Goal: Task Accomplishment & Management: Use online tool/utility

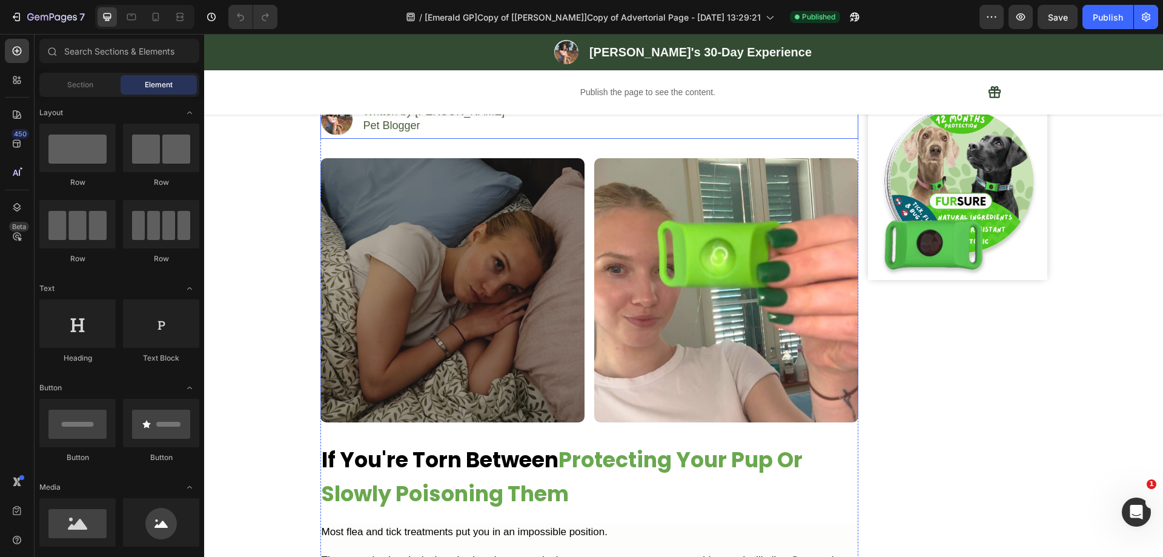
scroll to position [303, 0]
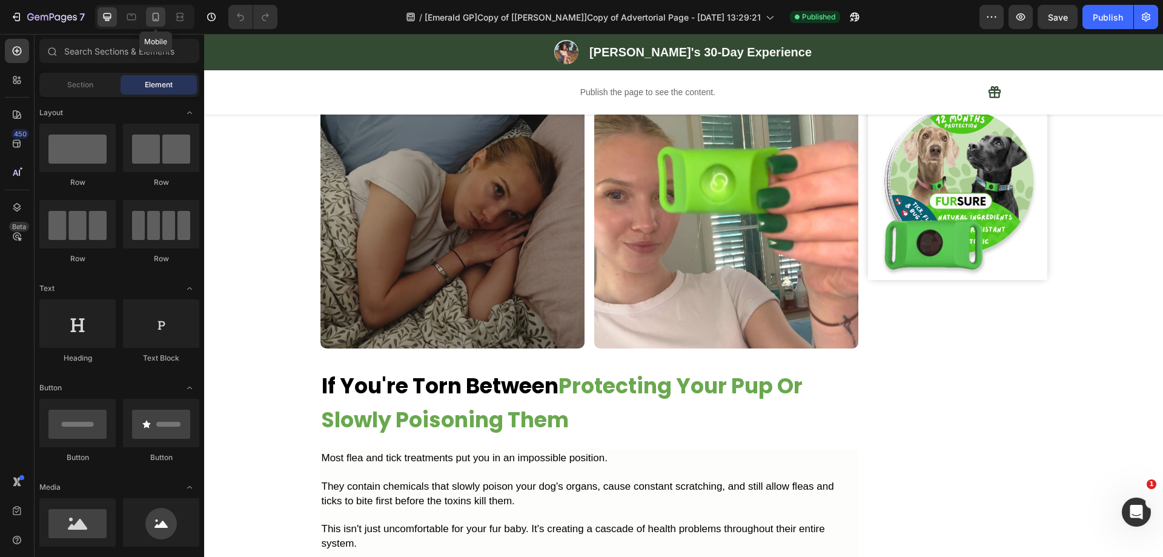
click at [153, 22] on icon at bounding box center [156, 17] width 12 height 12
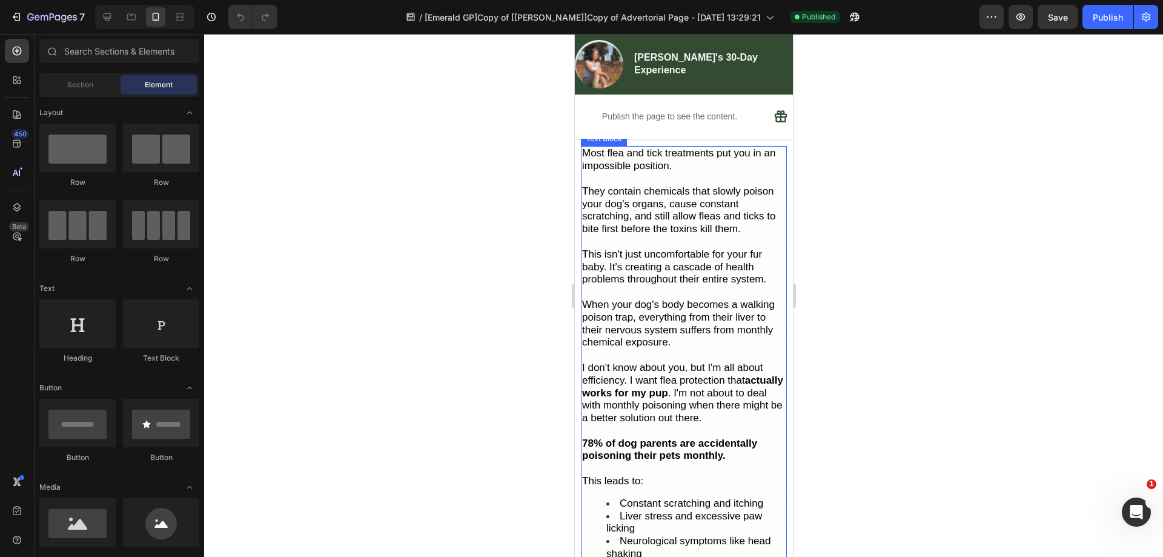
scroll to position [800, 0]
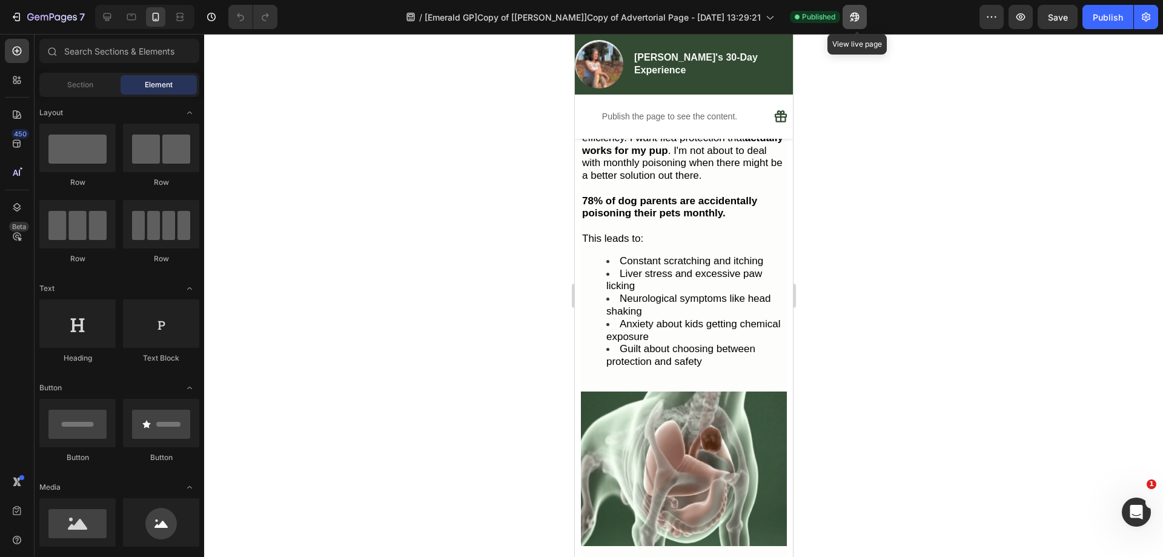
click at [856, 18] on icon "button" at bounding box center [855, 17] width 12 height 12
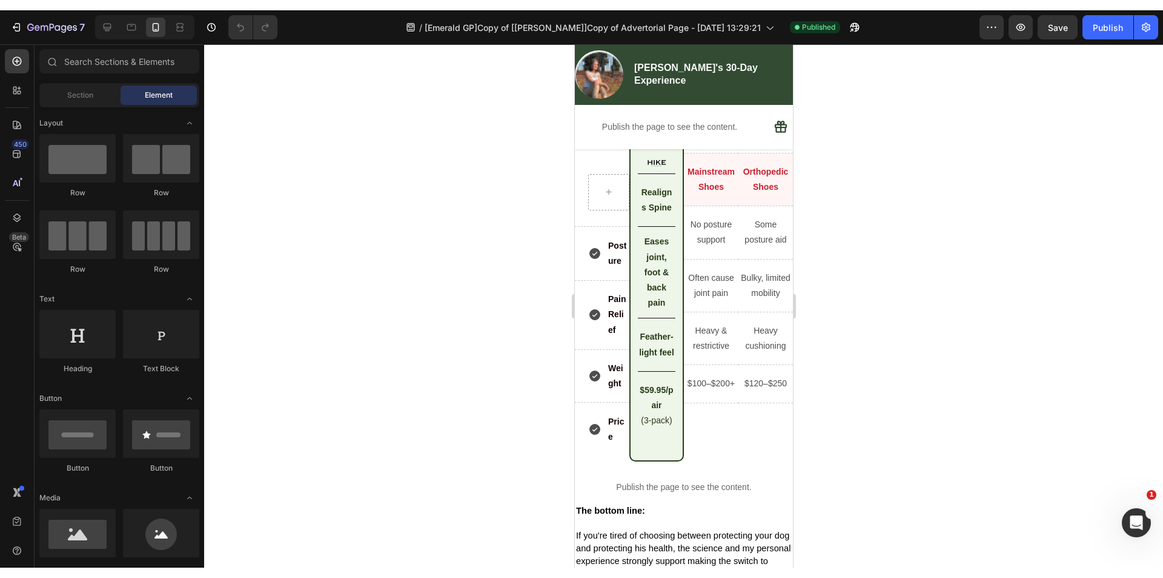
scroll to position [4799, 0]
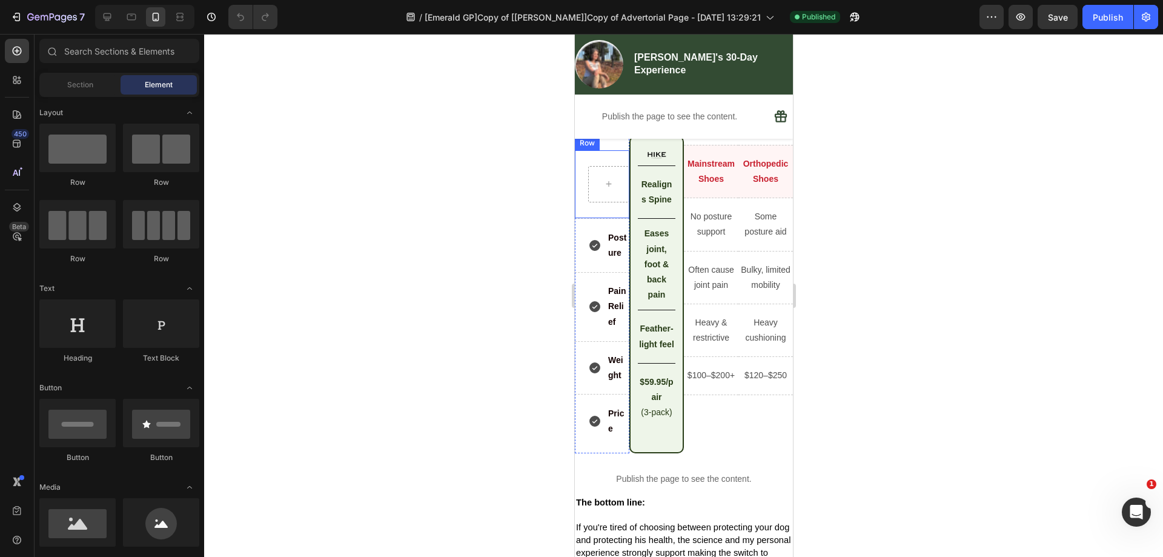
click at [582, 219] on div "Row" at bounding box center [601, 184] width 55 height 68
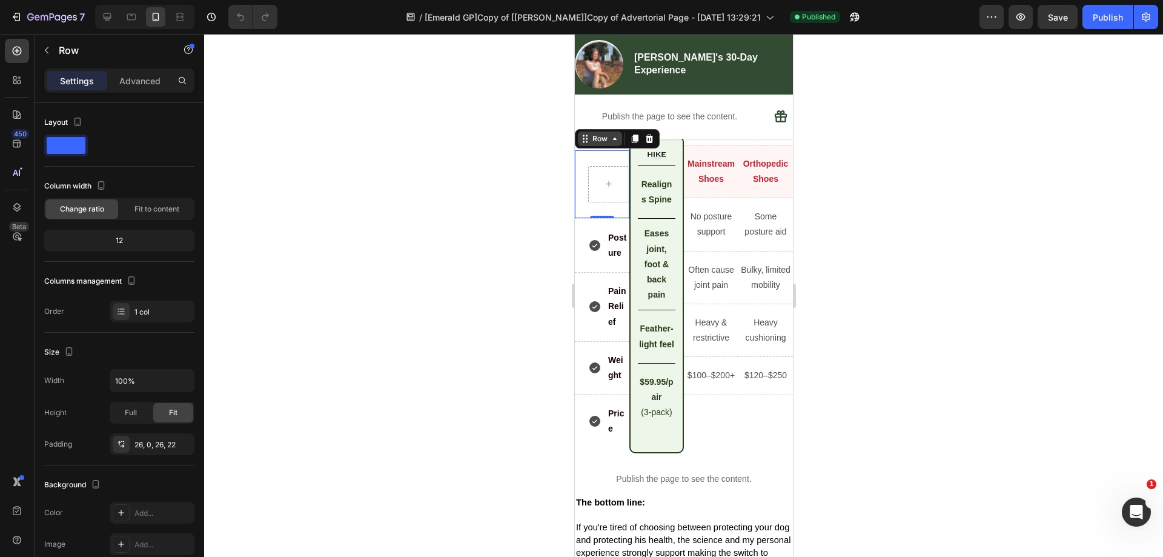
click at [604, 144] on div "Row" at bounding box center [600, 138] width 20 height 11
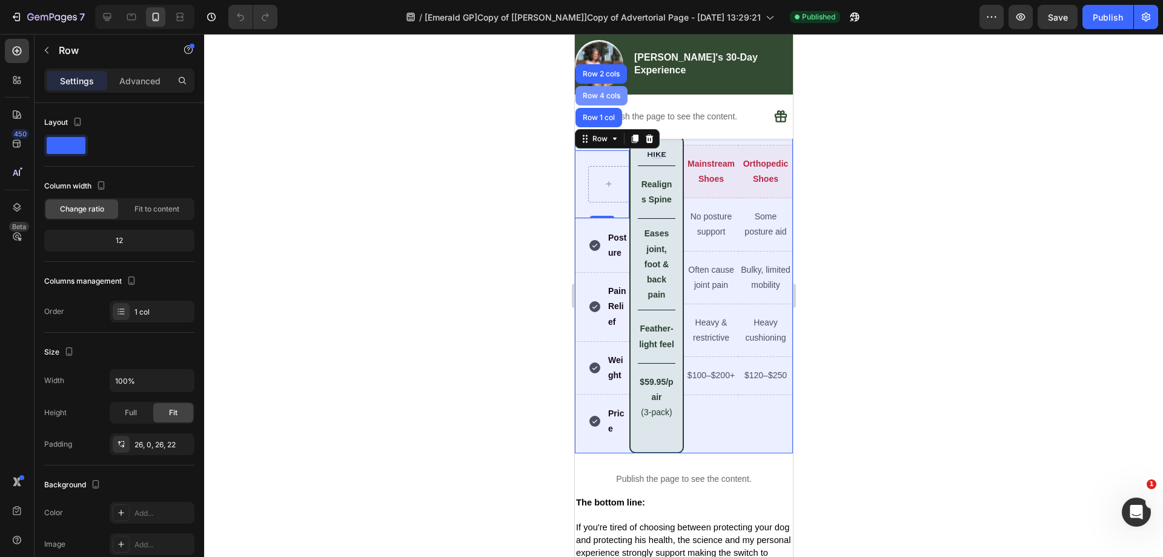
click at [611, 105] on div "Row 4 cols" at bounding box center [601, 95] width 52 height 19
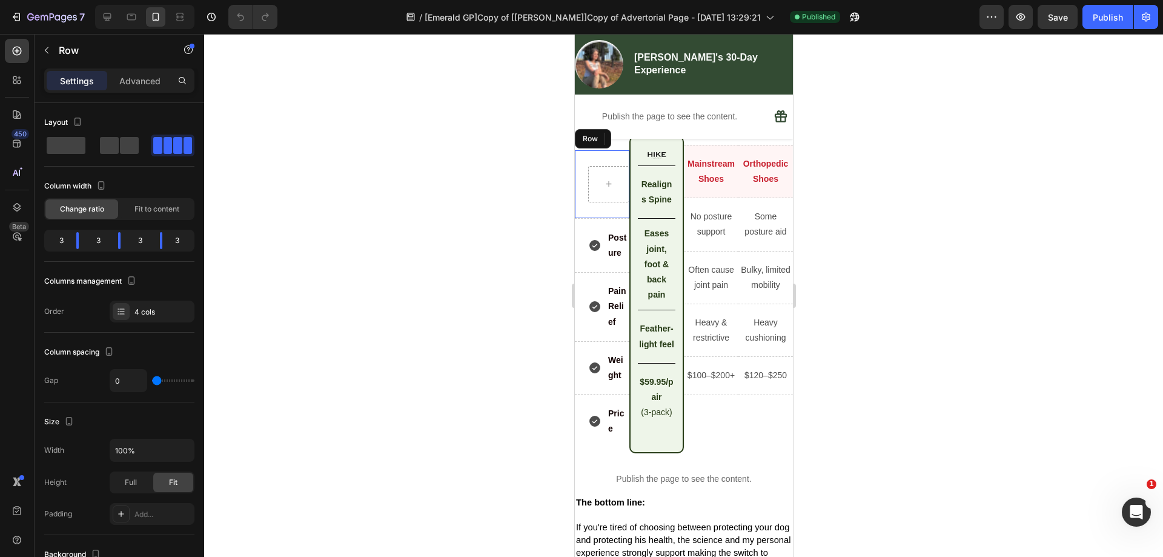
click at [596, 216] on div "Row" at bounding box center [601, 184] width 55 height 68
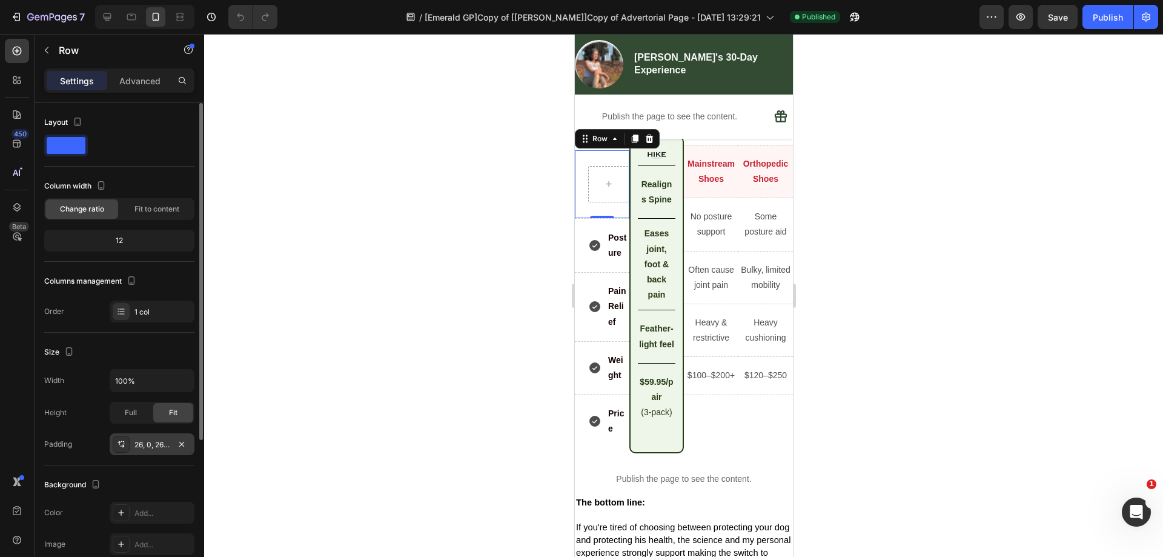
click at [147, 450] on div "26, 0, 26, 22" at bounding box center [152, 444] width 85 height 22
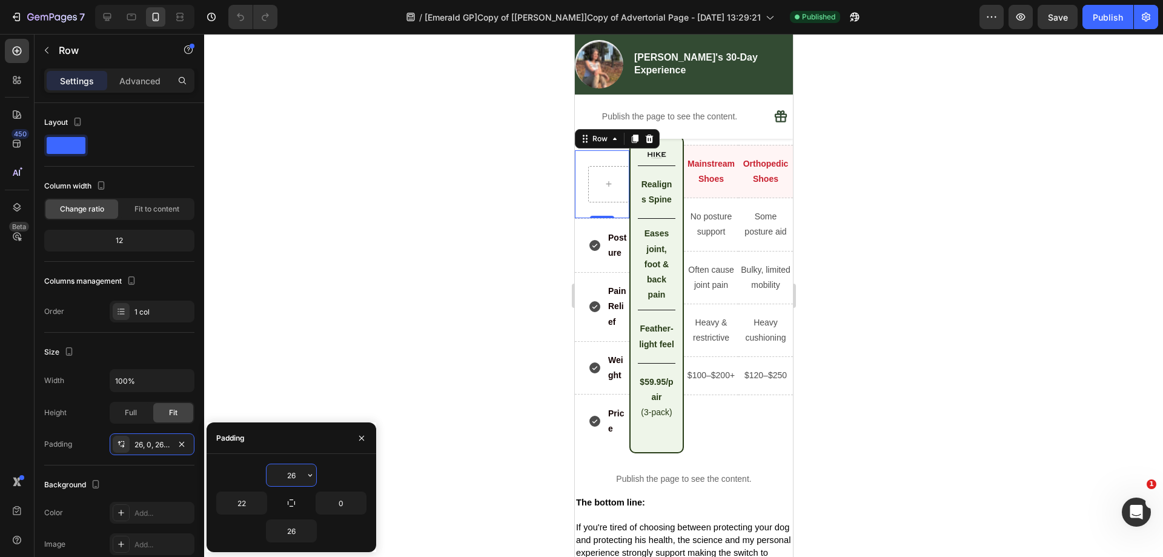
click at [298, 473] on input "26" at bounding box center [292, 475] width 50 height 22
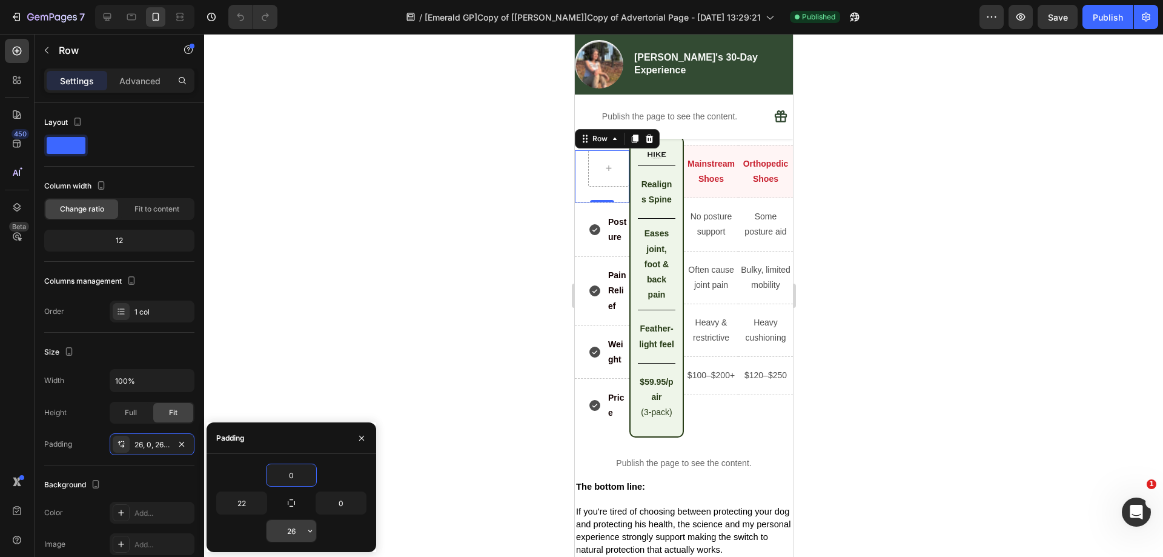
type input "0"
click at [294, 534] on input "26" at bounding box center [292, 531] width 50 height 22
click at [349, 467] on div "0" at bounding box center [291, 475] width 150 height 23
click at [289, 532] on input "24" at bounding box center [292, 531] width 50 height 22
type input "20"
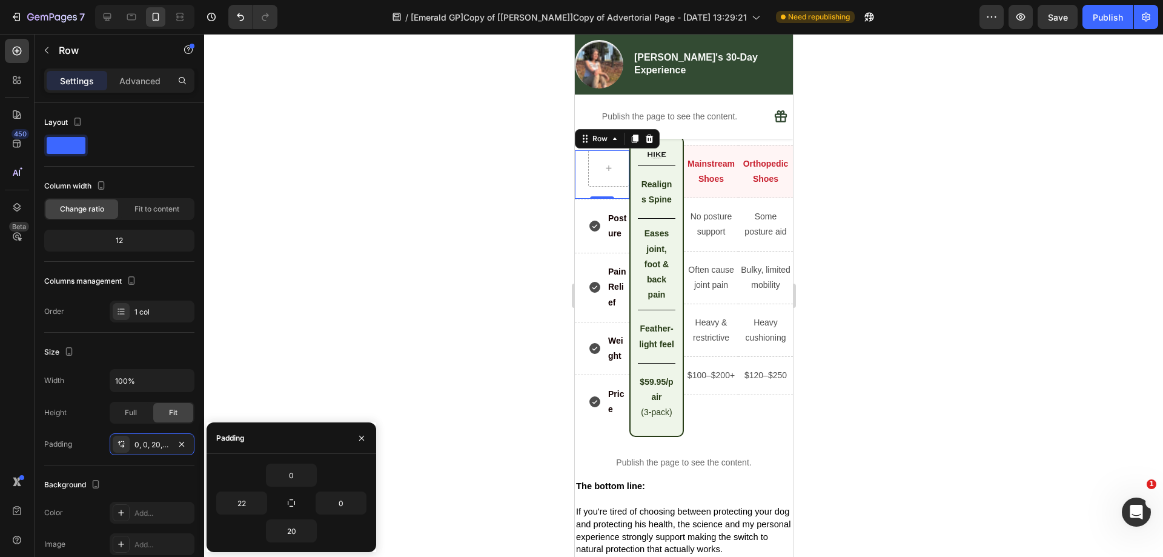
click at [327, 464] on div "0" at bounding box center [291, 475] width 150 height 23
click at [298, 387] on div at bounding box center [683, 295] width 959 height 523
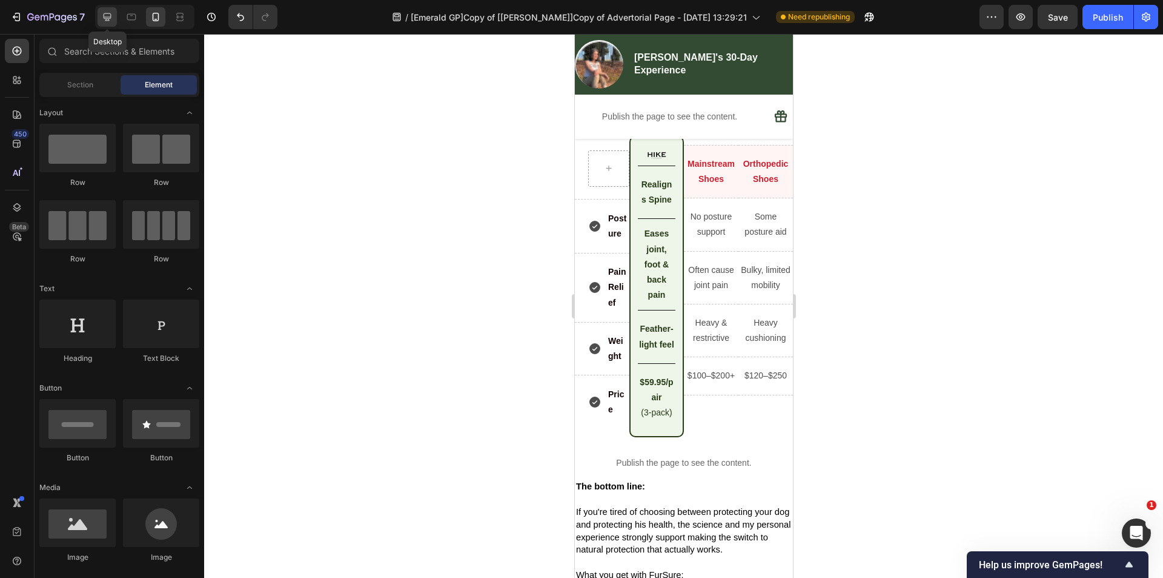
click at [113, 20] on icon at bounding box center [107, 17] width 12 height 12
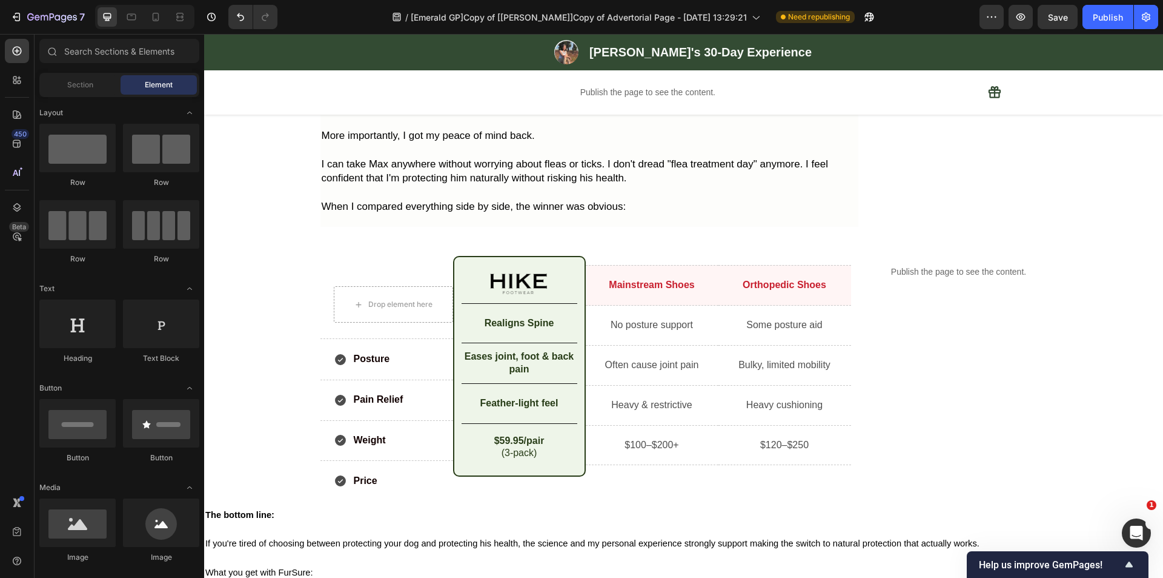
scroll to position [3658, 0]
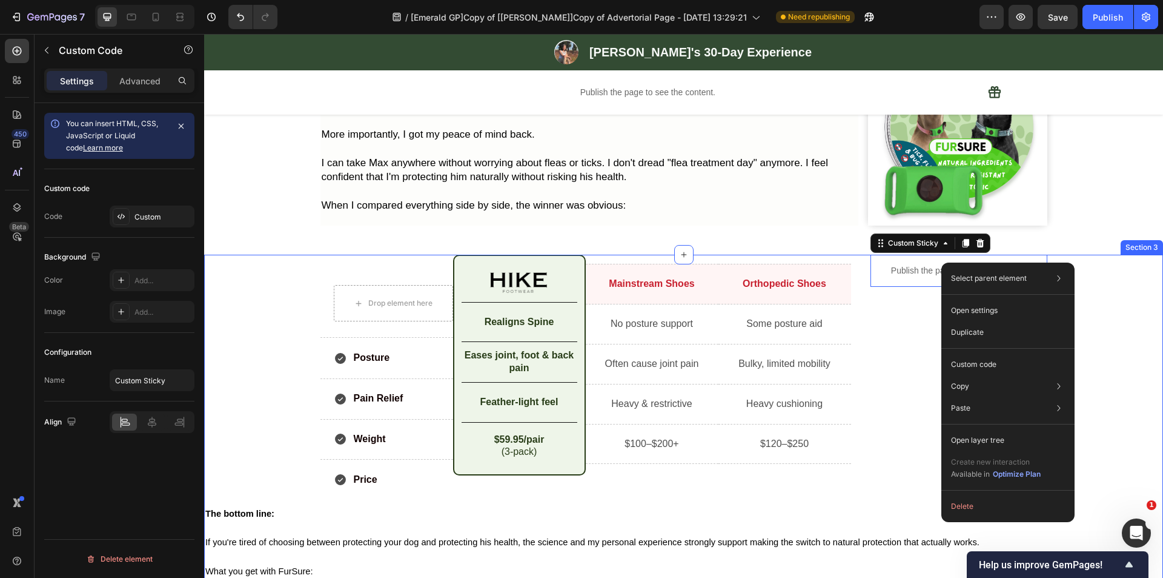
click at [1093, 275] on div "Drop element here Row Posture Item List Row Pain Relief Item List Row Weight It…" at bounding box center [683, 475] width 959 height 440
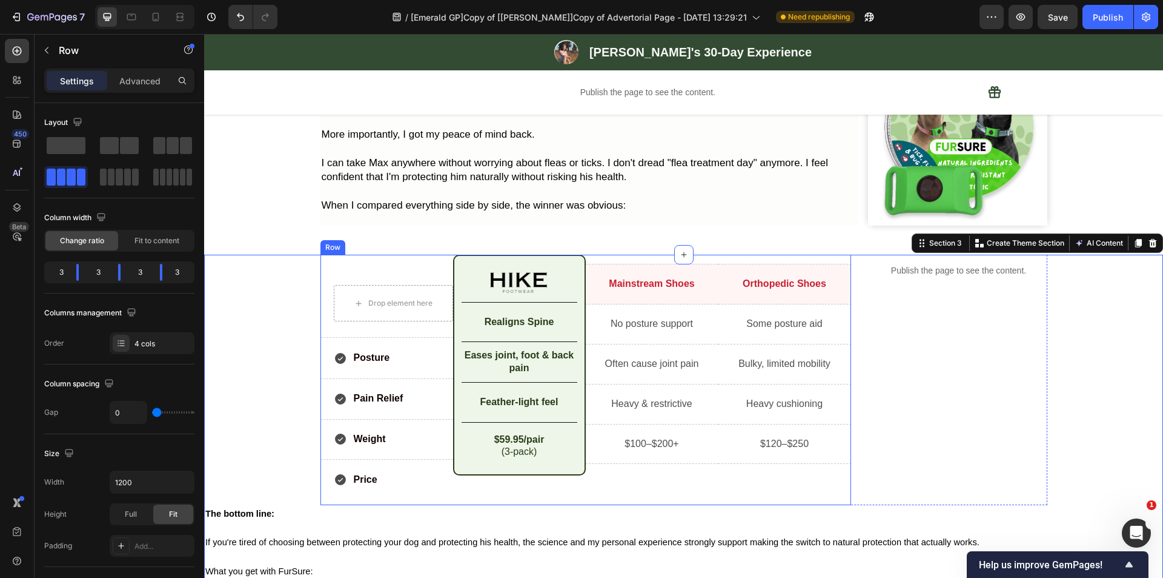
click at [634, 496] on div "Mainstream Shoes Text Block Row No posture support Text Block Row Often cause j…" at bounding box center [652, 380] width 133 height 250
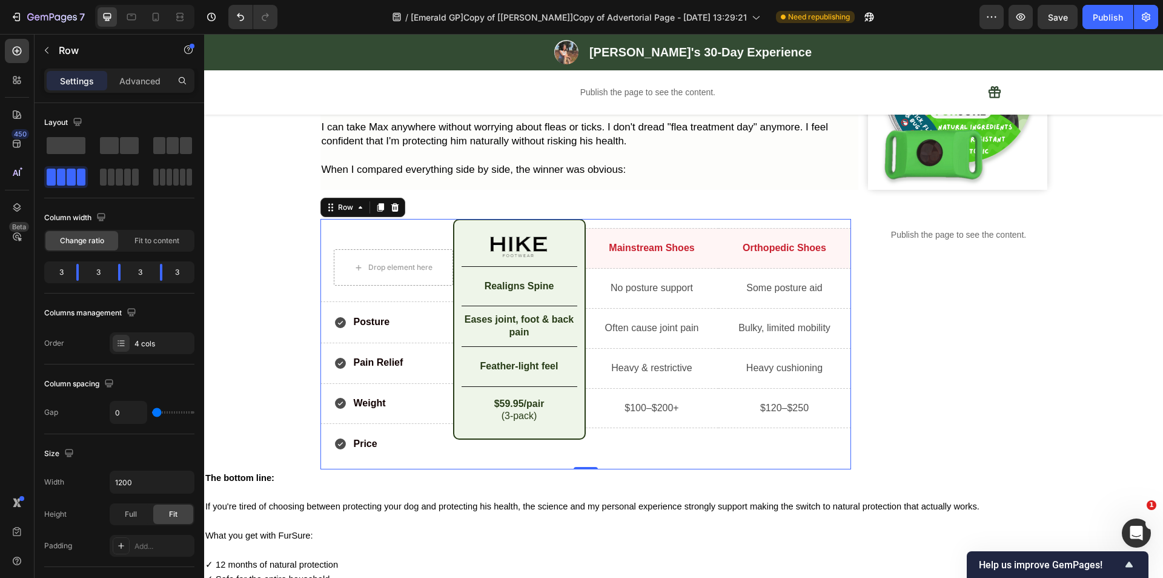
scroll to position [3718, 0]
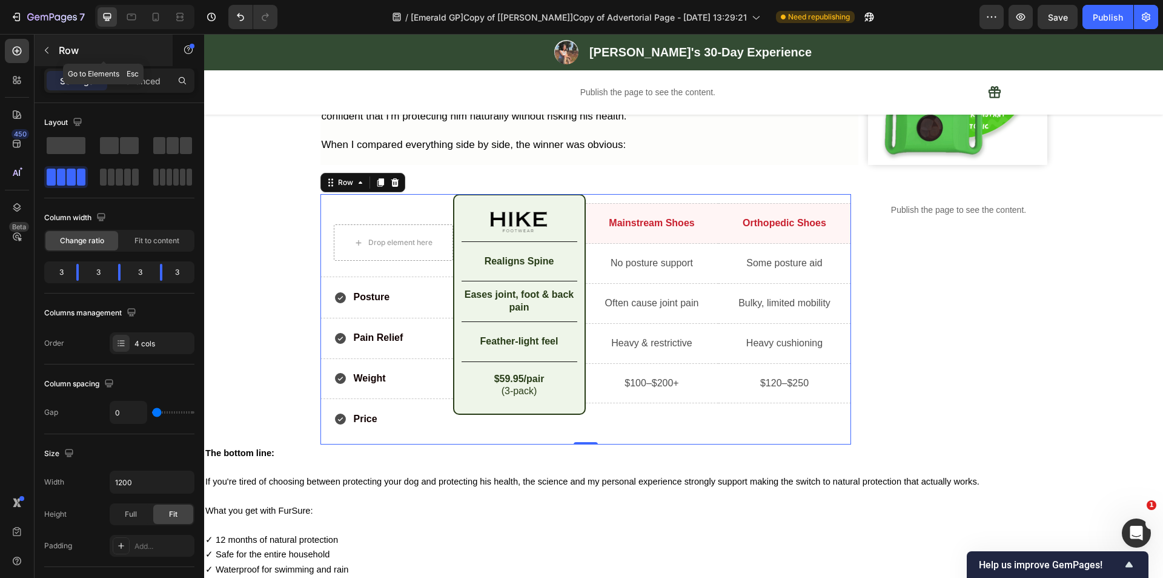
click at [44, 48] on icon "button" at bounding box center [47, 50] width 10 height 10
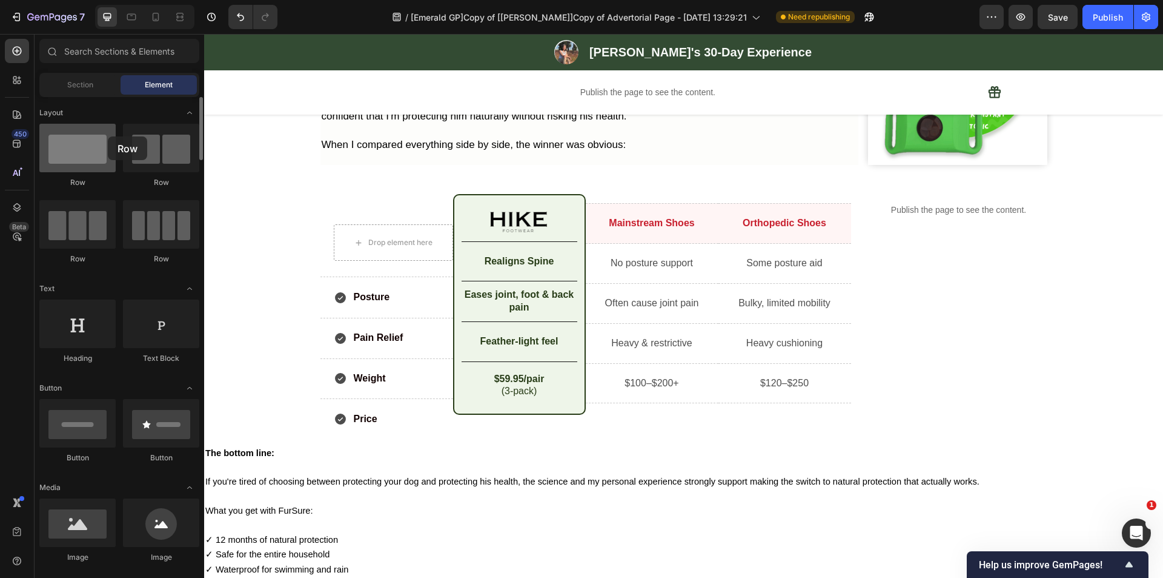
drag, startPoint x: 76, startPoint y: 157, endPoint x: 81, endPoint y: 124, distance: 33.2
click at [82, 124] on div at bounding box center [77, 148] width 76 height 48
drag, startPoint x: 157, startPoint y: 242, endPoint x: 87, endPoint y: 181, distance: 92.7
click at [87, 181] on div "Row Row Row Row" at bounding box center [119, 199] width 160 height 151
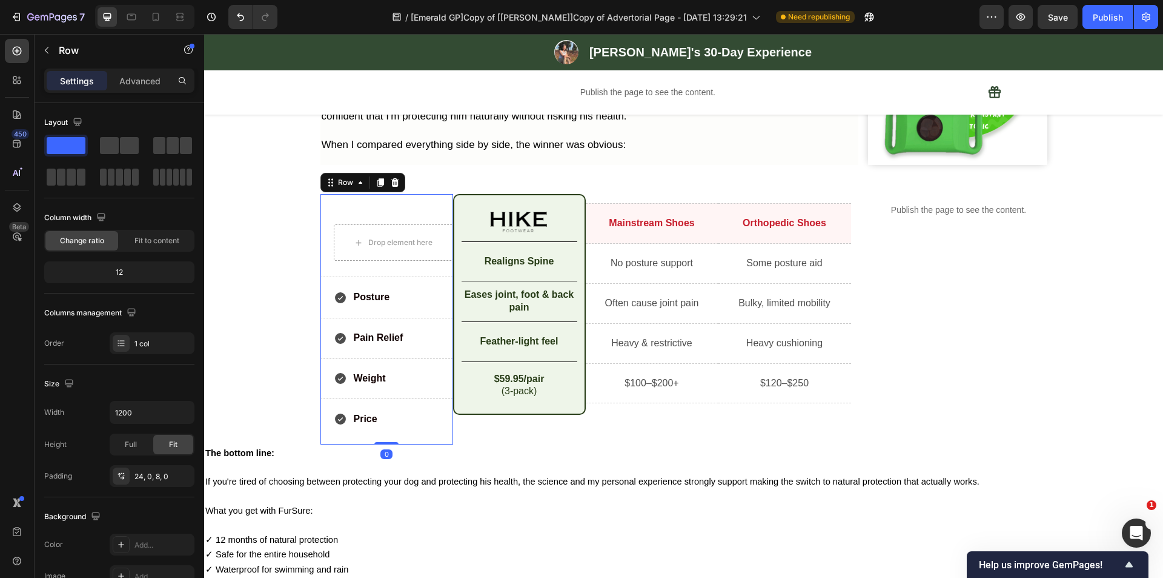
click at [428, 199] on div "Drop element here Row Posture Item List Row Pain Relief Item List Row Weight It…" at bounding box center [387, 319] width 133 height 250
click at [347, 178] on div "Row" at bounding box center [346, 182] width 20 height 11
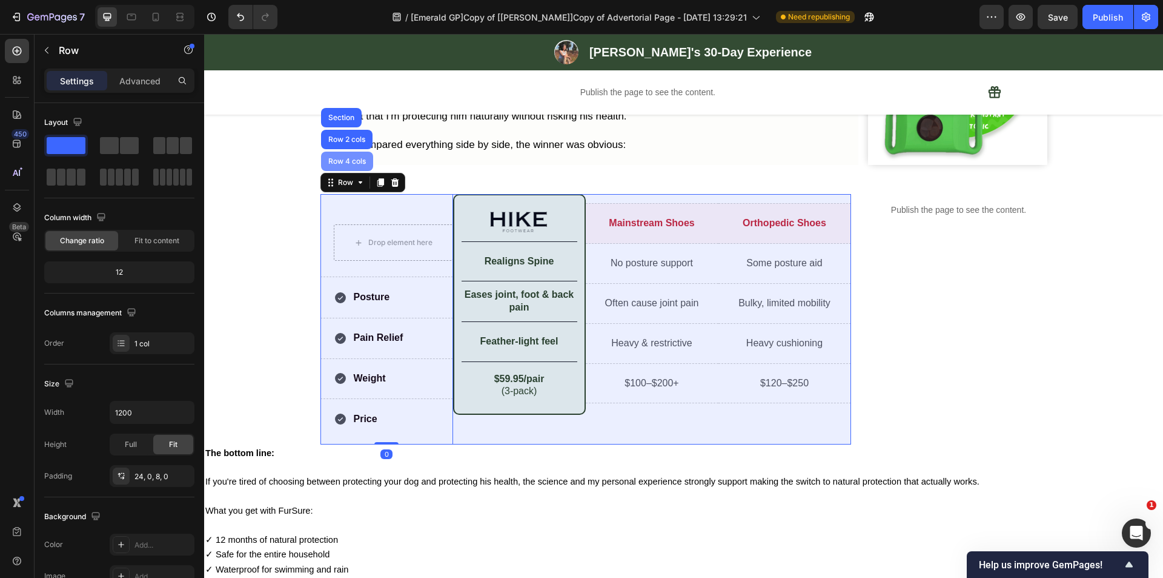
click at [345, 155] on div "Row 4 cols" at bounding box center [347, 160] width 52 height 19
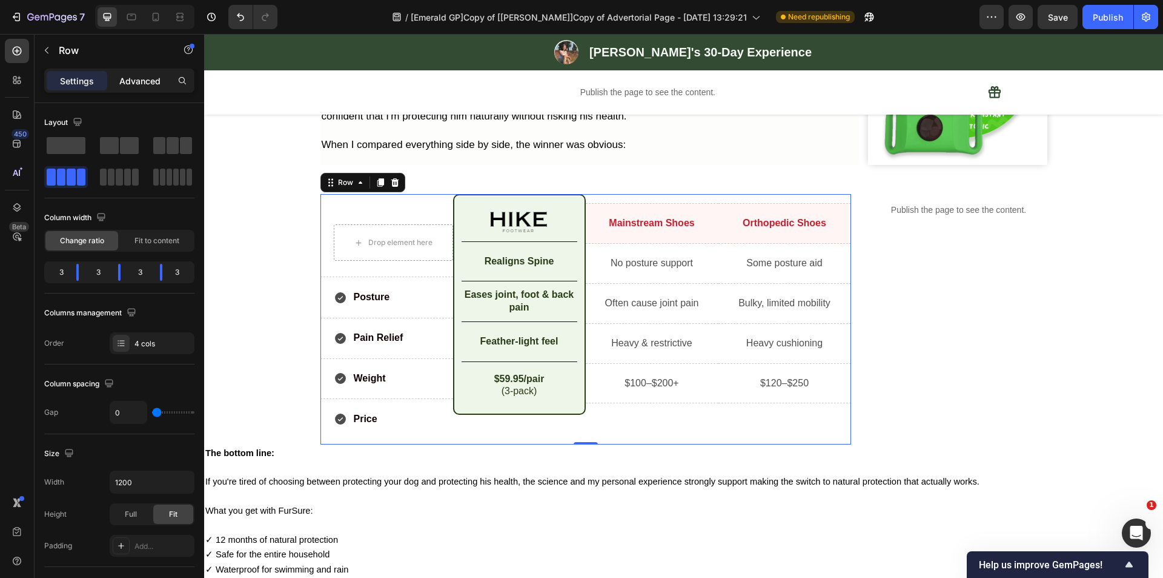
click at [145, 76] on p "Advanced" at bounding box center [139, 81] width 41 height 13
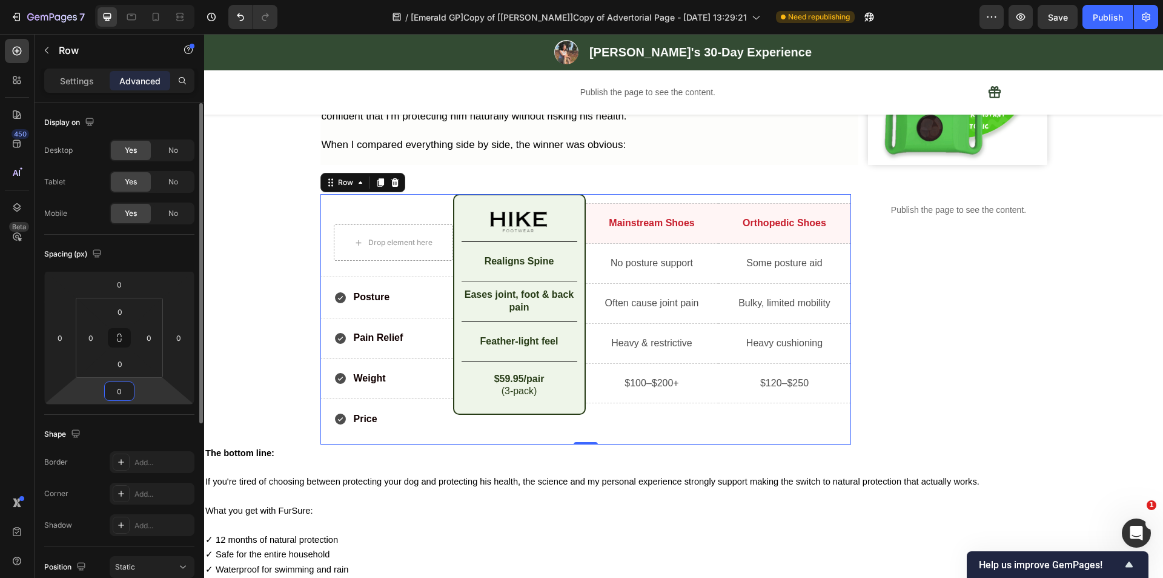
click at [116, 393] on input "0" at bounding box center [119, 391] width 24 height 18
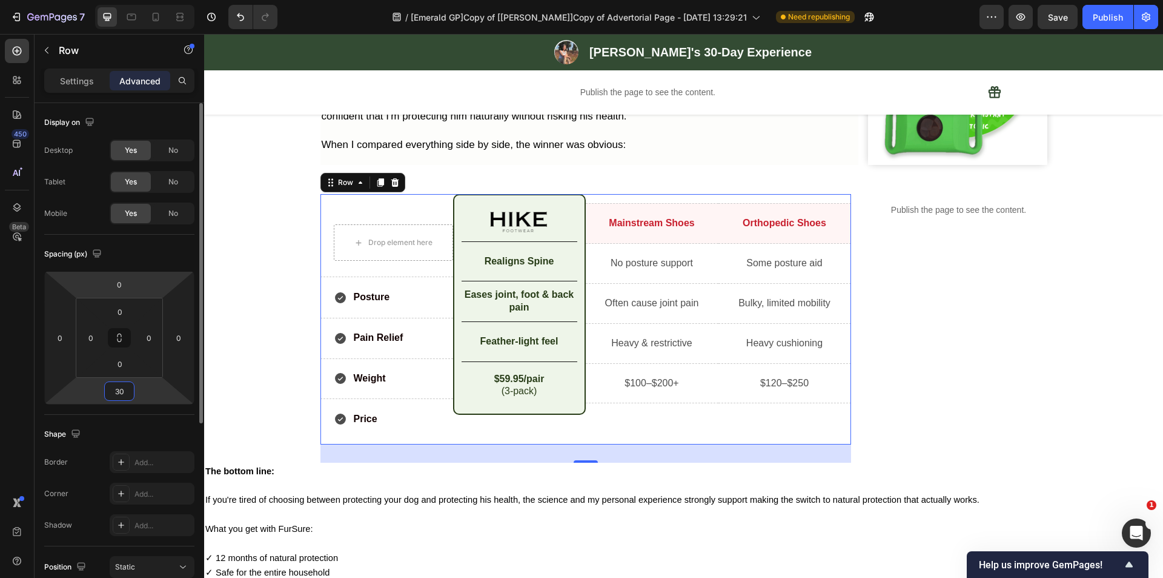
type input "30"
click at [122, 104] on div "Display on Desktop Yes No Tablet Yes No Mobile Yes No" at bounding box center [119, 168] width 150 height 131
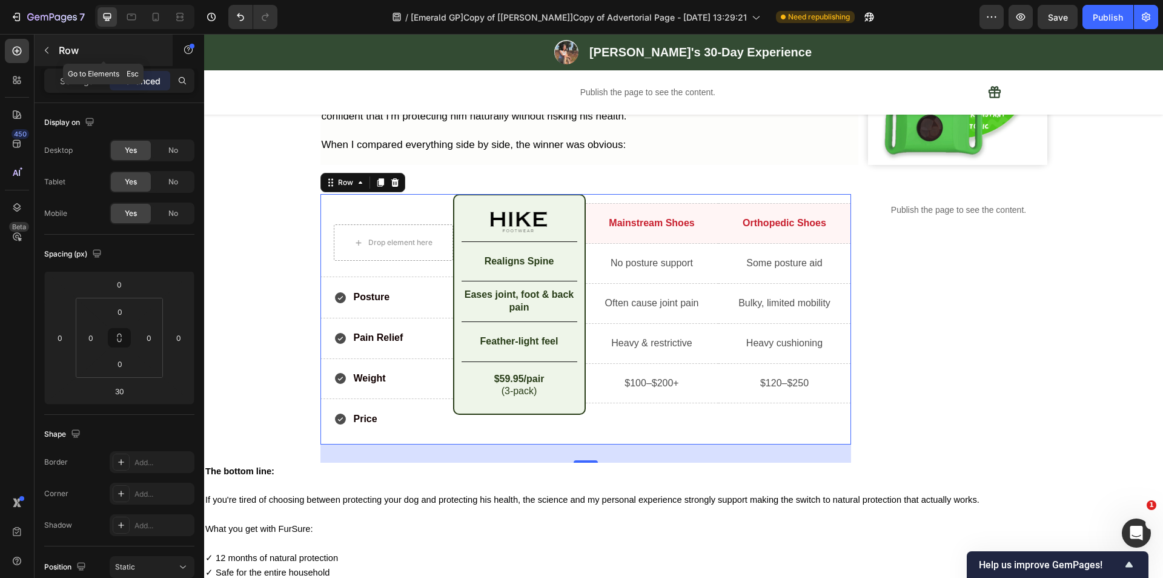
click at [48, 46] on icon "button" at bounding box center [47, 50] width 10 height 10
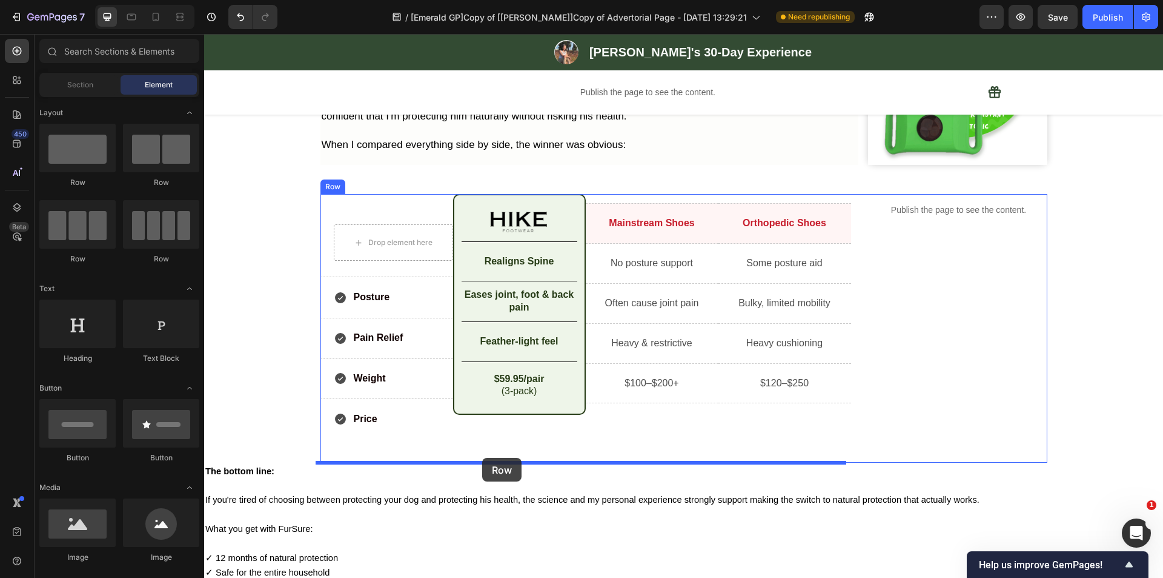
drag, startPoint x: 358, startPoint y: 270, endPoint x: 482, endPoint y: 458, distance: 225.6
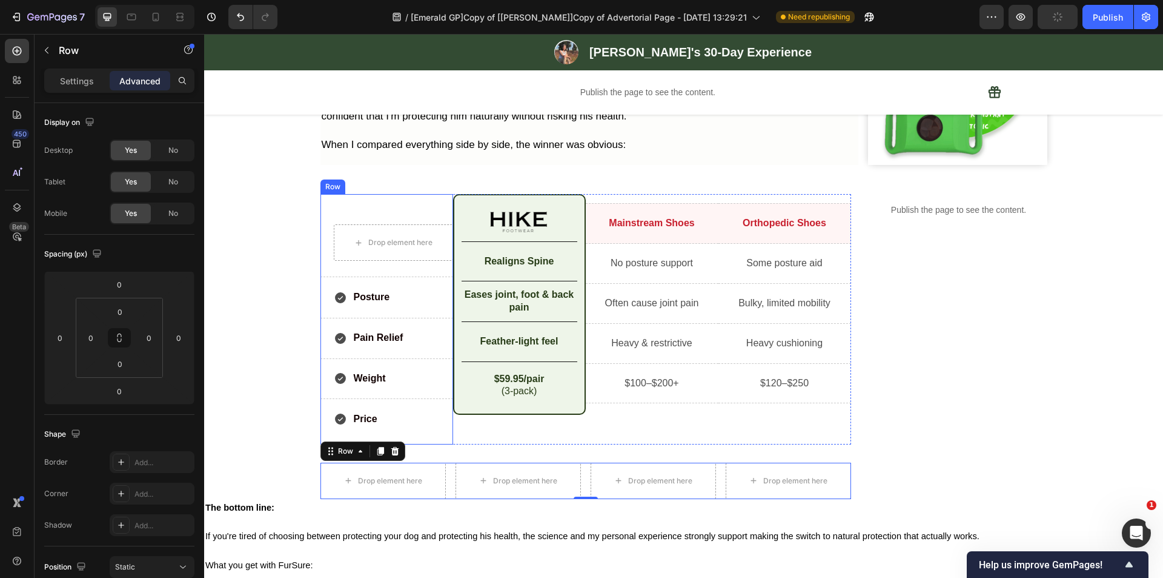
click at [436, 201] on div "Drop element here Row Posture Item List Row Pain Relief Item List Row Weight It…" at bounding box center [387, 319] width 133 height 250
click at [341, 187] on div "Row" at bounding box center [346, 182] width 20 height 11
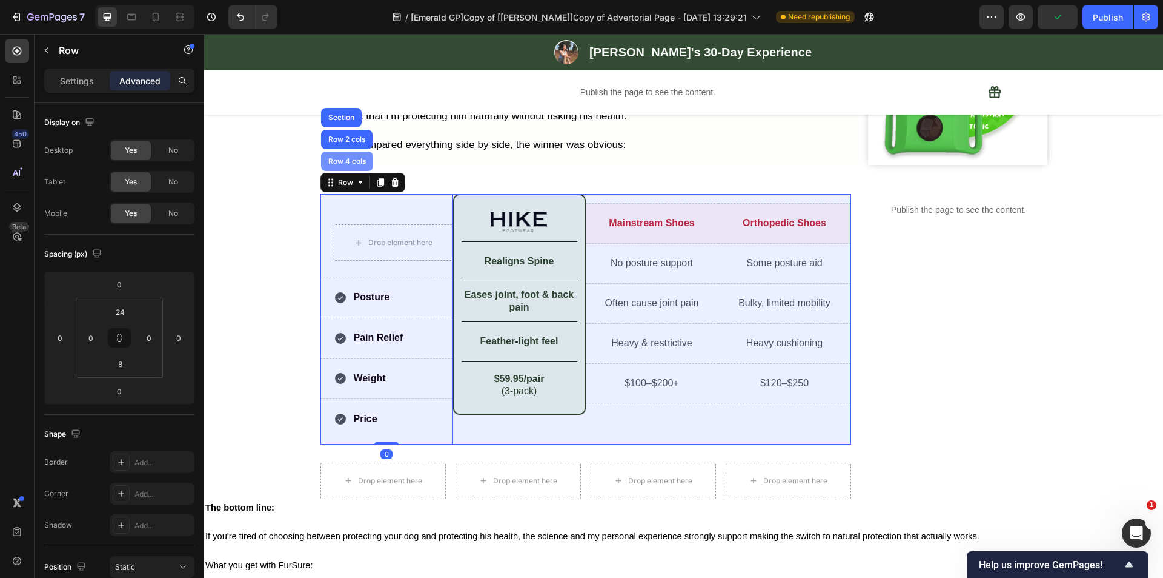
click at [336, 162] on div "Row 4 cols" at bounding box center [347, 161] width 42 height 7
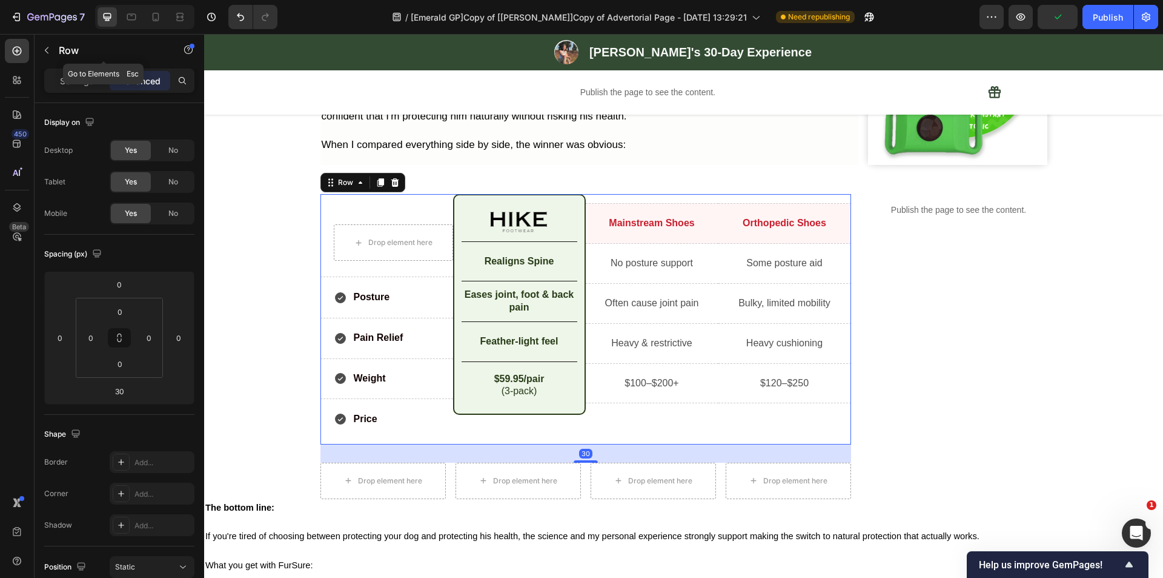
click at [73, 67] on div "Row" at bounding box center [104, 51] width 138 height 35
click at [67, 79] on p "Settings" at bounding box center [77, 81] width 34 height 13
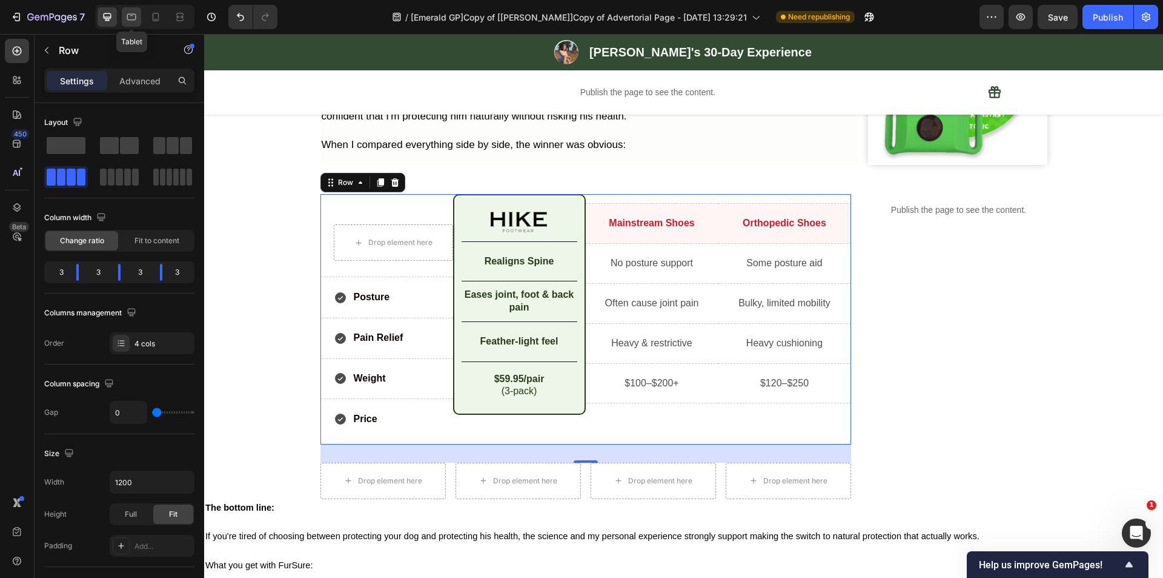
click at [126, 12] on icon at bounding box center [131, 17] width 12 height 12
type input "100%"
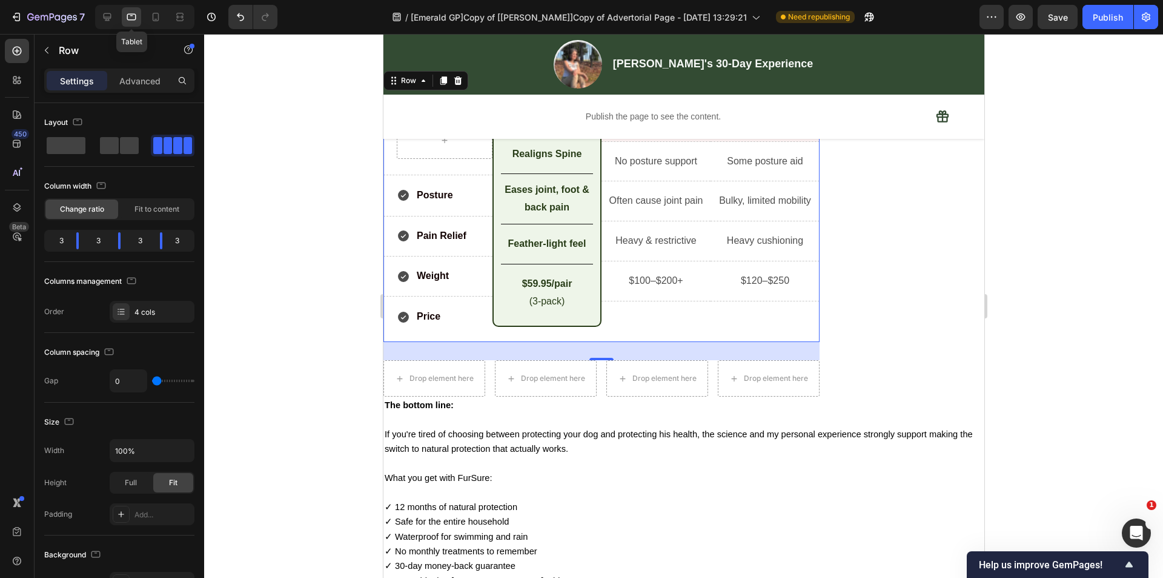
scroll to position [3792, 0]
click at [162, 19] on icon at bounding box center [156, 17] width 12 height 12
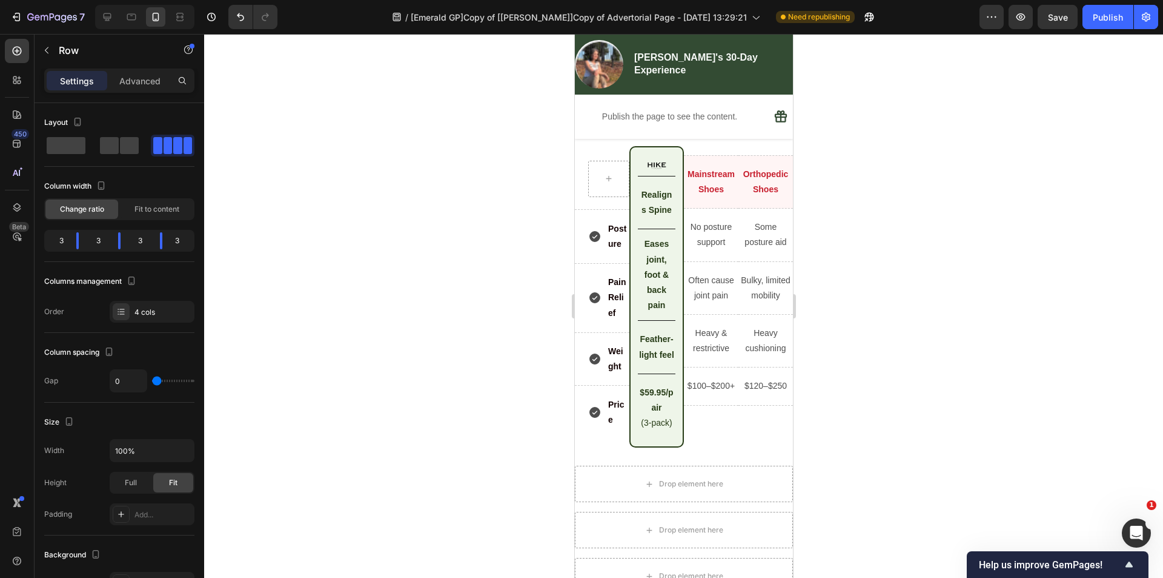
scroll to position [4894, 0]
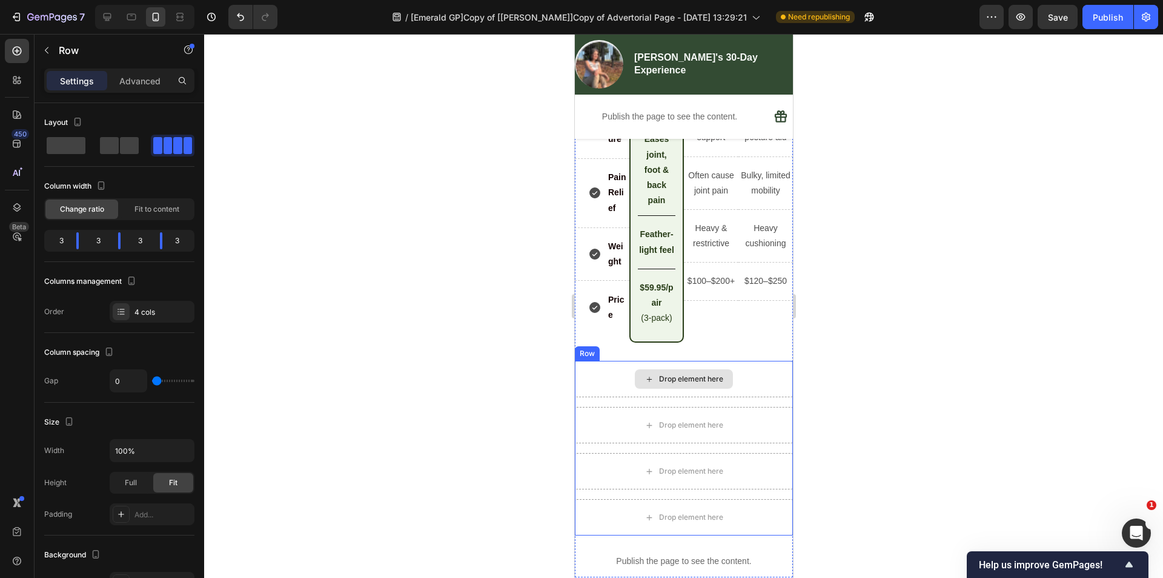
click at [748, 397] on div "Drop element here" at bounding box center [683, 379] width 218 height 36
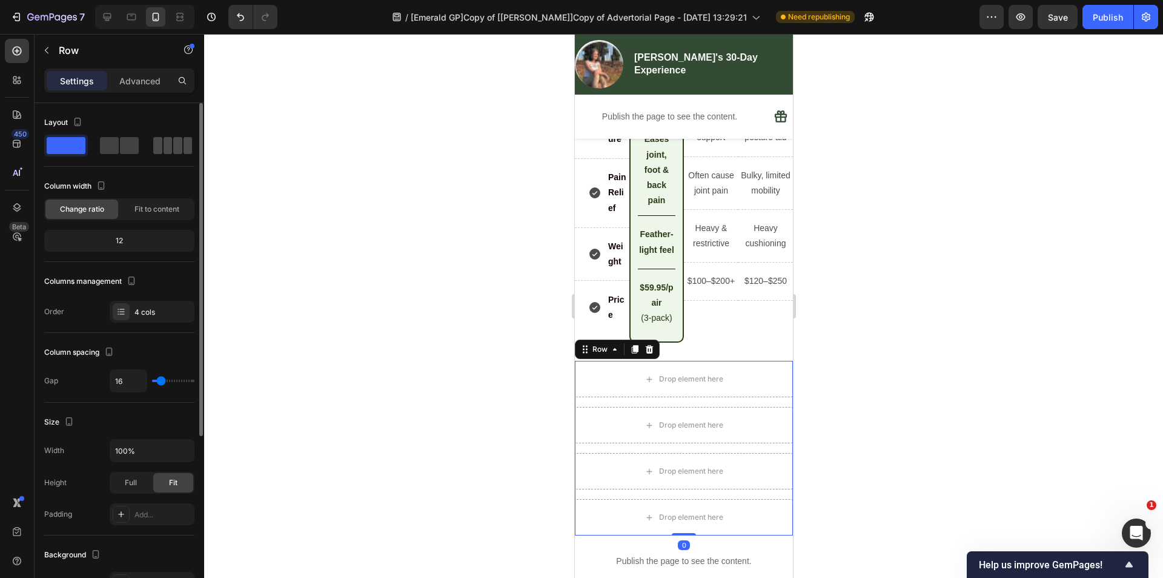
click at [173, 139] on div at bounding box center [172, 145] width 39 height 17
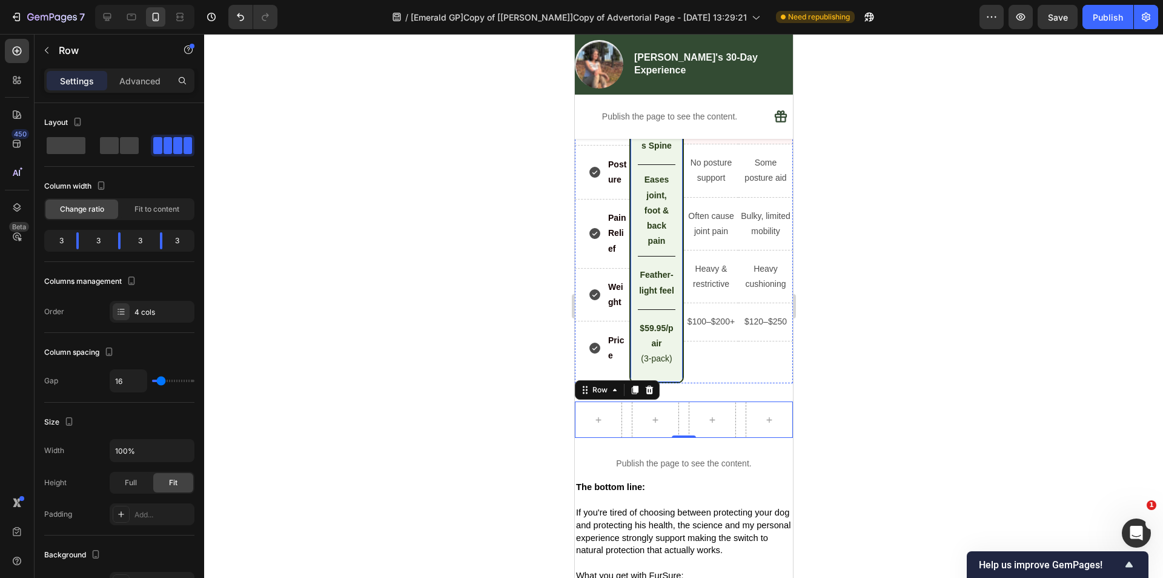
scroll to position [4833, 0]
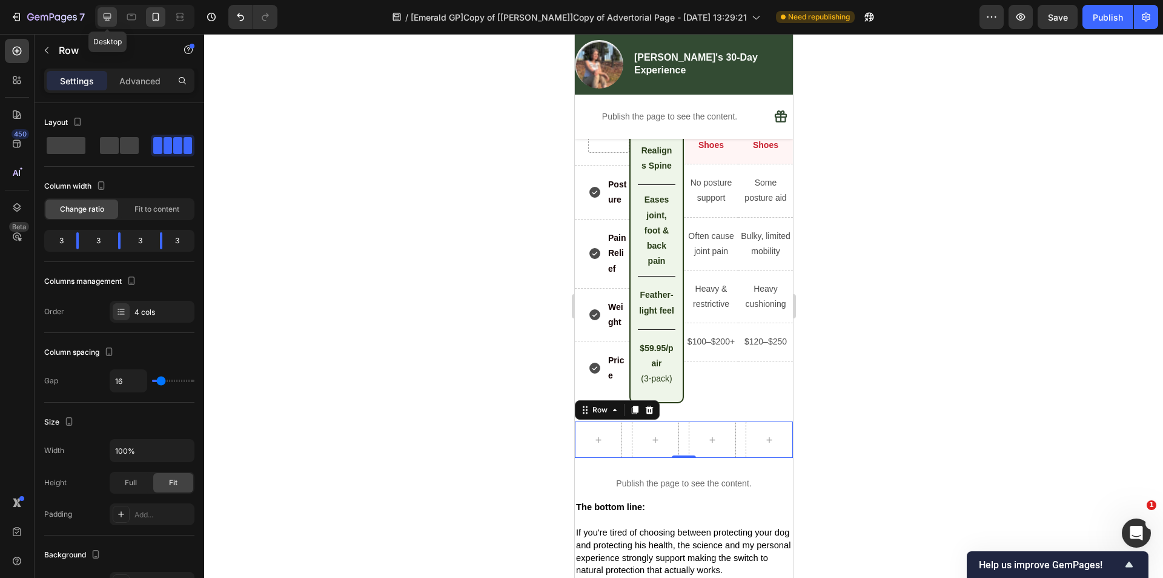
click at [102, 15] on icon at bounding box center [107, 17] width 12 height 12
type input "1200"
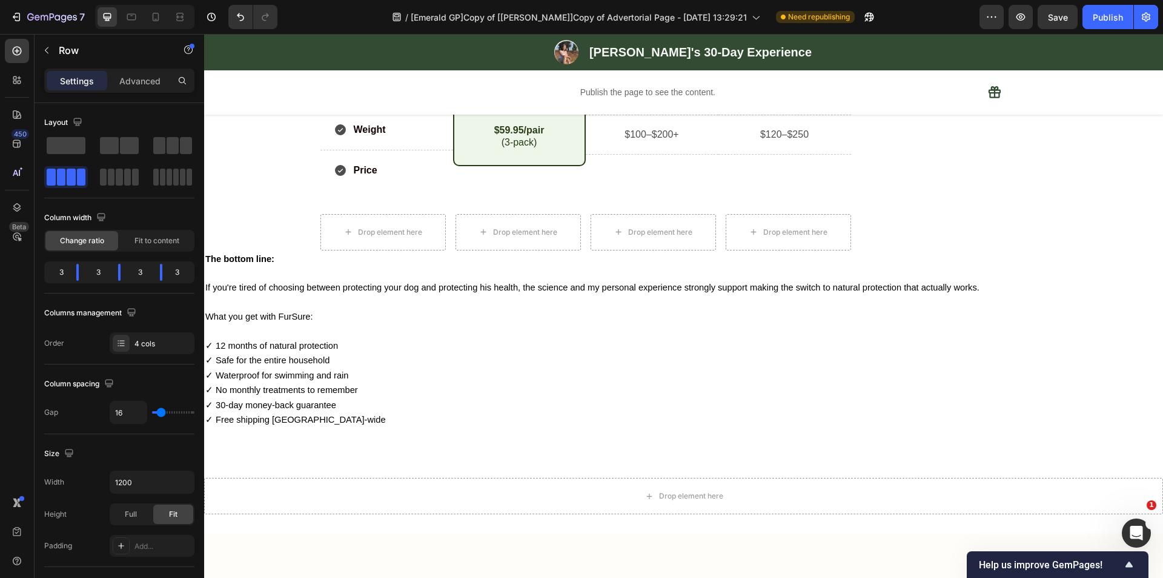
scroll to position [3833, 0]
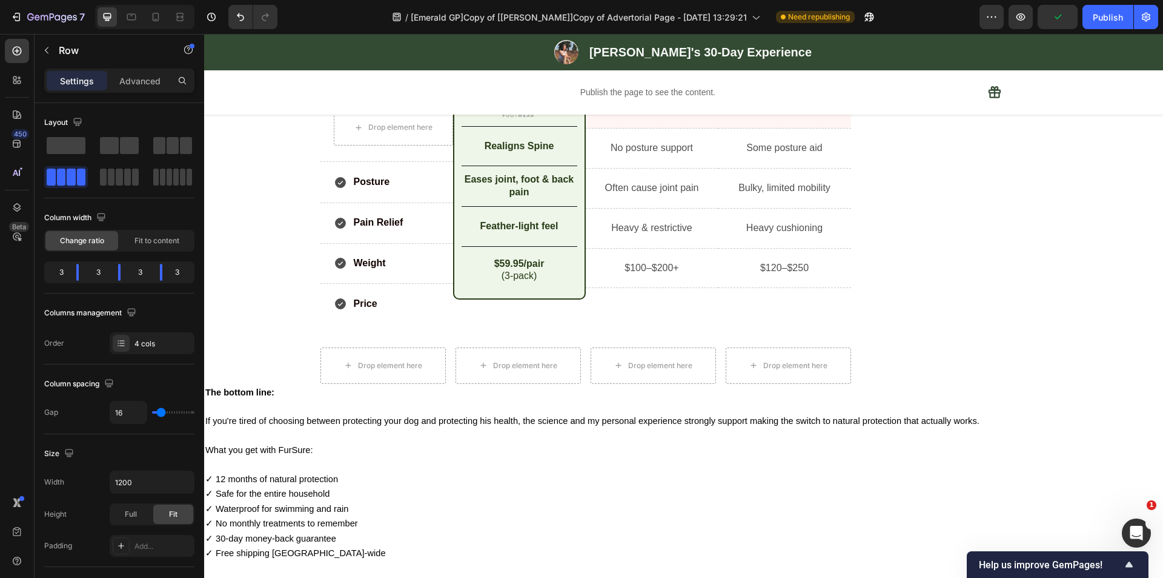
click at [444, 362] on div "Drop element here Drop element here Drop element here Drop element here Row" at bounding box center [586, 365] width 531 height 36
click at [400, 355] on div "Drop element here" at bounding box center [383, 365] width 125 height 36
click at [699, 198] on div "Often cause joint pain Text Block Row" at bounding box center [652, 188] width 133 height 40
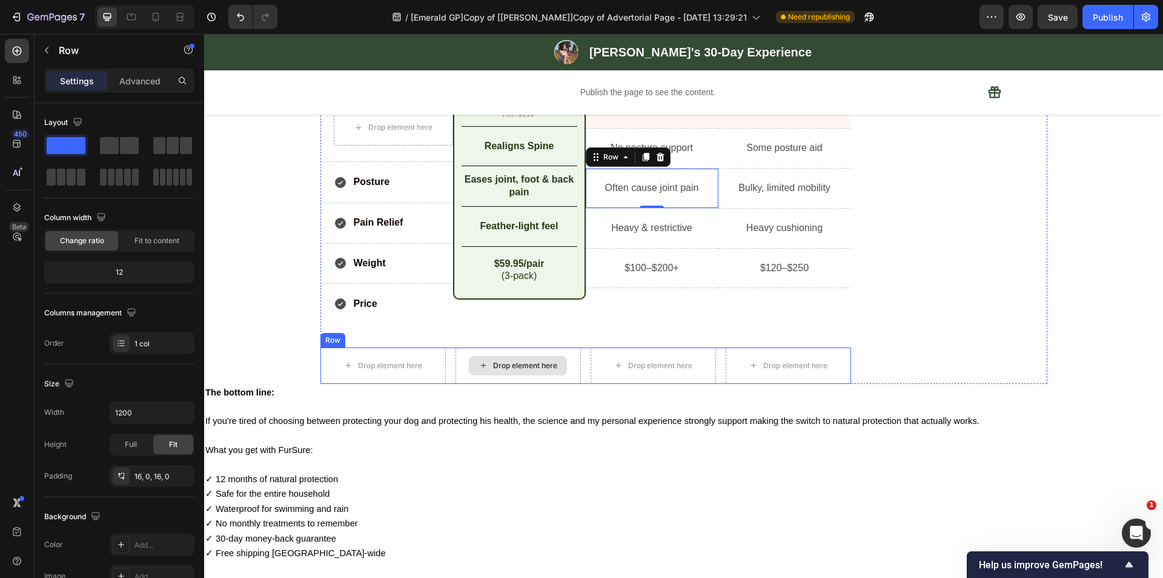
click at [456, 362] on div "Drop element here" at bounding box center [518, 365] width 125 height 36
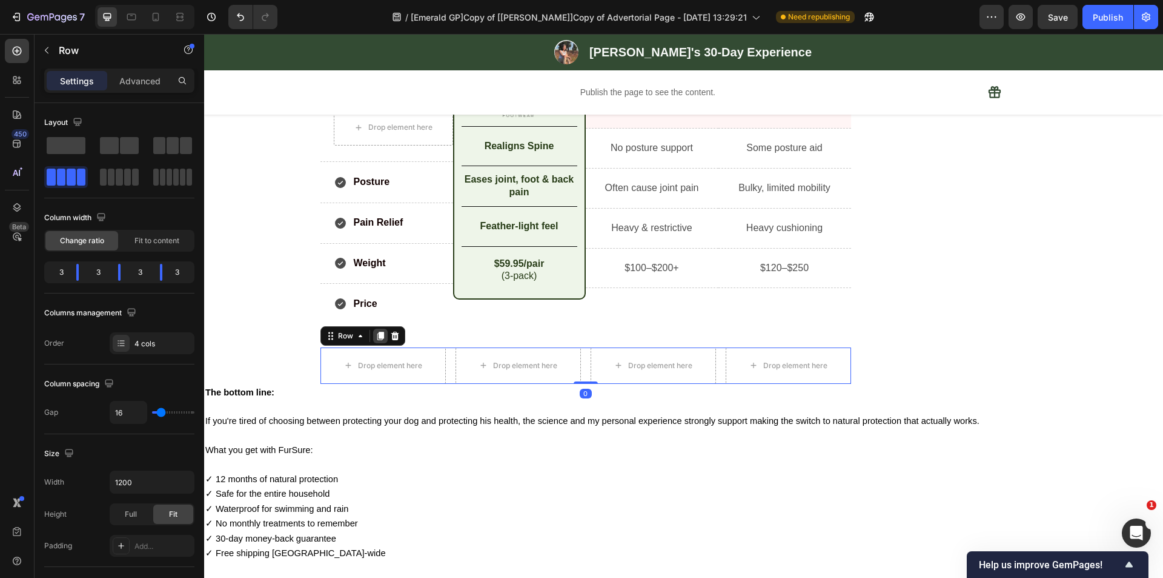
click at [373, 342] on div at bounding box center [380, 335] width 15 height 15
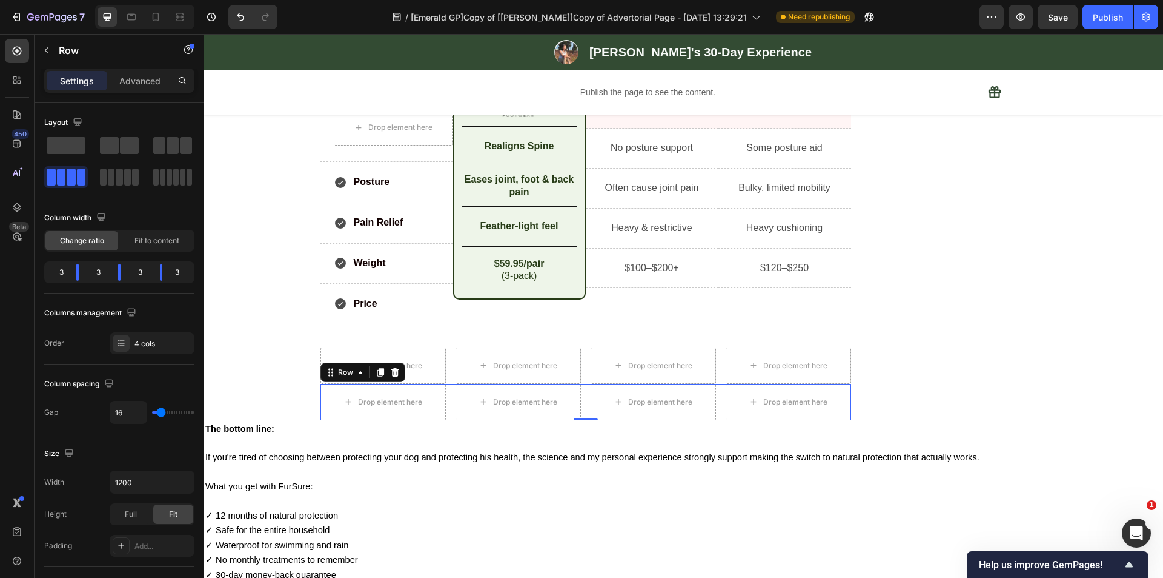
scroll to position [3773, 0]
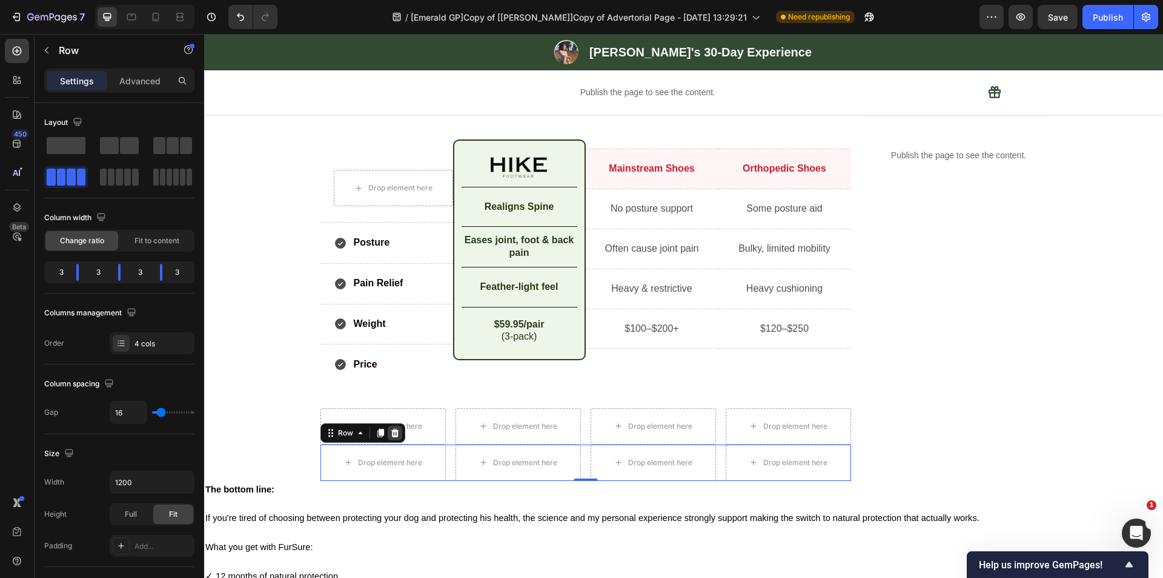
click at [390, 433] on icon at bounding box center [395, 433] width 10 height 10
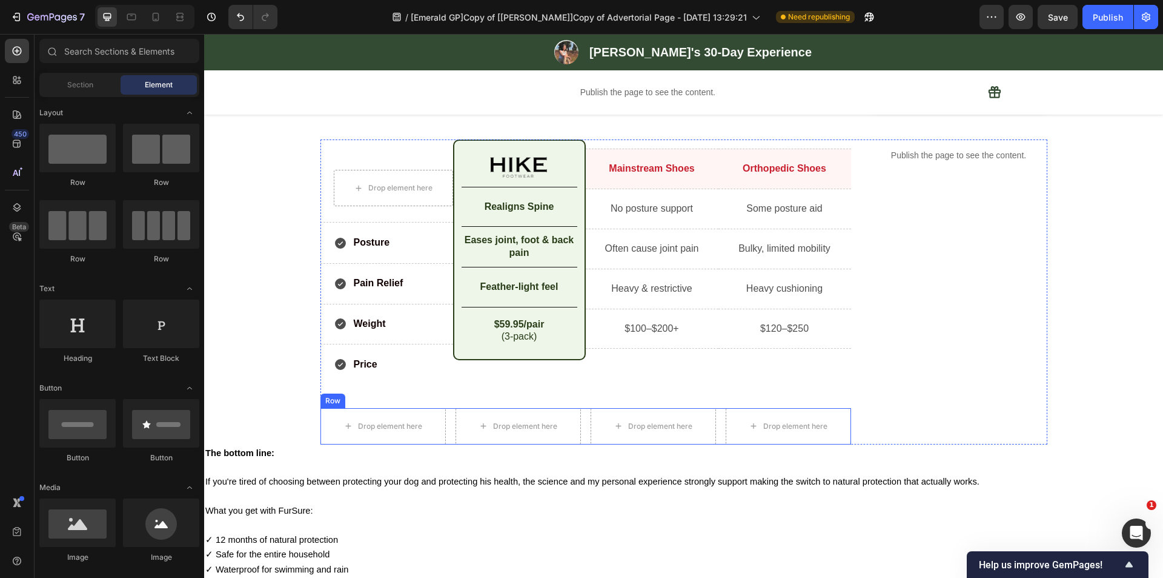
click at [447, 420] on div "Drop element here Drop element here Drop element here Drop element here Row" at bounding box center [586, 426] width 531 height 36
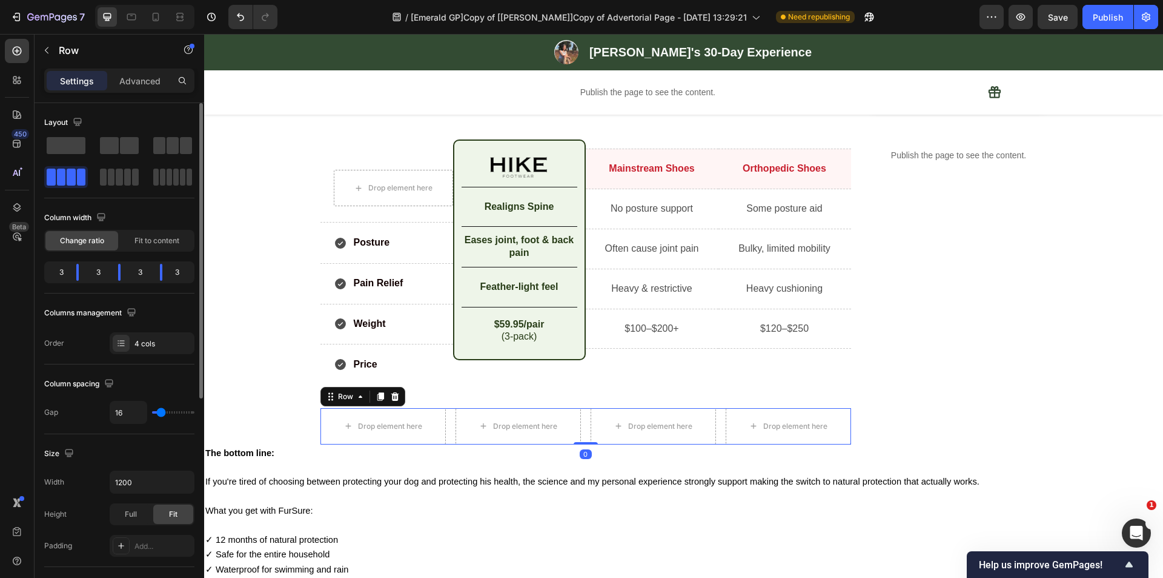
type input "0"
drag, startPoint x: 161, startPoint y: 413, endPoint x: 121, endPoint y: 416, distance: 40.1
type input "0"
click at [152, 413] on input "range" at bounding box center [173, 412] width 42 height 2
click at [376, 399] on icon at bounding box center [381, 396] width 10 height 10
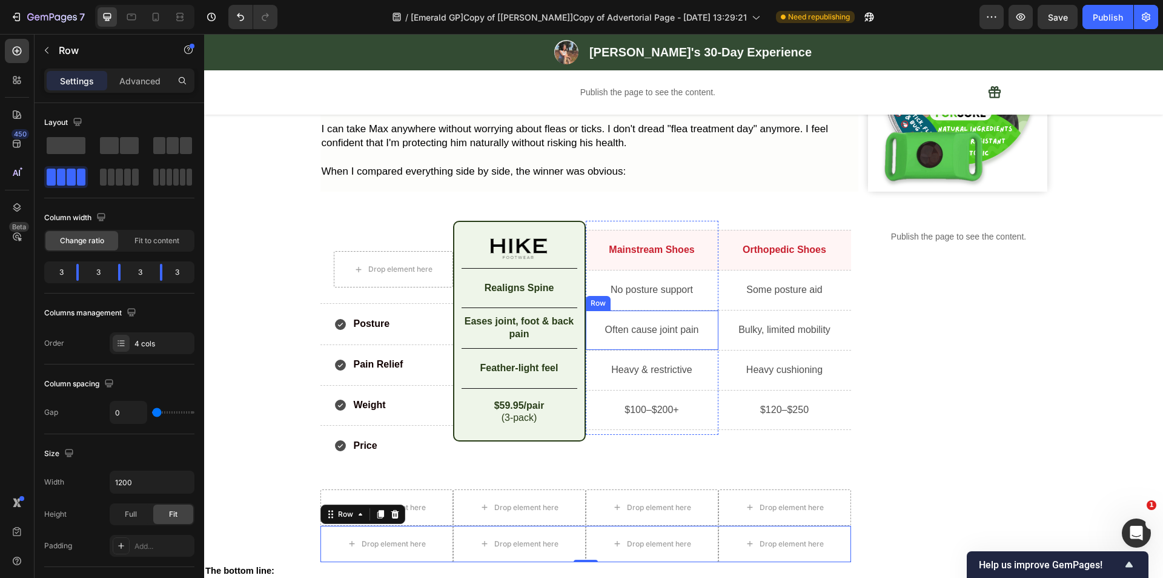
scroll to position [3712, 0]
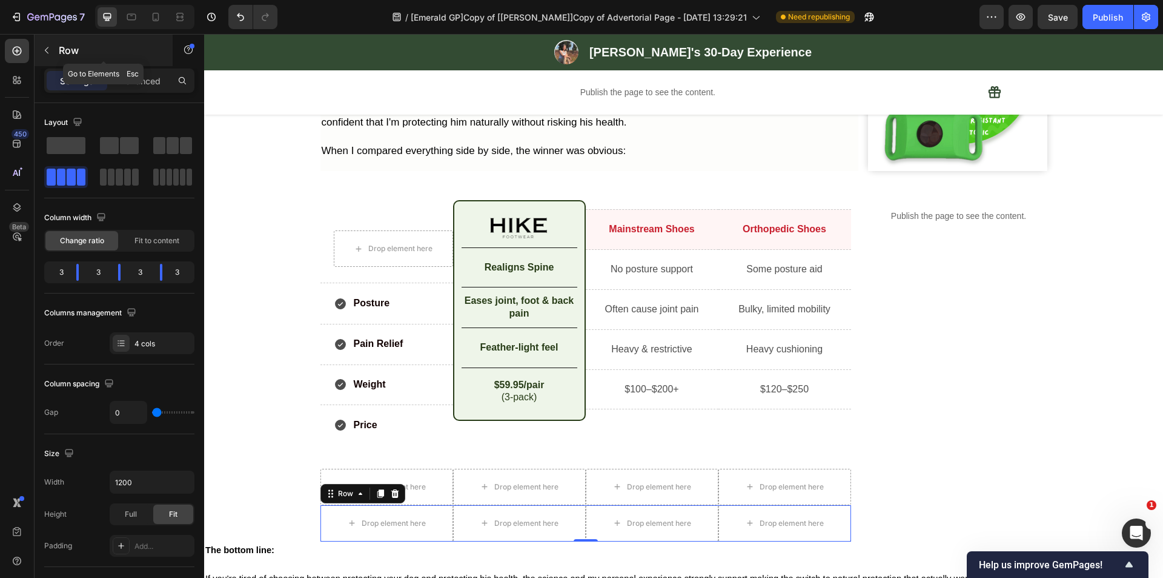
click at [47, 51] on icon "button" at bounding box center [47, 50] width 10 height 10
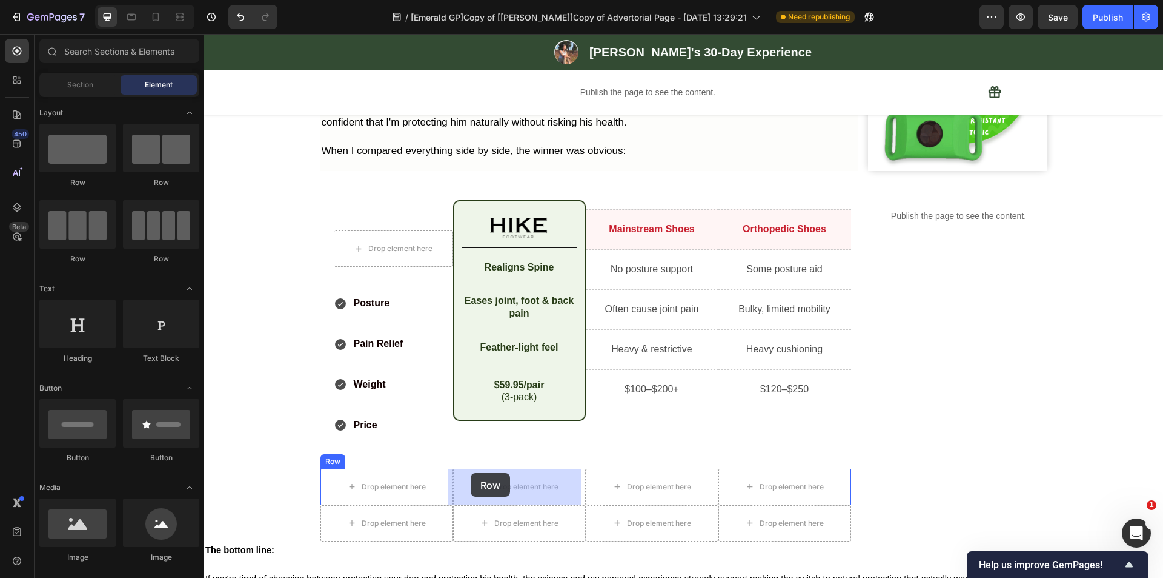
drag, startPoint x: 269, startPoint y: 185, endPoint x: 471, endPoint y: 473, distance: 351.5
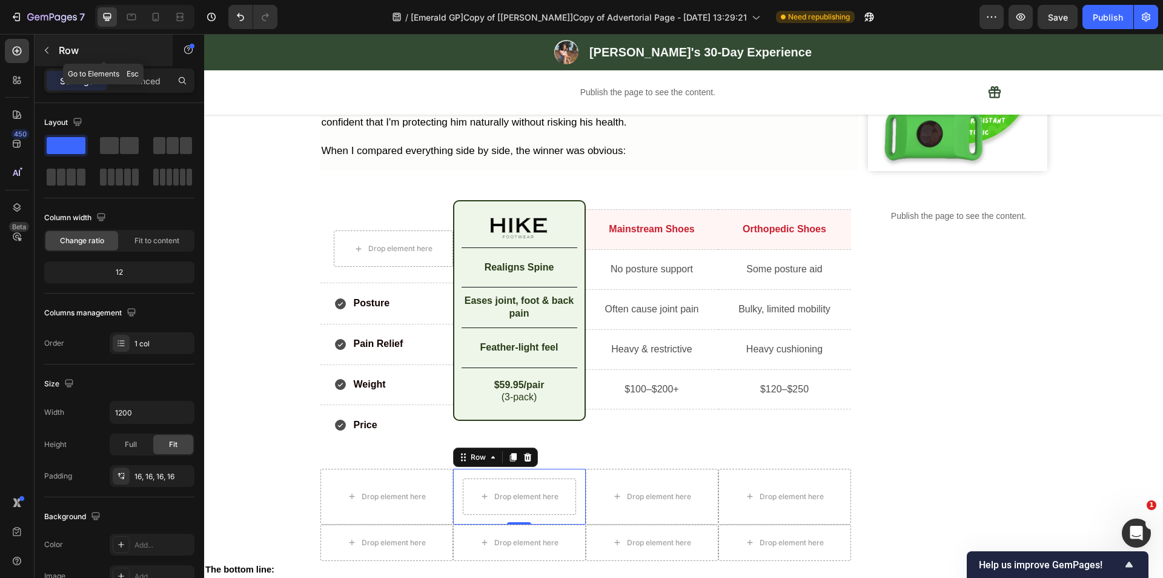
click at [45, 52] on icon "button" at bounding box center [47, 50] width 10 height 10
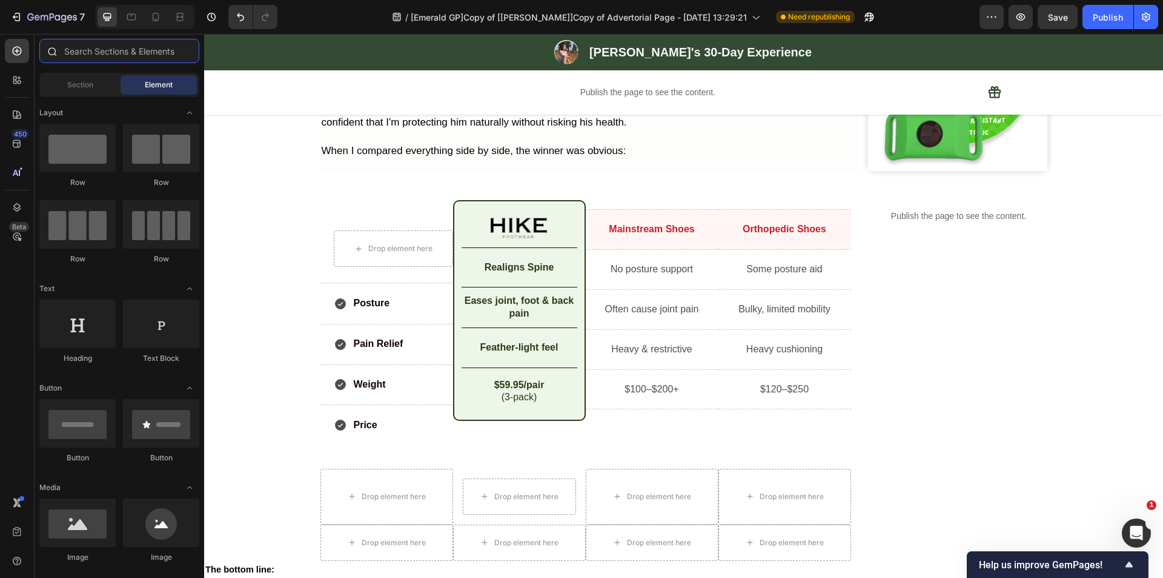
click at [82, 52] on input "text" at bounding box center [119, 51] width 160 height 24
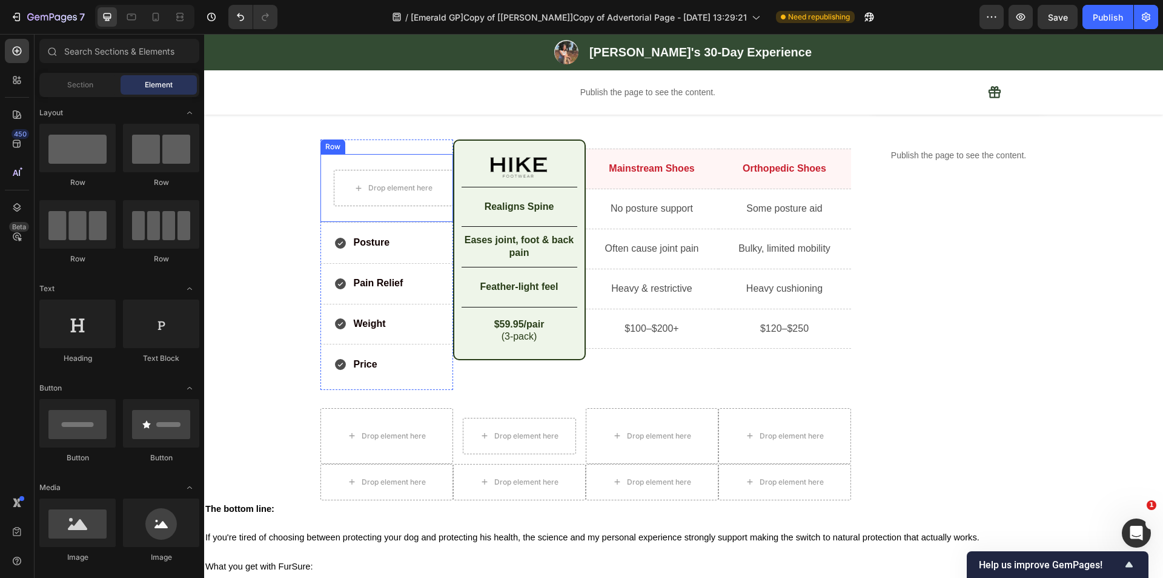
click at [421, 157] on div "Drop element here Row" at bounding box center [387, 188] width 133 height 68
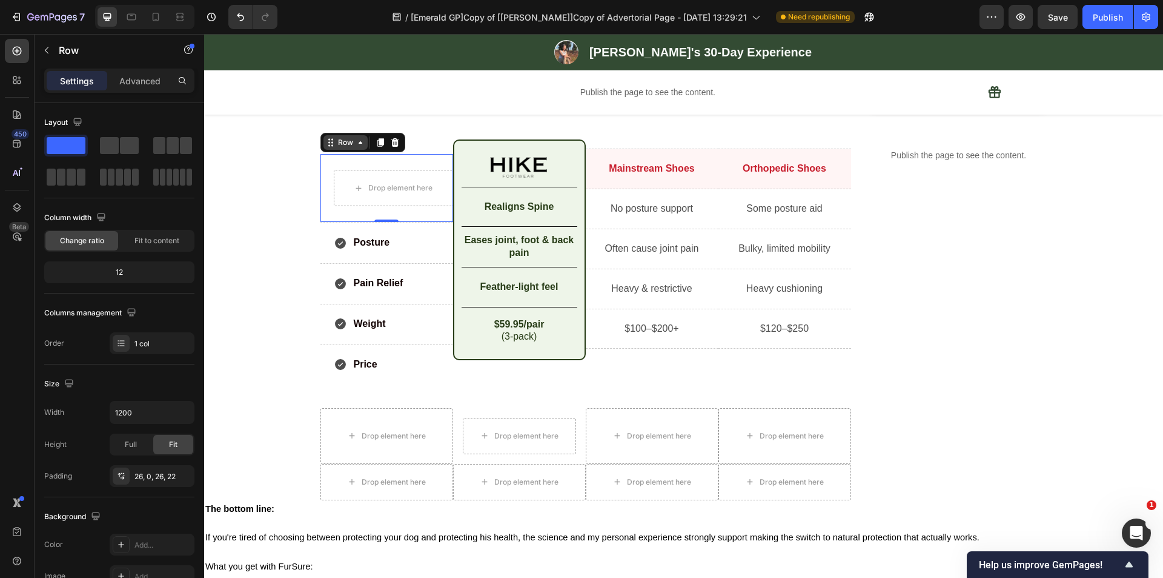
click at [356, 145] on icon at bounding box center [361, 143] width 10 height 10
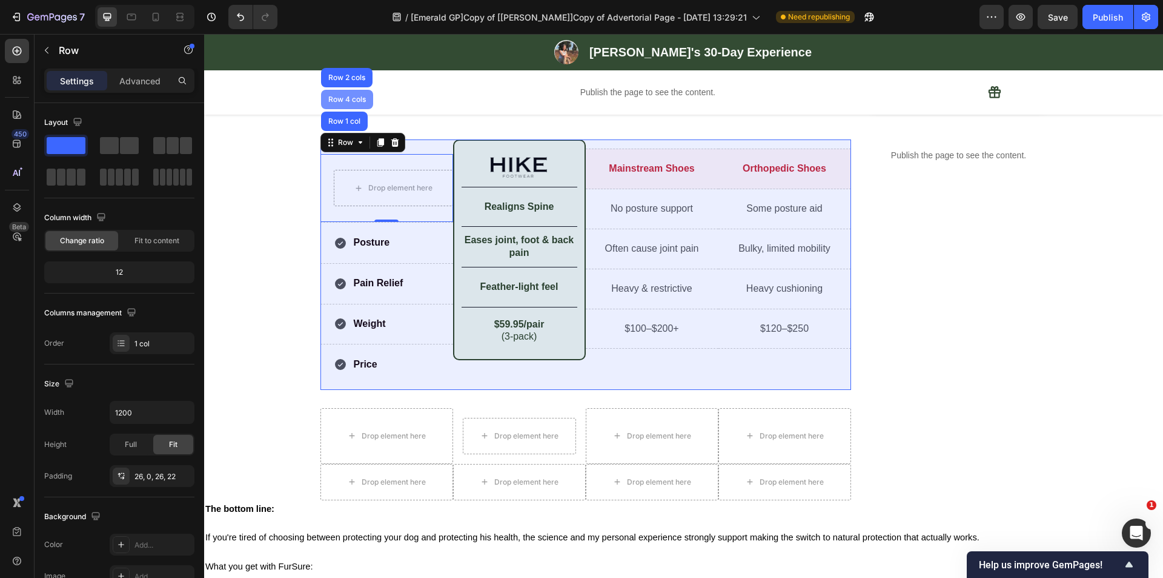
click at [350, 102] on div "Row 4 cols" at bounding box center [347, 99] width 42 height 7
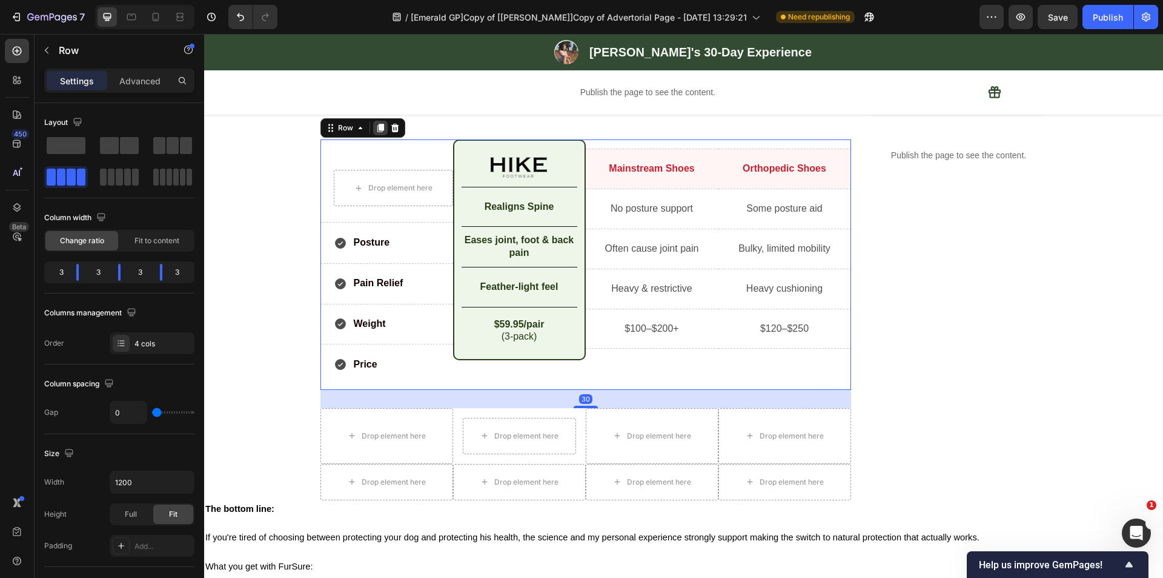
click at [379, 128] on icon at bounding box center [380, 128] width 7 height 8
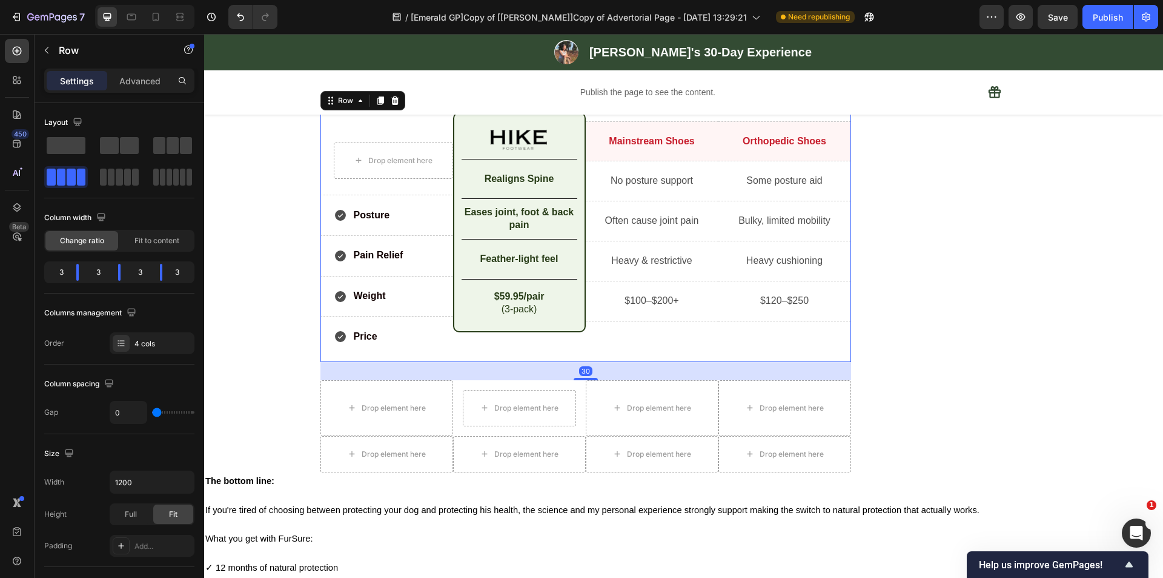
scroll to position [4044, 0]
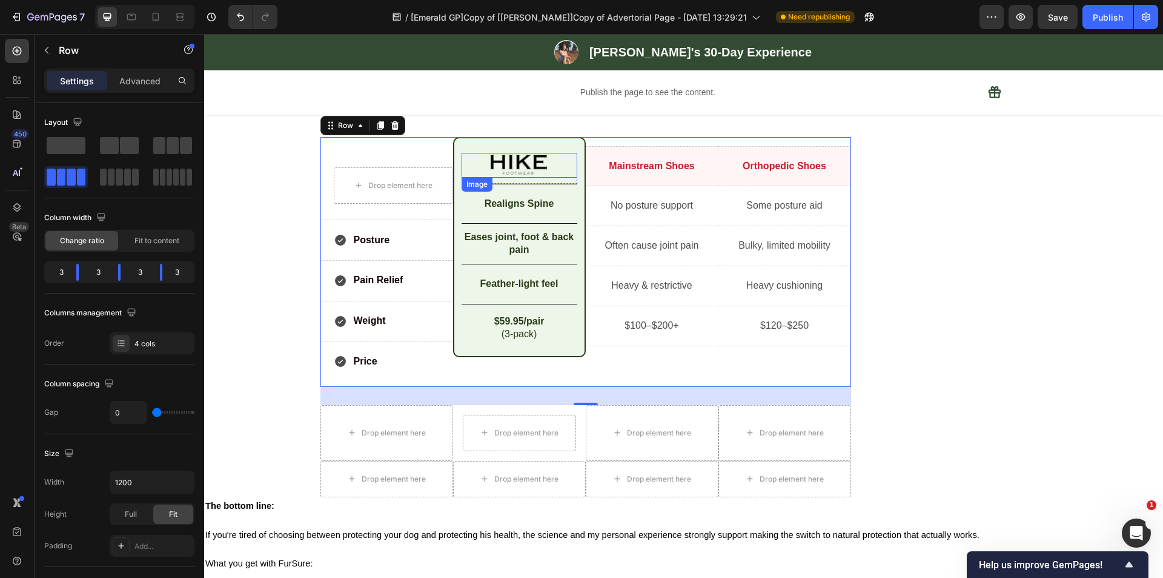
click at [498, 167] on img at bounding box center [519, 165] width 58 height 25
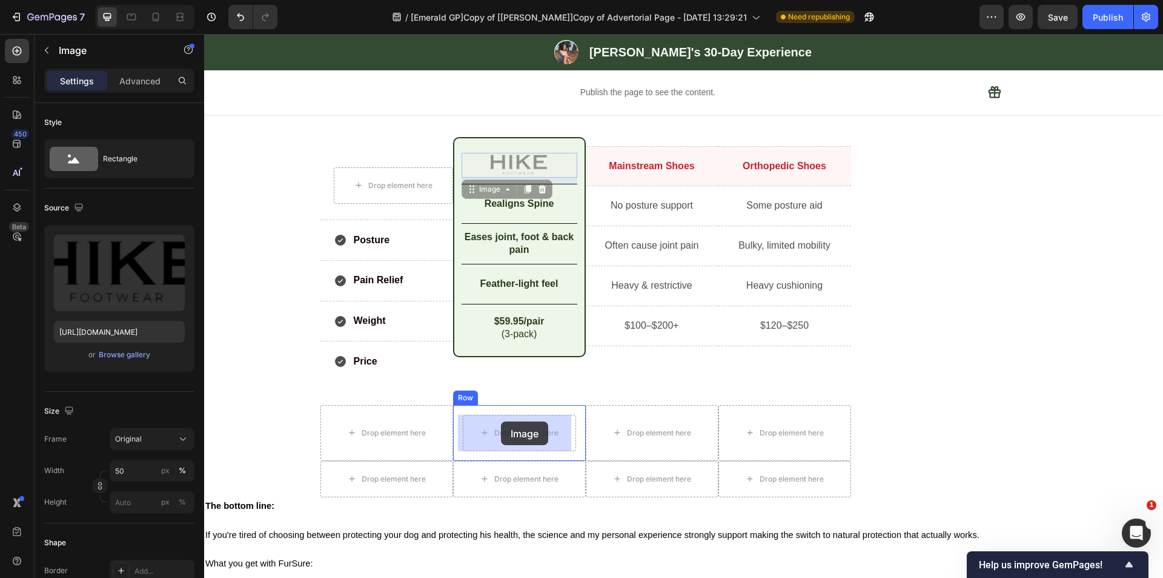
drag, startPoint x: 473, startPoint y: 190, endPoint x: 501, endPoint y: 421, distance: 232.6
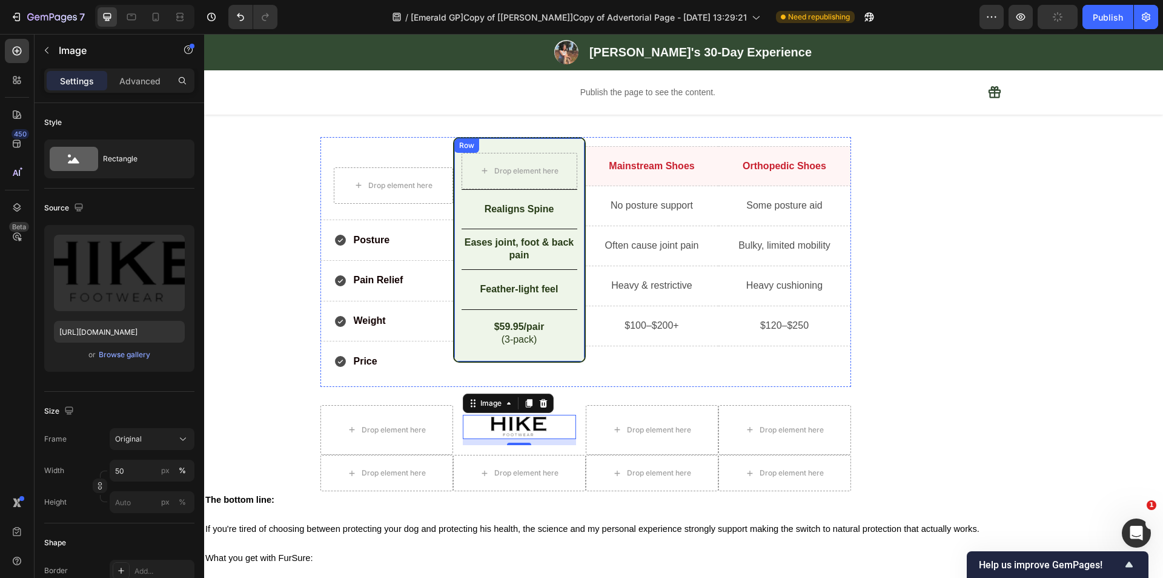
click at [453, 173] on div "Drop element here Row Realigns Spine Text Block Row Eases joint, foot & back pa…" at bounding box center [519, 250] width 133 height 226
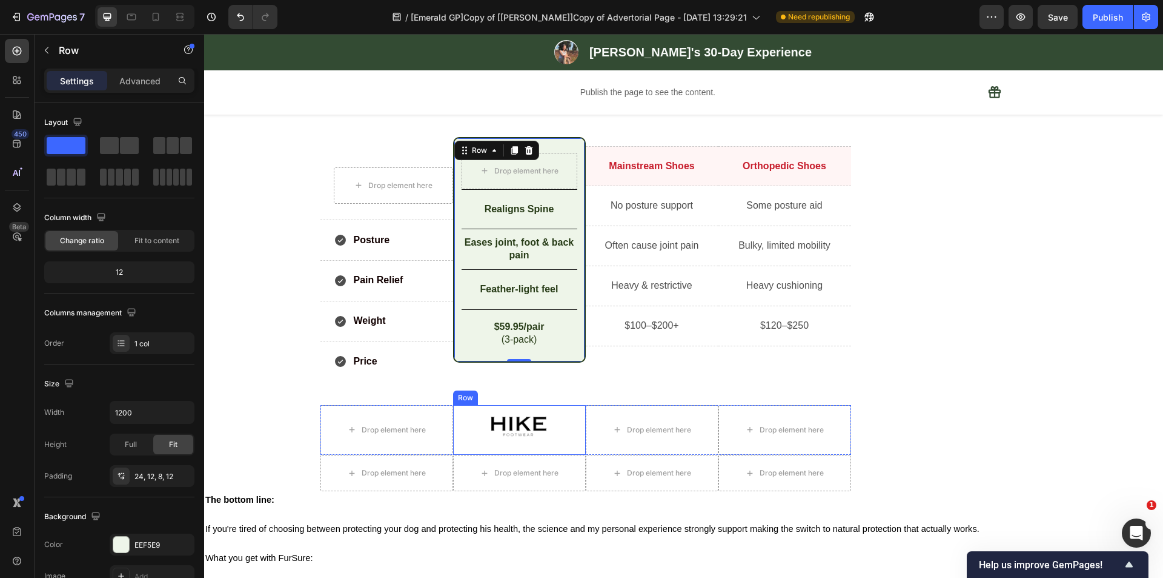
click at [455, 428] on div "Image Row" at bounding box center [519, 430] width 133 height 50
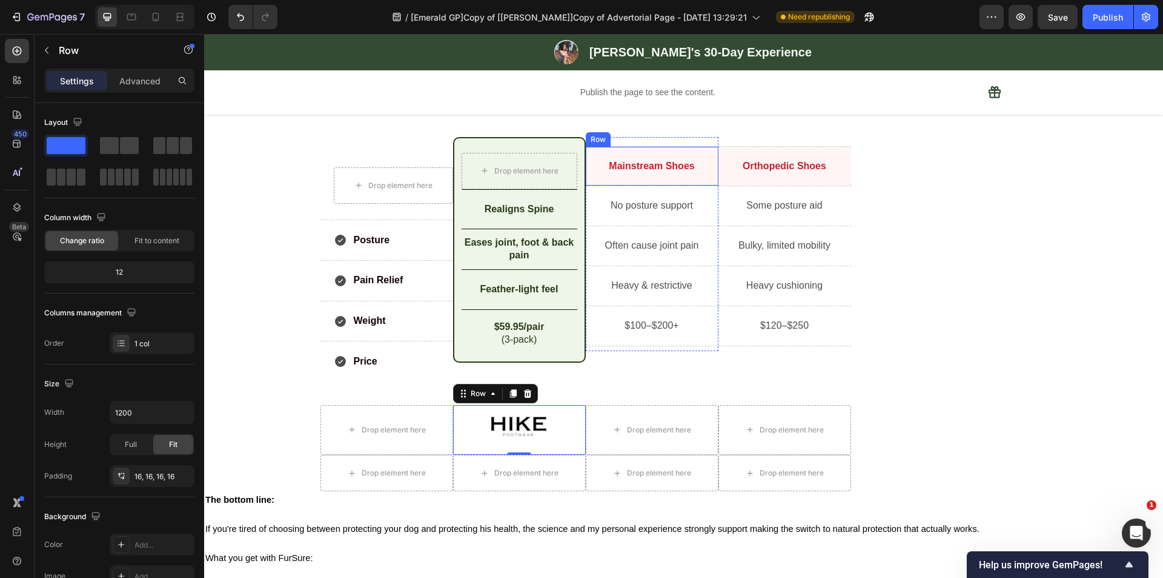
click at [644, 151] on div "Mainstream Shoes Text Block Row" at bounding box center [652, 166] width 133 height 41
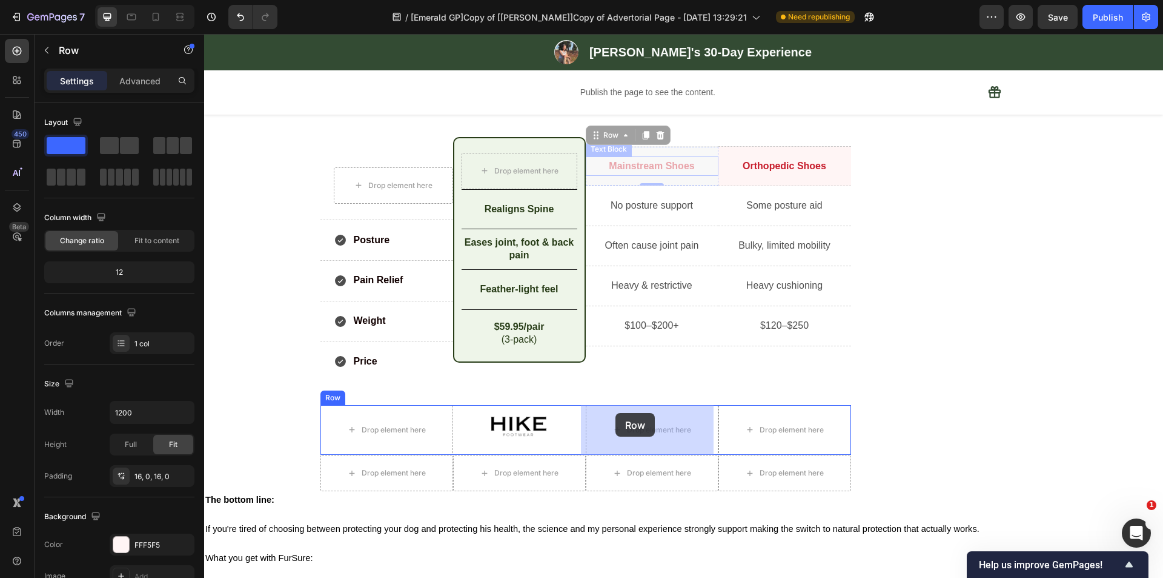
drag, startPoint x: 602, startPoint y: 136, endPoint x: 616, endPoint y: 413, distance: 277.3
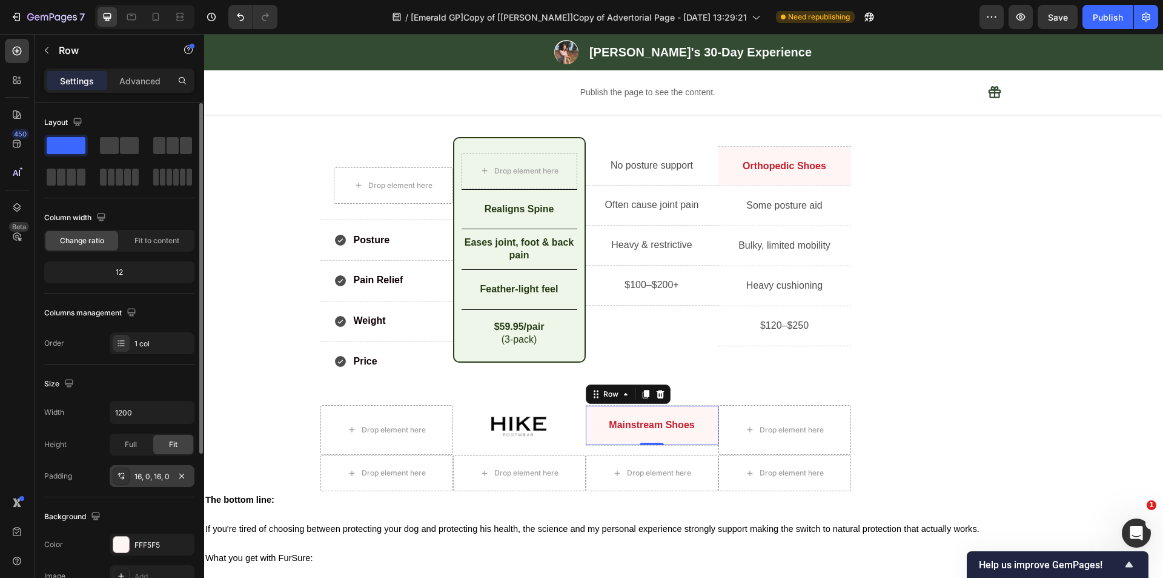
click at [142, 476] on div "16, 0, 16, 0" at bounding box center [152, 476] width 35 height 11
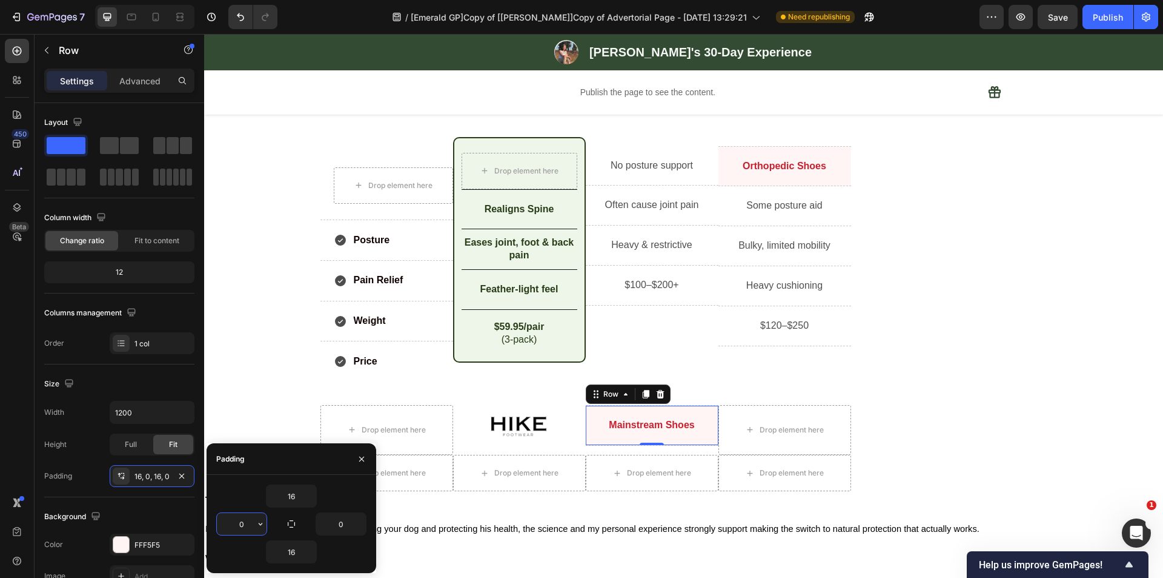
click at [248, 525] on input "0" at bounding box center [242, 524] width 50 height 22
type input "5"
click at [345, 522] on input "0" at bounding box center [341, 524] width 50 height 22
type input "5"
click at [348, 496] on div "16" at bounding box center [291, 495] width 150 height 23
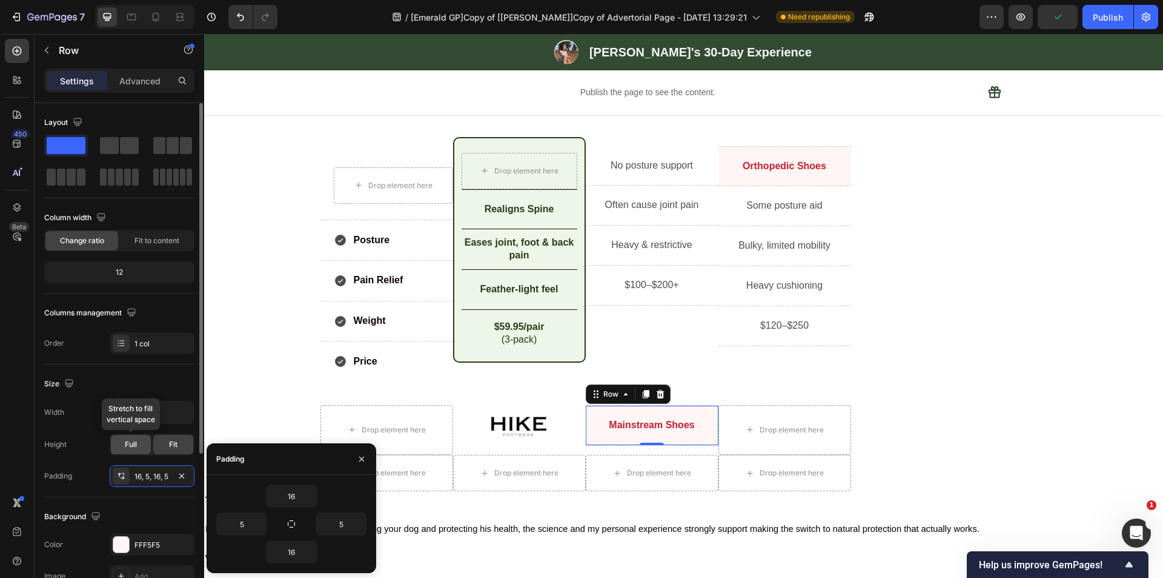
click at [128, 441] on span "Full" at bounding box center [131, 444] width 12 height 11
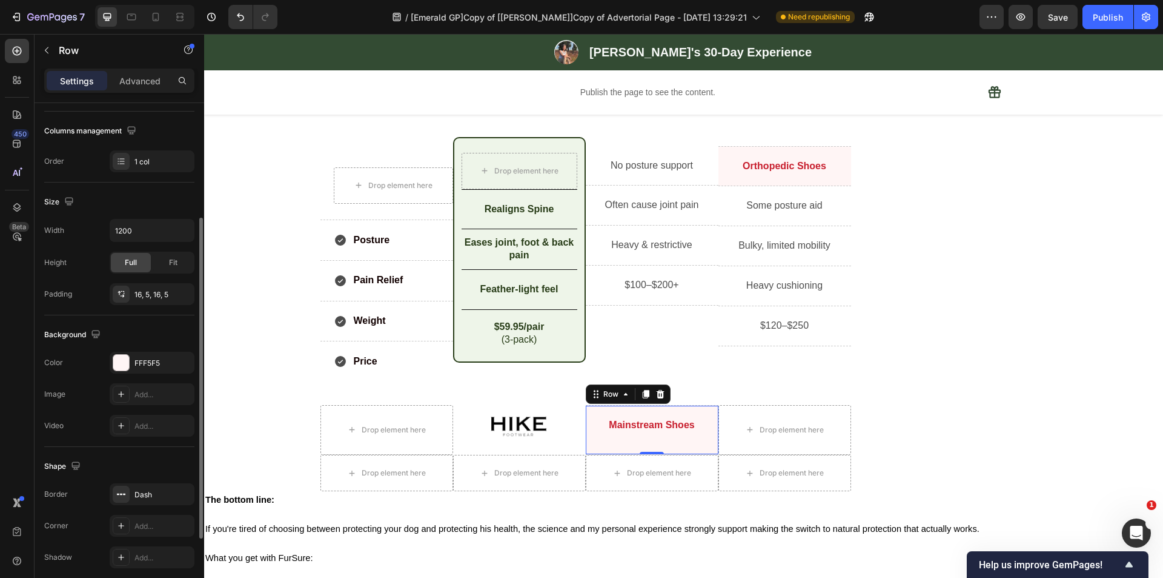
scroll to position [299, 0]
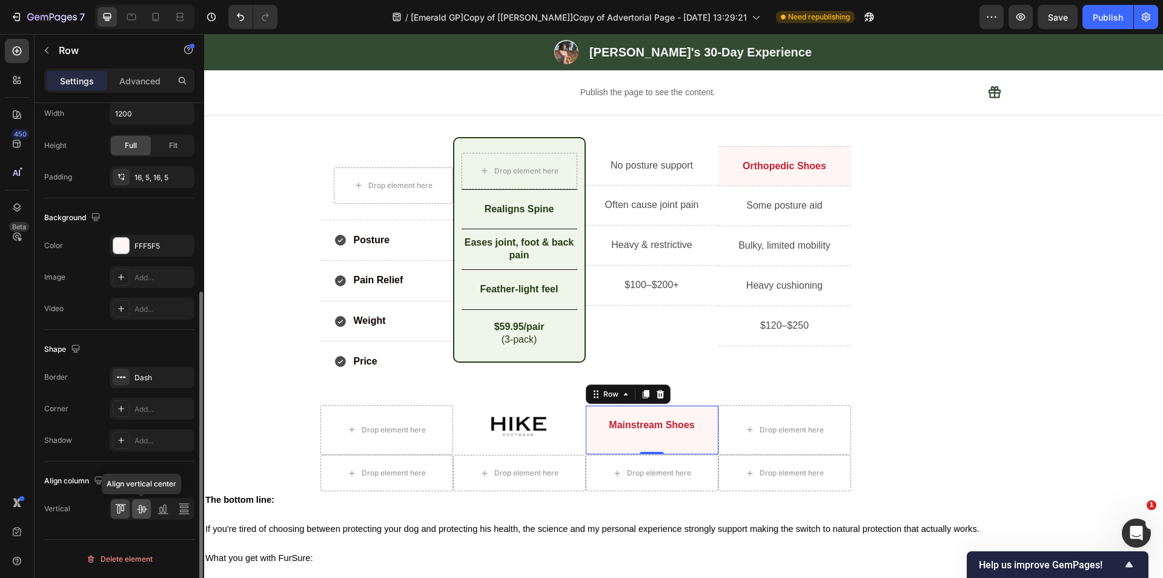
click at [148, 510] on div at bounding box center [141, 508] width 19 height 19
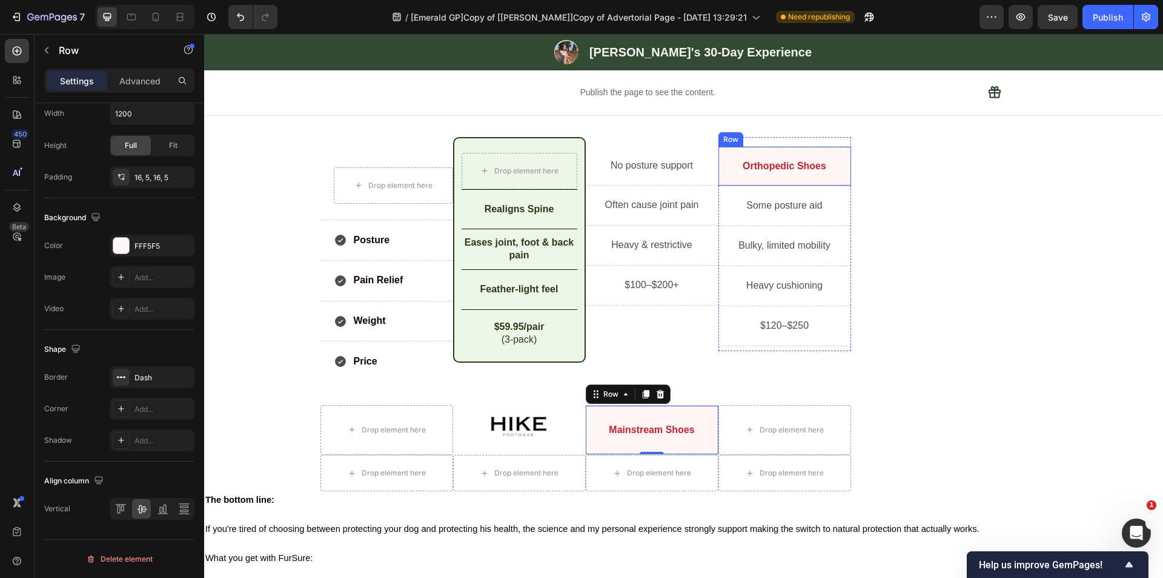
click at [774, 150] on div "Orthopedic Shoes Text Block Row" at bounding box center [785, 166] width 133 height 41
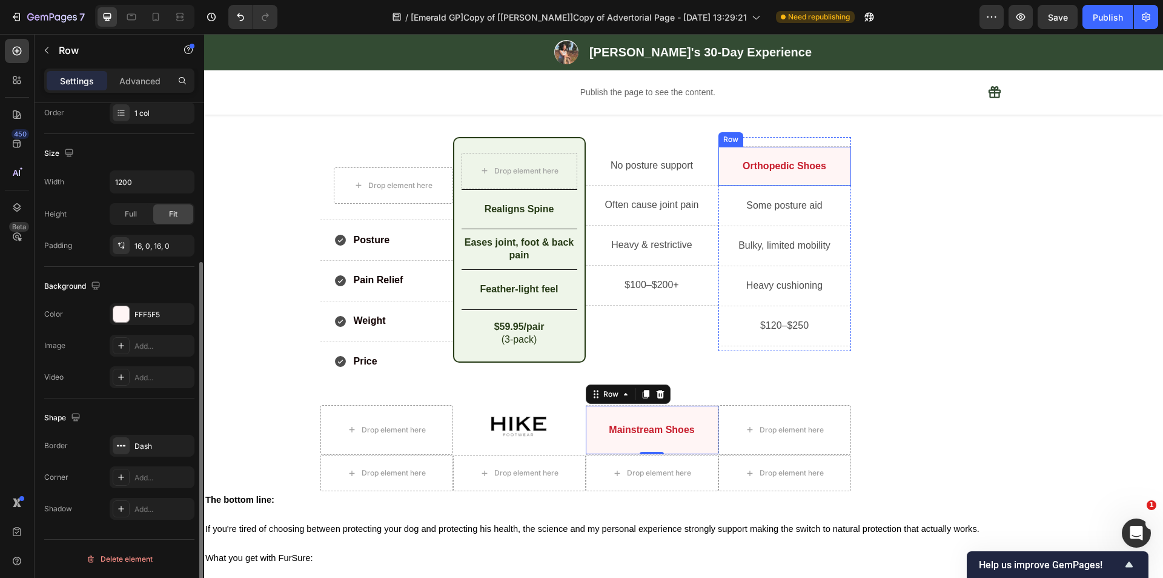
scroll to position [230, 0]
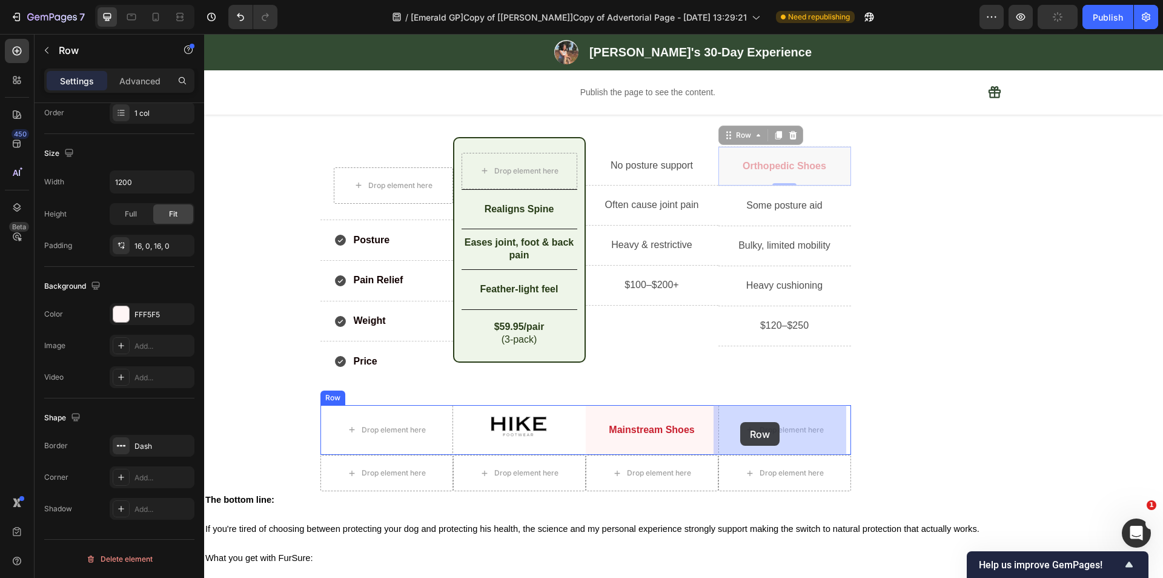
drag, startPoint x: 737, startPoint y: 136, endPoint x: 741, endPoint y: 422, distance: 285.4
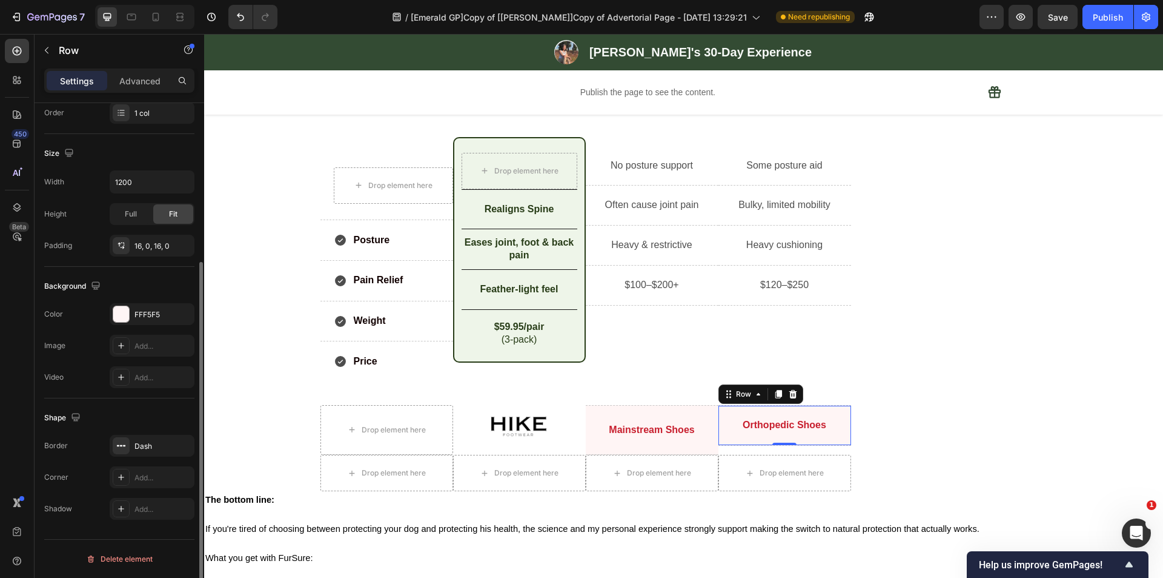
scroll to position [109, 0]
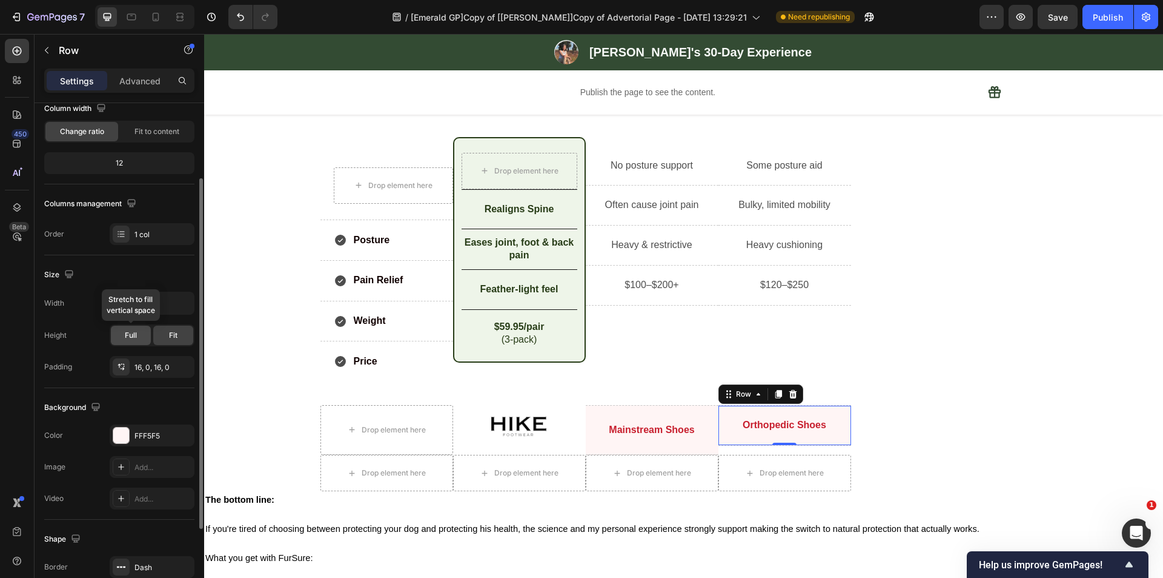
click at [125, 338] on span "Full" at bounding box center [131, 335] width 12 height 11
click at [134, 365] on div "16, 0, 16, 0" at bounding box center [152, 367] width 85 height 22
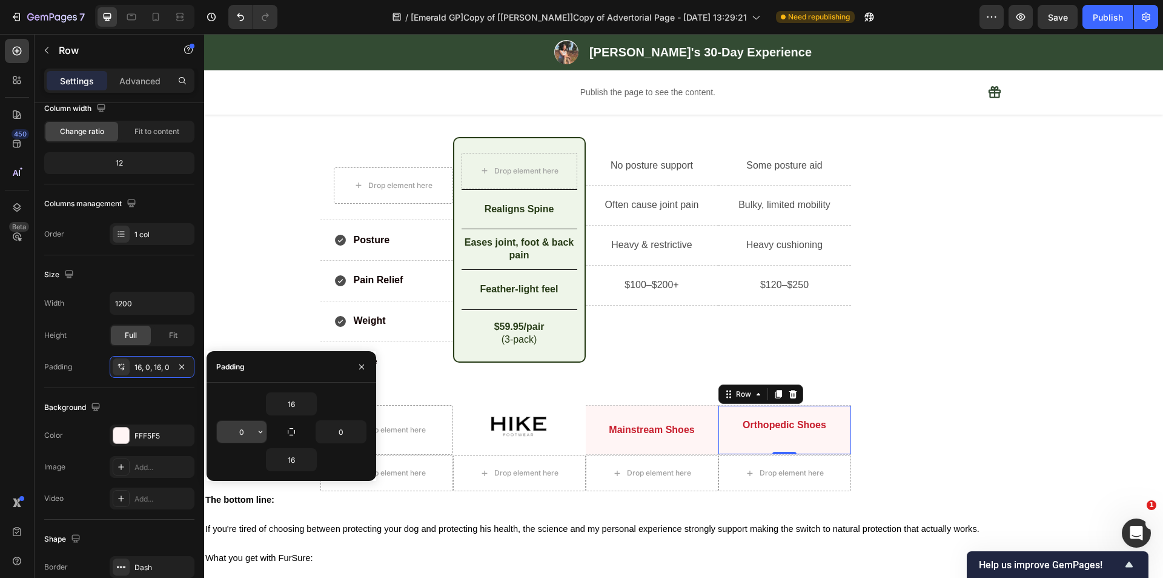
click at [251, 430] on input "0" at bounding box center [242, 432] width 50 height 22
type input "5"
click at [353, 435] on input "0" at bounding box center [341, 432] width 50 height 22
type input "5"
click at [178, 405] on div "Background" at bounding box center [119, 407] width 150 height 19
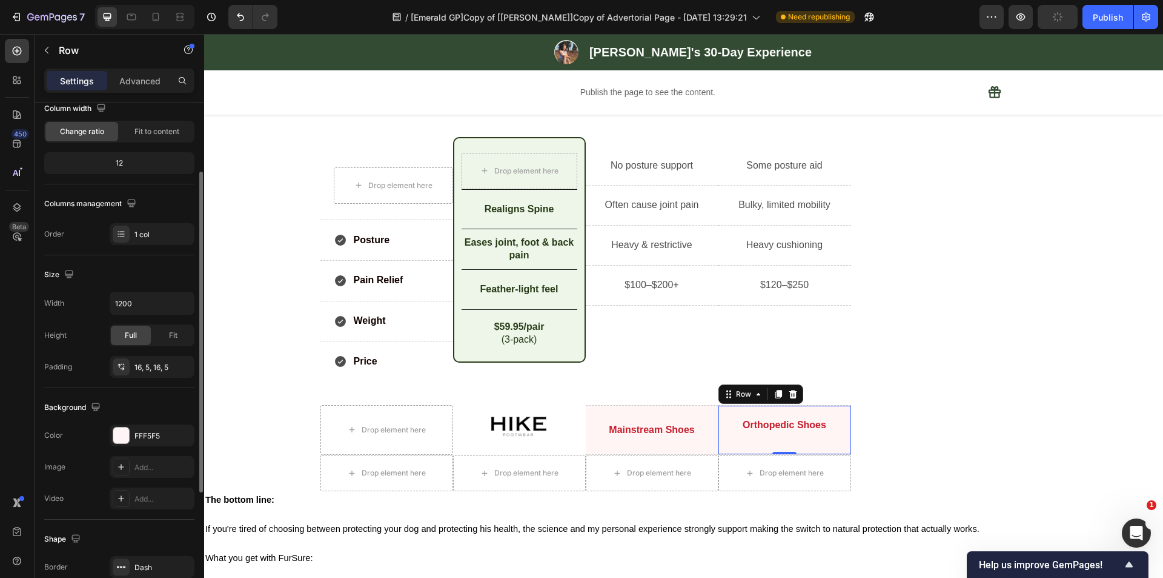
scroll to position [299, 0]
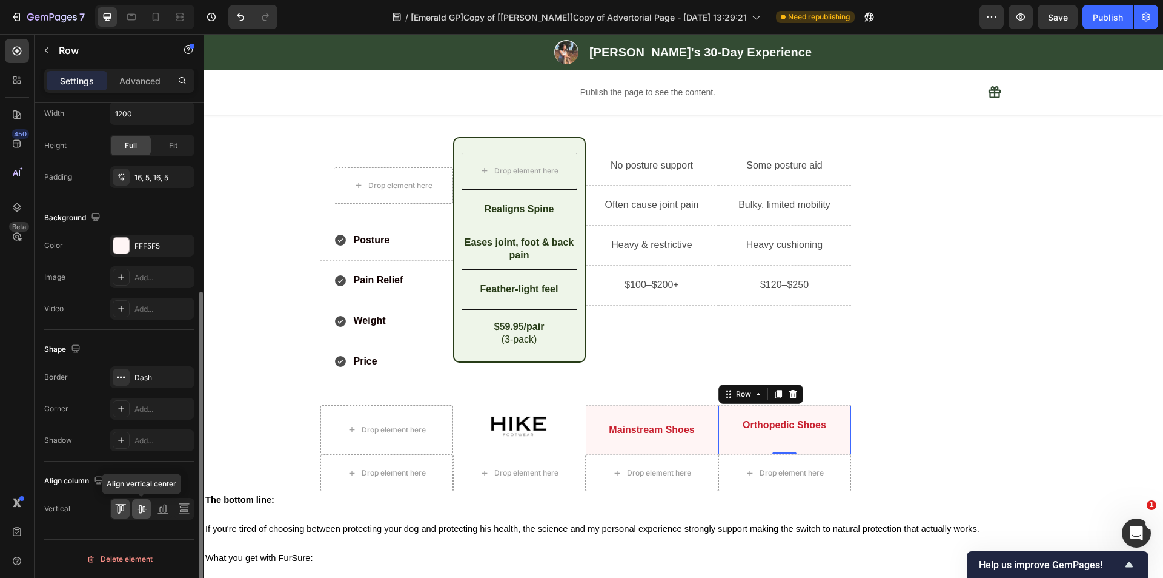
click at [147, 511] on icon at bounding box center [142, 508] width 12 height 12
click at [554, 446] on div "Image Row" at bounding box center [519, 430] width 133 height 50
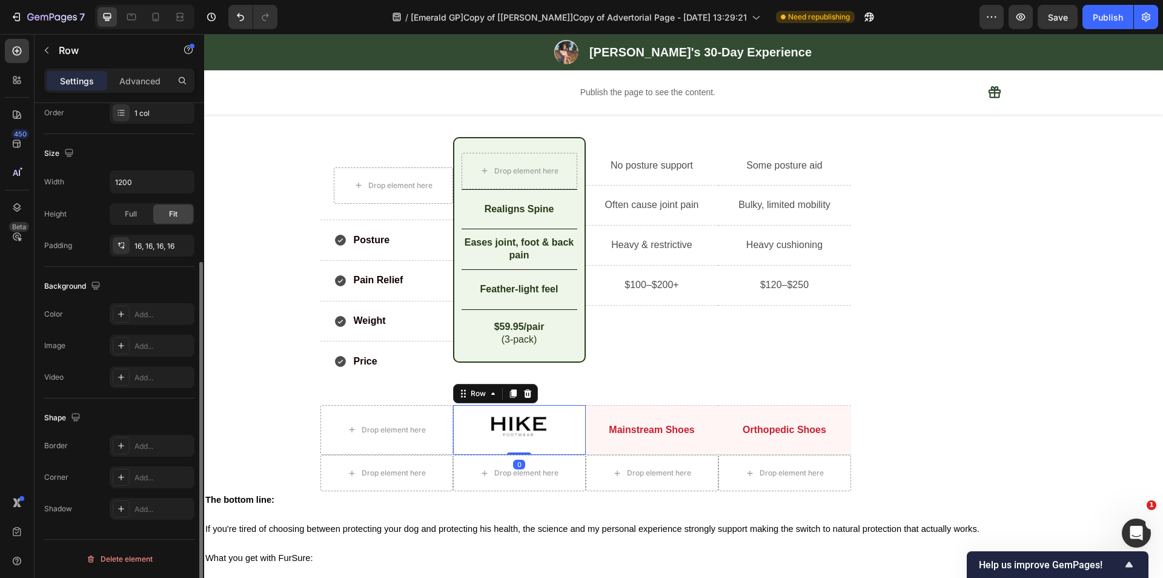
scroll to position [230, 0]
click at [131, 221] on div "Full" at bounding box center [131, 213] width 40 height 19
click at [146, 556] on icon at bounding box center [142, 577] width 12 height 12
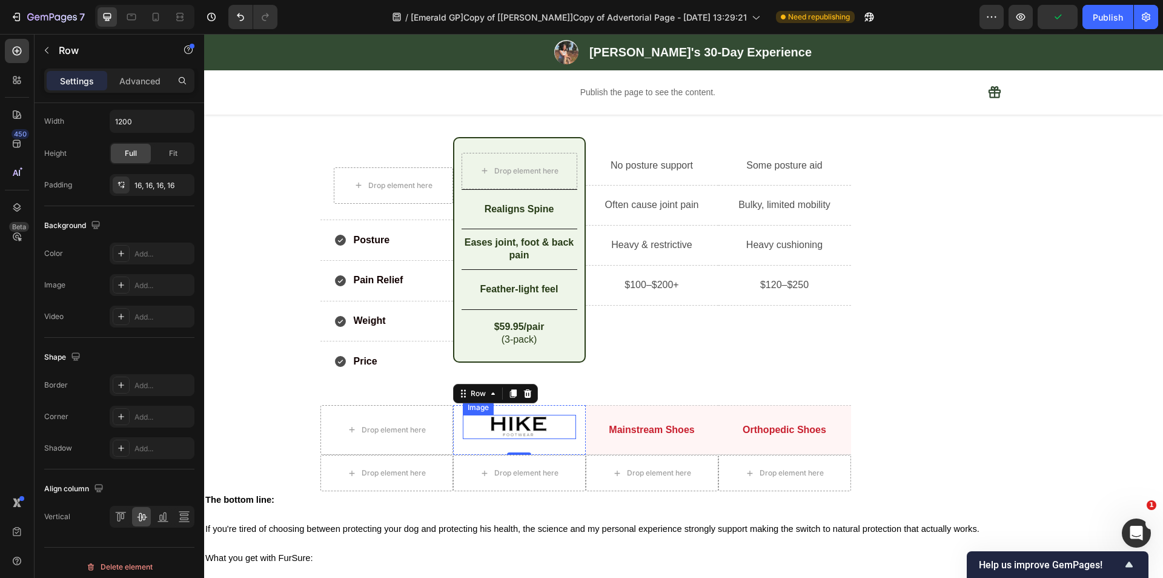
click at [502, 434] on img at bounding box center [519, 426] width 57 height 24
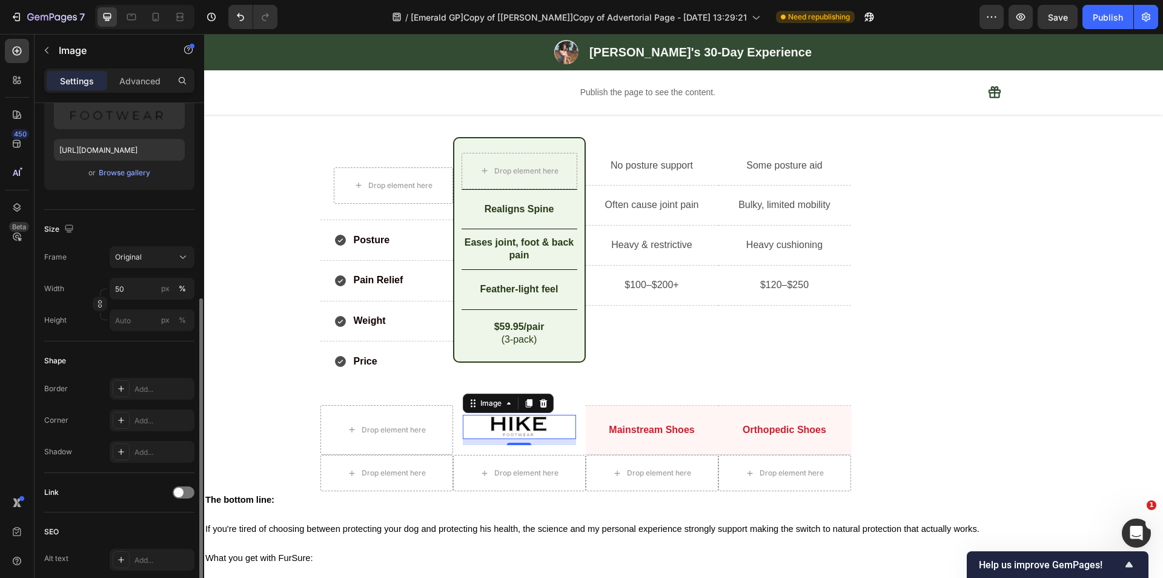
scroll to position [406, 0]
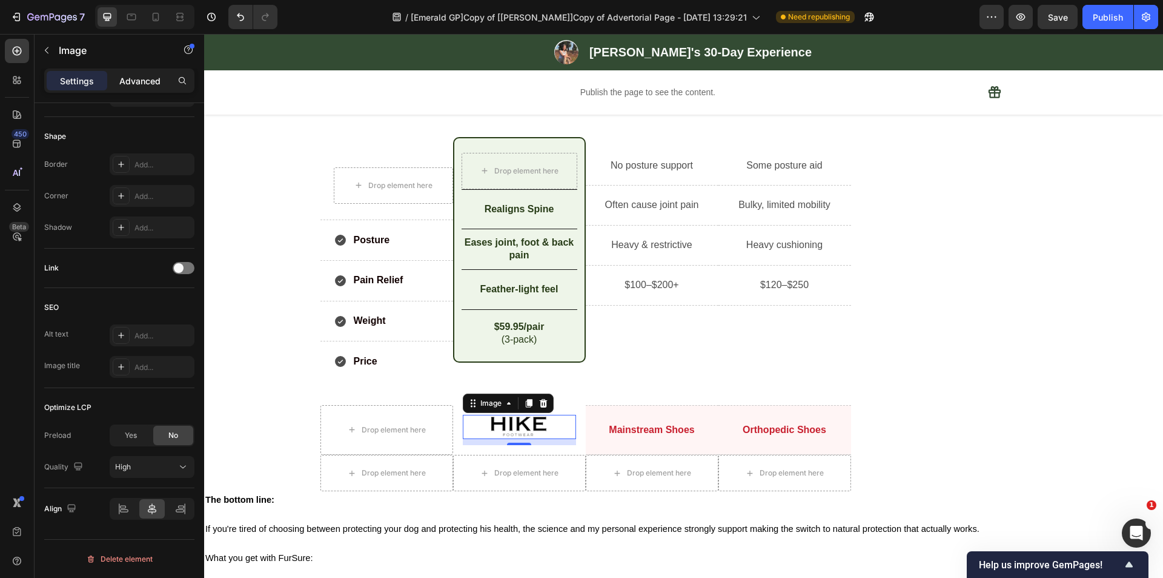
click at [145, 81] on p "Advanced" at bounding box center [139, 81] width 41 height 13
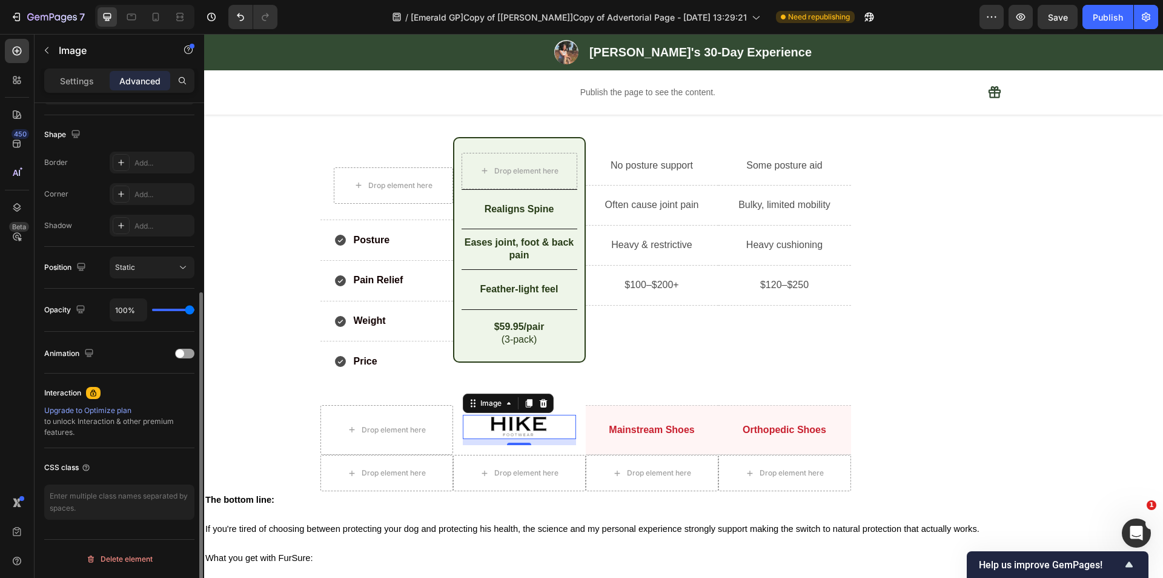
scroll to position [0, 0]
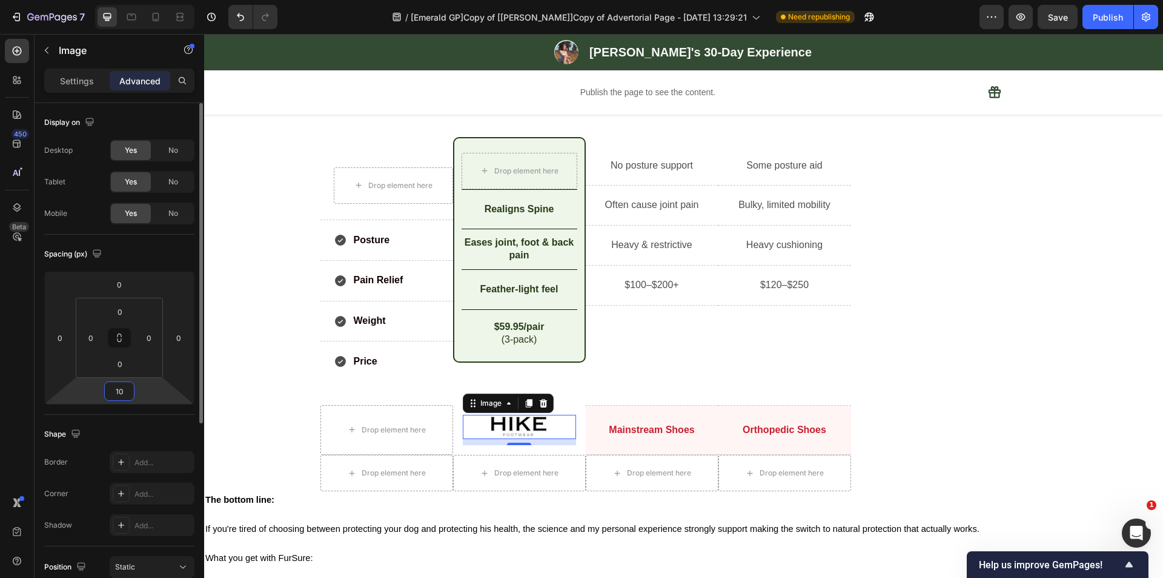
click at [125, 393] on input "10" at bounding box center [119, 391] width 24 height 18
type input "0"
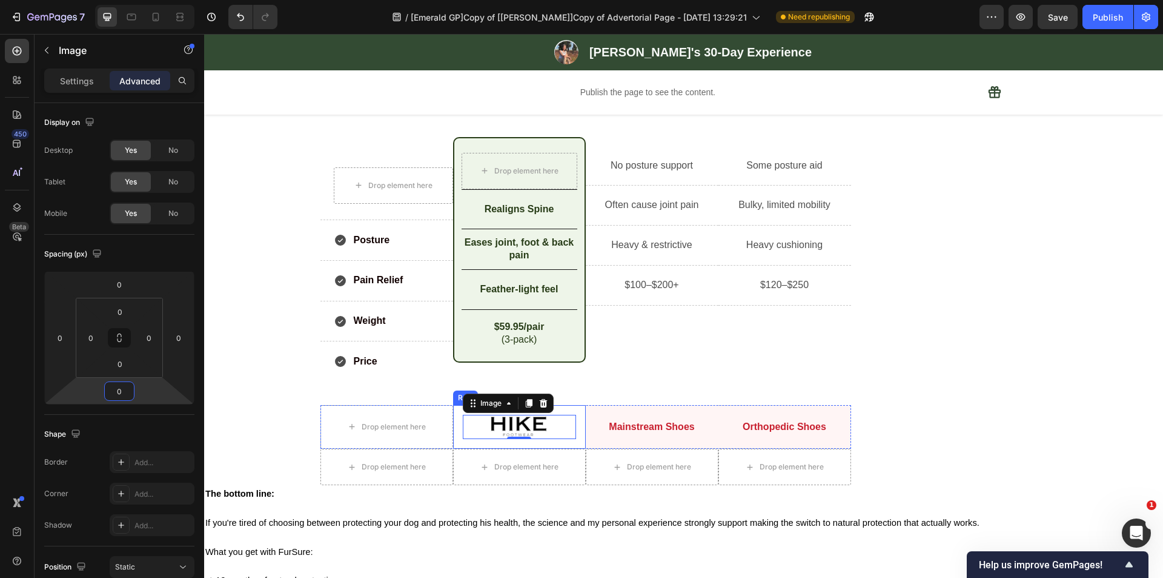
click at [565, 408] on div "Image 0 Row" at bounding box center [519, 427] width 133 height 44
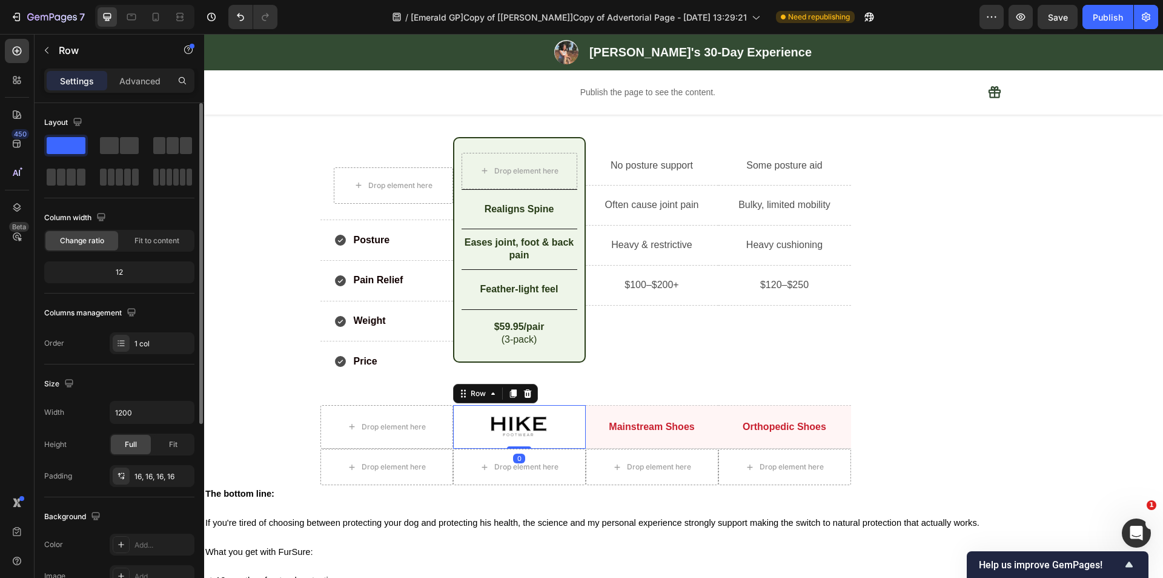
scroll to position [121, 0]
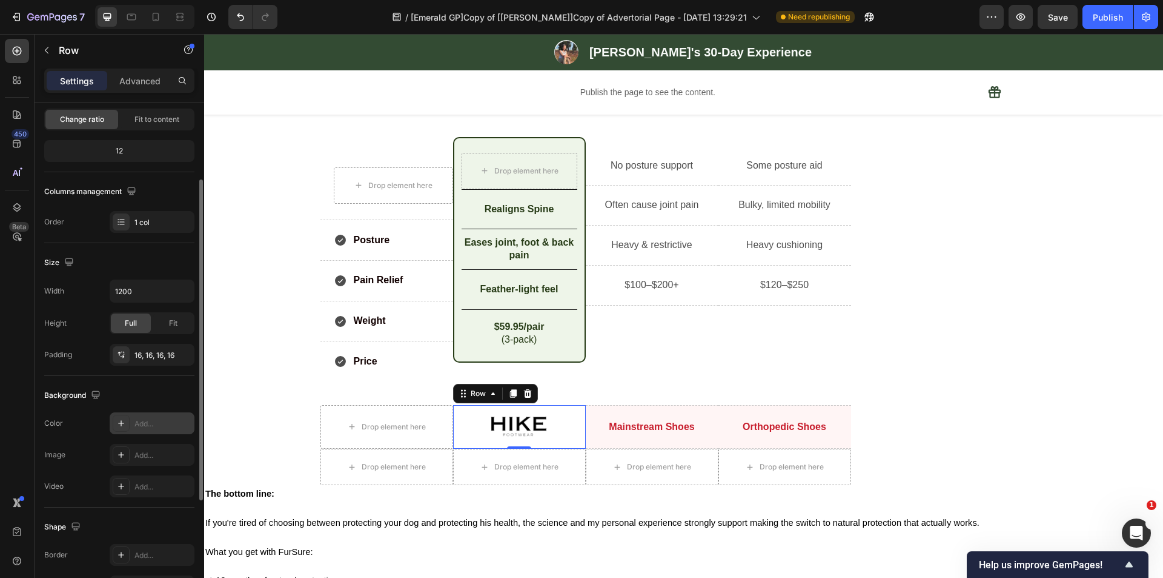
click at [121, 424] on icon at bounding box center [121, 423] width 10 height 10
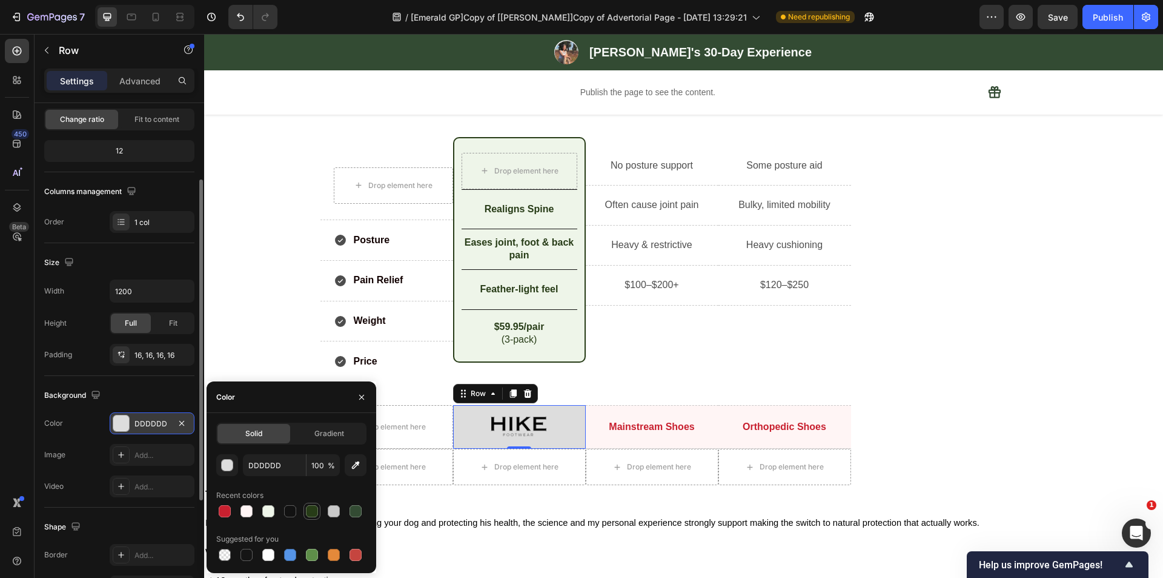
click at [314, 510] on div at bounding box center [312, 511] width 12 height 12
type input "273C17"
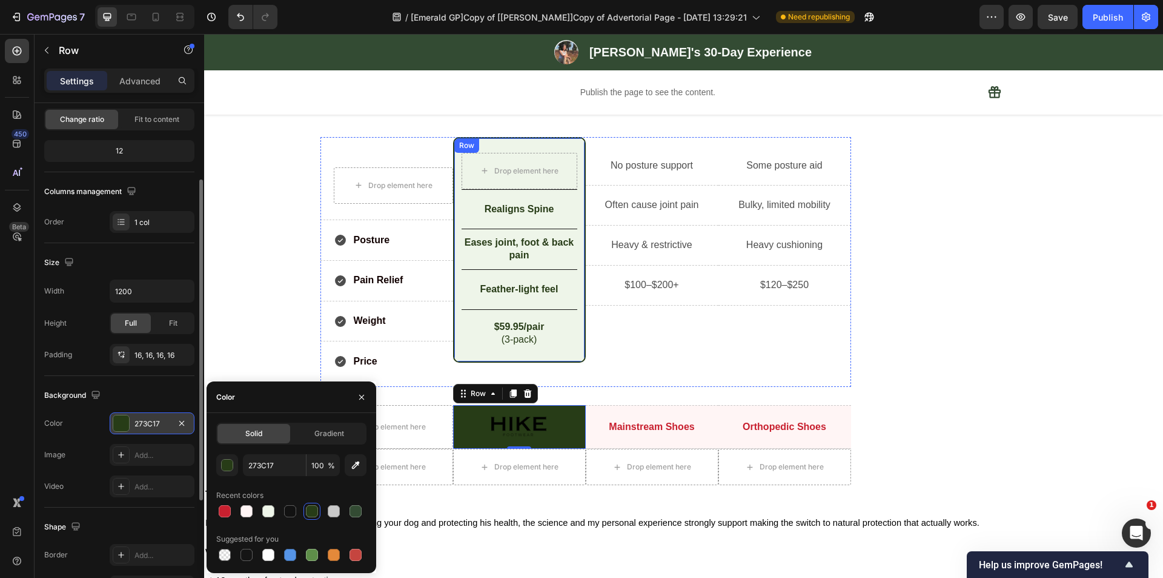
click at [454, 202] on div "Drop element here Row Realigns Spine Text Block Row Eases joint, foot & back pa…" at bounding box center [519, 250] width 133 height 226
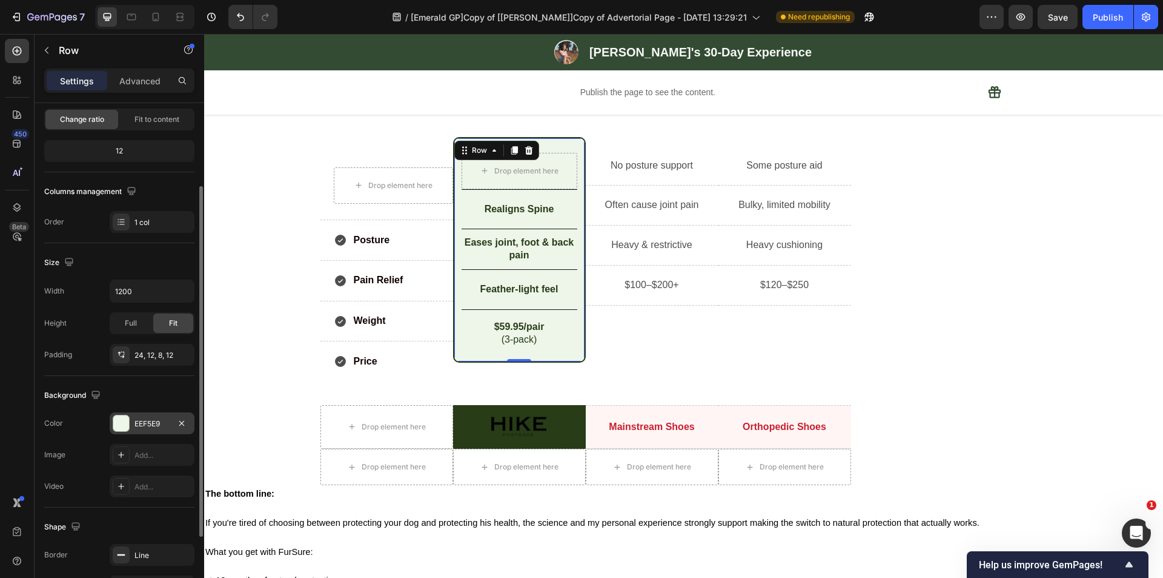
click at [127, 425] on div at bounding box center [121, 423] width 16 height 16
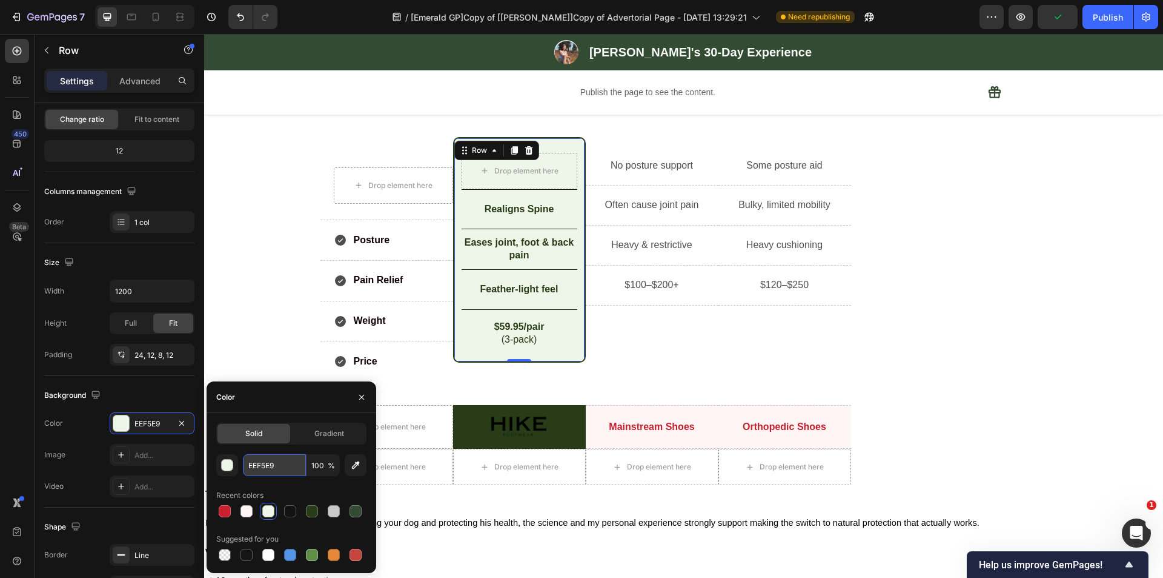
click at [265, 464] on input "EEF5E9" at bounding box center [274, 465] width 63 height 22
click at [465, 433] on div at bounding box center [519, 426] width 113 height 24
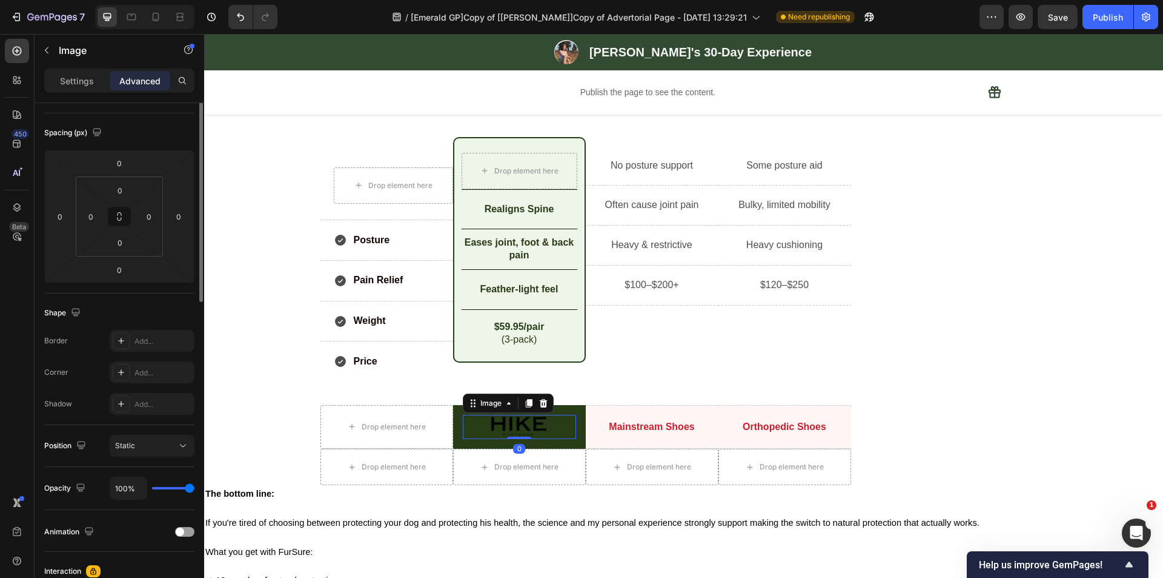
scroll to position [0, 0]
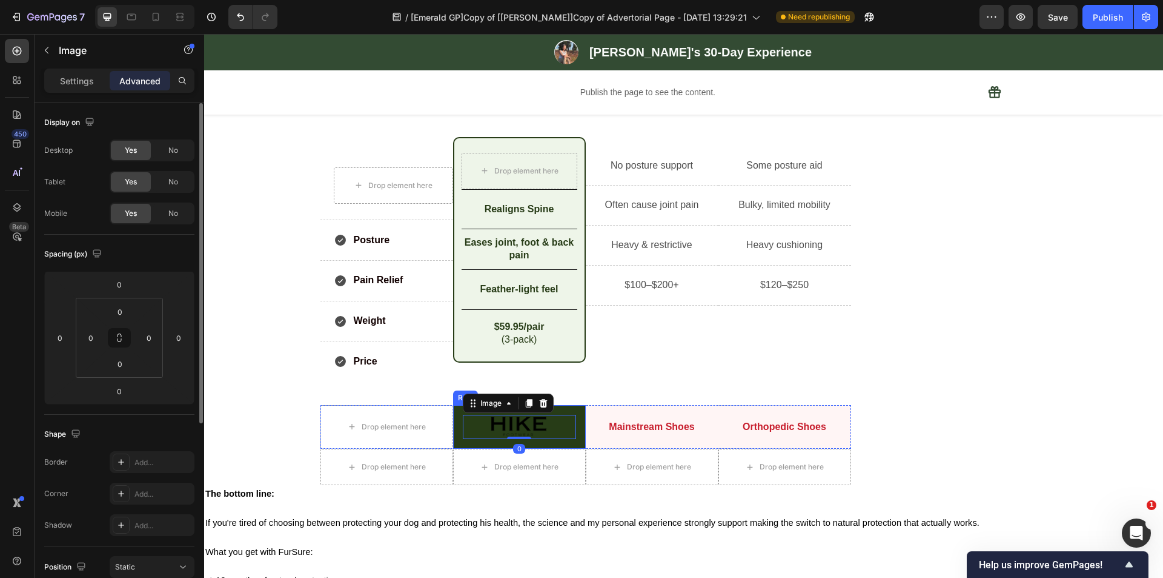
click at [453, 435] on div "Image 0 Row" at bounding box center [519, 427] width 133 height 44
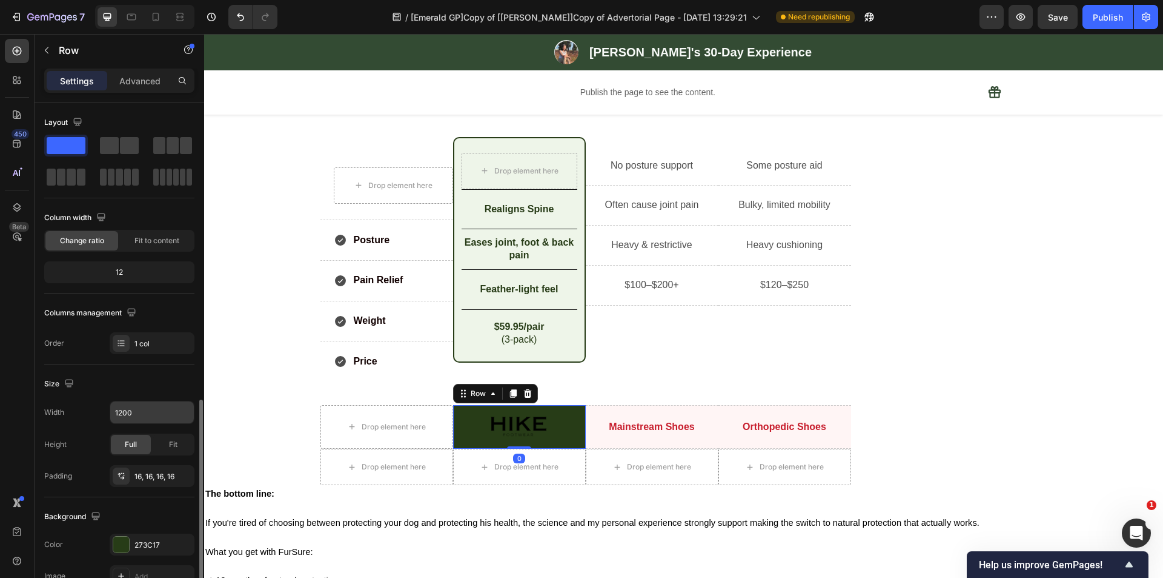
scroll to position [182, 0]
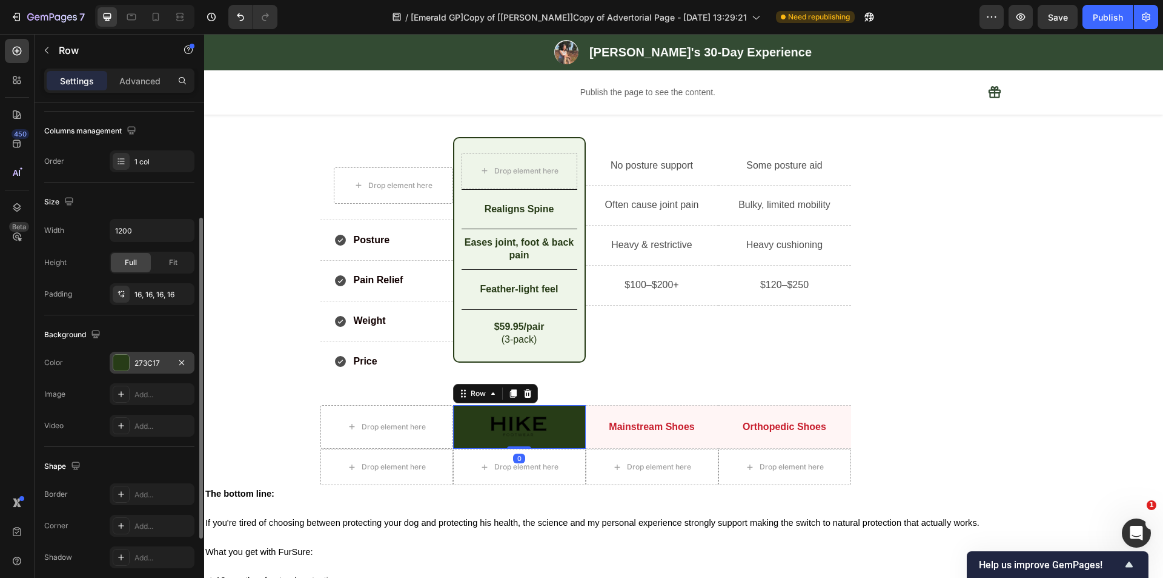
click at [123, 365] on div at bounding box center [121, 363] width 16 height 16
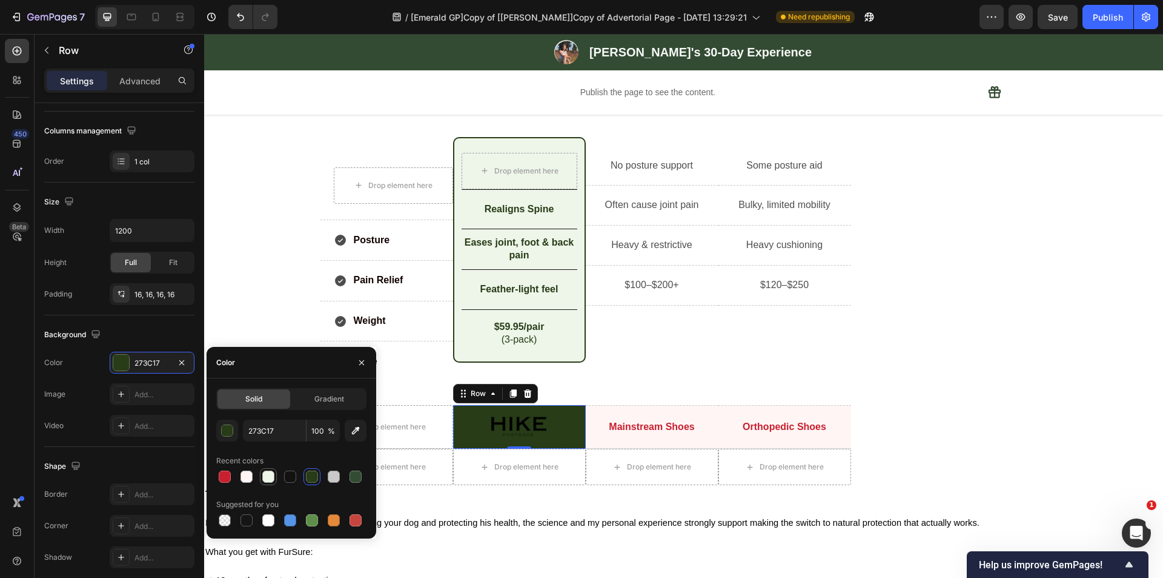
click at [265, 474] on div at bounding box center [268, 476] width 12 height 12
type input "EEF5E9"
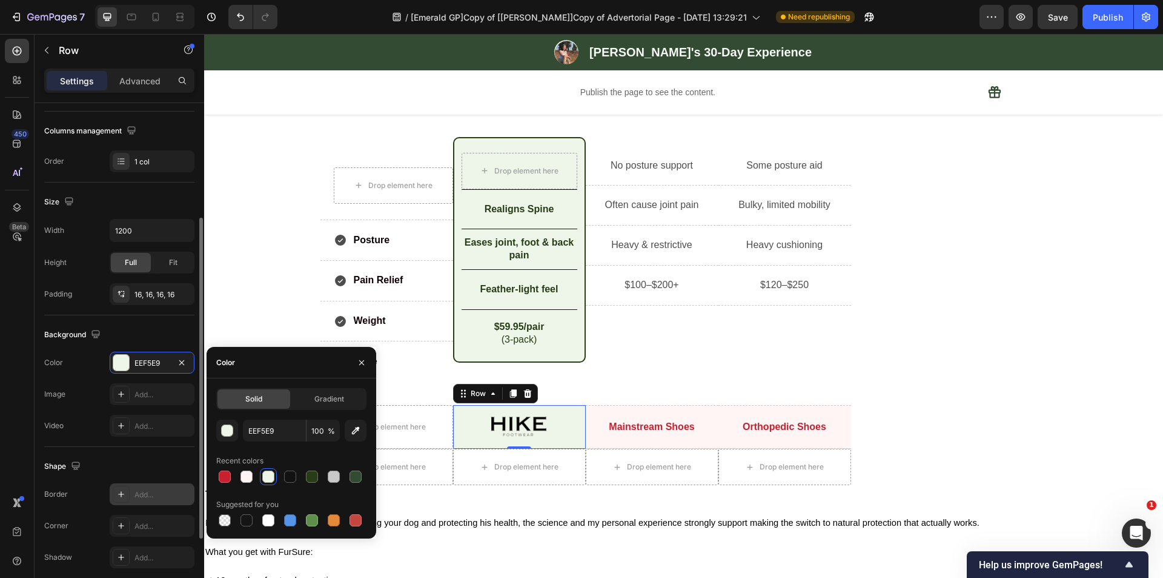
click at [144, 497] on div "Add..." at bounding box center [163, 494] width 57 height 11
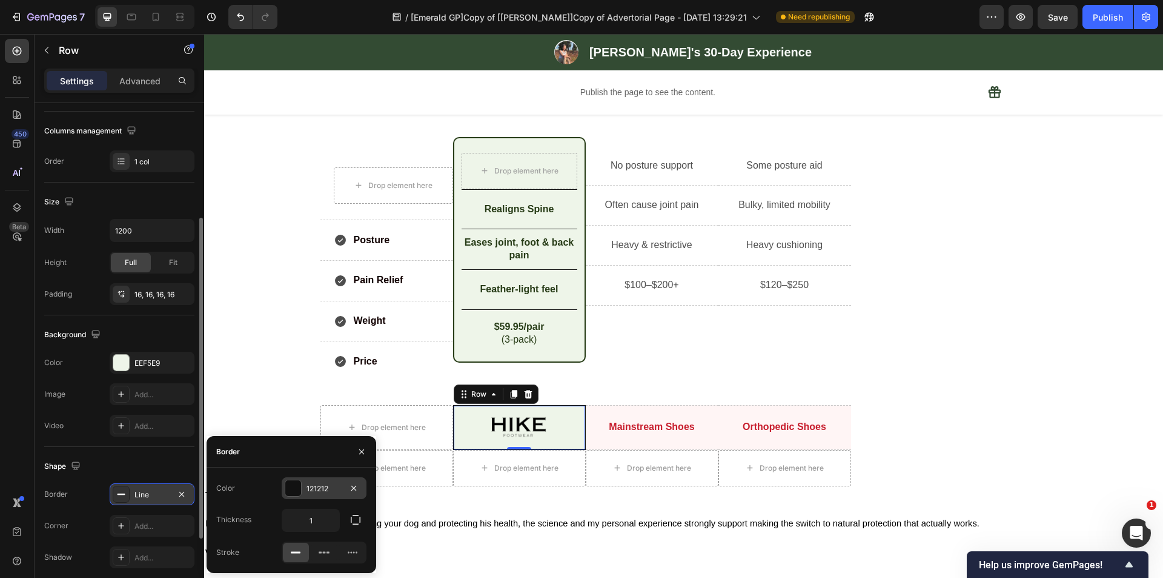
click at [296, 488] on div at bounding box center [293, 488] width 16 height 16
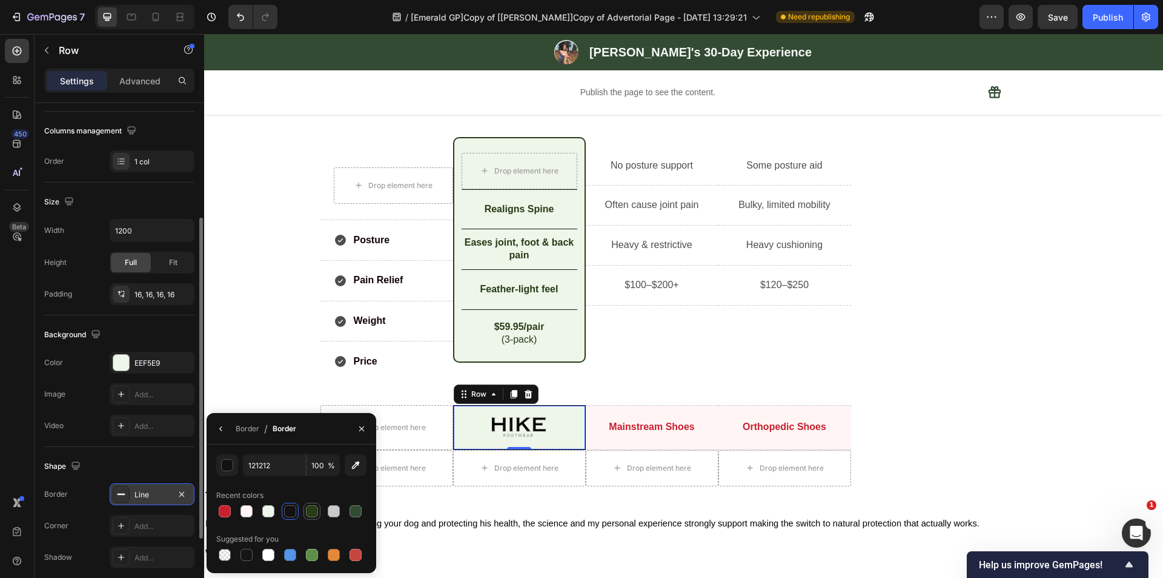
click at [310, 510] on div at bounding box center [312, 511] width 12 height 12
type input "273C17"
click at [253, 427] on div "Border" at bounding box center [248, 428] width 24 height 11
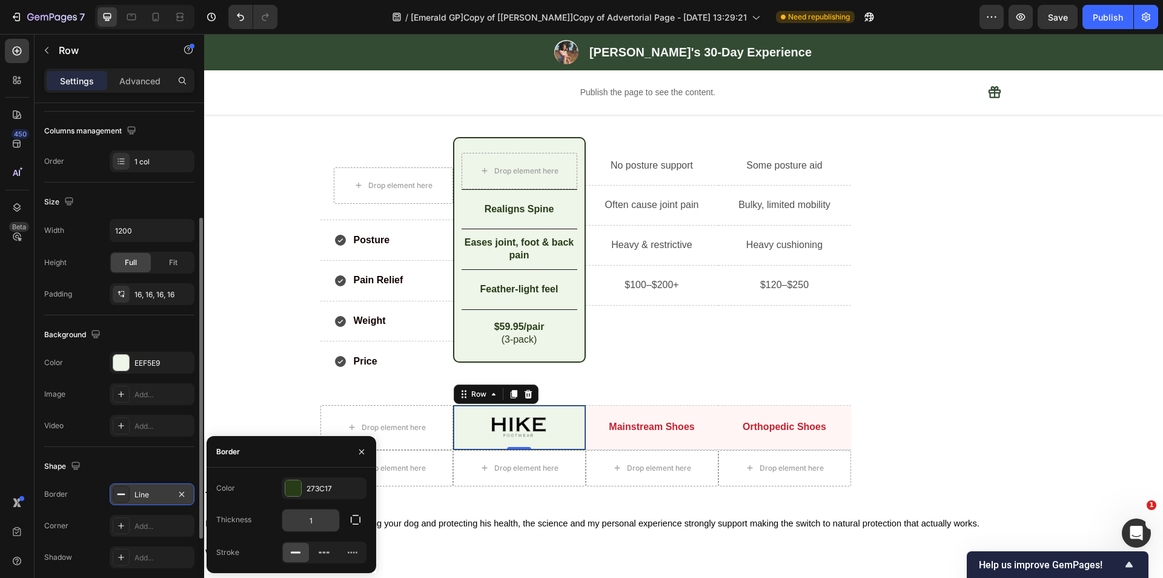
click at [326, 518] on input "1" at bounding box center [310, 520] width 57 height 22
type input "2"
click at [353, 521] on icon "button" at bounding box center [356, 519] width 12 height 12
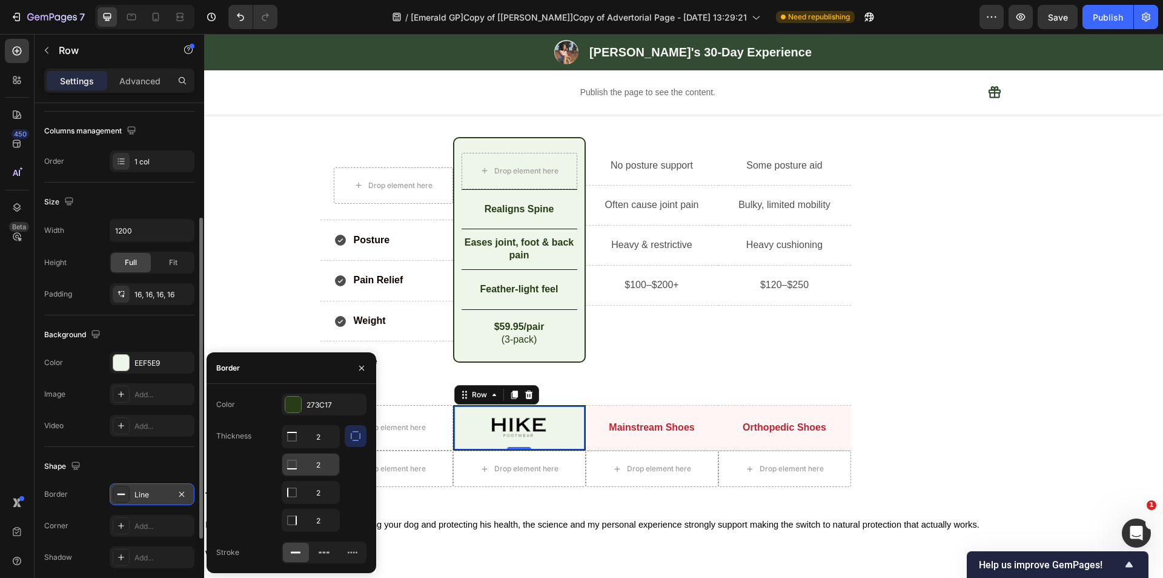
click at [316, 465] on input "2" at bounding box center [310, 464] width 57 height 22
type input "0"
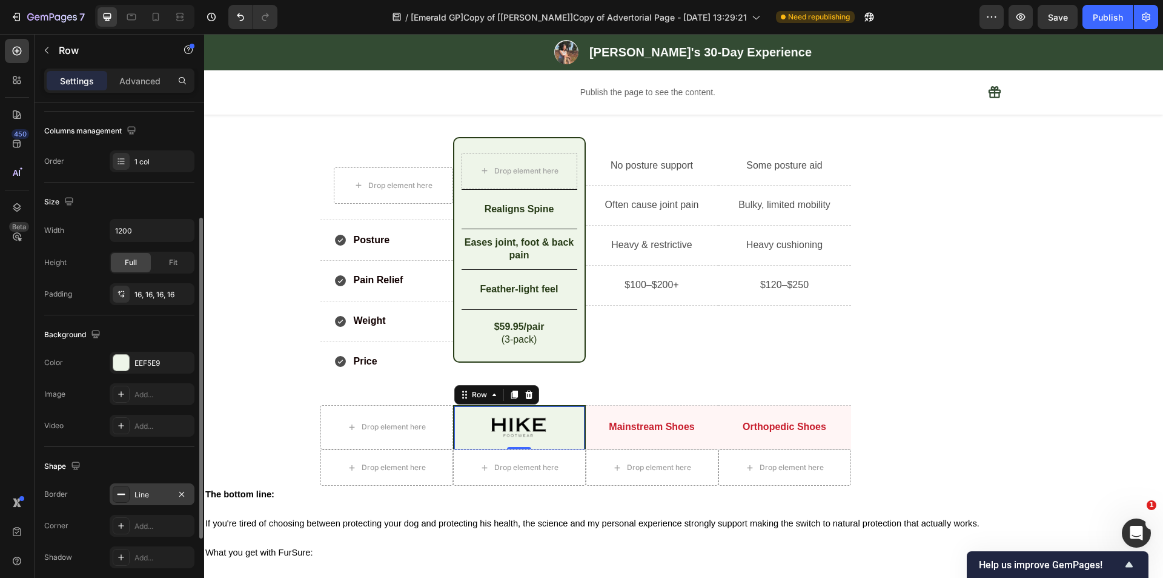
click at [170, 457] on div "Shape" at bounding box center [119, 465] width 150 height 19
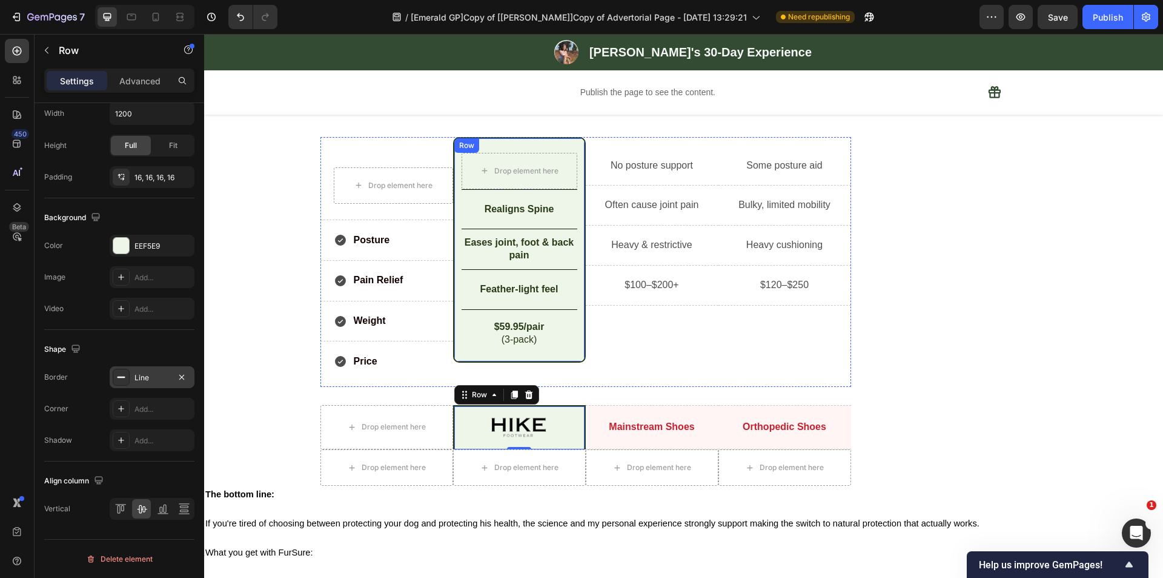
click at [455, 176] on div "Drop element here Row Realigns Spine Text Block Row Eases joint, foot & back pa…" at bounding box center [519, 250] width 133 height 226
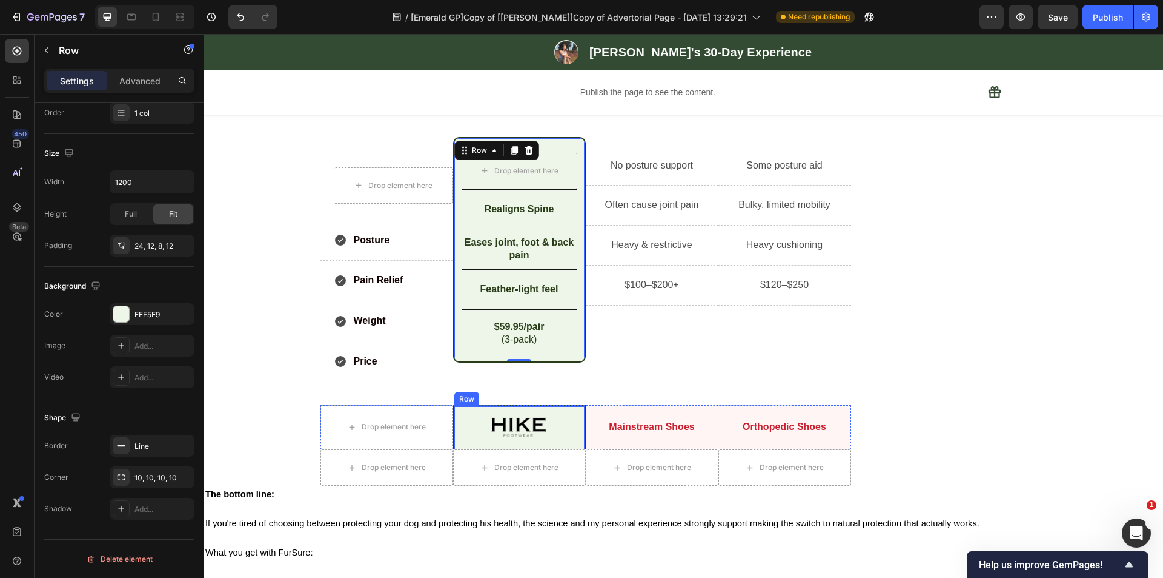
click at [459, 418] on div "Image Row" at bounding box center [519, 427] width 133 height 44
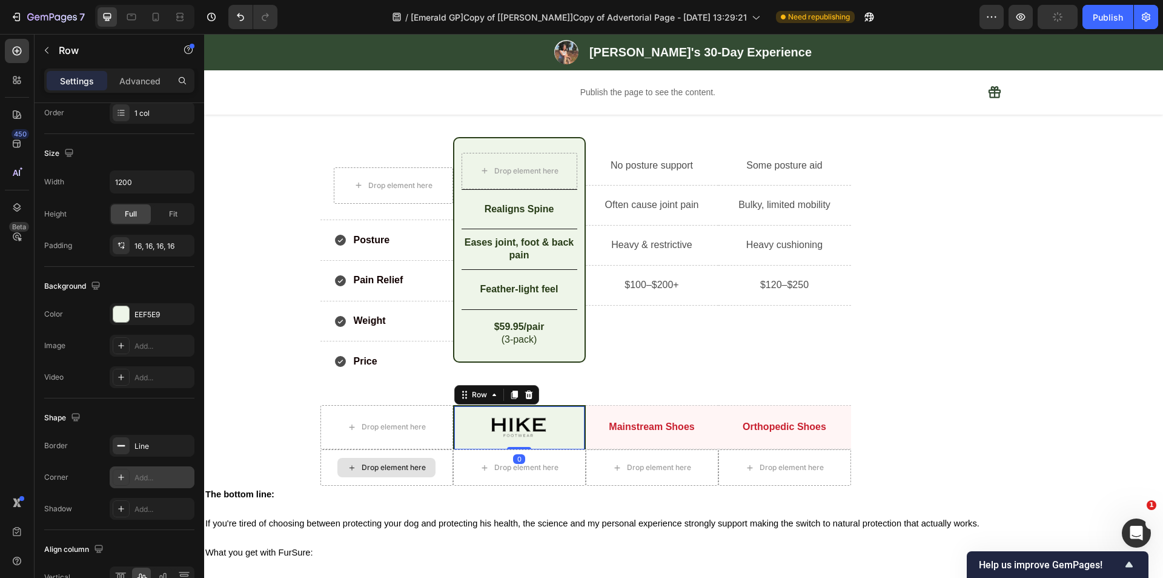
click at [138, 482] on div "Add..." at bounding box center [163, 477] width 57 height 11
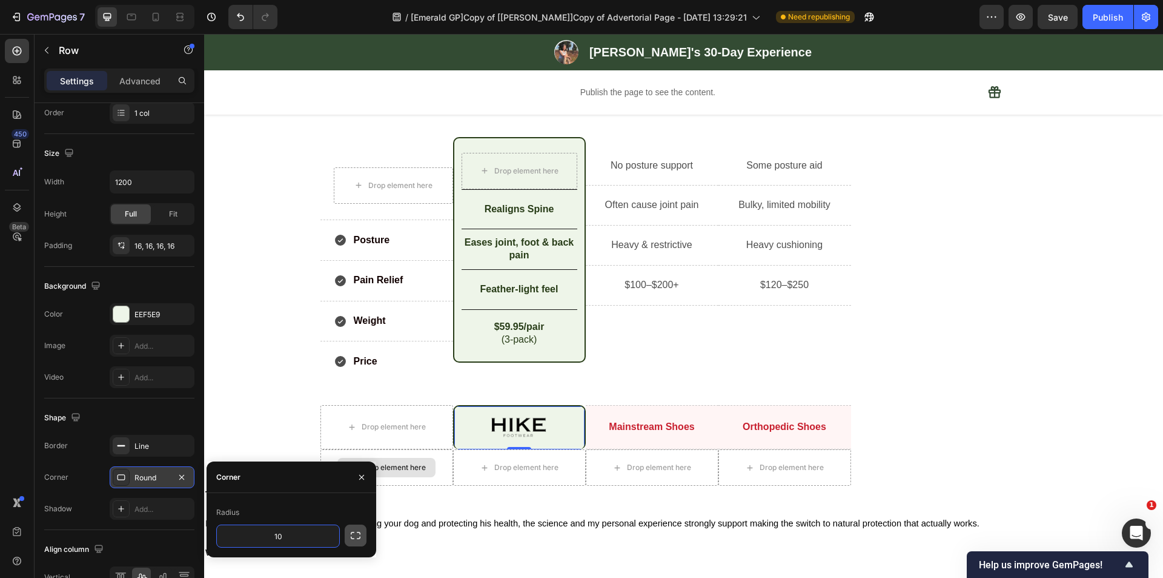
type input "10"
click at [358, 534] on icon "button" at bounding box center [356, 535] width 12 height 12
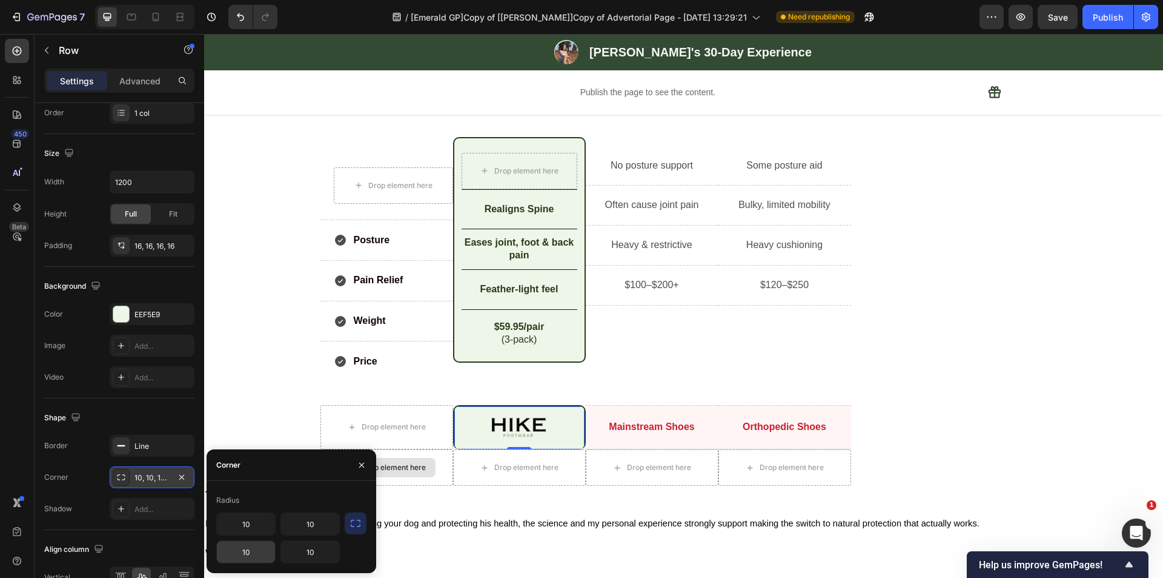
click at [254, 554] on input "10" at bounding box center [246, 552] width 58 height 22
type input "0"
click at [315, 552] on input "10" at bounding box center [310, 552] width 58 height 22
type input "0"
click at [305, 502] on div "Radius" at bounding box center [291, 499] width 150 height 19
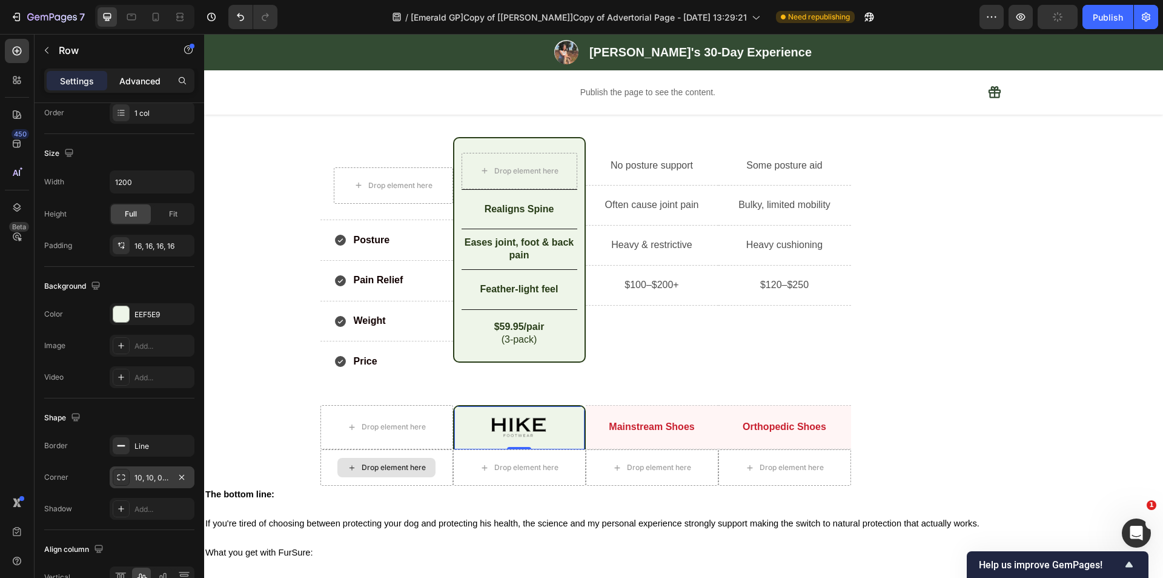
click at [131, 76] on p "Advanced" at bounding box center [139, 81] width 41 height 13
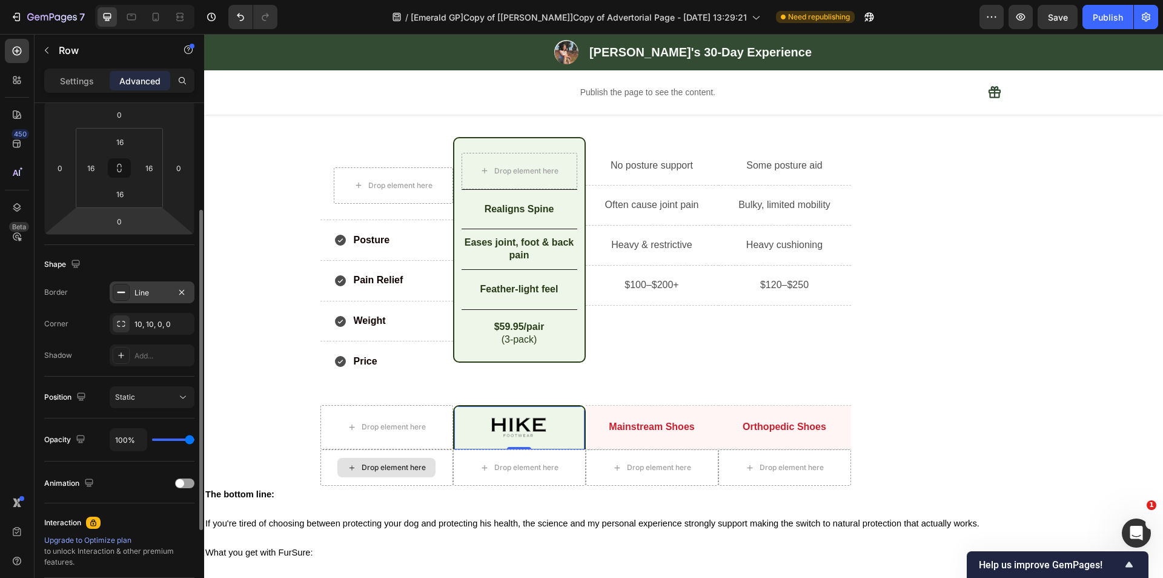
scroll to position [109, 0]
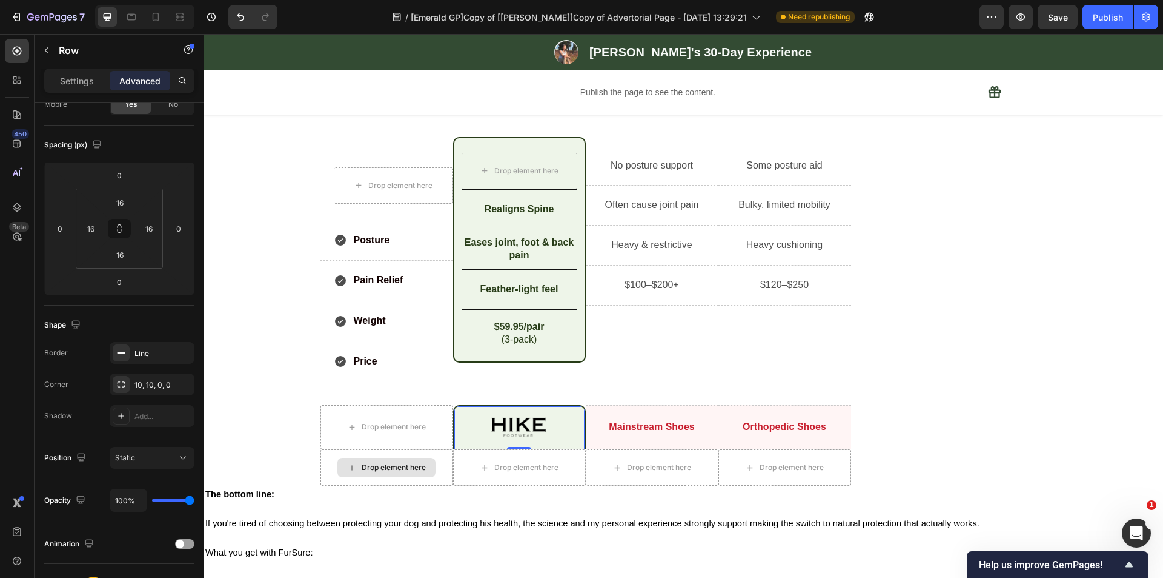
click at [570, 411] on div "Image Row 0" at bounding box center [519, 427] width 133 height 44
click at [124, 179] on input "0" at bounding box center [119, 175] width 24 height 18
type input "-15"
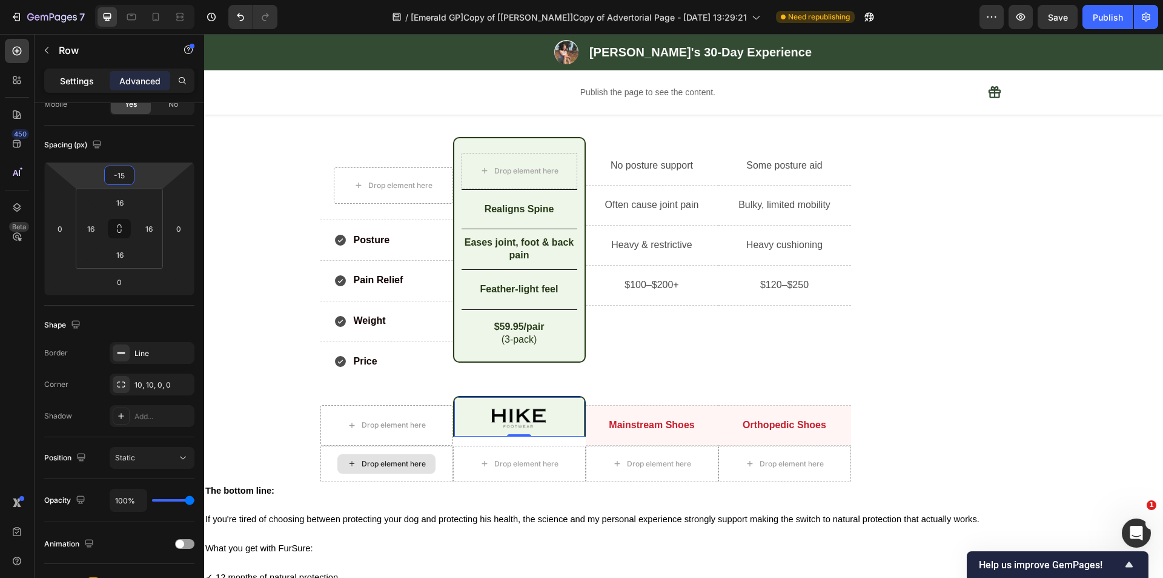
click at [81, 82] on p "Settings" at bounding box center [77, 81] width 34 height 13
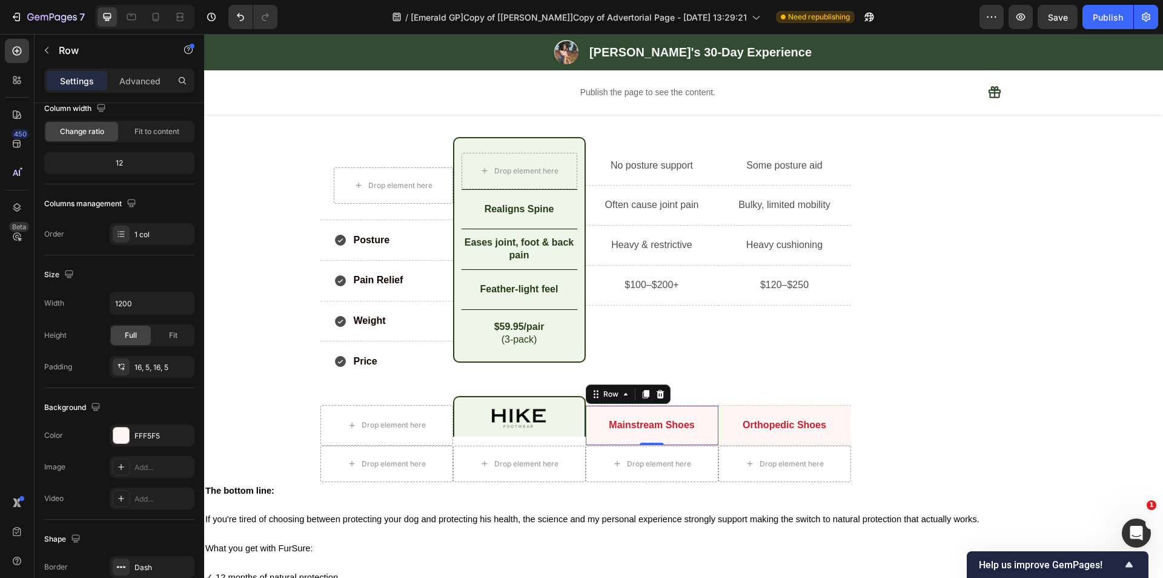
click at [637, 413] on div "Mainstream Shoes Text Block Row 0" at bounding box center [652, 425] width 133 height 41
click at [571, 429] on div "Image Row 0" at bounding box center [519, 416] width 133 height 41
click at [563, 437] on div "Image Row" at bounding box center [519, 425] width 133 height 41
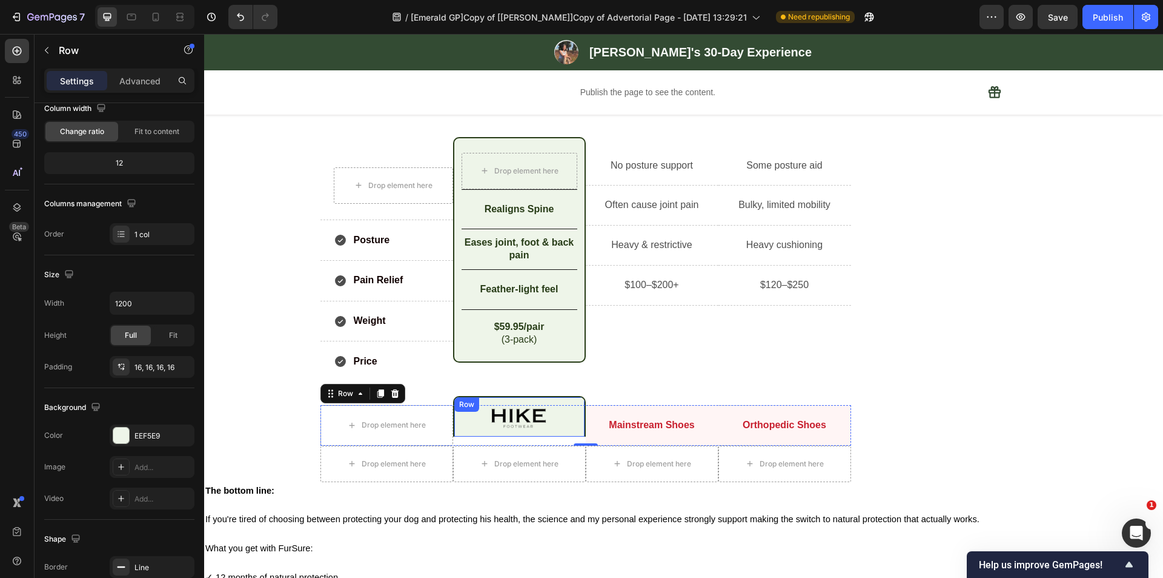
click at [462, 401] on div "Row" at bounding box center [467, 404] width 20 height 11
click at [144, 83] on p "Advanced" at bounding box center [139, 81] width 41 height 13
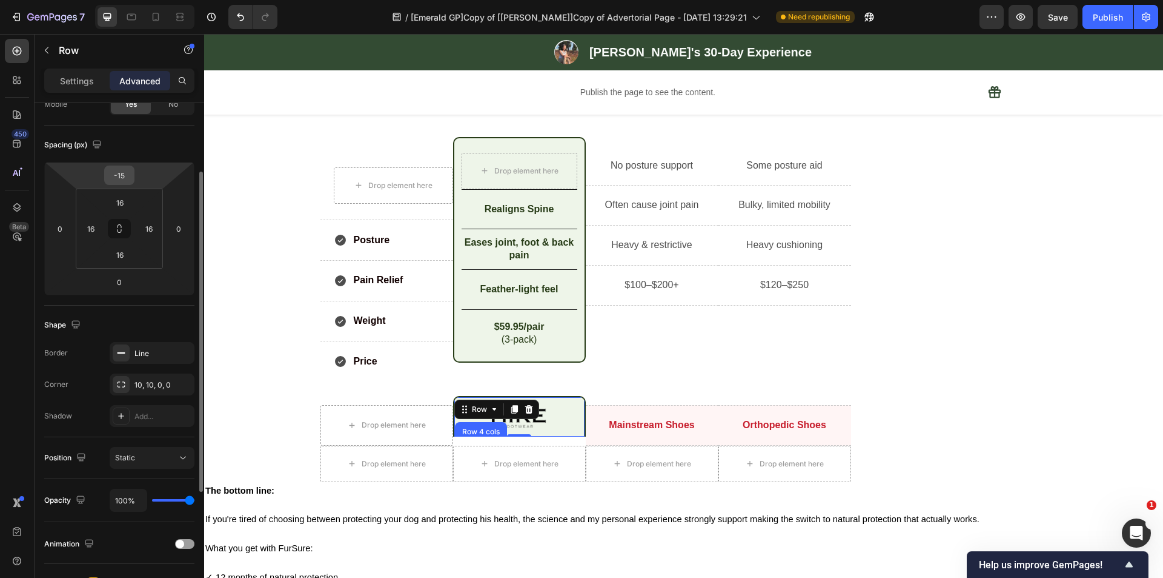
click at [123, 173] on input "-15" at bounding box center [119, 175] width 24 height 18
type input "0"
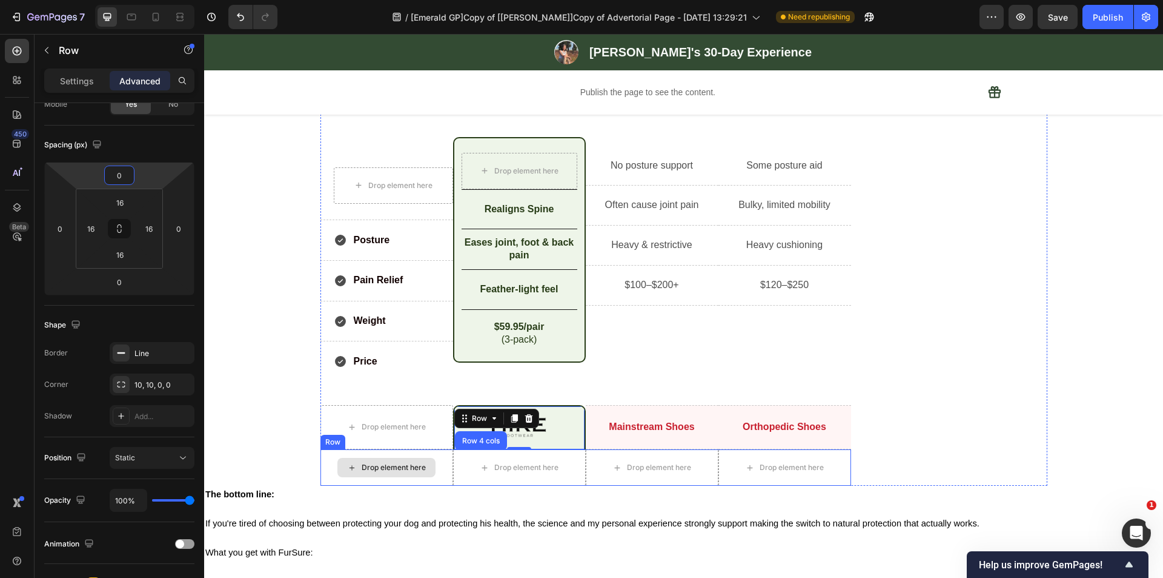
click at [379, 459] on div "Drop element here" at bounding box center [387, 467] width 98 height 19
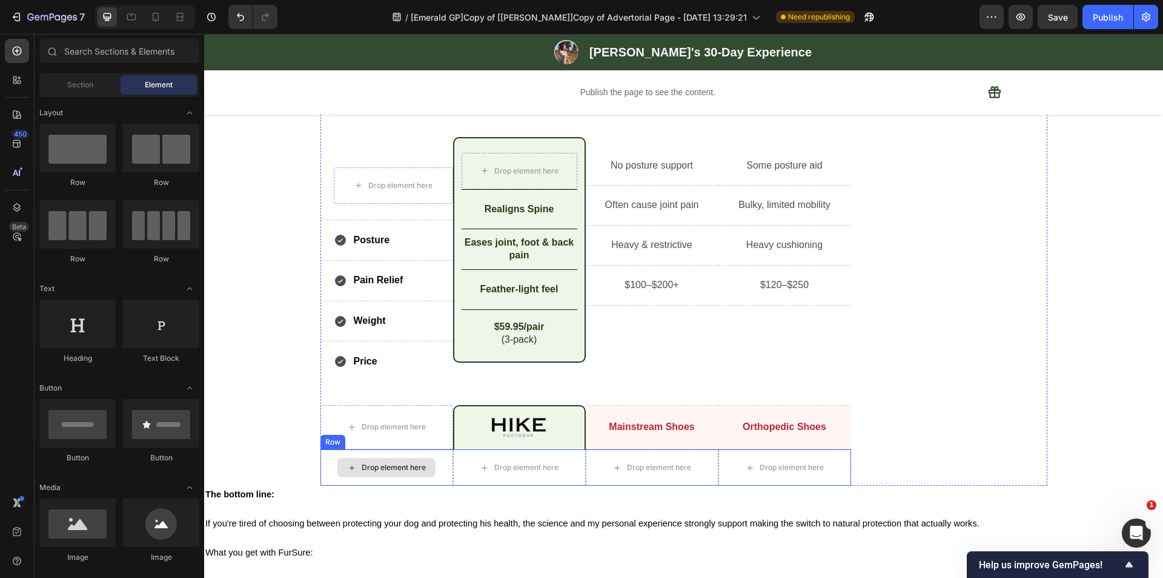
click at [327, 468] on div "Drop element here" at bounding box center [387, 467] width 133 height 36
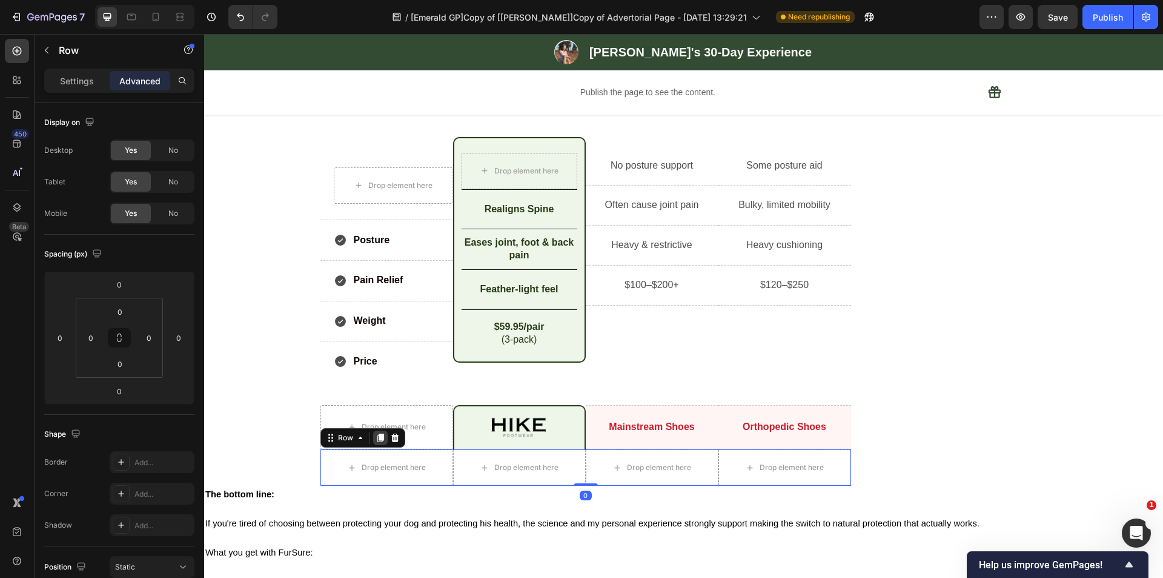
click at [373, 437] on div at bounding box center [380, 437] width 15 height 15
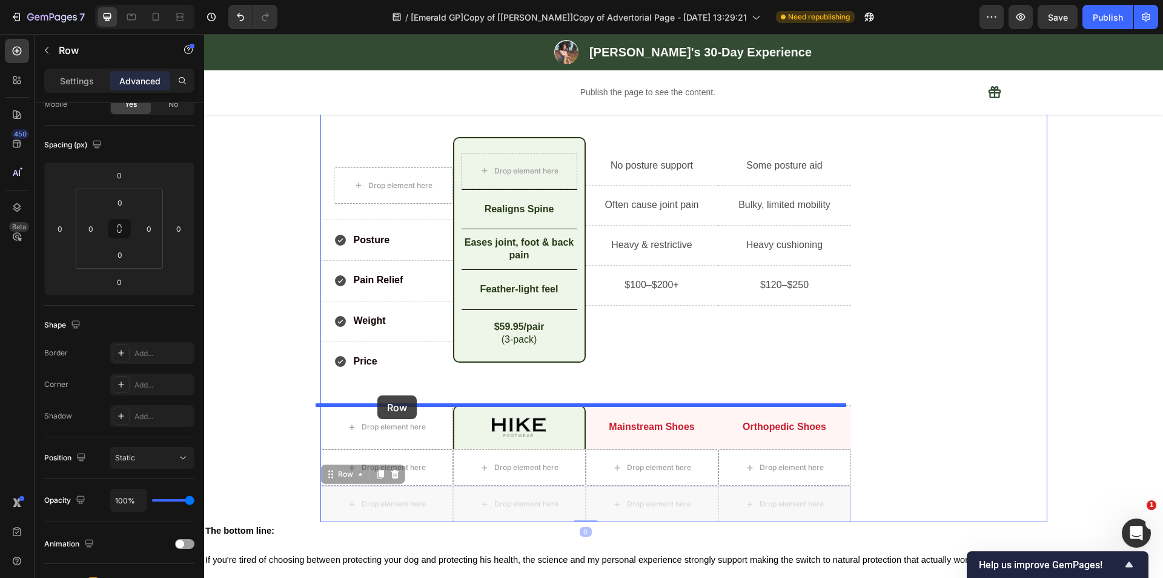
drag, startPoint x: 329, startPoint y: 474, endPoint x: 378, endPoint y: 395, distance: 92.5
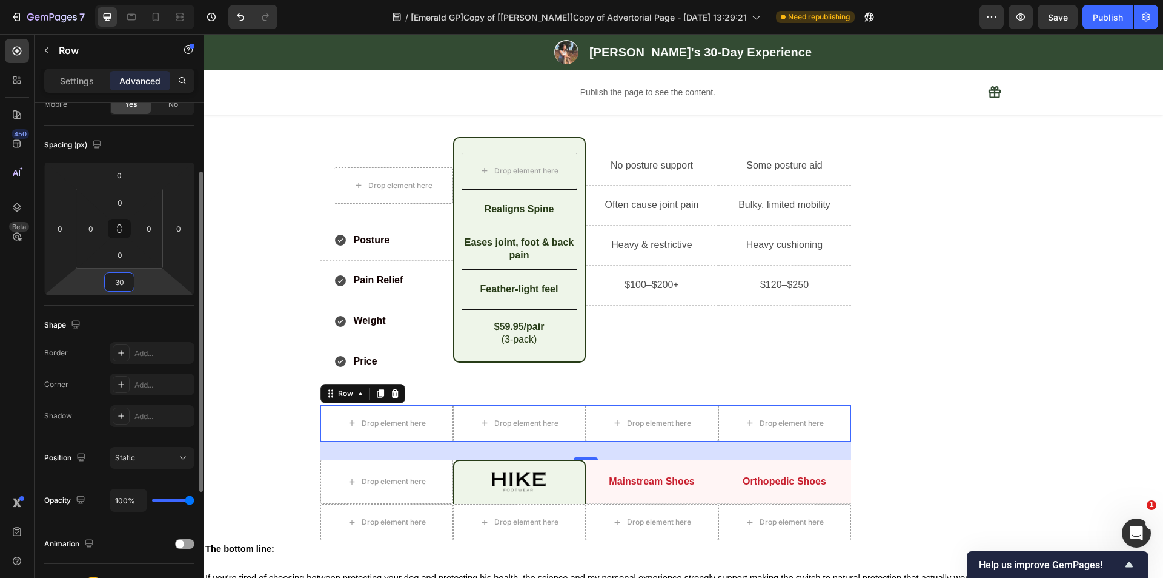
click at [124, 278] on input "30" at bounding box center [119, 282] width 24 height 18
type input "0"
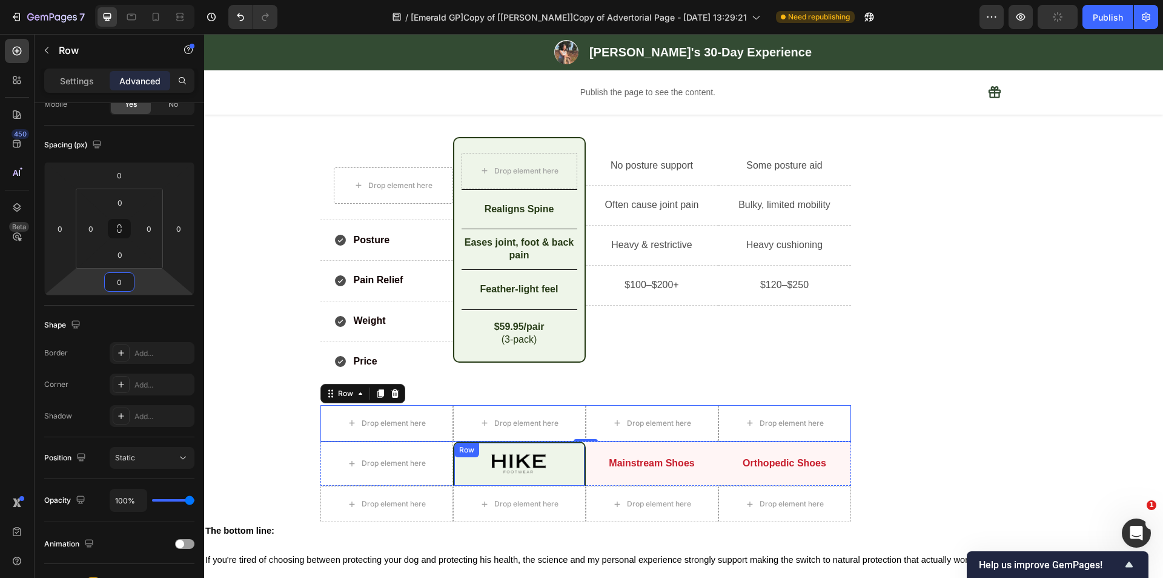
click at [456, 458] on div "Image Row" at bounding box center [519, 463] width 133 height 44
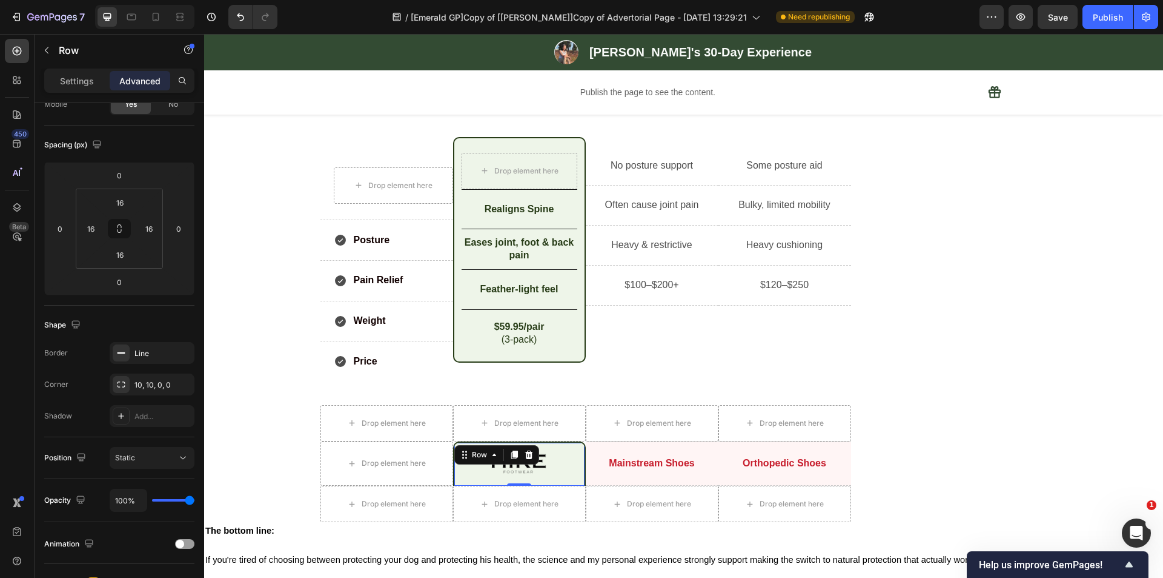
click at [68, 91] on div "Settings Advanced" at bounding box center [119, 80] width 150 height 24
click at [80, 75] on p "Settings" at bounding box center [77, 81] width 34 height 13
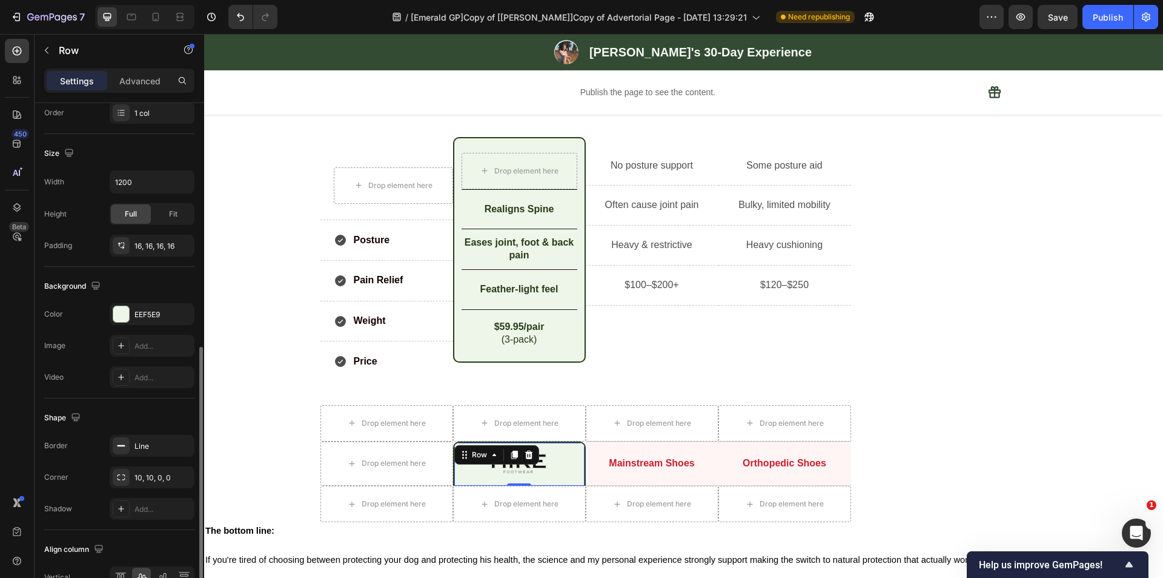
scroll to position [291, 0]
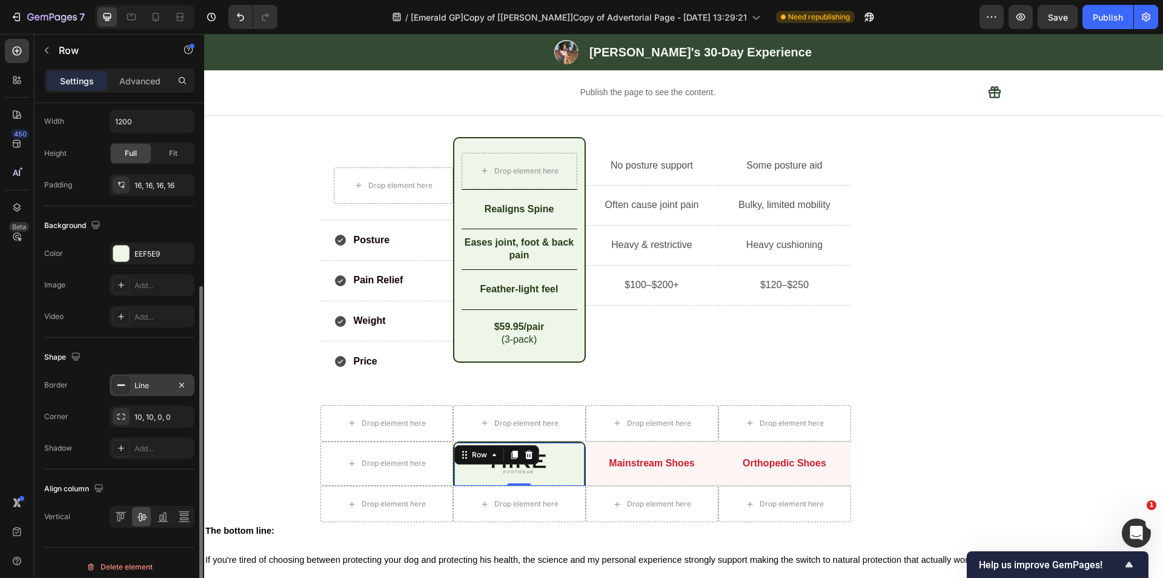
click at [149, 382] on div "Line" at bounding box center [152, 385] width 35 height 11
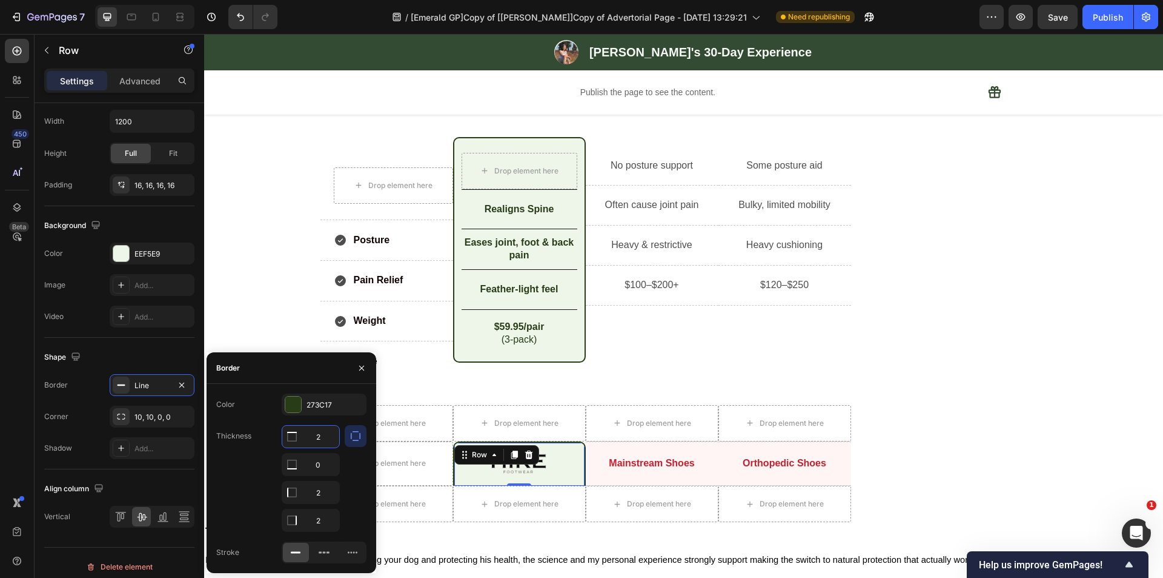
click at [320, 437] on input "2" at bounding box center [310, 436] width 57 height 22
type input "0"
click at [148, 413] on div "10, 10, 0, 0" at bounding box center [152, 416] width 35 height 11
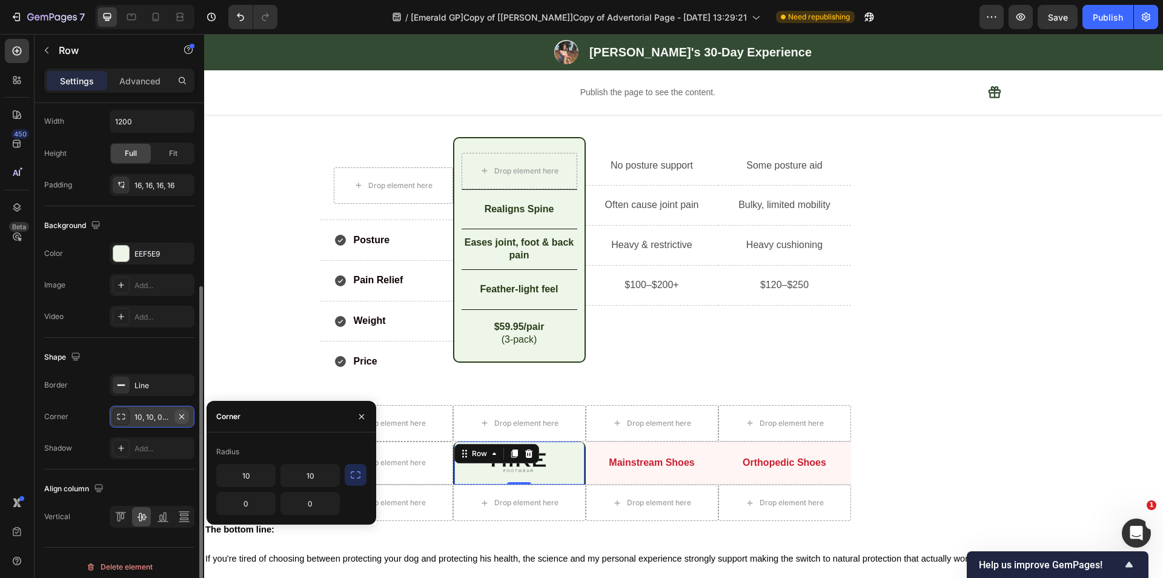
click at [181, 417] on icon "button" at bounding box center [181, 415] width 5 height 5
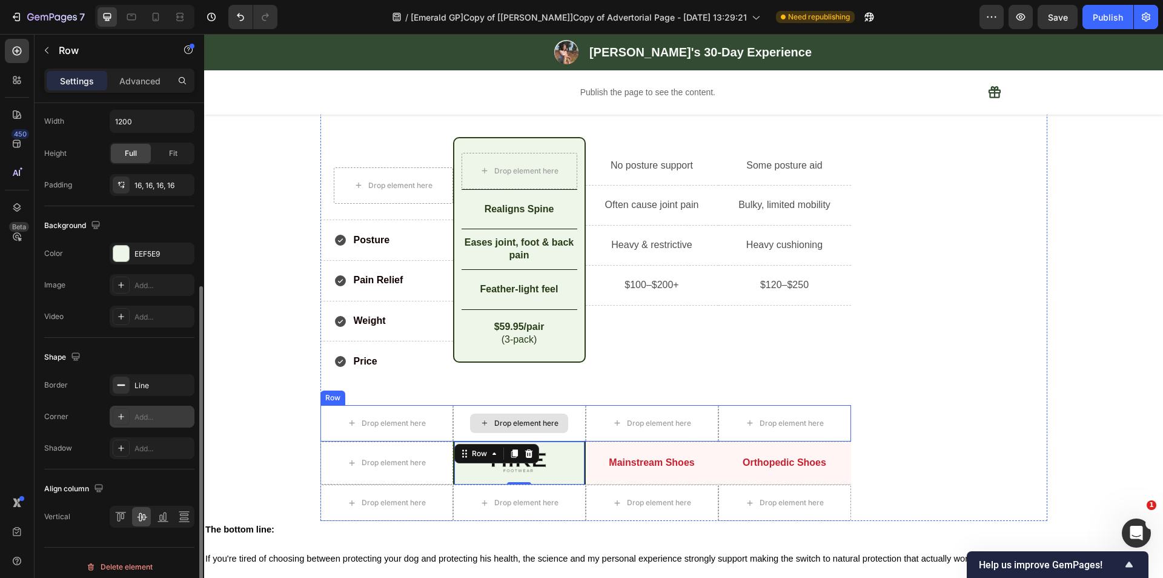
click at [503, 433] on div "Drop element here" at bounding box center [519, 423] width 133 height 36
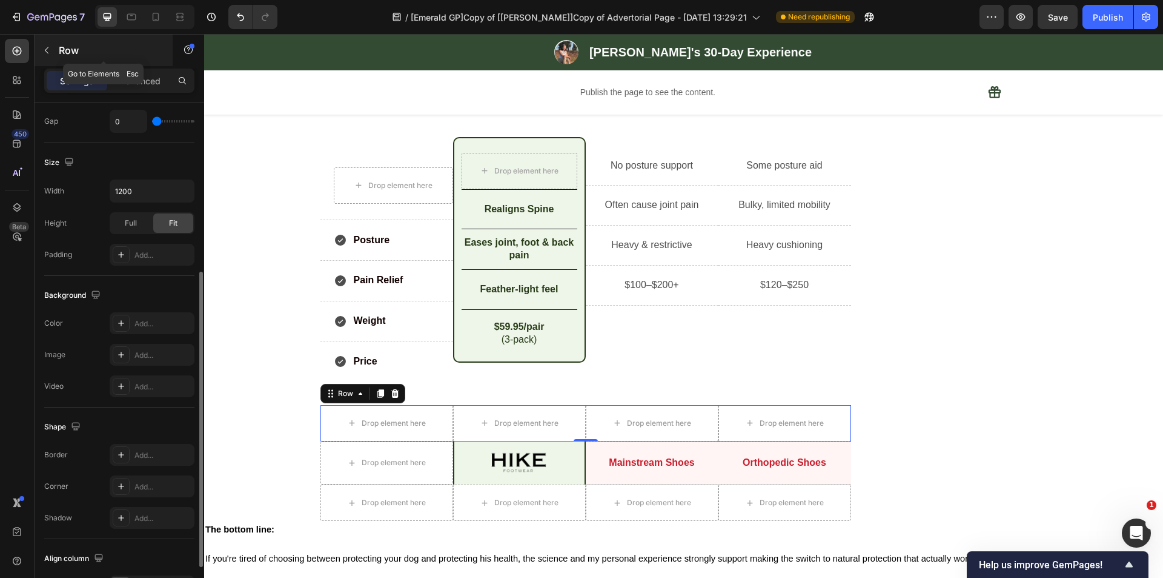
click at [46, 49] on icon "button" at bounding box center [47, 50] width 4 height 7
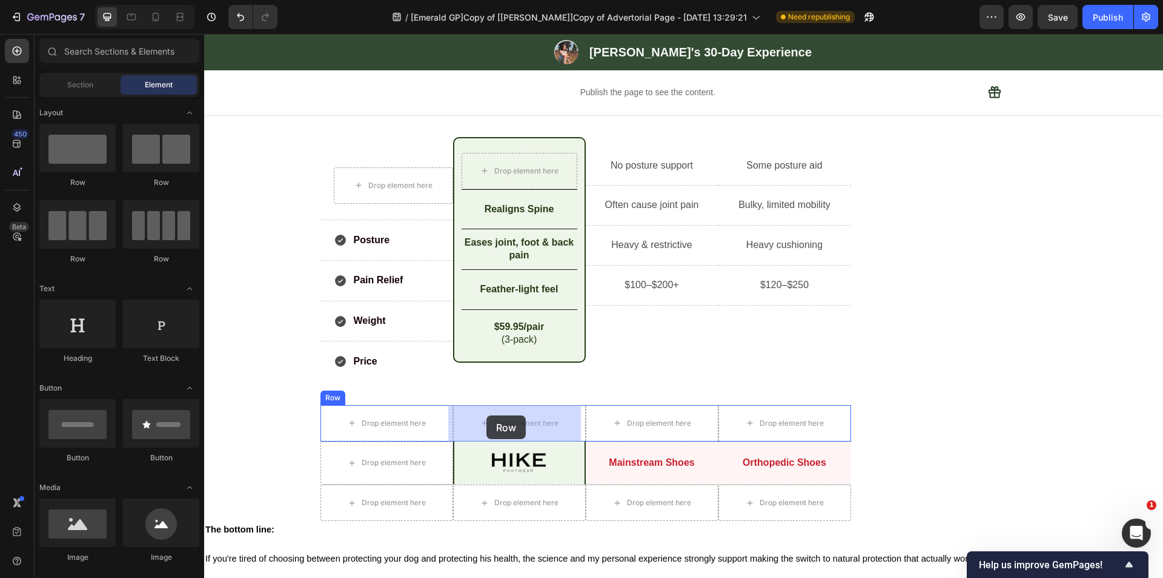
drag, startPoint x: 276, startPoint y: 191, endPoint x: 487, endPoint y: 415, distance: 307.8
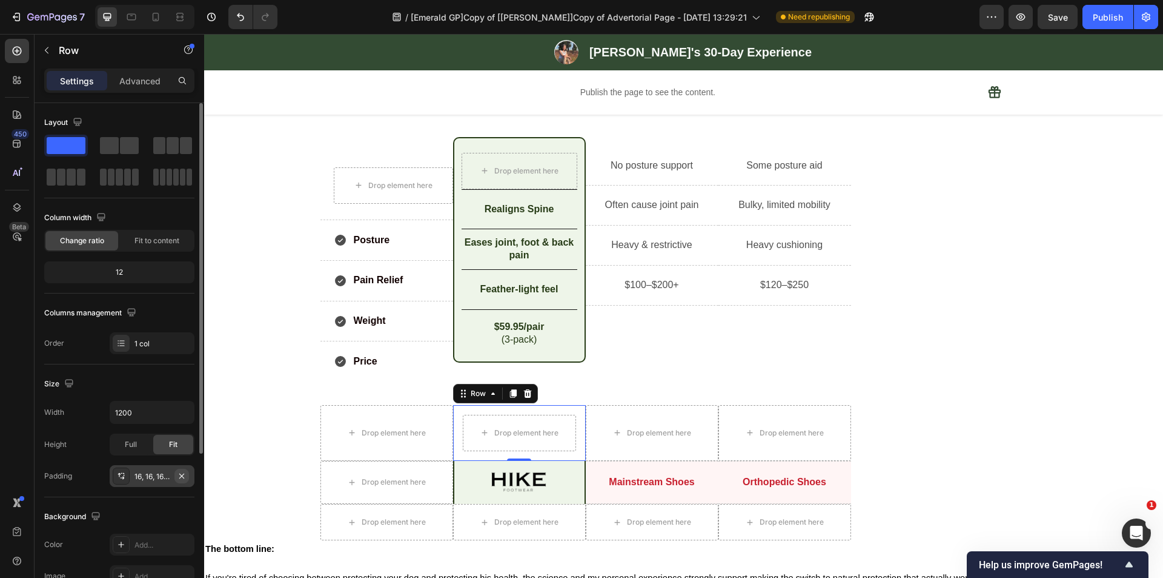
click at [182, 472] on icon "button" at bounding box center [182, 476] width 10 height 10
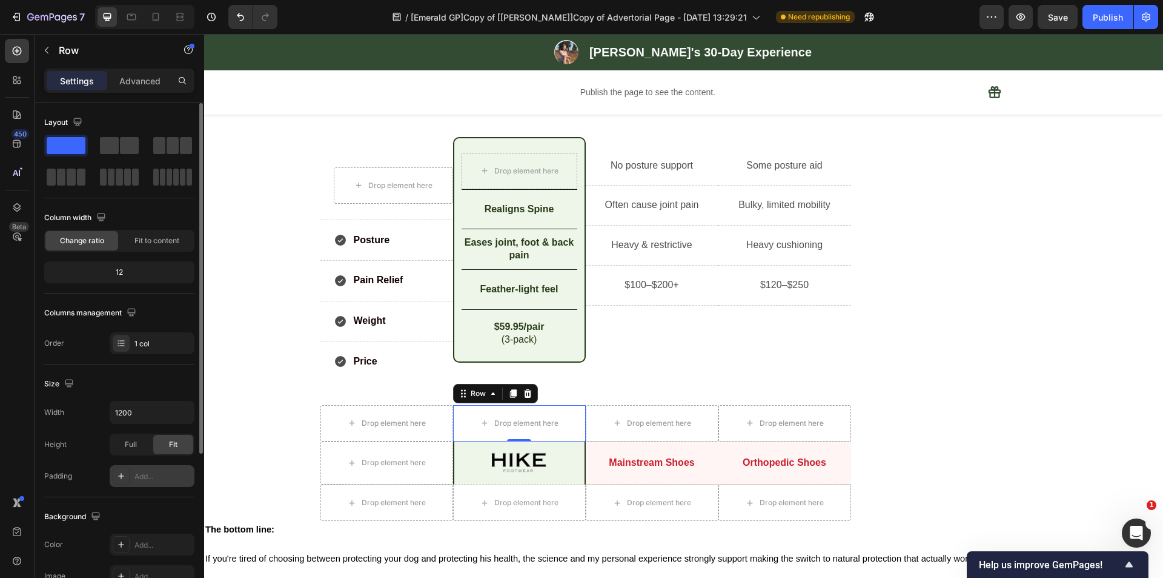
click at [143, 473] on div "Add..." at bounding box center [163, 476] width 57 height 11
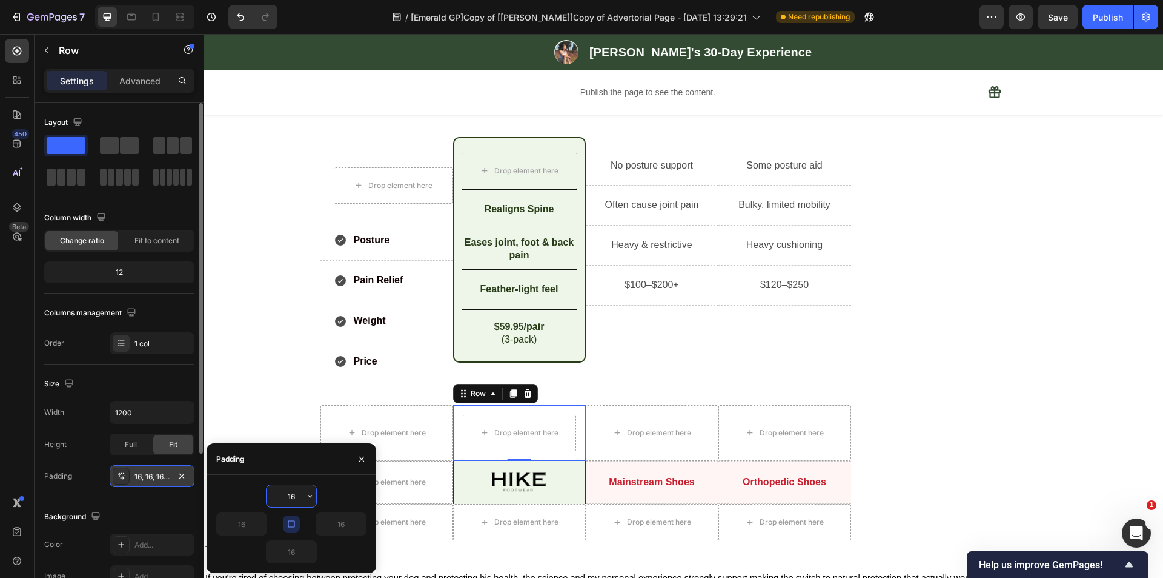
type input "5"
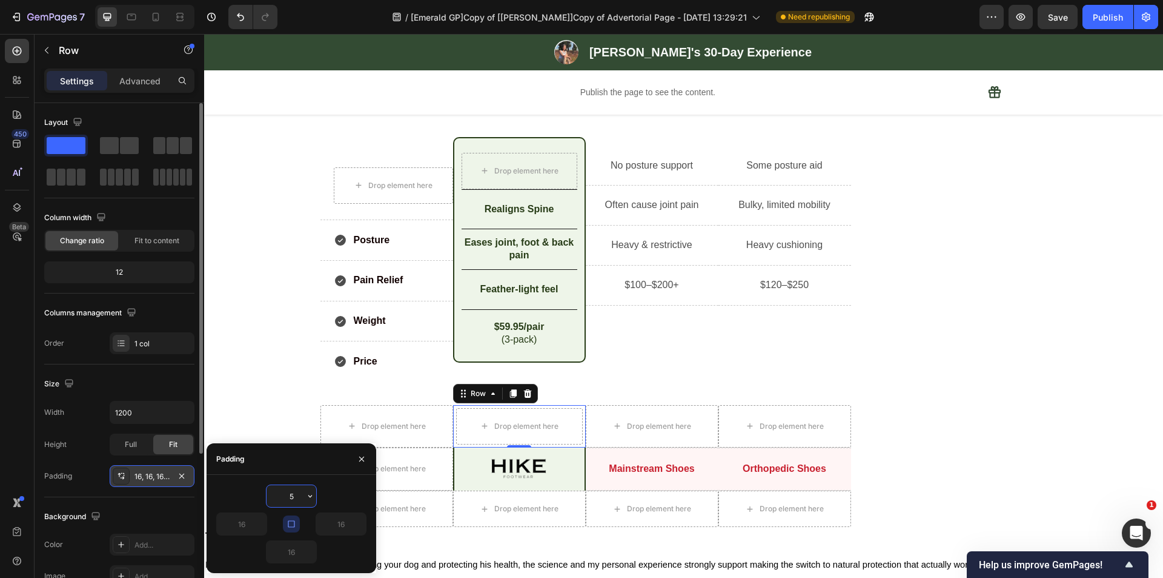
click at [151, 381] on div "Size" at bounding box center [119, 383] width 150 height 19
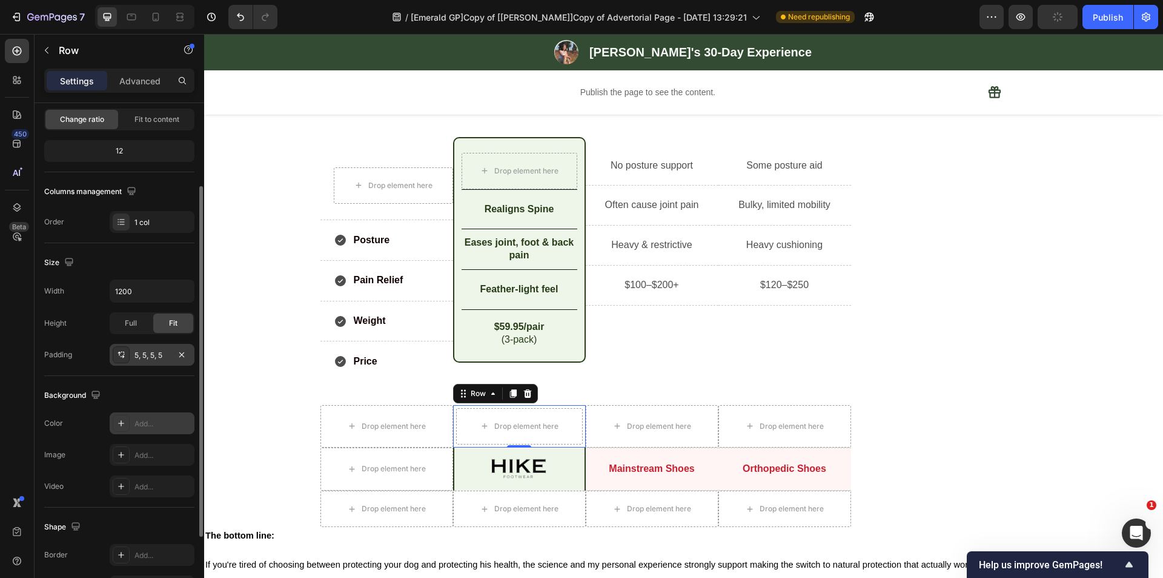
scroll to position [230, 0]
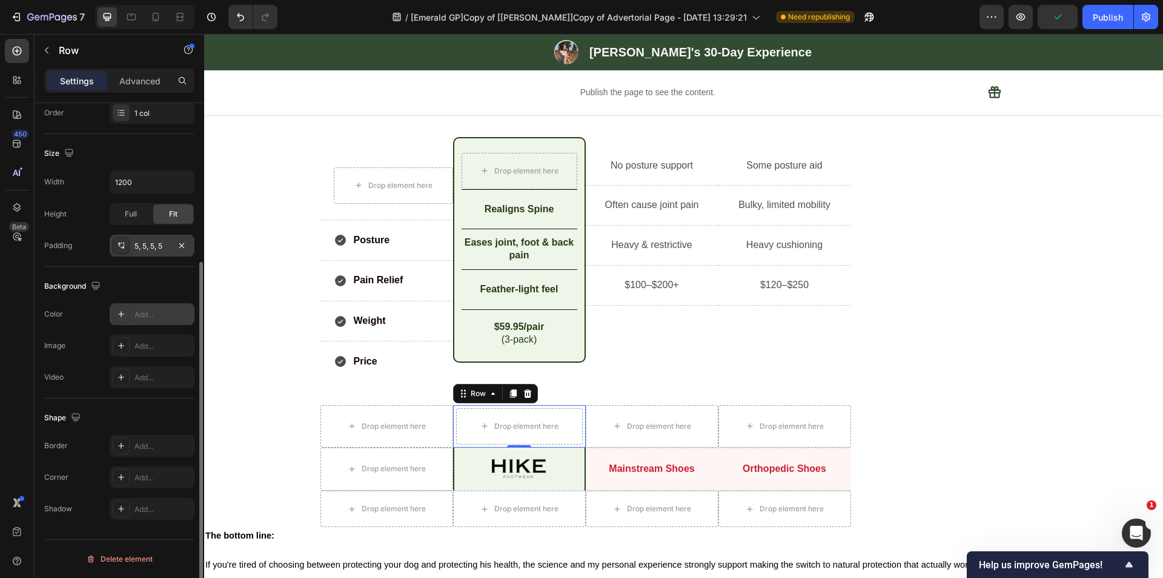
click at [131, 306] on div "Add..." at bounding box center [152, 314] width 85 height 22
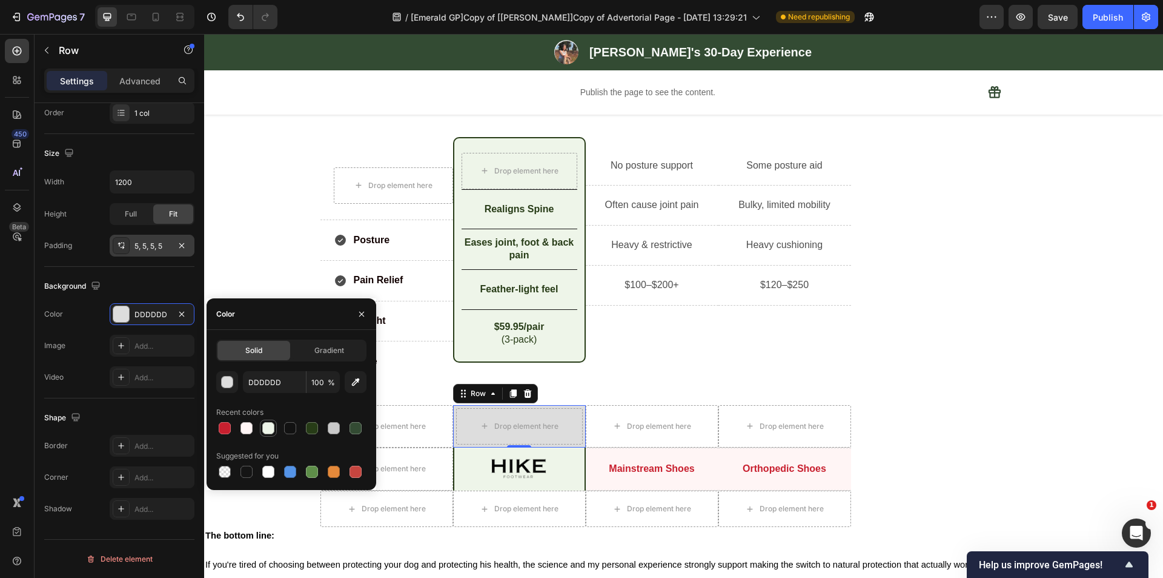
click at [267, 425] on div at bounding box center [268, 428] width 12 height 12
type input "EEF5E9"
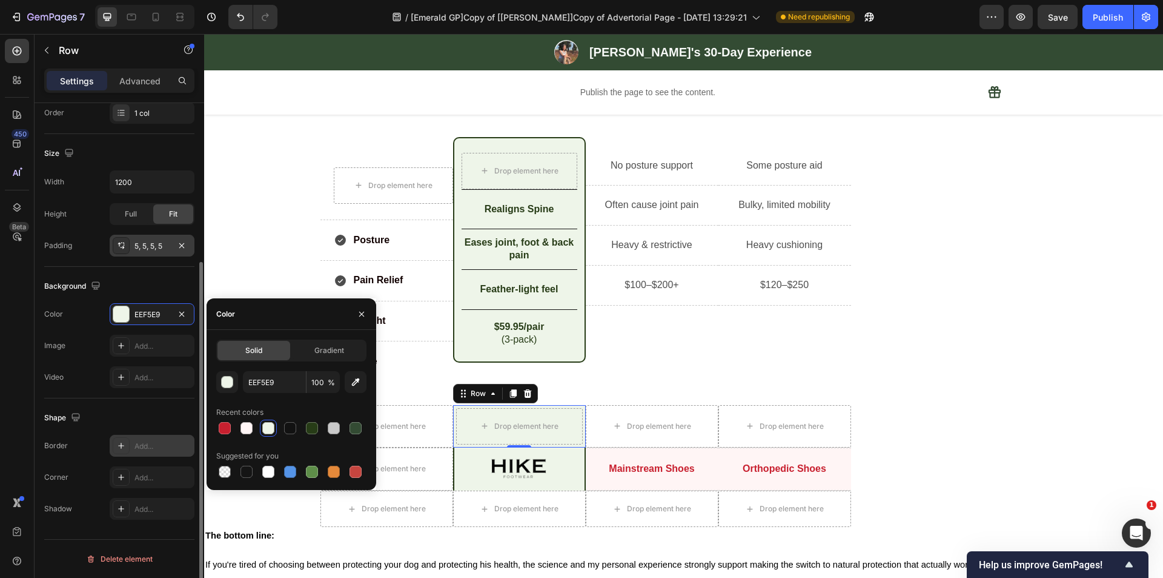
click at [142, 446] on div "Add..." at bounding box center [163, 446] width 57 height 11
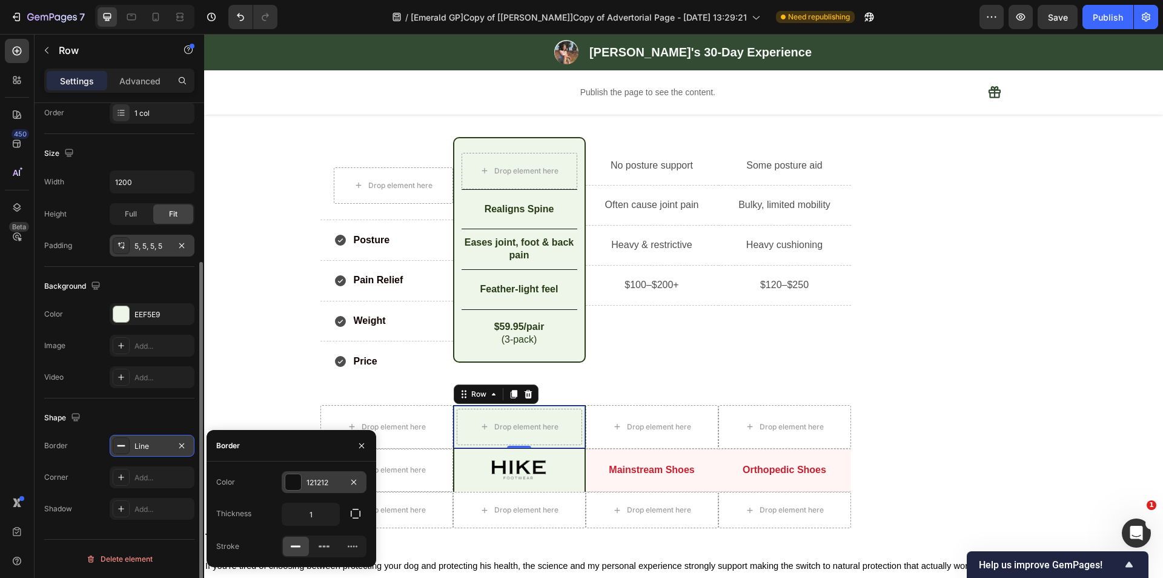
click at [286, 481] on div at bounding box center [293, 482] width 16 height 16
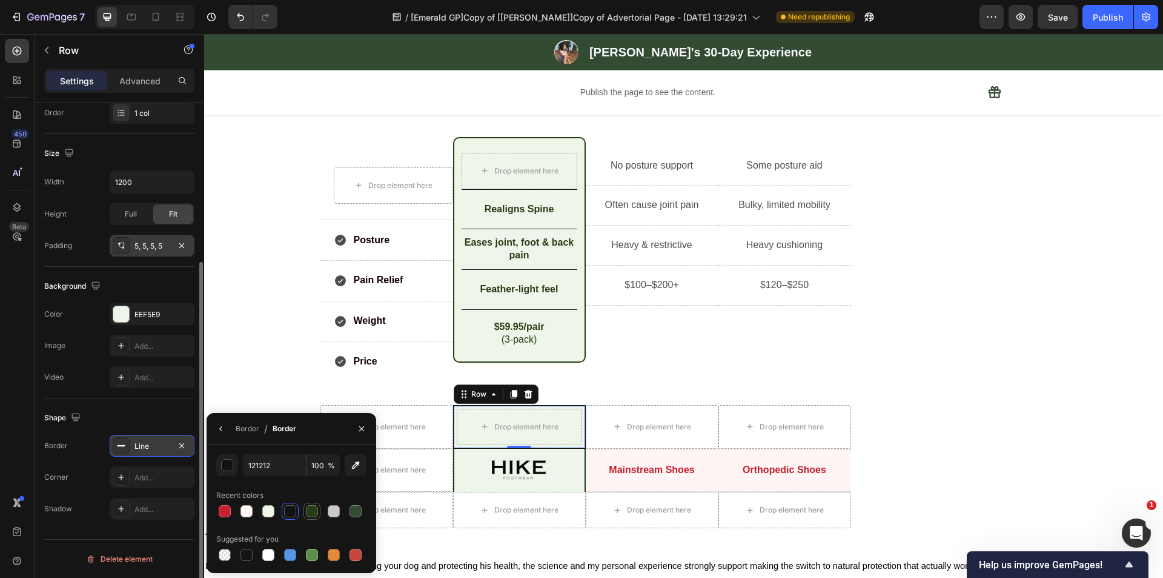
click at [307, 508] on div at bounding box center [312, 511] width 12 height 12
type input "273C17"
click at [250, 431] on div "Border" at bounding box center [248, 428] width 24 height 11
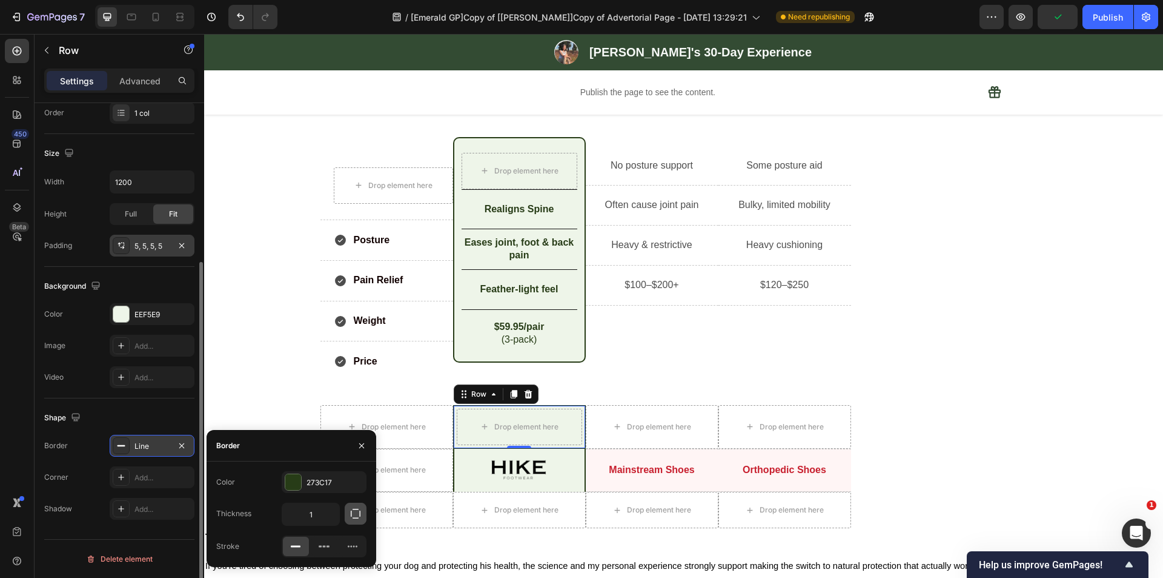
click at [349, 515] on button "button" at bounding box center [356, 513] width 22 height 22
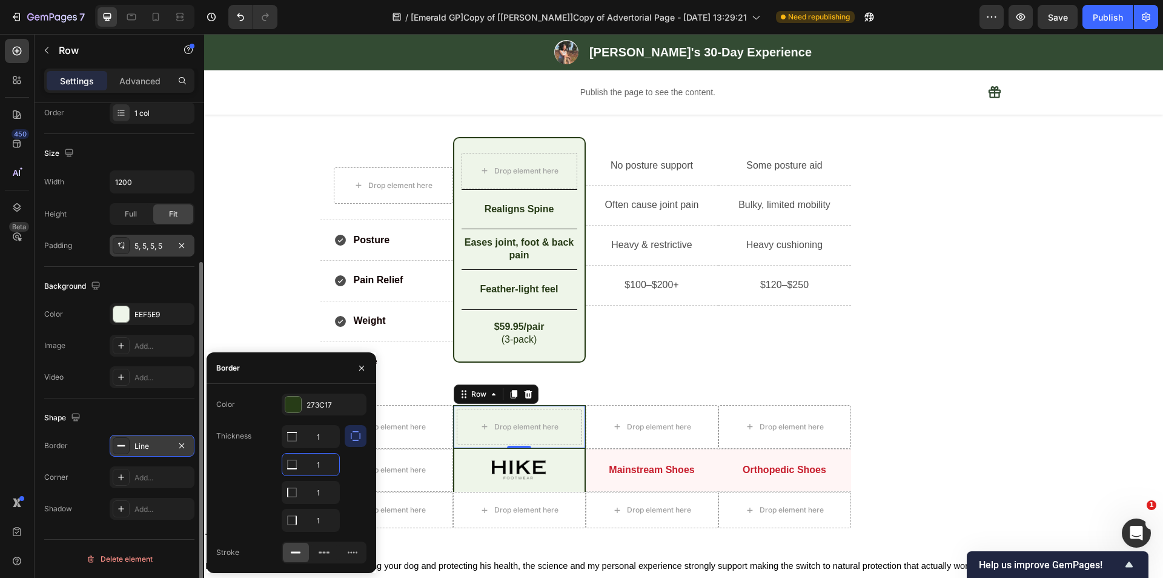
click at [324, 465] on input "1" at bounding box center [310, 464] width 57 height 22
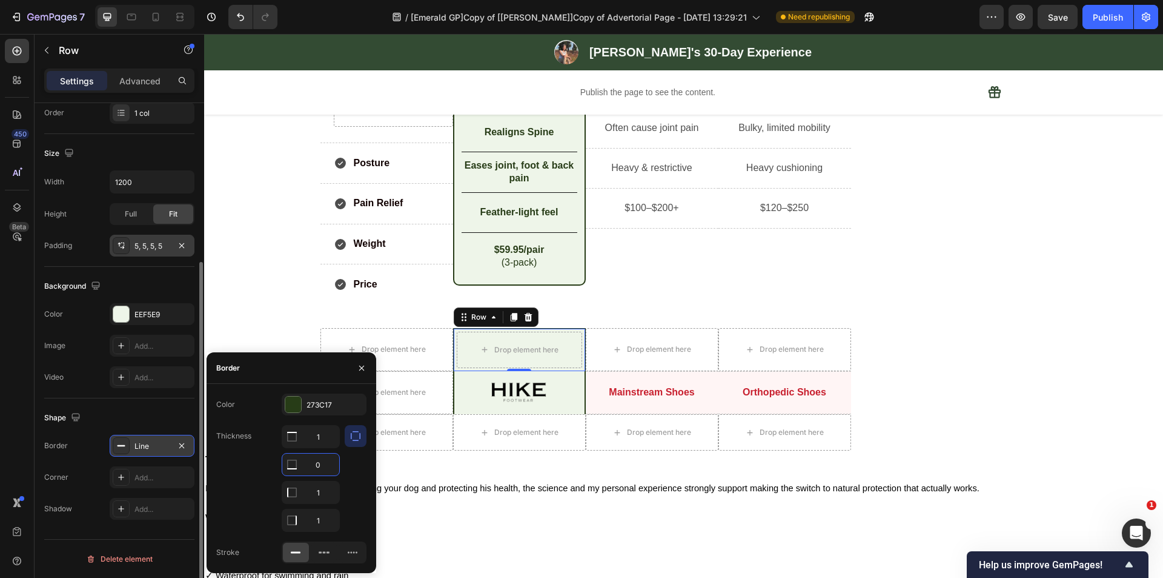
scroll to position [4165, 0]
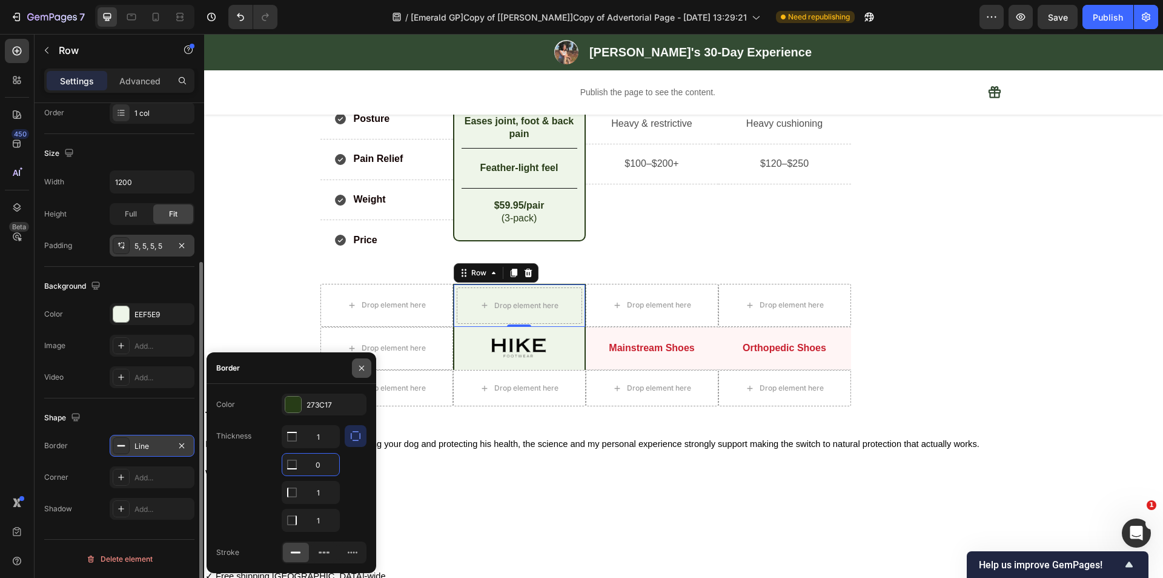
type input "0"
click at [365, 365] on icon "button" at bounding box center [362, 368] width 10 height 10
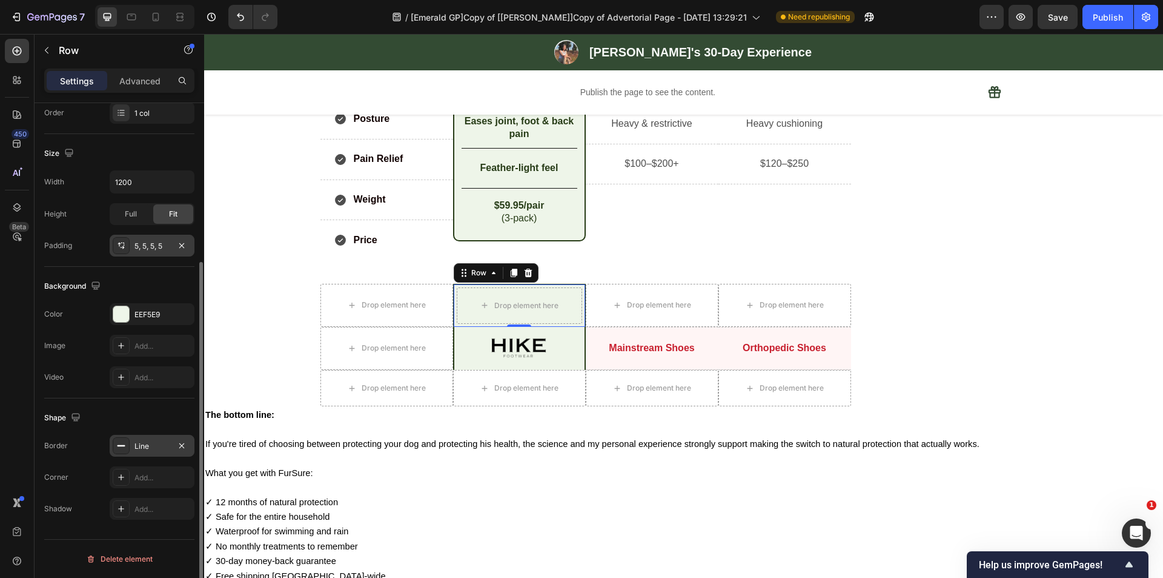
click at [145, 448] on div "Line" at bounding box center [152, 446] width 35 height 11
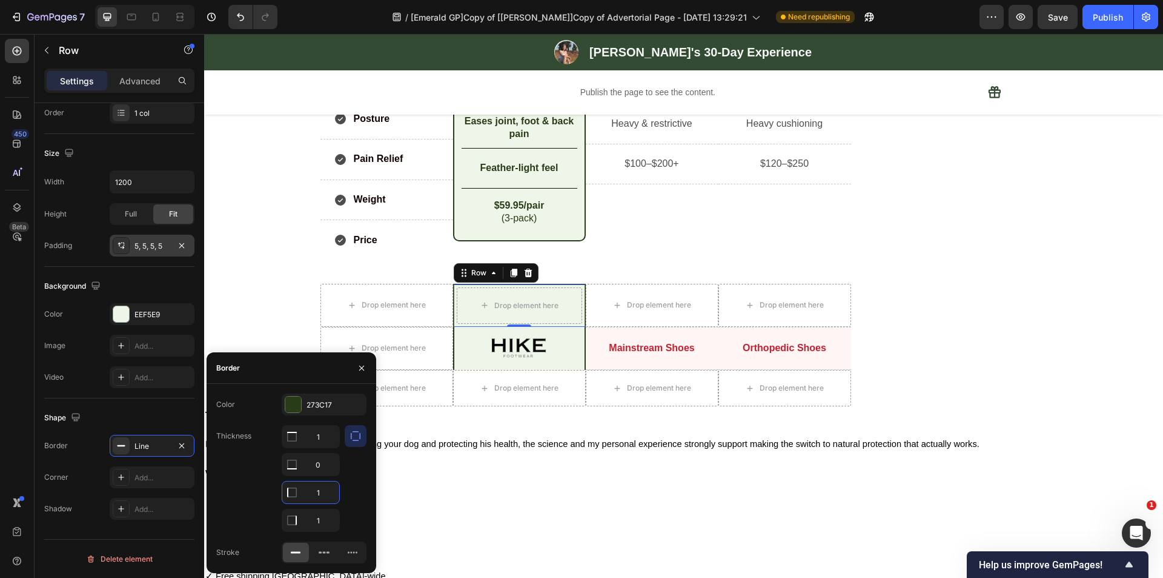
click at [321, 494] on input "1" at bounding box center [310, 492] width 57 height 22
type input "2"
click at [321, 438] on input "1" at bounding box center [310, 436] width 57 height 22
type input "2"
click at [321, 525] on input "1" at bounding box center [310, 520] width 57 height 22
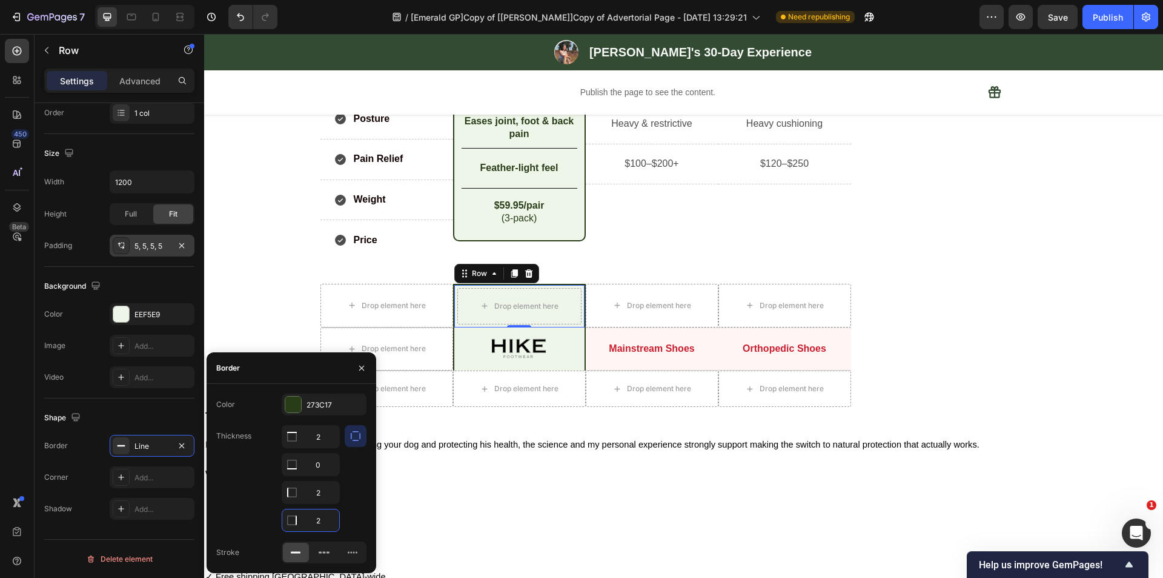
type input "2"
click at [356, 508] on div at bounding box center [356, 478] width 22 height 107
click at [148, 474] on div "Add..." at bounding box center [163, 477] width 57 height 11
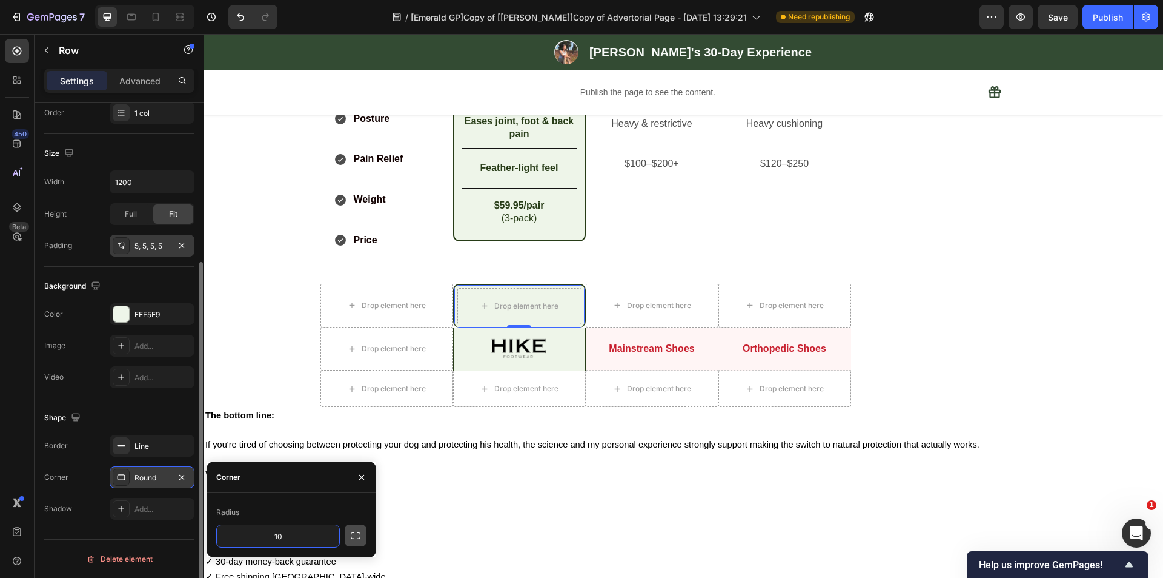
type input "10"
click at [361, 533] on icon "button" at bounding box center [356, 535] width 12 height 12
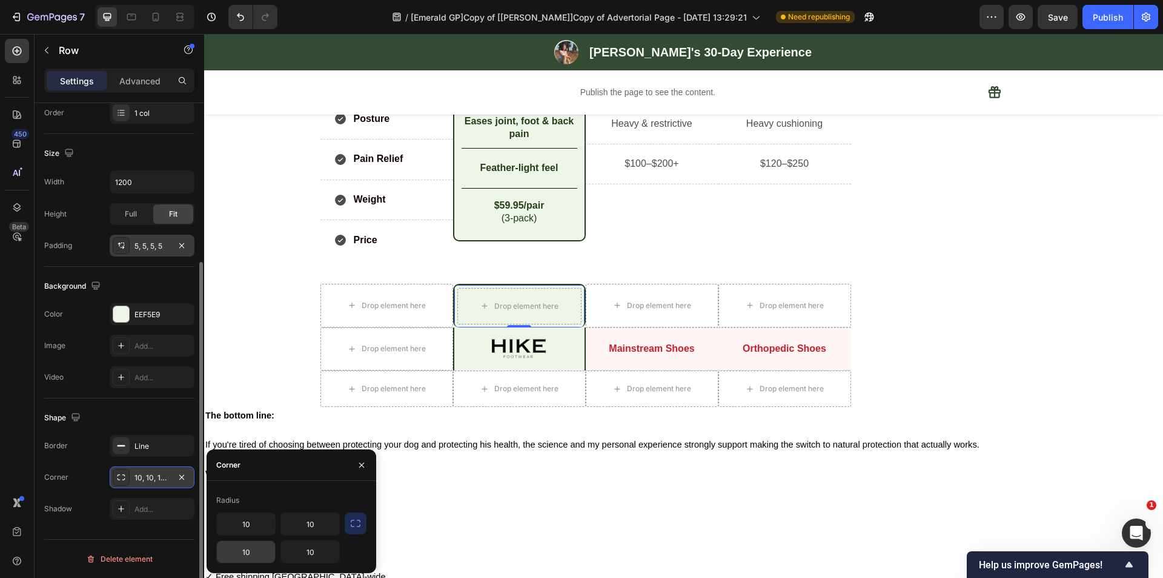
click at [260, 553] on input "10" at bounding box center [246, 552] width 58 height 22
type input "0"
click at [316, 548] on input "10" at bounding box center [310, 552] width 58 height 22
type input "0"
click at [159, 416] on div "Shape" at bounding box center [119, 417] width 150 height 19
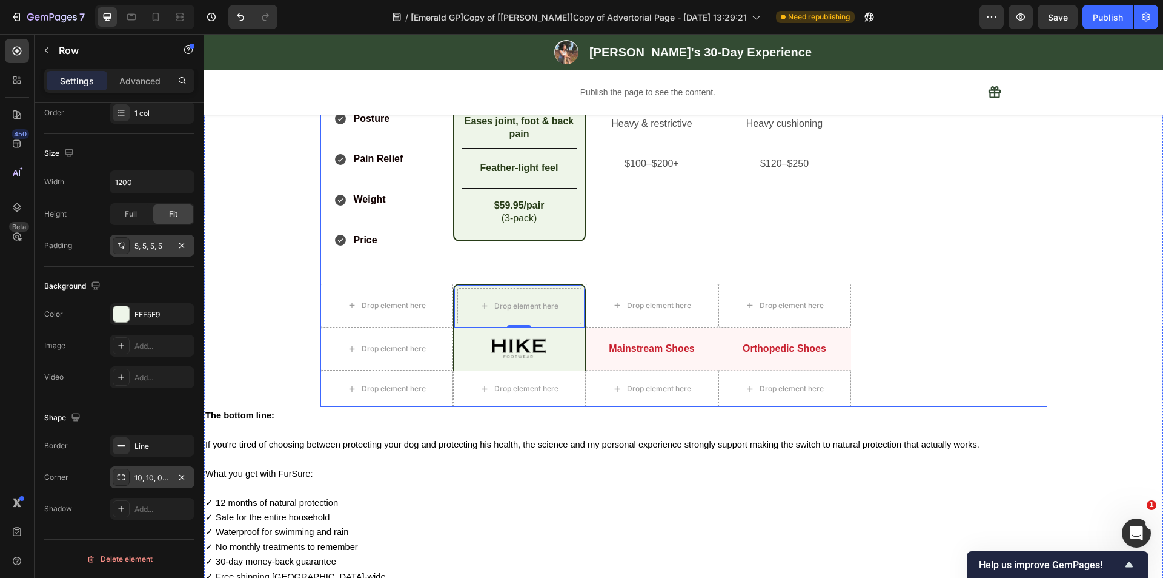
click at [903, 361] on div "Publish the page to see the content. Custom Sticky" at bounding box center [959, 76] width 177 height 659
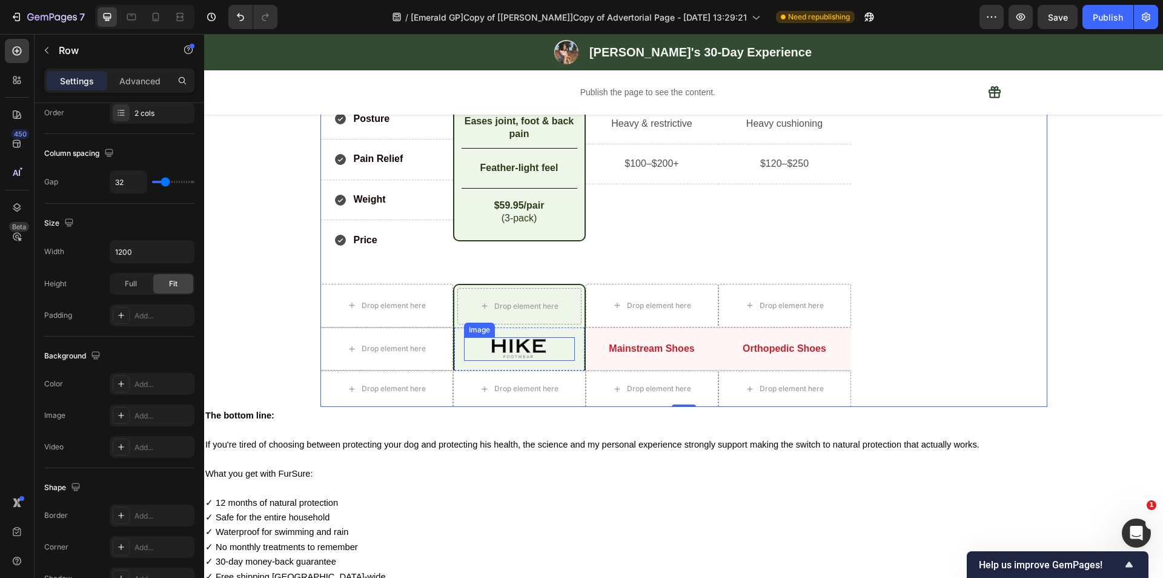
click at [542, 356] on img at bounding box center [519, 349] width 56 height 24
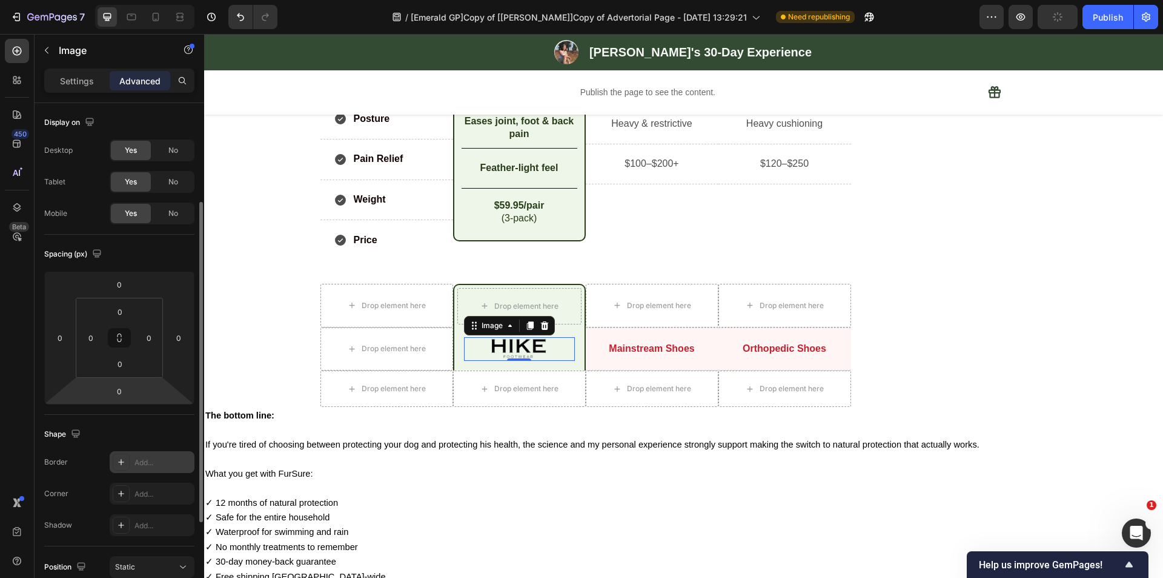
scroll to position [61, 0]
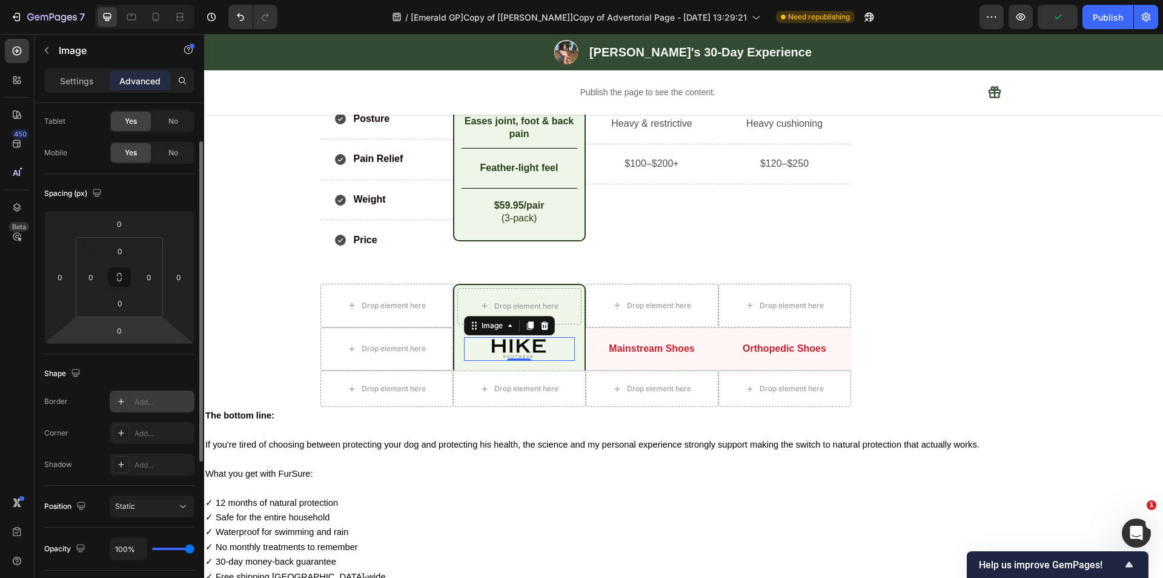
click at [153, 401] on div "Add..." at bounding box center [163, 401] width 57 height 11
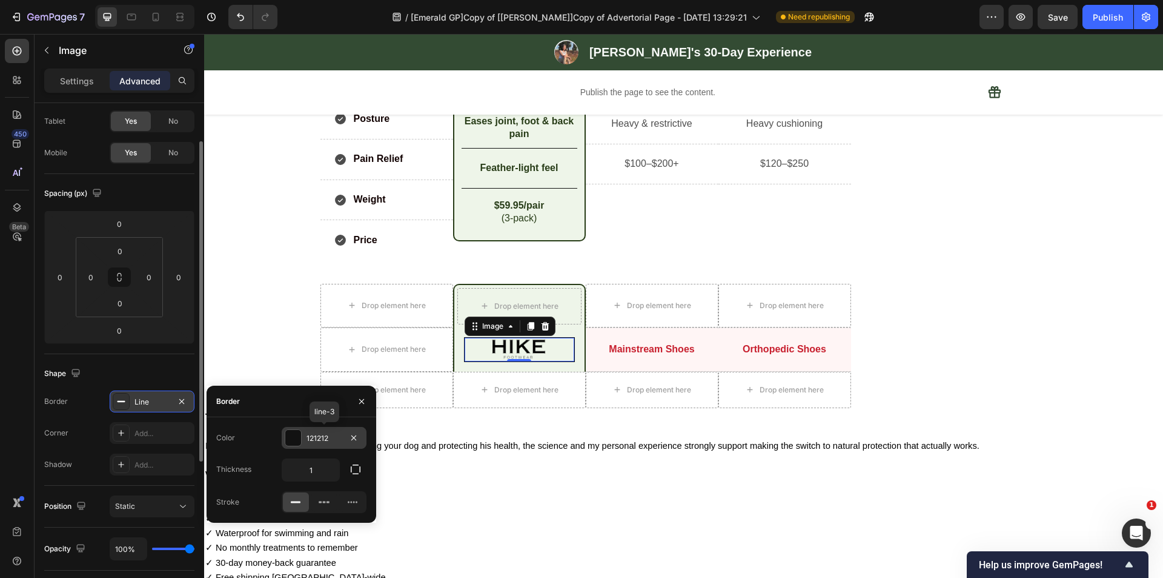
click at [295, 438] on div at bounding box center [293, 438] width 16 height 16
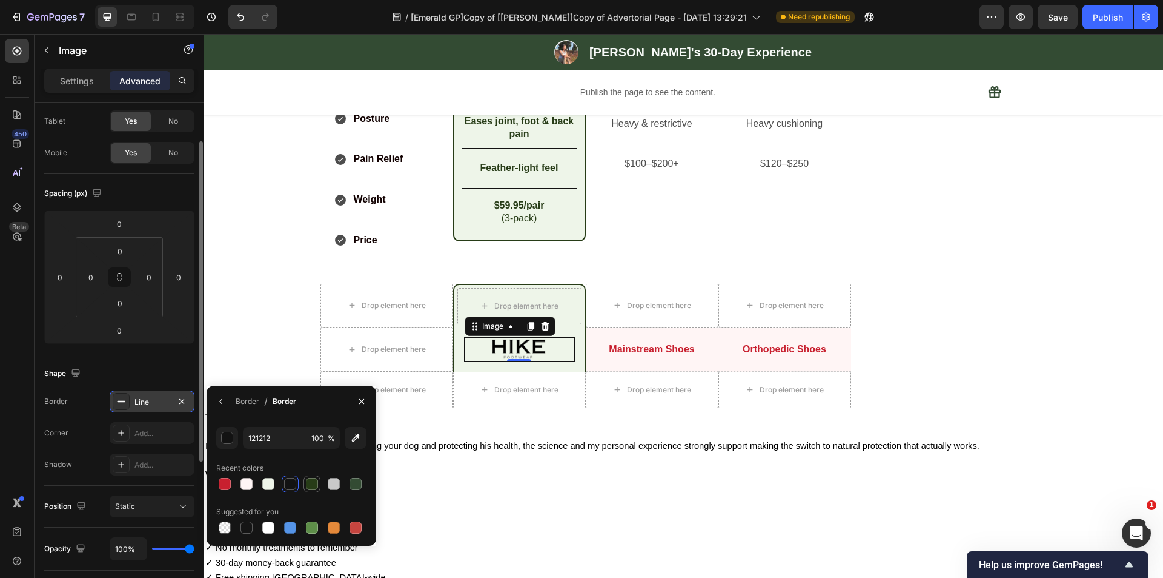
click at [312, 482] on div at bounding box center [312, 484] width 12 height 12
type input "273C17"
click at [244, 405] on div "Border" at bounding box center [248, 401] width 24 height 11
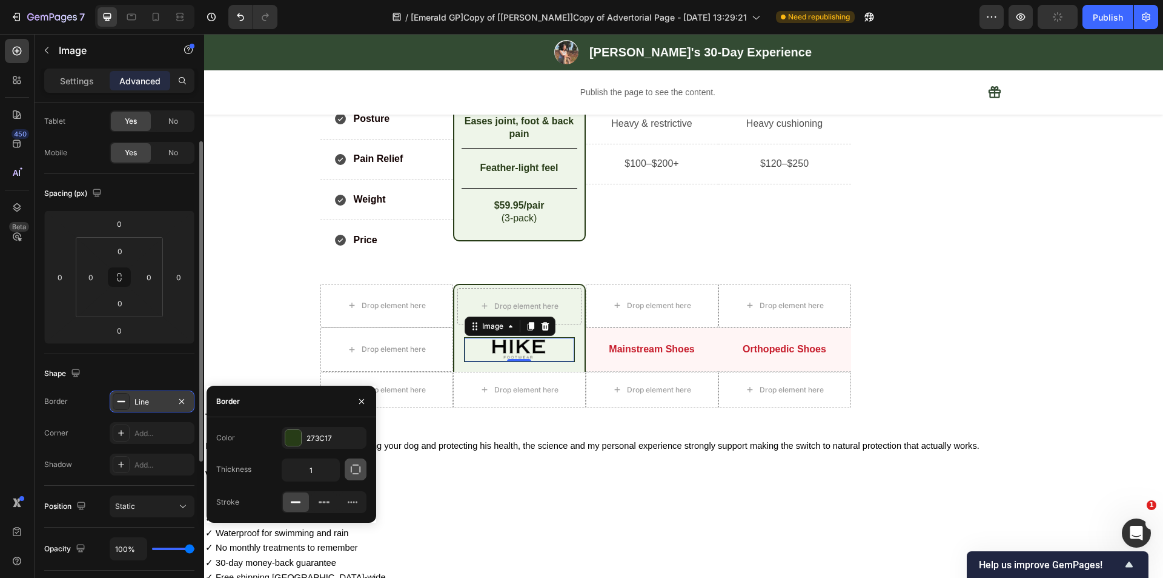
click at [357, 473] on icon "button" at bounding box center [356, 469] width 12 height 12
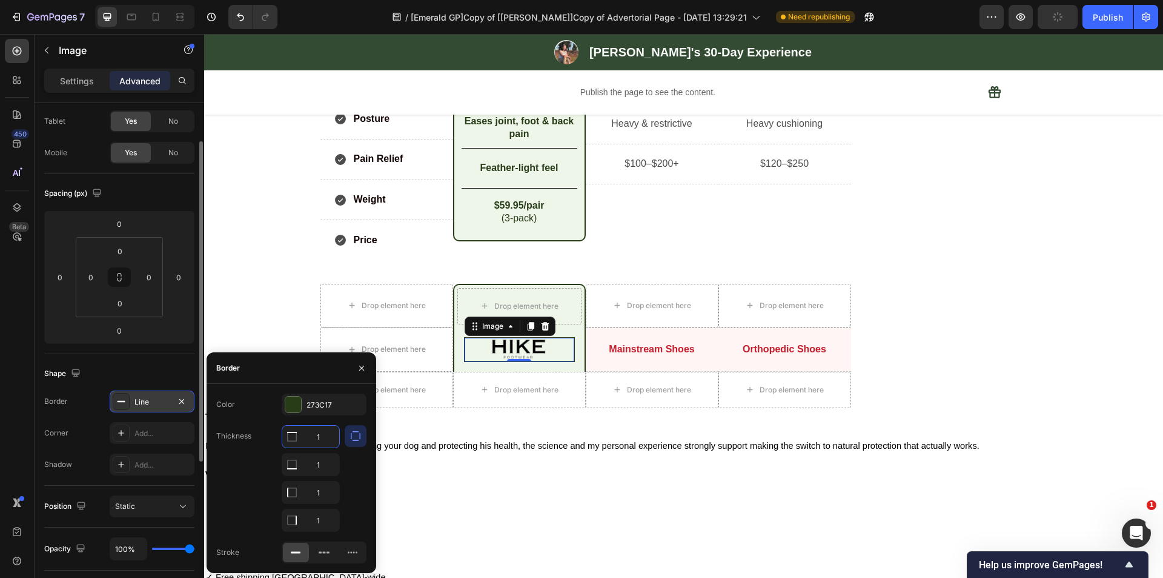
click at [326, 437] on input "1" at bounding box center [310, 436] width 57 height 22
type input "0"
click at [324, 496] on input "1" at bounding box center [310, 492] width 57 height 22
type input "0"
click at [325, 525] on input "1" at bounding box center [310, 520] width 57 height 22
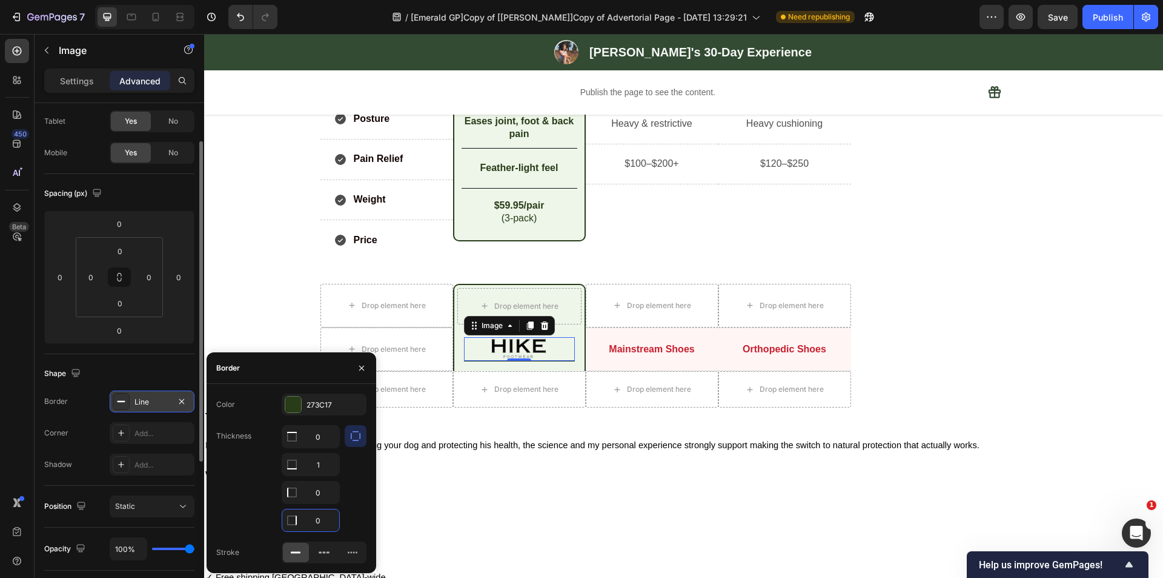
type input "0"
click at [228, 480] on div "Thickness 0 1 0 0" at bounding box center [291, 478] width 150 height 107
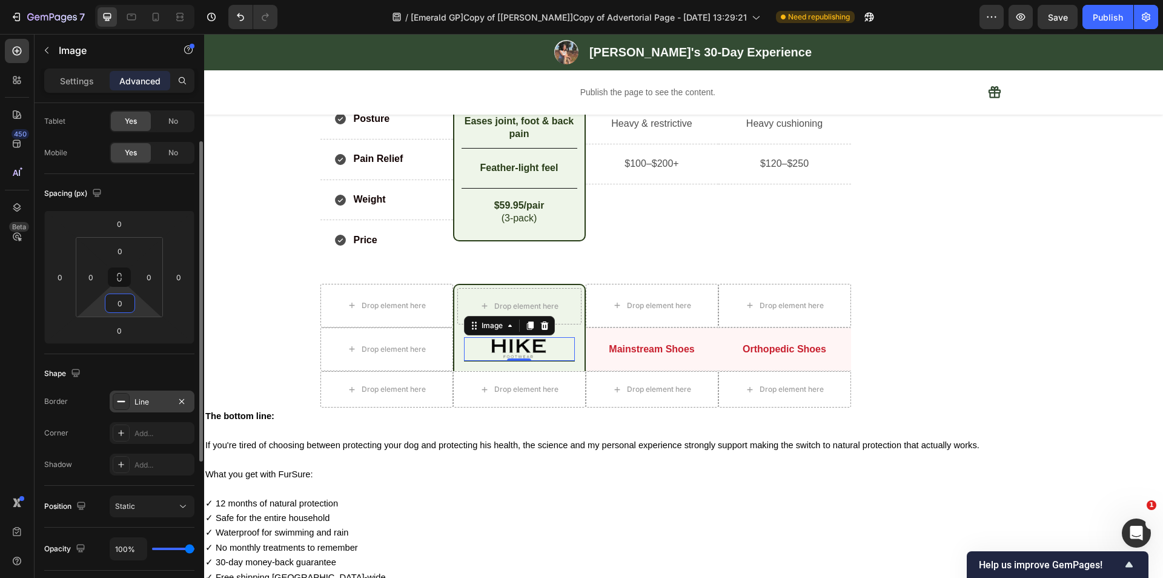
click at [127, 302] on input "0" at bounding box center [120, 303] width 24 height 18
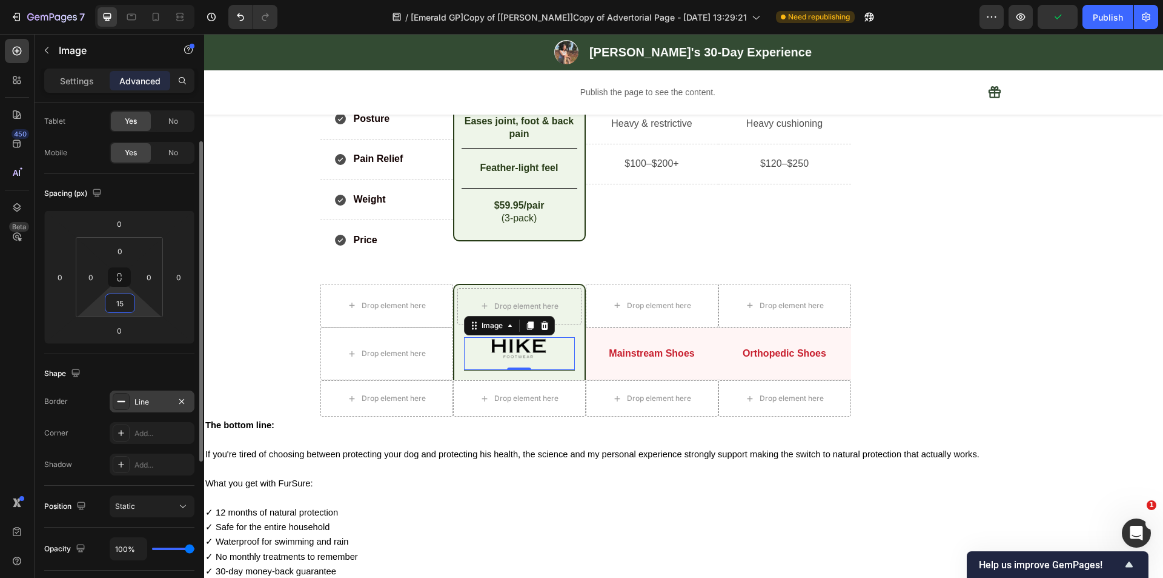
type input "1"
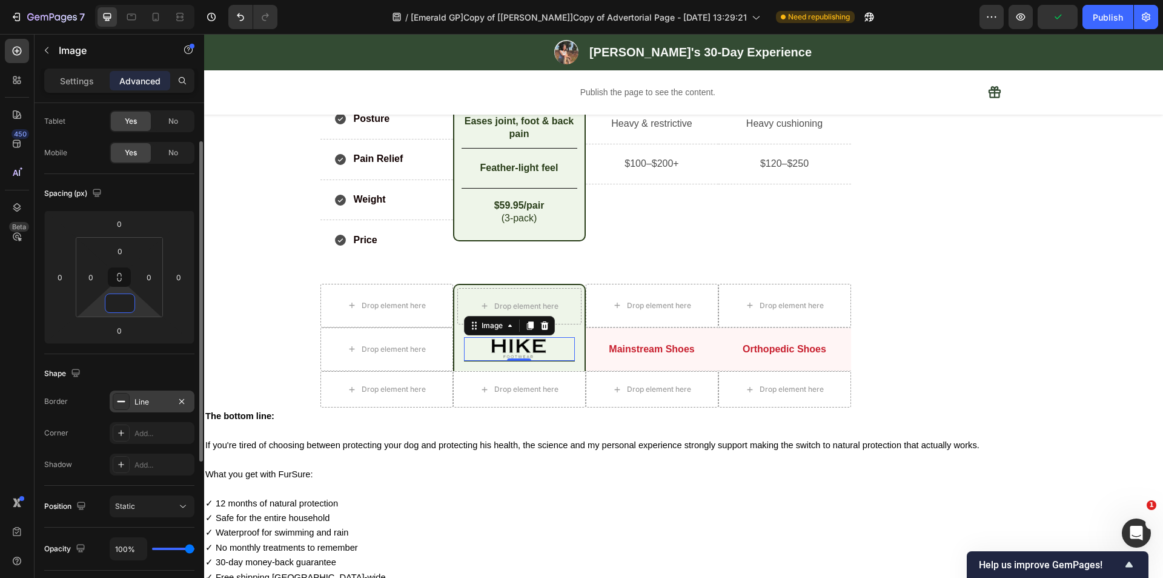
type input "0"
click at [165, 44] on html "7 Version history / [Emerald GP]Copy of [[PERSON_NAME]]Copy of Advertorial Page…" at bounding box center [581, 22] width 1163 height 44
click at [82, 83] on p "Settings" at bounding box center [77, 81] width 34 height 13
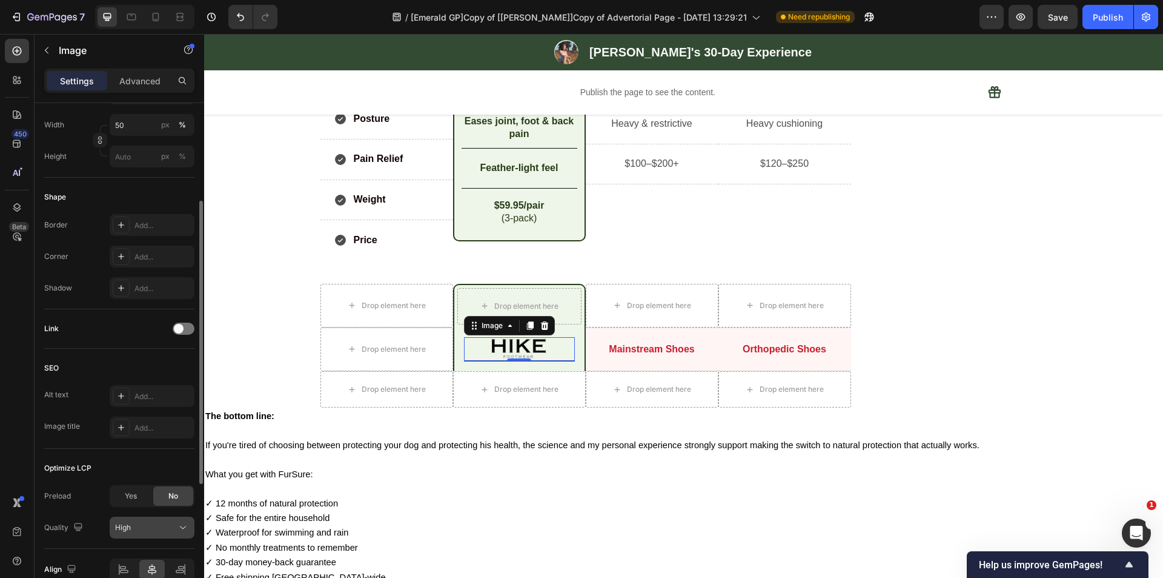
scroll to position [285, 0]
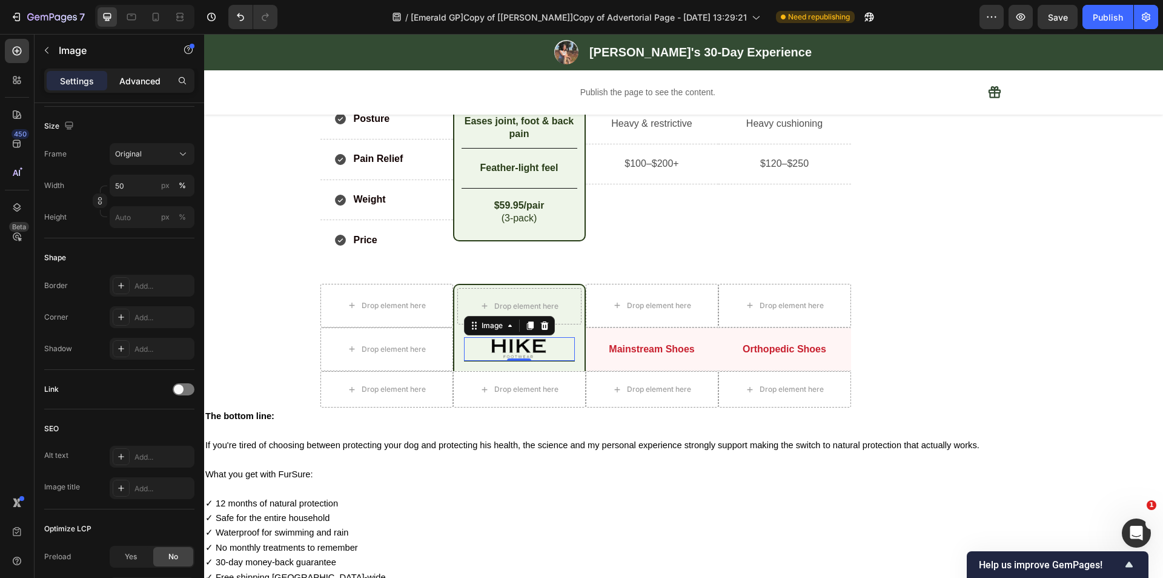
click at [133, 73] on div "Advanced" at bounding box center [140, 80] width 61 height 19
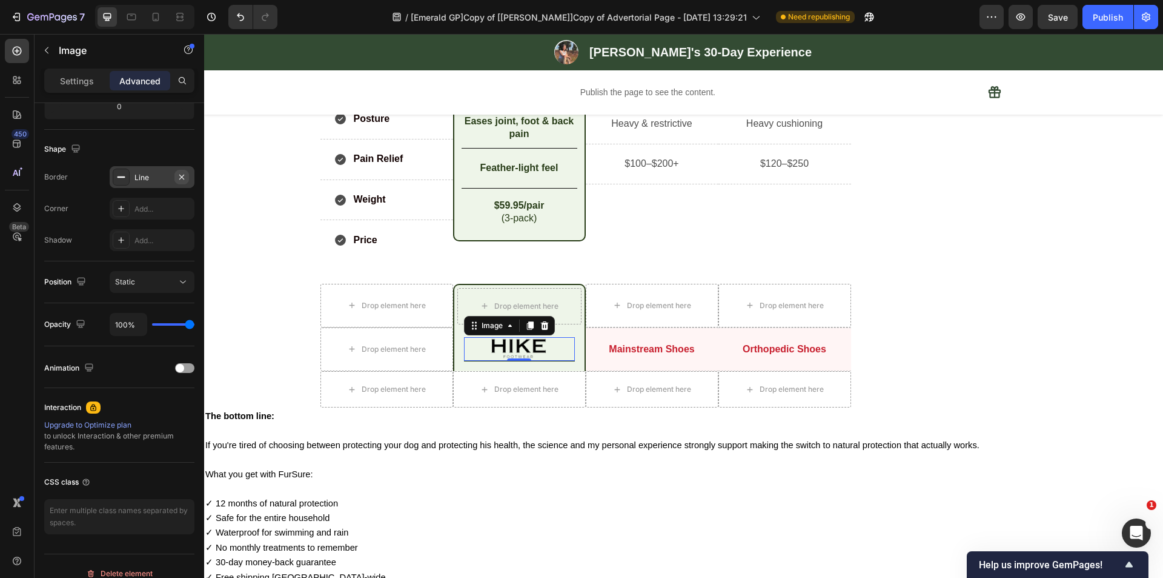
click at [182, 172] on icon "button" at bounding box center [182, 177] width 10 height 10
click at [542, 369] on div "Image 0 Row" at bounding box center [519, 348] width 133 height 43
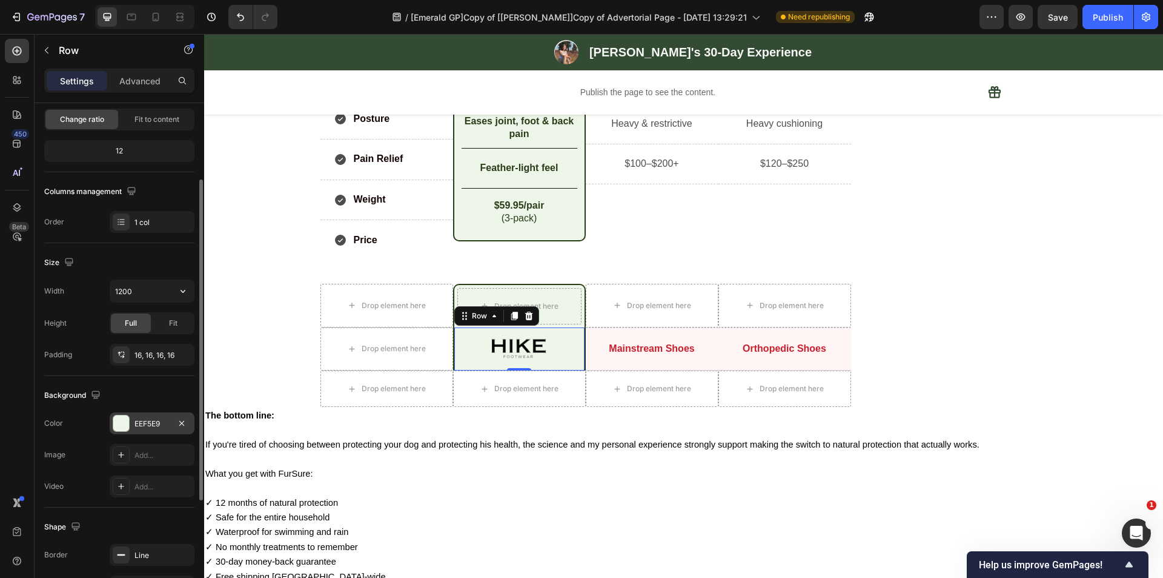
scroll to position [242, 0]
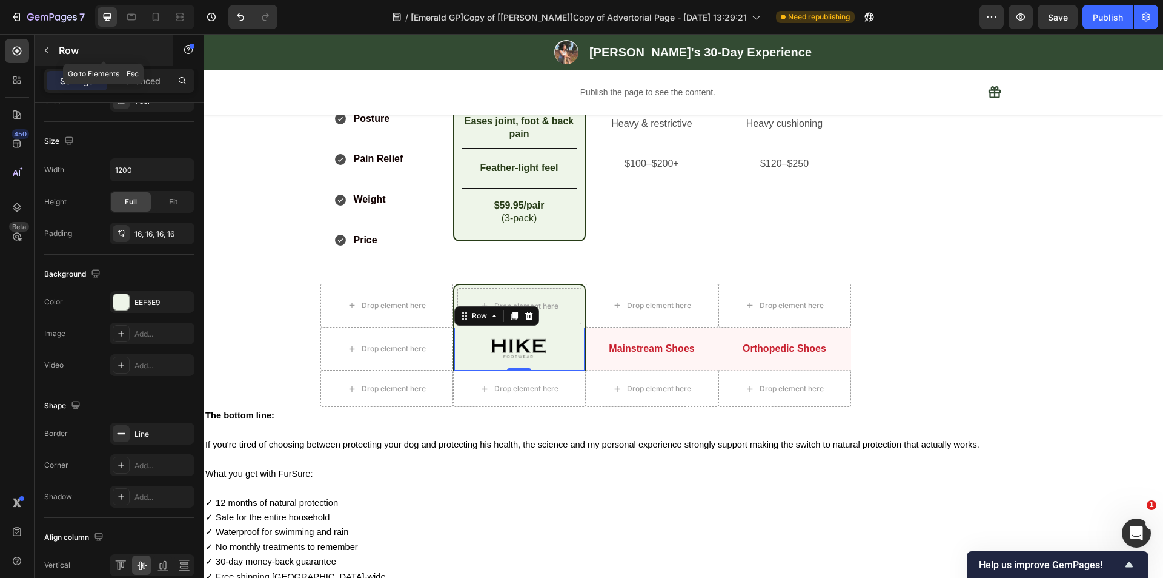
click at [48, 57] on button "button" at bounding box center [46, 50] width 19 height 19
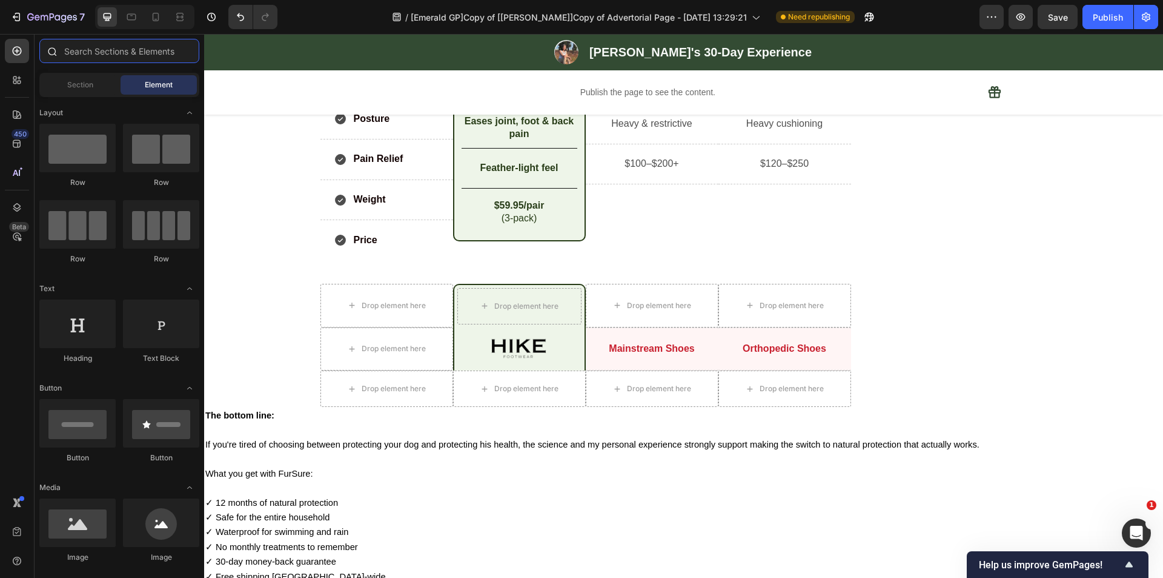
click at [92, 50] on input "text" at bounding box center [119, 51] width 160 height 24
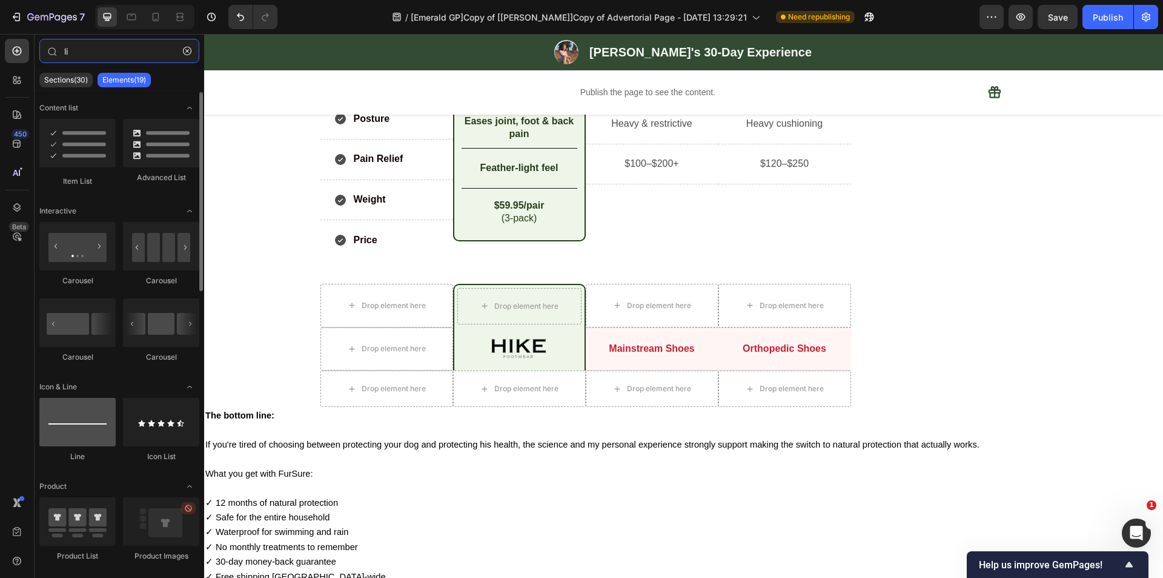
type input "li"
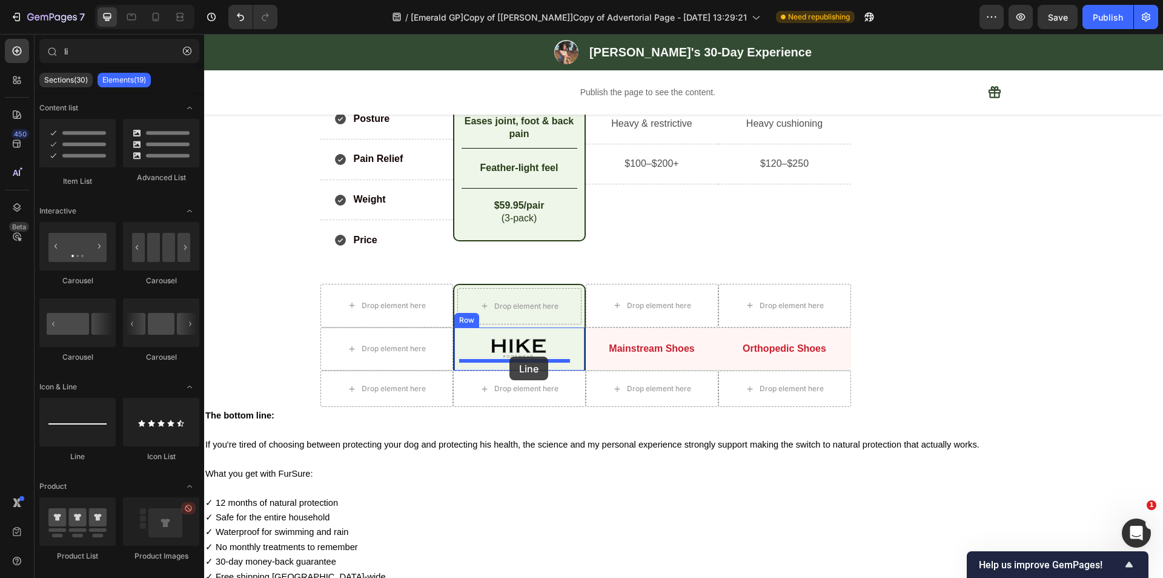
drag, startPoint x: 276, startPoint y: 464, endPoint x: 510, endPoint y: 356, distance: 257.0
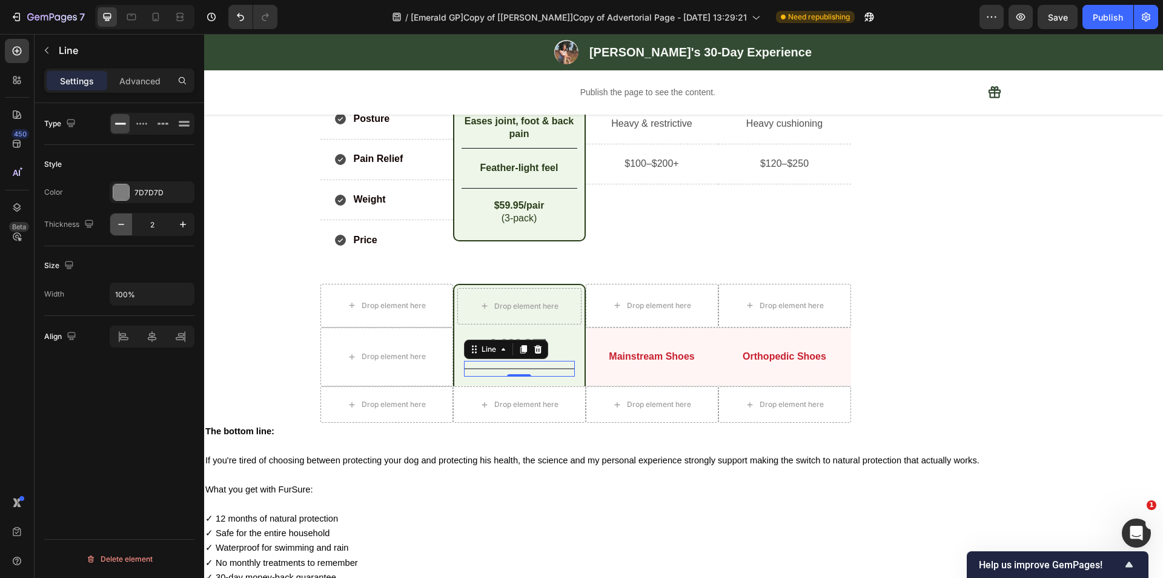
click at [119, 225] on icon "button" at bounding box center [121, 224] width 12 height 12
type input "1"
click at [122, 191] on div at bounding box center [121, 192] width 16 height 16
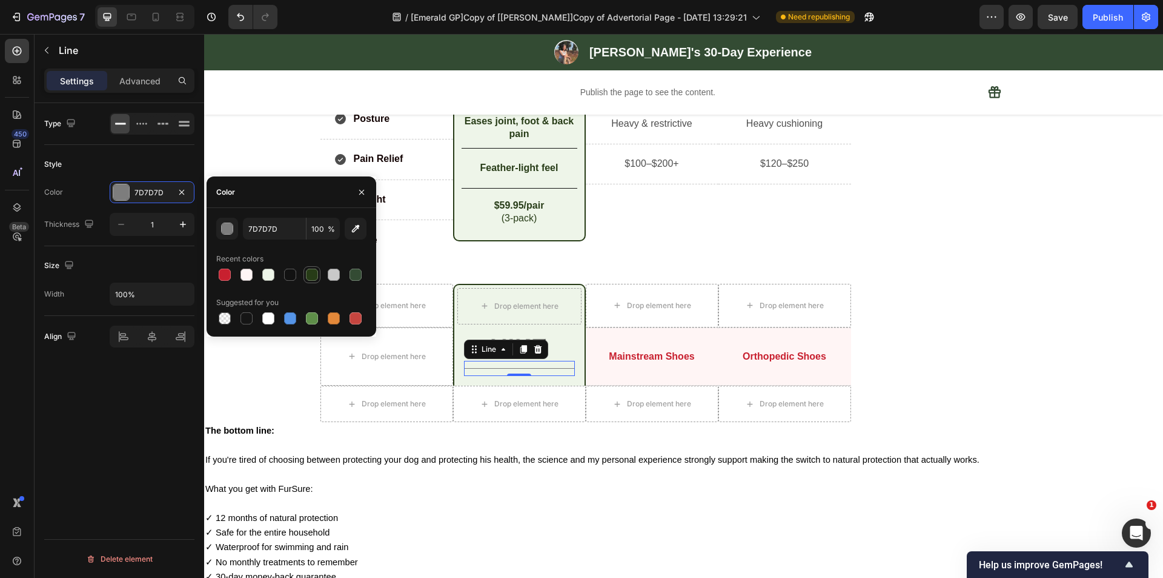
click at [311, 273] on div at bounding box center [312, 274] width 12 height 12
type input "273C17"
click at [134, 82] on p "Advanced" at bounding box center [139, 81] width 41 height 13
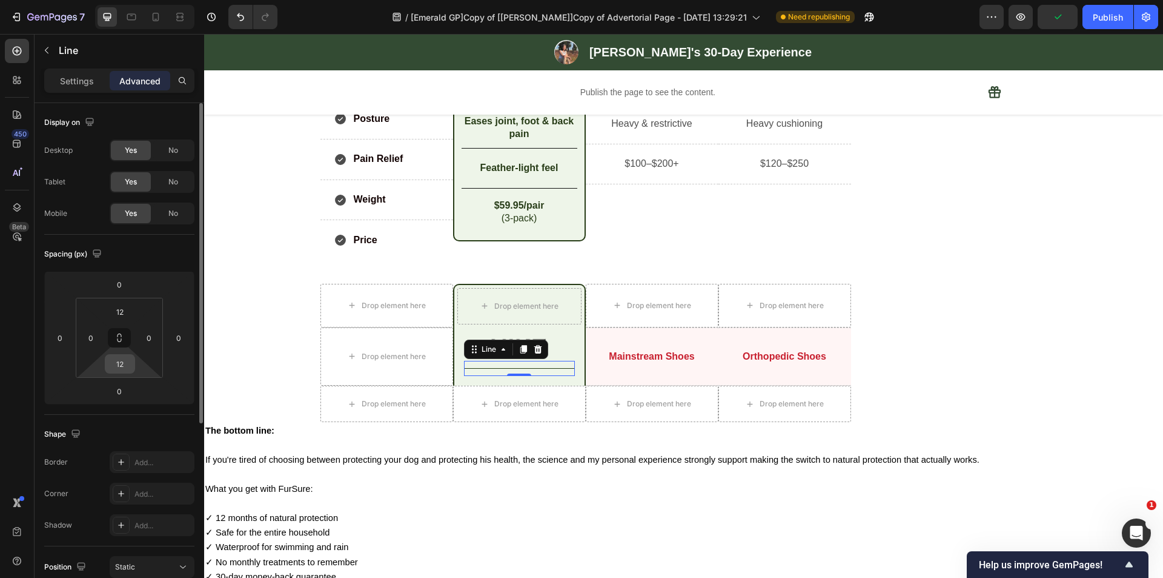
click at [118, 368] on input "12" at bounding box center [120, 364] width 24 height 18
type input "0"
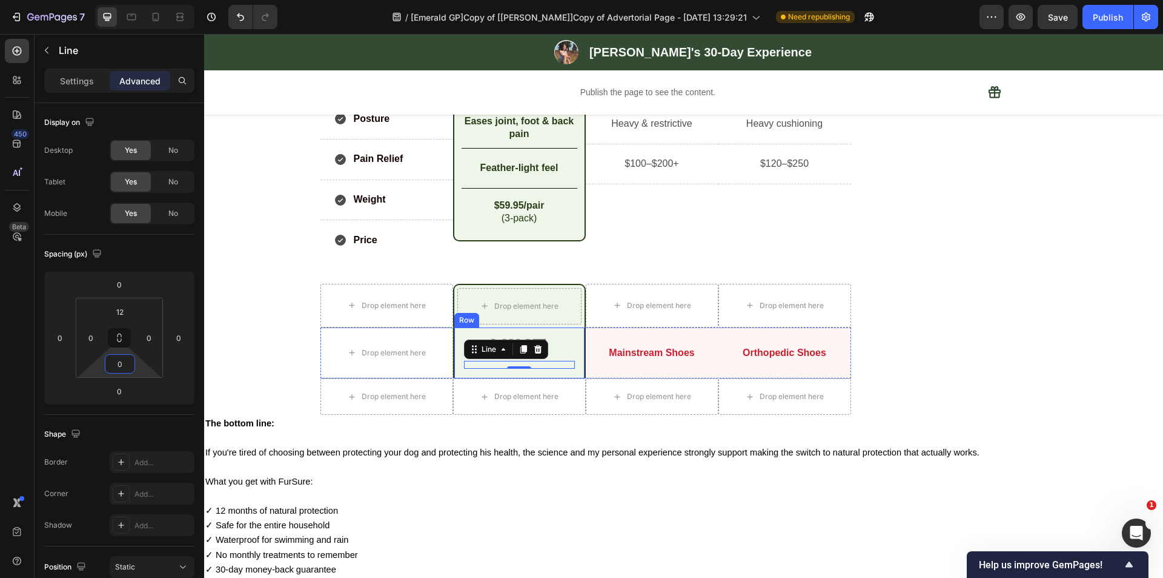
click at [574, 348] on div "Image Title Line 0 Row" at bounding box center [519, 352] width 133 height 51
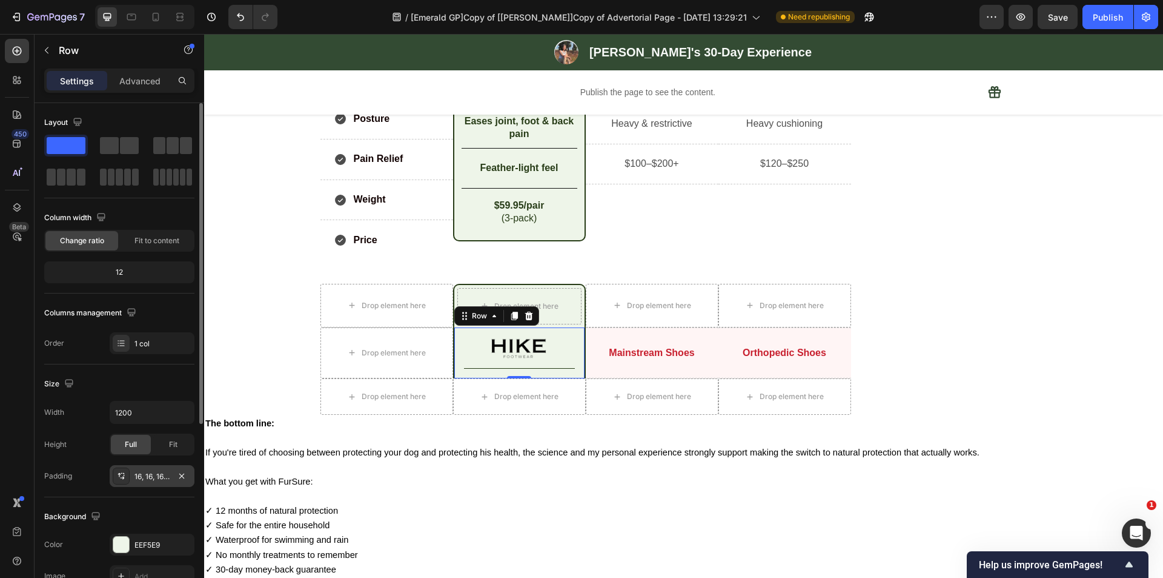
click at [145, 476] on div "16, 16, 16, 16" at bounding box center [152, 476] width 35 height 11
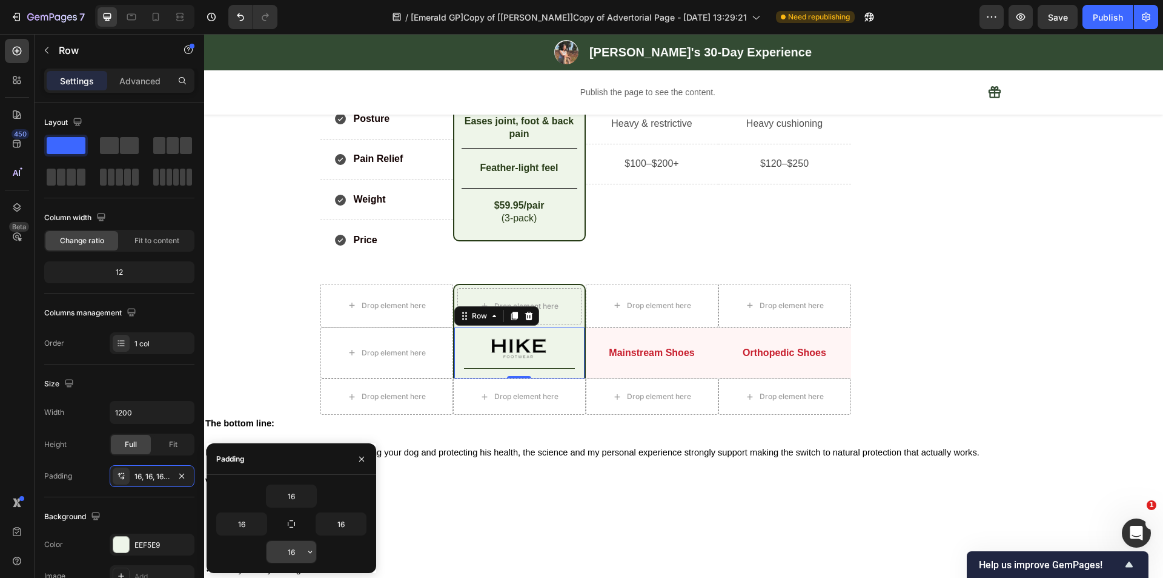
click at [290, 553] on input "16" at bounding box center [292, 552] width 50 height 22
type input "0"
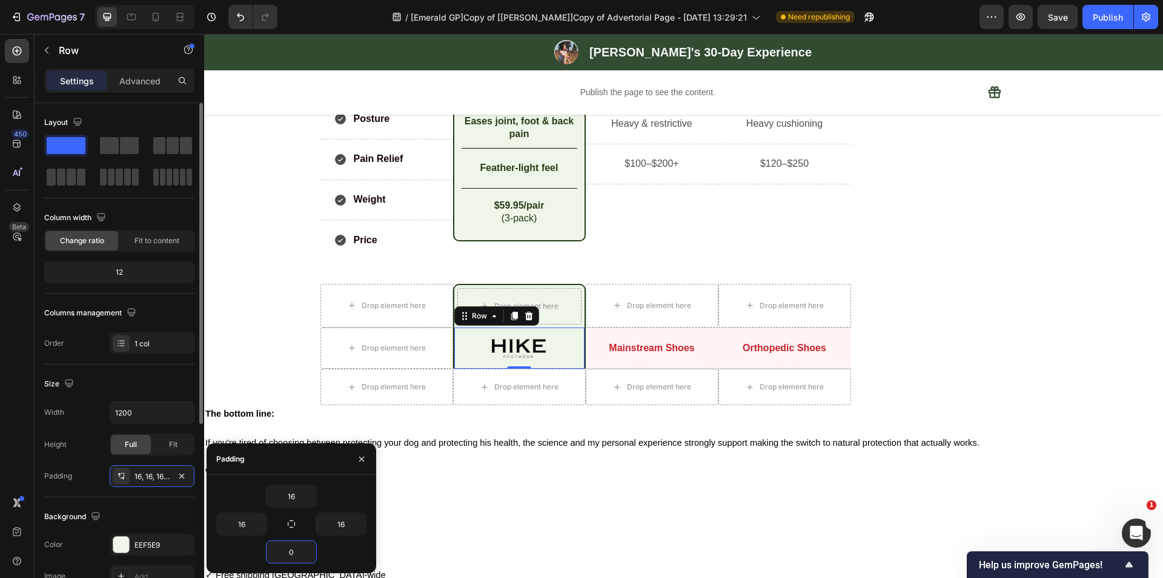
click at [158, 372] on div "Size Width 1200 Height Full Fit Padding 16, 16, 16, 16" at bounding box center [119, 430] width 150 height 133
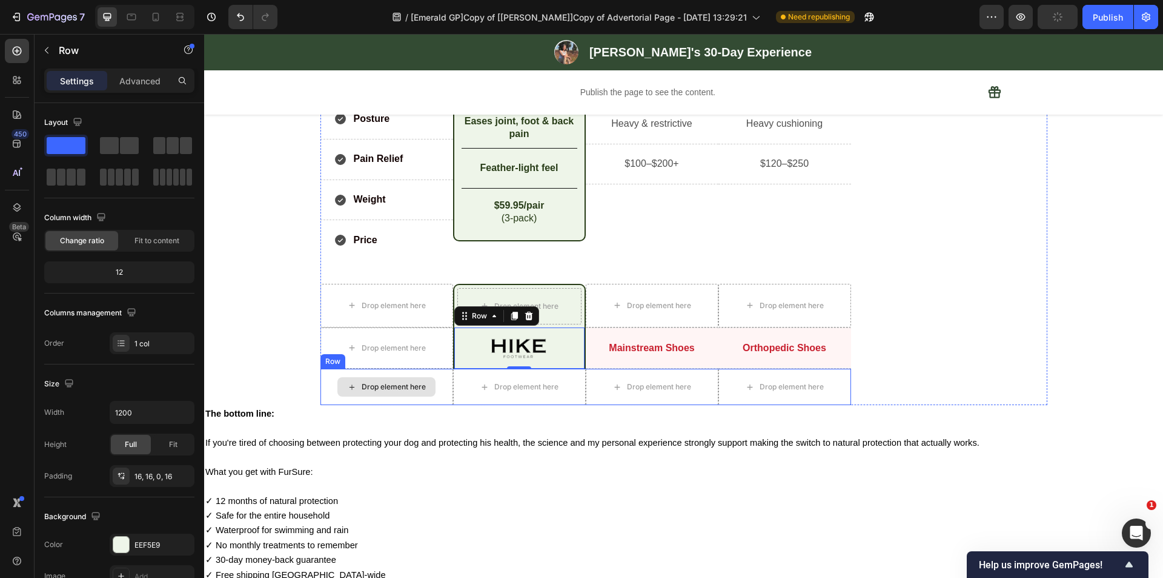
click at [350, 387] on icon at bounding box center [352, 386] width 5 height 5
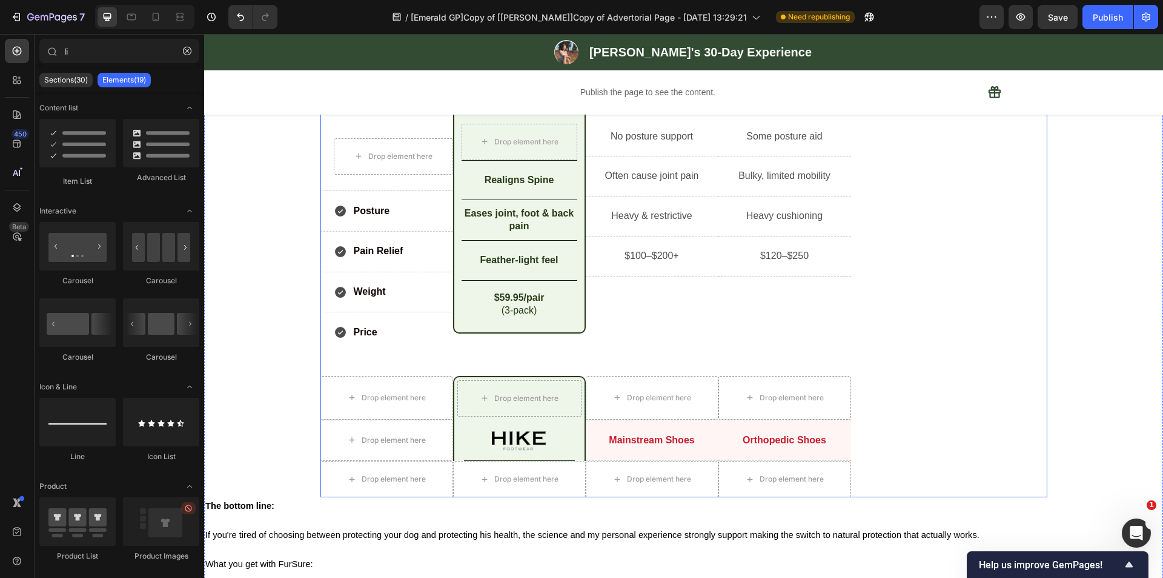
scroll to position [4044, 0]
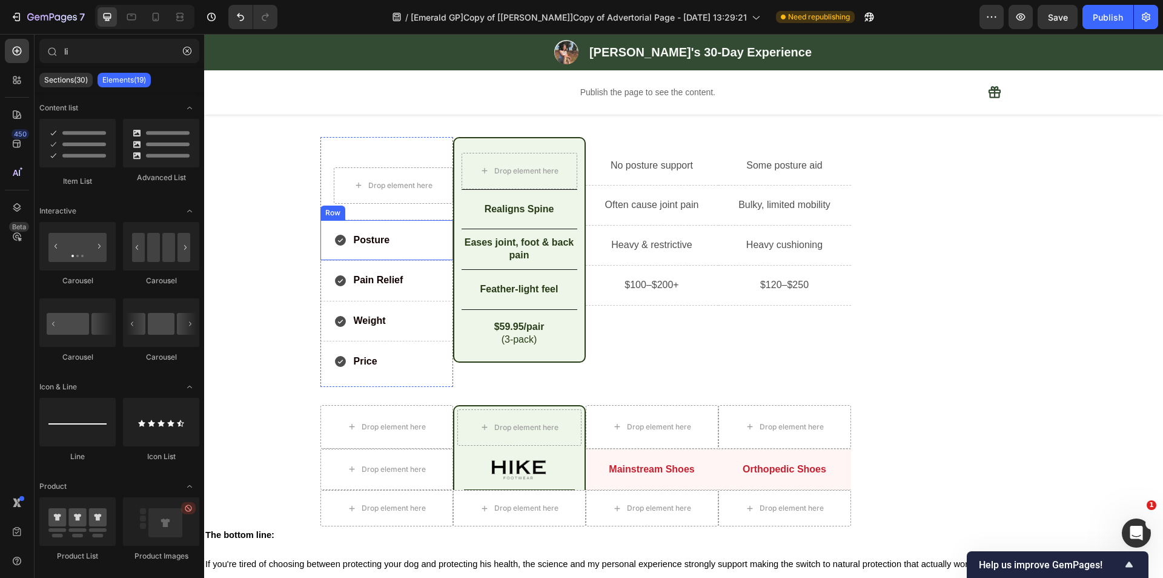
click at [418, 253] on div "Posture Item List Row" at bounding box center [387, 240] width 133 height 41
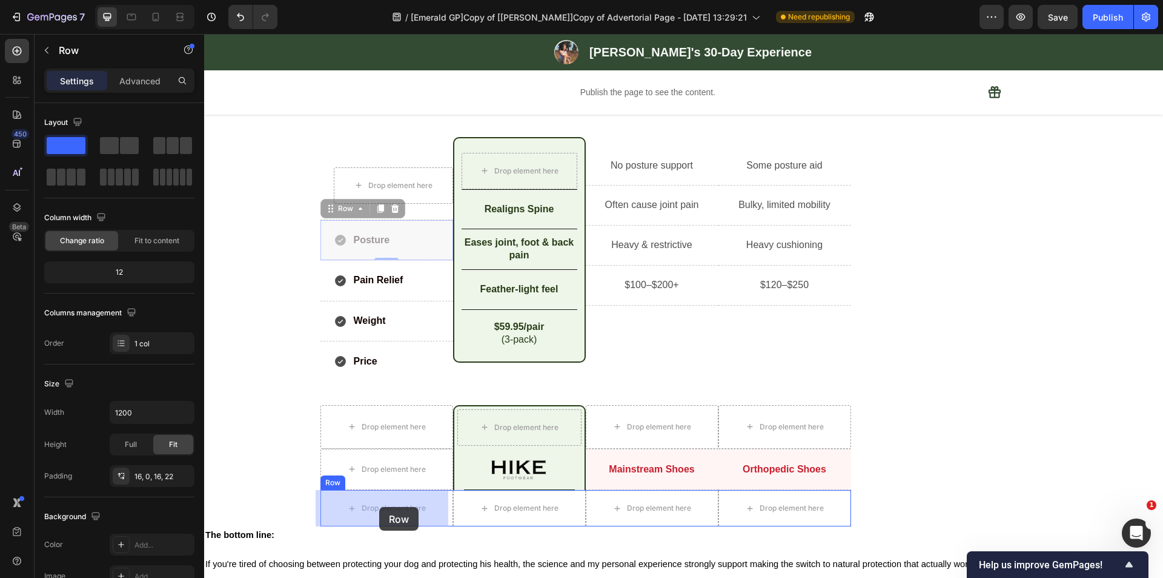
drag, startPoint x: 336, startPoint y: 211, endPoint x: 379, endPoint y: 507, distance: 298.2
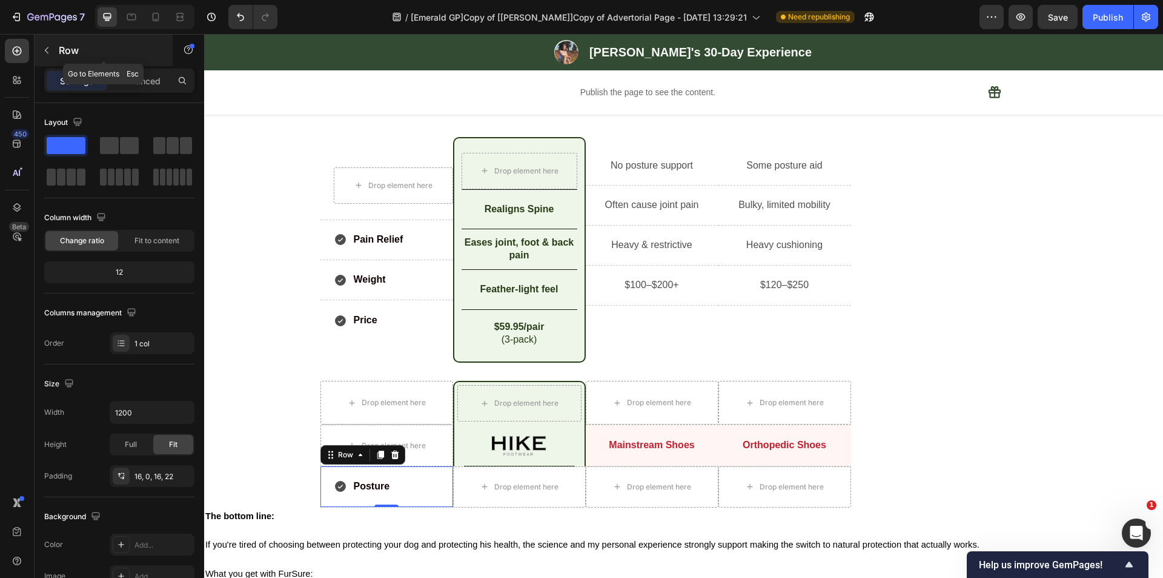
click at [43, 43] on button "button" at bounding box center [46, 50] width 19 height 19
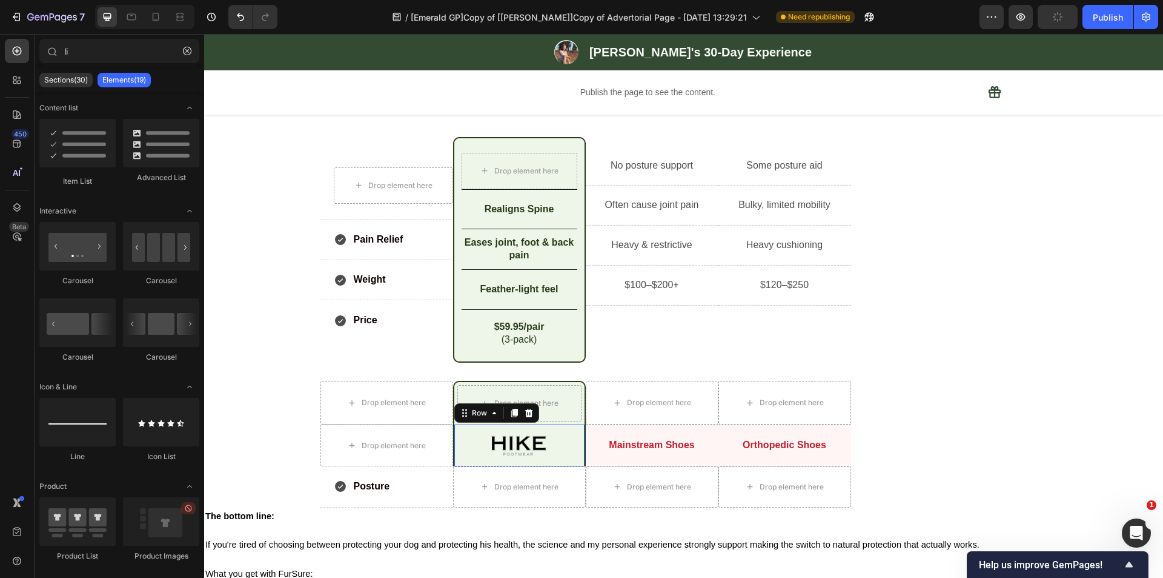
click at [462, 433] on div "Image Title Line Row 0" at bounding box center [519, 444] width 133 height 41
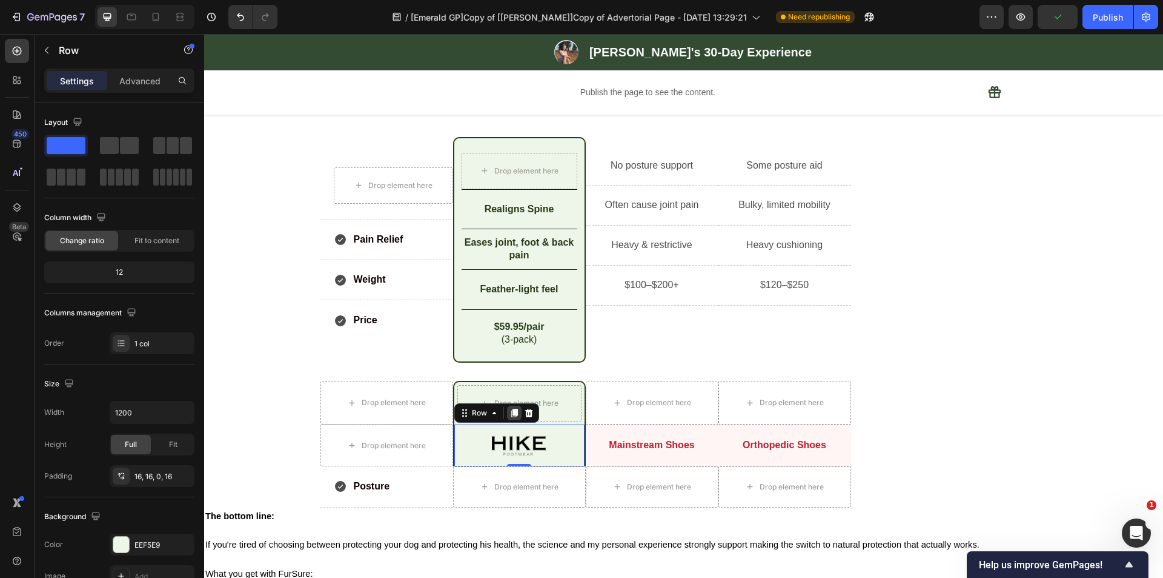
click at [511, 417] on icon at bounding box center [514, 413] width 7 height 8
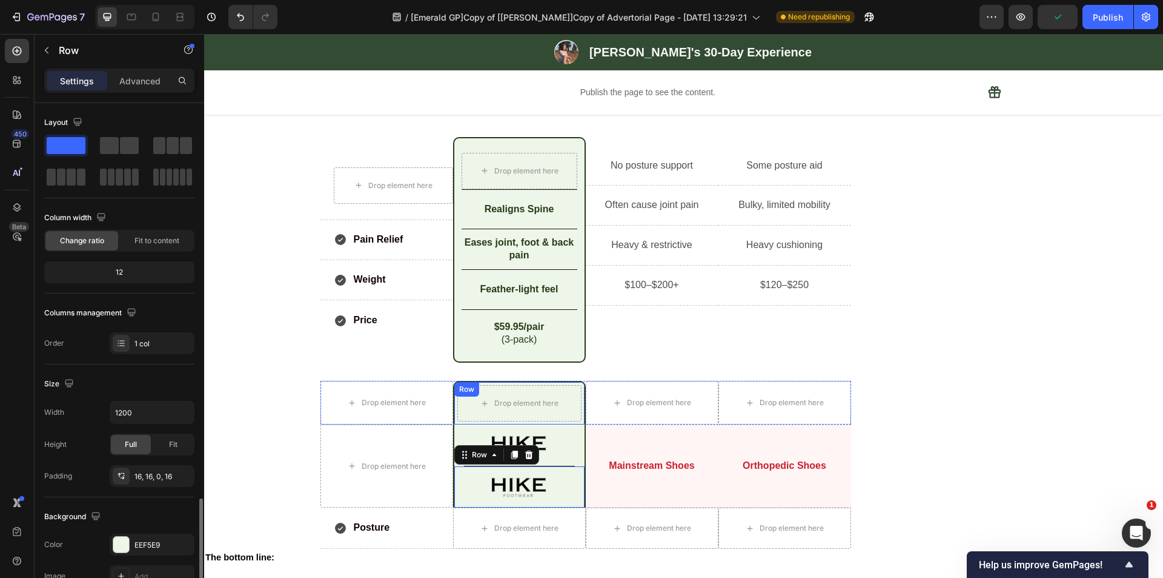
scroll to position [242, 0]
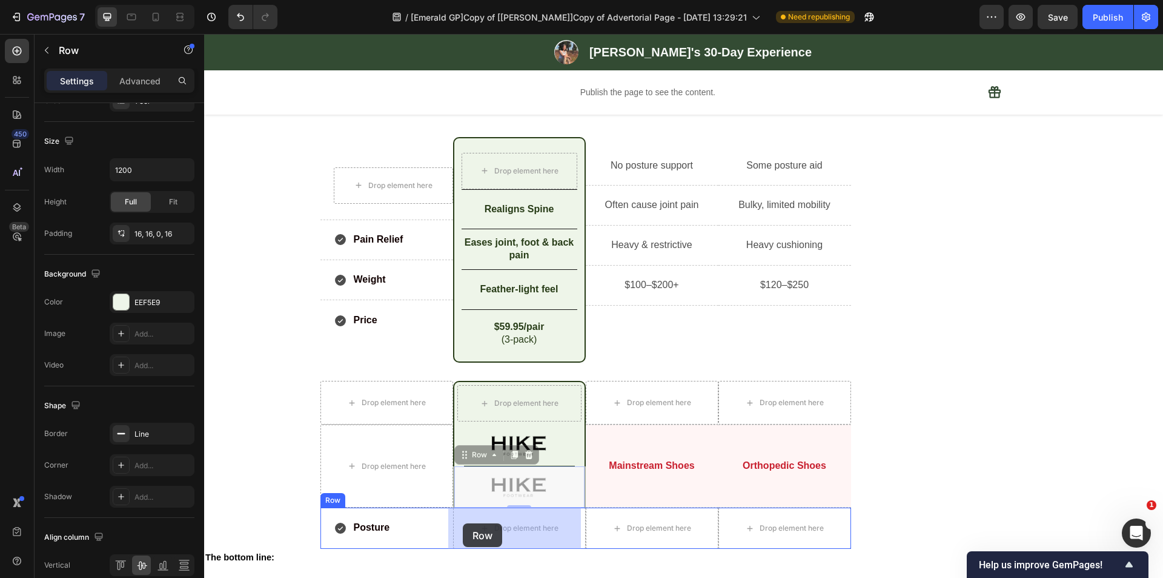
drag, startPoint x: 460, startPoint y: 459, endPoint x: 463, endPoint y: 523, distance: 63.7
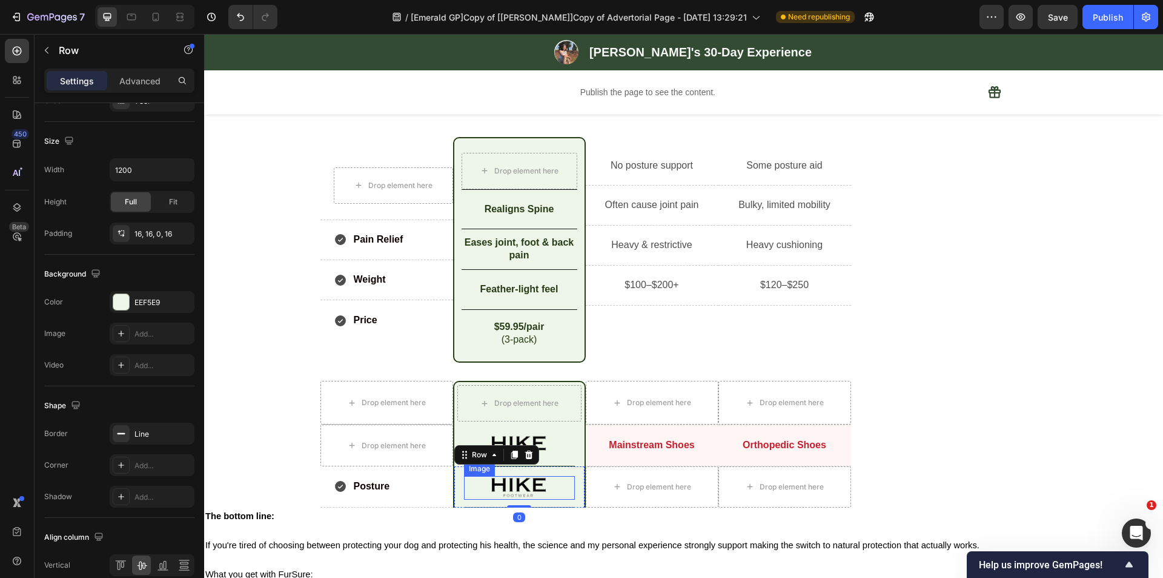
click at [532, 485] on img at bounding box center [519, 488] width 56 height 24
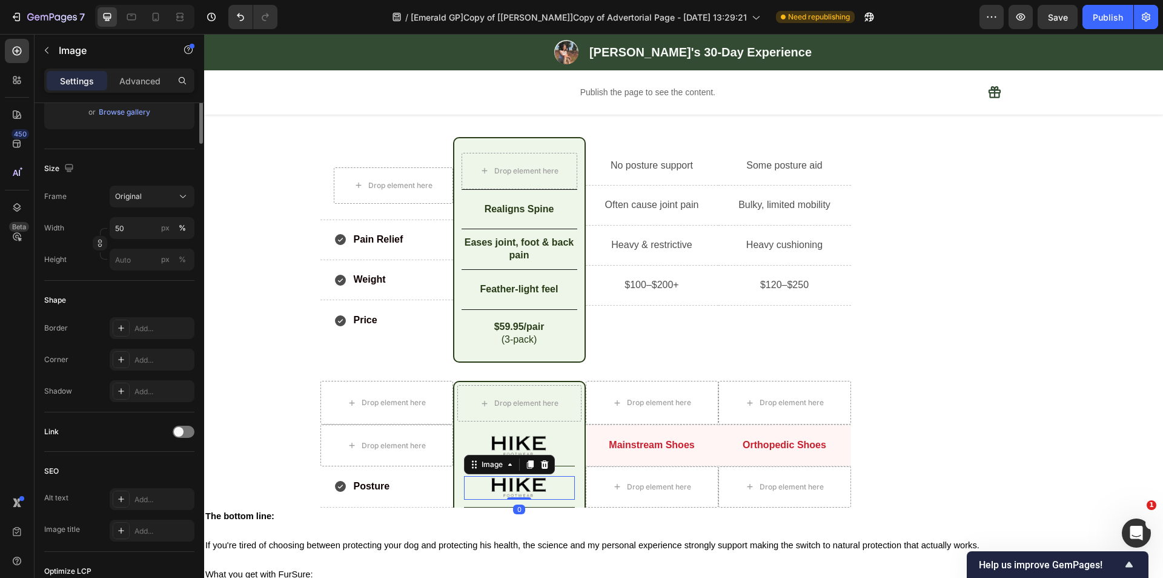
scroll to position [0, 0]
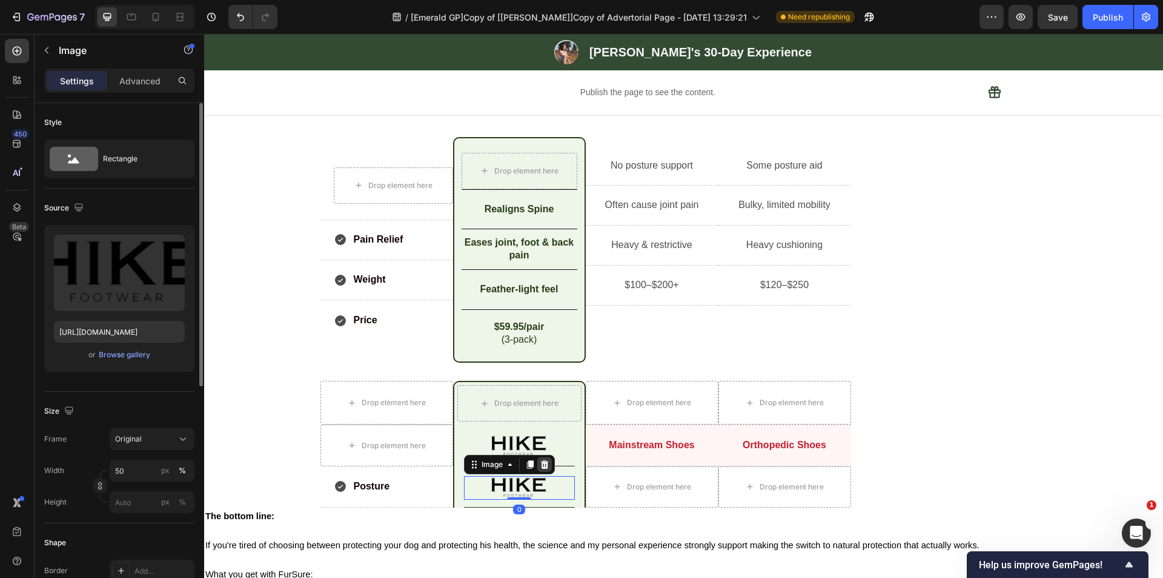
click at [544, 465] on icon at bounding box center [545, 464] width 10 height 10
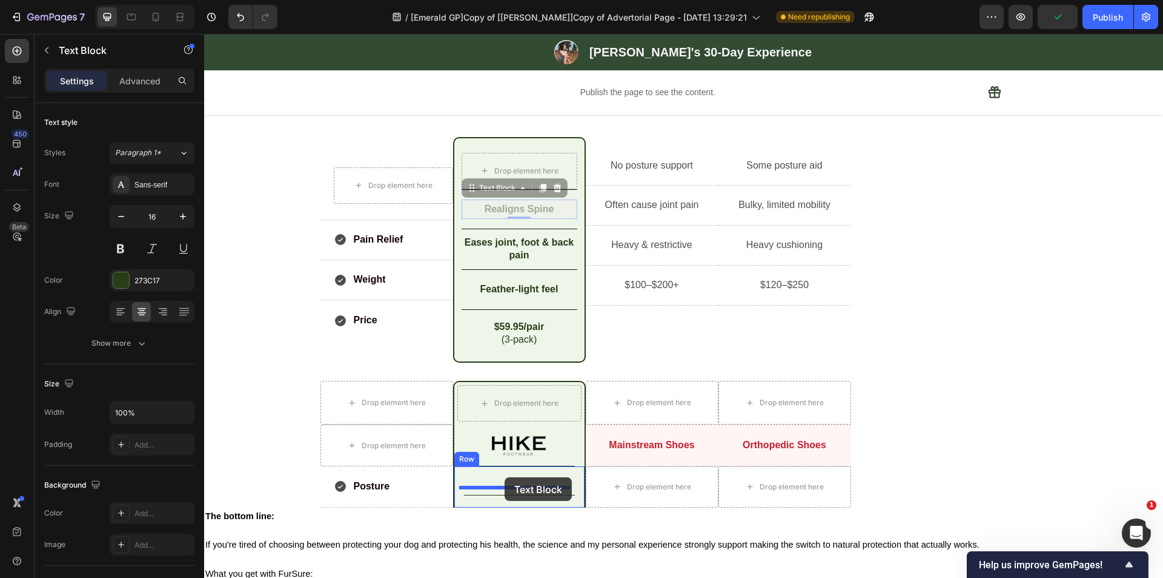
drag, startPoint x: 476, startPoint y: 195, endPoint x: 505, endPoint y: 477, distance: 283.8
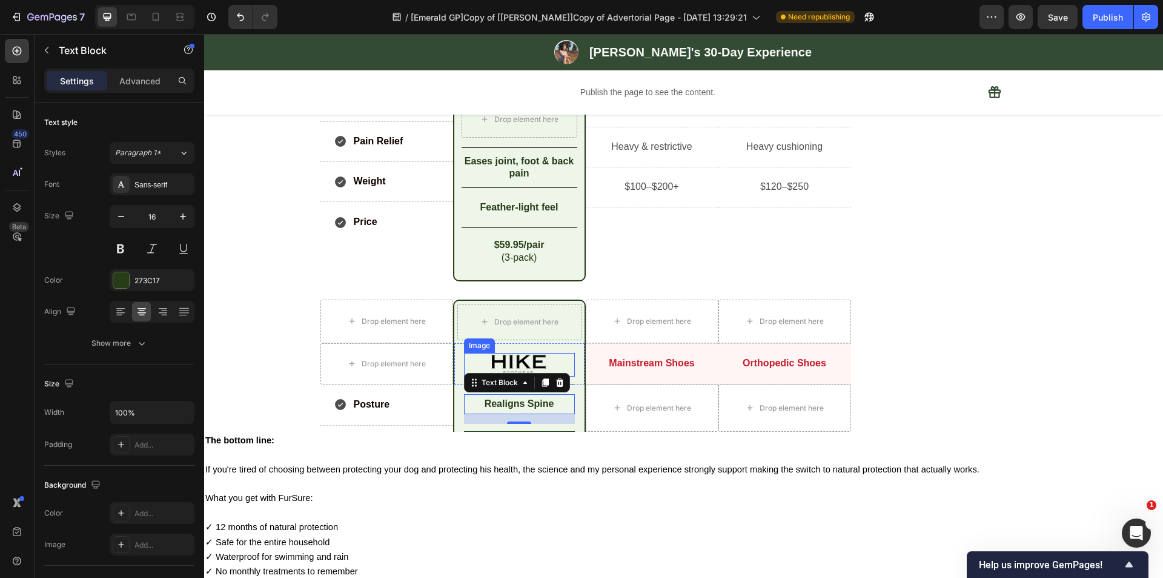
scroll to position [4165, 0]
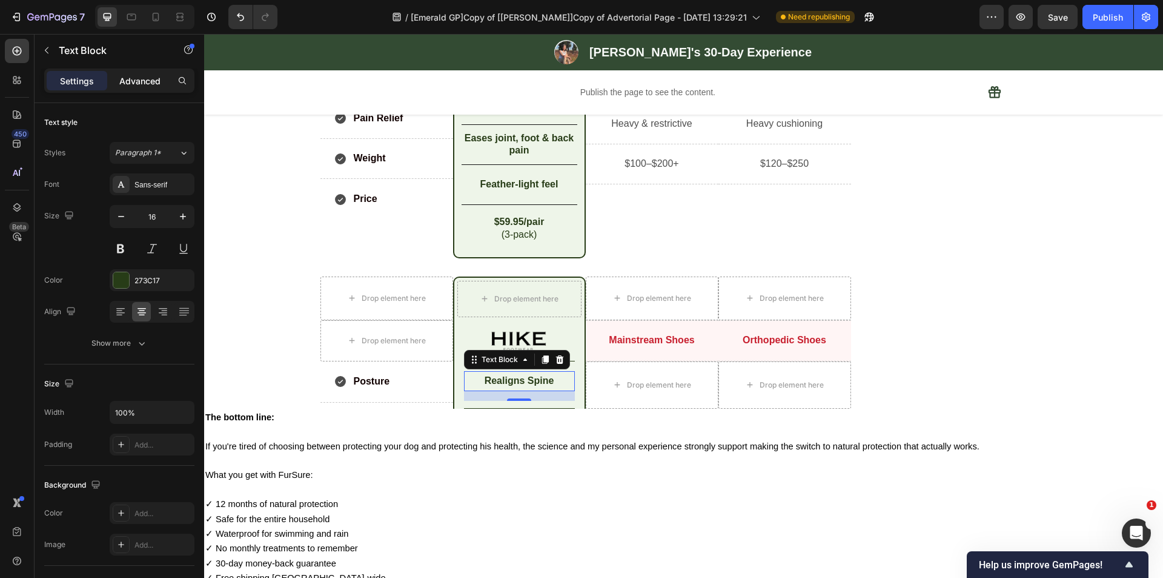
click at [144, 84] on p "Advanced" at bounding box center [139, 81] width 41 height 13
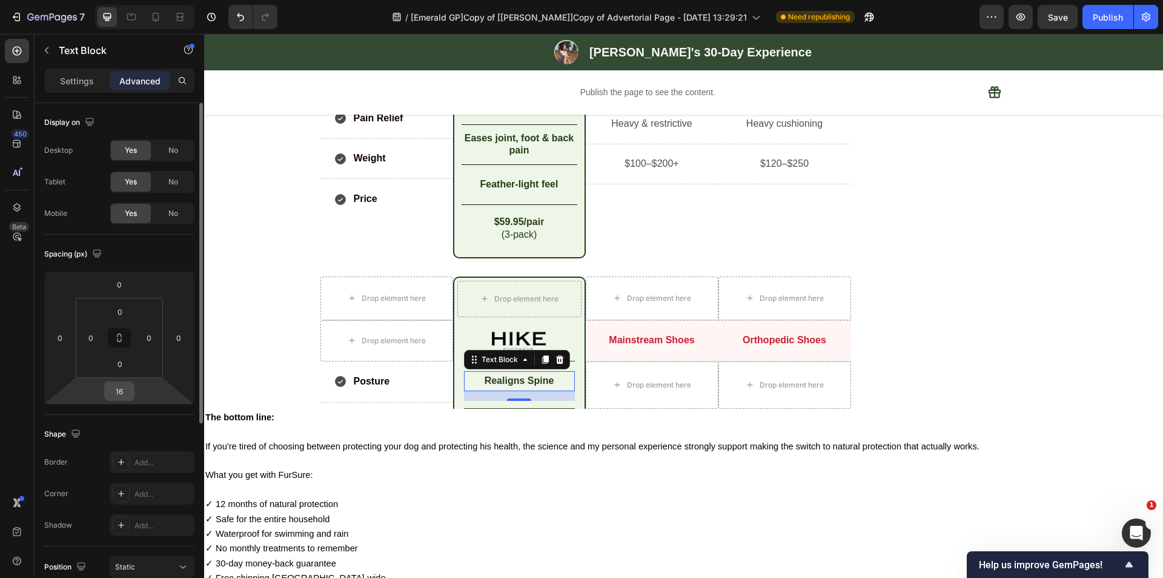
click at [121, 396] on input "16" at bounding box center [119, 391] width 24 height 18
type input "0"
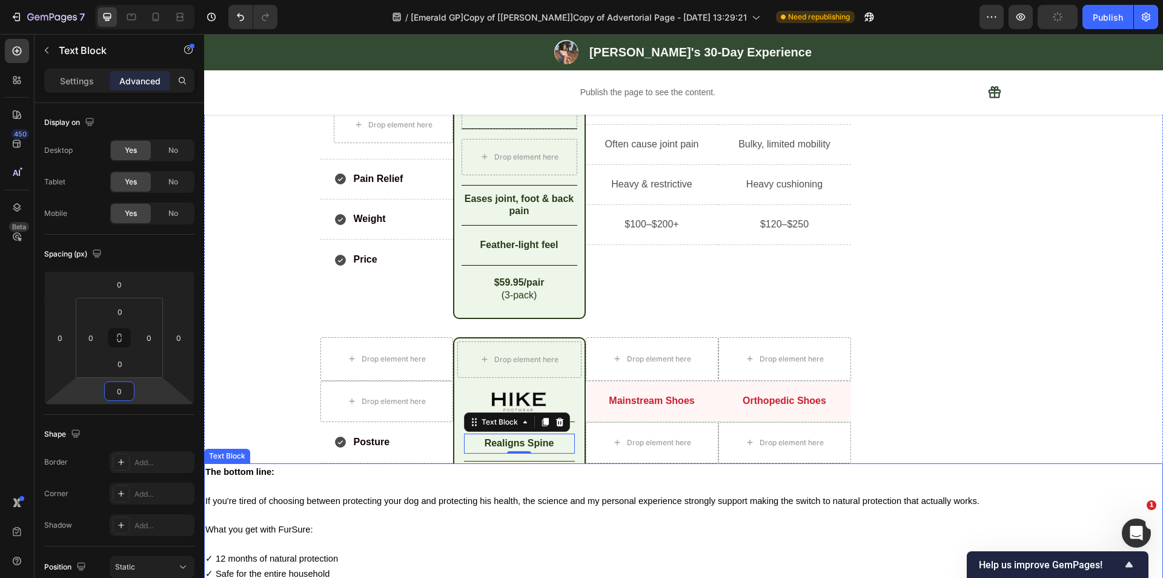
scroll to position [4044, 0]
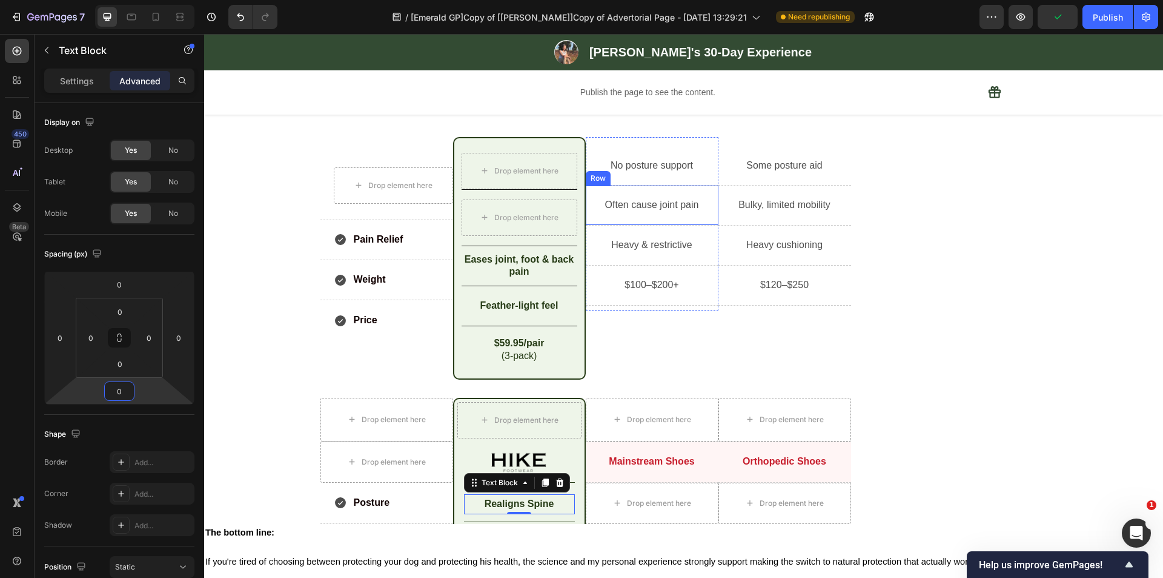
click at [667, 218] on div "Often cause joint pain Text Block Row" at bounding box center [652, 205] width 133 height 40
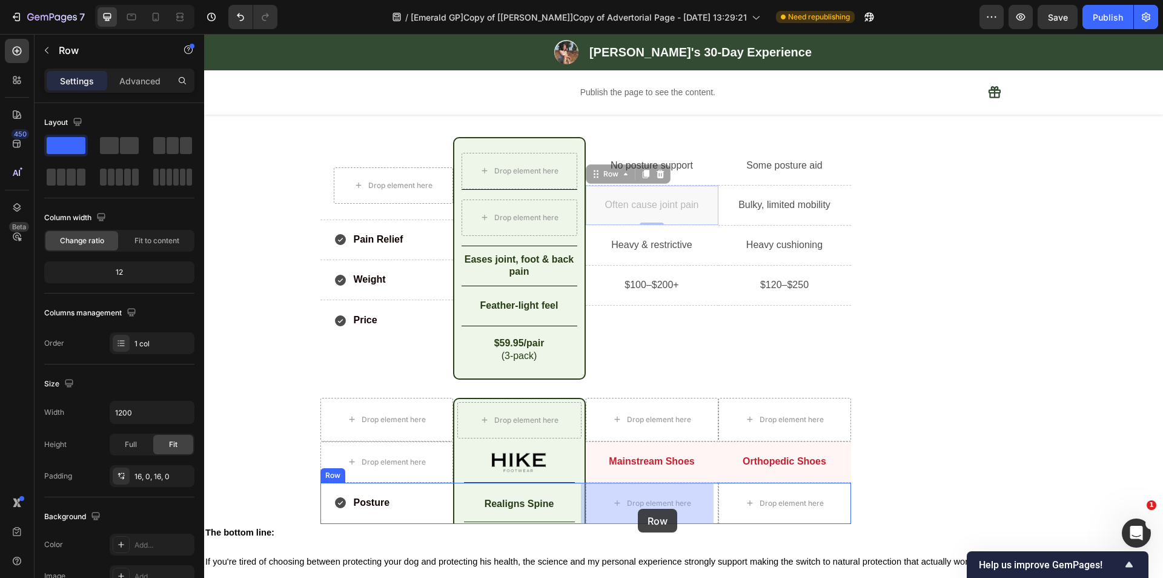
drag, startPoint x: 604, startPoint y: 176, endPoint x: 638, endPoint y: 508, distance: 334.4
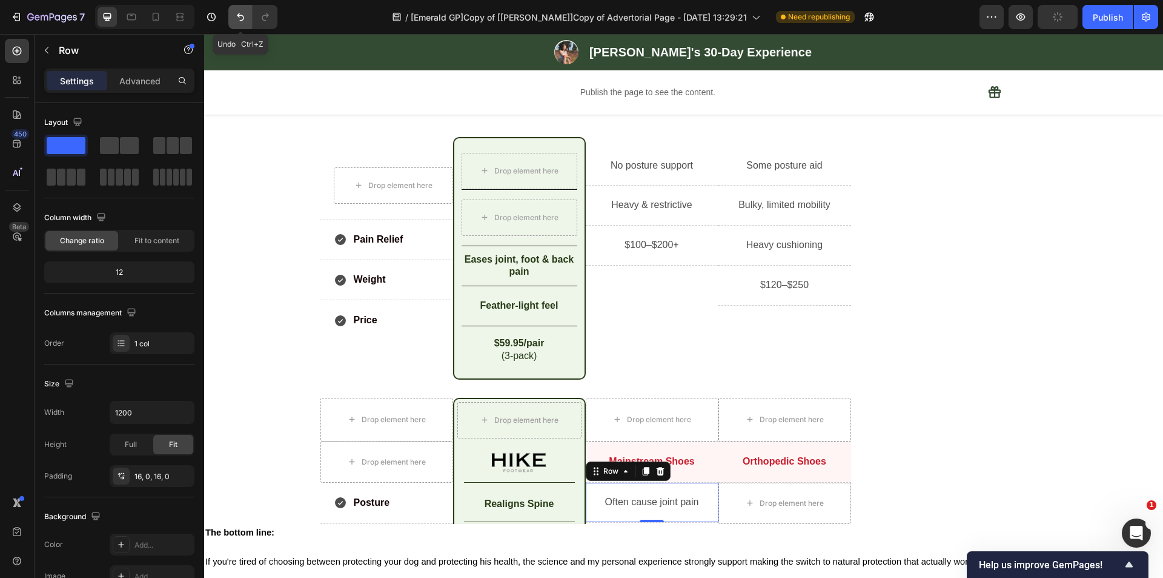
click at [242, 15] on icon "Undo/Redo" at bounding box center [241, 17] width 12 height 12
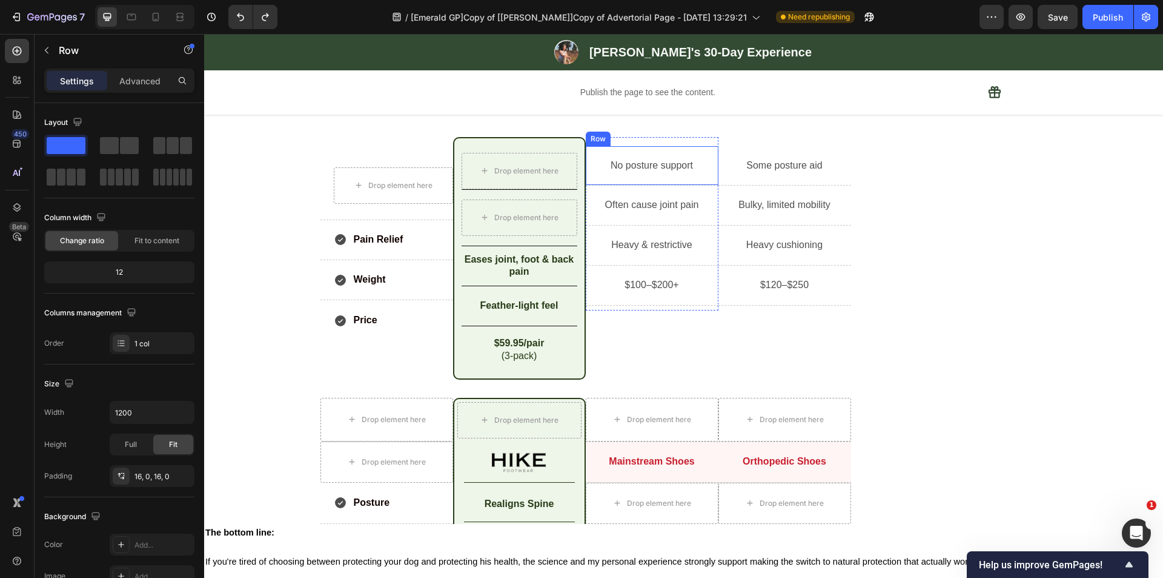
click at [632, 155] on div "No posture support Text Block Row" at bounding box center [652, 166] width 133 height 40
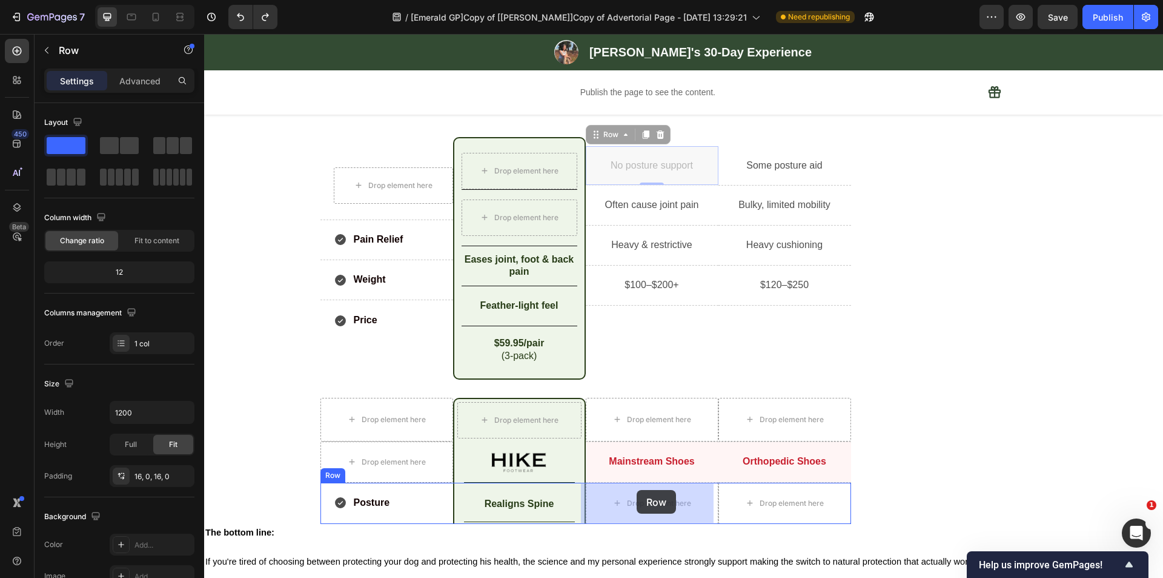
drag, startPoint x: 600, startPoint y: 138, endPoint x: 637, endPoint y: 490, distance: 354.0
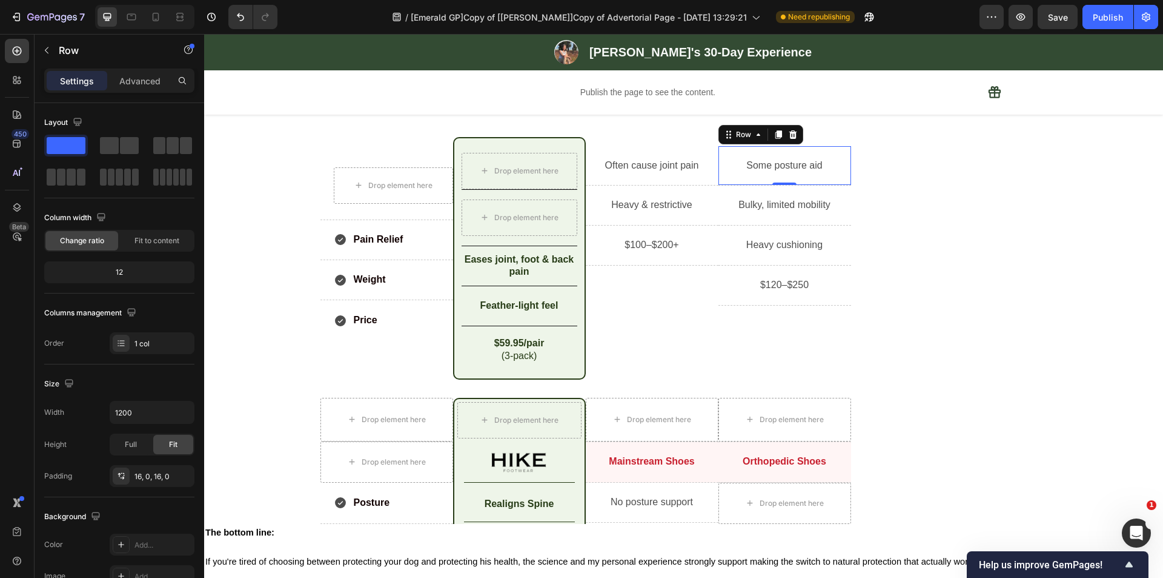
click at [761, 154] on div "Some posture aid Text Block Row 0" at bounding box center [785, 166] width 133 height 40
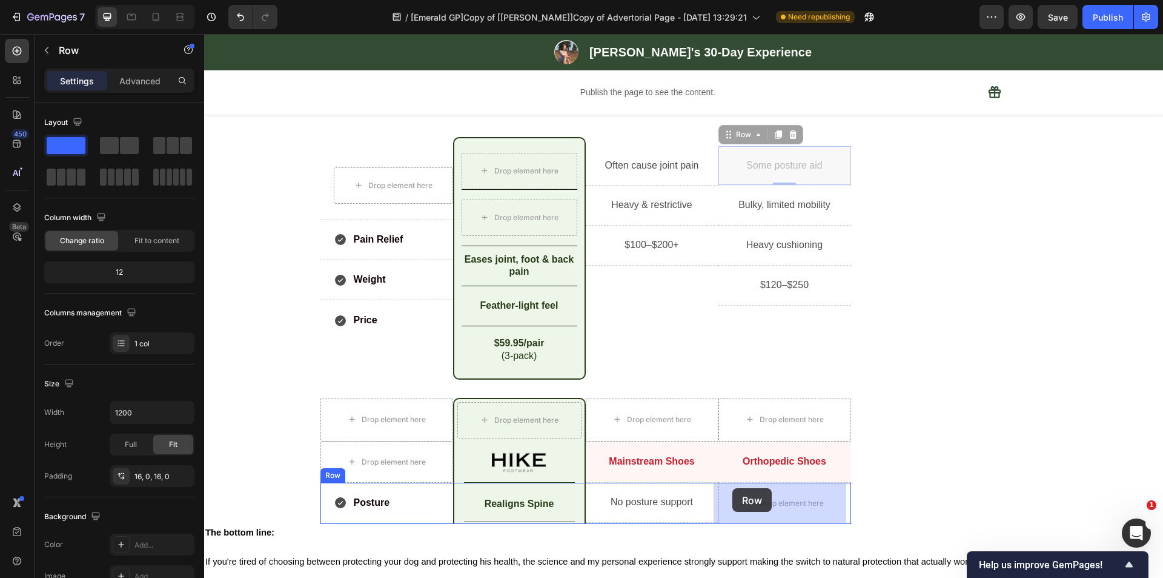
drag, startPoint x: 728, startPoint y: 136, endPoint x: 733, endPoint y: 488, distance: 352.1
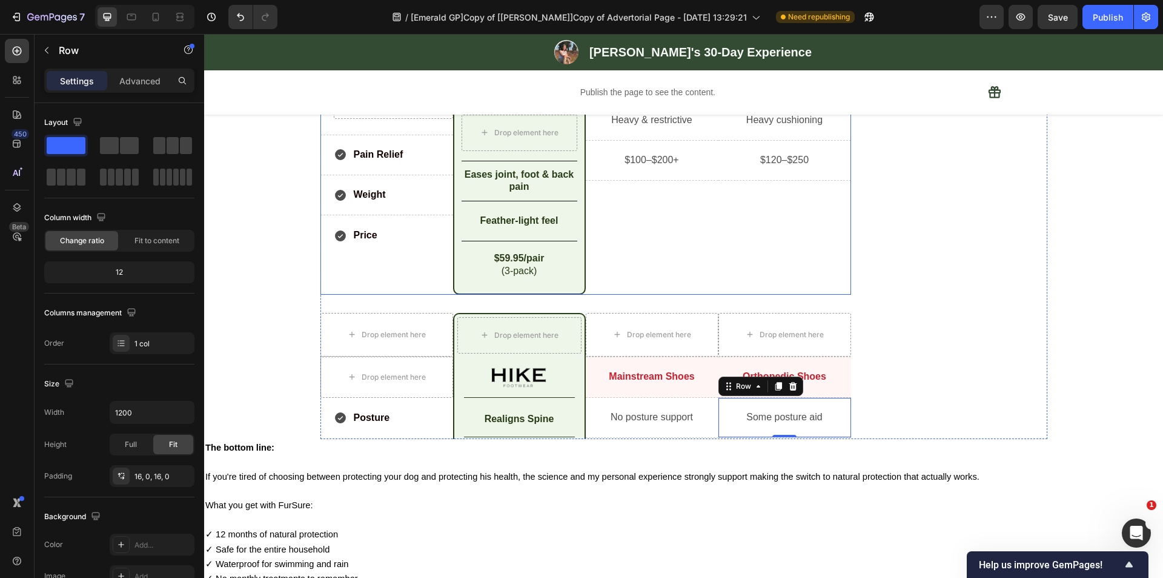
scroll to position [4165, 0]
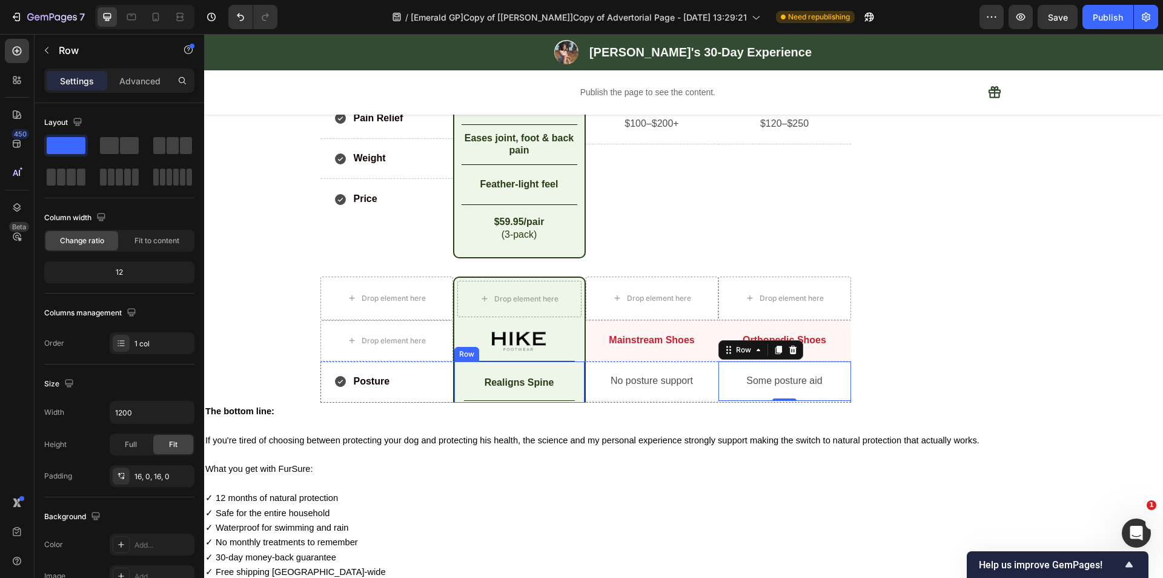
click at [571, 376] on div "Realigns Spine Text Block Title Line Row" at bounding box center [519, 381] width 133 height 41
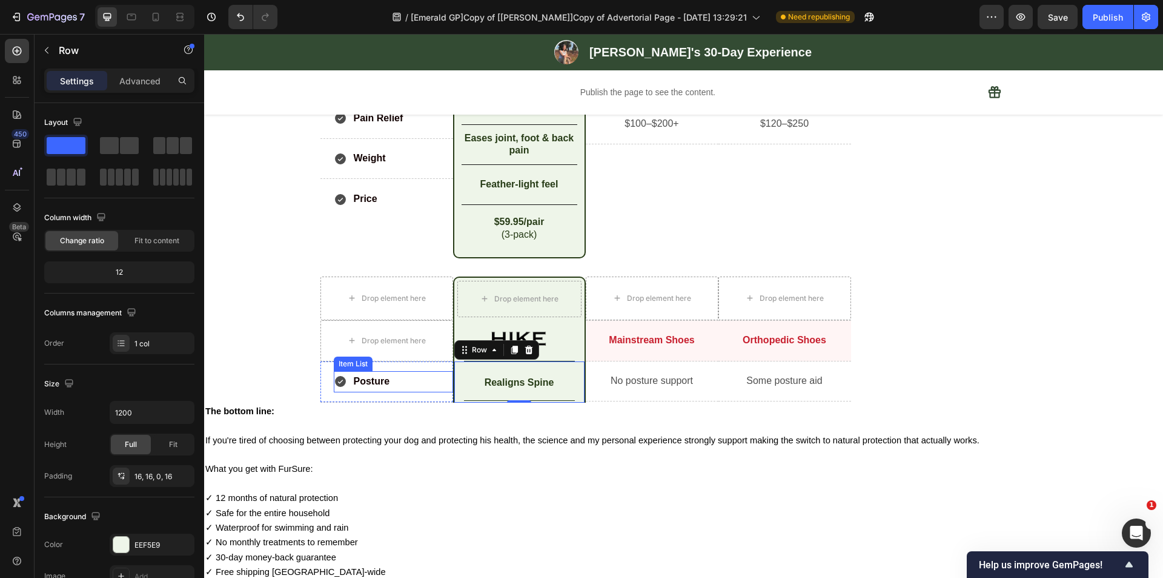
click at [422, 385] on div "Posture" at bounding box center [393, 381] width 119 height 21
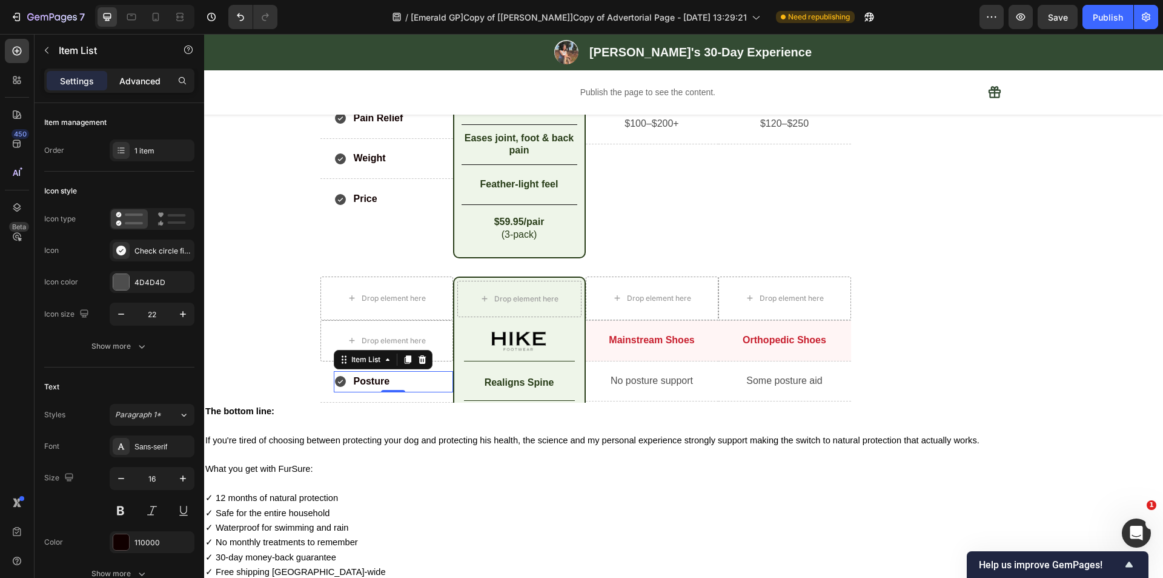
click at [147, 83] on p "Advanced" at bounding box center [139, 81] width 41 height 13
type input "100%"
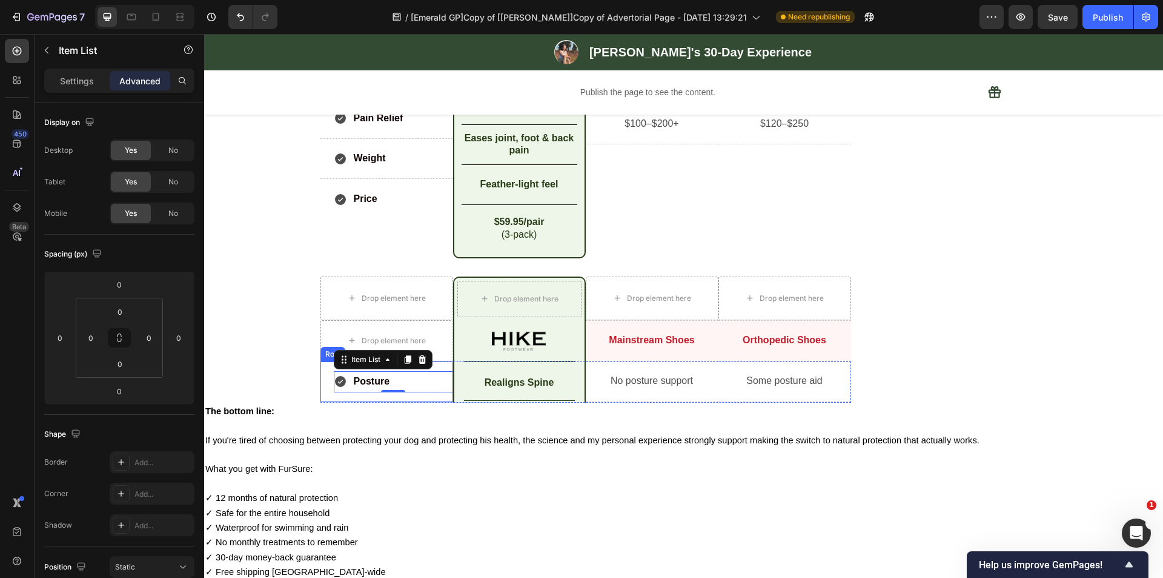
click at [323, 379] on div "Posture Item List 0 Row" at bounding box center [387, 381] width 133 height 41
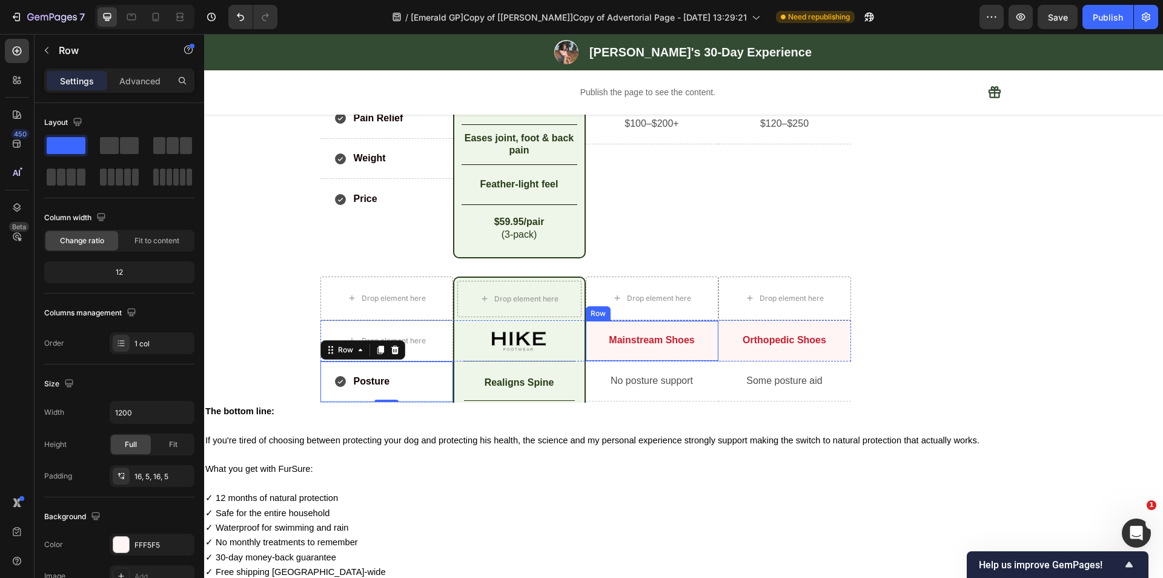
click at [603, 355] on div "Mainstream Shoes Text Block Row" at bounding box center [652, 340] width 133 height 41
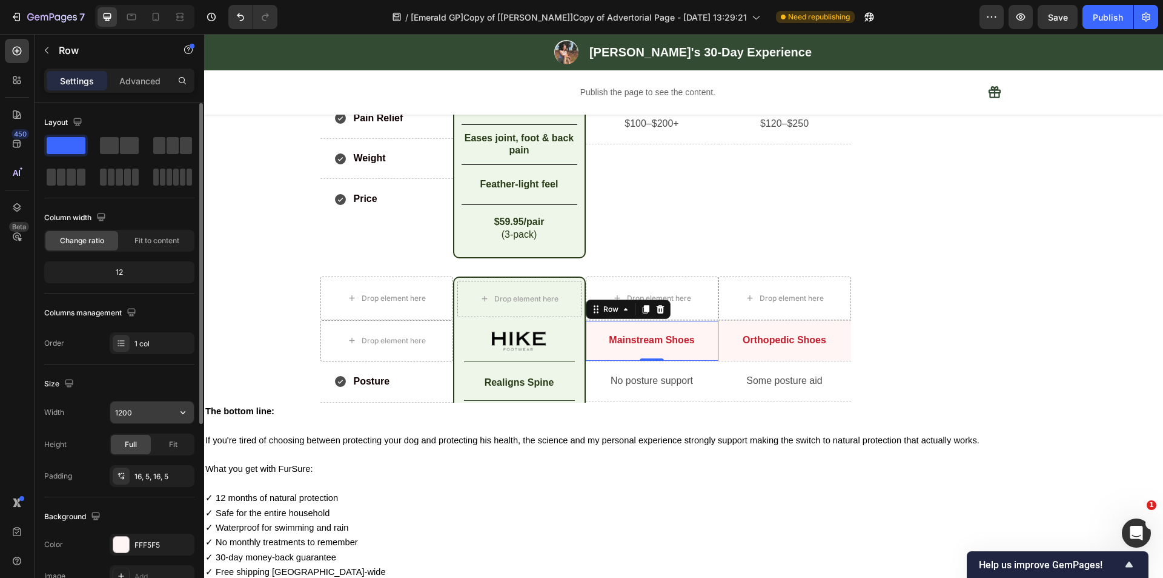
scroll to position [121, 0]
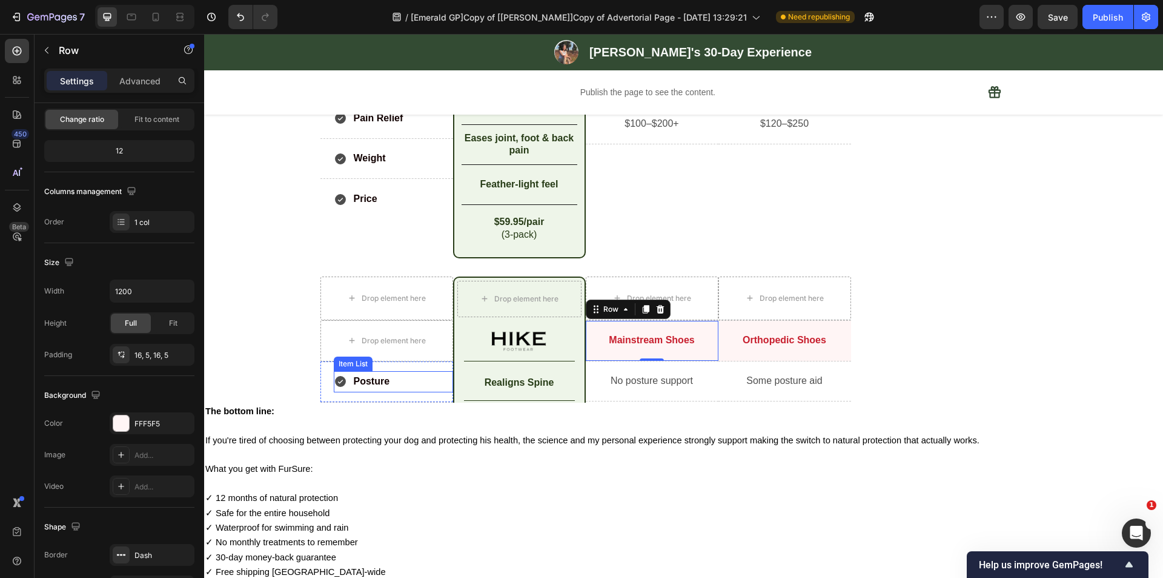
click at [400, 387] on div "Posture" at bounding box center [393, 381] width 119 height 21
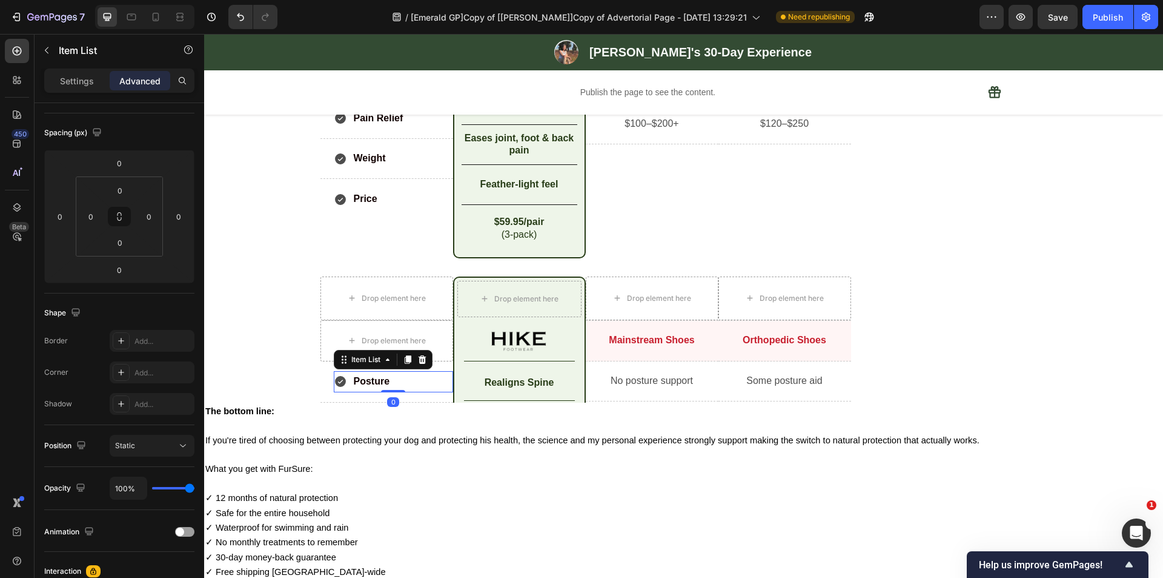
scroll to position [0, 0]
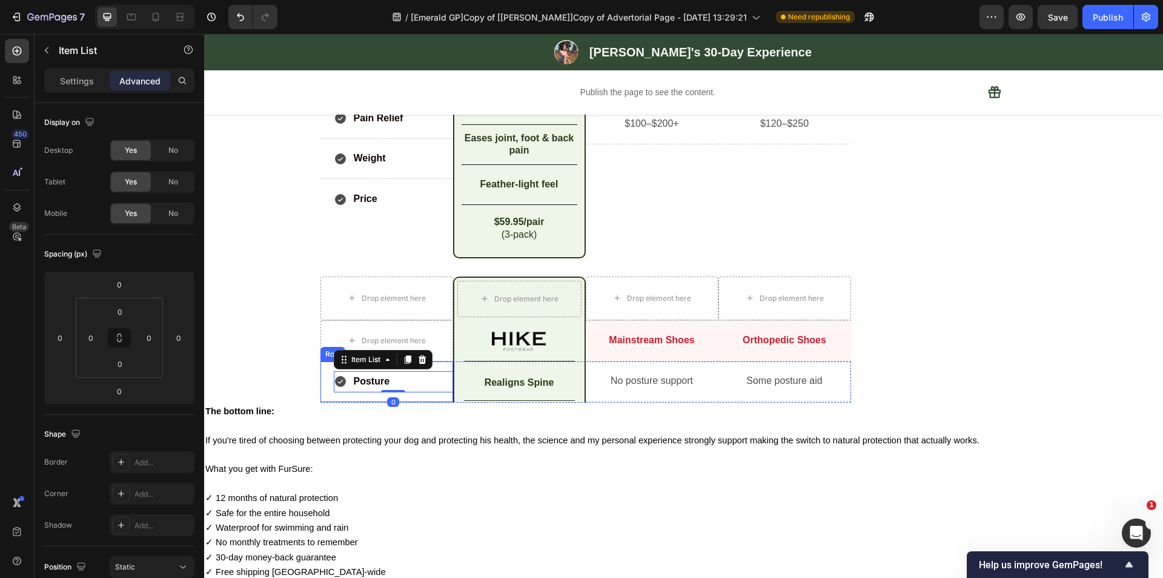
click at [398, 396] on div "Posture Item List 0 Row" at bounding box center [387, 381] width 133 height 41
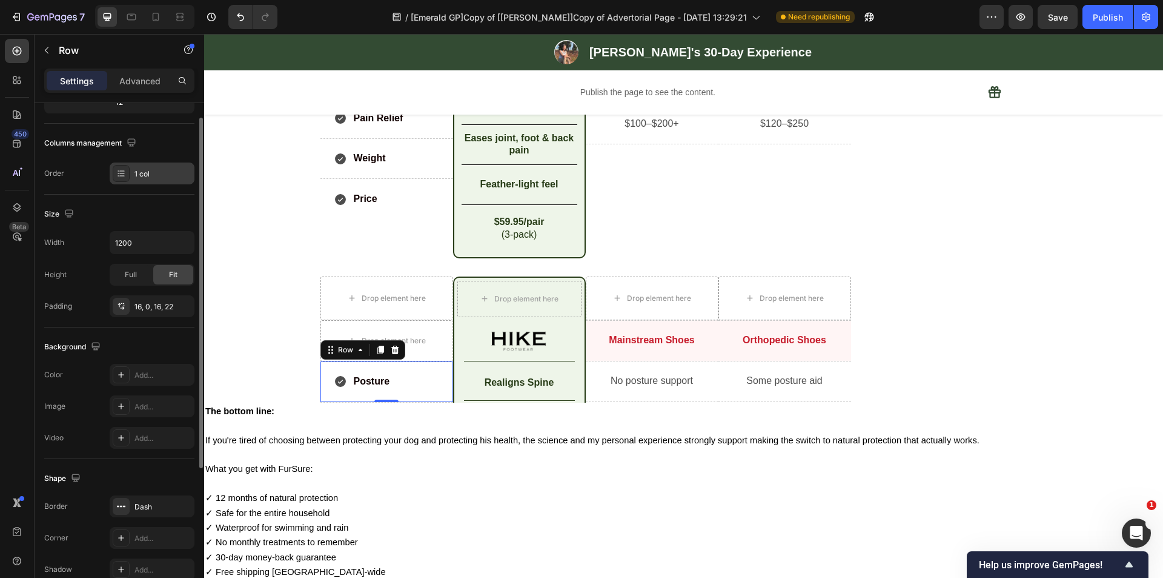
scroll to position [109, 0]
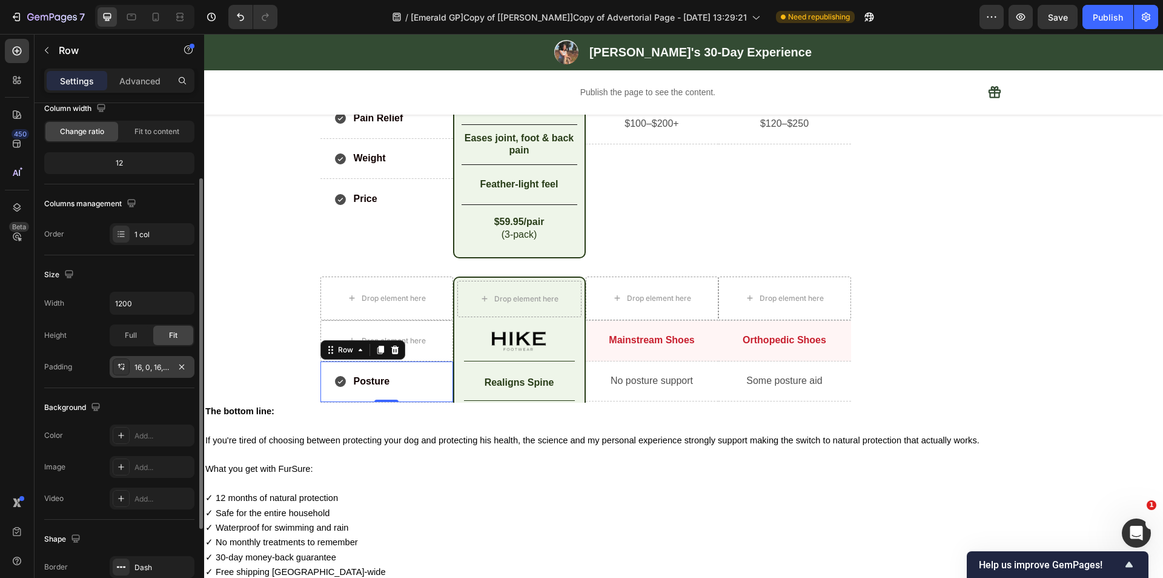
click at [154, 368] on div "16, 0, 16, 22" at bounding box center [152, 367] width 35 height 11
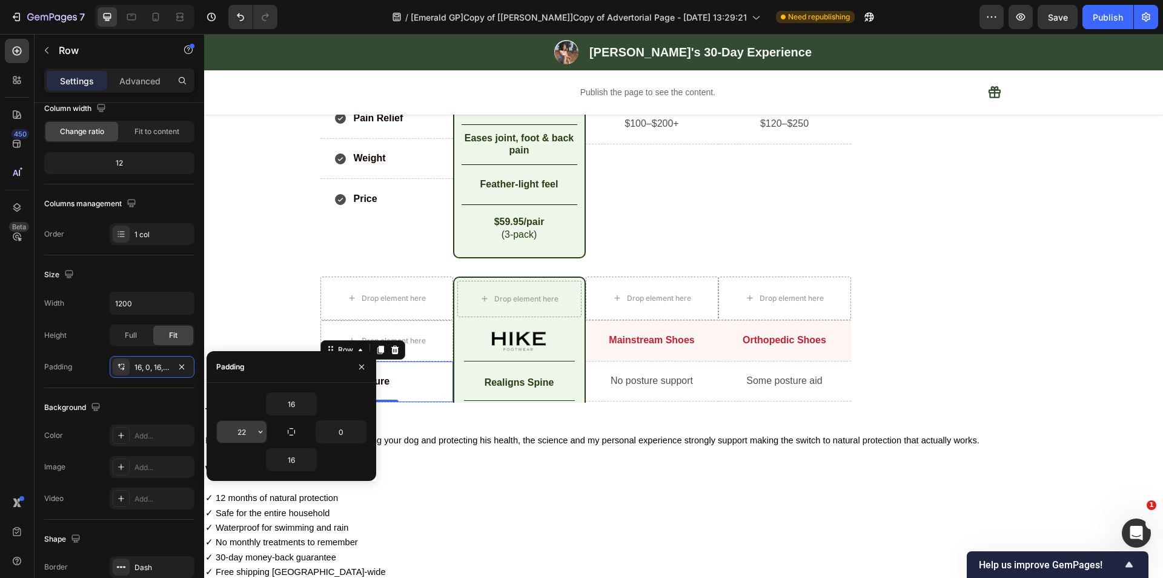
click at [244, 431] on input "22" at bounding box center [242, 432] width 50 height 22
type input "10"
click at [342, 430] on input "0" at bounding box center [341, 432] width 50 height 22
type input "10"
click at [163, 398] on div "Background" at bounding box center [119, 407] width 150 height 19
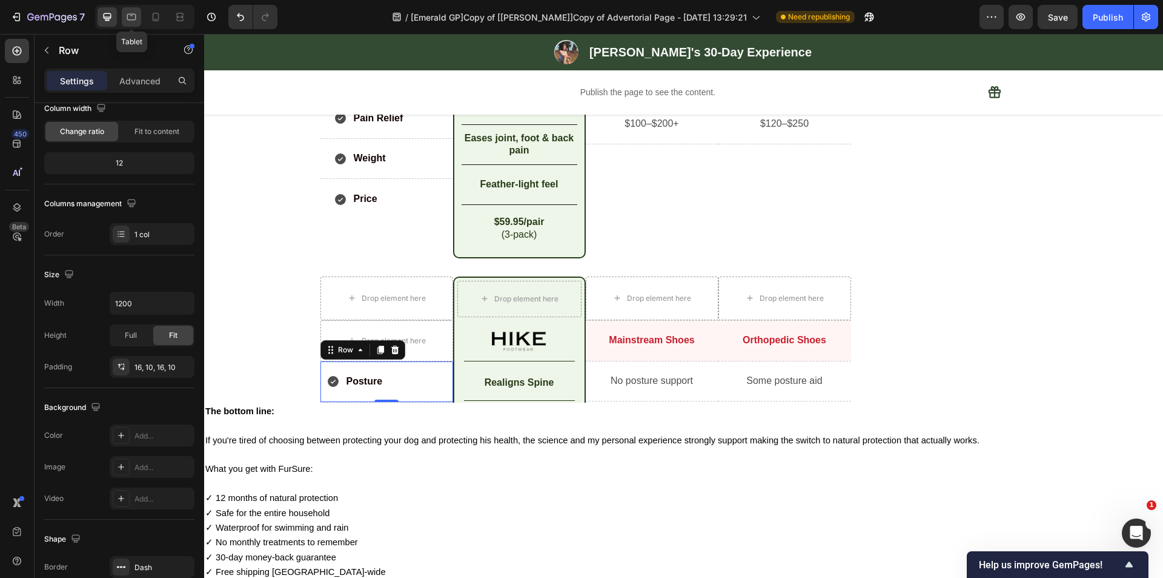
click at [131, 14] on icon at bounding box center [131, 17] width 9 height 7
type input "100%"
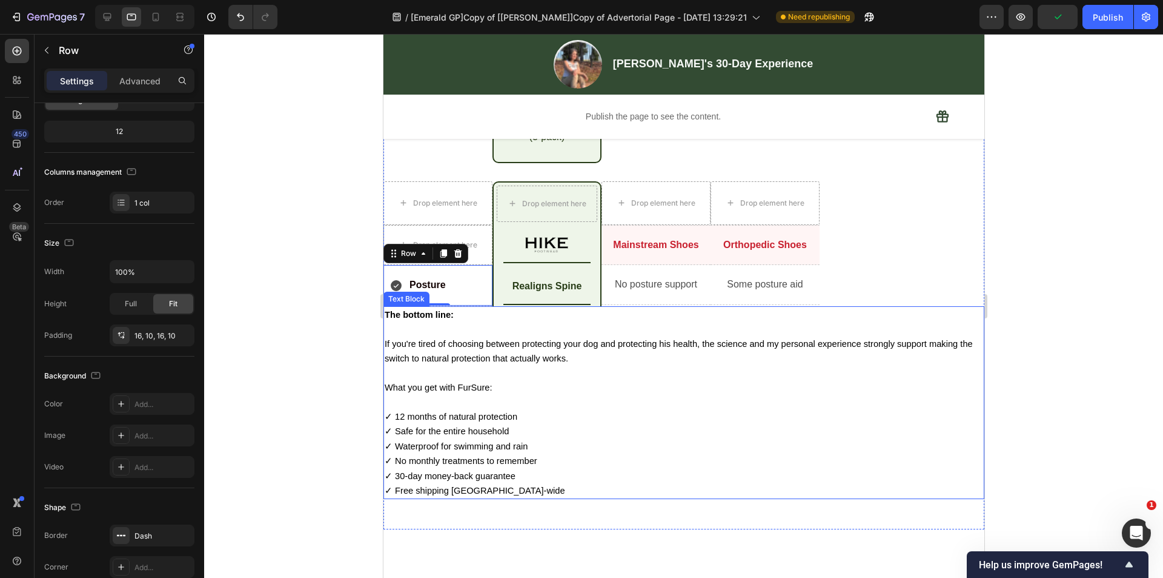
scroll to position [4189, 0]
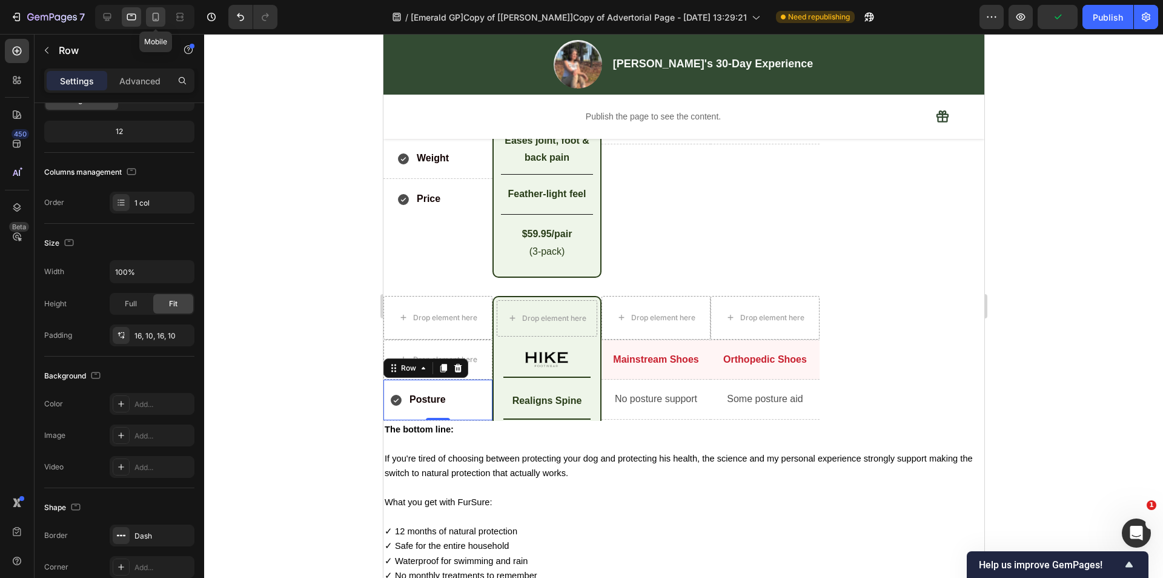
click at [163, 18] on div at bounding box center [155, 16] width 19 height 19
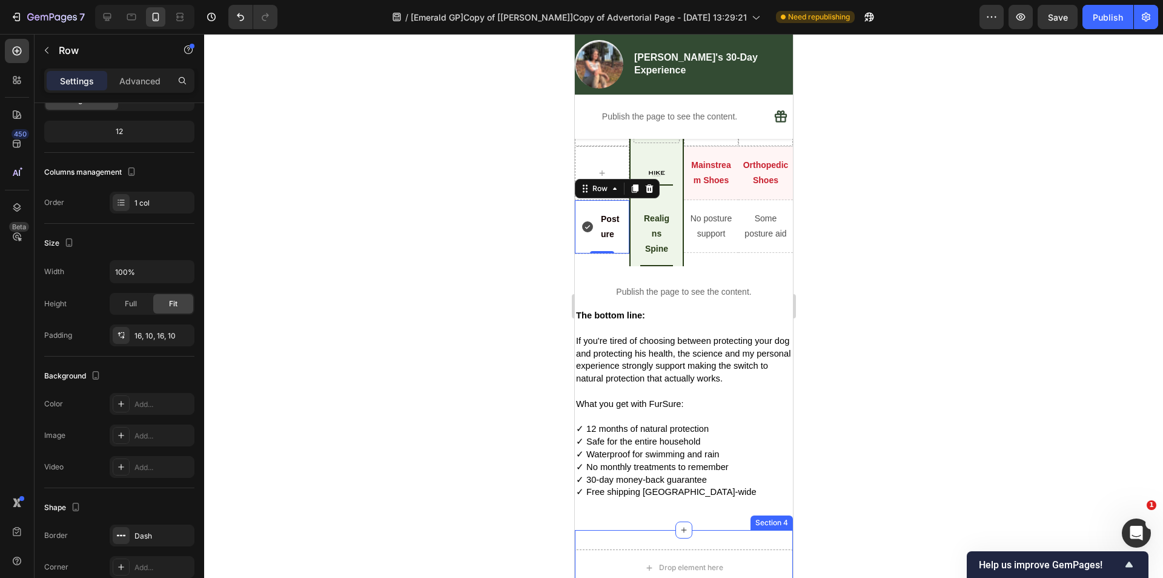
scroll to position [4471, 0]
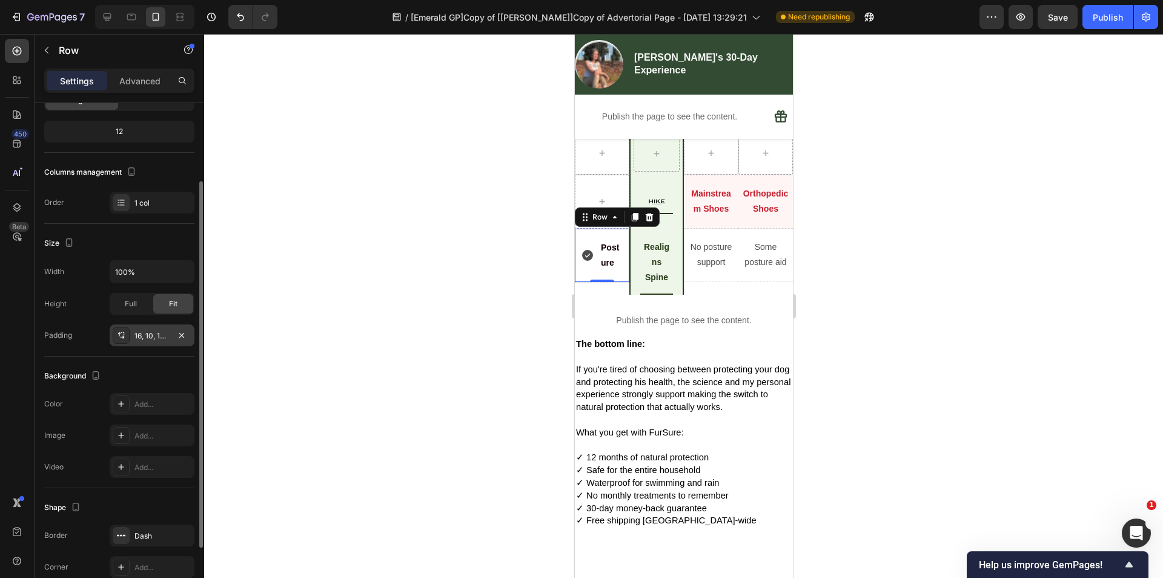
click at [142, 336] on div "16, 10, 16, 10" at bounding box center [152, 335] width 35 height 11
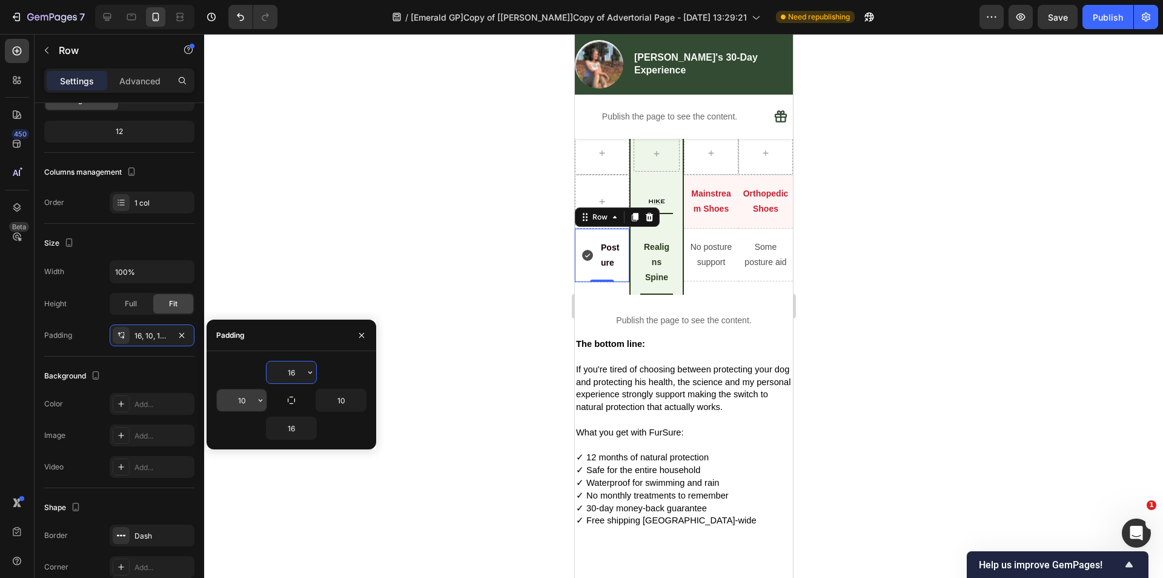
click at [245, 402] on input "10" at bounding box center [242, 400] width 50 height 22
type input "5"
click at [347, 398] on input "10" at bounding box center [341, 400] width 50 height 22
type input "5"
click at [694, 216] on p "Mainstream Shoes" at bounding box center [711, 201] width 46 height 30
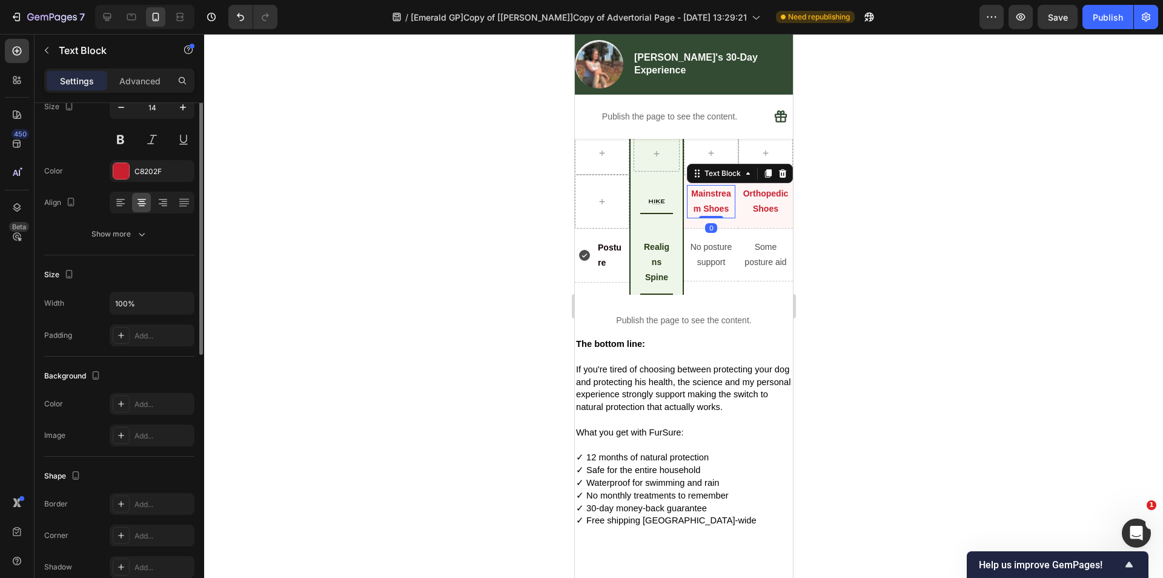
scroll to position [0, 0]
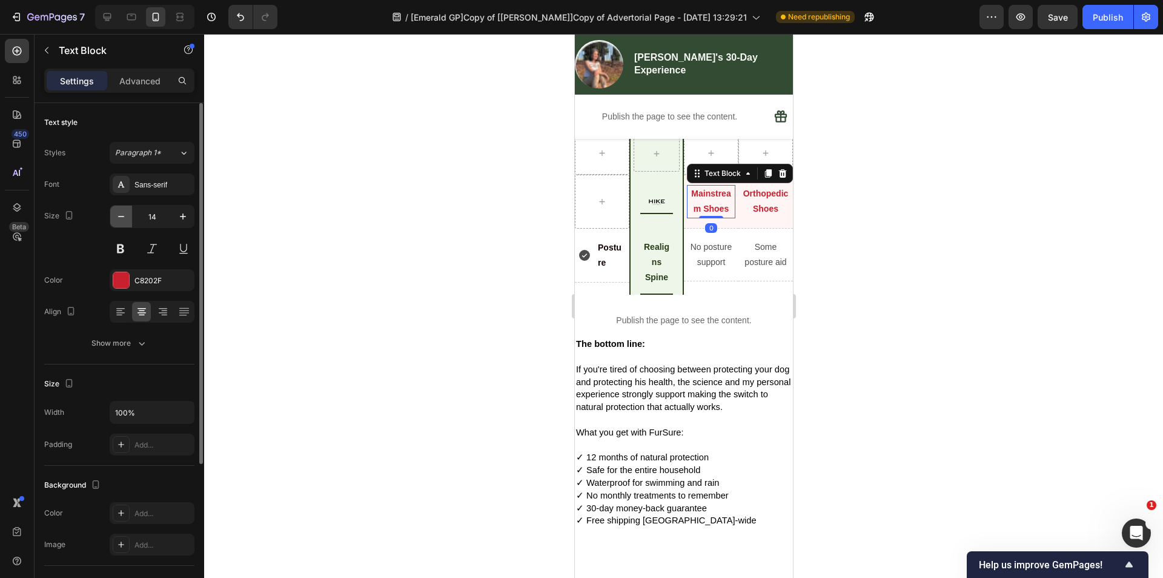
click at [125, 219] on icon "button" at bounding box center [121, 216] width 12 height 12
type input "13"
click at [751, 216] on p "Orthopedic Shoes" at bounding box center [765, 201] width 46 height 30
click at [124, 218] on icon "button" at bounding box center [121, 216] width 12 height 12
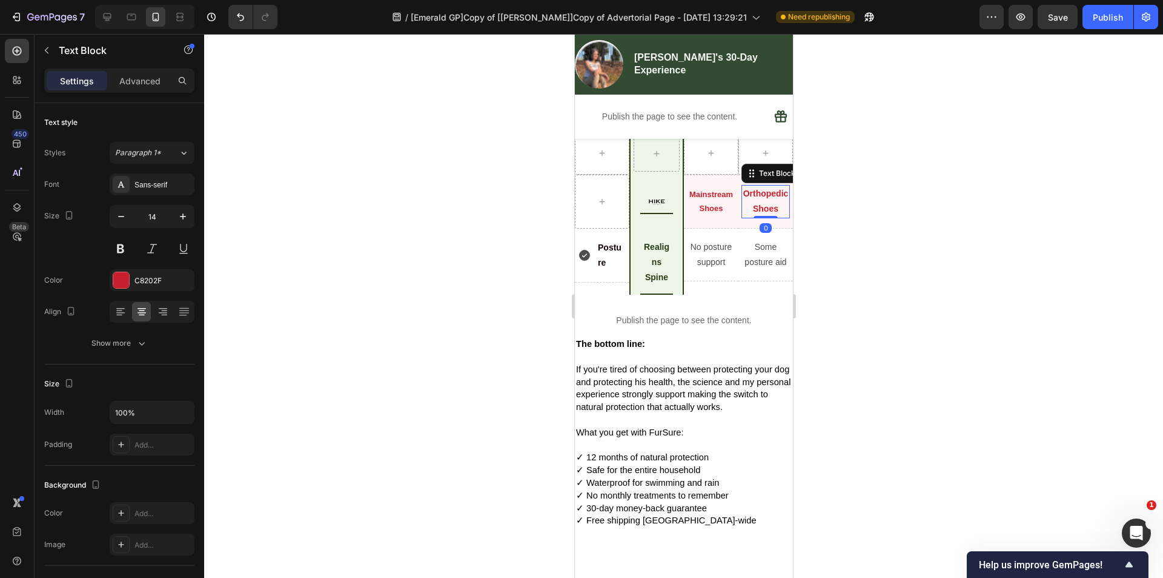
type input "13"
click at [601, 268] on p "Posture" at bounding box center [611, 253] width 27 height 30
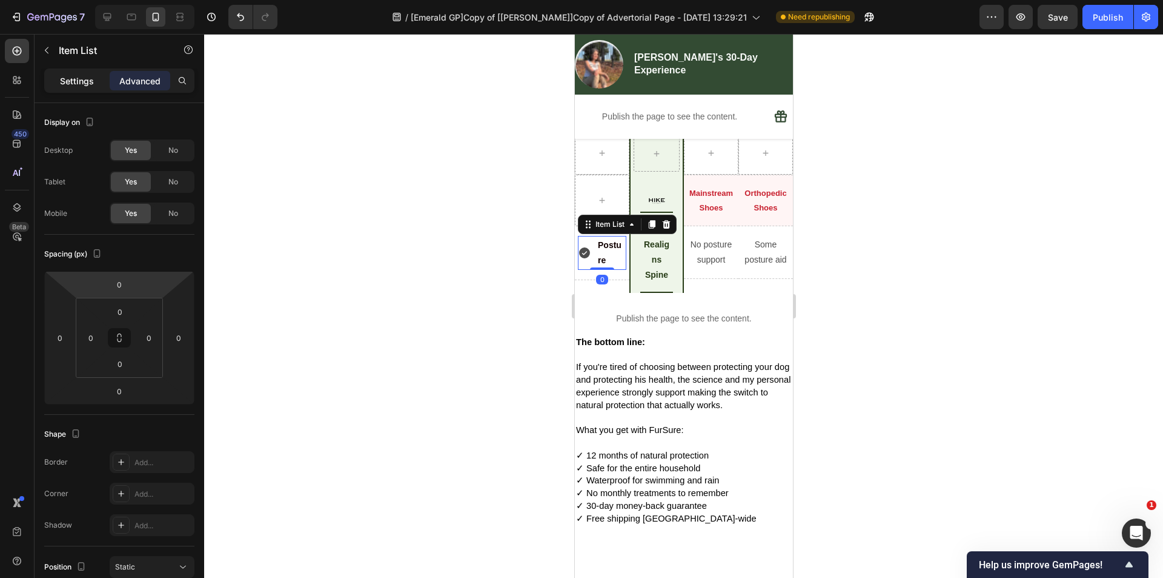
click at [68, 85] on p "Settings" at bounding box center [77, 81] width 34 height 13
type input "8"
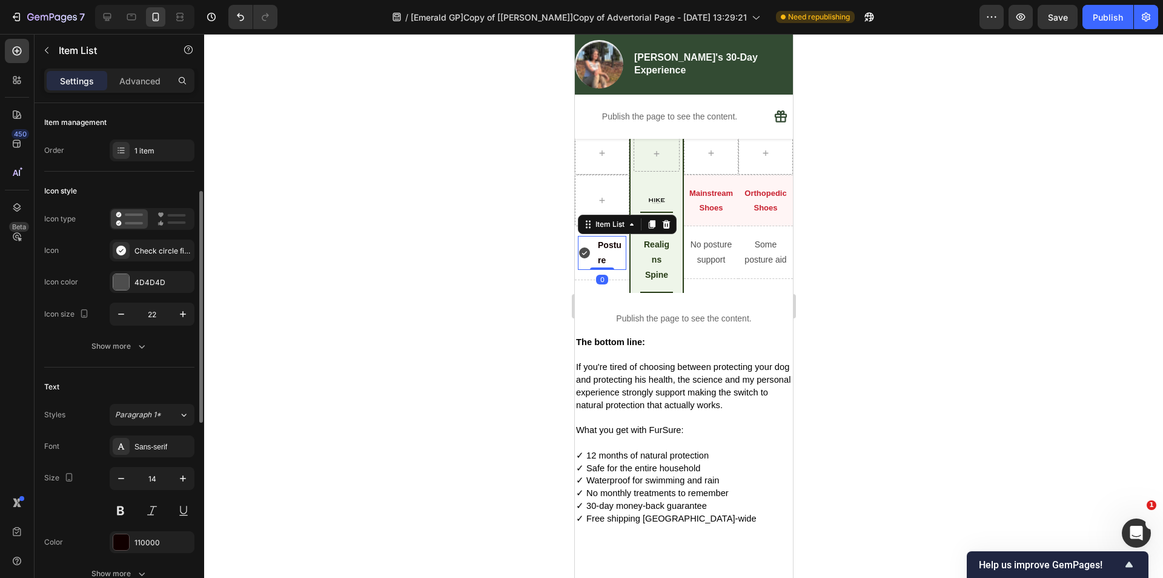
scroll to position [61, 0]
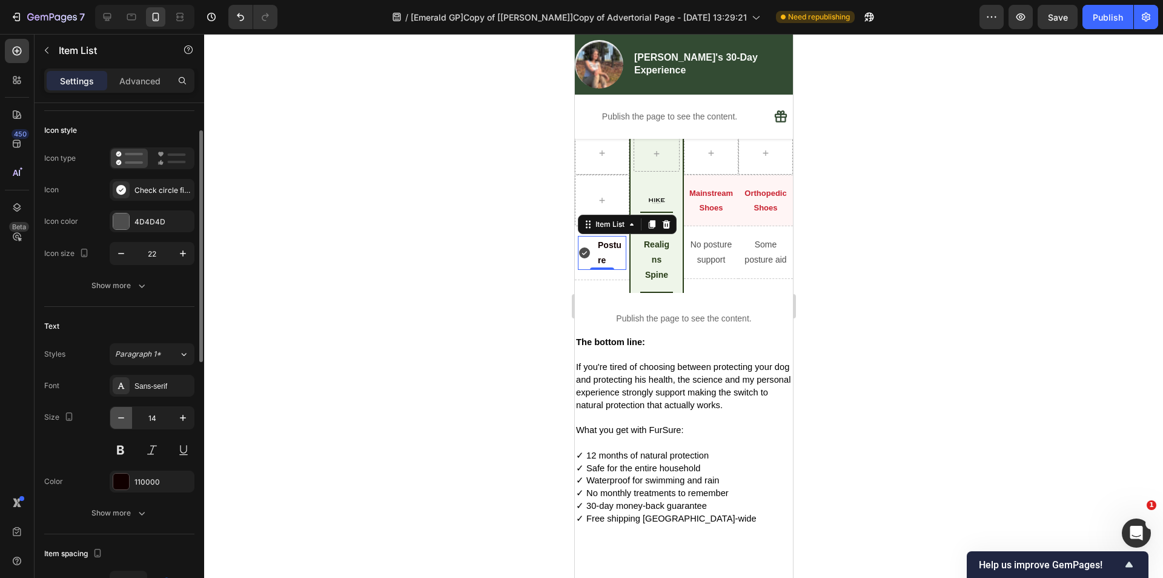
click at [116, 418] on icon "button" at bounding box center [121, 417] width 12 height 12
type input "13"
click at [661, 283] on p "Realigns Spine" at bounding box center [656, 260] width 30 height 46
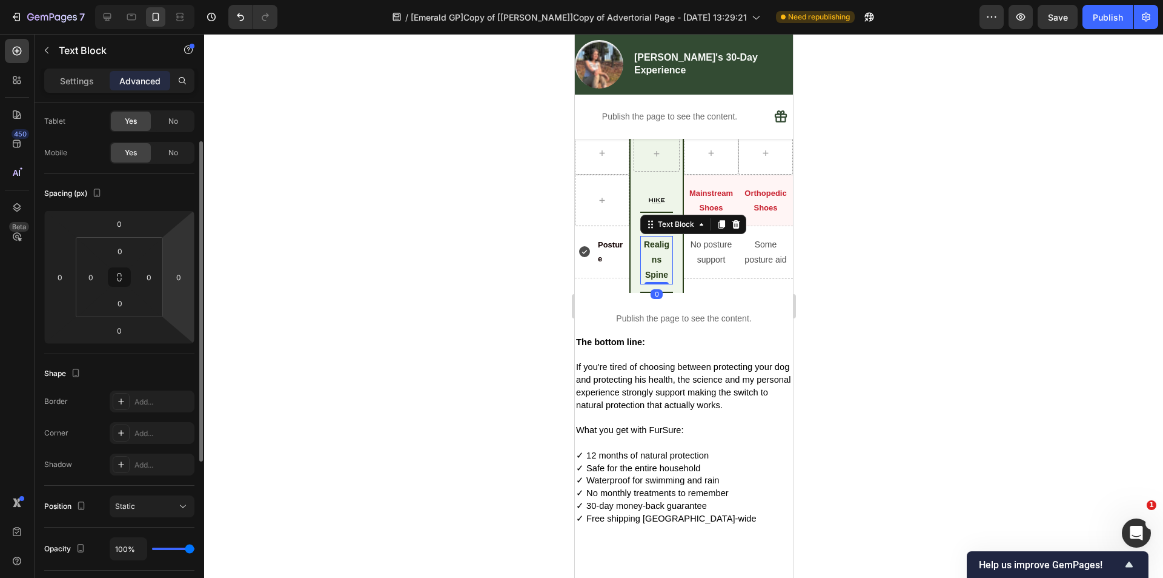
scroll to position [0, 0]
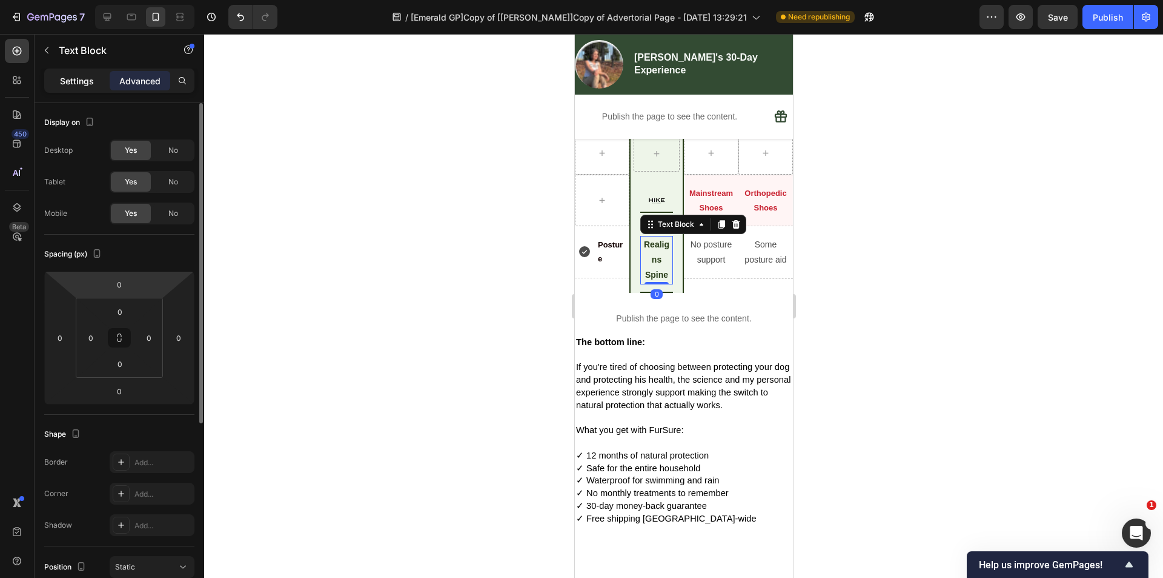
click at [72, 81] on p "Settings" at bounding box center [77, 81] width 34 height 13
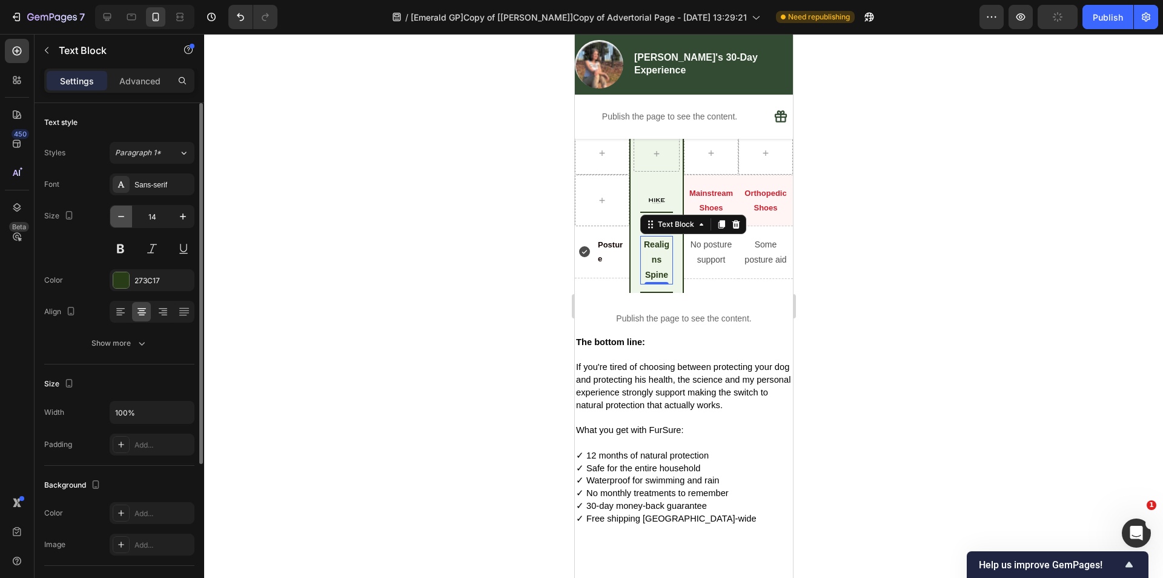
click at [124, 219] on icon "button" at bounding box center [121, 216] width 12 height 12
type input "13"
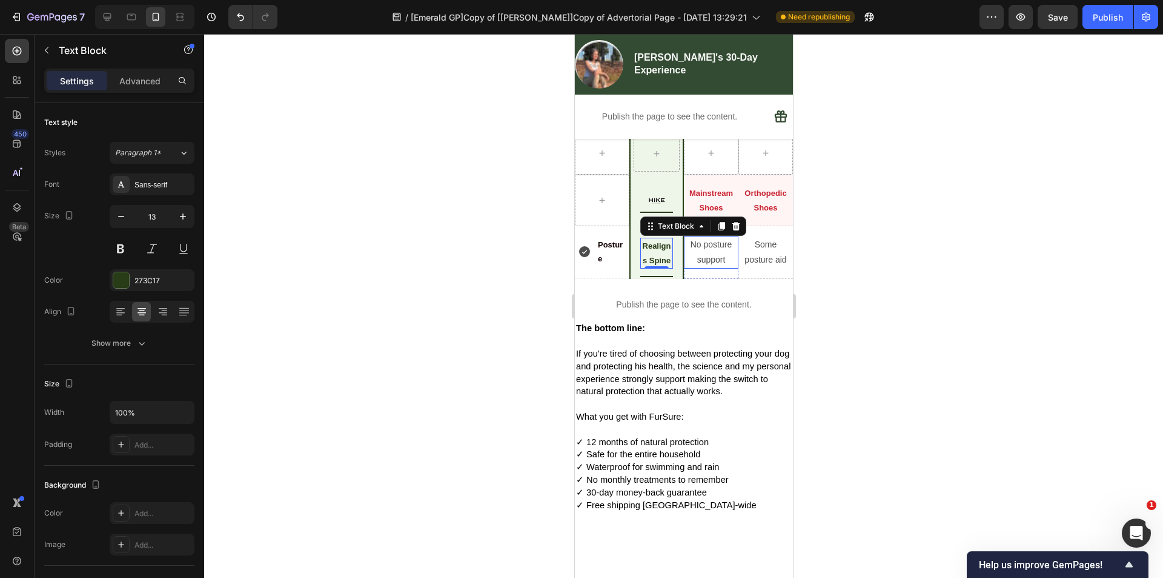
click at [701, 267] on p "No posture support" at bounding box center [711, 252] width 52 height 30
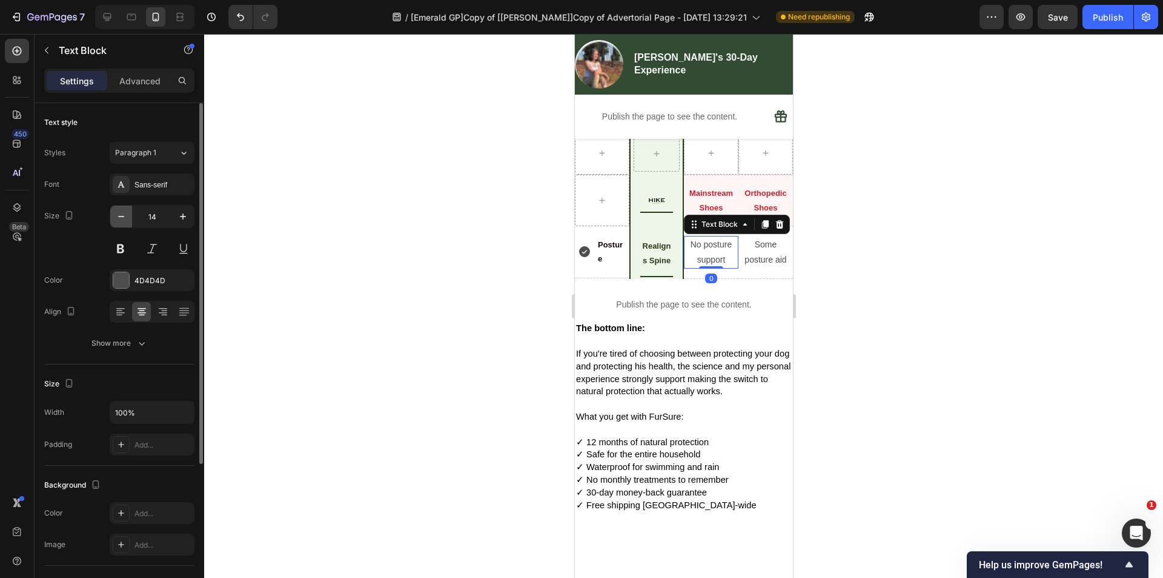
click at [118, 218] on icon "button" at bounding box center [121, 216] width 12 height 12
type input "13"
click at [758, 267] on p "Some posture aid" at bounding box center [765, 252] width 52 height 30
click at [115, 215] on button "button" at bounding box center [121, 216] width 22 height 22
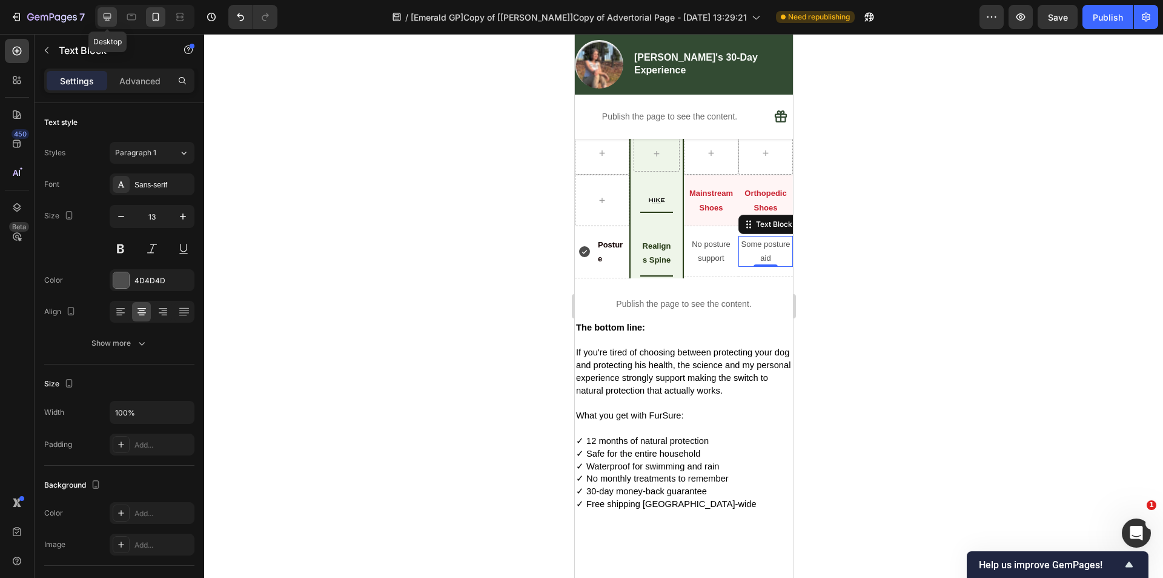
click at [105, 12] on icon at bounding box center [107, 17] width 12 height 12
type input "16"
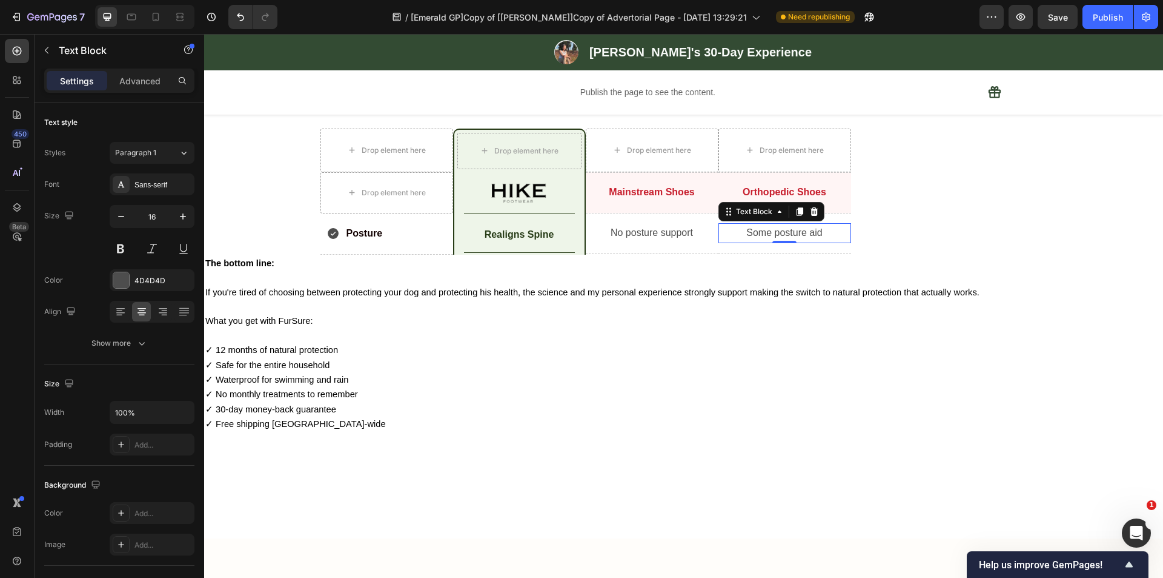
scroll to position [4156, 0]
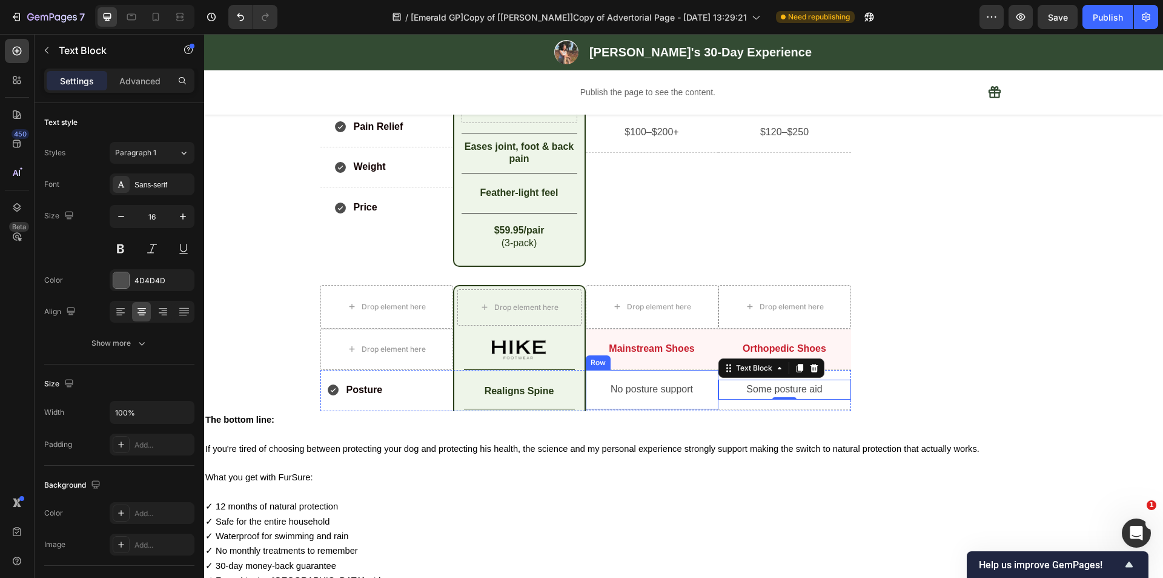
click at [697, 377] on div "No posture support Text Block Row" at bounding box center [652, 390] width 133 height 40
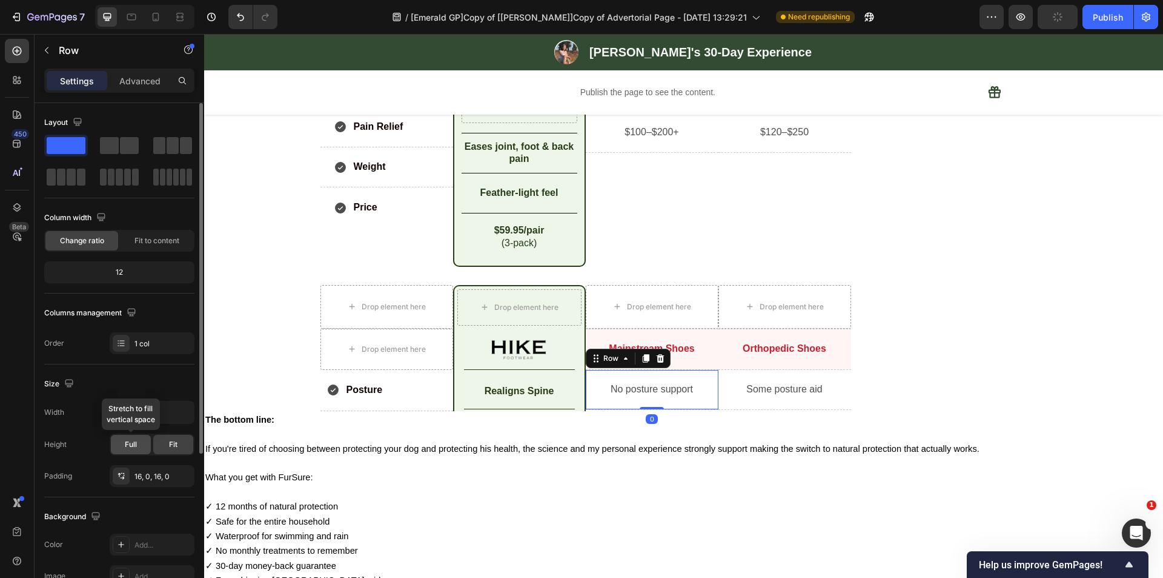
click at [134, 448] on span "Full" at bounding box center [131, 444] width 12 height 11
click at [141, 476] on div "16, 0, 16, 0" at bounding box center [152, 476] width 35 height 11
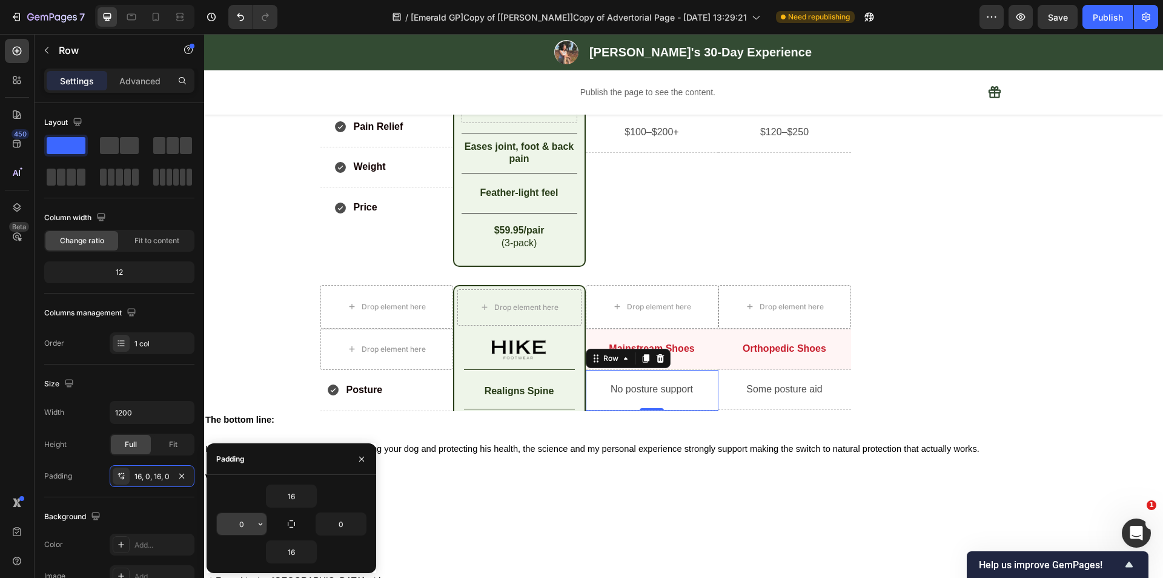
click at [242, 525] on input "0" at bounding box center [242, 524] width 50 height 22
type input "5"
click at [339, 525] on input "0" at bounding box center [341, 524] width 50 height 22
type input "5"
click at [770, 376] on div "Some posture aid Text Block Row" at bounding box center [785, 390] width 133 height 40
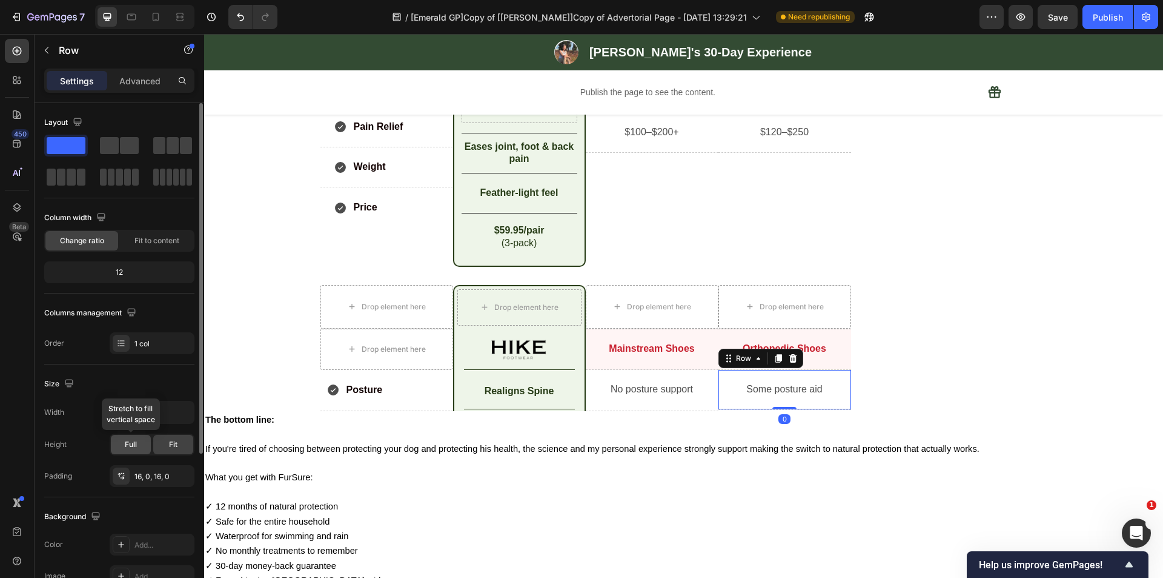
click at [132, 447] on span "Full" at bounding box center [131, 444] width 12 height 11
click at [139, 473] on div "16, 0, 16, 0" at bounding box center [152, 476] width 35 height 11
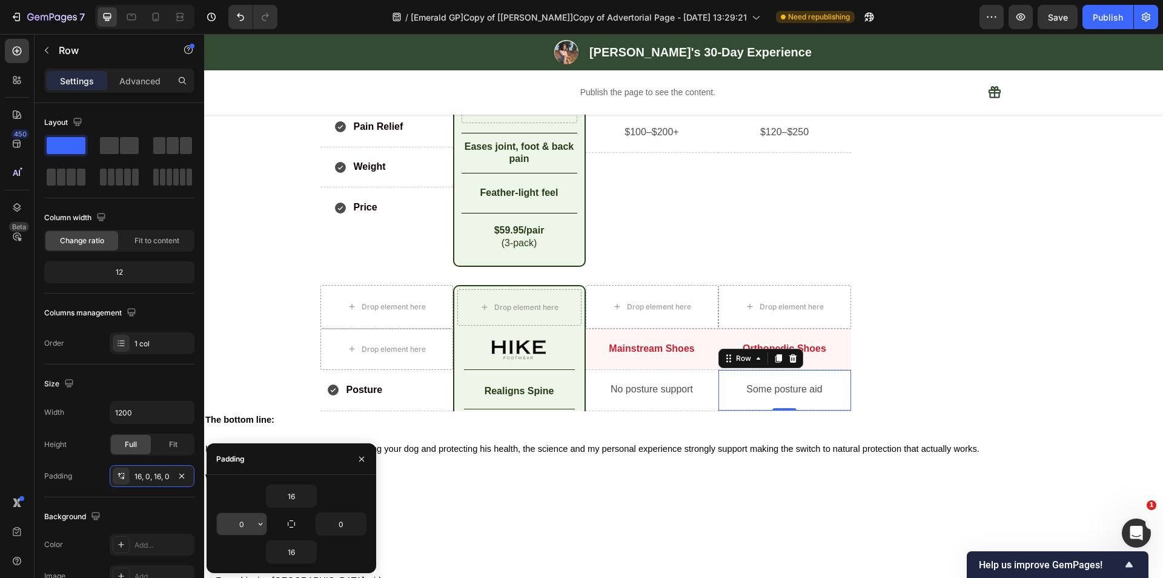
click at [243, 523] on input "0" at bounding box center [242, 524] width 50 height 22
type input "5"
click at [350, 522] on input "0" at bounding box center [341, 524] width 50 height 22
type input "5"
click at [230, 492] on div "16" at bounding box center [291, 495] width 150 height 23
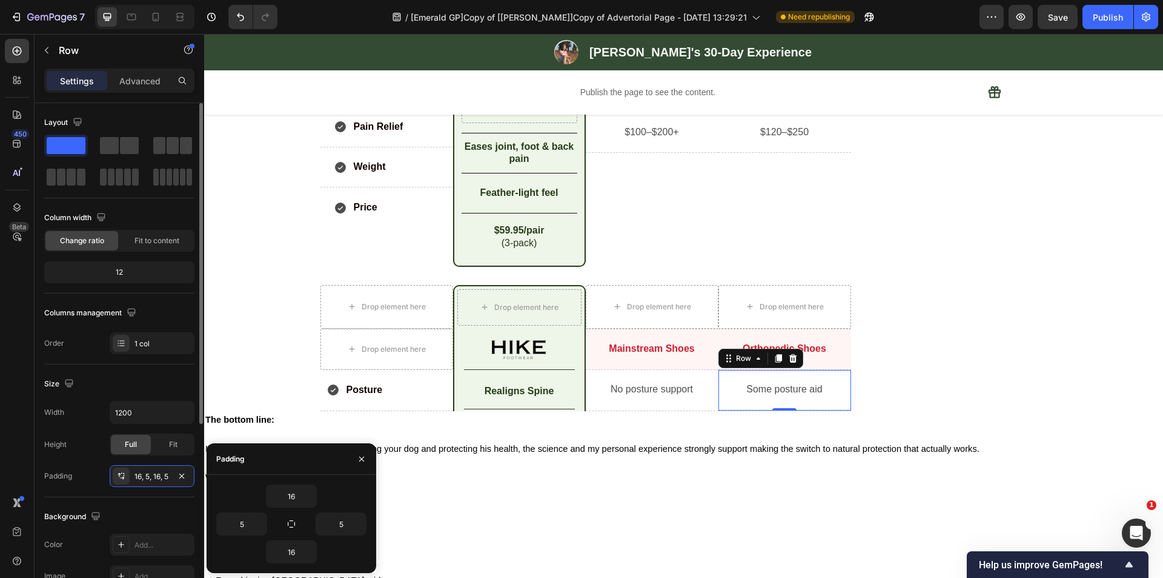
click at [139, 497] on div "Background The changes might be hidden by the video. Color Add... Image Add... …" at bounding box center [119, 562] width 150 height 131
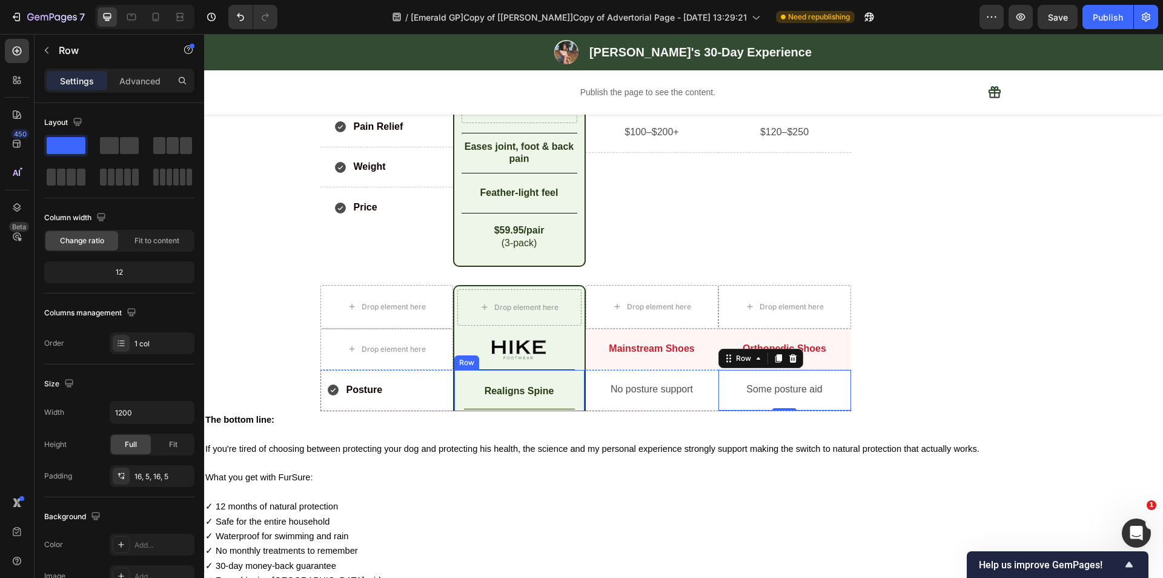
click at [578, 399] on div "Realigns Spine Text Block Title Line Row" at bounding box center [519, 390] width 133 height 41
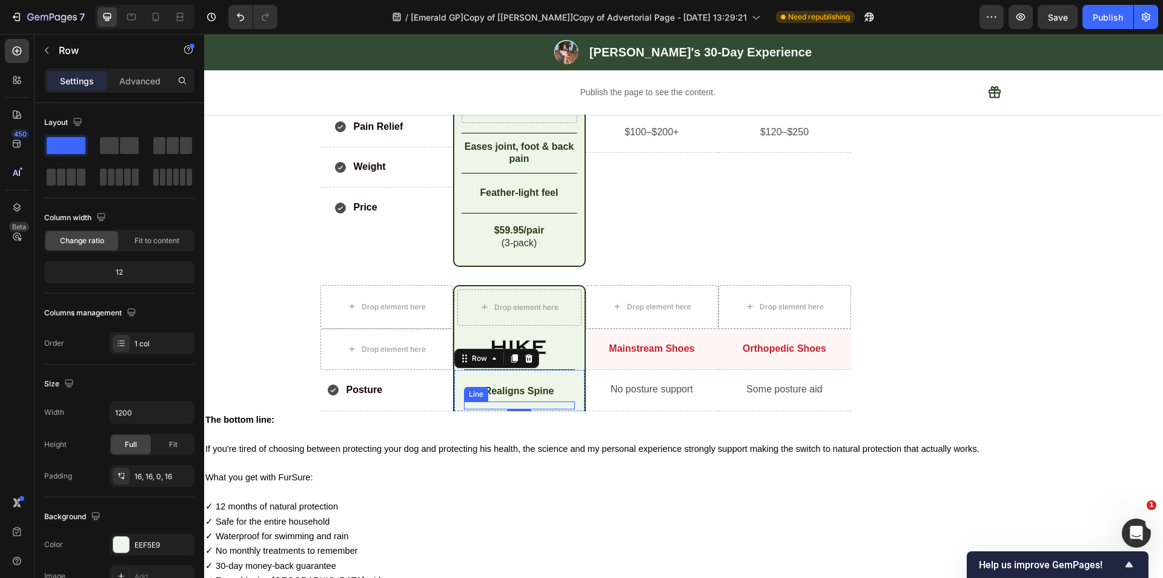
click at [471, 408] on div at bounding box center [519, 408] width 111 height 1
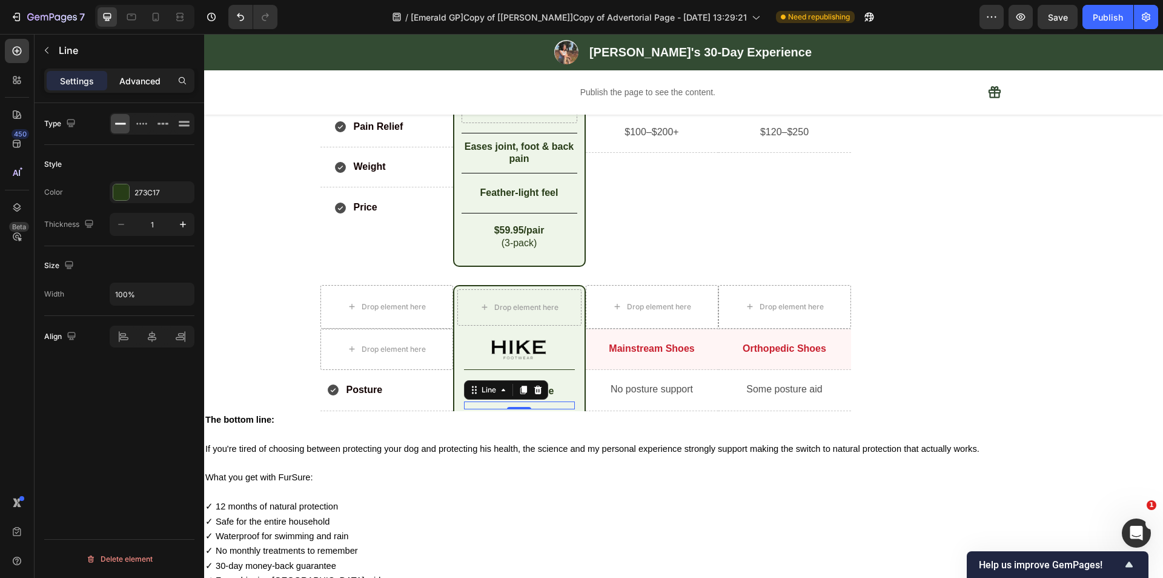
click at [152, 81] on p "Advanced" at bounding box center [139, 81] width 41 height 13
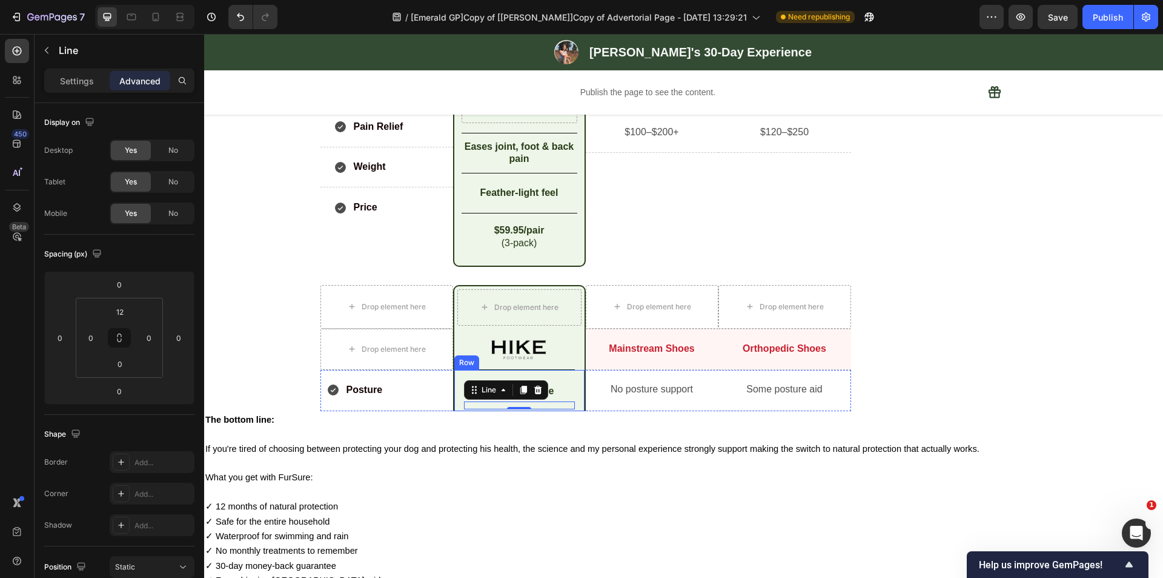
click at [568, 375] on div "Realigns Spine Text Block Title Line 0 Row" at bounding box center [519, 390] width 133 height 41
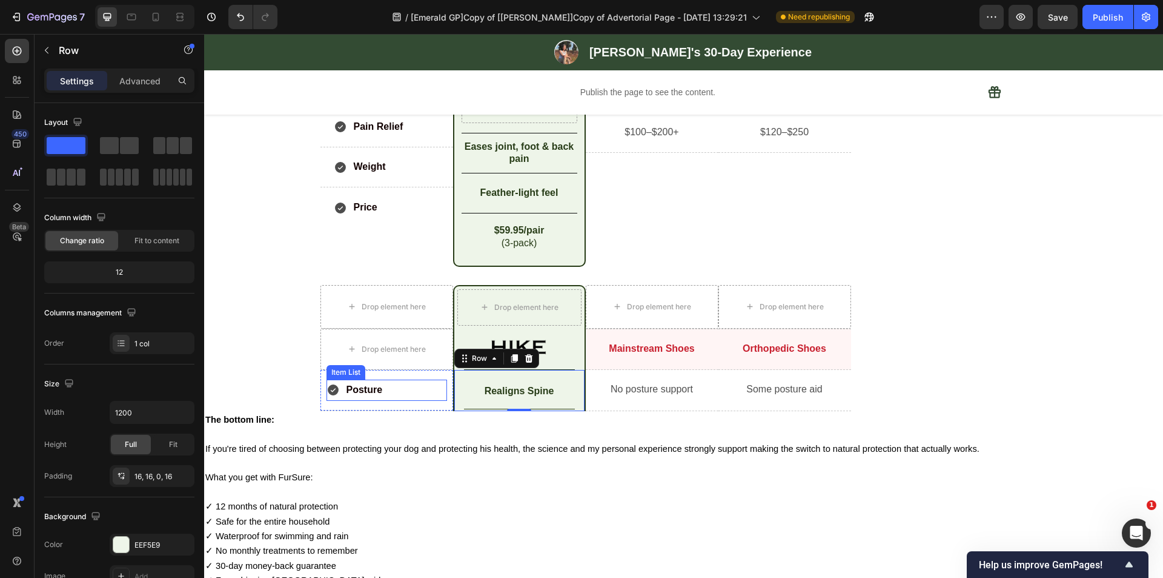
click at [362, 388] on p "Posture" at bounding box center [365, 390] width 36 height 18
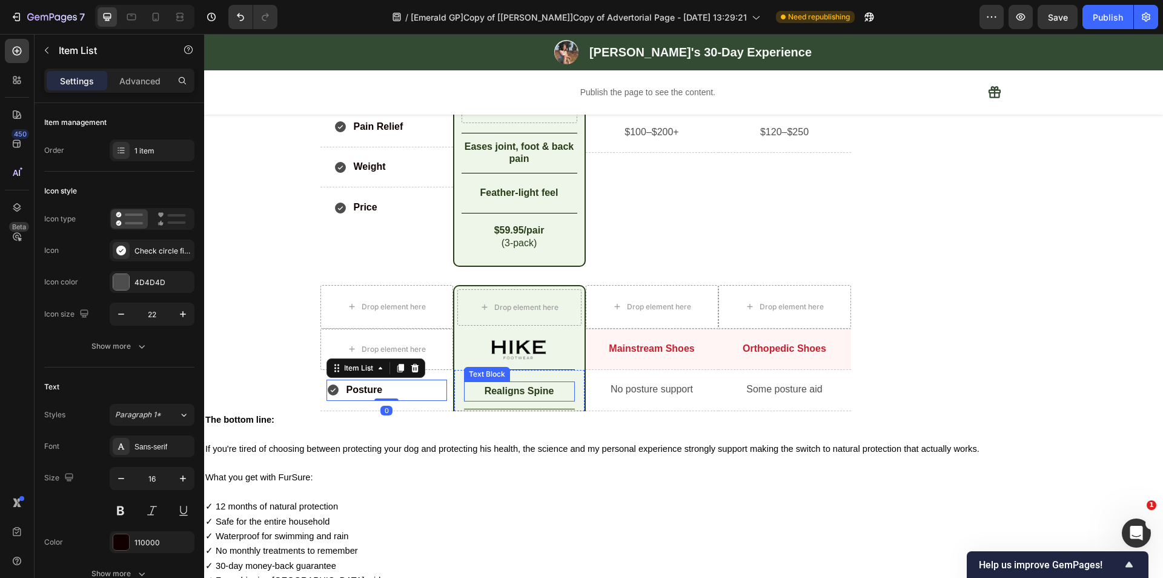
click at [503, 391] on p "Realigns Spine" at bounding box center [519, 391] width 108 height 18
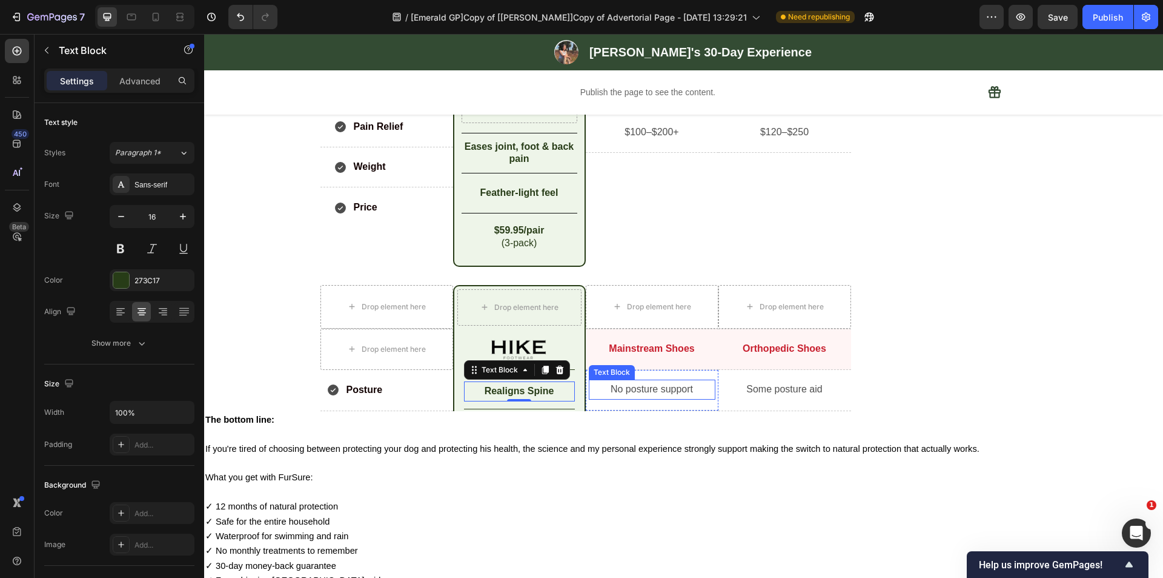
click at [637, 391] on p "No posture support" at bounding box center [652, 390] width 124 height 18
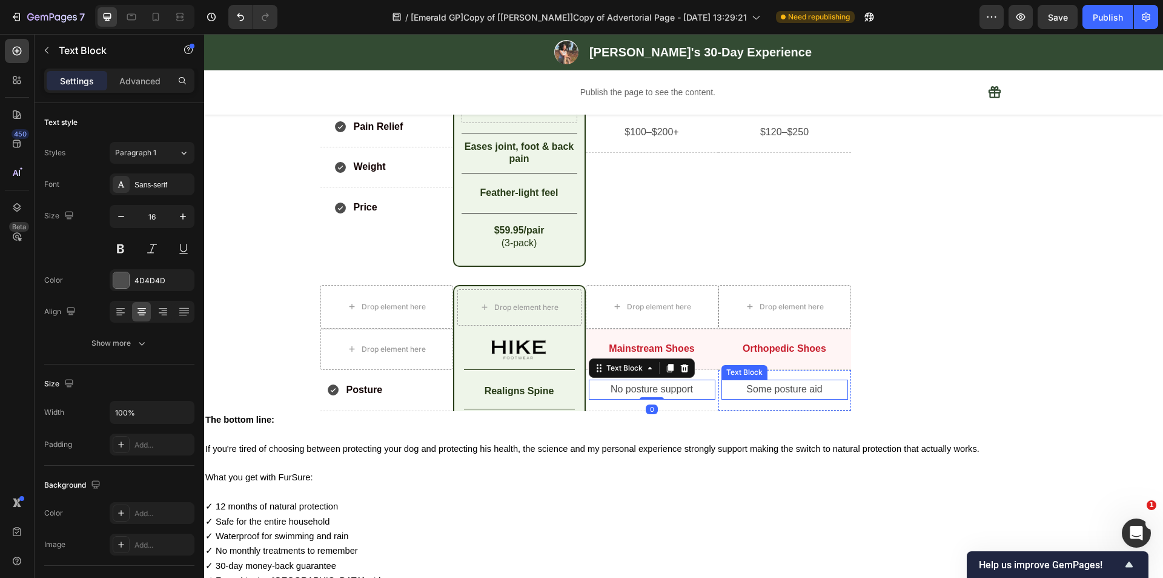
click at [790, 392] on p "Some posture aid" at bounding box center [785, 390] width 124 height 18
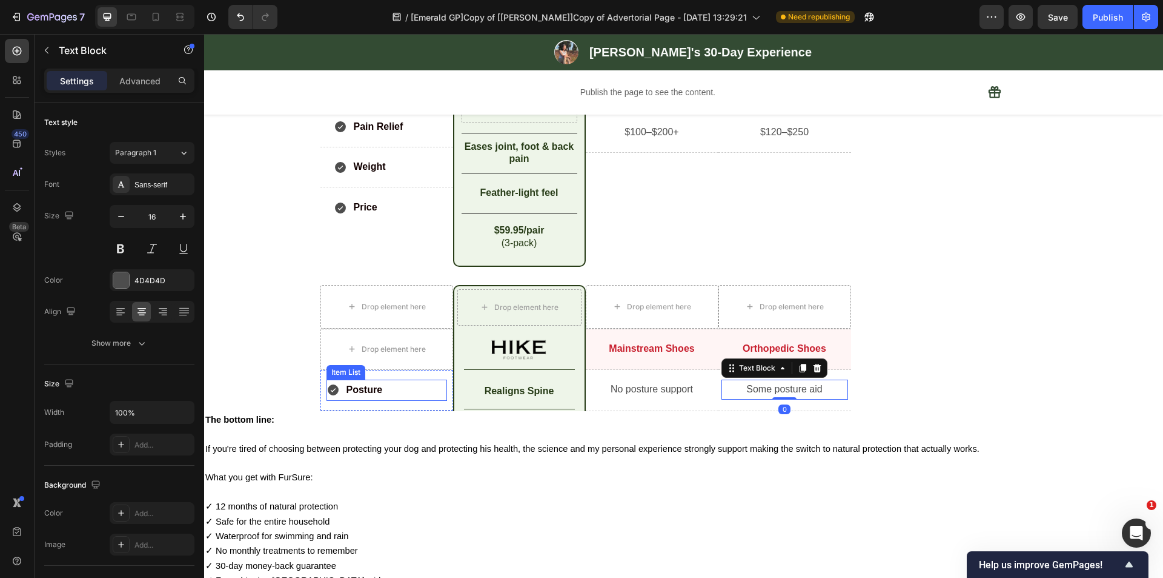
click at [380, 393] on div "Posture" at bounding box center [387, 389] width 121 height 21
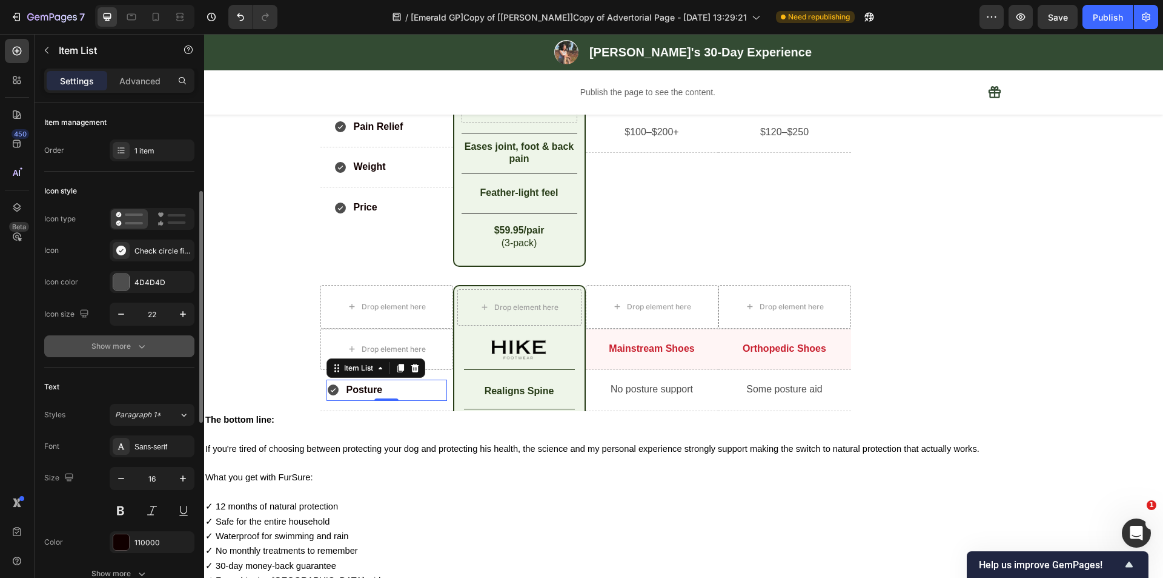
scroll to position [61, 0]
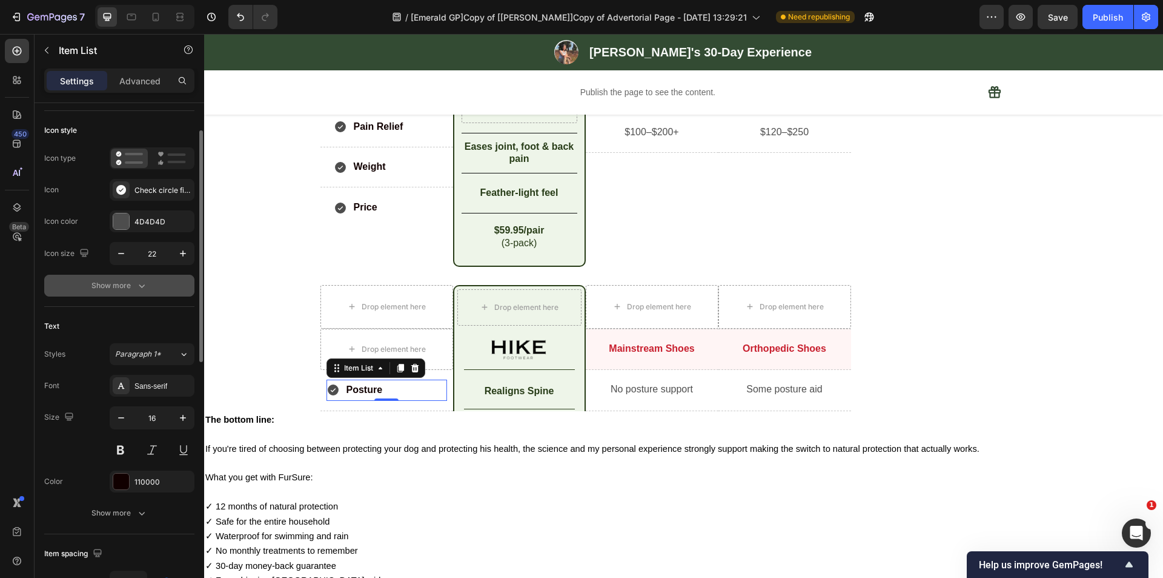
click at [121, 276] on button "Show more" at bounding box center [119, 286] width 150 height 22
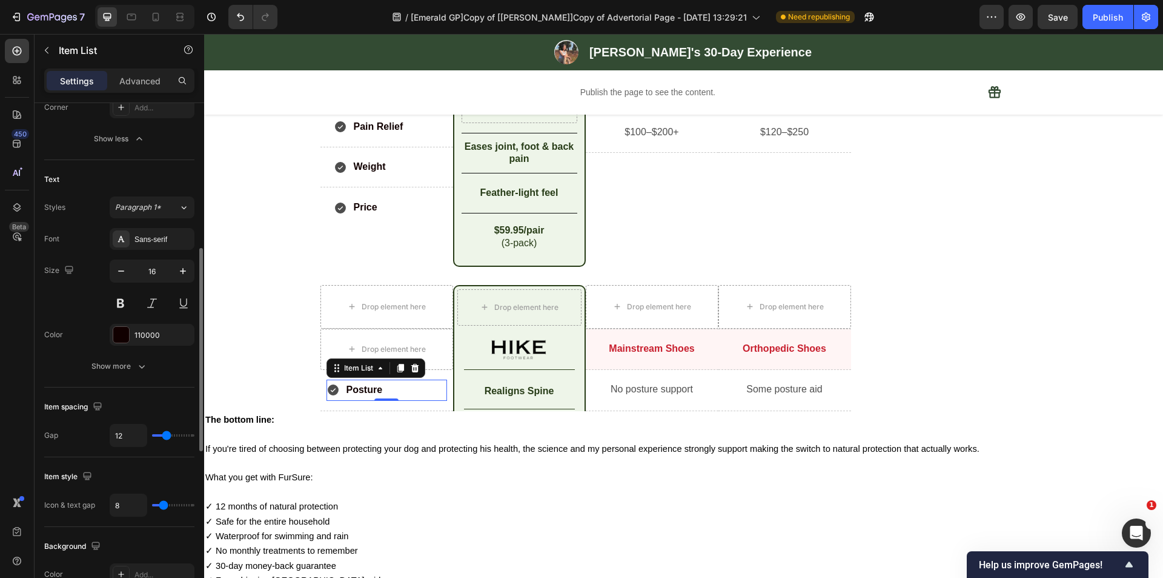
scroll to position [424, 0]
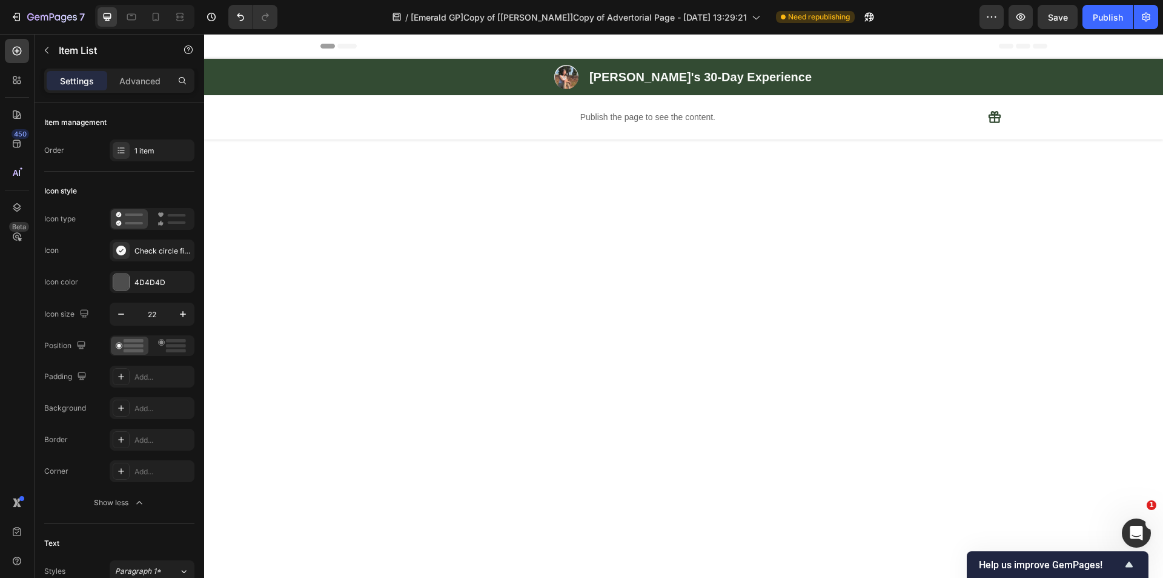
type input "0"
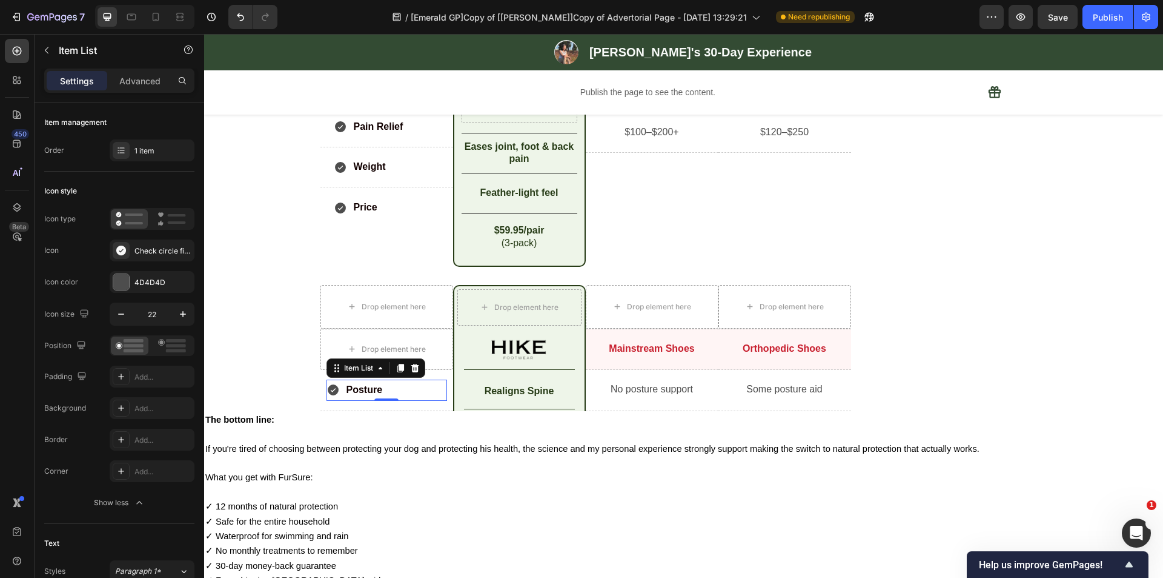
scroll to position [424, 0]
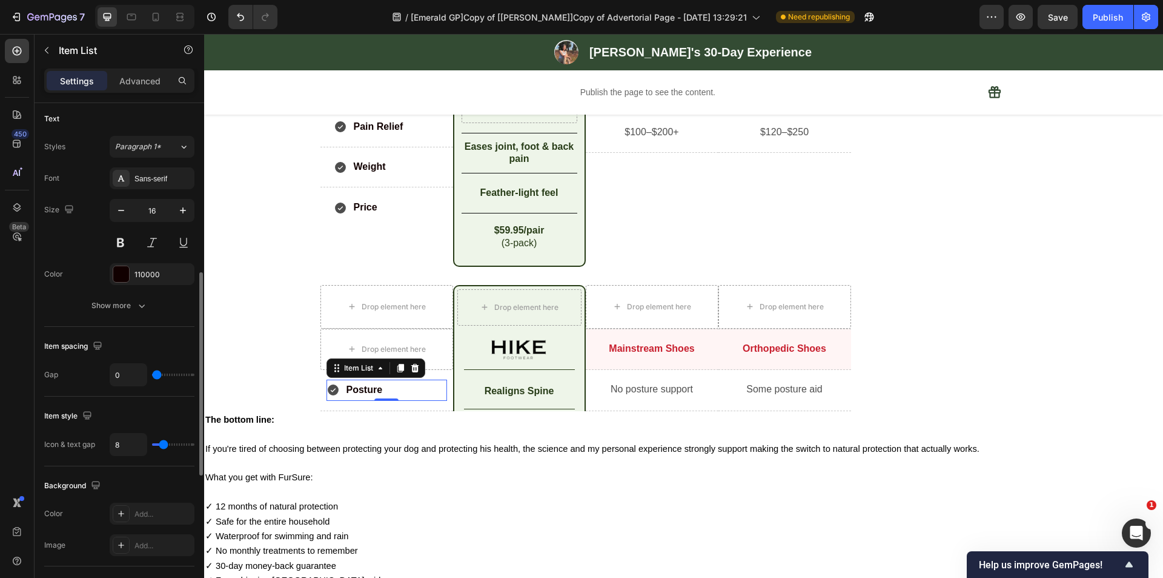
type input "0"
click at [152, 375] on input "range" at bounding box center [173, 374] width 42 height 2
click at [153, 344] on div "Item spacing" at bounding box center [119, 345] width 150 height 19
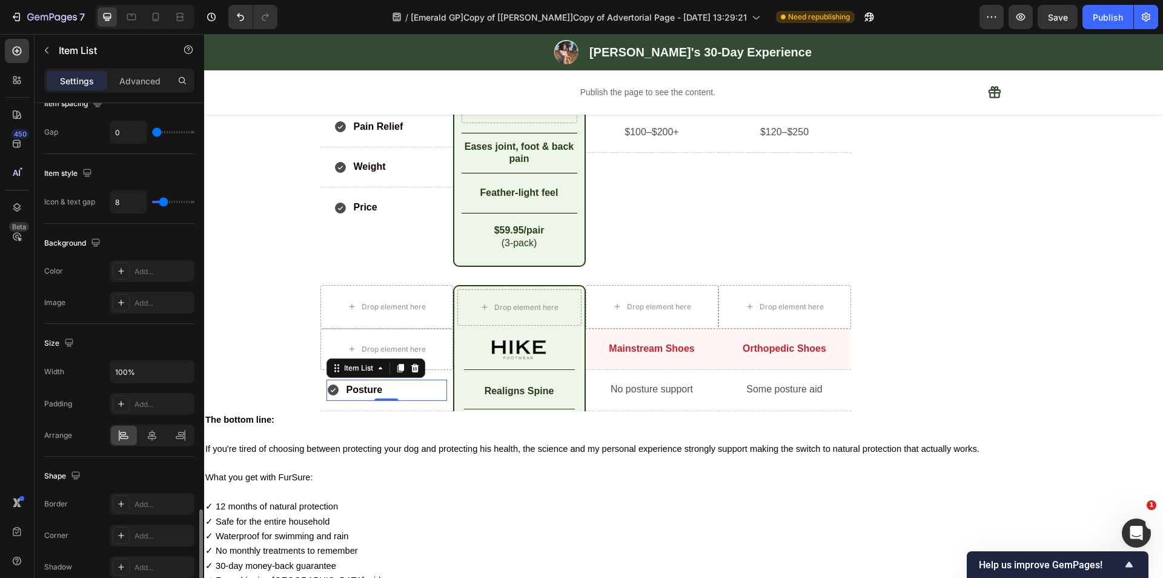
scroll to position [767, 0]
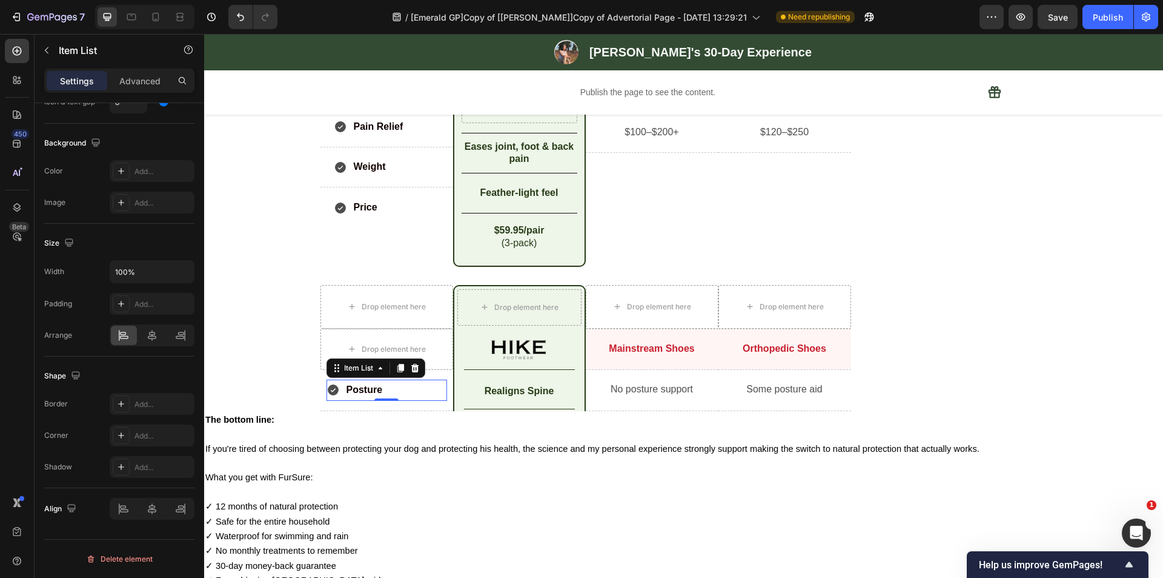
click at [348, 395] on p "Posture" at bounding box center [365, 390] width 36 height 18
click at [368, 392] on p "Posture" at bounding box center [365, 390] width 36 height 18
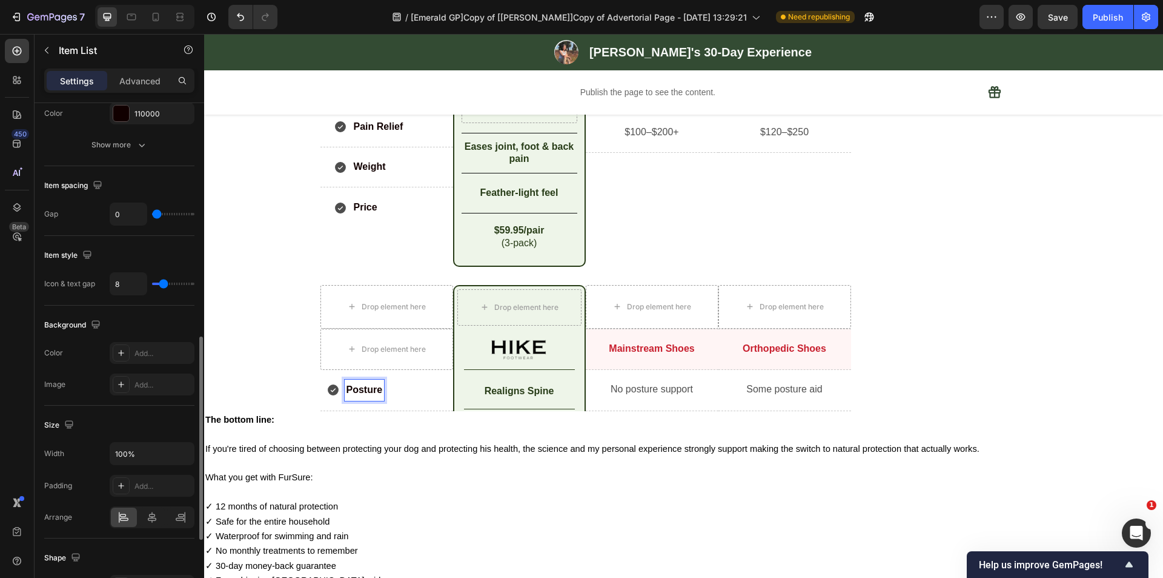
scroll to position [403, 0]
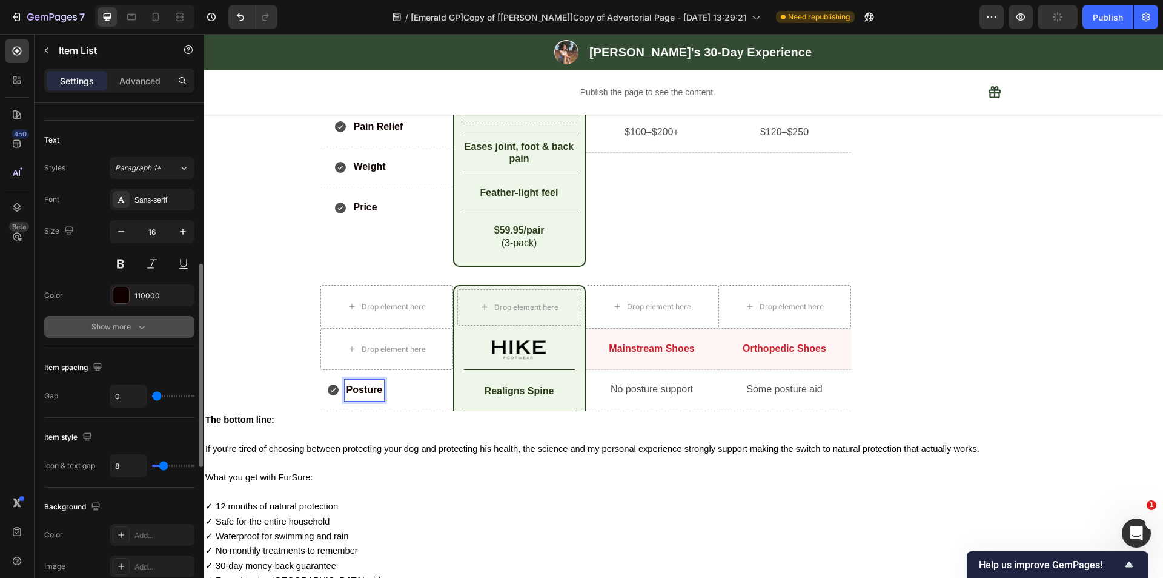
click at [125, 330] on div "Show more" at bounding box center [120, 327] width 56 height 12
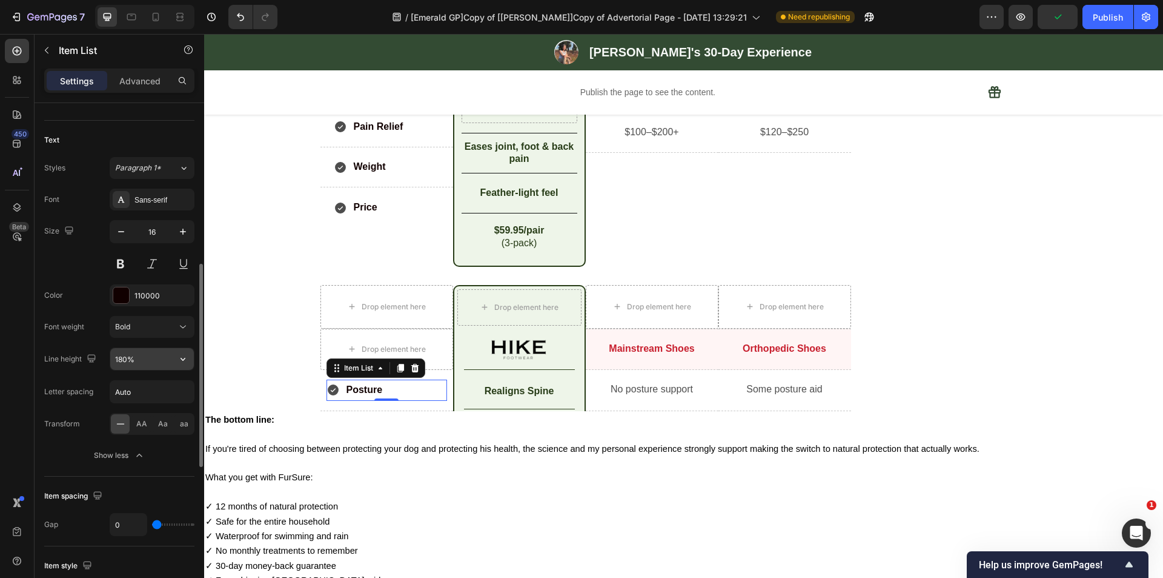
click at [141, 357] on input "180%" at bounding box center [152, 359] width 84 height 22
click at [170, 358] on input "180%" at bounding box center [152, 359] width 84 height 22
click at [179, 361] on icon "button" at bounding box center [183, 359] width 12 height 12
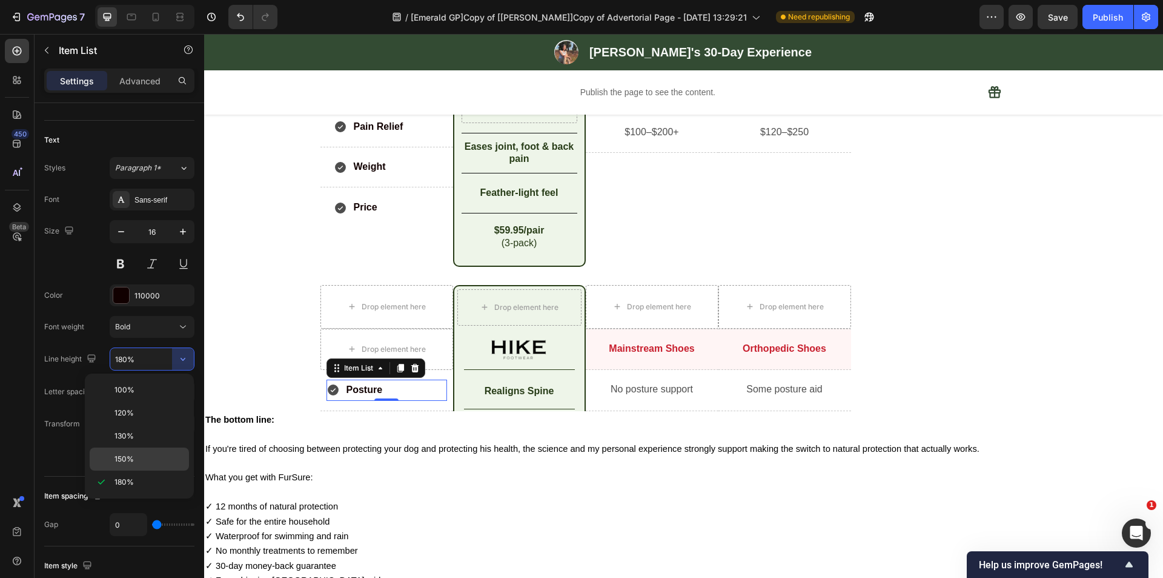
click at [146, 462] on p "150%" at bounding box center [149, 458] width 69 height 11
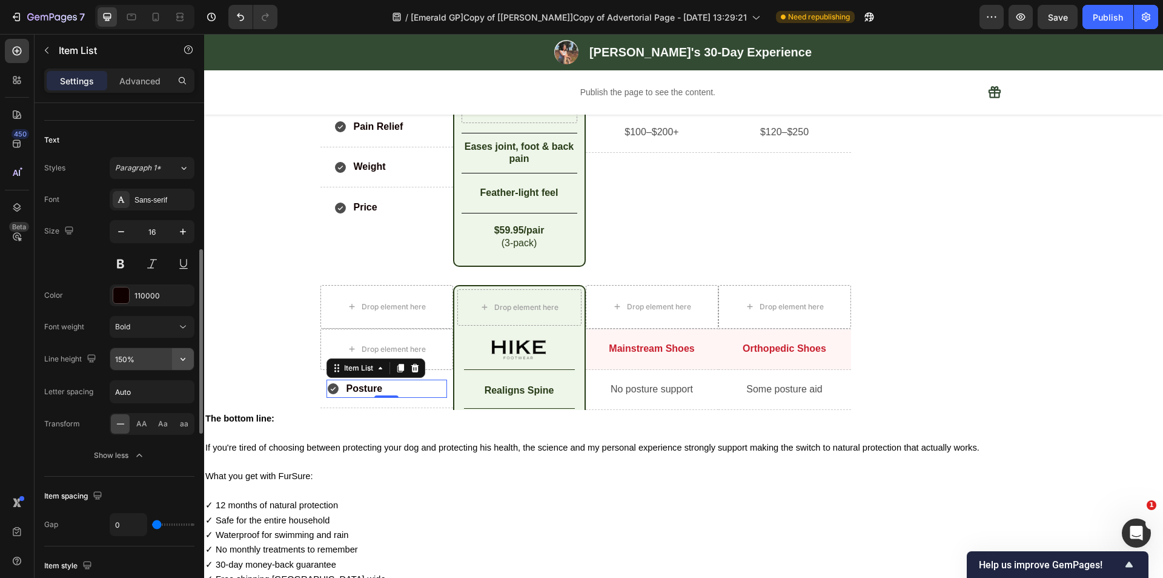
click at [181, 359] on icon "button" at bounding box center [183, 359] width 5 height 3
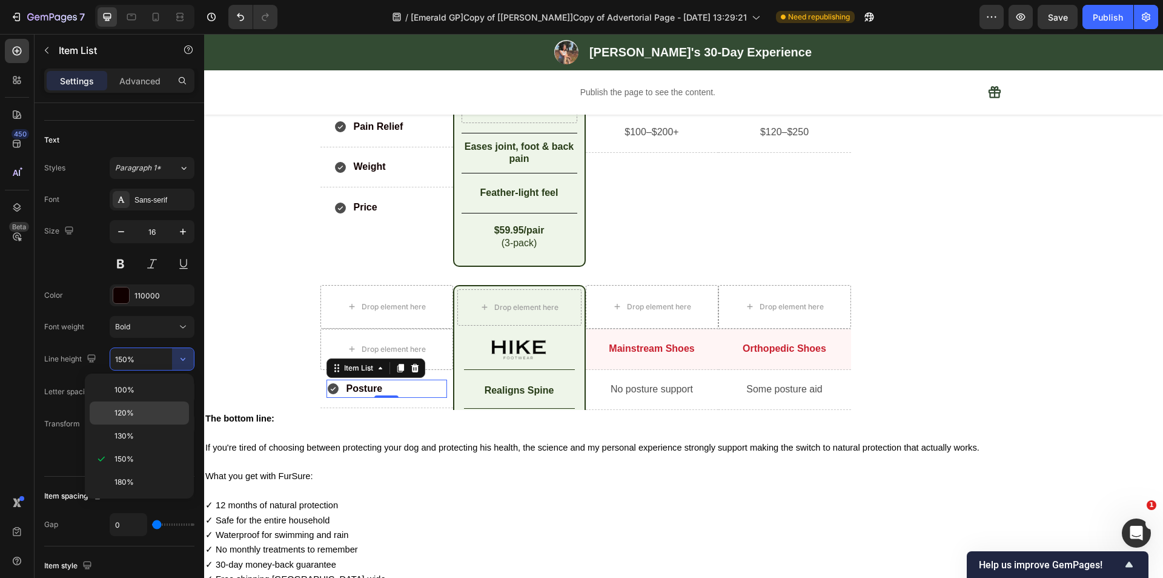
click at [119, 413] on span "120%" at bounding box center [124, 412] width 19 height 11
type input "120%"
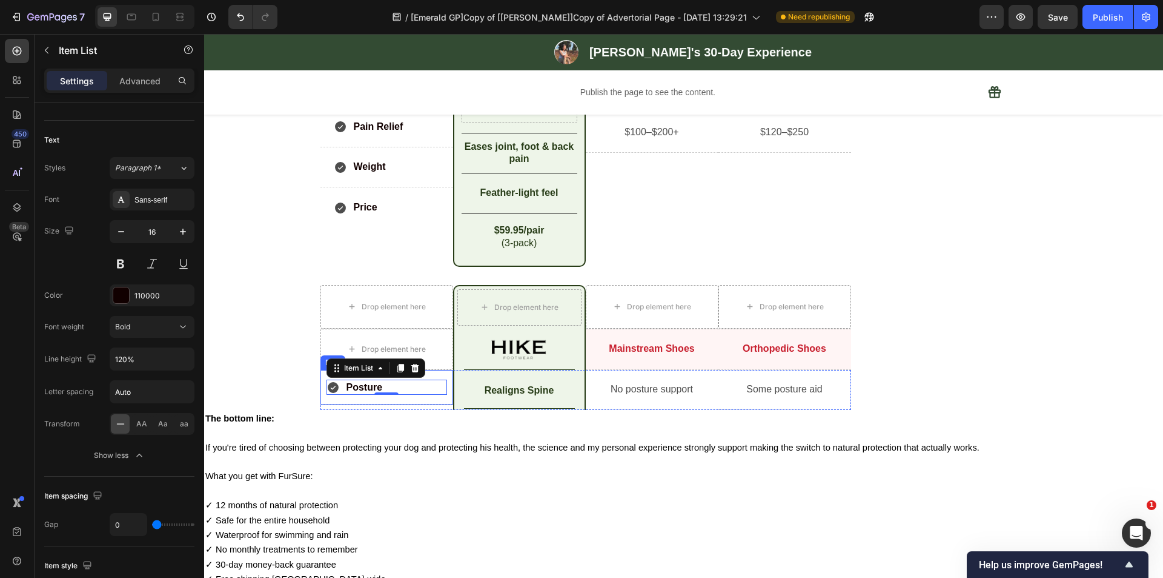
click at [443, 373] on div "Posture Item List 0 Row" at bounding box center [387, 387] width 133 height 35
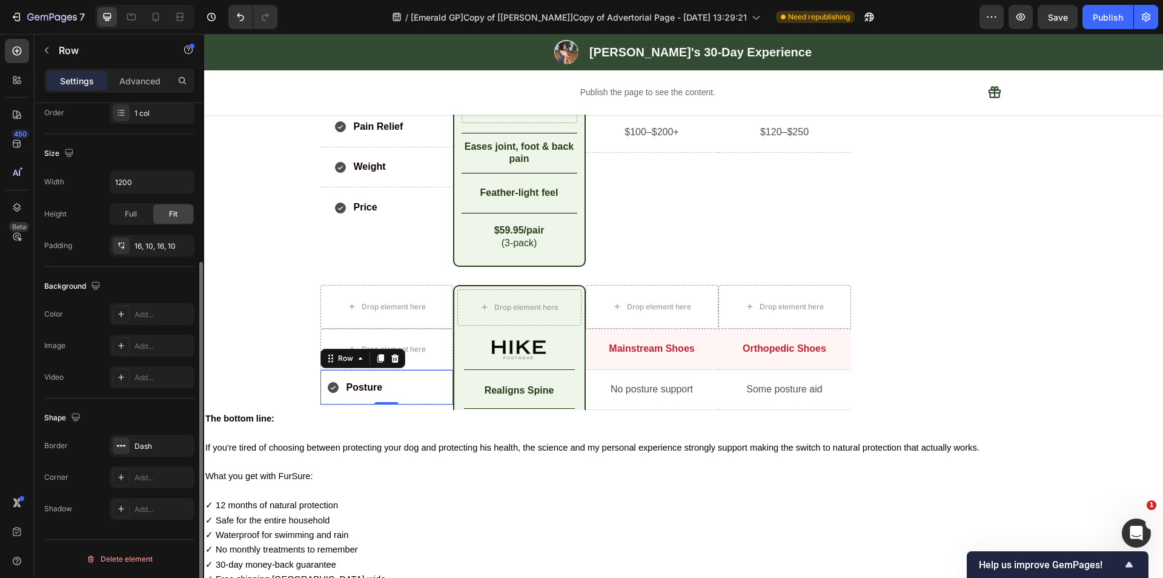
scroll to position [0, 0]
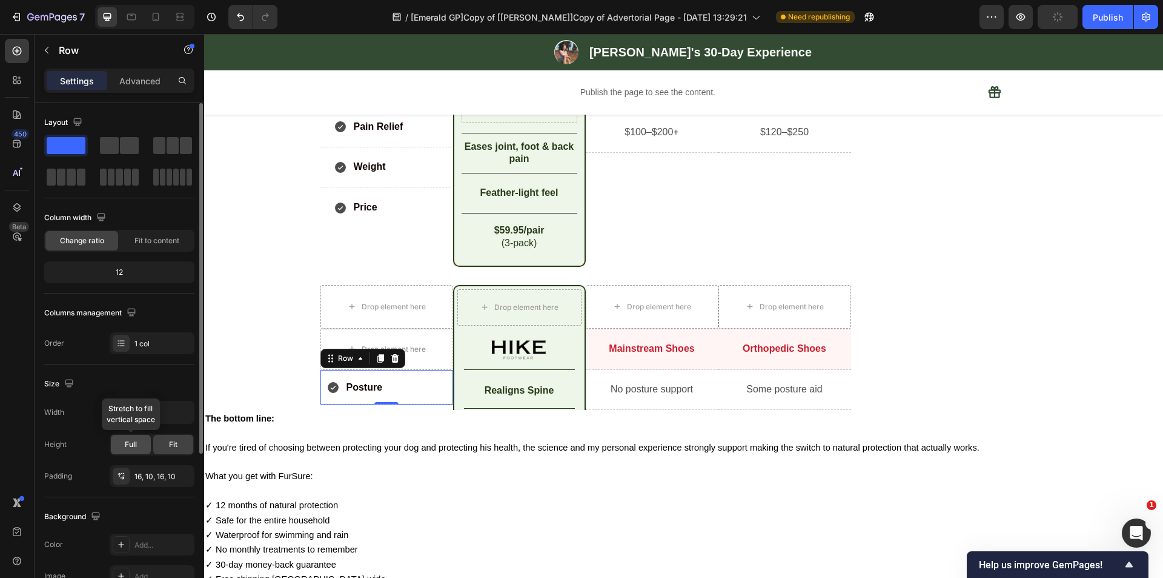
click at [122, 445] on div "Full" at bounding box center [131, 443] width 40 height 19
click at [378, 359] on icon at bounding box center [380, 358] width 7 height 8
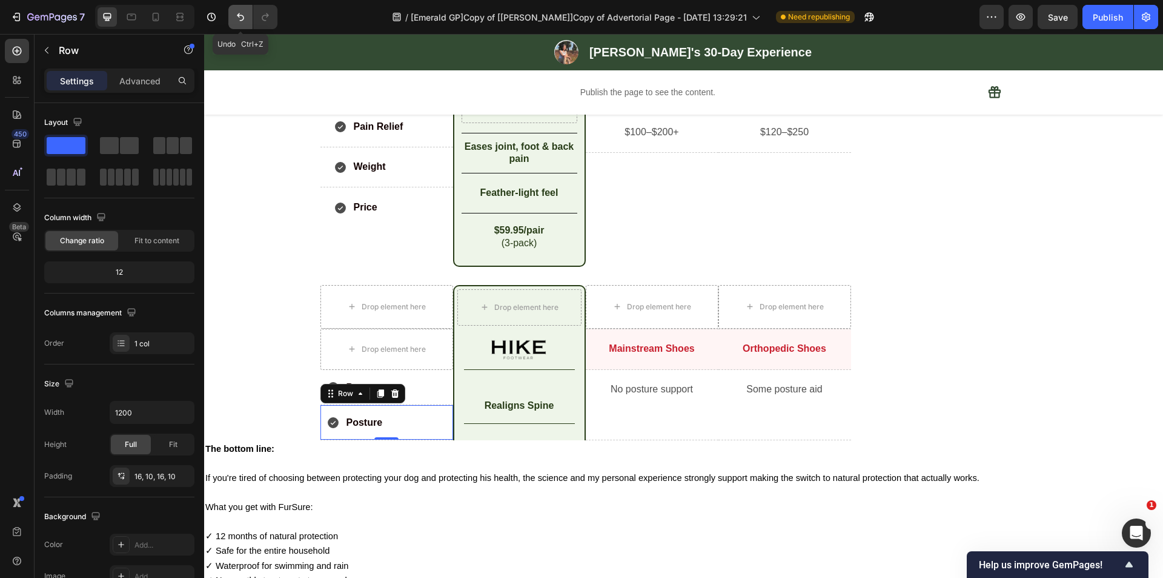
click at [238, 19] on icon "Undo/Redo" at bounding box center [241, 17] width 12 height 12
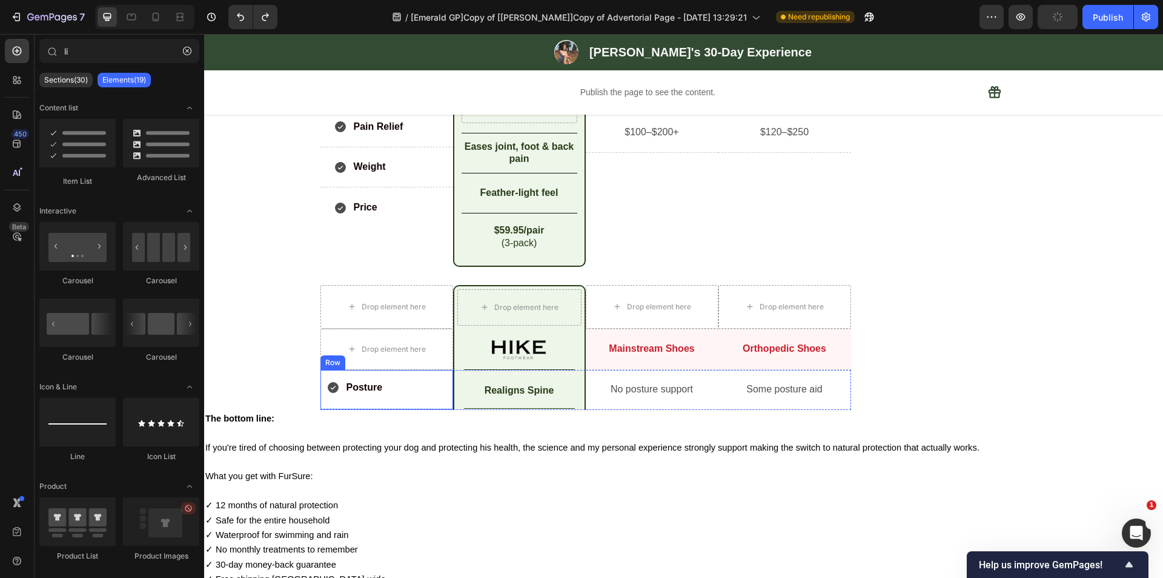
click at [411, 376] on div "Posture Item List Row" at bounding box center [387, 390] width 133 height 40
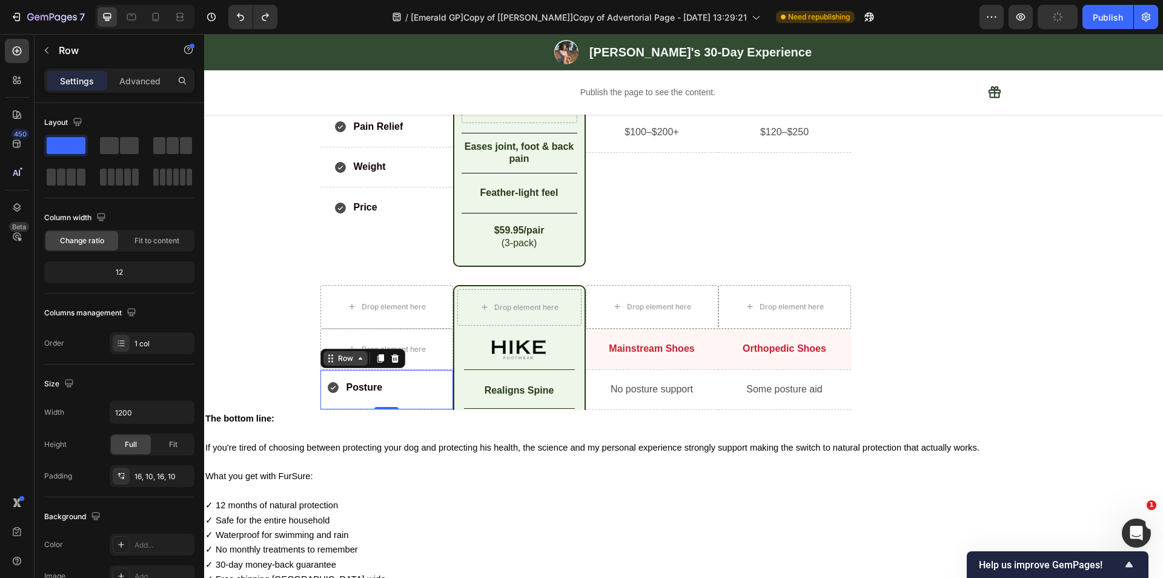
click at [343, 358] on div "Row" at bounding box center [346, 358] width 20 height 11
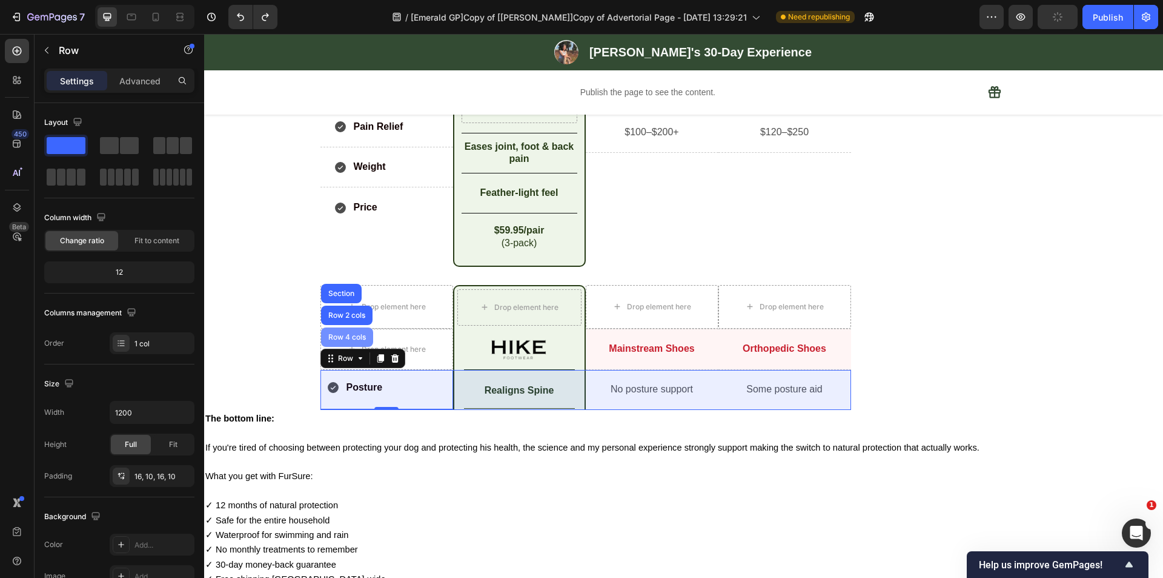
click at [340, 338] on div "Row 4 cols" at bounding box center [347, 336] width 42 height 7
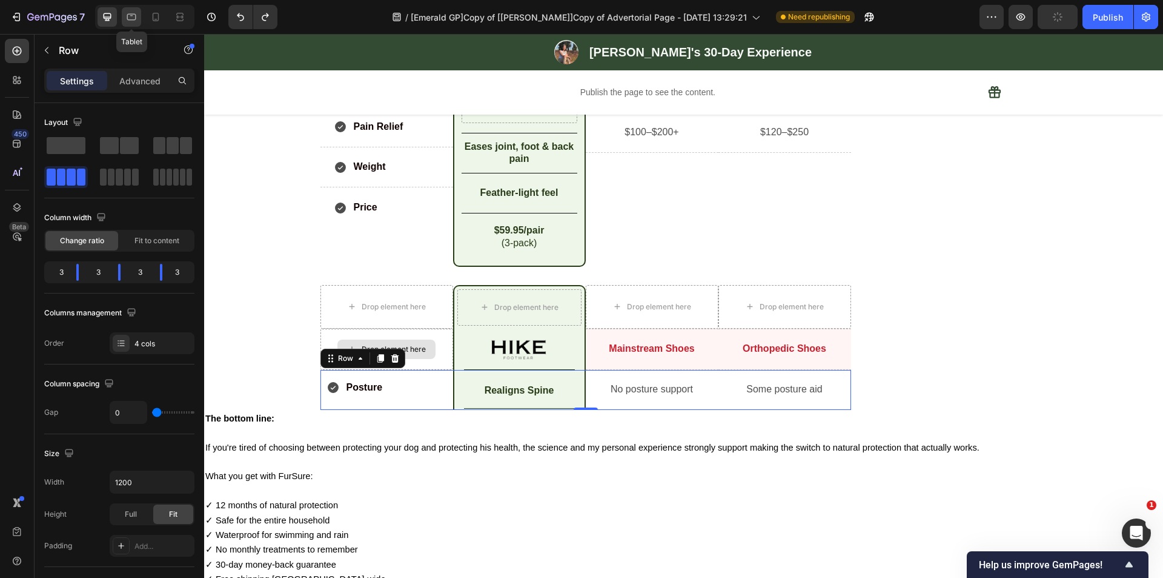
click at [127, 17] on icon at bounding box center [131, 17] width 9 height 7
type input "100%"
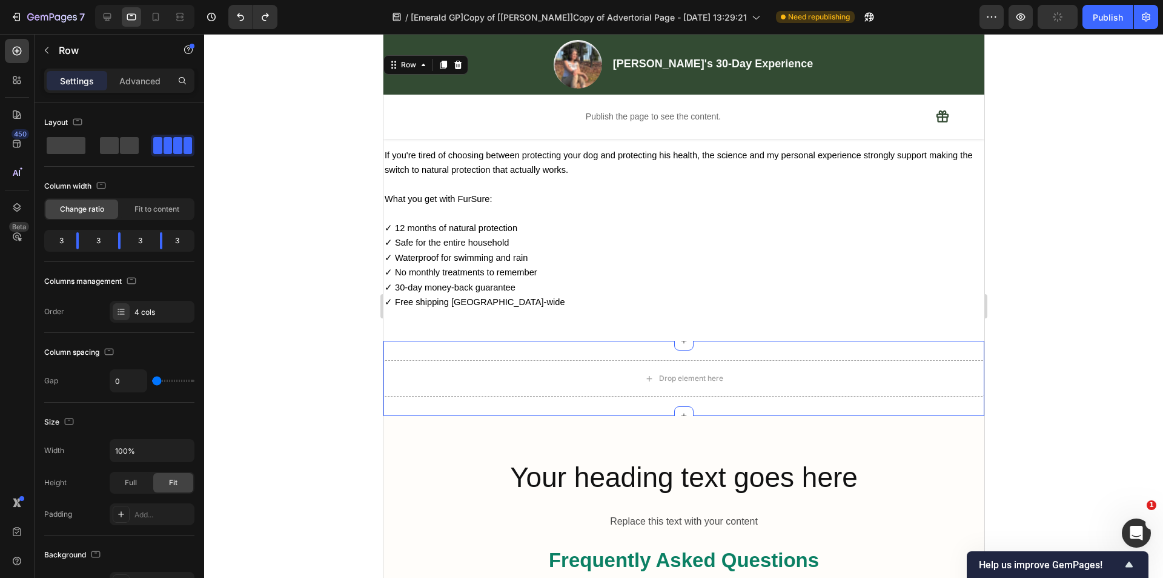
scroll to position [4310, 0]
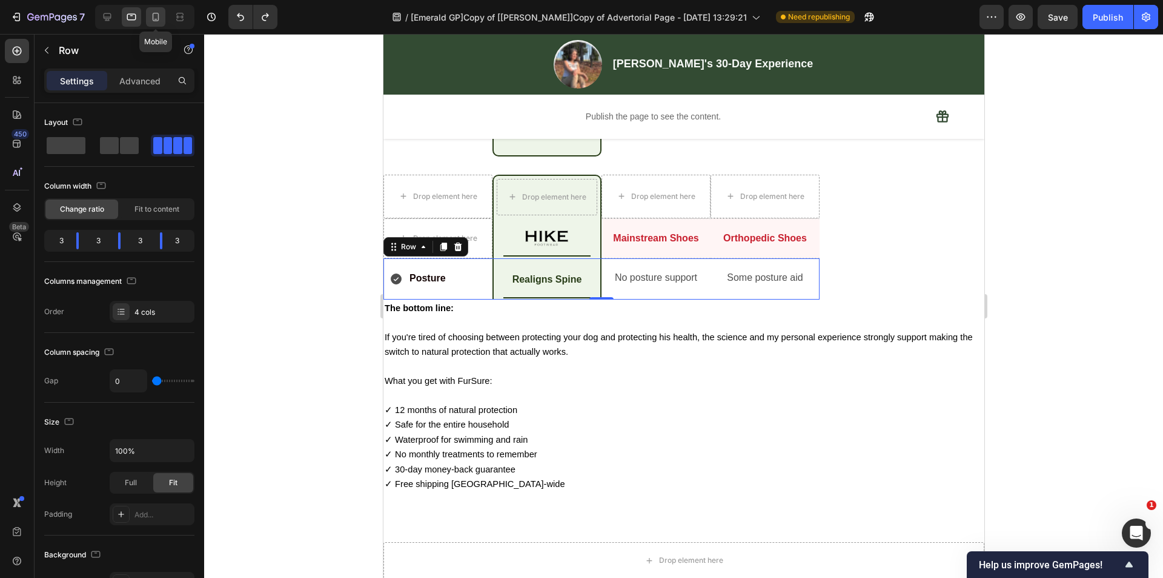
click at [160, 22] on icon at bounding box center [156, 17] width 12 height 12
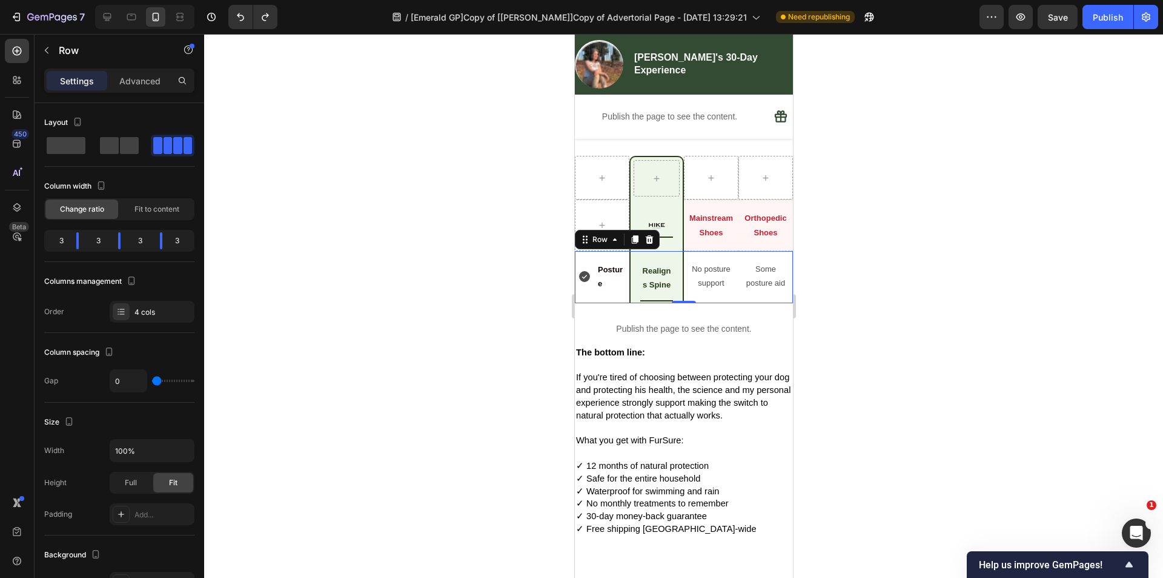
scroll to position [4409, 0]
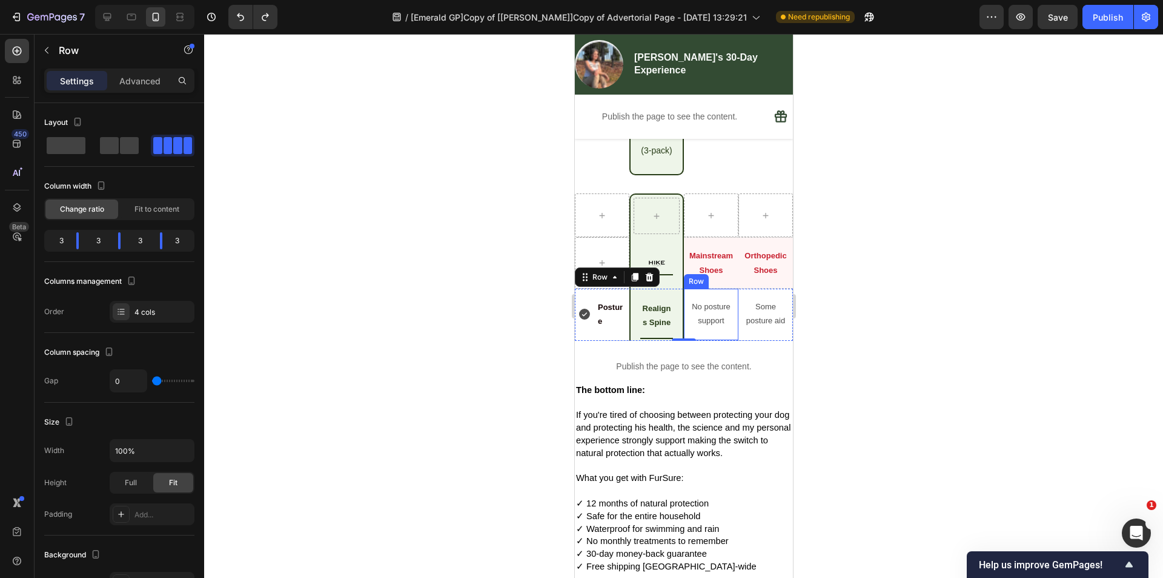
click at [691, 330] on div "No posture support Text Block" at bounding box center [711, 314] width 48 height 32
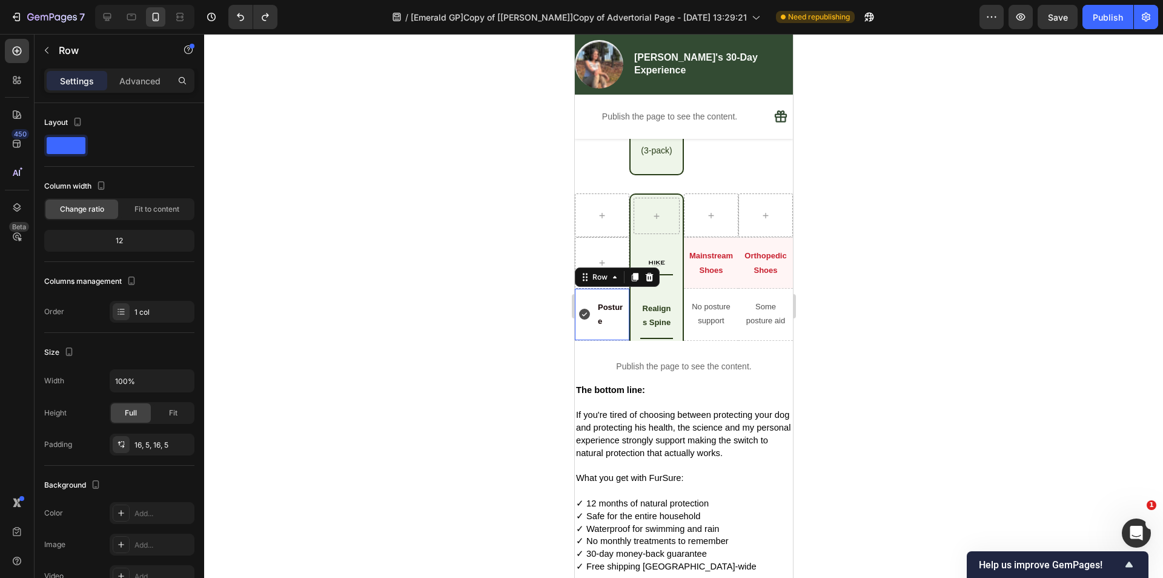
click at [602, 330] on div "Posture Item List" at bounding box center [602, 314] width 48 height 32
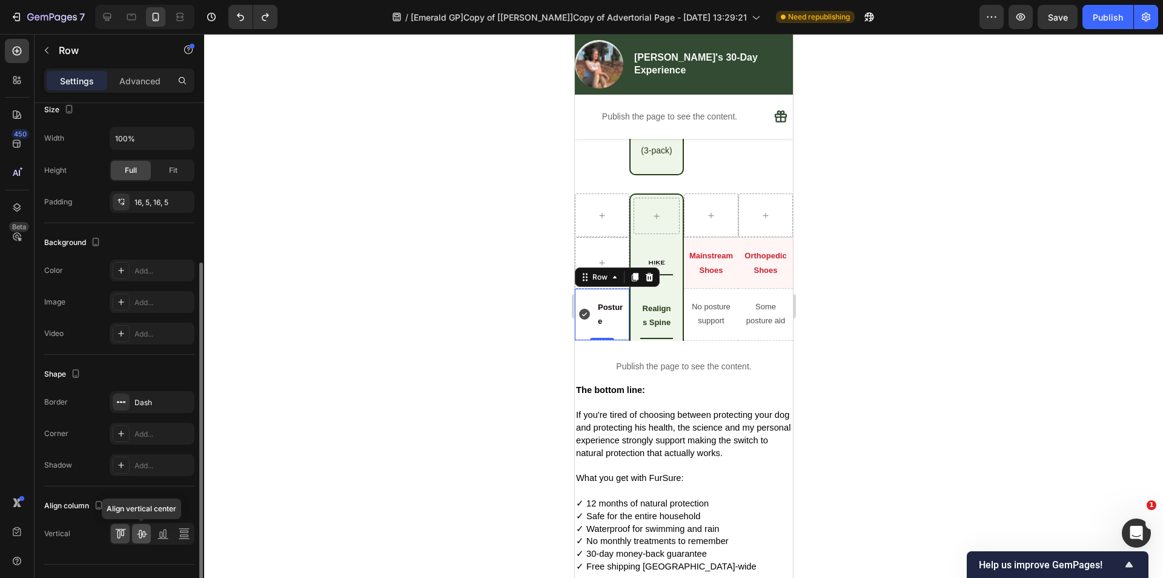
click at [144, 538] on icon at bounding box center [142, 533] width 12 height 12
click at [688, 330] on div "No posture support Text Block" at bounding box center [711, 314] width 48 height 32
click at [141, 531] on icon at bounding box center [142, 533] width 12 height 12
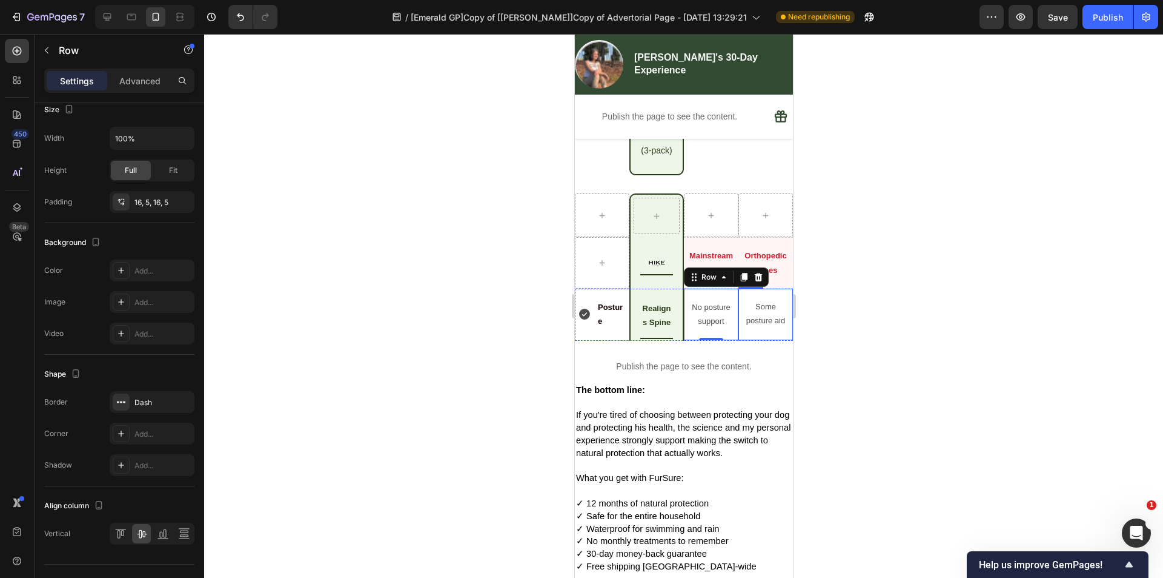
click at [746, 330] on div "Some posture aid Text Block" at bounding box center [765, 314] width 48 height 32
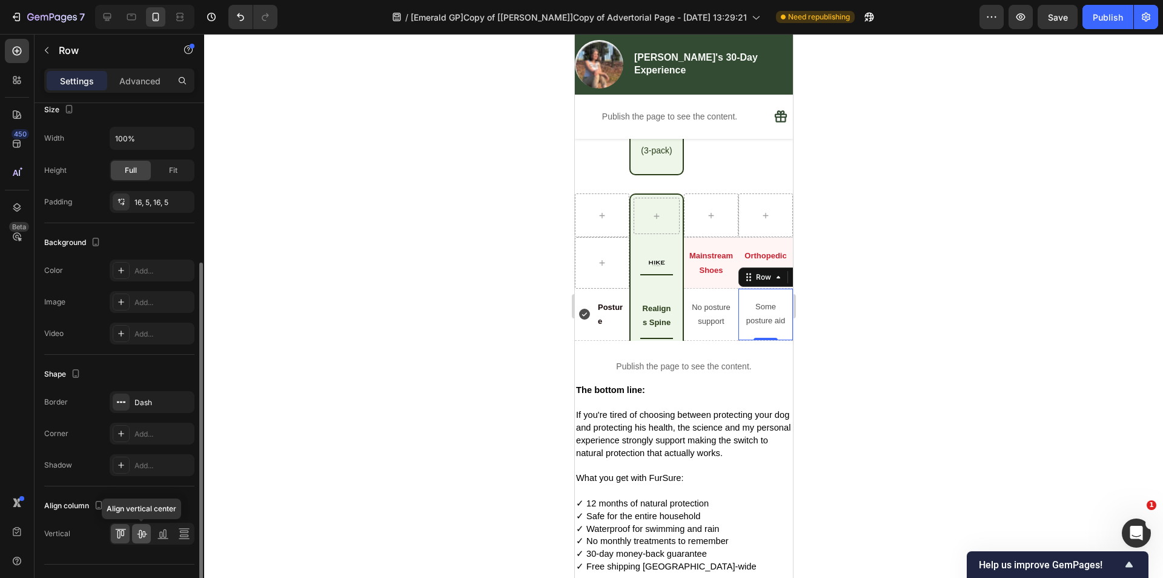
click at [143, 541] on div at bounding box center [141, 533] width 19 height 19
click at [111, 15] on icon at bounding box center [108, 17] width 8 height 8
type input "1200"
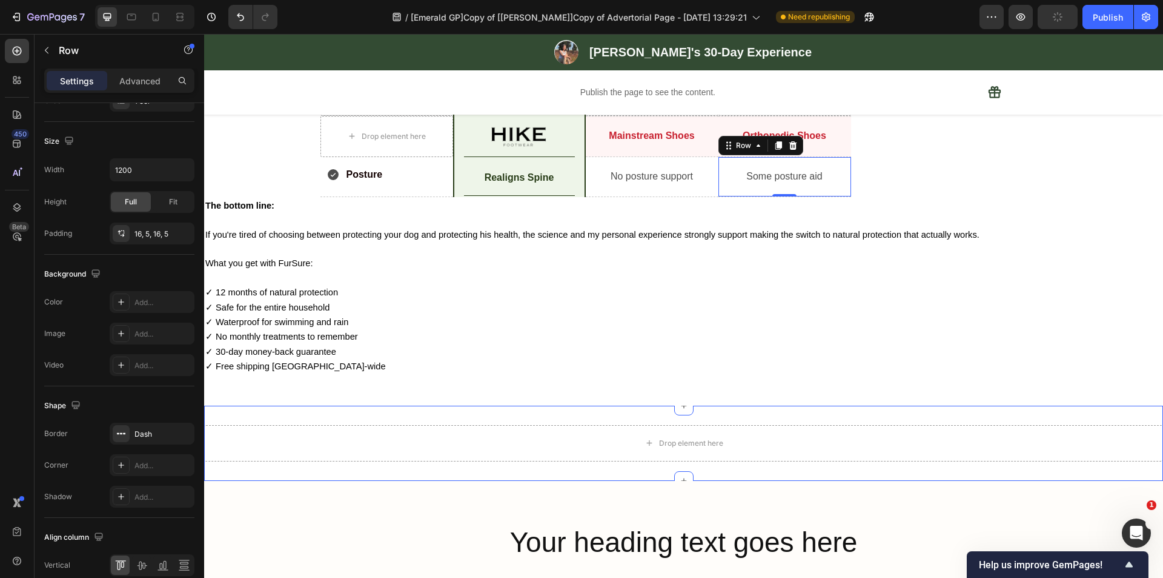
scroll to position [4268, 0]
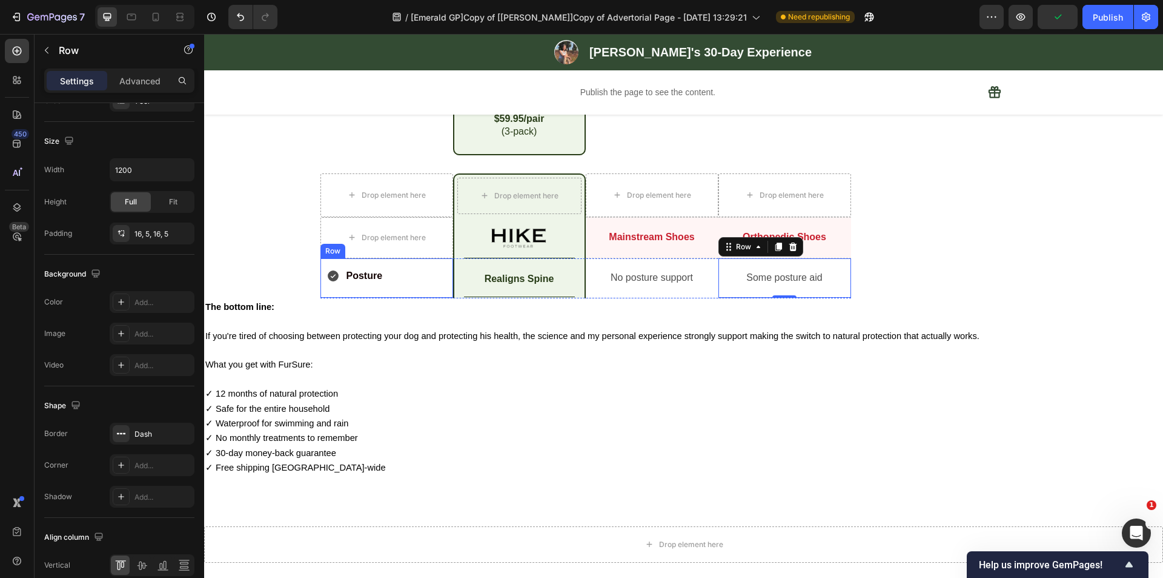
click at [410, 287] on div "Posture Item List" at bounding box center [387, 278] width 121 height 20
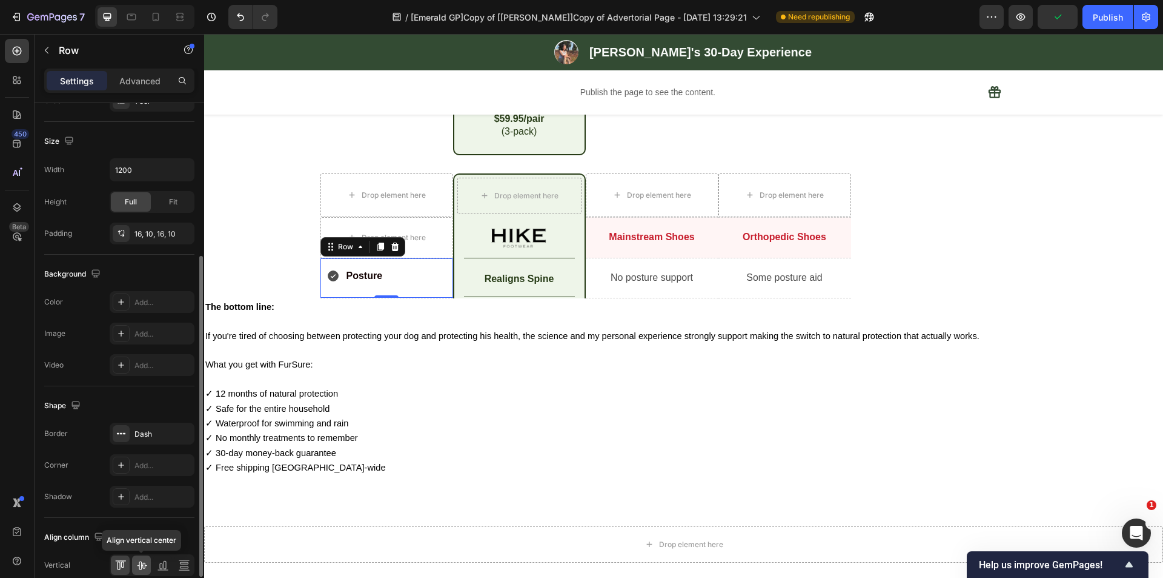
click at [138, 563] on icon at bounding box center [142, 565] width 12 height 12
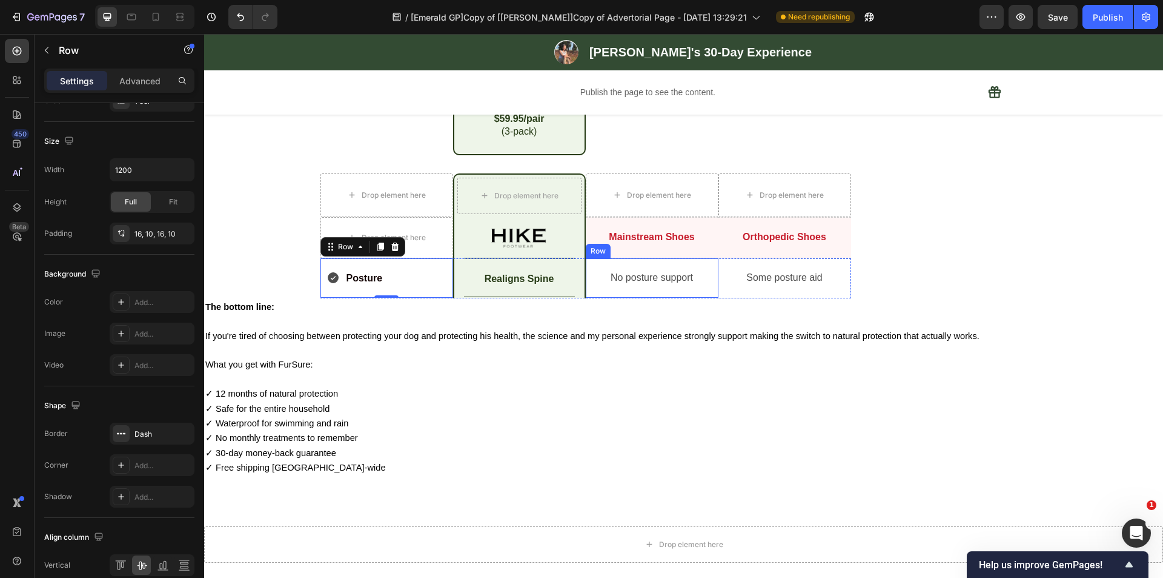
click at [608, 290] on div "No posture support Text Block Row" at bounding box center [652, 278] width 133 height 40
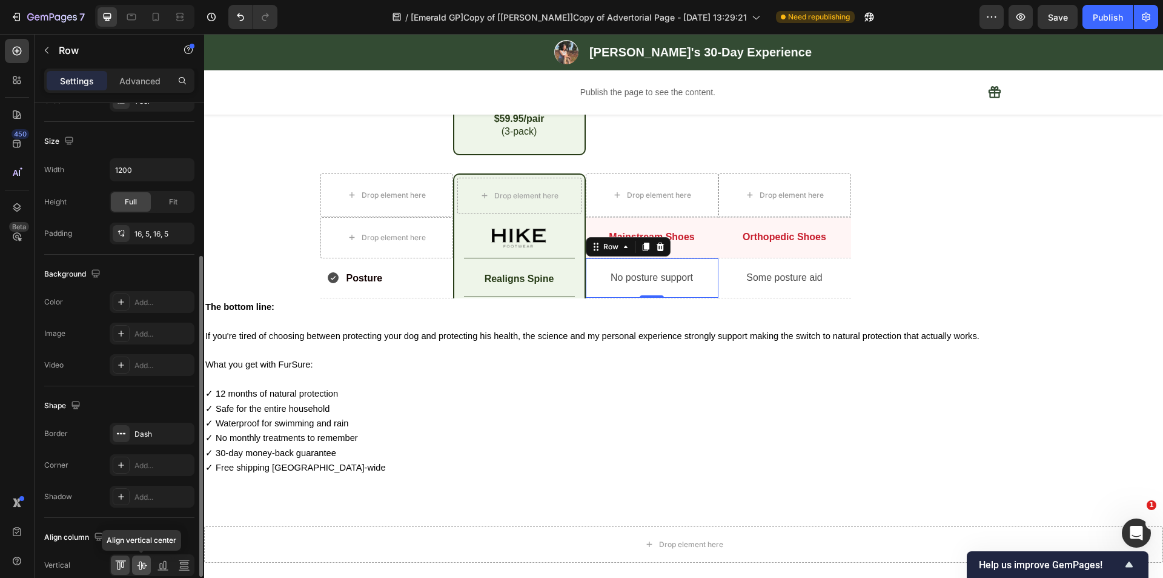
click at [137, 571] on div at bounding box center [141, 564] width 19 height 19
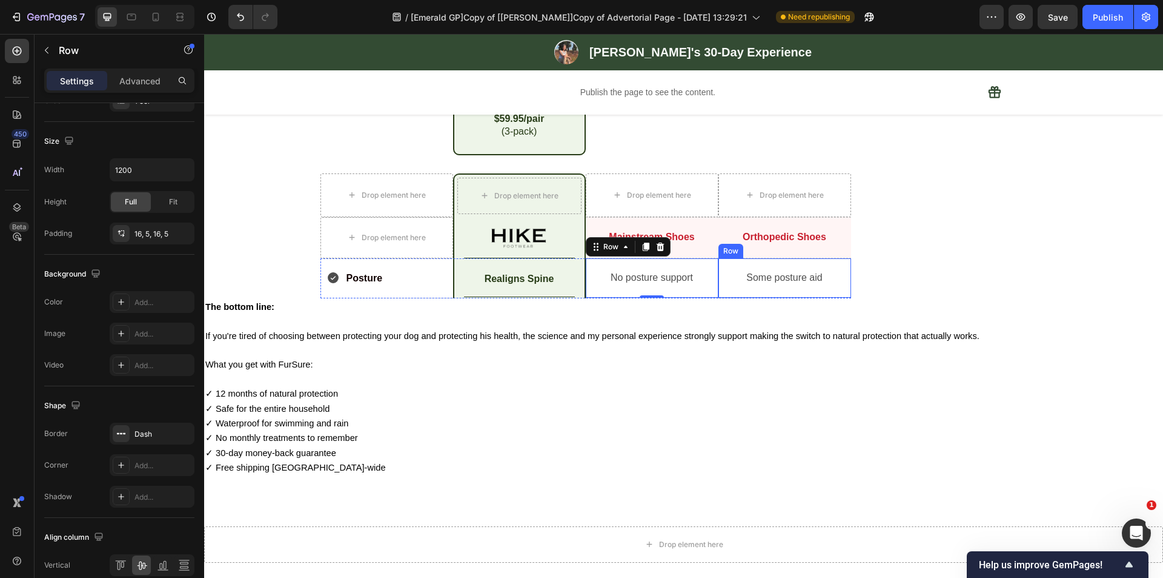
click at [751, 290] on div "Some posture aid Text Block Row" at bounding box center [785, 278] width 133 height 40
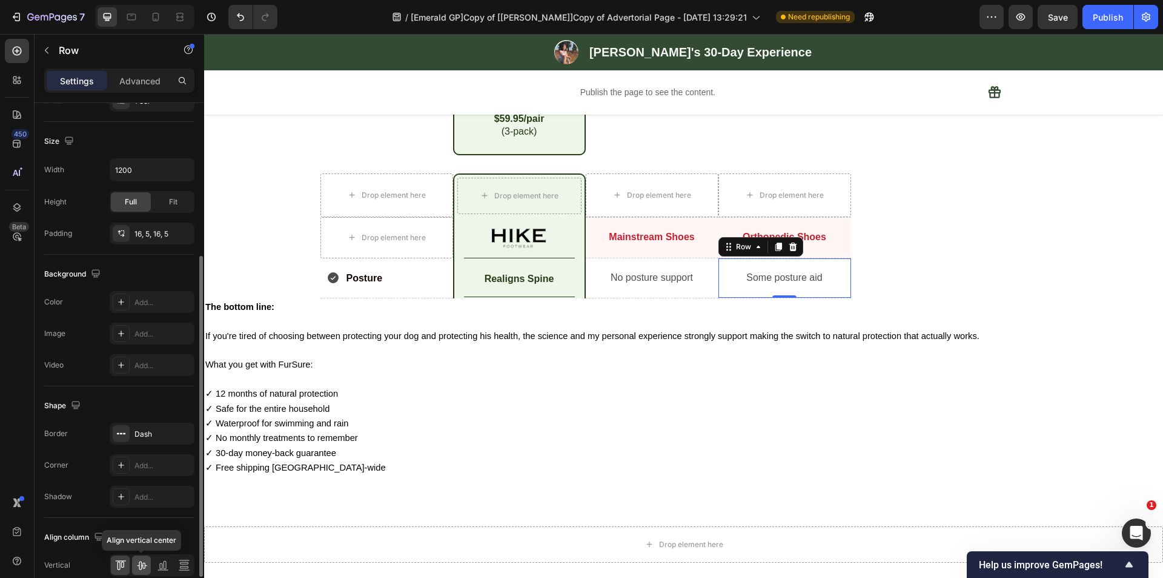
click at [145, 565] on icon at bounding box center [142, 565] width 10 height 8
click at [129, 16] on icon at bounding box center [131, 17] width 12 height 12
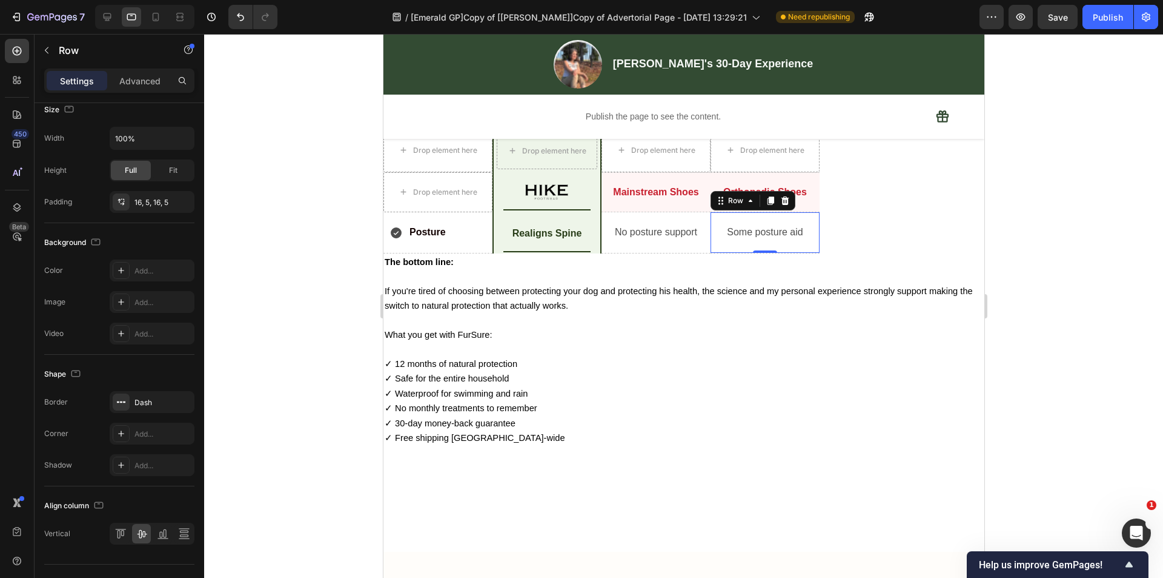
scroll to position [4189, 0]
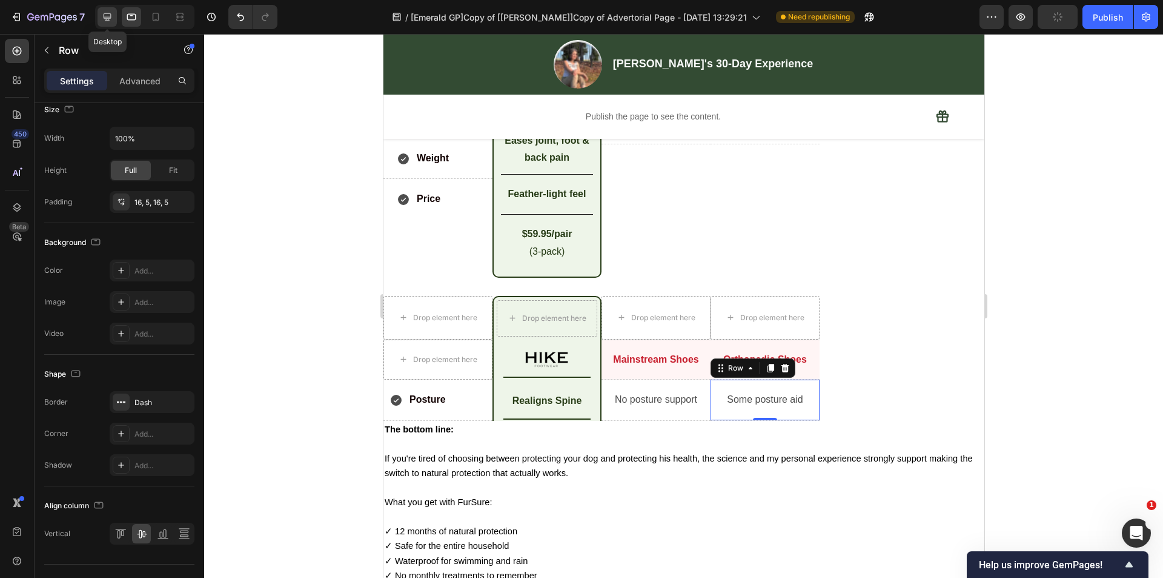
click at [111, 12] on icon at bounding box center [107, 17] width 12 height 12
type input "1200"
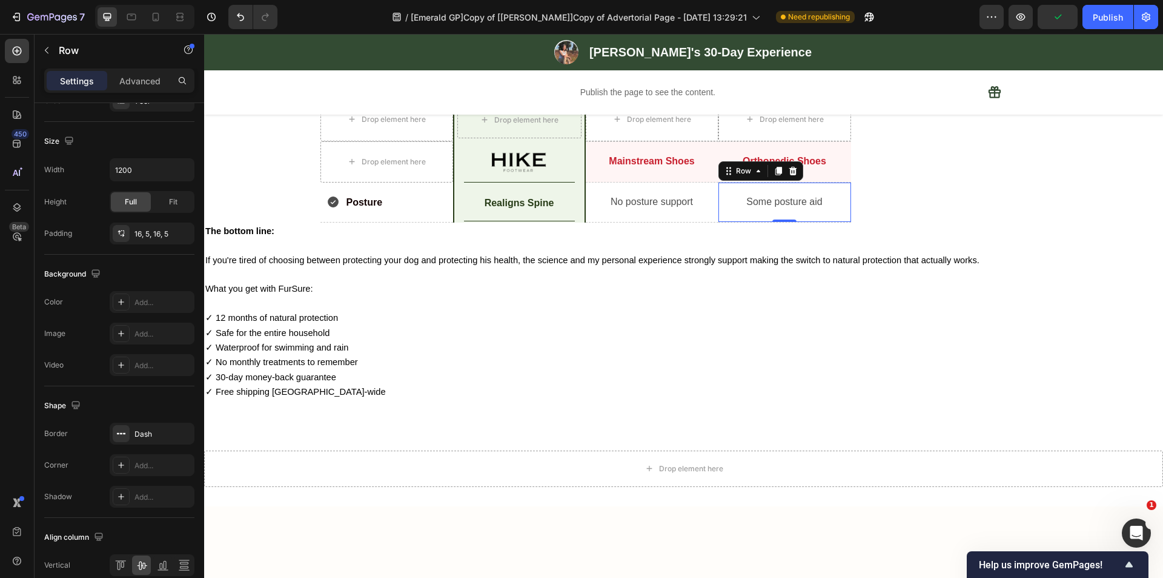
scroll to position [4207, 0]
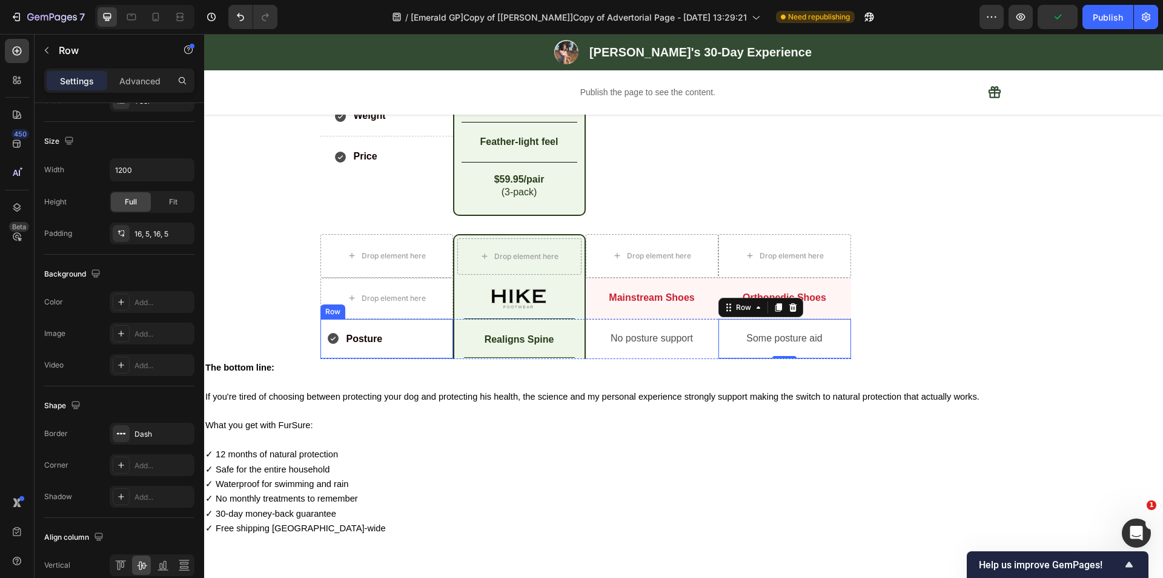
click at [411, 329] on div "Posture Item List" at bounding box center [387, 338] width 121 height 20
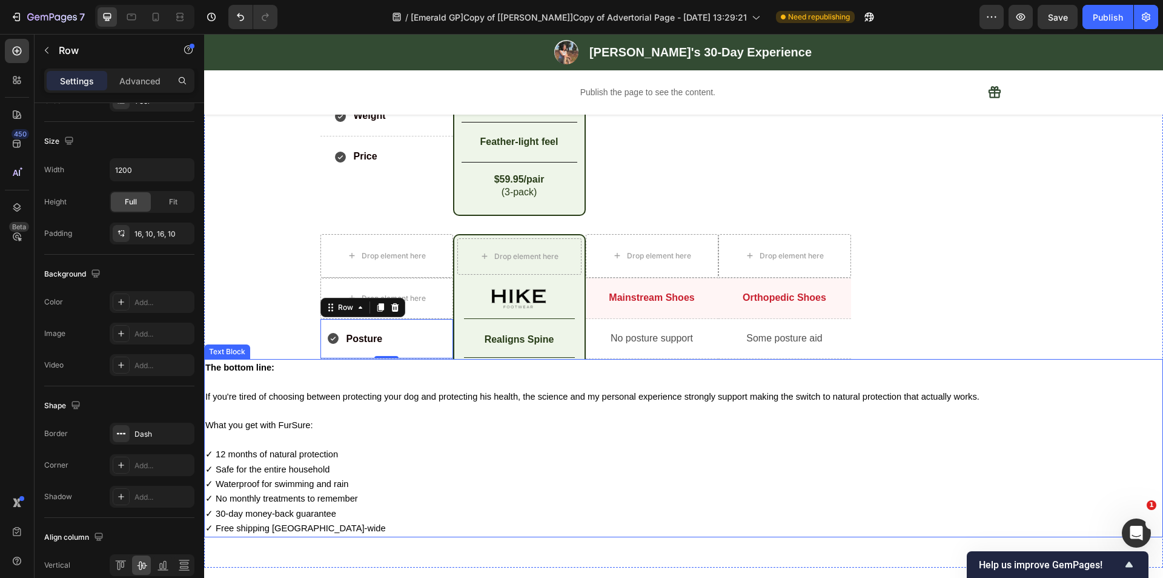
click at [501, 426] on p "What you get with FurSure:" at bounding box center [683, 425] width 957 height 15
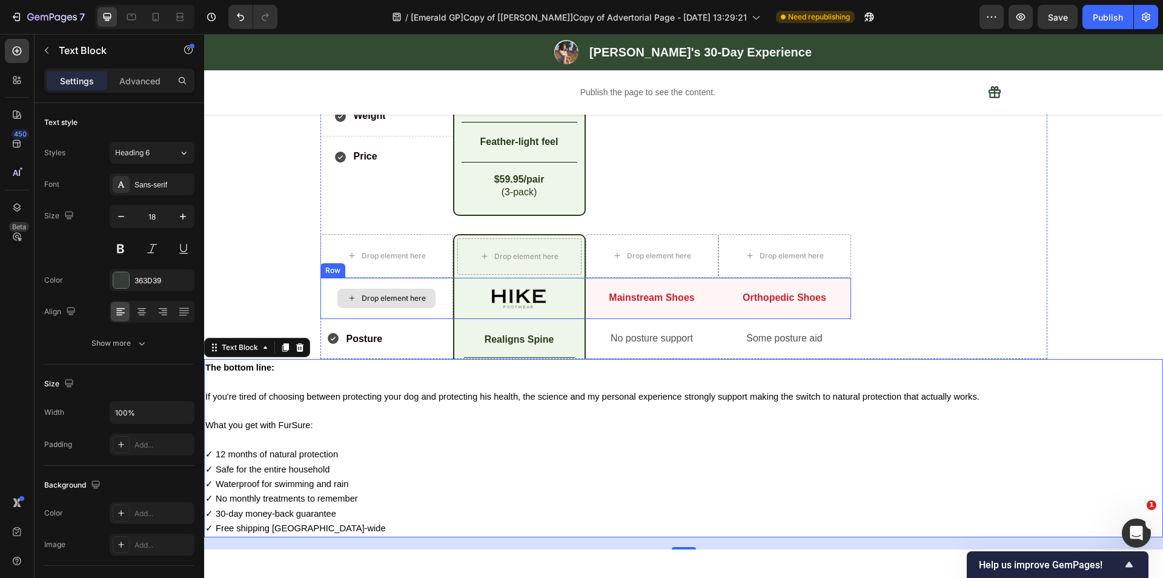
scroll to position [4268, 0]
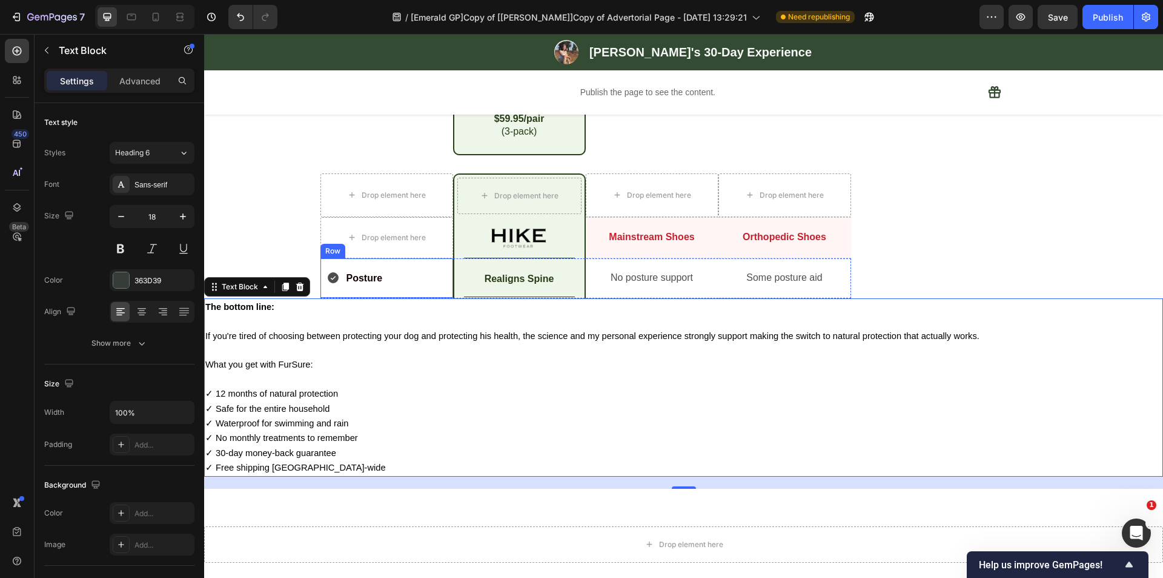
click at [421, 291] on div "Posture Item List Row" at bounding box center [387, 278] width 133 height 40
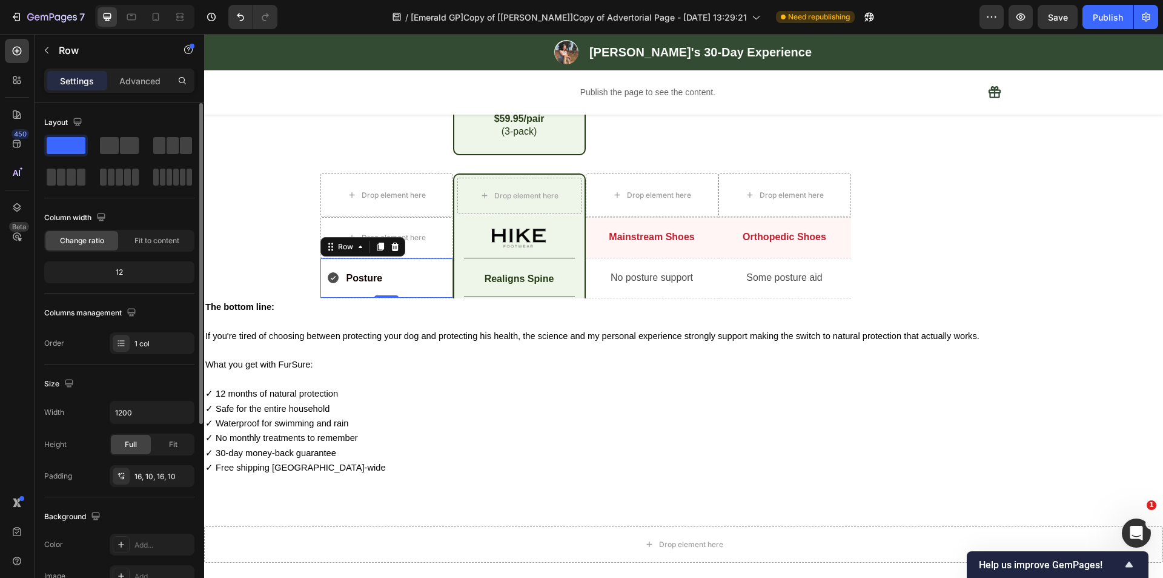
scroll to position [182, 0]
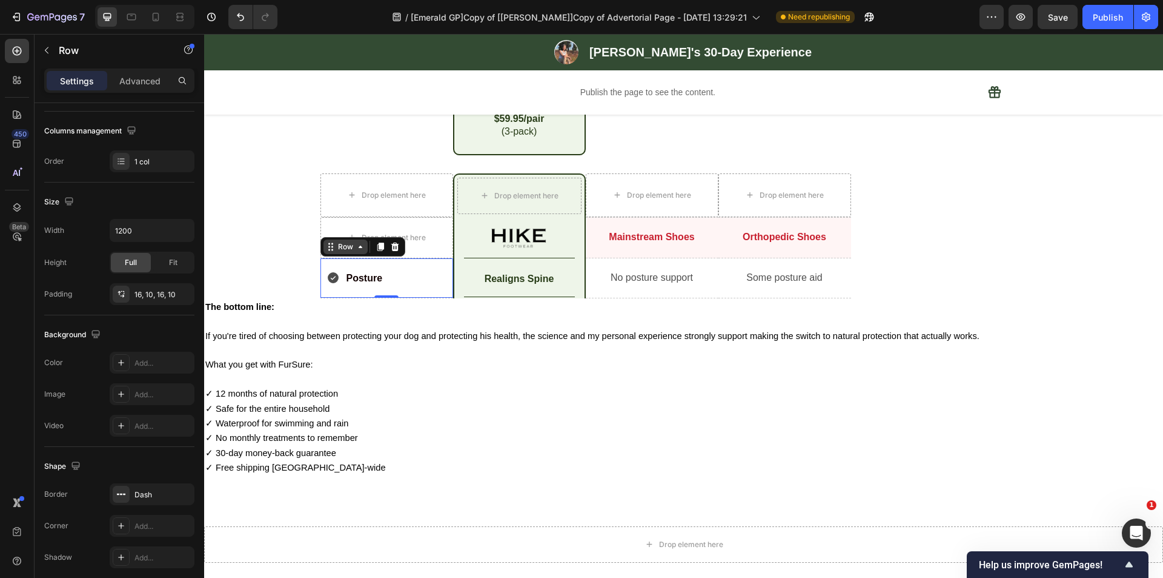
click at [345, 248] on div "Row" at bounding box center [346, 246] width 20 height 11
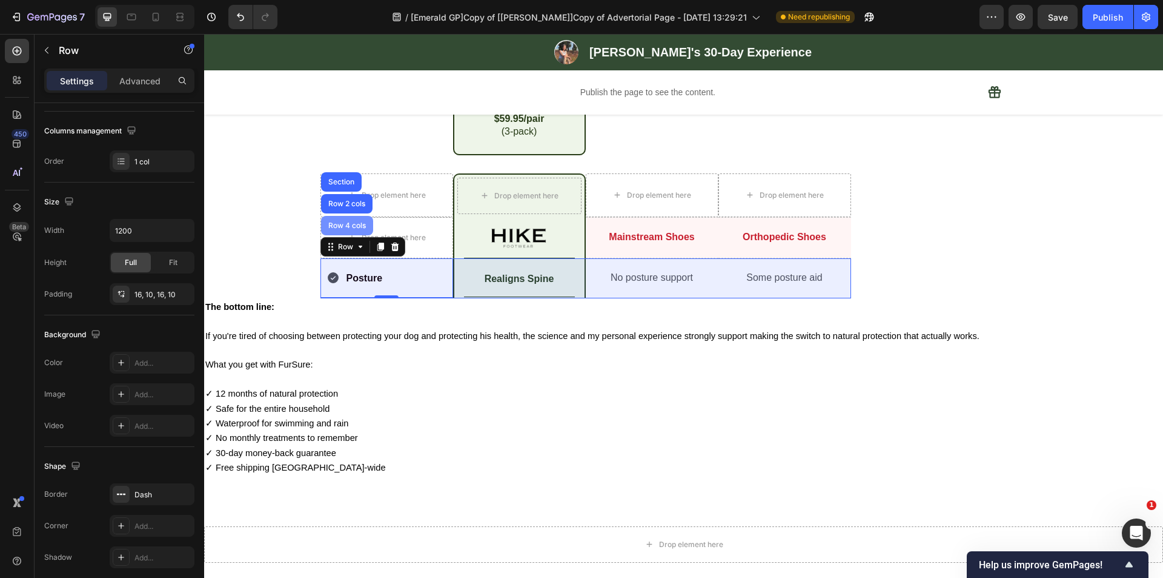
click at [345, 230] on div "Row 4 cols" at bounding box center [347, 225] width 52 height 19
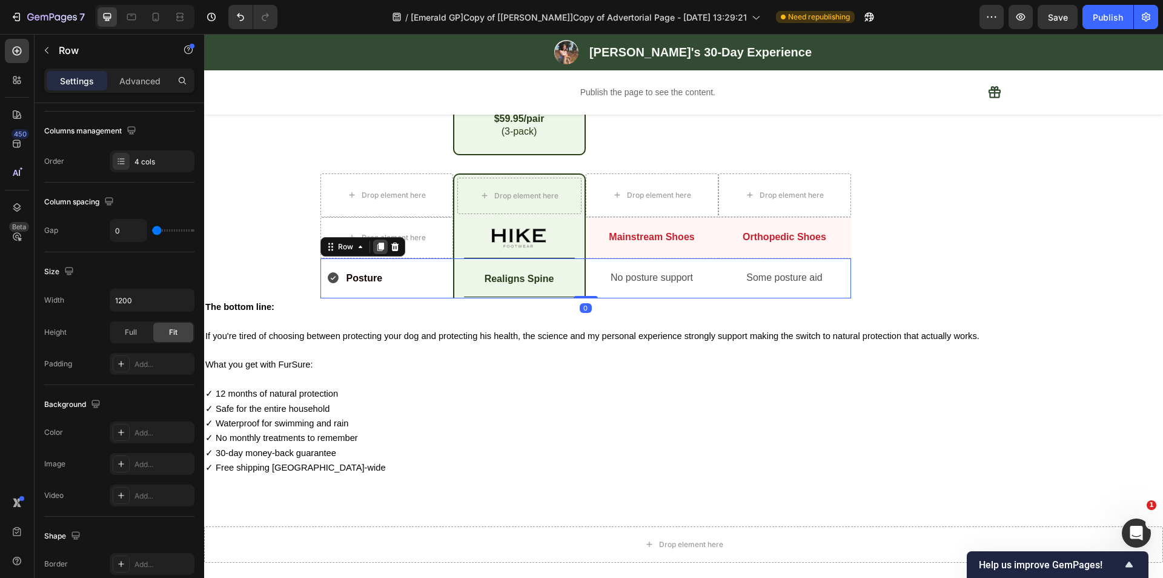
click at [377, 245] on icon at bounding box center [380, 246] width 7 height 8
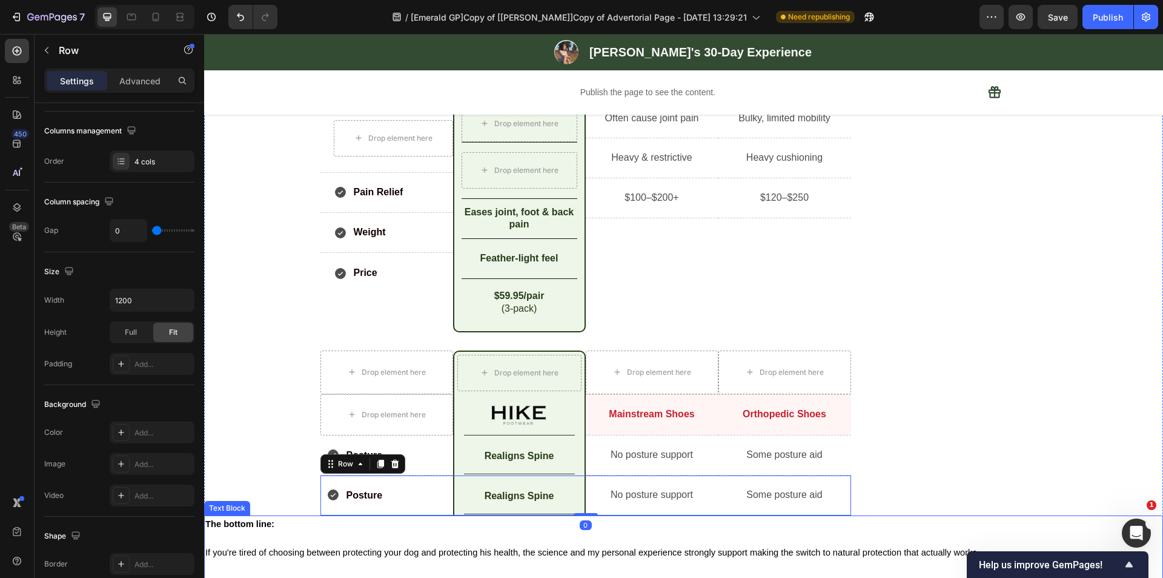
scroll to position [4086, 0]
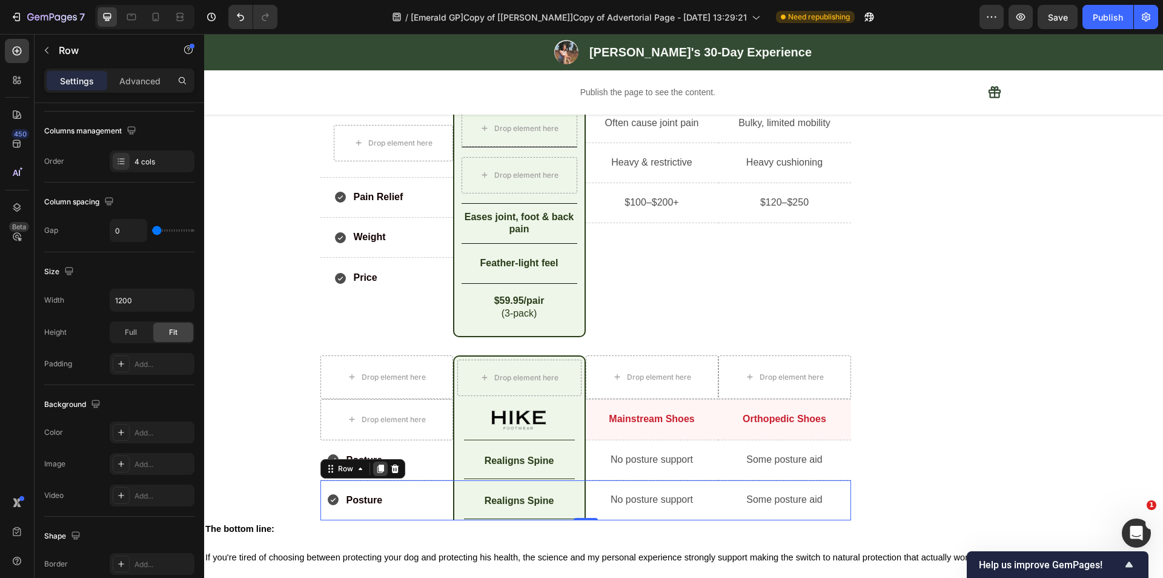
click at [377, 467] on icon at bounding box center [380, 468] width 7 height 8
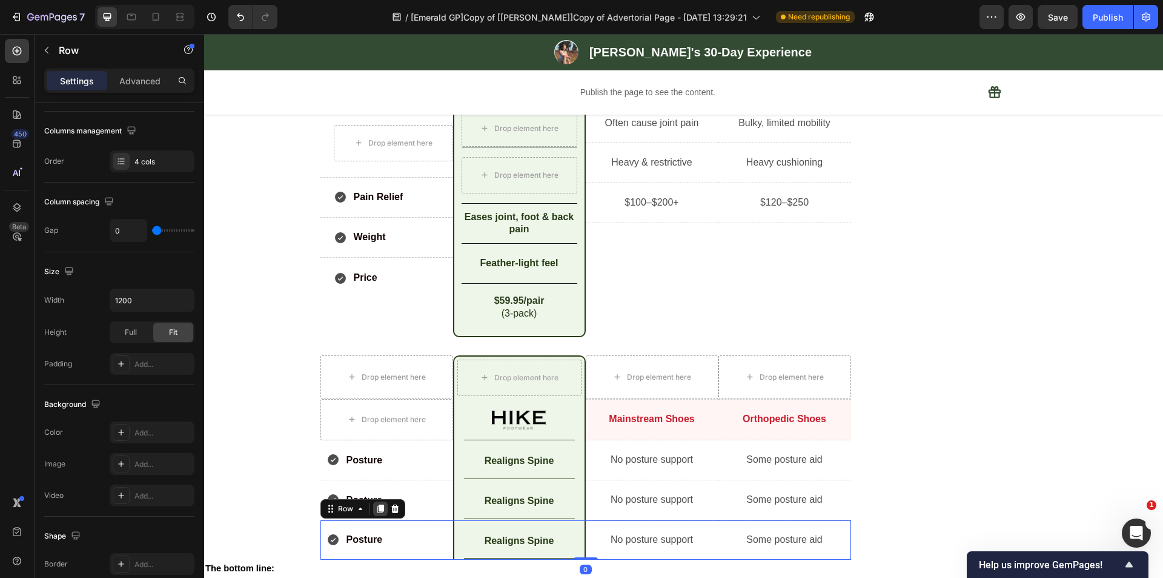
click at [377, 507] on icon at bounding box center [380, 508] width 7 height 8
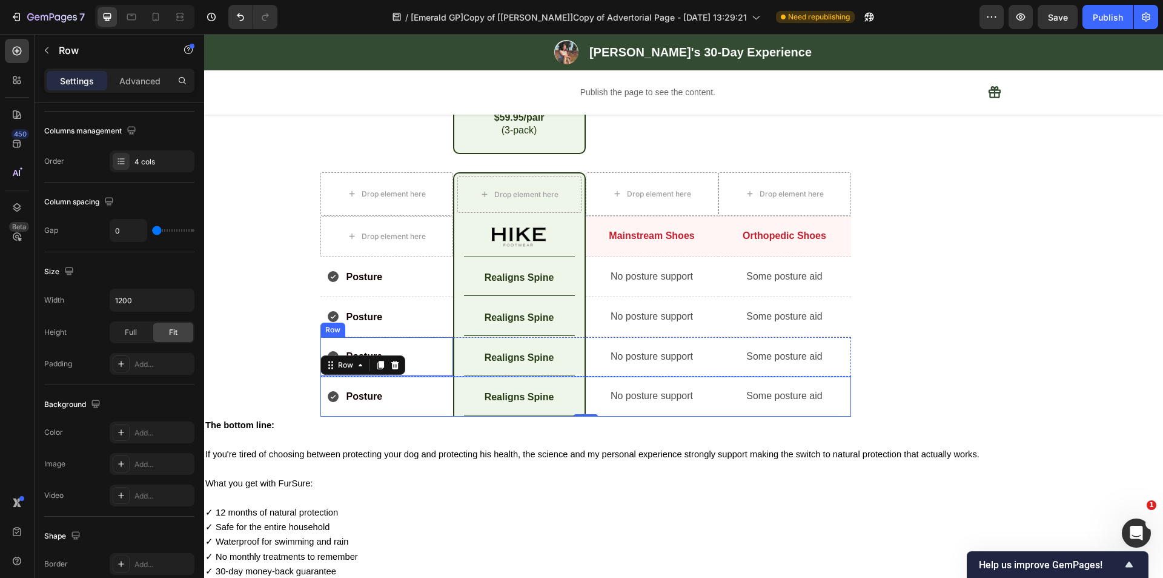
scroll to position [4266, 0]
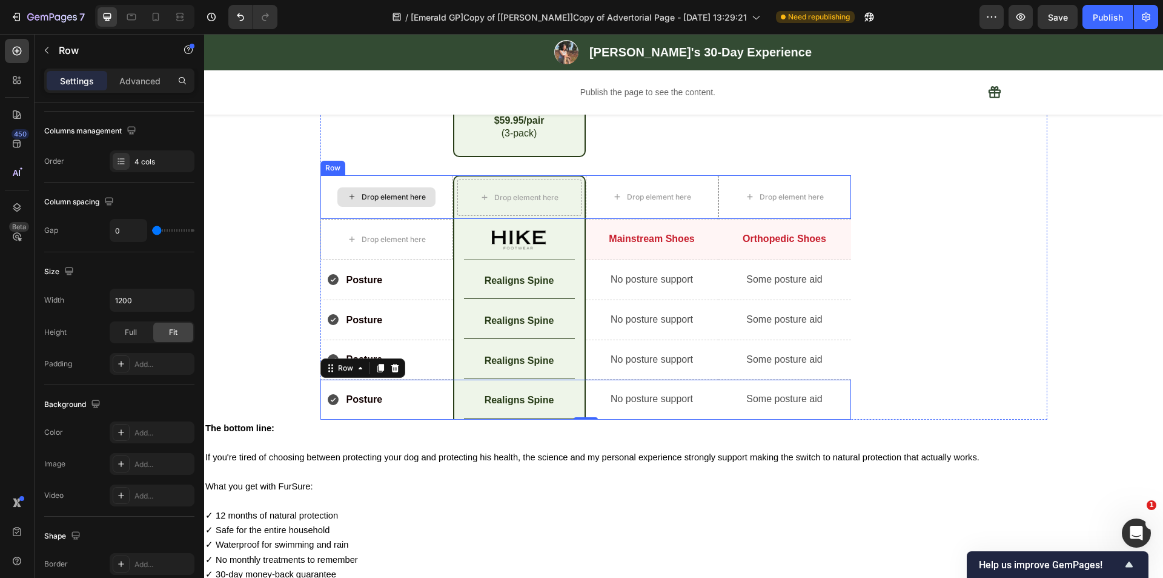
click at [396, 185] on div "Drop element here" at bounding box center [387, 197] width 133 height 44
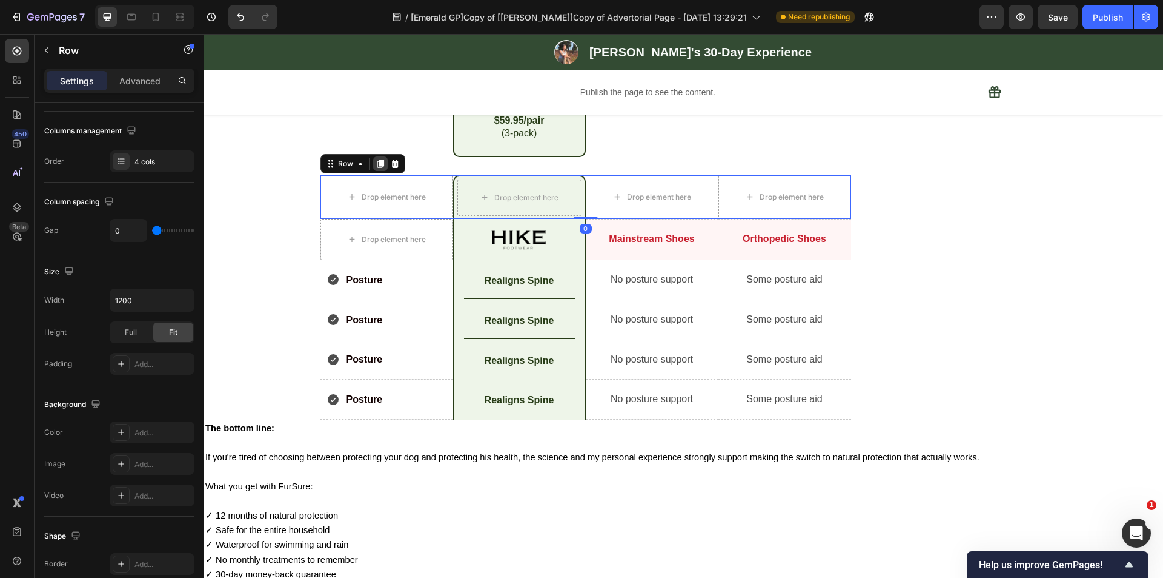
click at [377, 165] on icon at bounding box center [380, 163] width 7 height 8
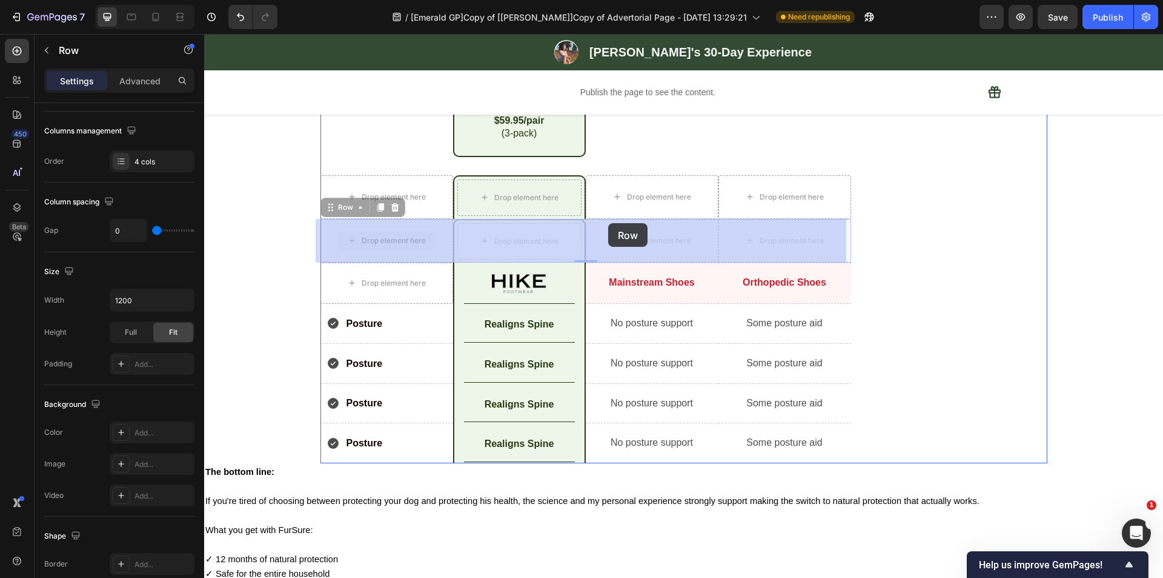
drag, startPoint x: 333, startPoint y: 208, endPoint x: 608, endPoint y: 223, distance: 275.5
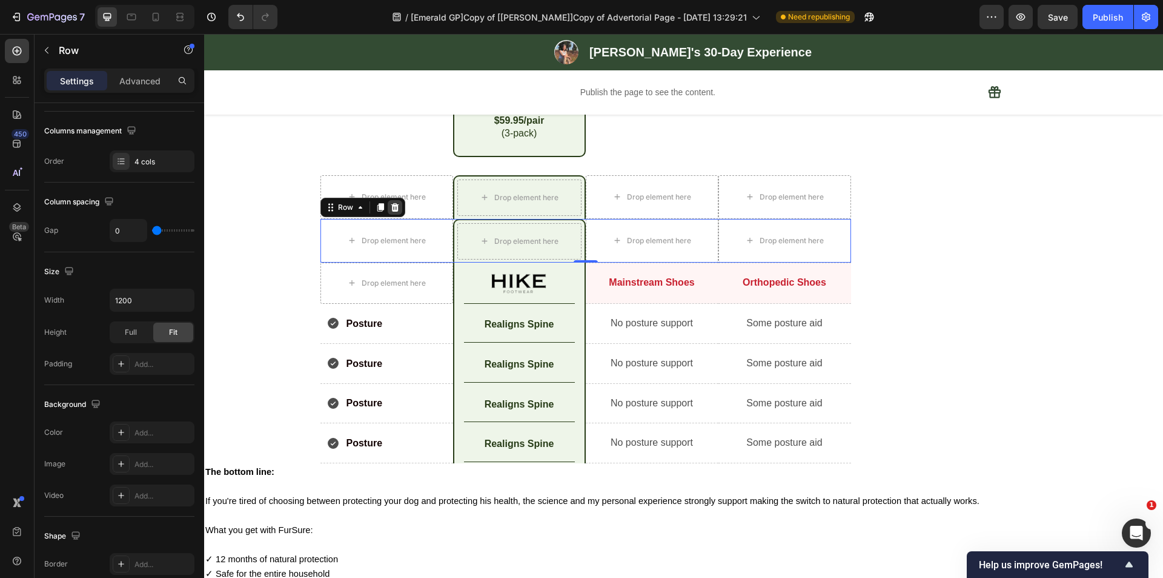
click at [393, 206] on icon at bounding box center [395, 207] width 10 height 10
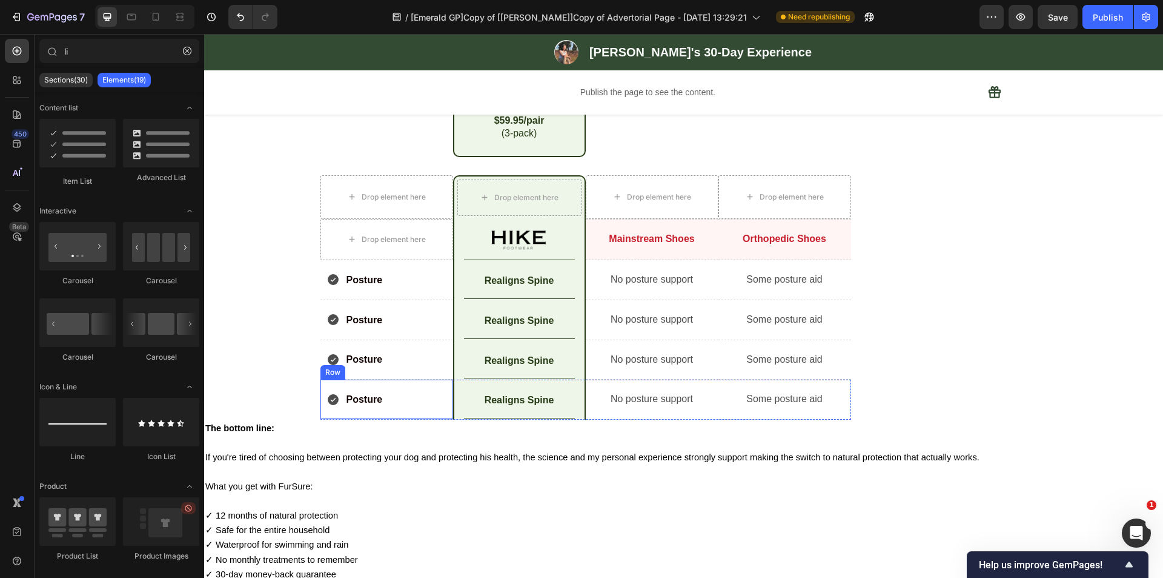
click at [402, 387] on div "Posture Item List Row" at bounding box center [387, 399] width 133 height 40
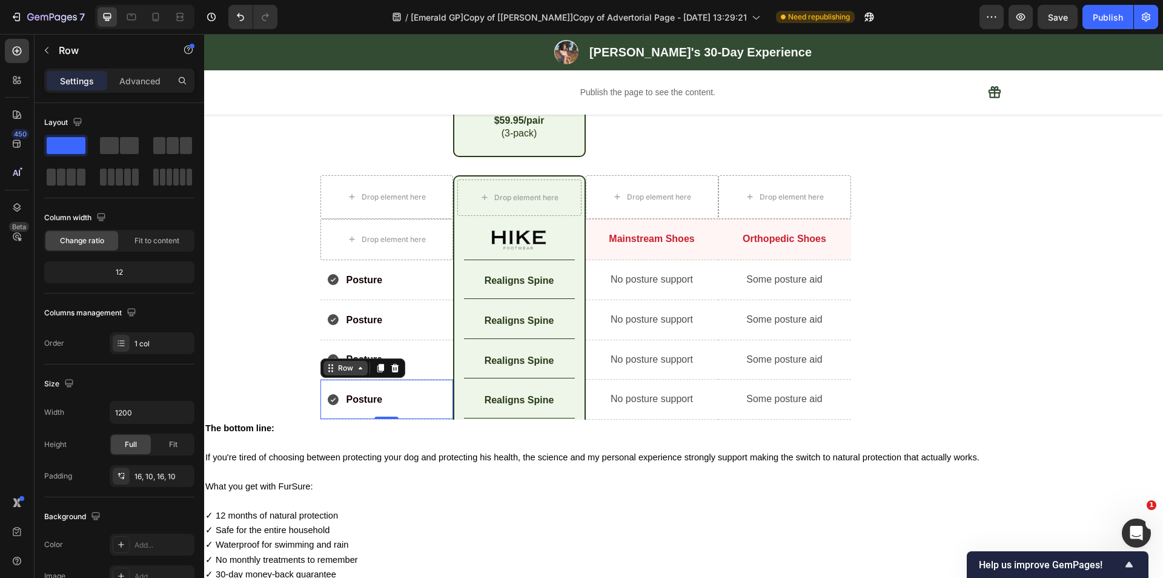
click at [336, 370] on div "Row" at bounding box center [346, 367] width 20 height 11
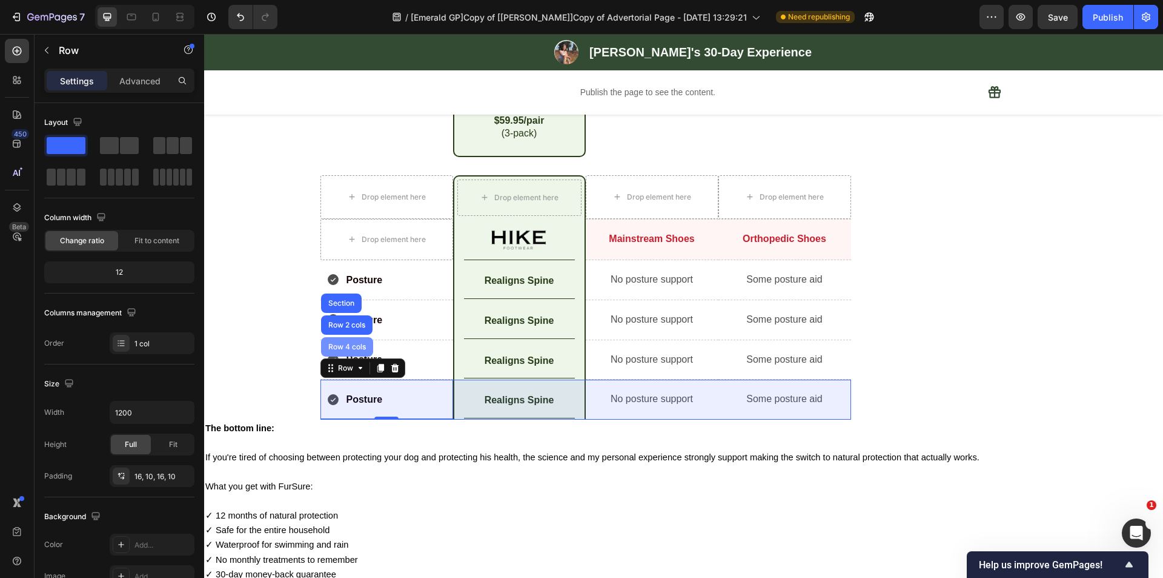
click at [343, 344] on div "Row 4 cols" at bounding box center [347, 346] width 42 height 7
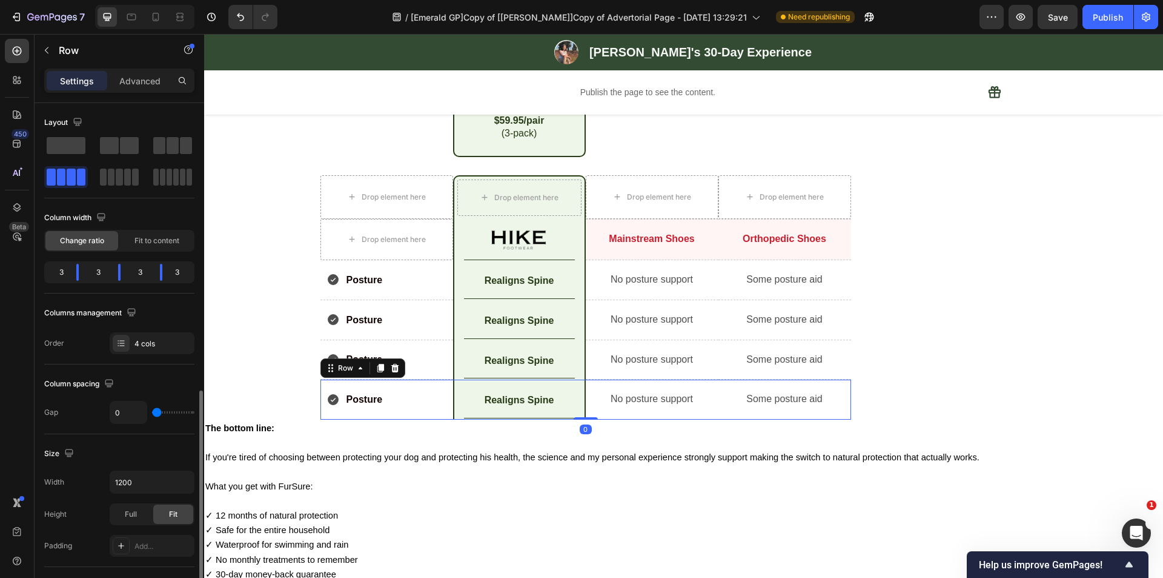
scroll to position [182, 0]
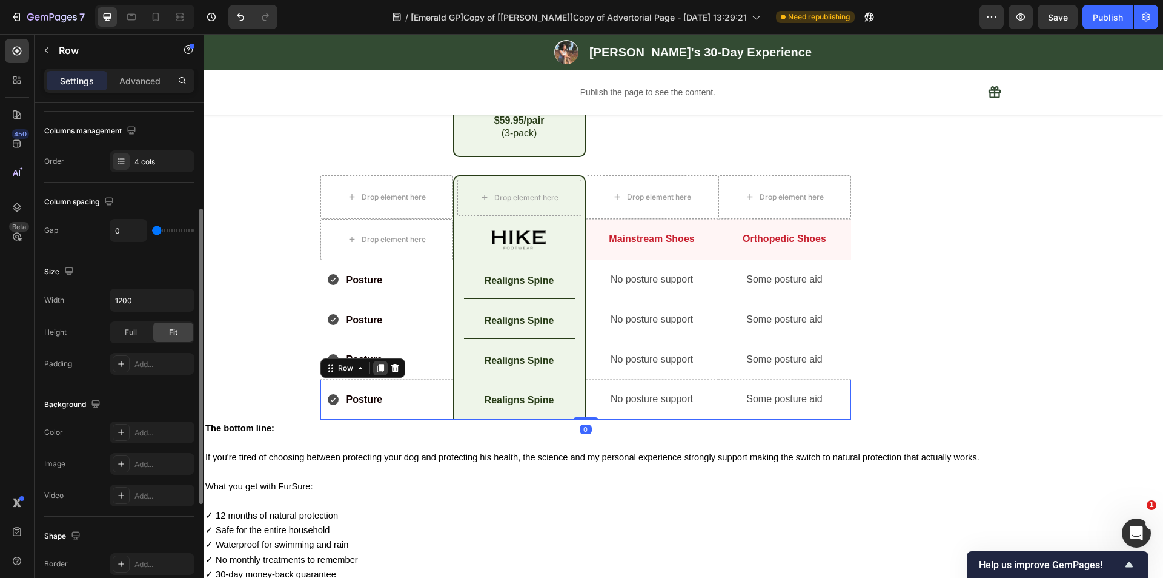
click at [376, 373] on icon at bounding box center [381, 368] width 10 height 10
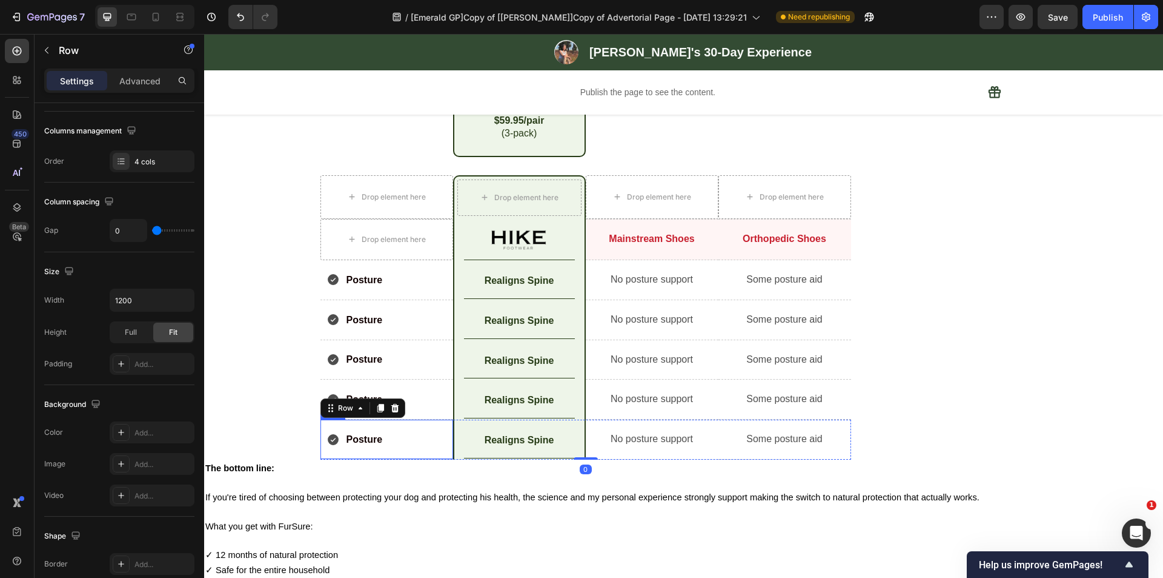
click at [409, 428] on div "Posture Item List Row" at bounding box center [387, 439] width 133 height 40
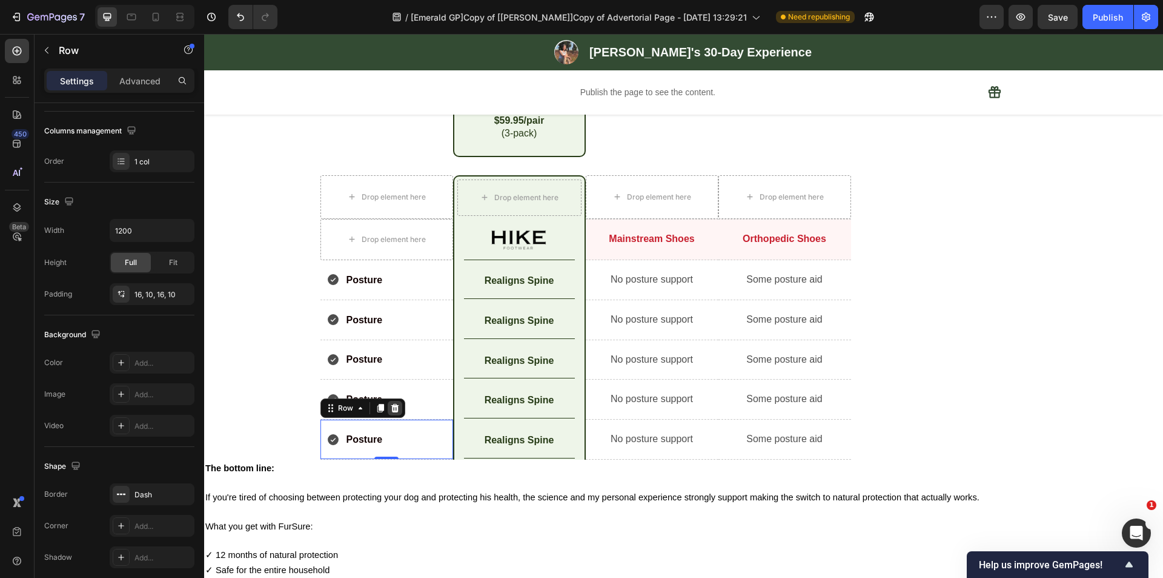
click at [394, 411] on icon at bounding box center [395, 408] width 10 height 10
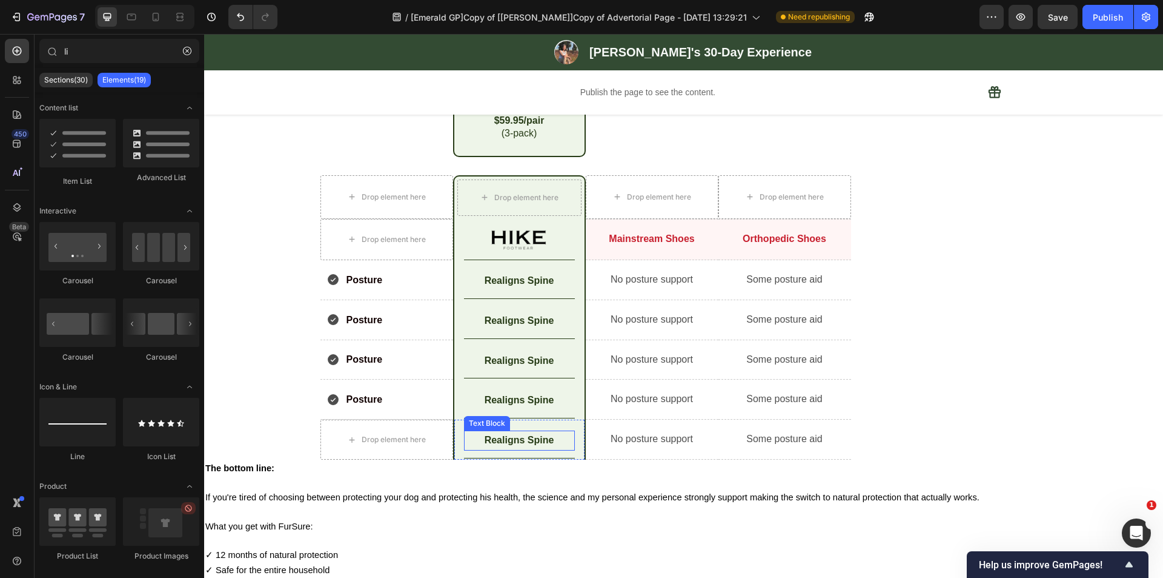
click at [528, 438] on p "Realigns Spine" at bounding box center [519, 440] width 108 height 18
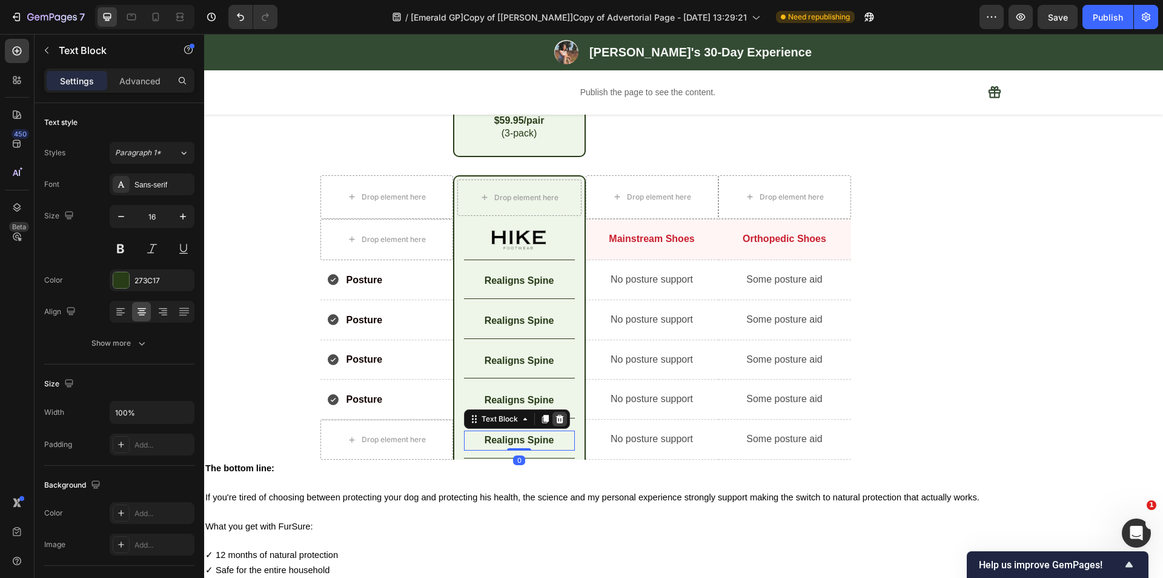
click at [555, 418] on icon at bounding box center [560, 419] width 10 height 10
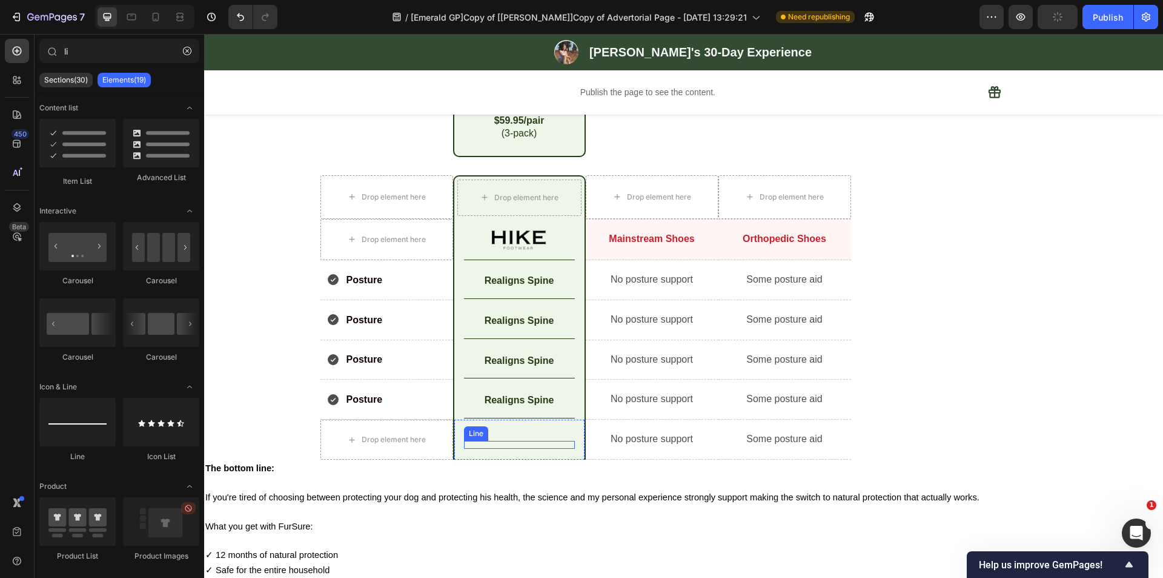
click at [508, 444] on div "Title Line" at bounding box center [519, 445] width 111 height 8
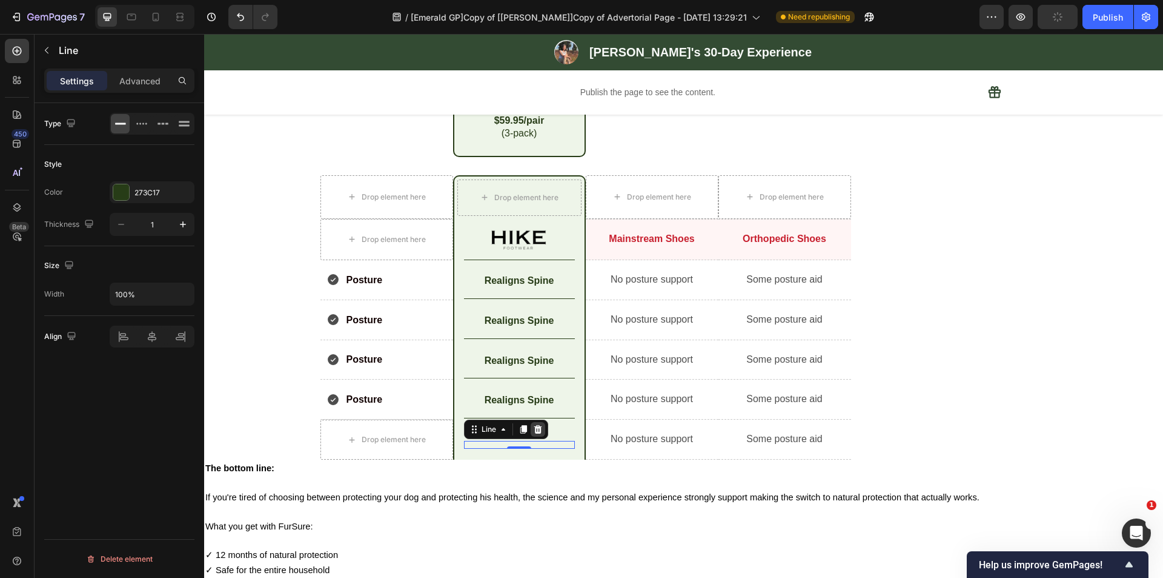
click at [533, 429] on icon at bounding box center [538, 429] width 10 height 10
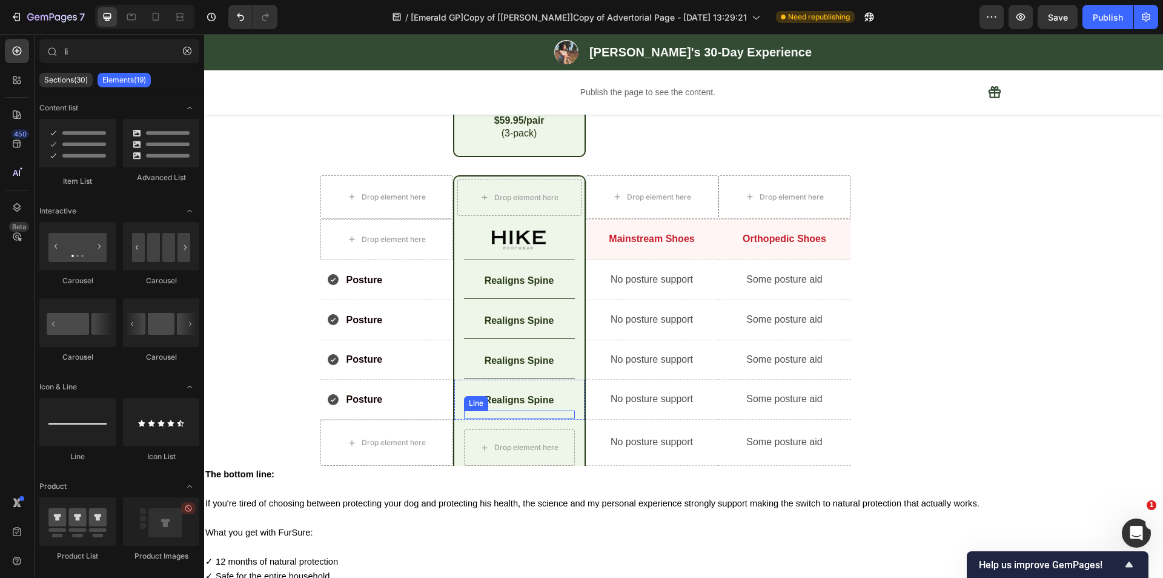
click at [518, 413] on div "Title Line" at bounding box center [519, 414] width 111 height 8
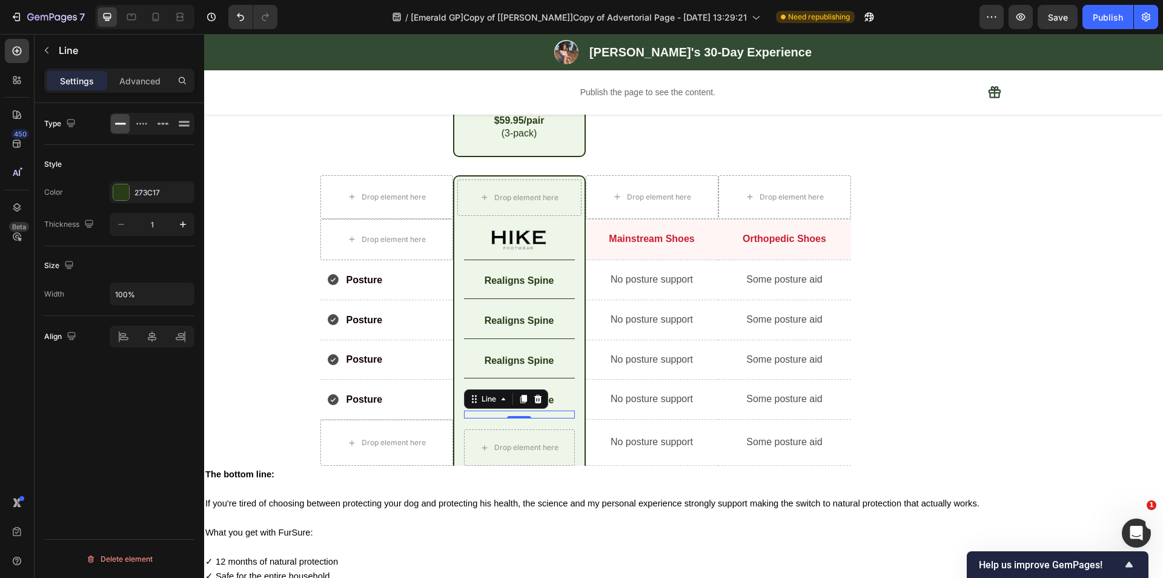
click at [542, 400] on div "Line" at bounding box center [506, 398] width 84 height 19
click at [534, 400] on icon at bounding box center [538, 398] width 8 height 8
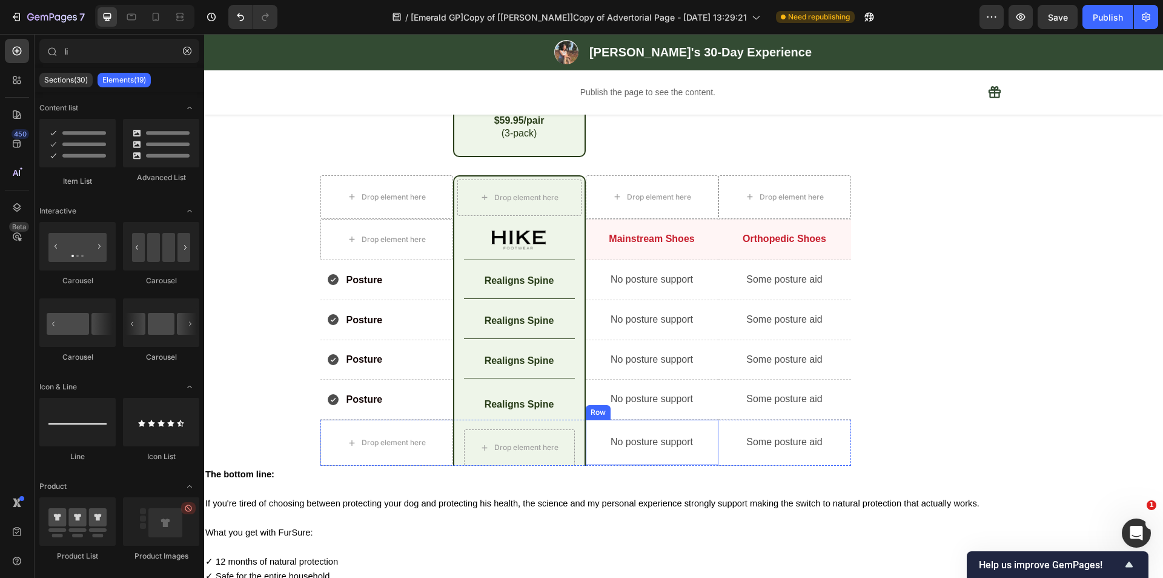
click at [619, 456] on div "No posture support Text Block Row" at bounding box center [652, 442] width 133 height 46
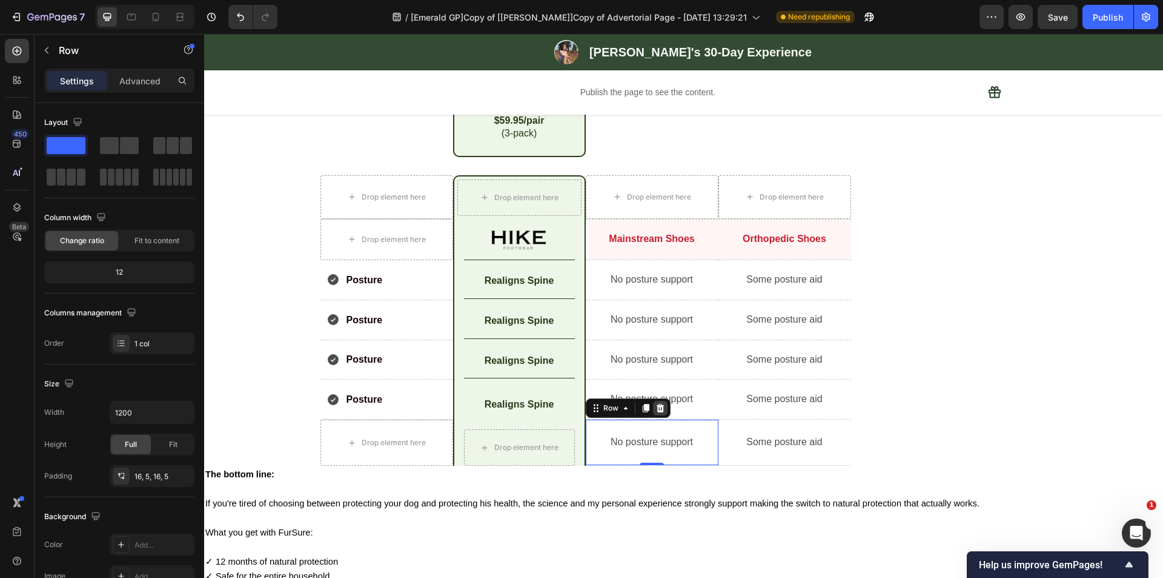
click at [656, 404] on icon at bounding box center [660, 408] width 8 height 8
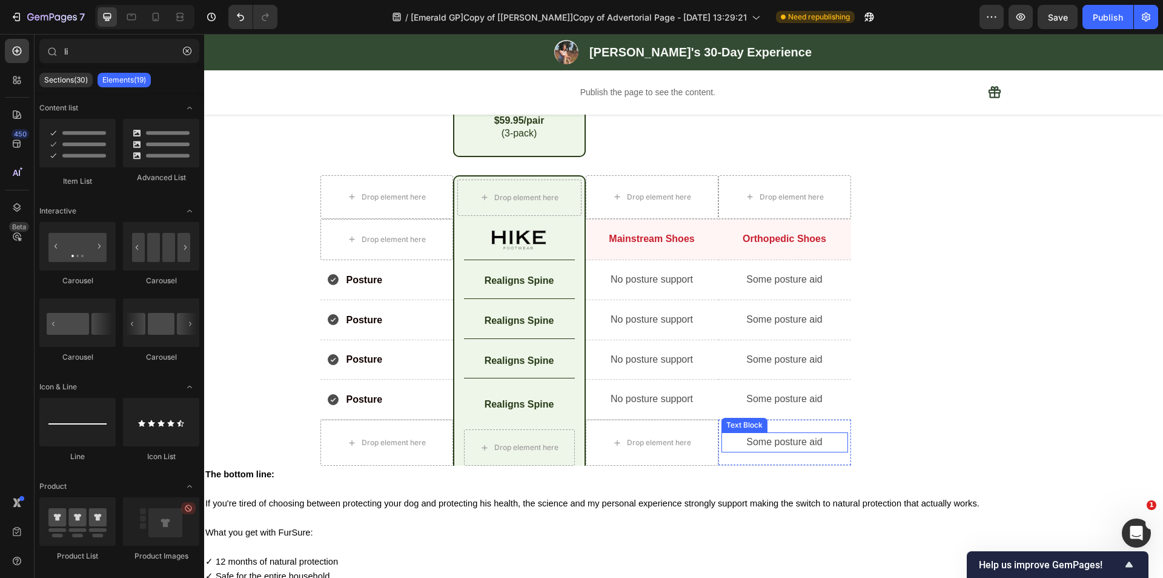
click at [729, 439] on p "Some posture aid" at bounding box center [785, 442] width 124 height 18
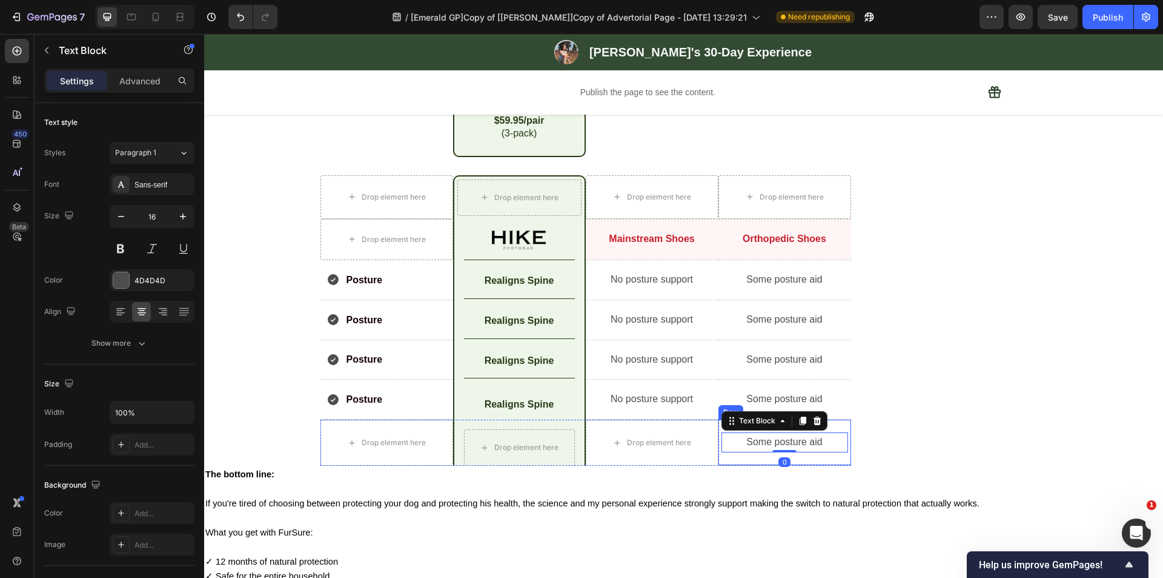
click at [728, 461] on div "Some posture aid Text Block 0 Row" at bounding box center [785, 442] width 133 height 46
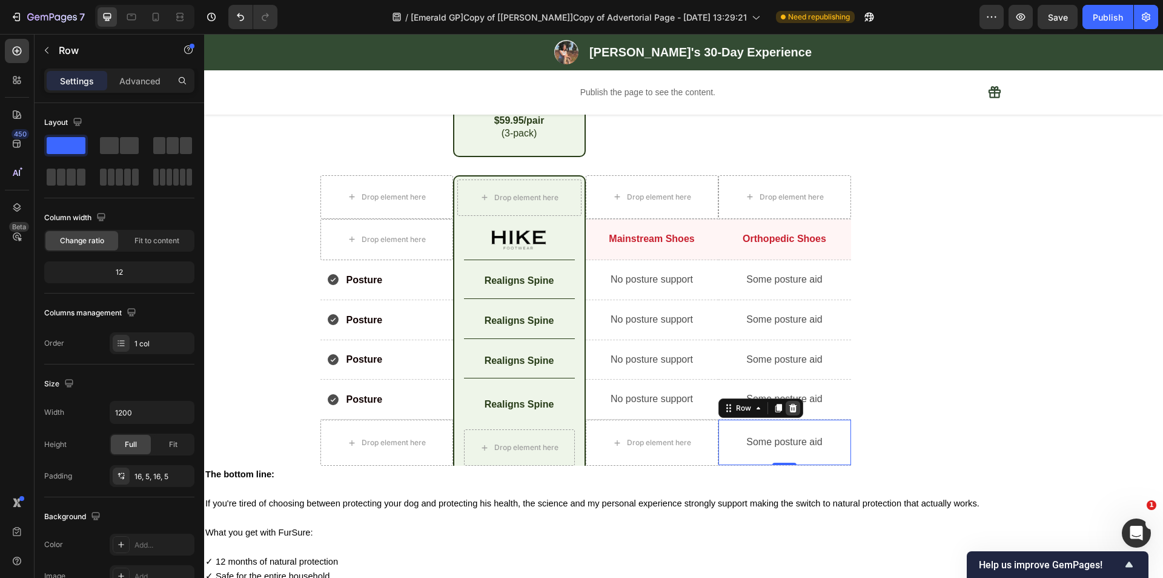
click at [790, 409] on icon at bounding box center [793, 408] width 10 height 10
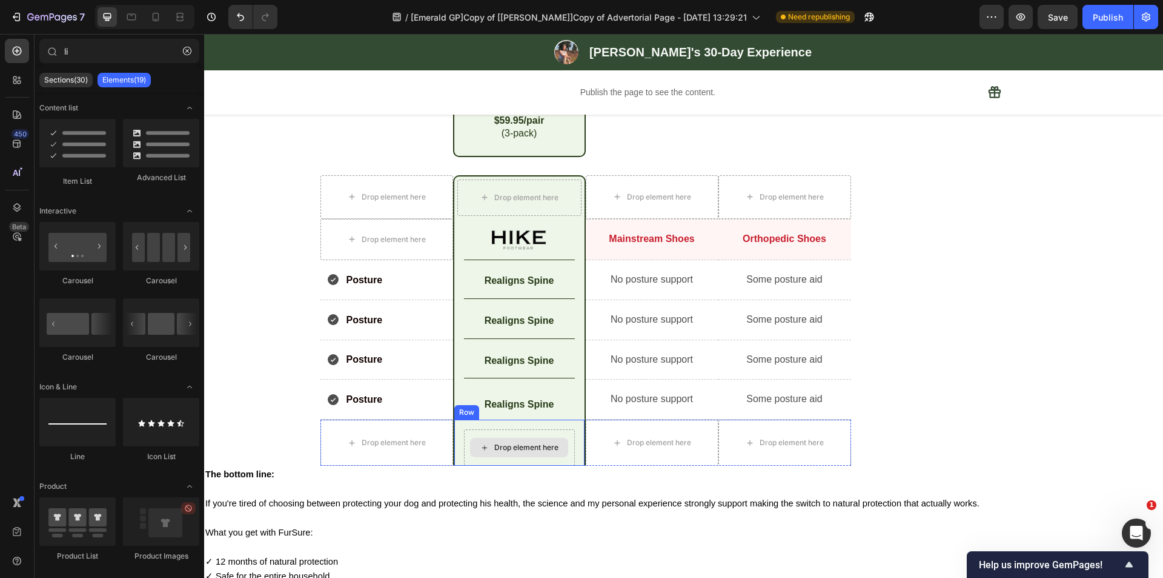
click at [565, 436] on div "Drop element here" at bounding box center [519, 447] width 111 height 36
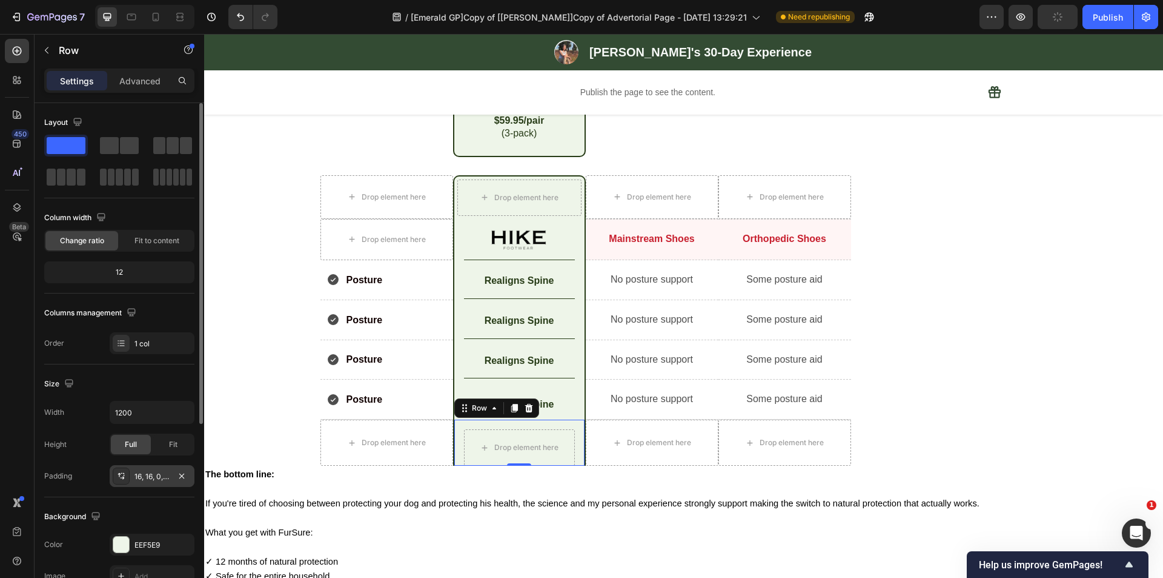
click at [147, 474] on div "16, 16, 0, 16" at bounding box center [152, 476] width 35 height 11
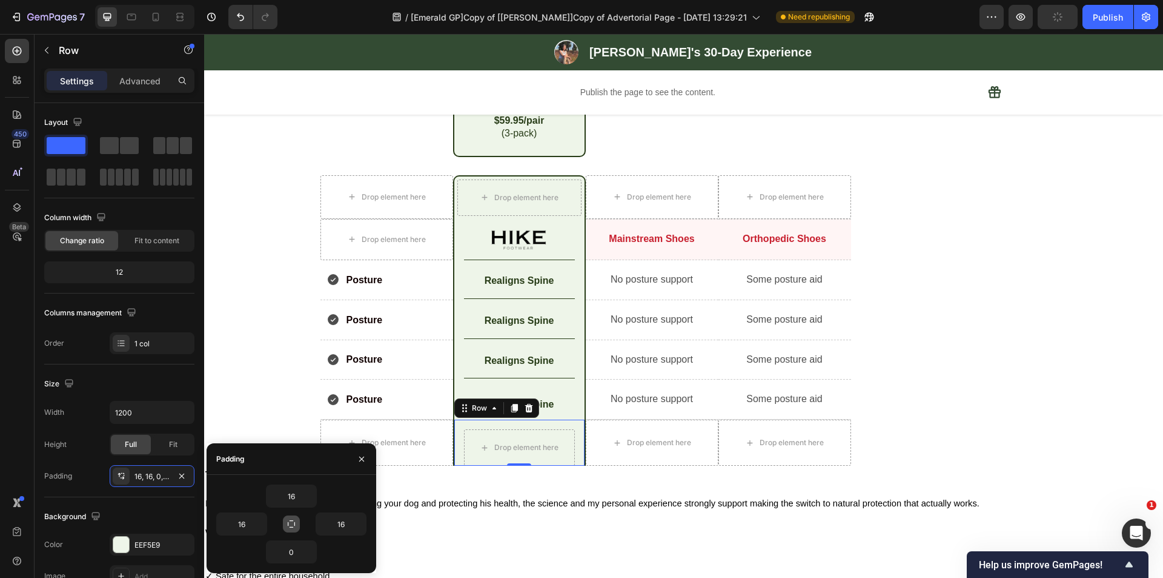
click at [291, 529] on button "button" at bounding box center [291, 523] width 17 height 17
type input "16"
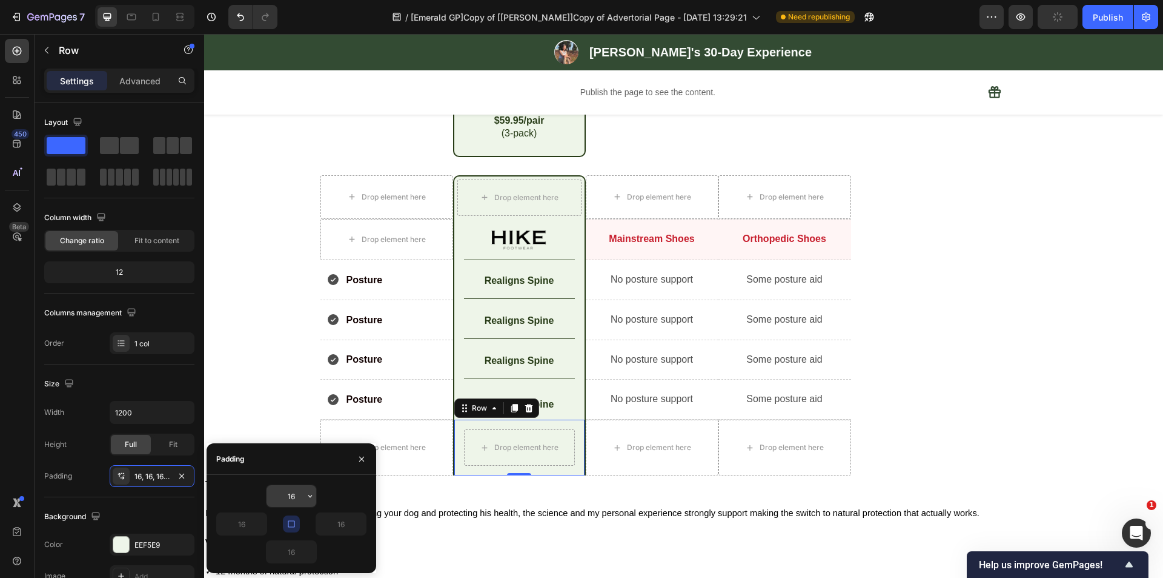
click at [298, 492] on input "16" at bounding box center [292, 496] width 50 height 22
type input "5"
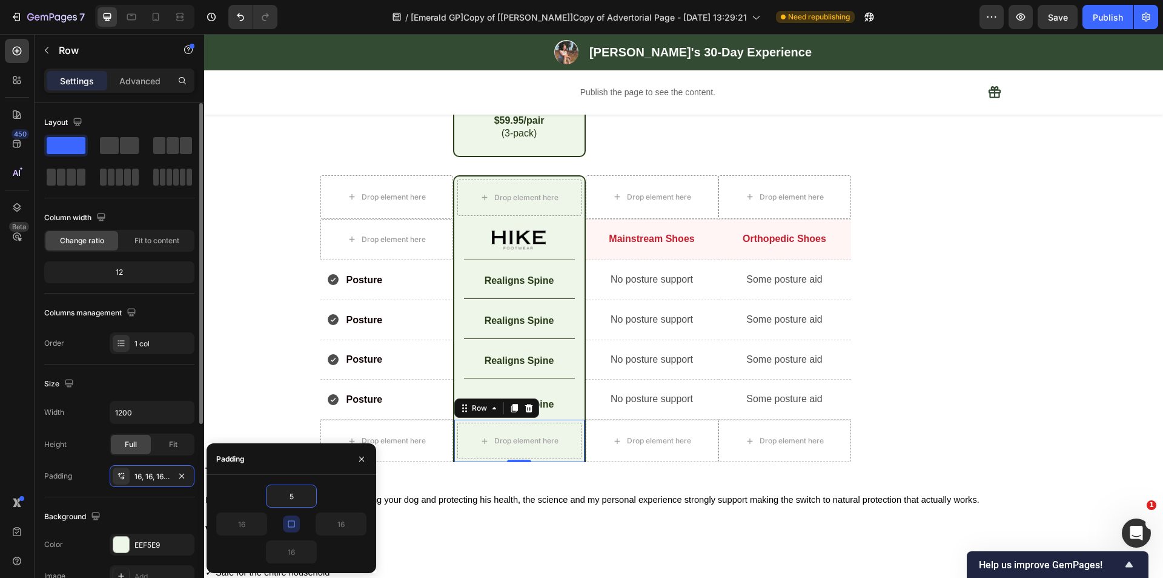
click at [85, 427] on div "Width 1200 Height Full Fit Padding 16, 16, 16, 16" at bounding box center [119, 444] width 150 height 86
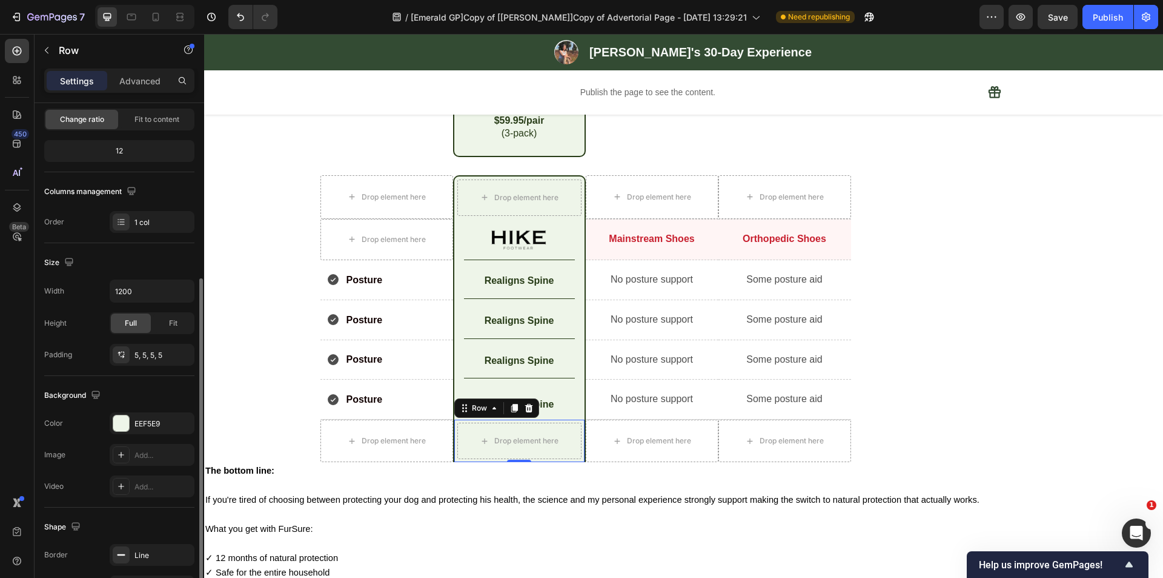
scroll to position [242, 0]
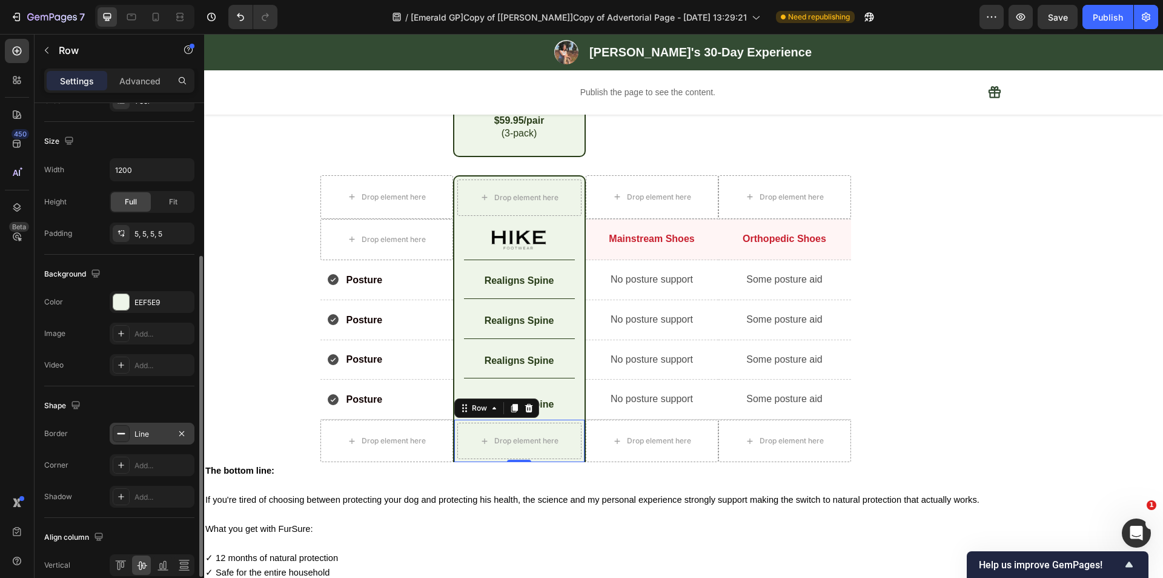
click at [139, 438] on div "Line" at bounding box center [152, 433] width 35 height 11
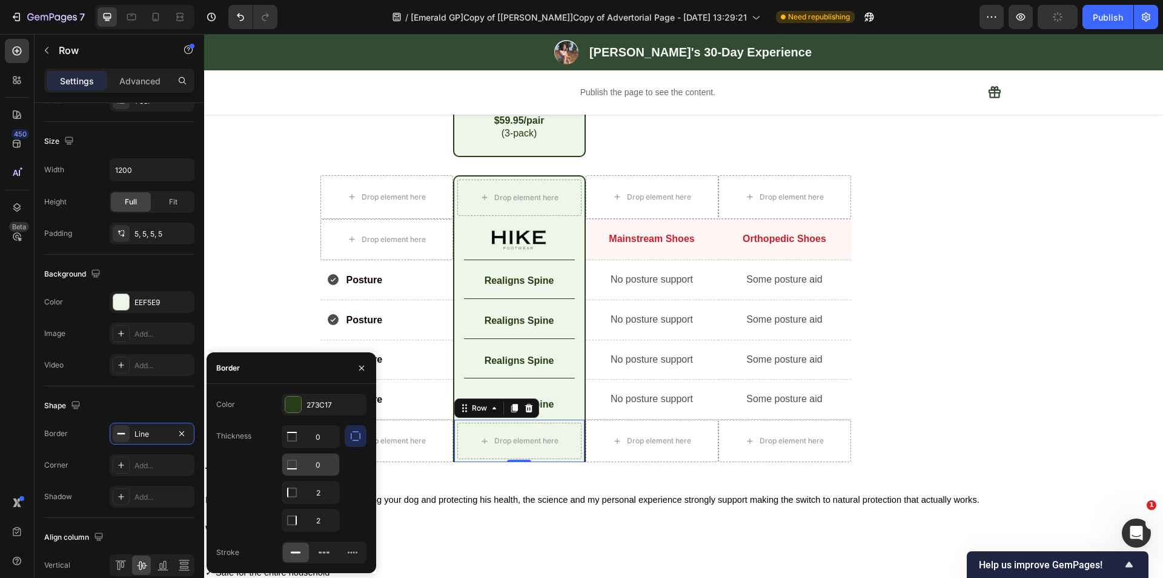
click at [322, 464] on input "0" at bounding box center [310, 464] width 57 height 22
type input "2"
click at [264, 486] on div "Thickness 0 2 2 2" at bounding box center [291, 478] width 150 height 107
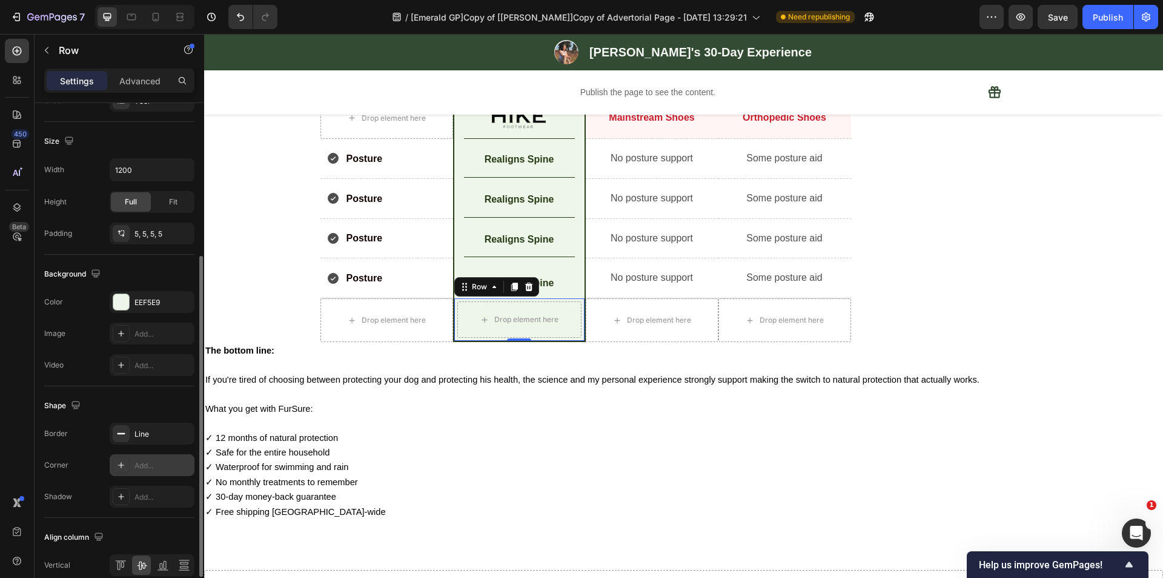
click at [164, 468] on div "Add..." at bounding box center [163, 465] width 57 height 11
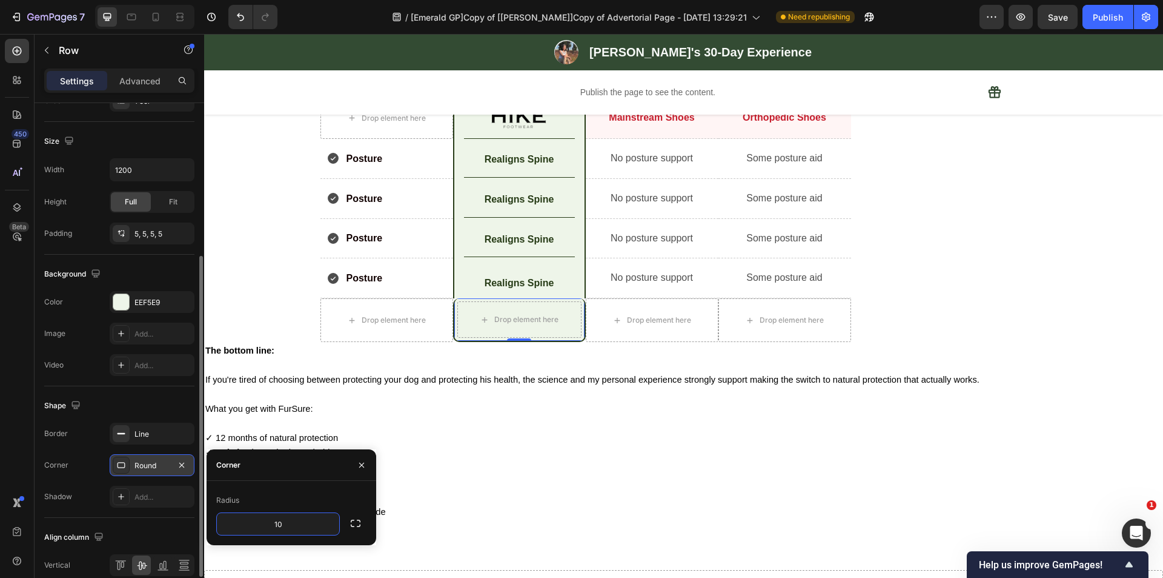
click at [338, 491] on div "Radius" at bounding box center [291, 499] width 150 height 19
click at [352, 524] on icon "button" at bounding box center [356, 523] width 12 height 12
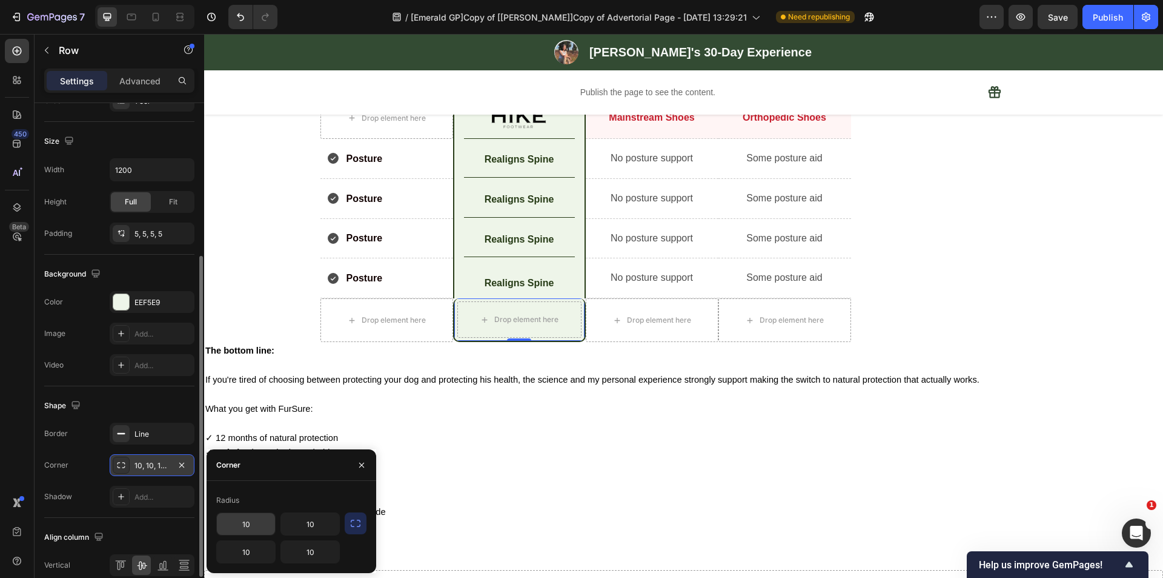
click at [264, 522] on input "10" at bounding box center [246, 524] width 58 height 22
type input "0"
click at [318, 523] on input "10" at bounding box center [310, 524] width 58 height 22
type input "0"
click at [319, 490] on div "Radius 0 0 10 10" at bounding box center [292, 527] width 170 height 92
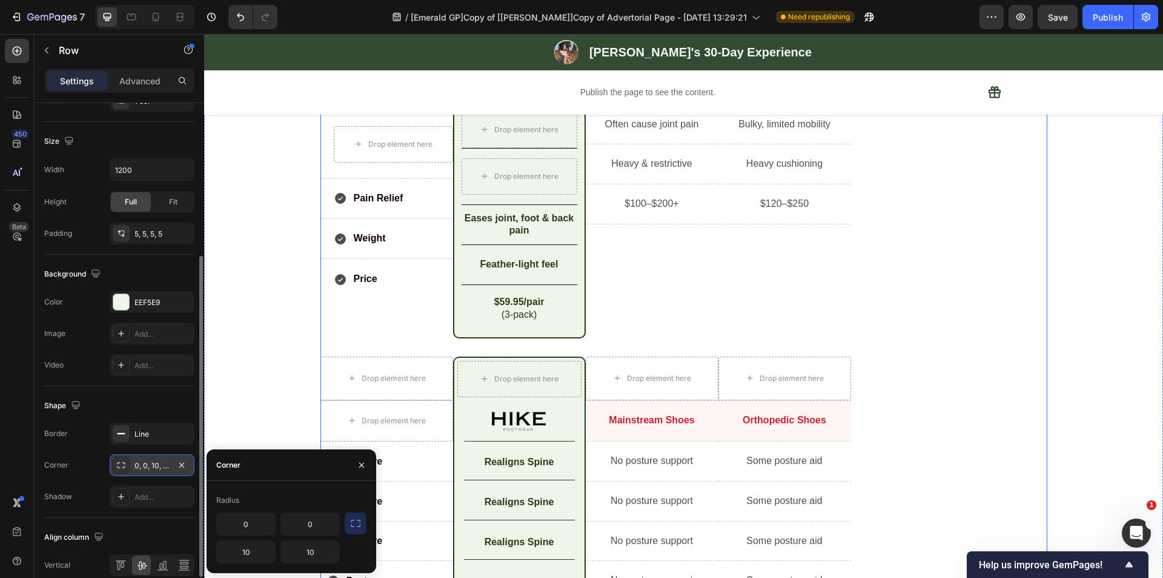
scroll to position [4084, 0]
click at [372, 199] on p "Pain Relief" at bounding box center [379, 199] width 50 height 18
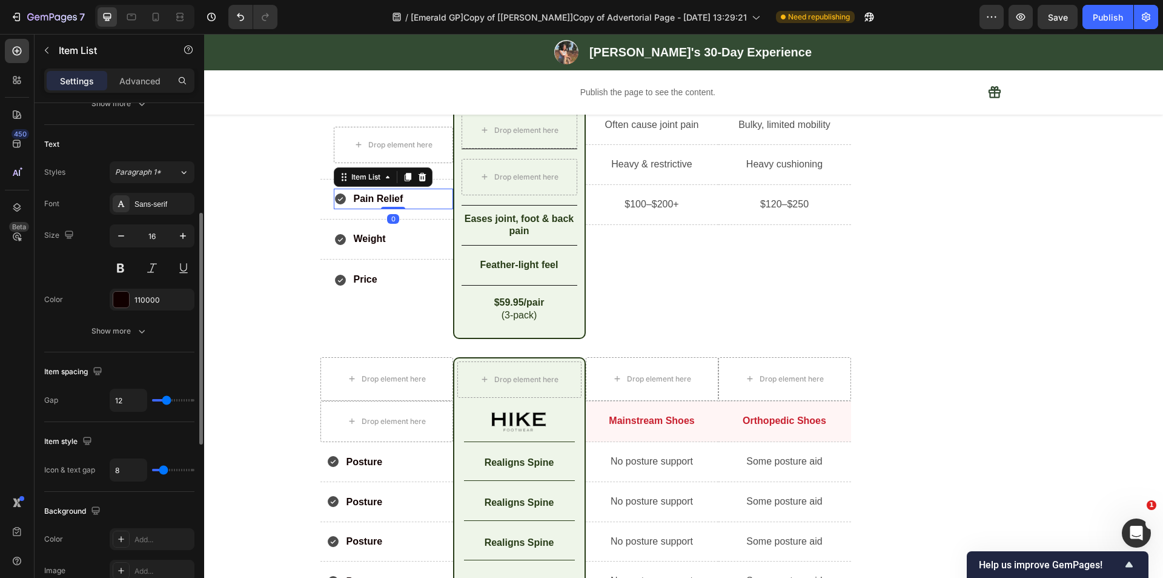
scroll to position [0, 0]
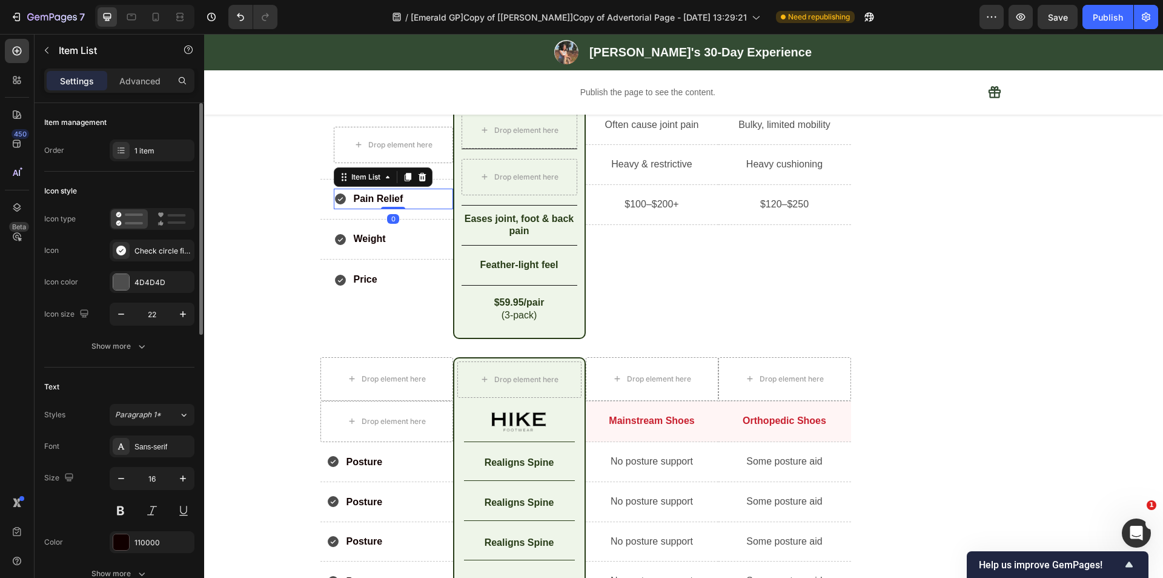
click at [366, 199] on p "Pain Relief" at bounding box center [379, 199] width 50 height 18
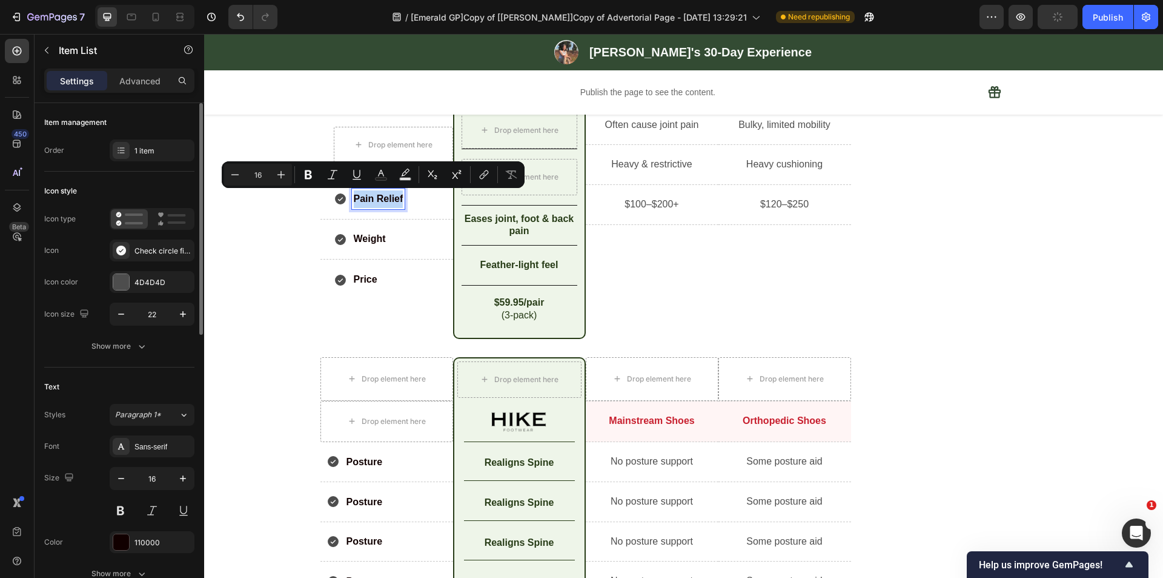
copy p "Pain Relief"
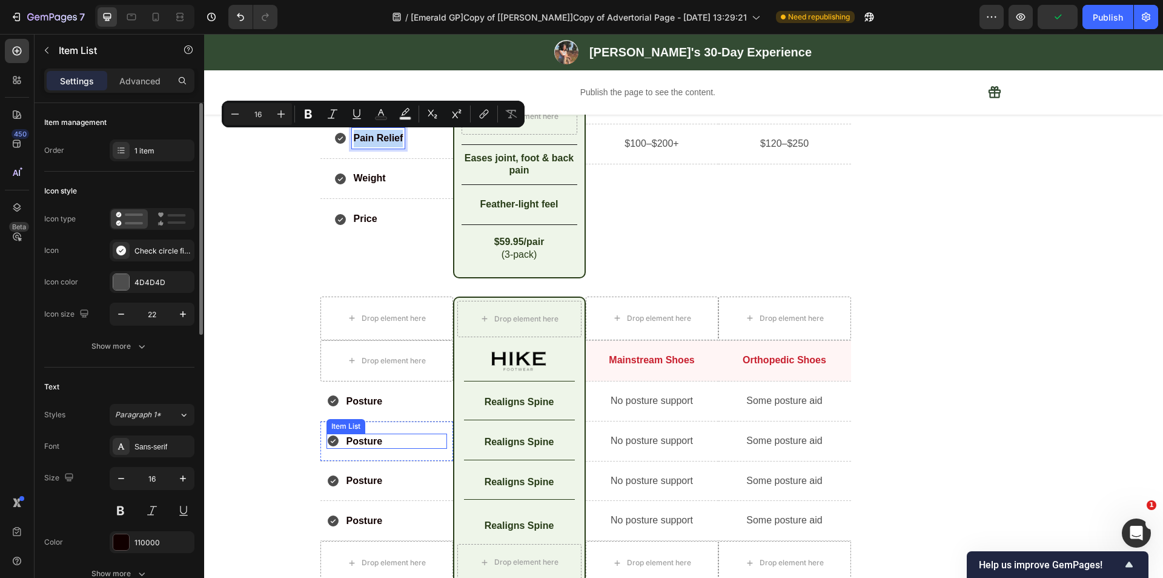
click at [361, 441] on p "Posture" at bounding box center [365, 441] width 36 height 12
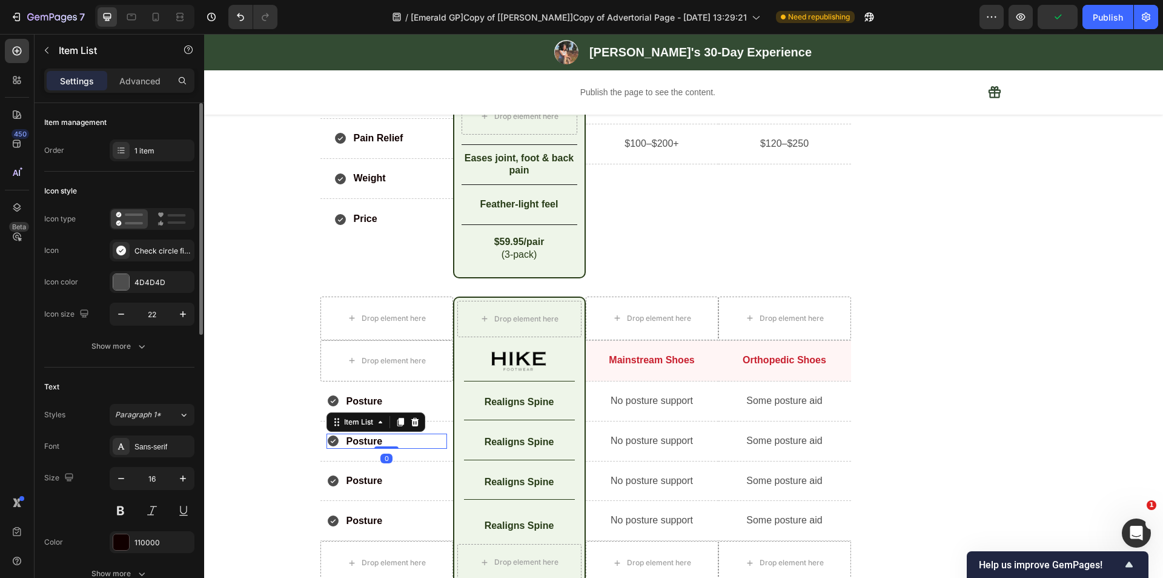
click at [348, 442] on p "Posture" at bounding box center [365, 441] width 36 height 12
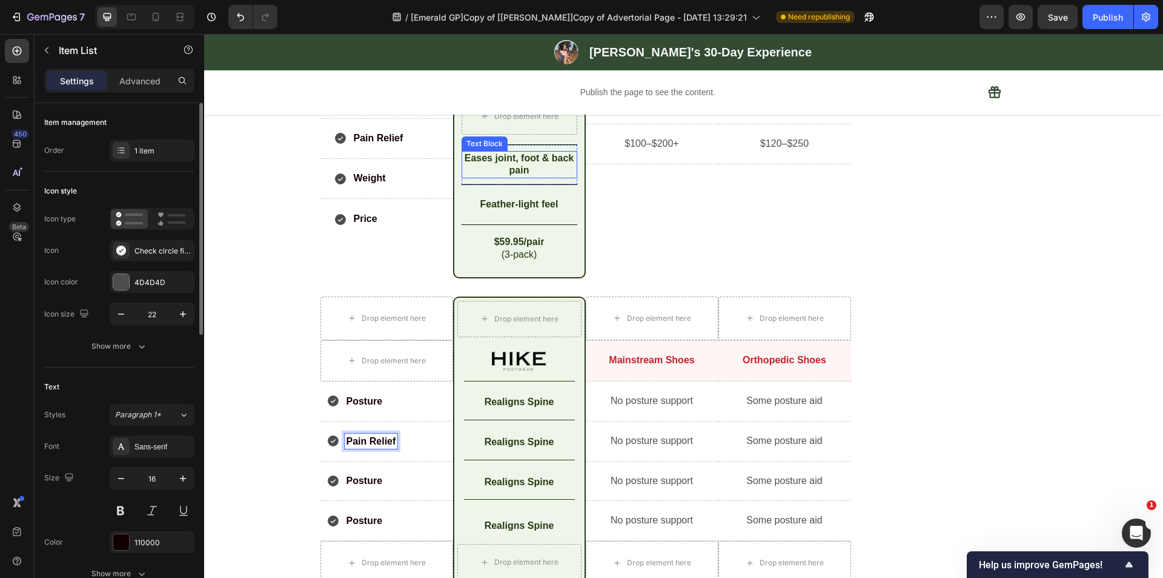
click at [517, 167] on p "Eases joint, foot & back pain" at bounding box center [519, 164] width 113 height 25
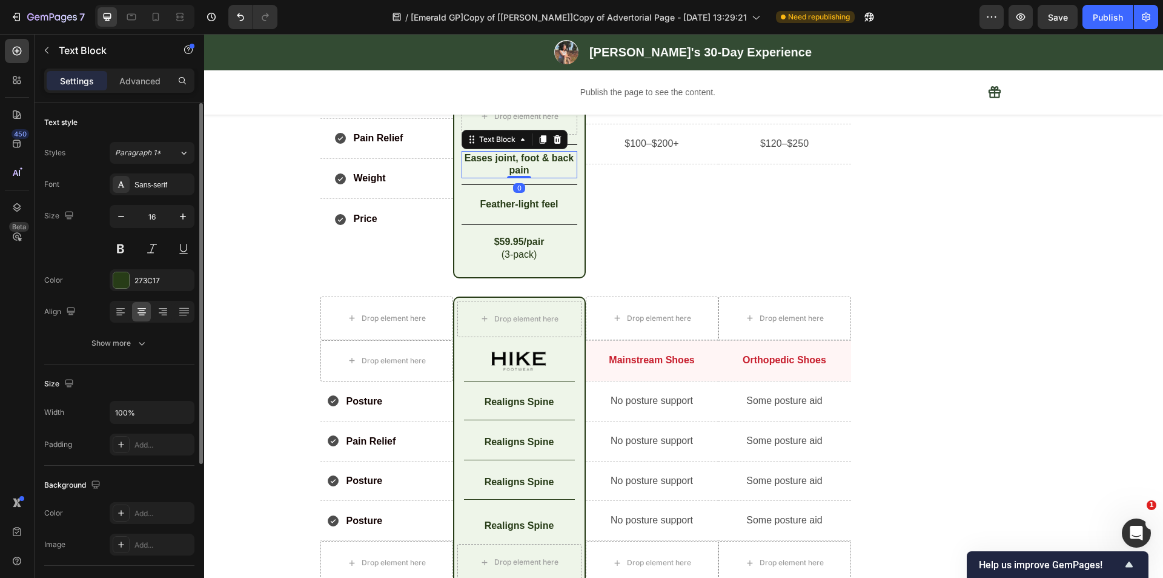
click at [507, 167] on p "Eases joint, foot & back pain" at bounding box center [519, 164] width 113 height 25
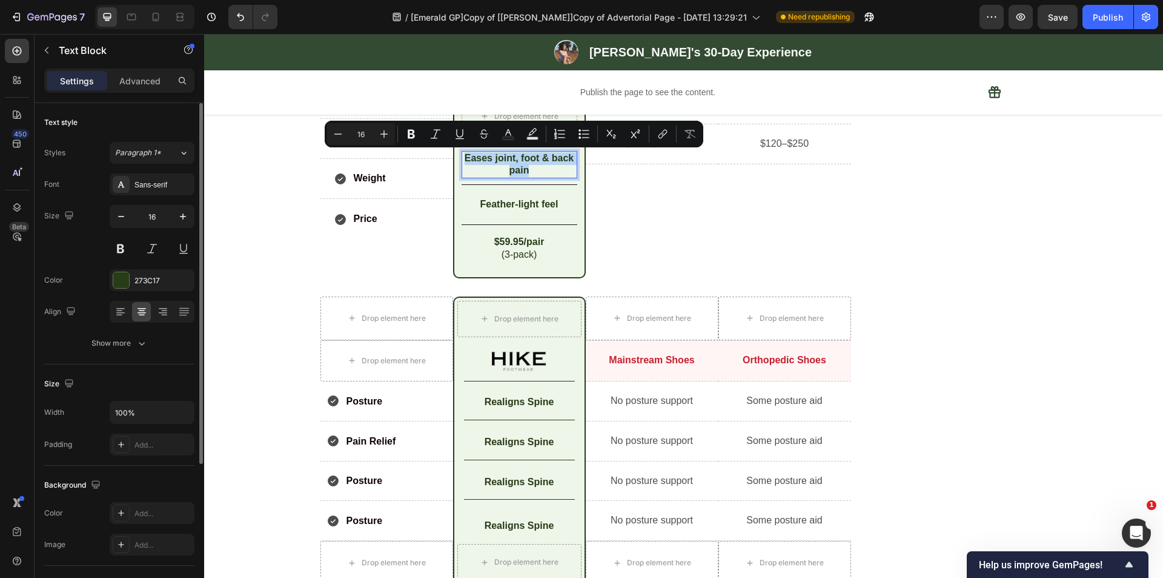
copy p "Eases joint, foot & back pain"
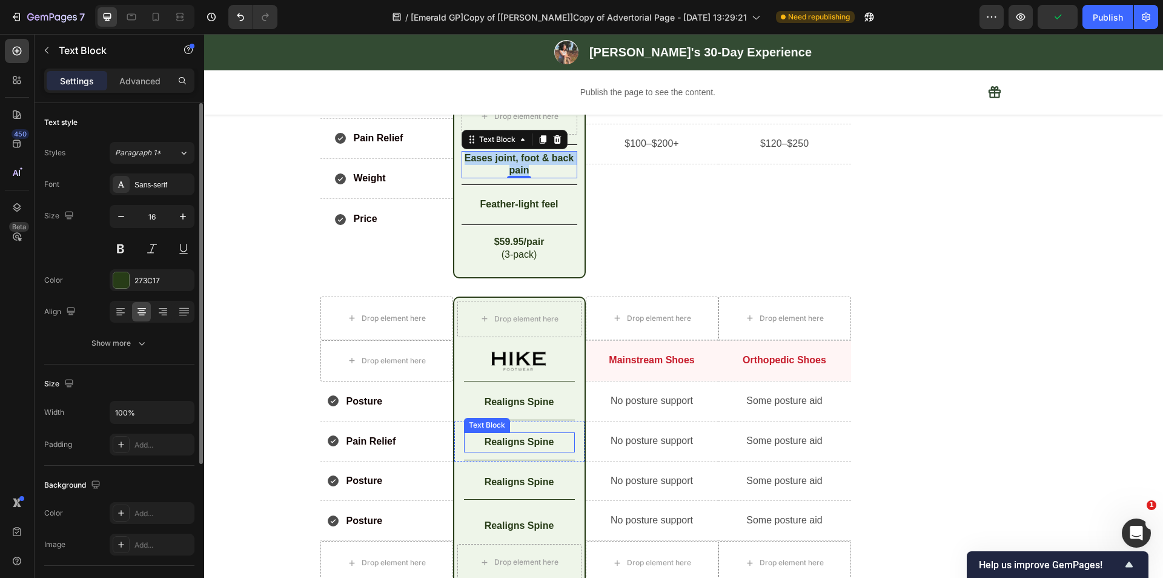
click at [507, 438] on p "Realigns Spine" at bounding box center [519, 442] width 108 height 18
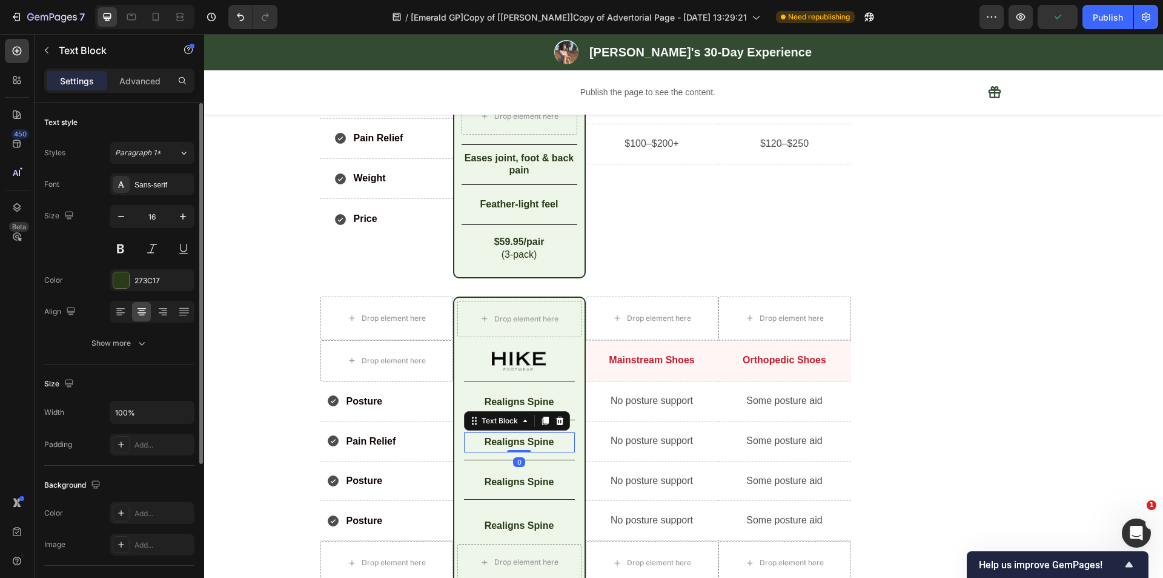
click at [507, 442] on p "Realigns Spine" at bounding box center [519, 442] width 108 height 18
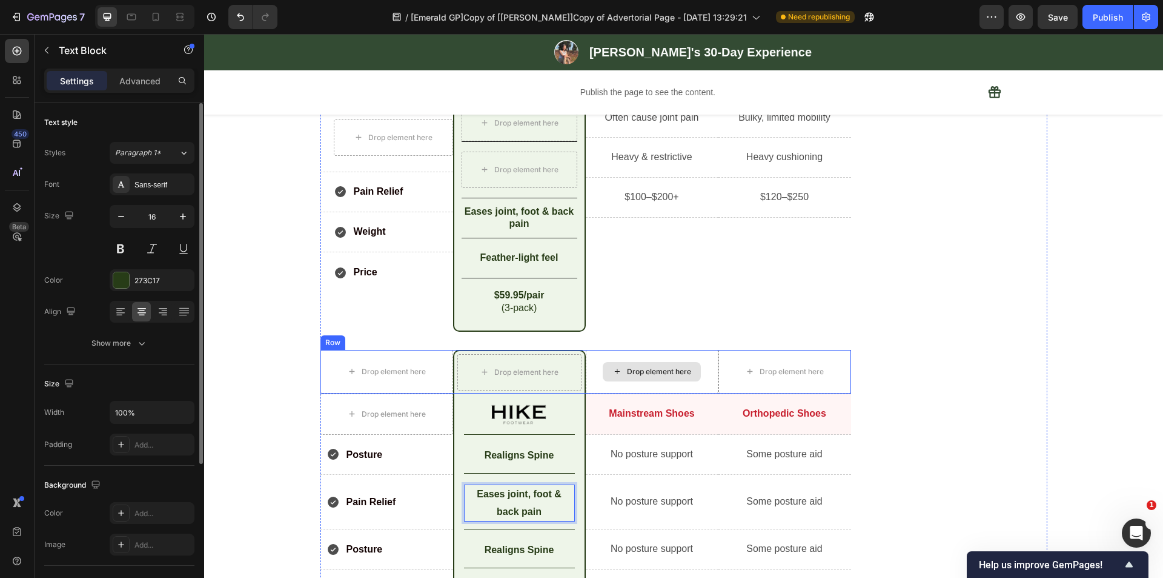
scroll to position [4083, 0]
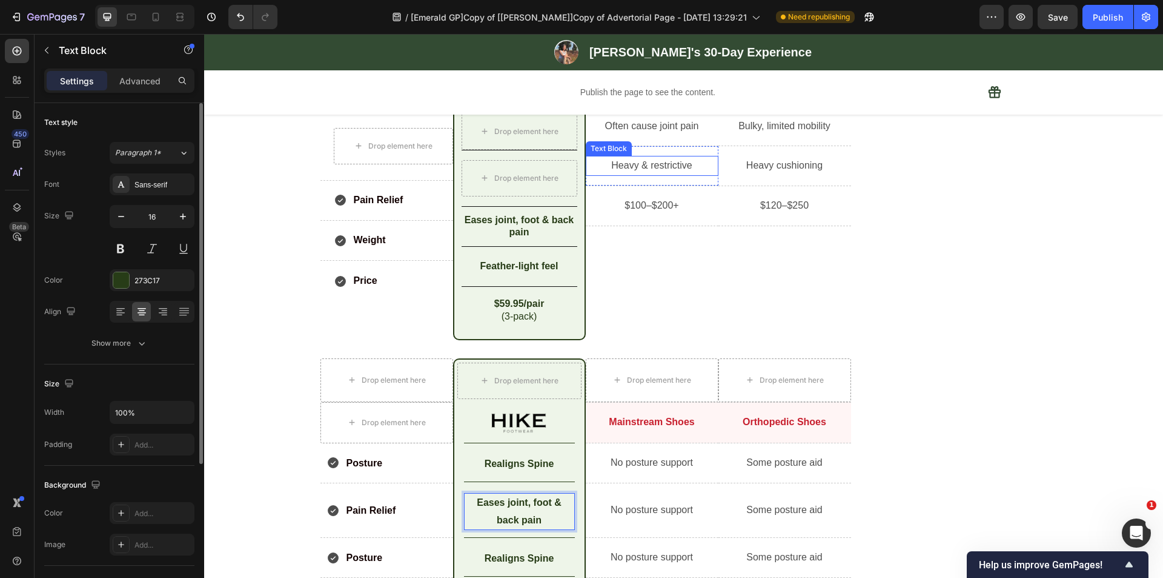
click at [645, 163] on p "Heavy & restrictive" at bounding box center [652, 166] width 130 height 18
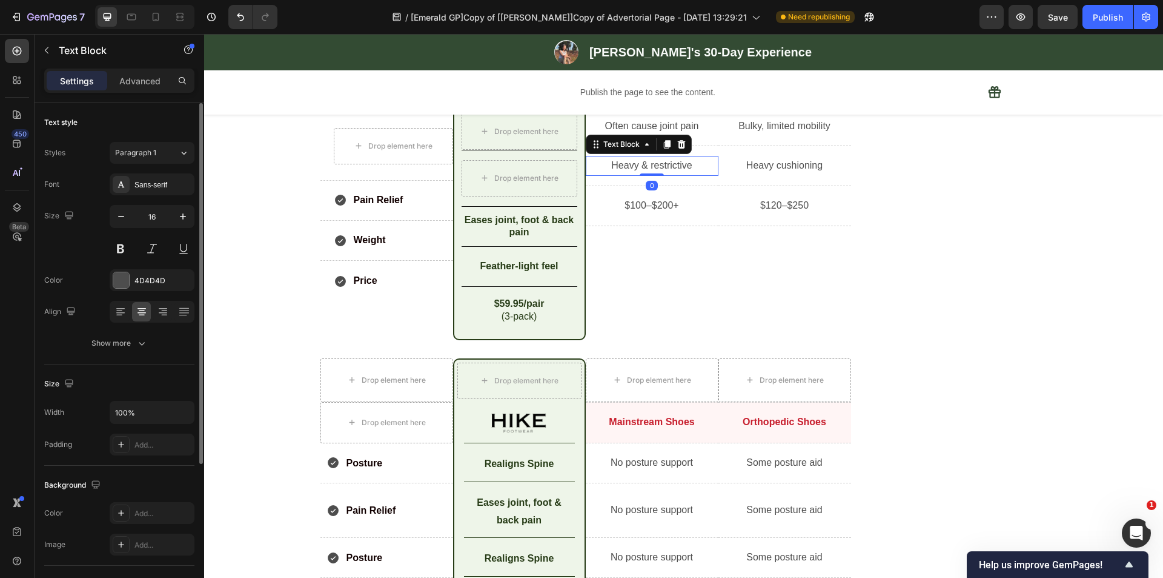
click at [634, 164] on p "Heavy & restrictive" at bounding box center [652, 166] width 130 height 18
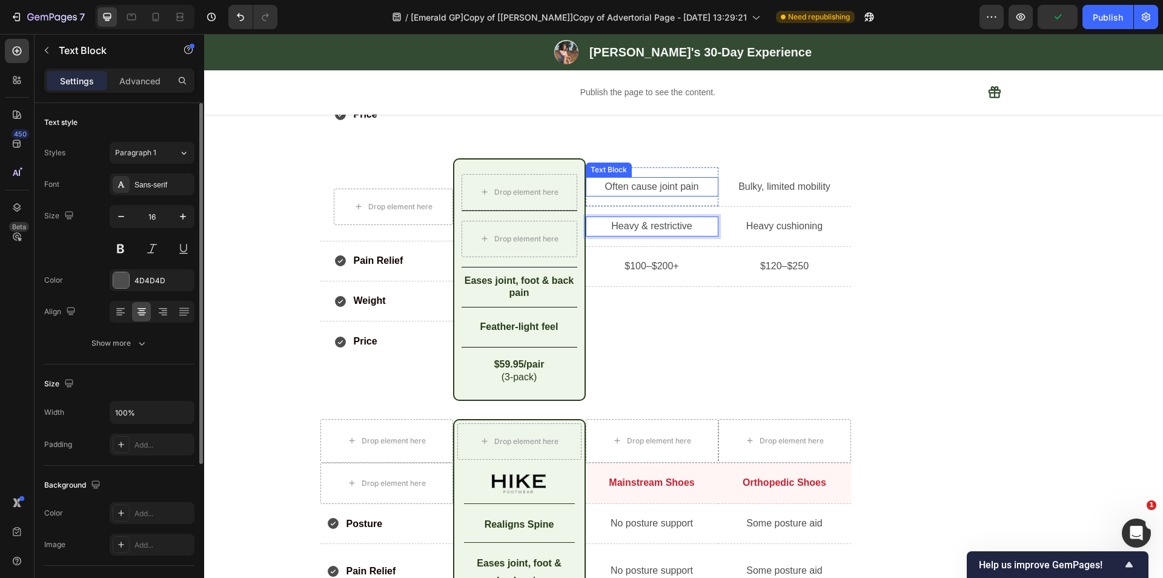
click at [639, 185] on p "Often cause joint pain" at bounding box center [652, 187] width 130 height 18
click at [639, 187] on p "Often cause joint pain" at bounding box center [652, 187] width 130 height 18
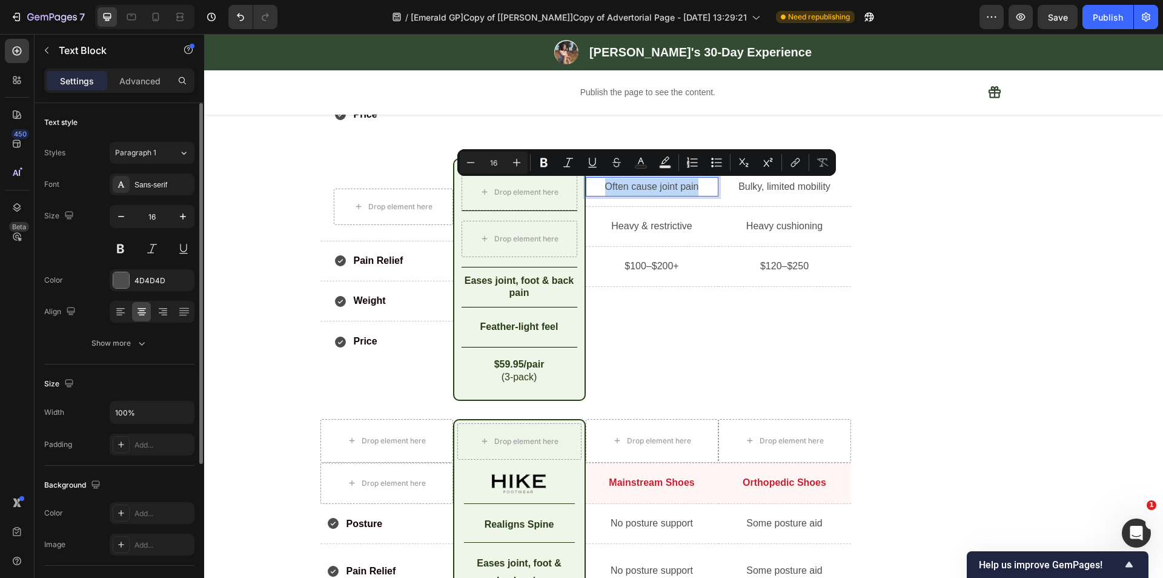
copy p "Often cause joint pain"
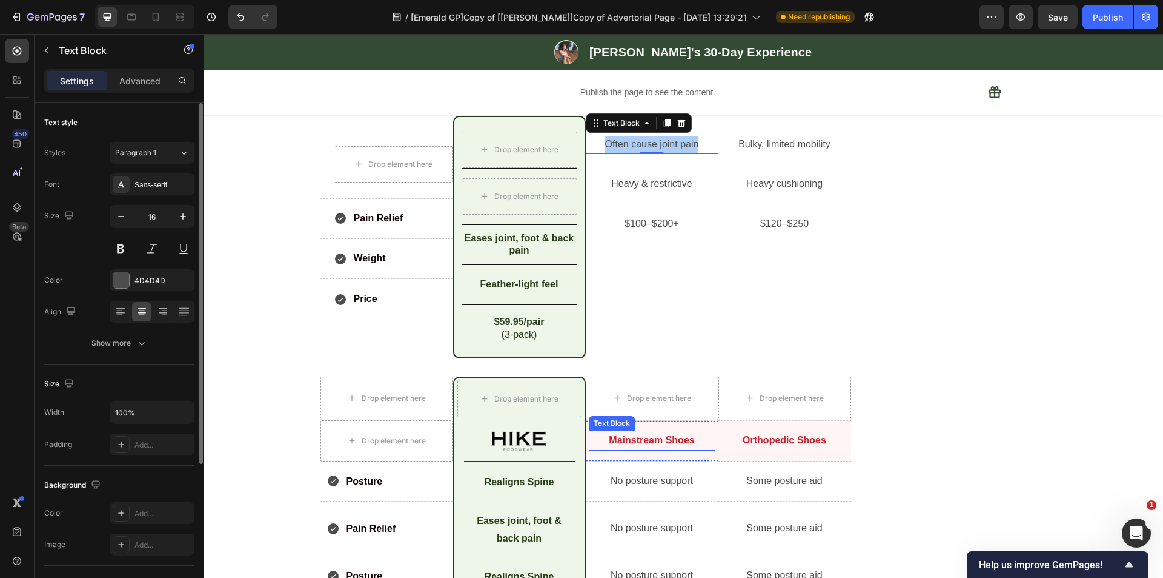
scroll to position [4083, 0]
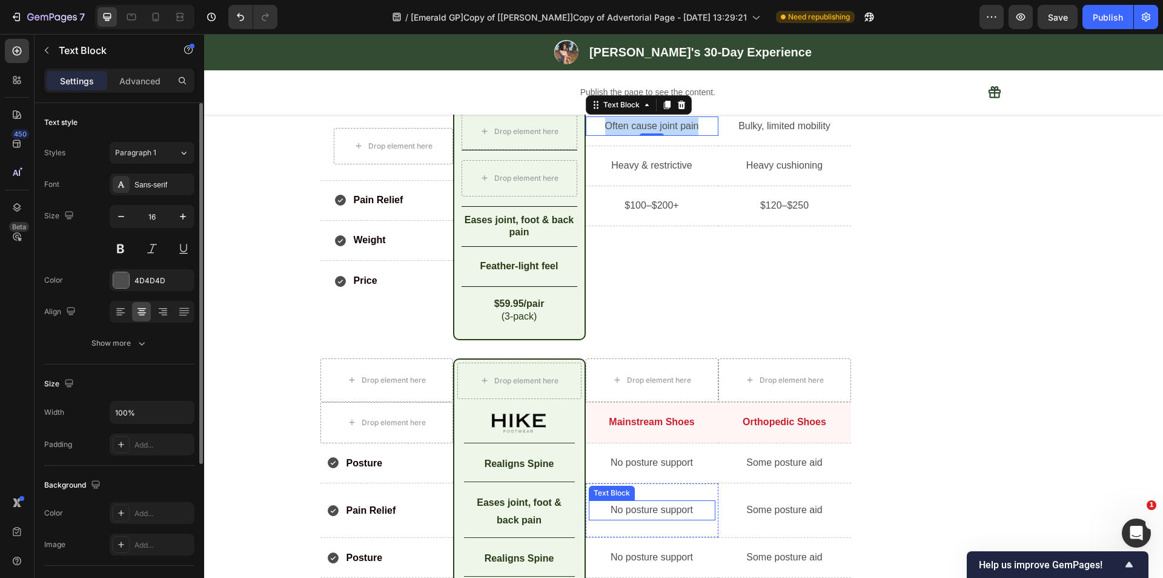
click at [628, 510] on p "No posture support" at bounding box center [652, 510] width 124 height 18
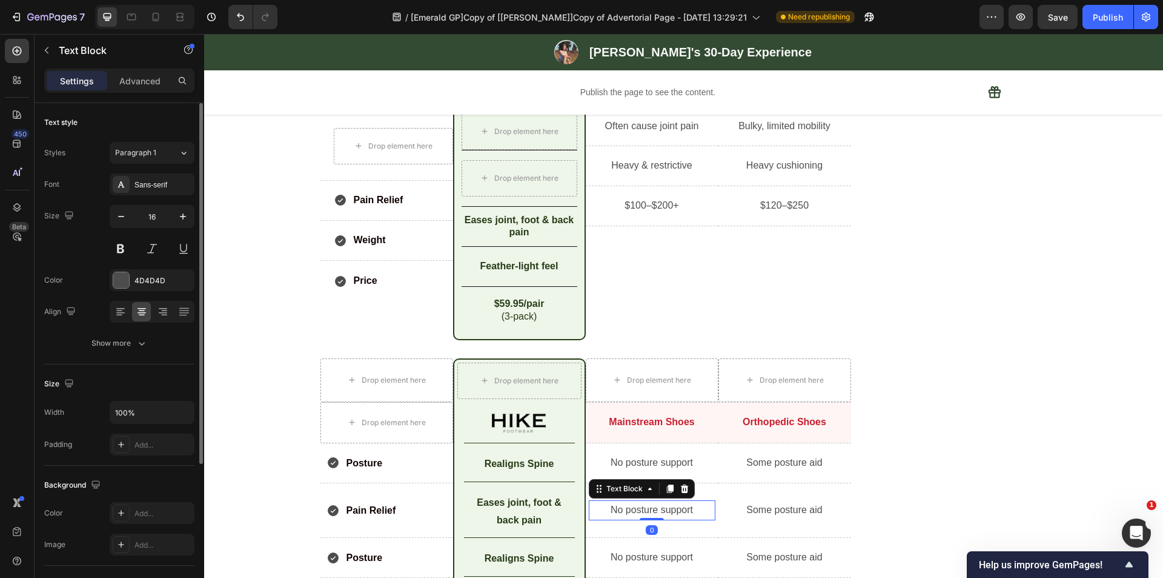
click at [633, 510] on p "No posture support" at bounding box center [652, 510] width 124 height 18
click at [772, 126] on p "Bulky, limited mobility" at bounding box center [785, 127] width 130 height 18
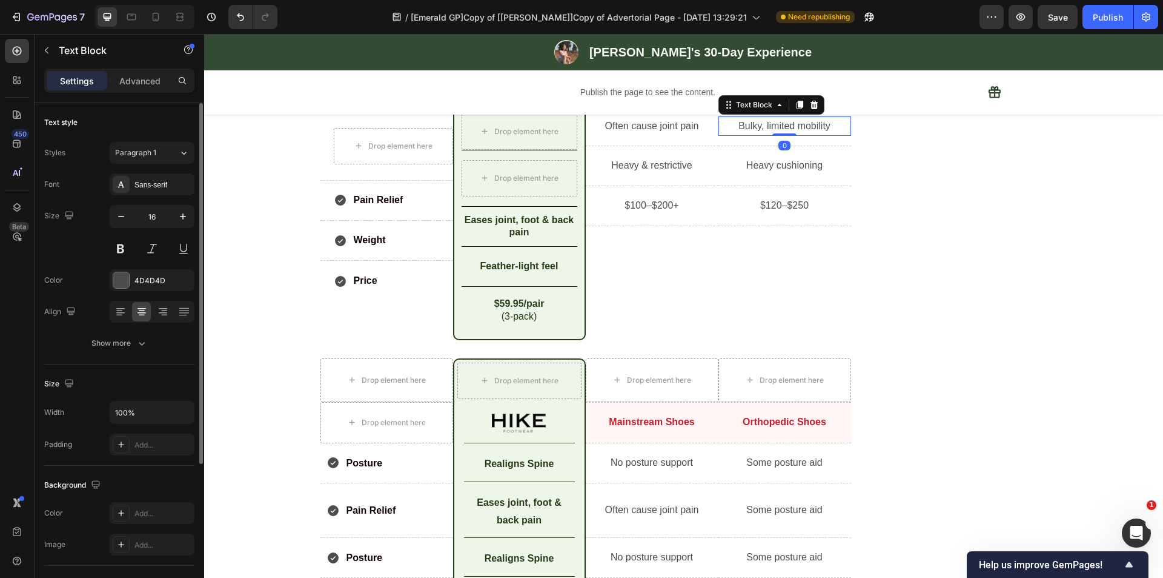
click at [772, 126] on p "Bulky, limited mobility" at bounding box center [785, 127] width 130 height 18
copy p "Bulky, limited mobility"
click at [761, 515] on p "Some posture aid" at bounding box center [785, 510] width 124 height 18
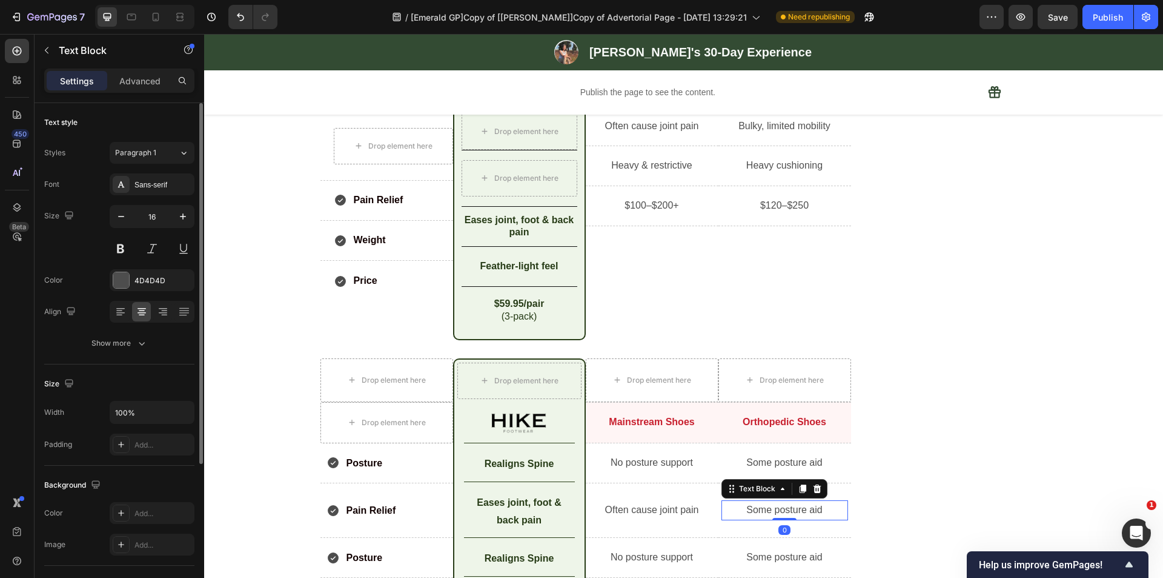
click at [766, 510] on p "Some posture aid" at bounding box center [785, 510] width 124 height 18
click at [369, 238] on p "Weight" at bounding box center [370, 240] width 32 height 18
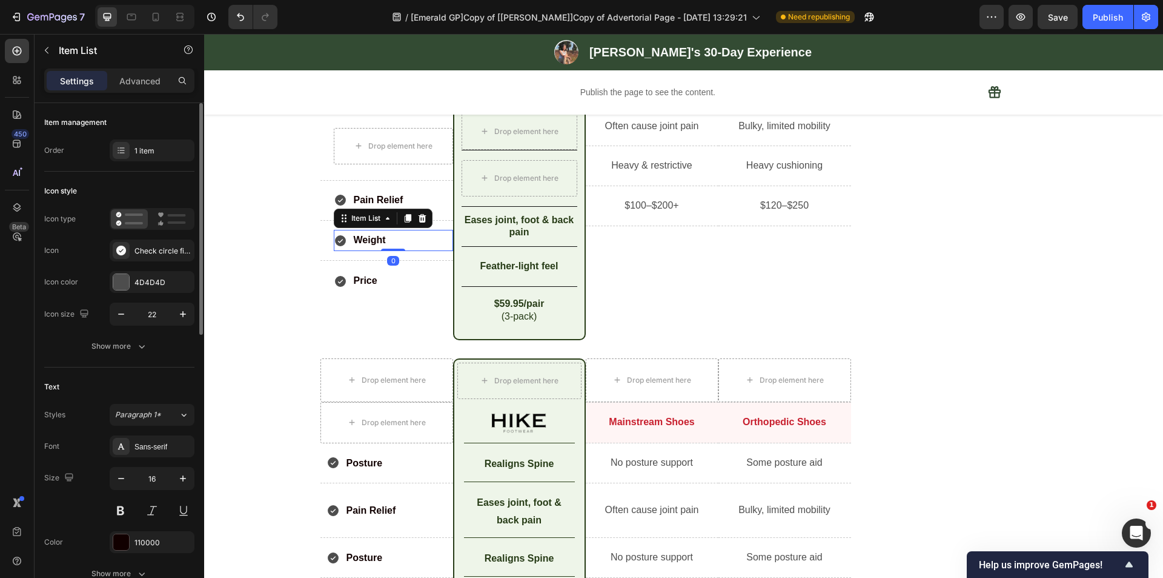
click at [369, 238] on p "Weight" at bounding box center [370, 240] width 32 height 18
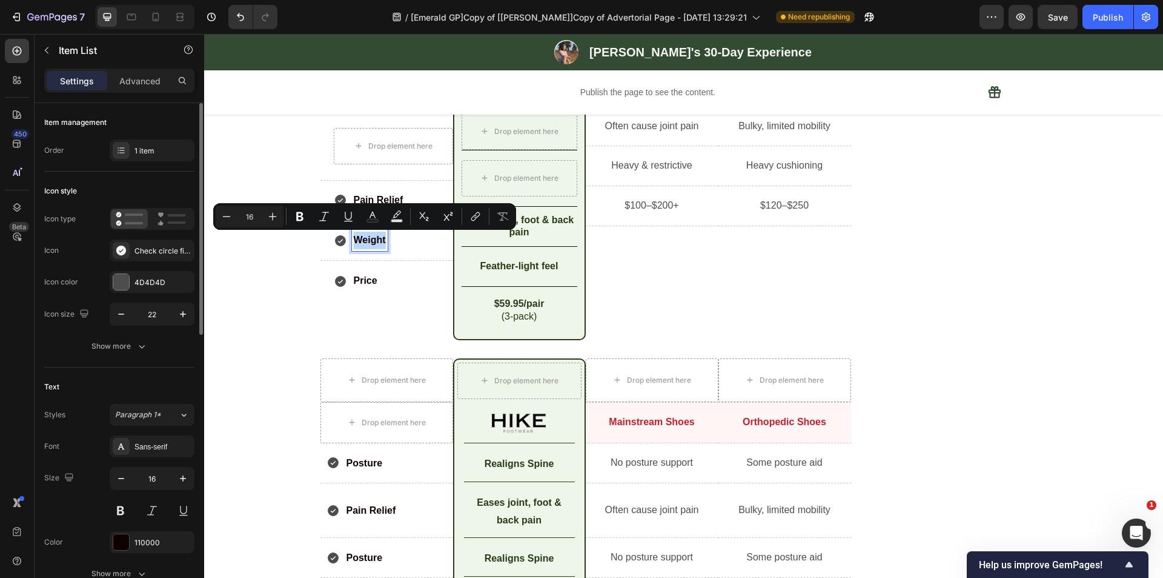
copy p "Weight"
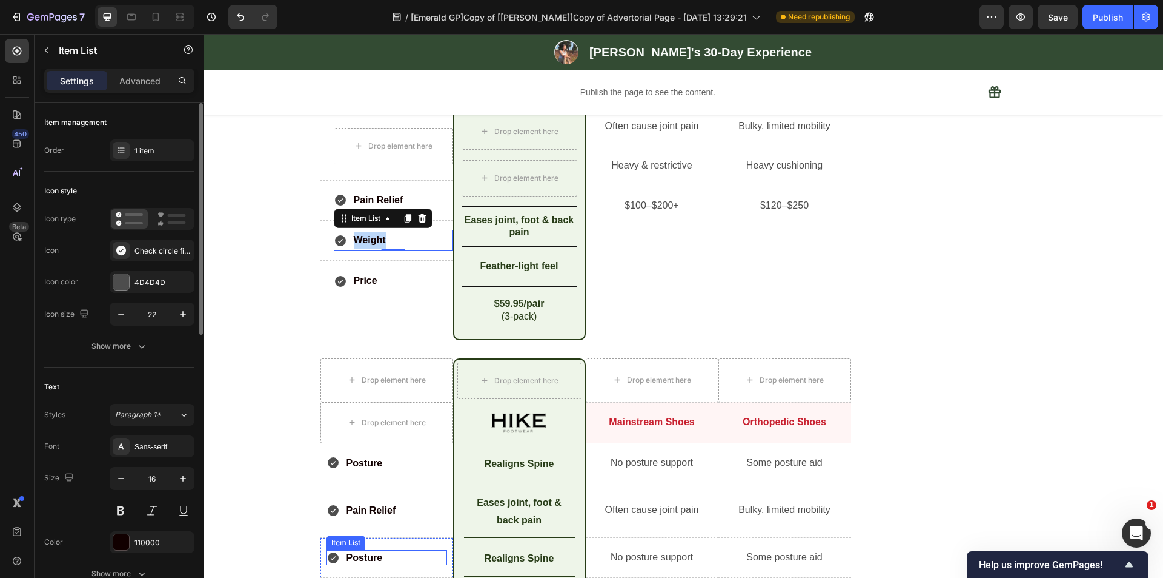
click at [353, 553] on p "Posture" at bounding box center [365, 557] width 36 height 12
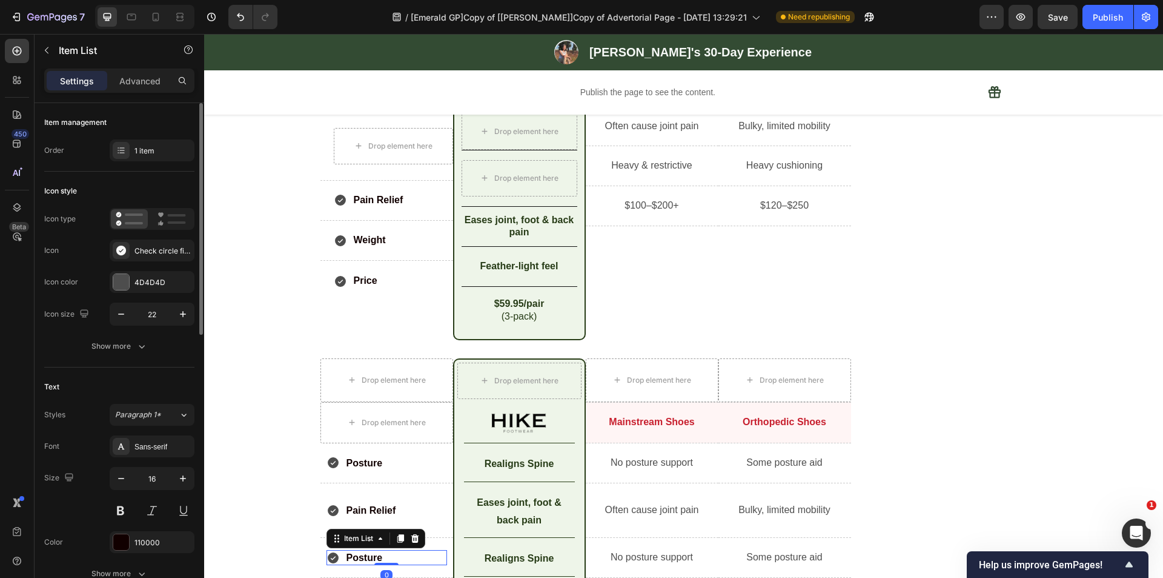
click at [355, 556] on p "Posture" at bounding box center [365, 557] width 36 height 12
click at [519, 259] on p "Feather-light feel" at bounding box center [519, 267] width 113 height 18
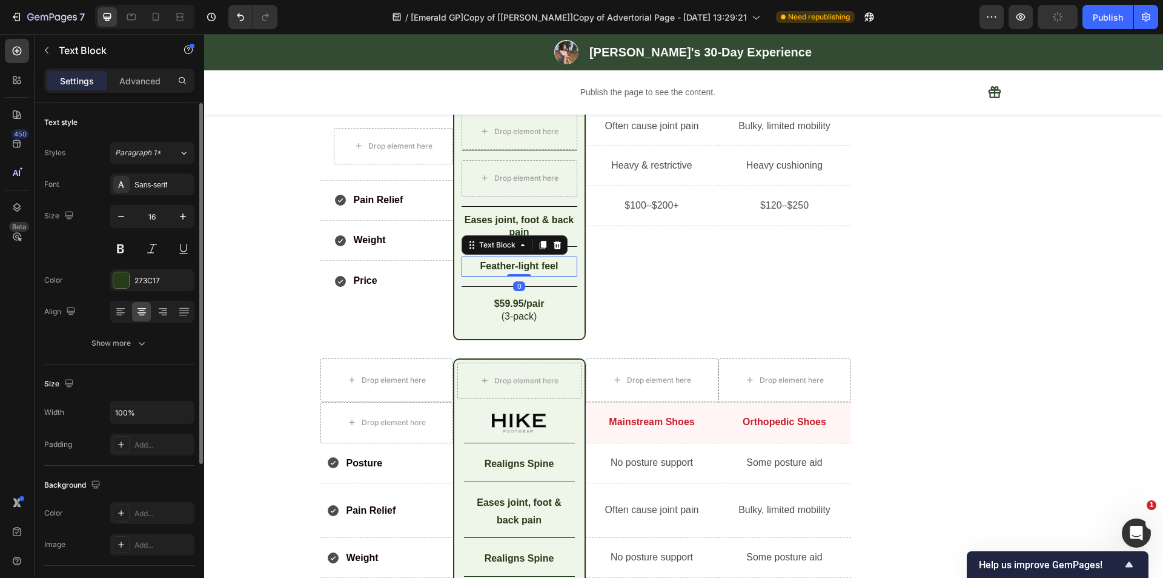
click at [512, 268] on p "Feather-light feel" at bounding box center [519, 267] width 113 height 18
copy p "Feather-light feel"
click at [517, 556] on p "Realigns Spine" at bounding box center [519, 559] width 108 height 18
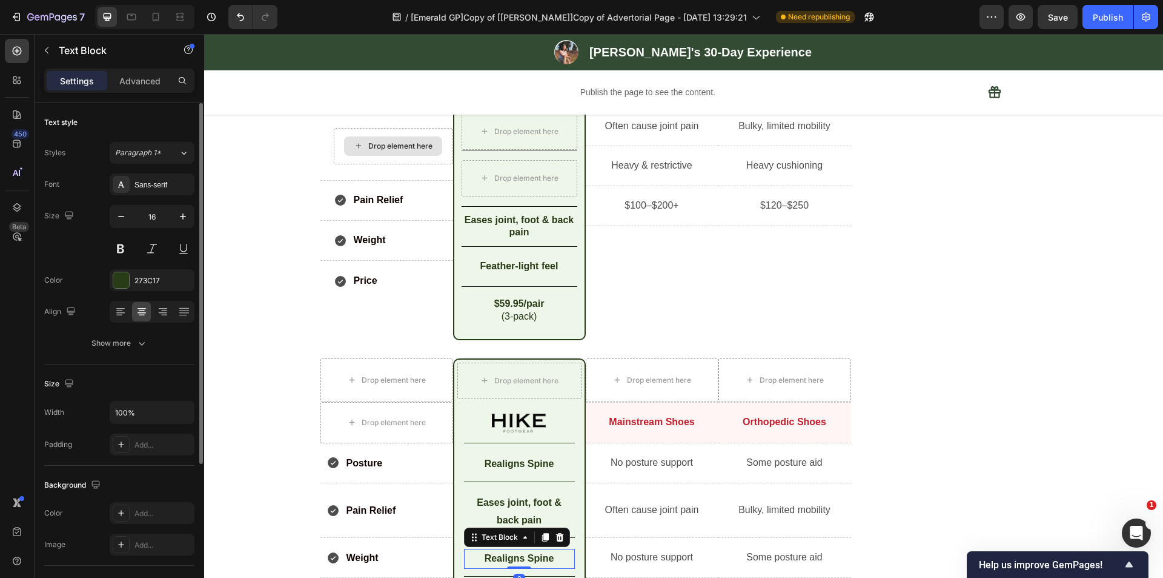
click at [507, 558] on p "Realigns Spine" at bounding box center [519, 559] width 108 height 18
click at [656, 168] on p "Heavy & restrictive" at bounding box center [652, 166] width 130 height 18
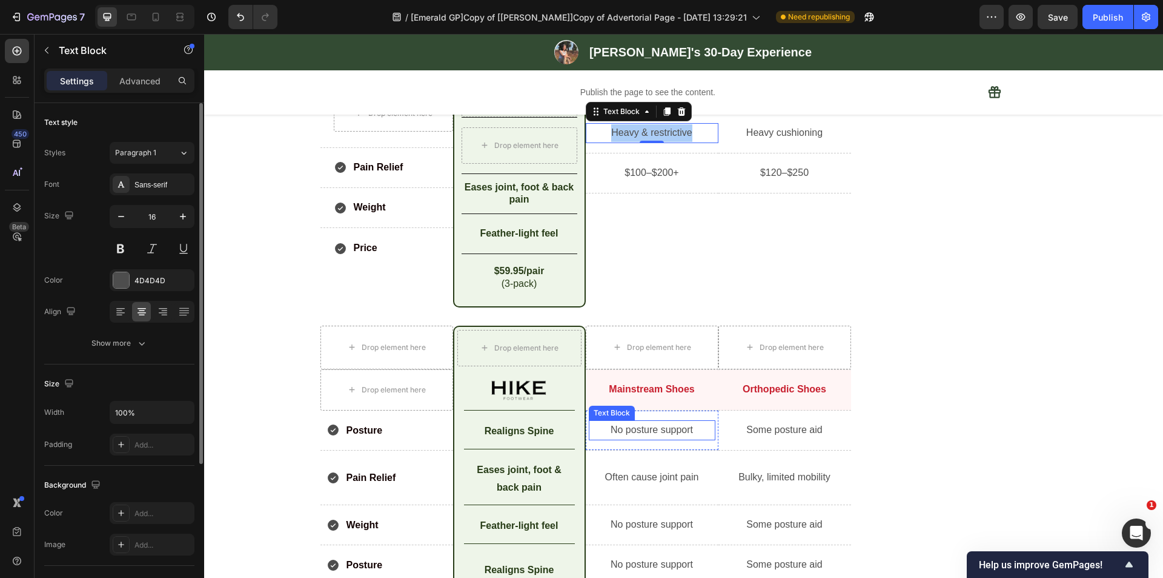
scroll to position [4144, 0]
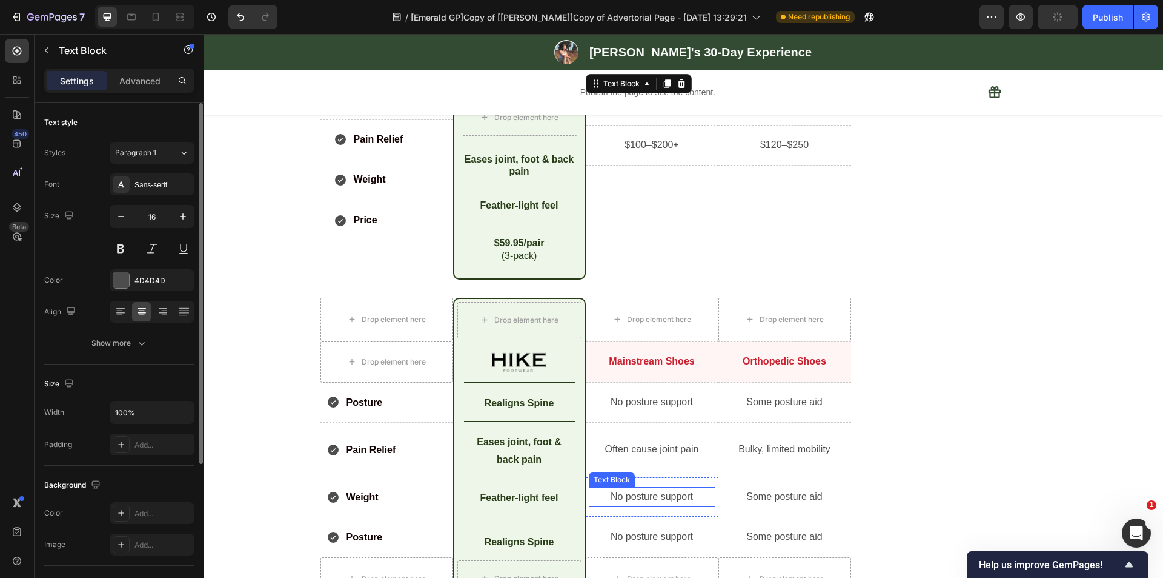
click at [635, 498] on p "No posture support" at bounding box center [652, 497] width 124 height 18
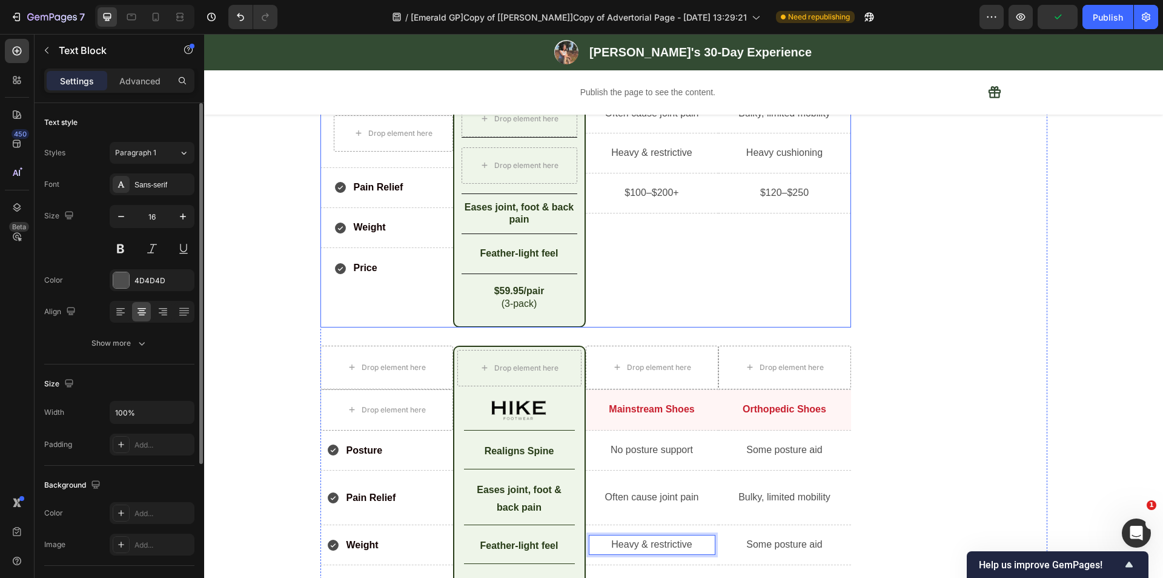
scroll to position [4083, 0]
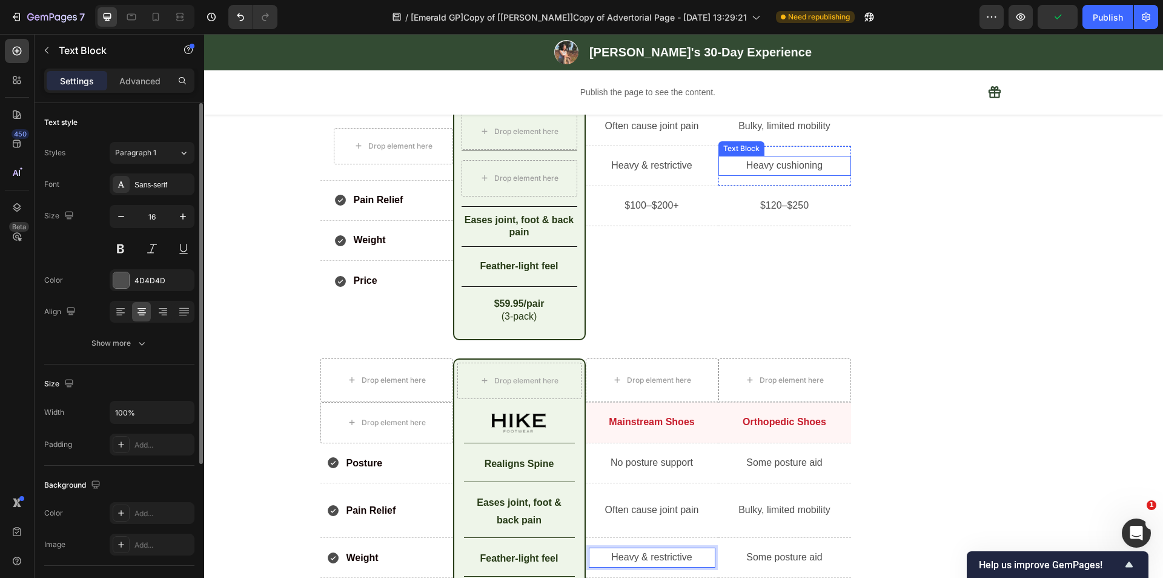
click at [777, 160] on p "Heavy cushioning" at bounding box center [785, 166] width 130 height 18
click at [764, 164] on p "Heavy cushioning" at bounding box center [785, 166] width 130 height 18
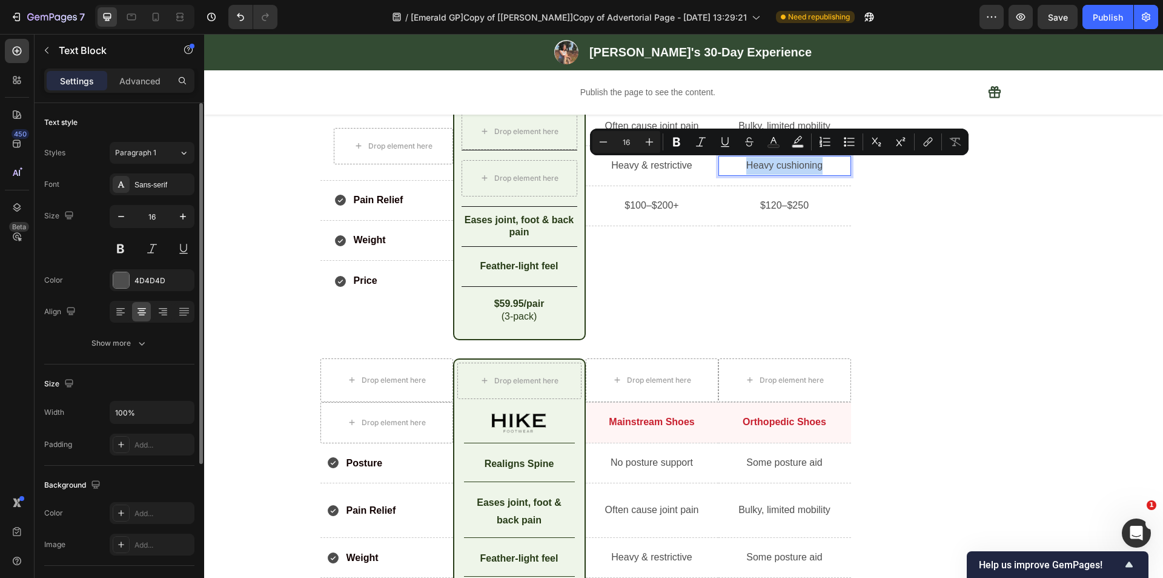
copy p "Heavy cushioning"
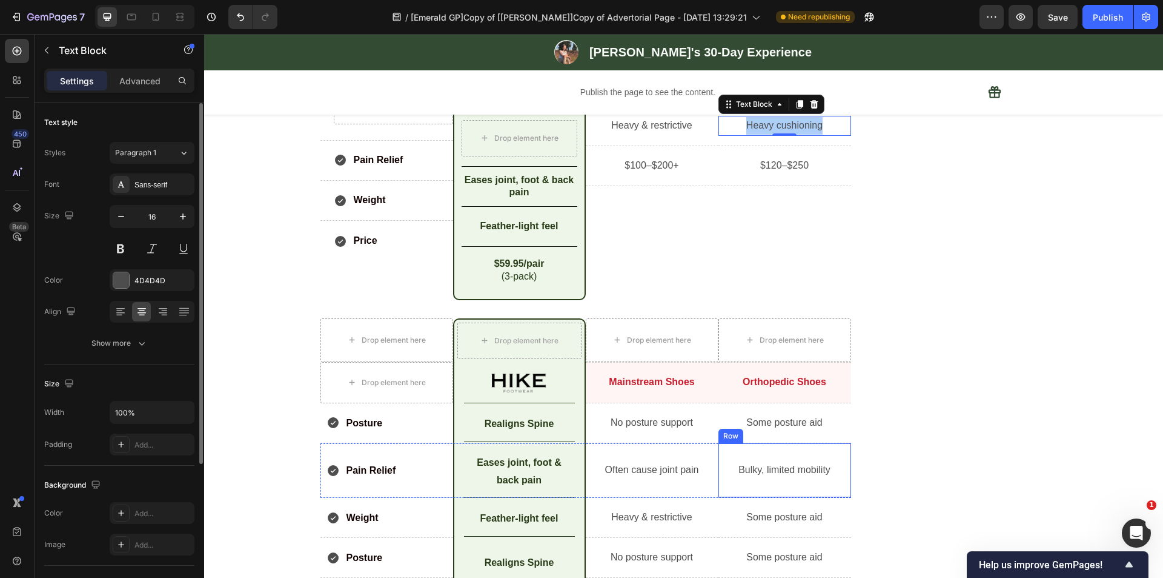
scroll to position [4144, 0]
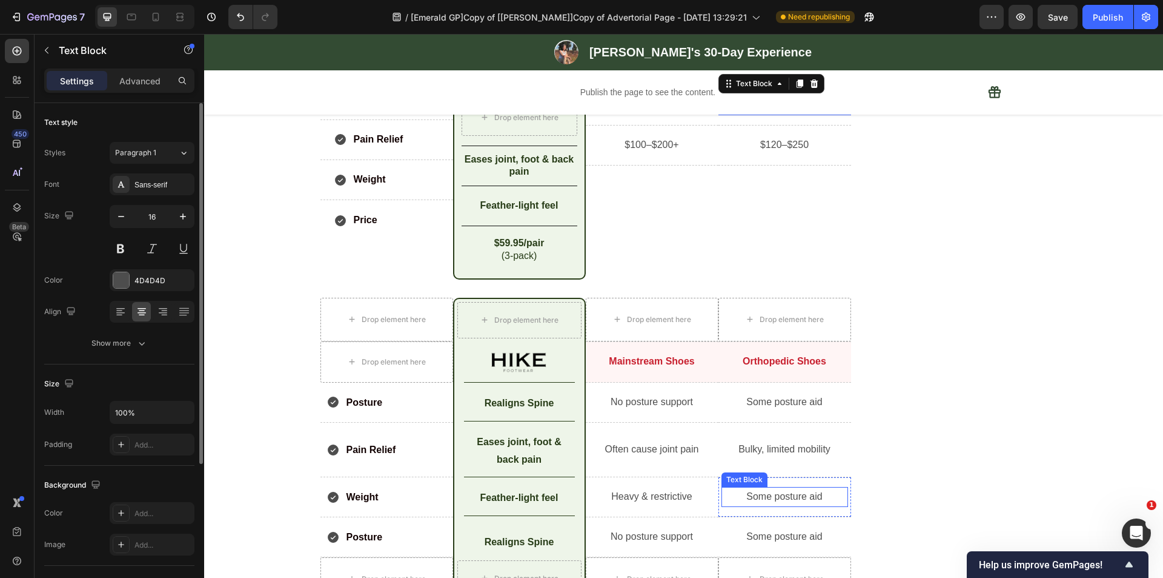
click at [770, 501] on p "Some posture aid" at bounding box center [785, 497] width 124 height 18
click at [771, 499] on p "Some posture aid" at bounding box center [785, 497] width 124 height 18
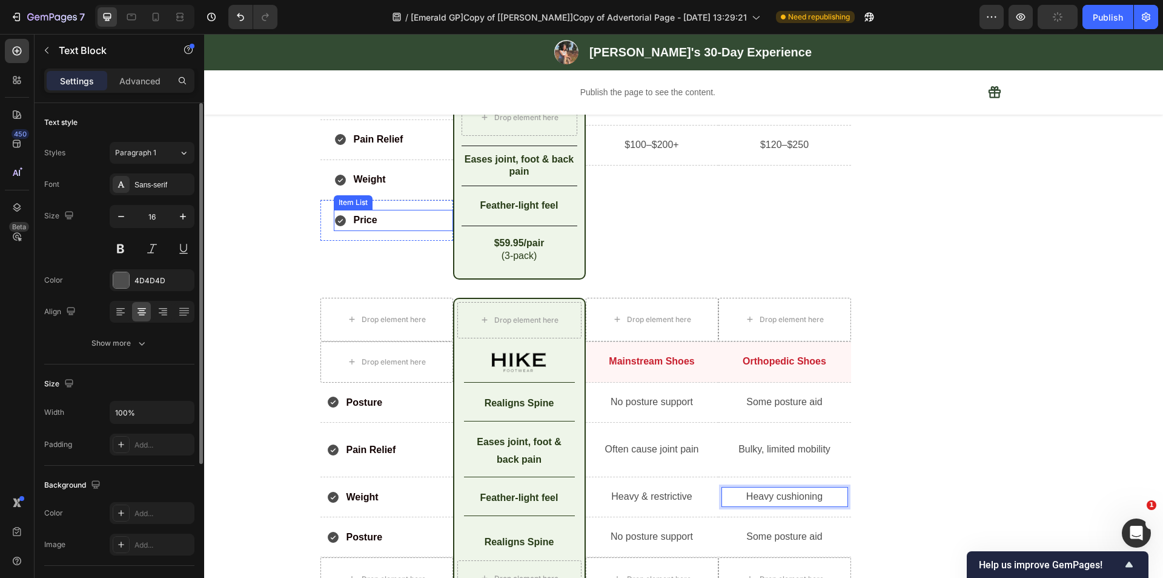
click at [356, 217] on p "Price" at bounding box center [366, 220] width 24 height 18
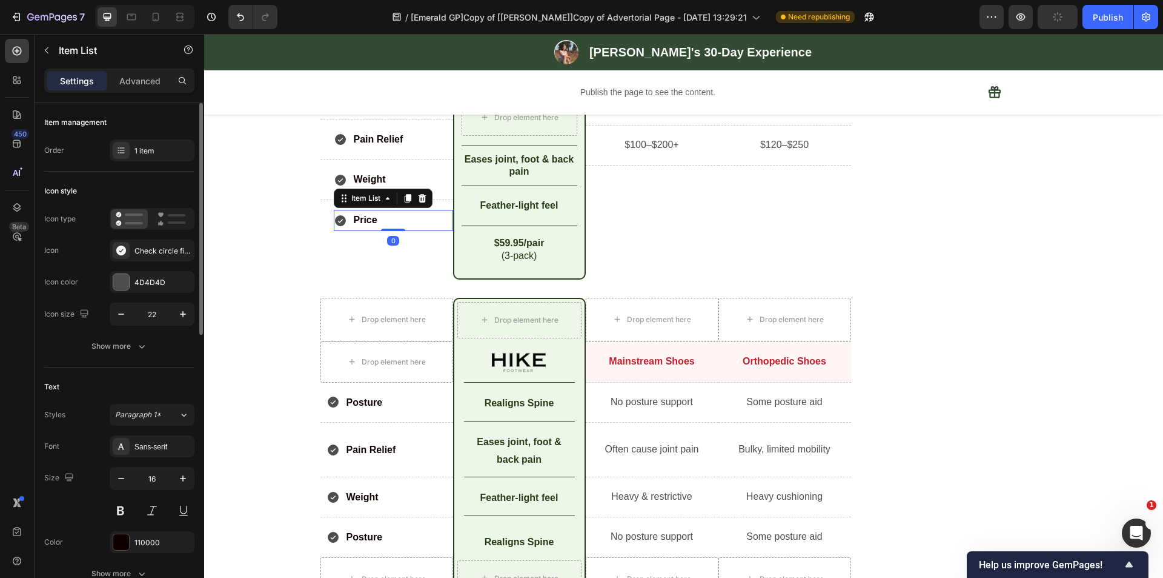
click at [362, 217] on p "Price" at bounding box center [366, 220] width 24 height 18
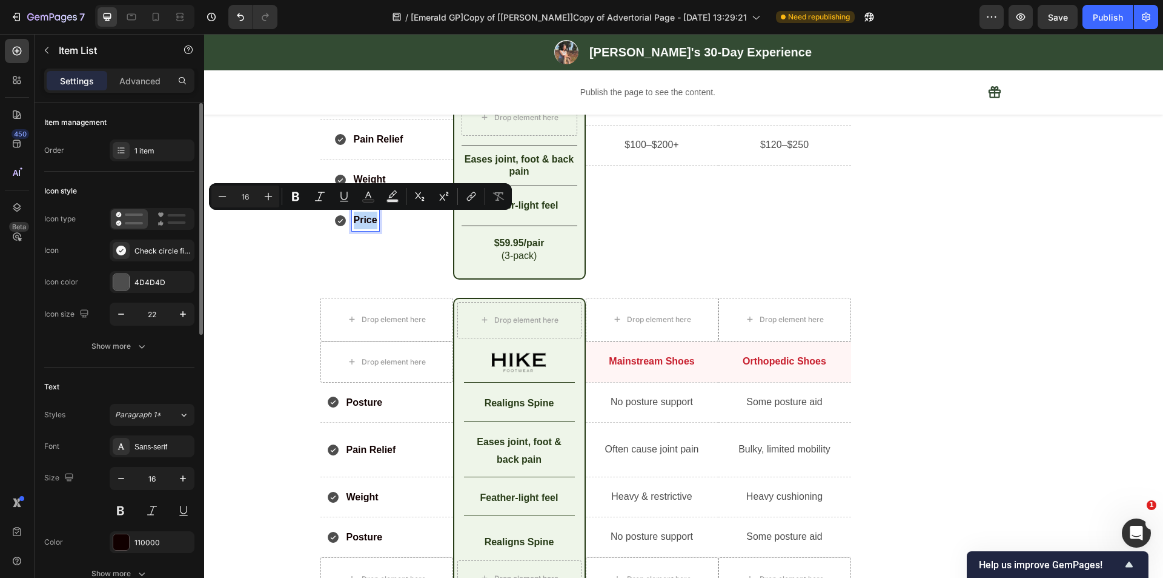
copy p "Price"
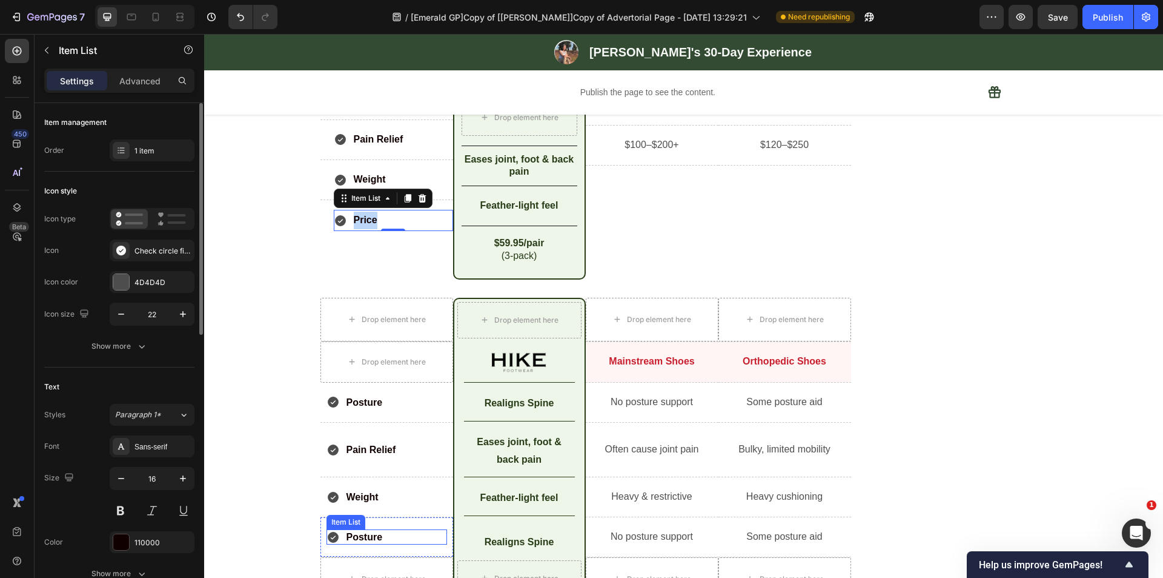
click at [349, 536] on p "Posture" at bounding box center [365, 537] width 36 height 12
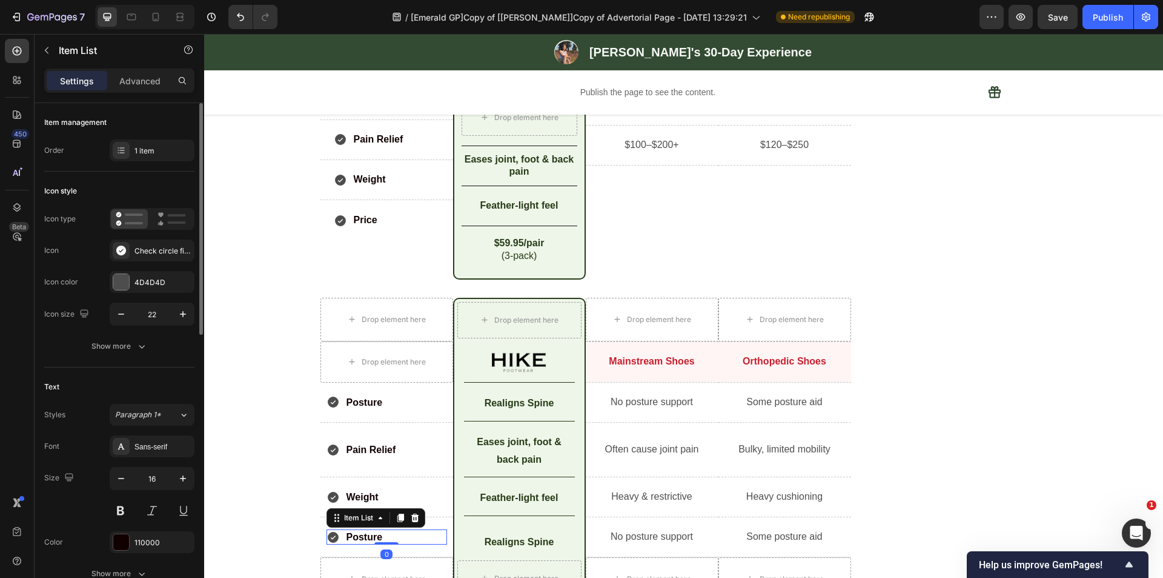
click at [353, 537] on p "Posture" at bounding box center [365, 537] width 36 height 12
click at [514, 239] on strong "$59.95/pair" at bounding box center [519, 243] width 50 height 10
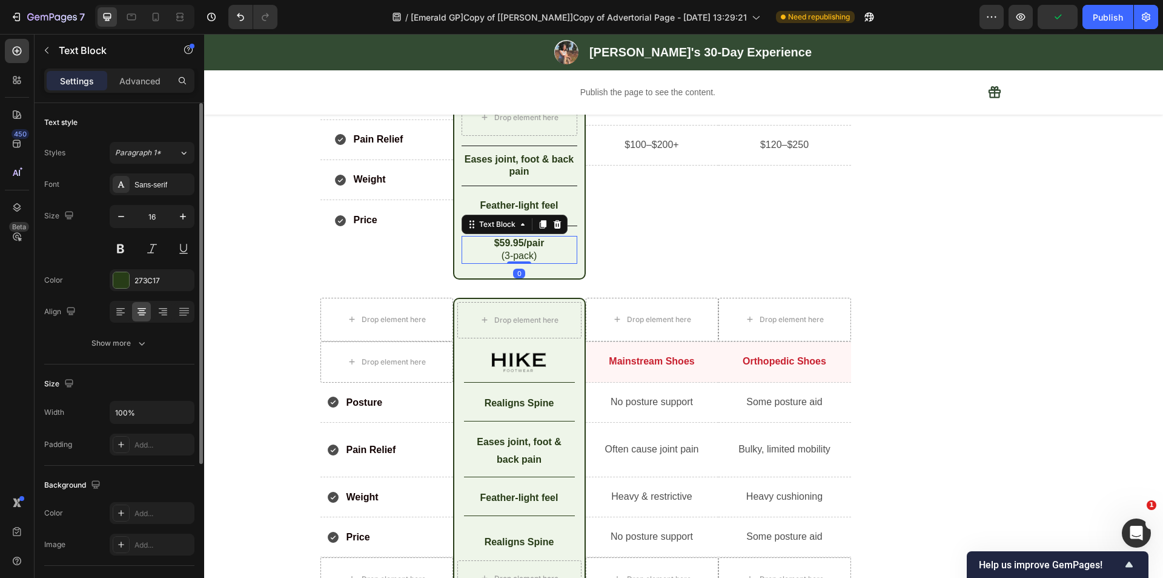
click at [509, 241] on strong "$59.95/pair" at bounding box center [519, 243] width 50 height 10
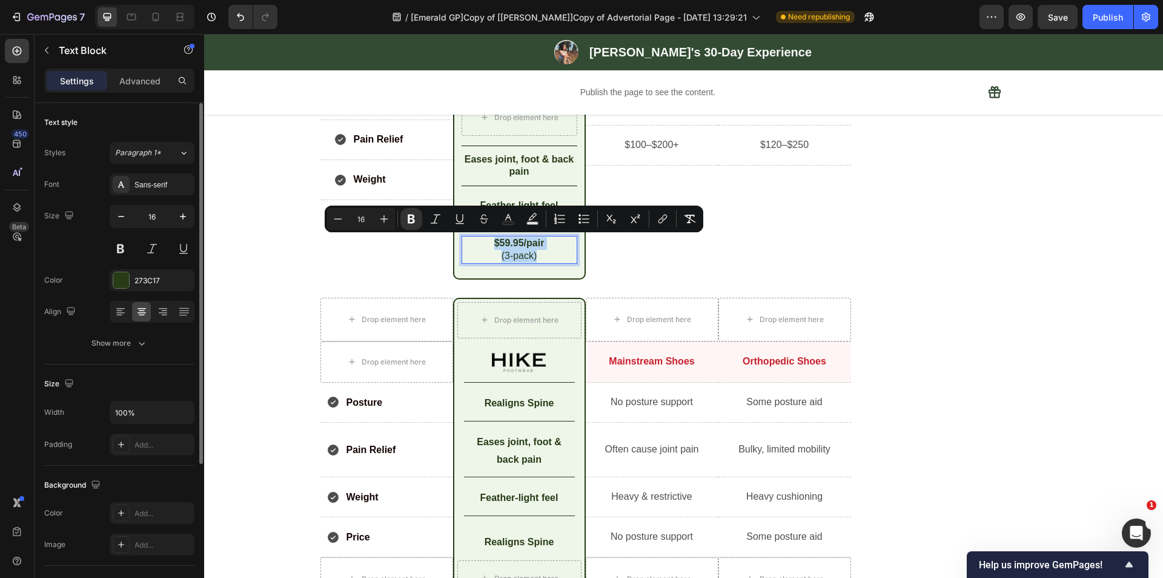
copy div "$59.95/pair (3-pack)"
click at [517, 544] on p "Realigns Spine" at bounding box center [519, 542] width 108 height 18
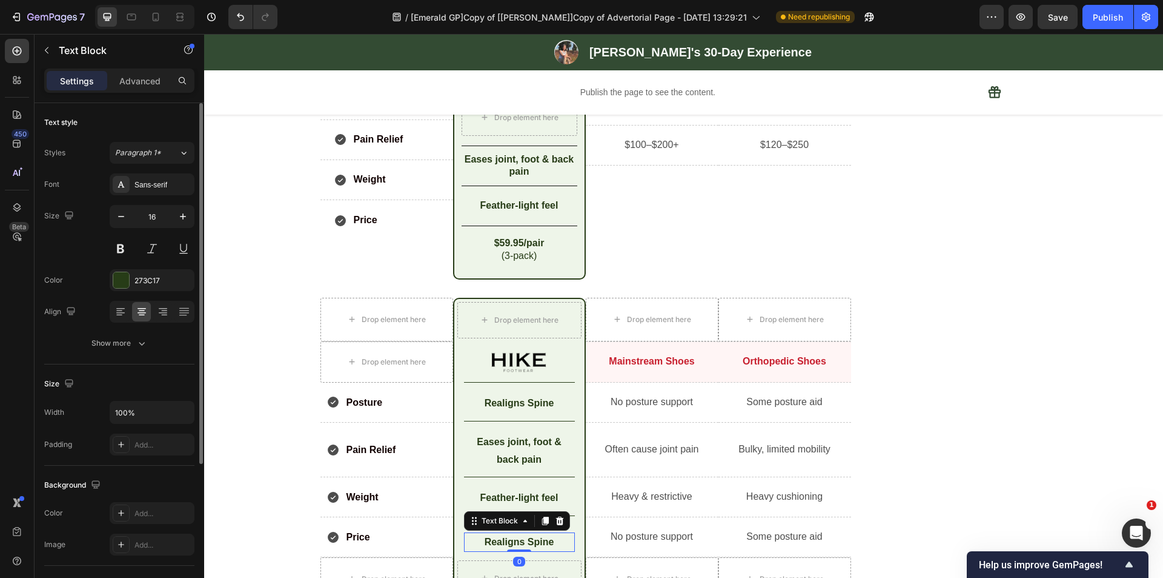
click at [506, 542] on p "Realigns Spine" at bounding box center [519, 542] width 108 height 18
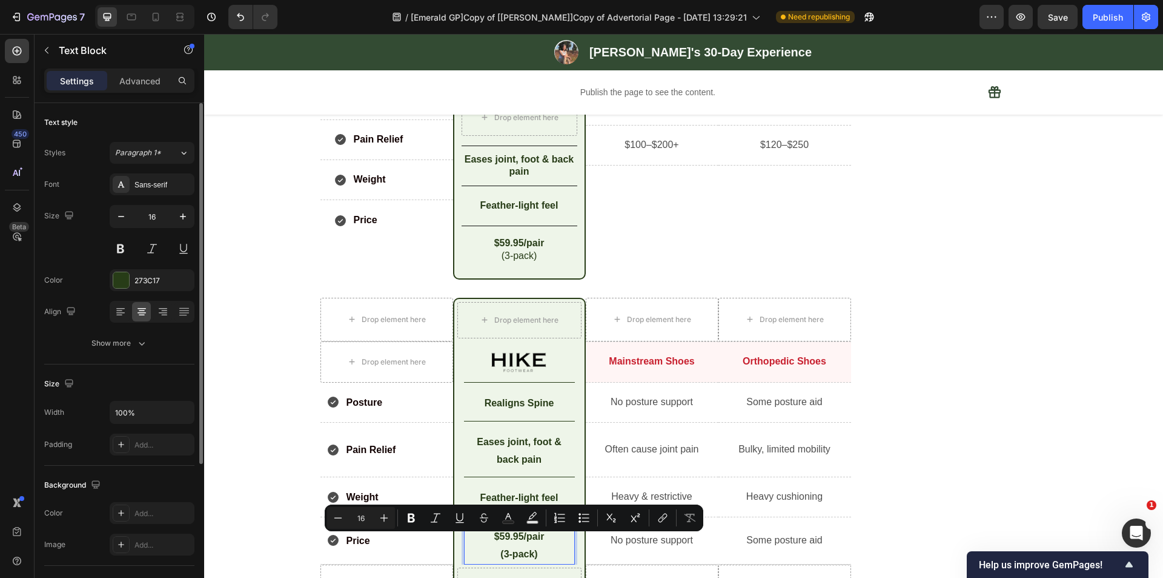
scroll to position [4138, 0]
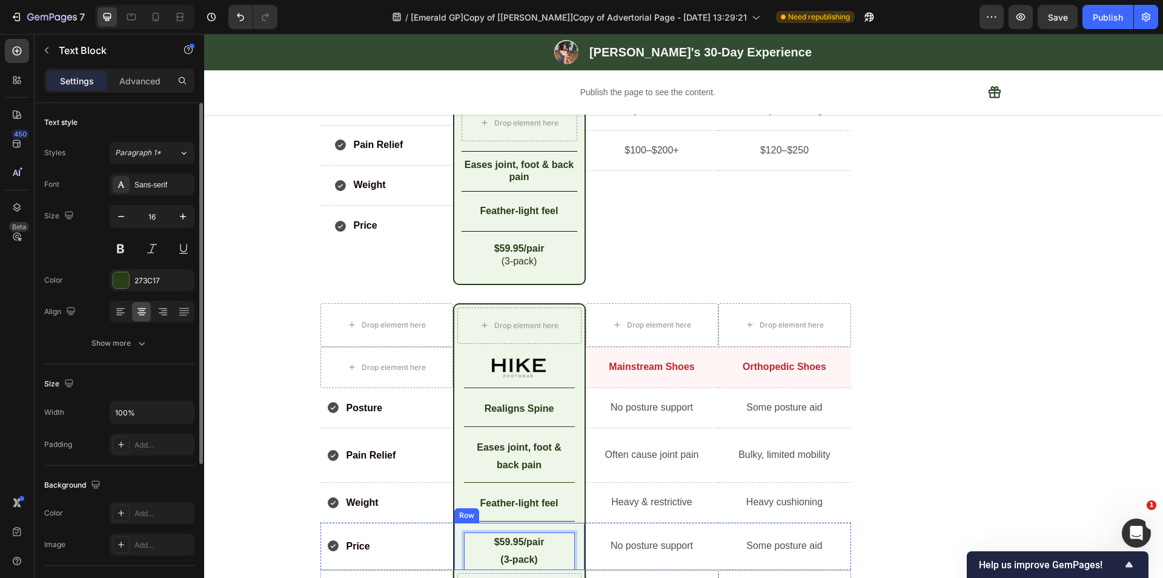
click at [516, 522] on div "$59.95/pair (3-pack) Text Block 0 Row" at bounding box center [519, 545] width 133 height 47
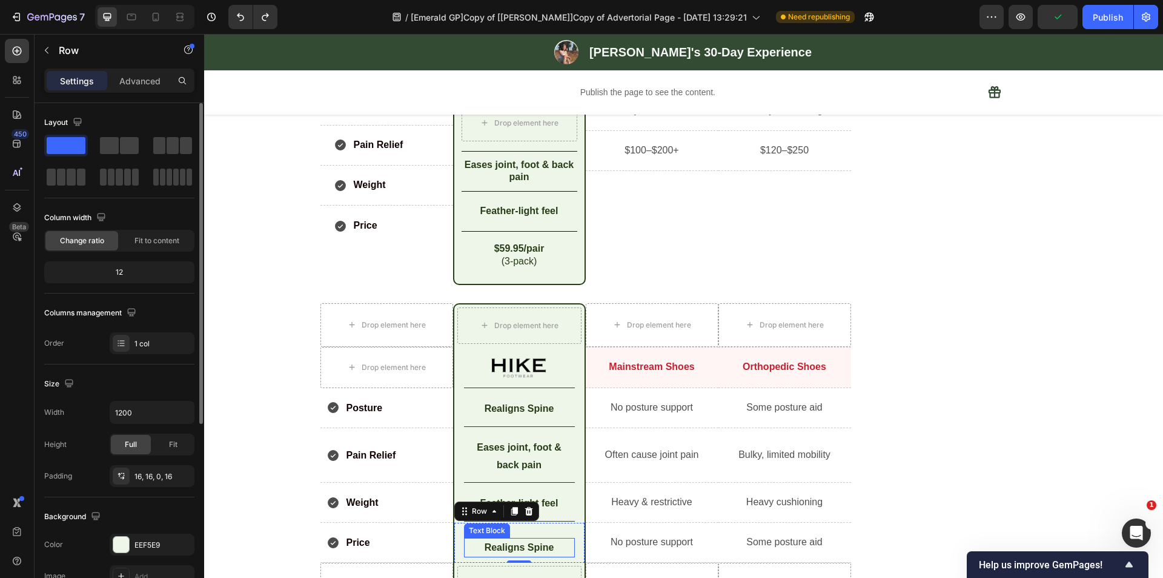
click at [522, 547] on p "Realigns Spine" at bounding box center [519, 548] width 108 height 18
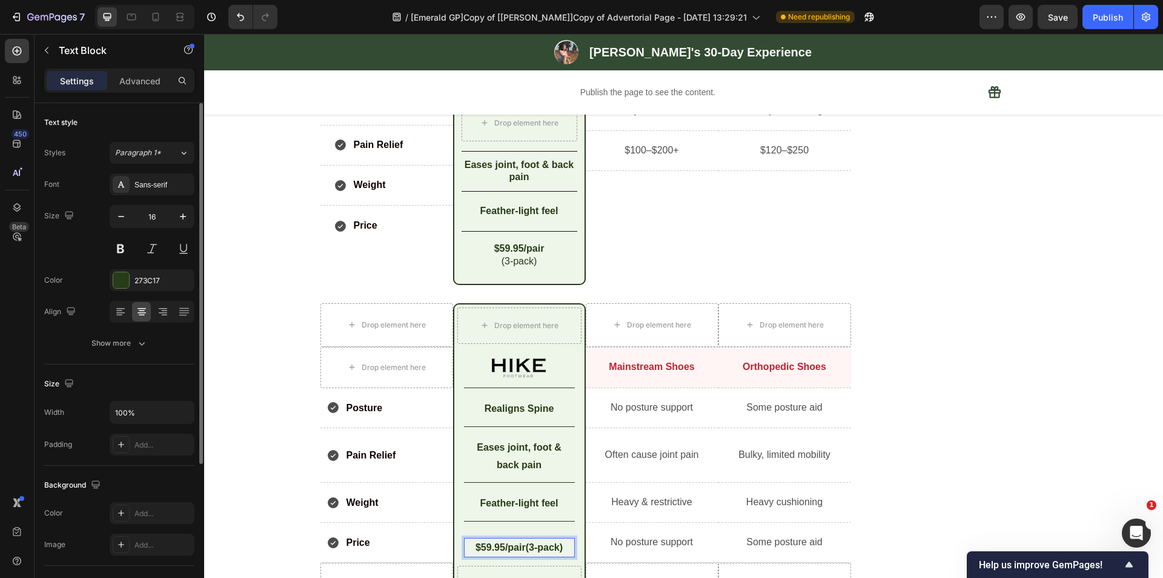
click at [521, 547] on p "$59.95/pair(3-pack)" at bounding box center [519, 548] width 108 height 18
click at [536, 559] on p "(3-pack)" at bounding box center [519, 561] width 108 height 18
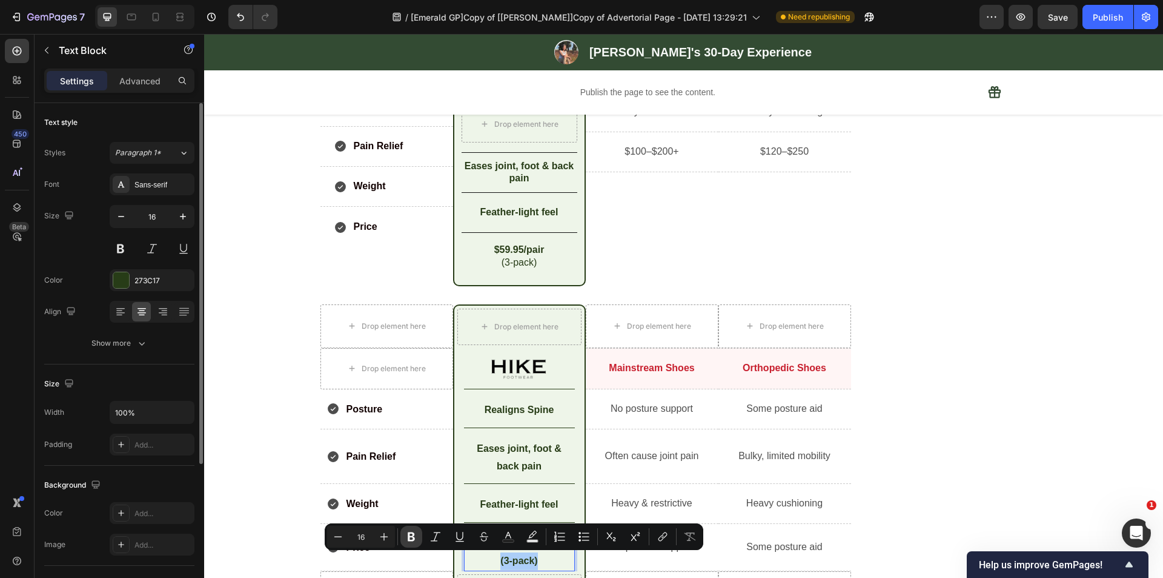
click at [409, 534] on icon "Editor contextual toolbar" at bounding box center [411, 536] width 7 height 9
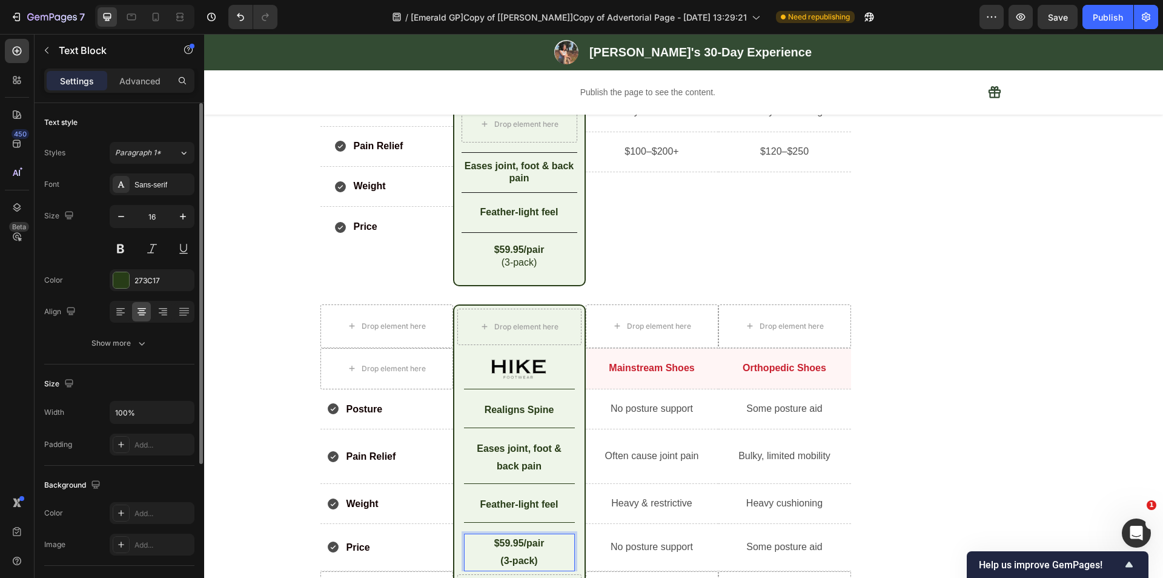
click at [409, 534] on div "Price Item List" at bounding box center [387, 546] width 121 height 27
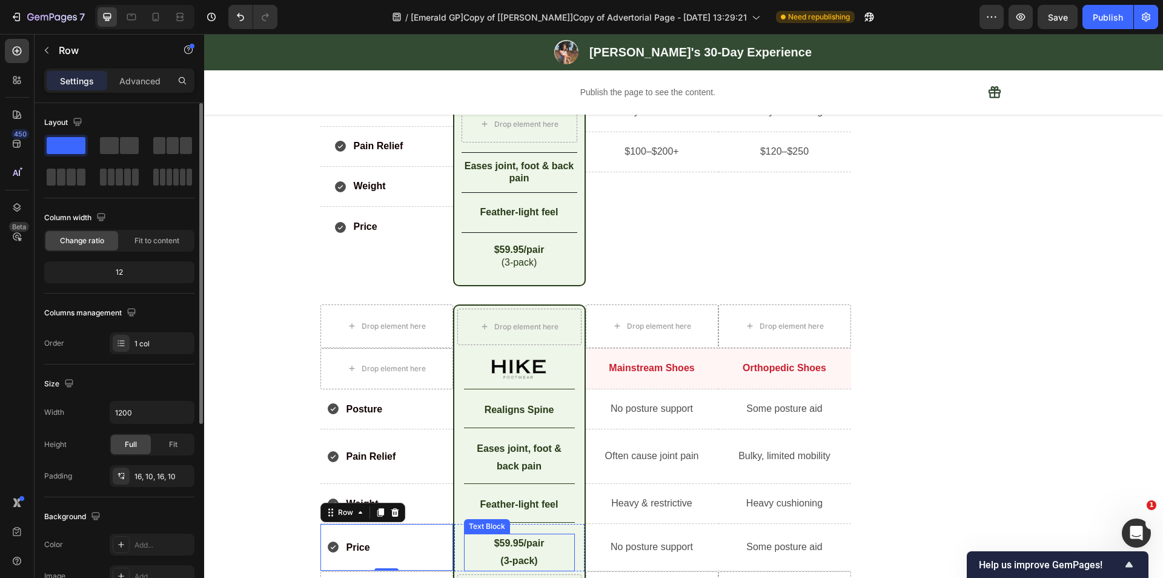
click at [528, 559] on strong "(3-pack)" at bounding box center [519, 560] width 37 height 10
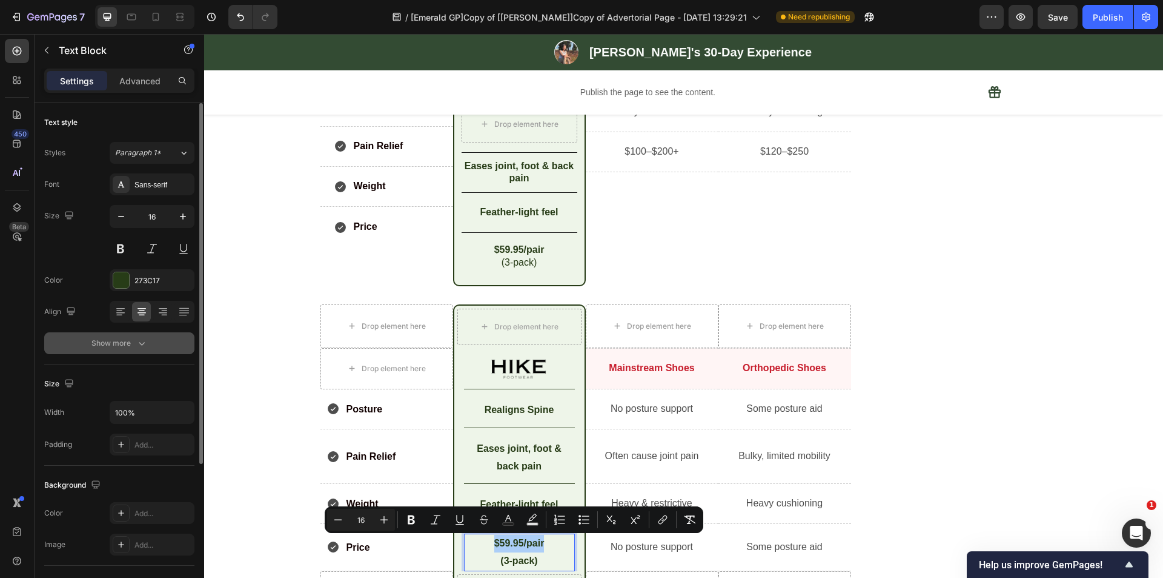
click at [99, 336] on button "Show more" at bounding box center [119, 343] width 150 height 22
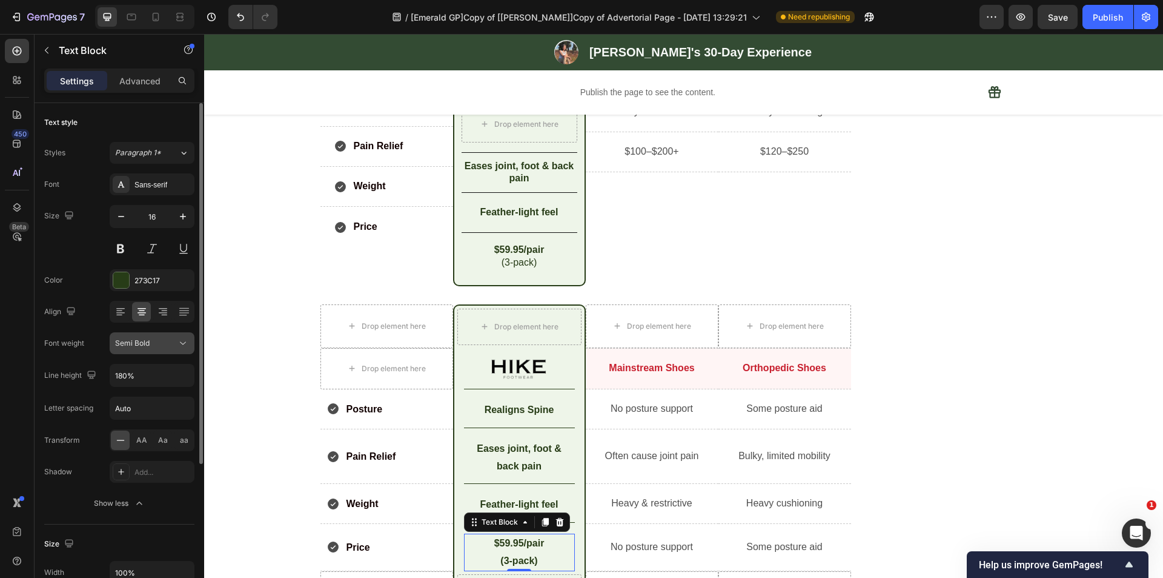
click at [125, 347] on span "Semi Bold" at bounding box center [132, 342] width 35 height 9
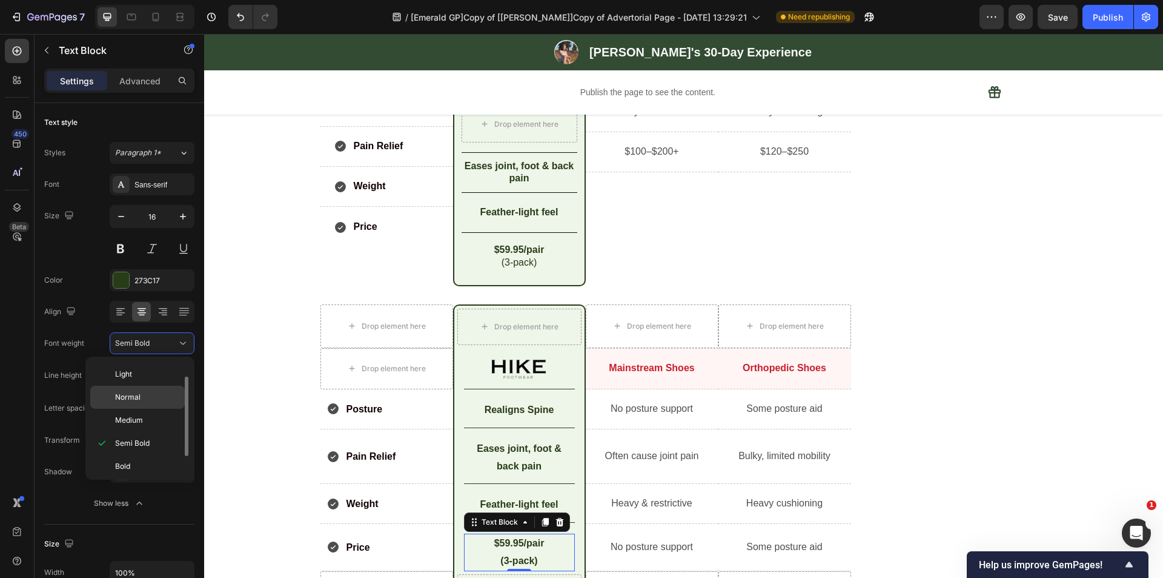
click at [127, 399] on span "Normal" at bounding box center [127, 396] width 25 height 11
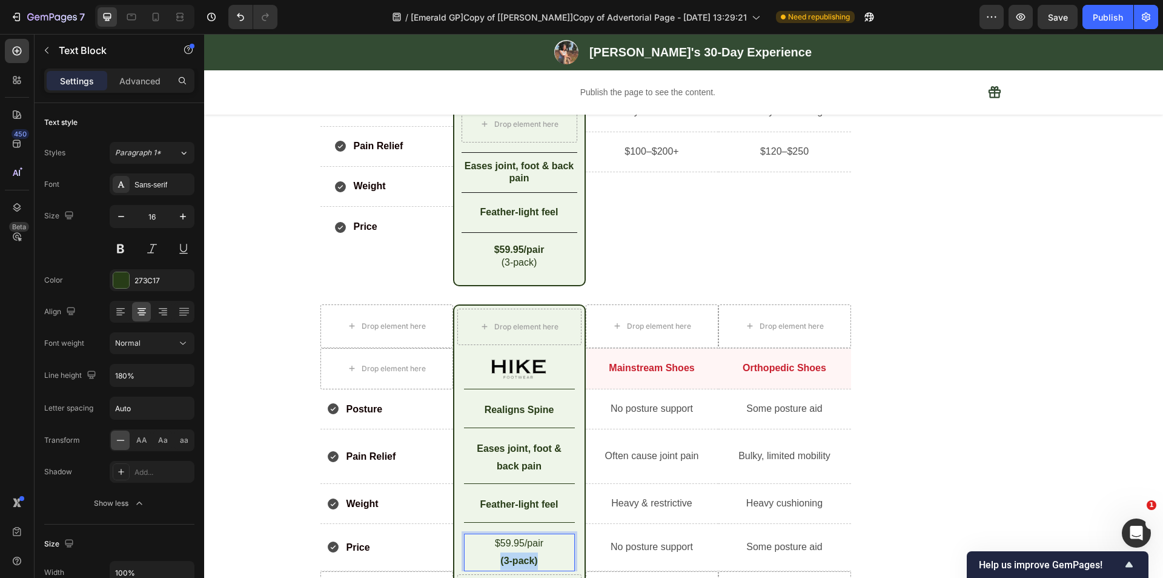
click at [494, 558] on p "(3-pack)" at bounding box center [519, 561] width 108 height 18
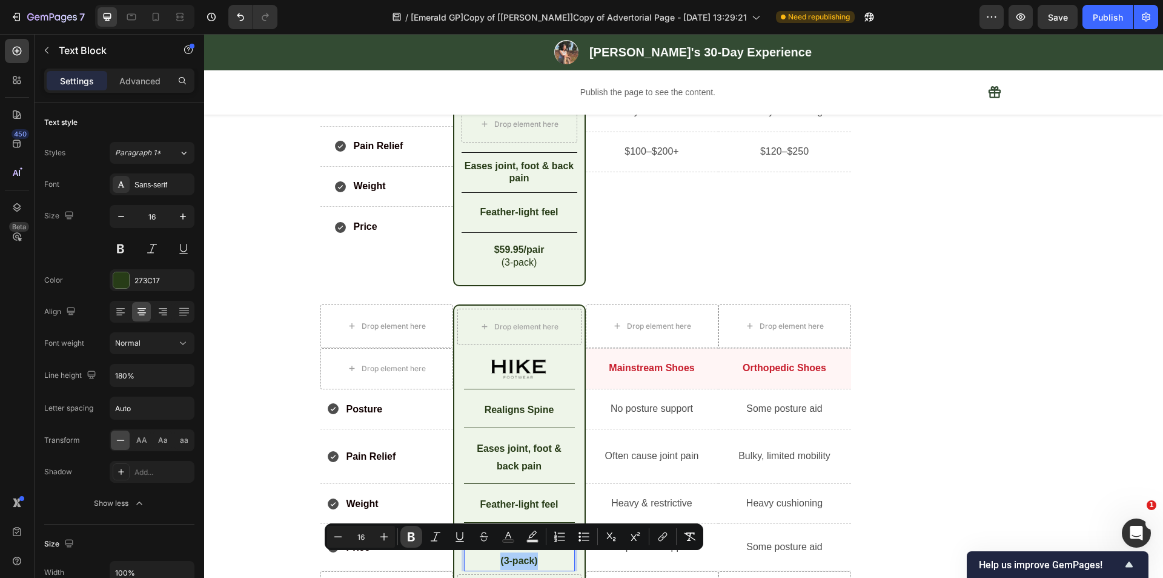
click at [416, 535] on icon "Editor contextual toolbar" at bounding box center [411, 536] width 12 height 12
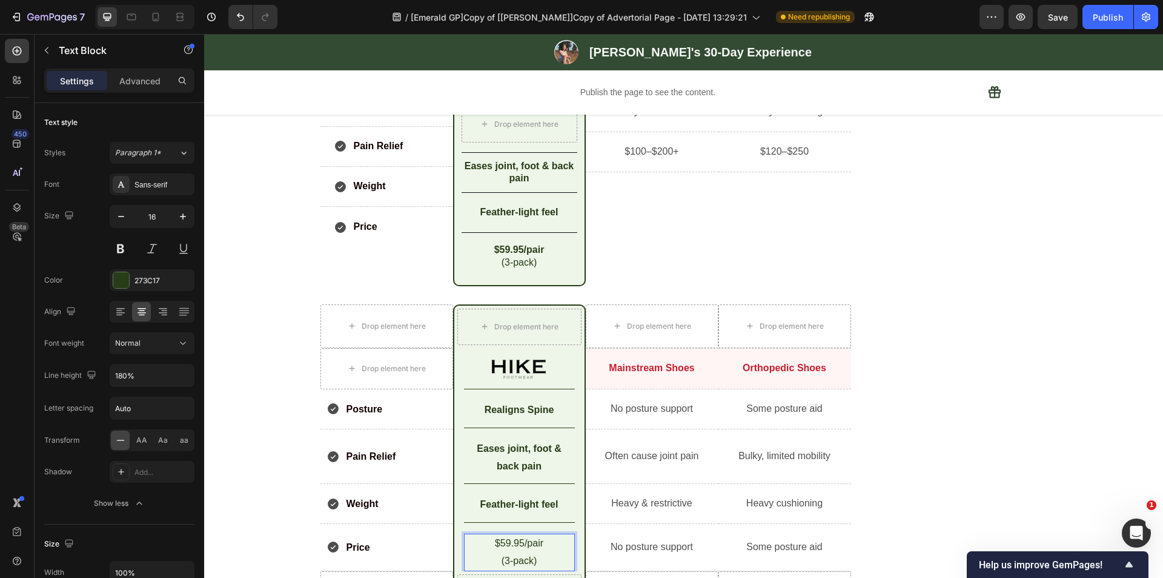
click at [551, 560] on p "(3-pack)" at bounding box center [519, 561] width 108 height 18
click at [536, 542] on p "$59.95/pair" at bounding box center [519, 543] width 108 height 18
drag, startPoint x: 539, startPoint y: 541, endPoint x: 492, endPoint y: 544, distance: 47.3
click at [492, 544] on p "$59.95/pair" at bounding box center [519, 543] width 108 height 18
click at [555, 545] on p "$59.95/pair" at bounding box center [519, 543] width 108 height 18
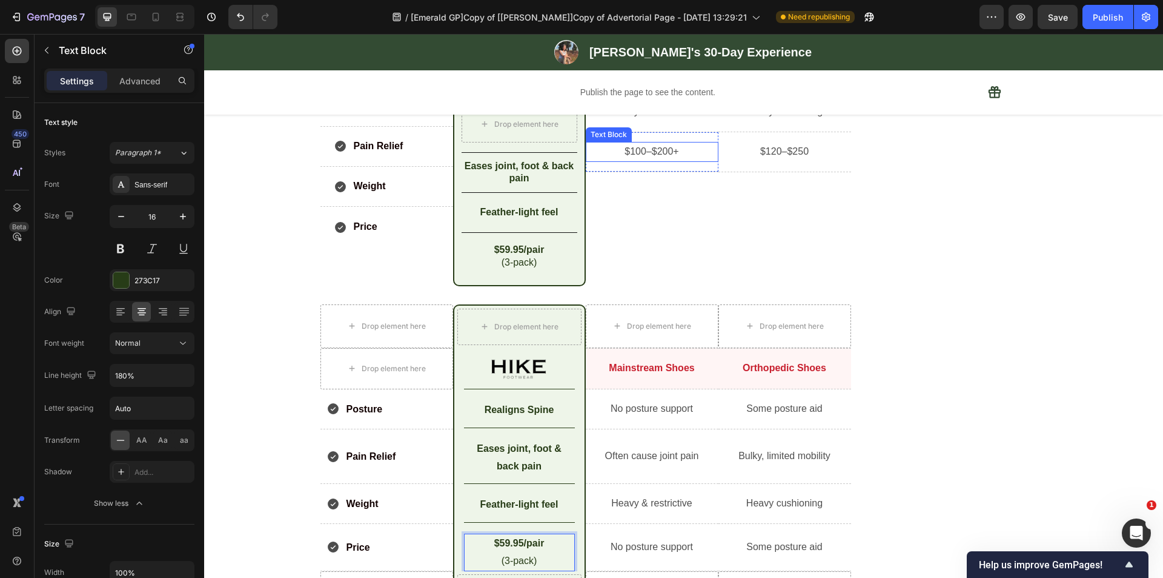
click at [649, 154] on p "$100–$200+" at bounding box center [652, 152] width 130 height 18
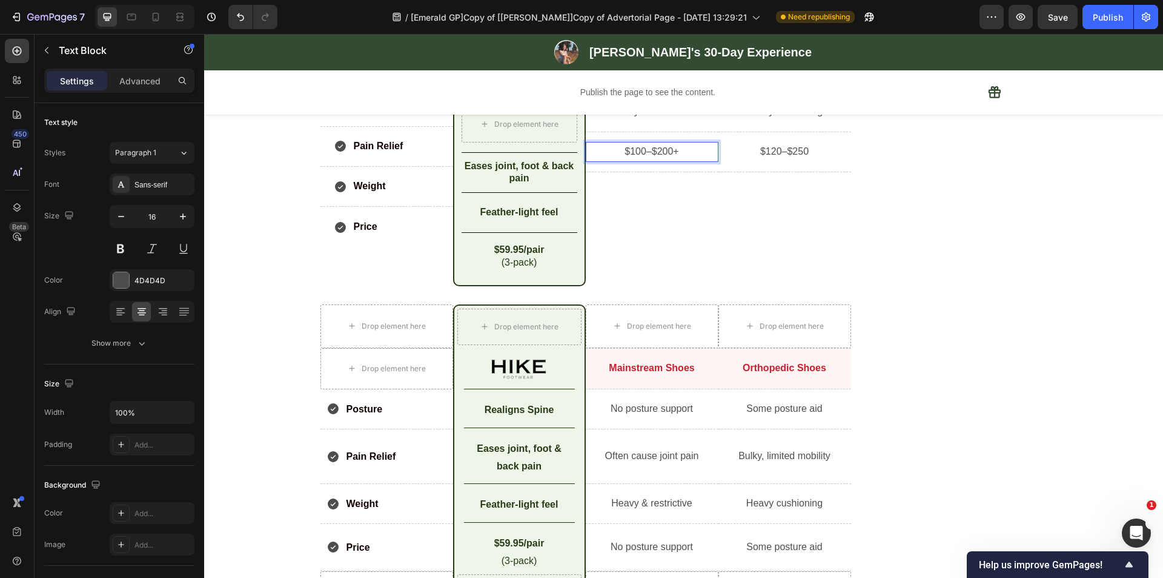
click at [649, 154] on p "$100–$200+" at bounding box center [652, 152] width 130 height 18
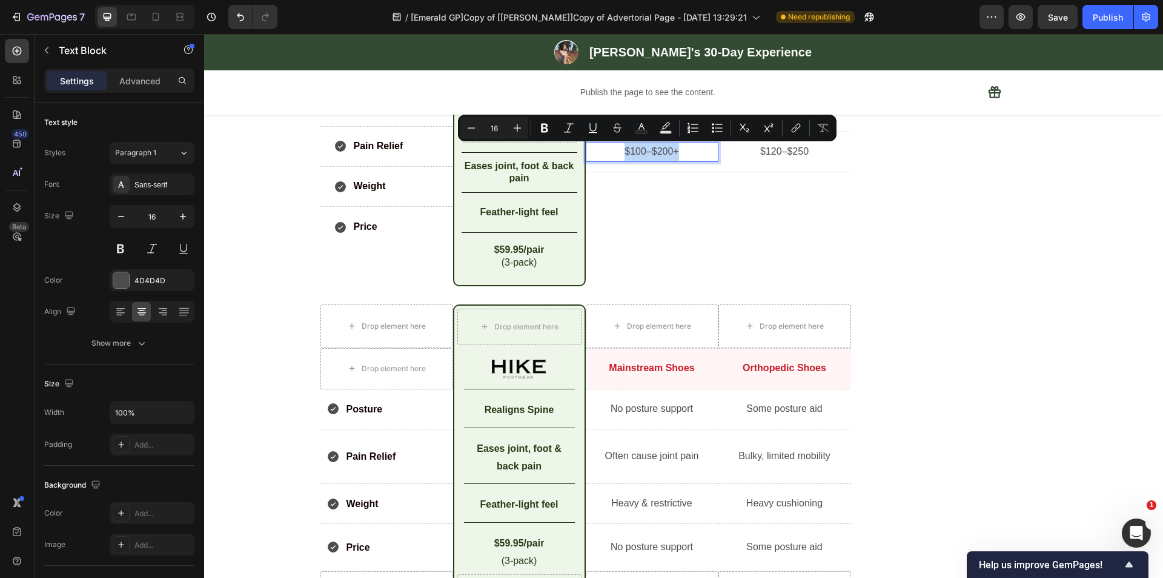
copy p "$100–$200+"
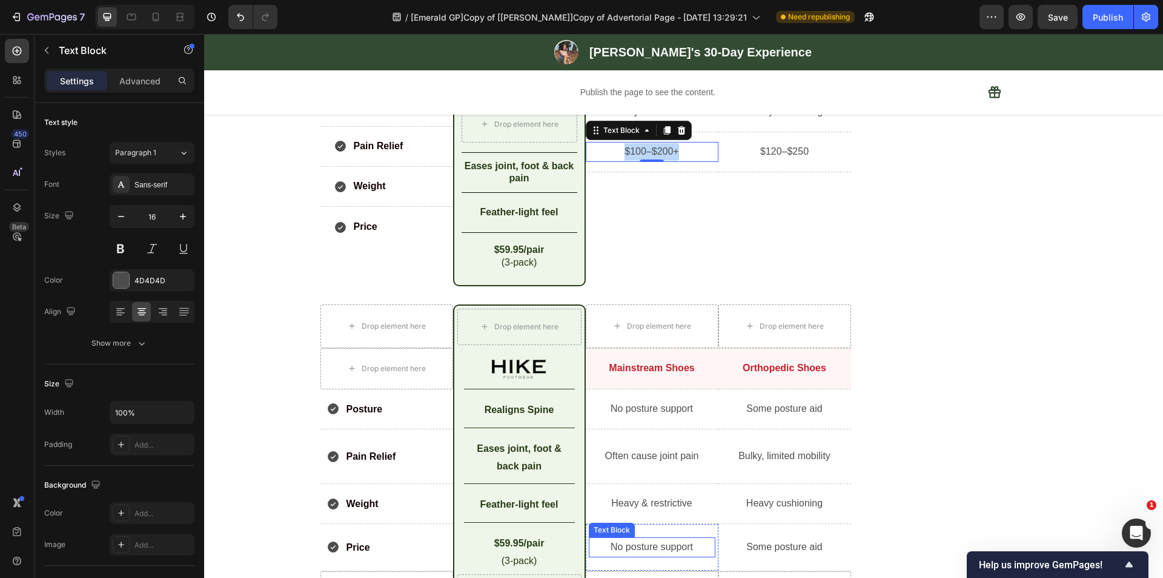
click at [636, 544] on p "No posture support" at bounding box center [652, 547] width 124 height 18
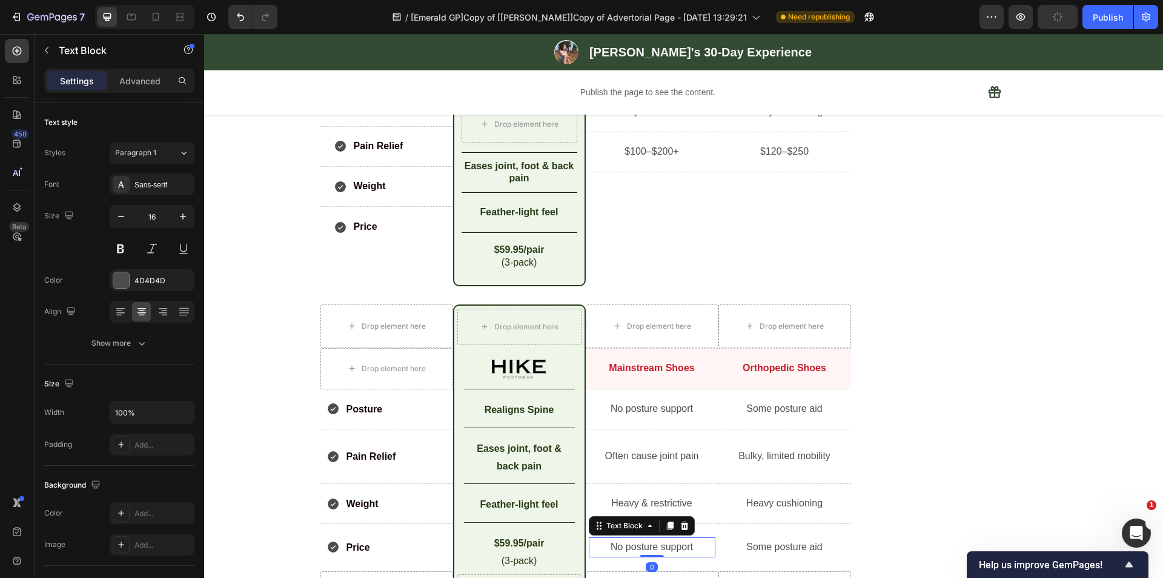
click at [639, 550] on p "No posture support" at bounding box center [652, 547] width 124 height 18
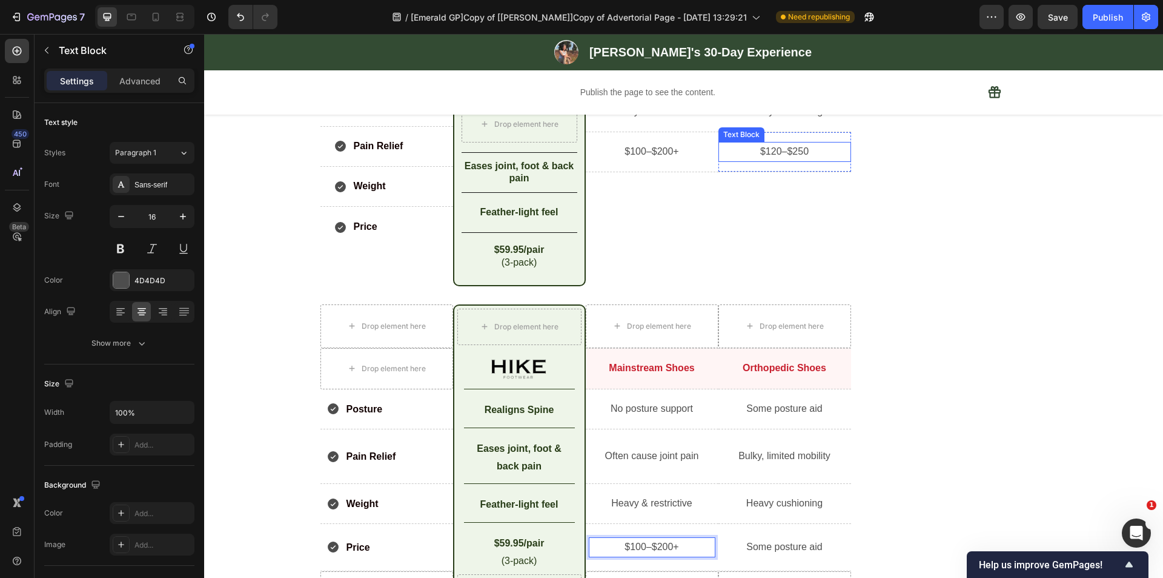
click at [770, 147] on p "$120–$250" at bounding box center [785, 152] width 130 height 18
click at [785, 147] on p "$120–$250" at bounding box center [785, 152] width 130 height 18
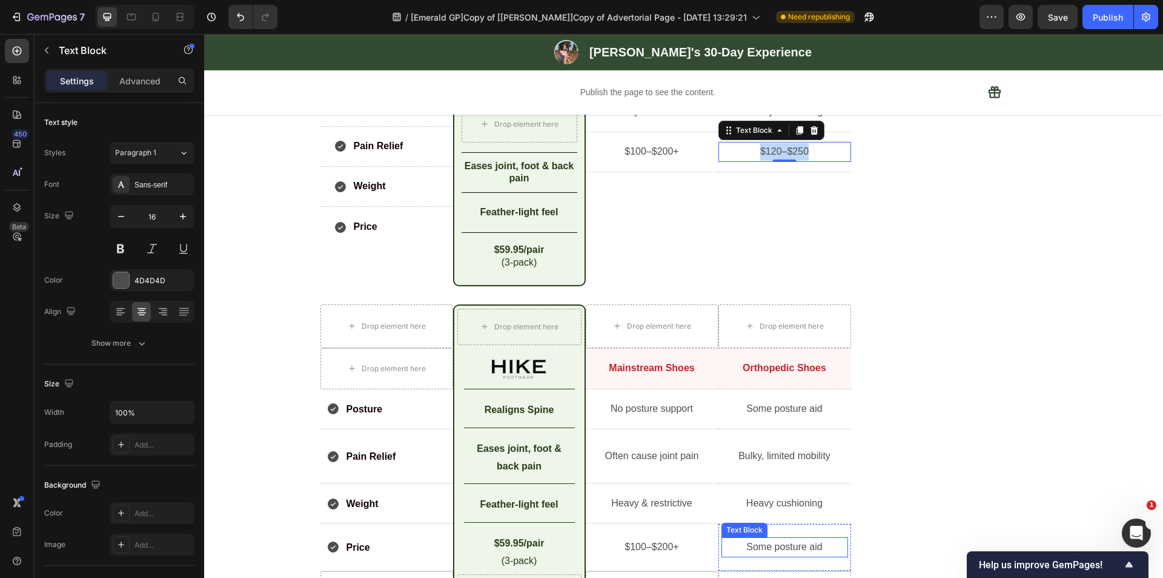
click at [762, 548] on p "Some posture aid" at bounding box center [785, 547] width 124 height 18
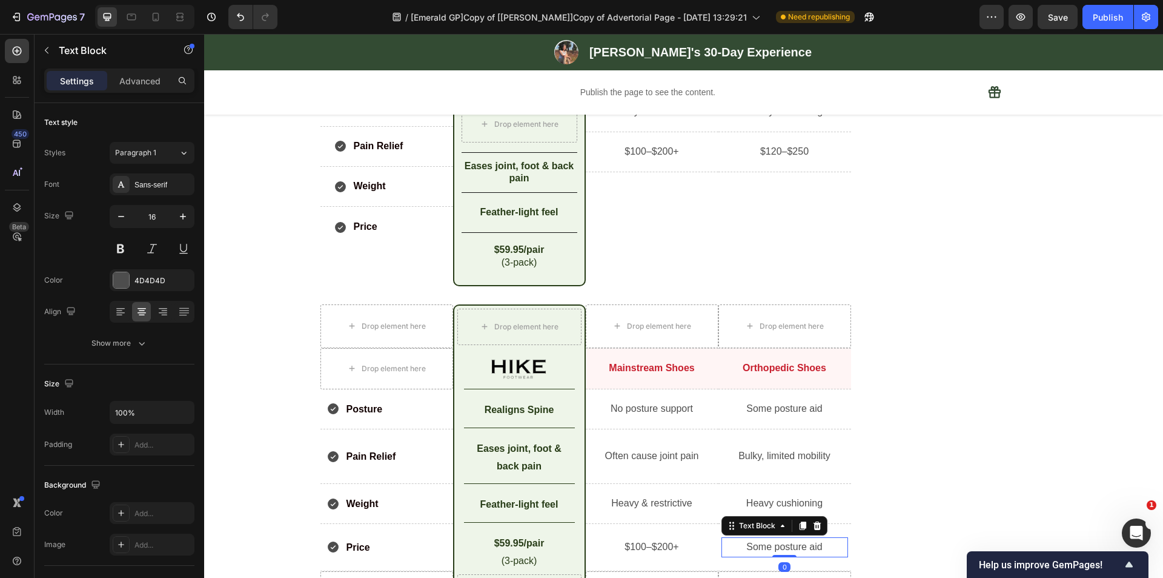
click at [780, 545] on p "Some posture aid" at bounding box center [785, 547] width 124 height 18
click at [874, 525] on div "Publish the page to see the content. Custom Sticky" at bounding box center [959, 194] width 177 height 839
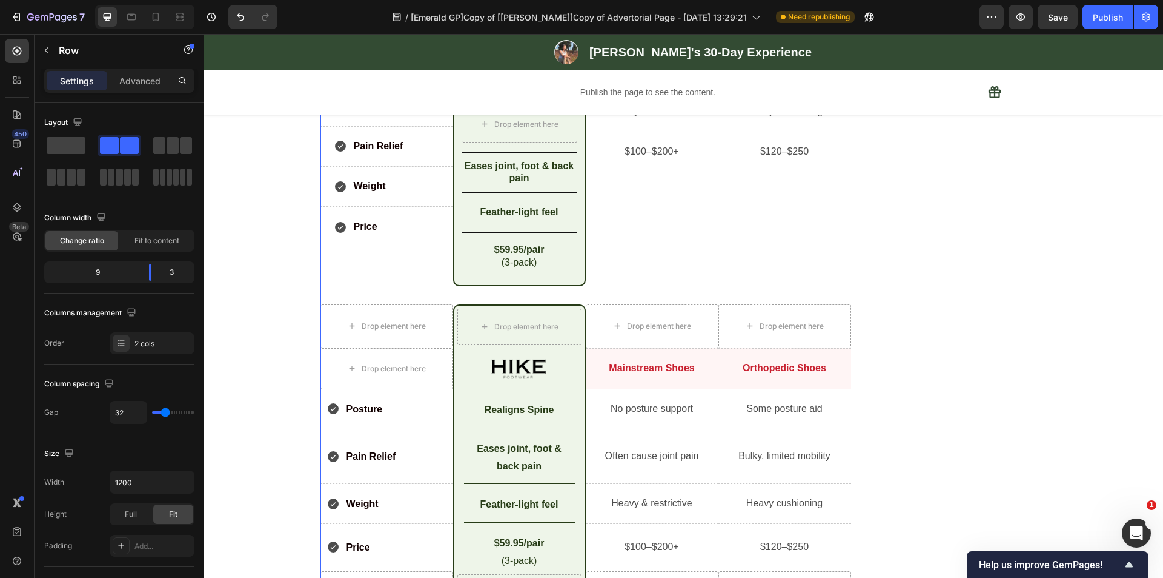
scroll to position [4198, 0]
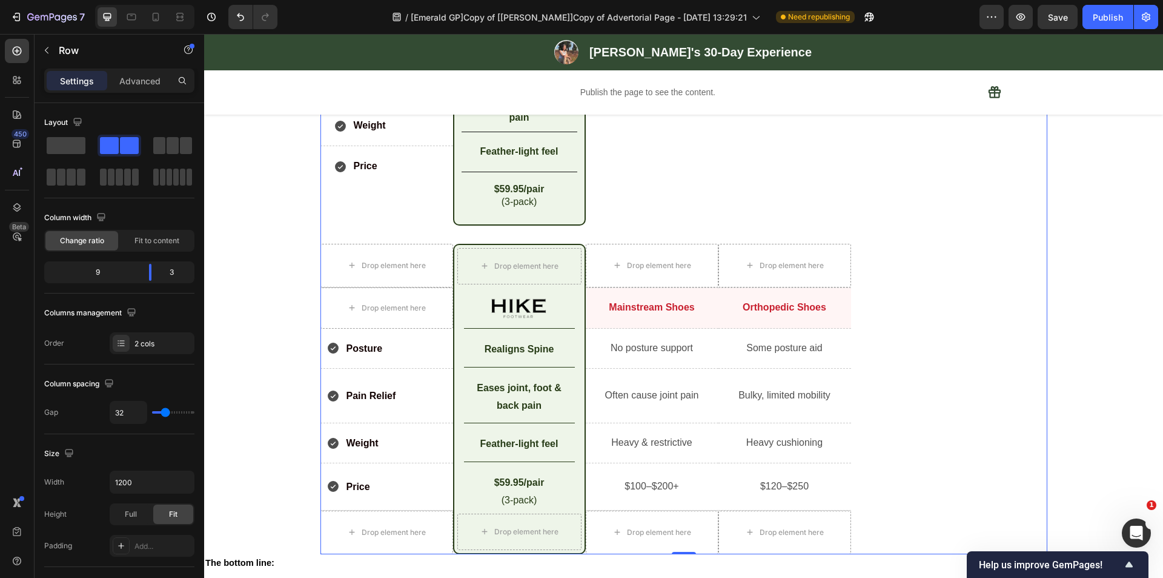
click at [916, 481] on div "Publish the page to see the content. Custom Sticky" at bounding box center [959, 134] width 177 height 839
click at [129, 17] on icon at bounding box center [131, 17] width 12 height 12
type input "100%"
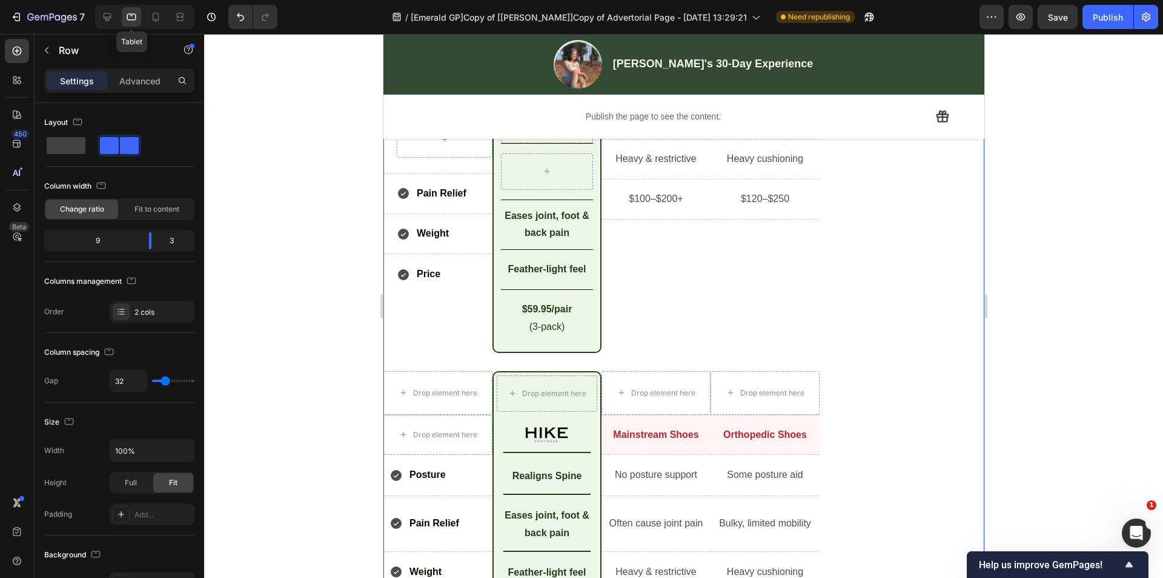
scroll to position [3860, 0]
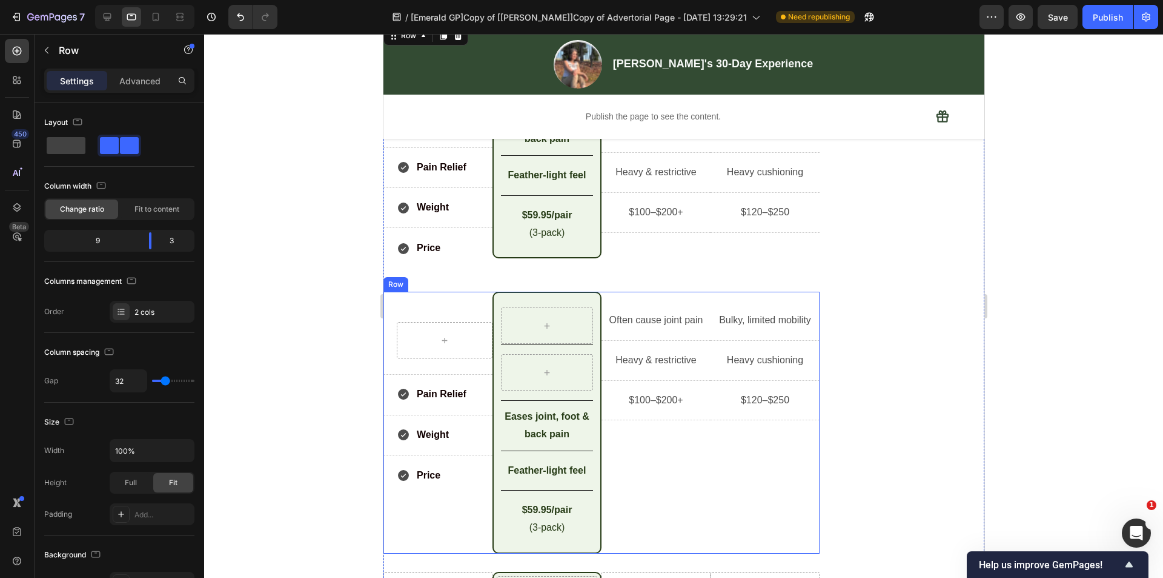
click at [640, 419] on div "Often cause joint pain Text Block Row Heavy & restrictive Text Block Row $100–$…" at bounding box center [655, 422] width 109 height 262
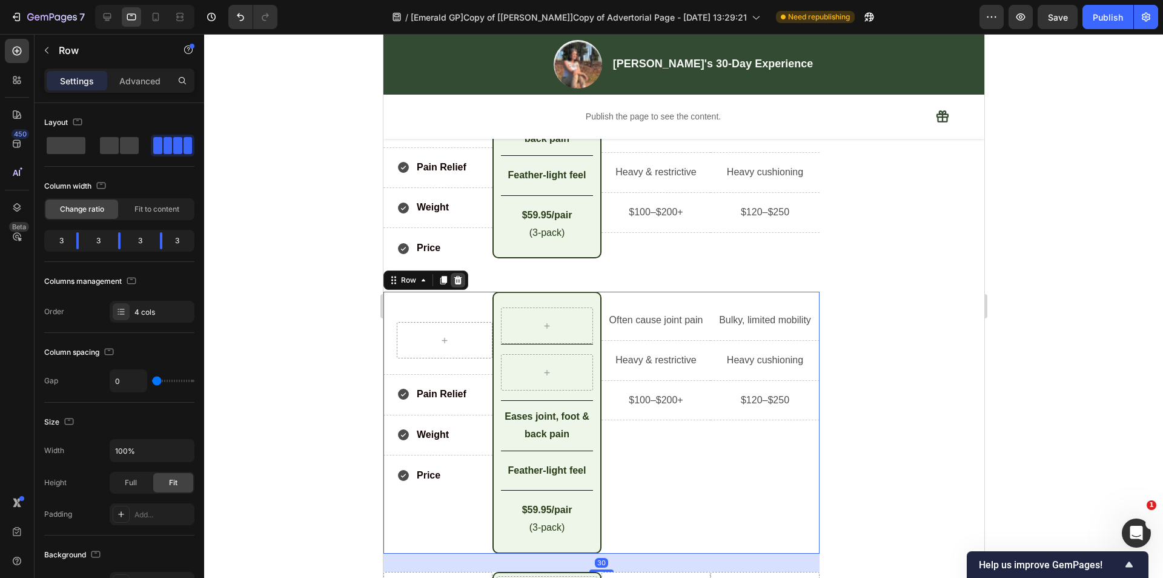
click at [456, 275] on icon at bounding box center [458, 280] width 10 height 10
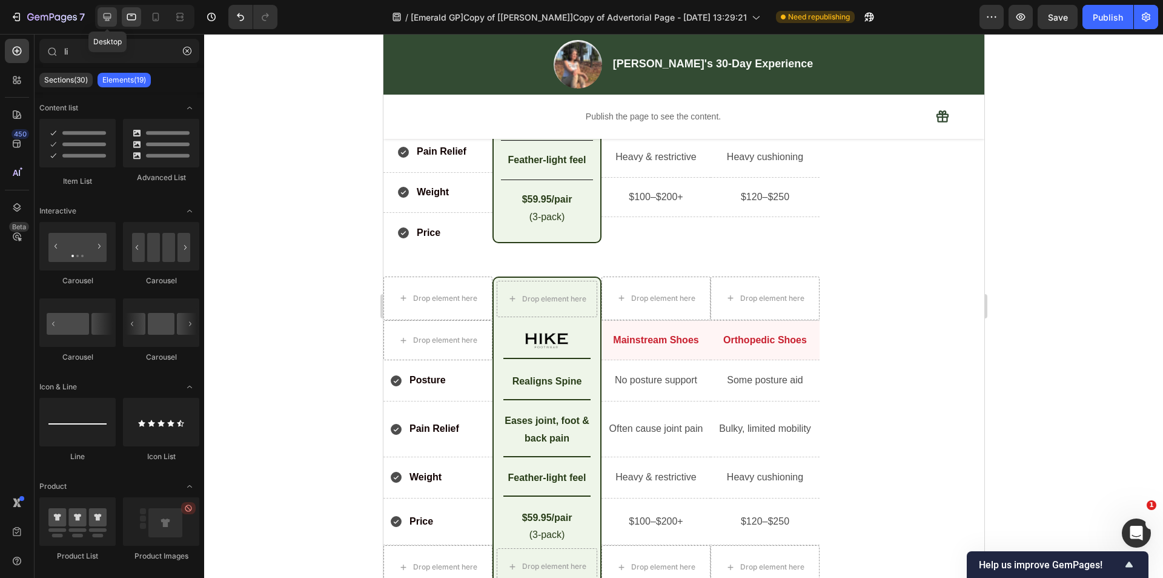
click at [110, 11] on icon at bounding box center [107, 17] width 12 height 12
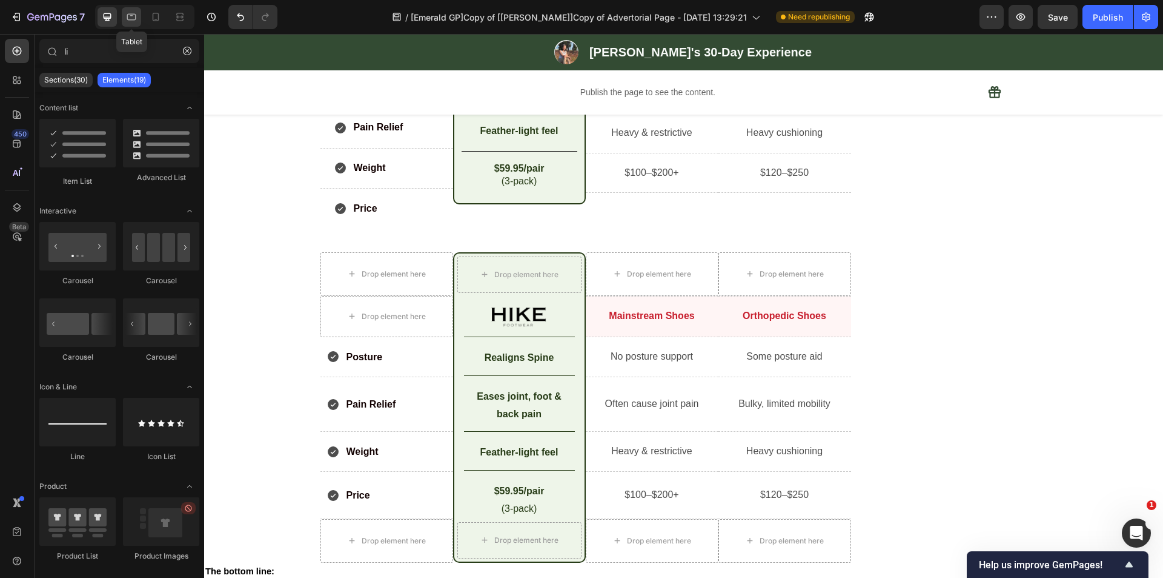
click at [124, 16] on div at bounding box center [131, 16] width 19 height 19
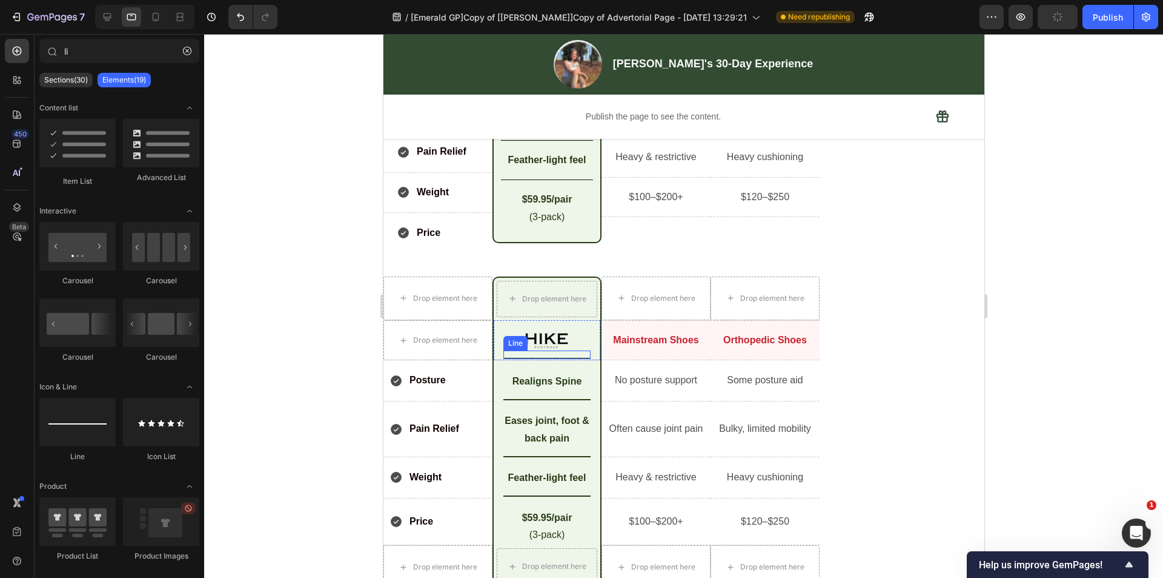
click at [533, 353] on div "Title Line" at bounding box center [546, 354] width 87 height 8
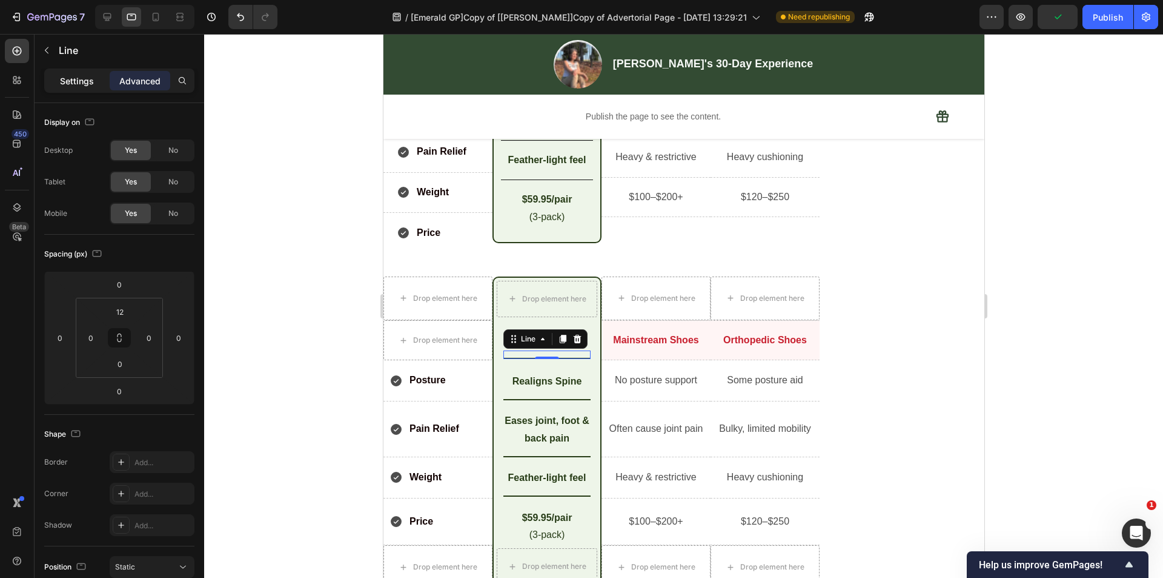
click at [67, 84] on p "Settings" at bounding box center [77, 81] width 34 height 13
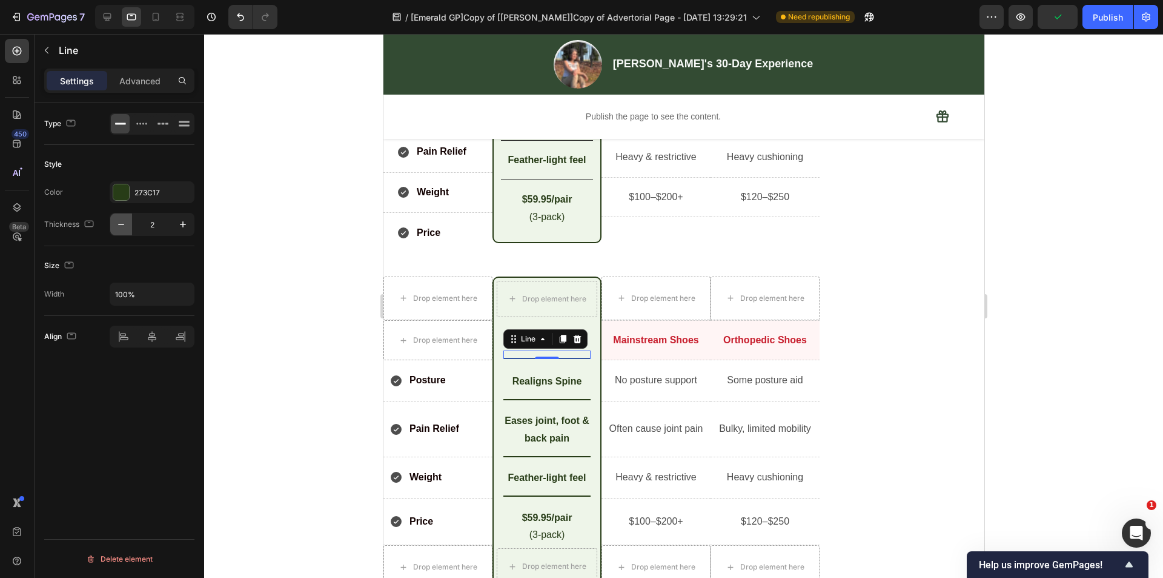
click at [128, 226] on button "button" at bounding box center [121, 224] width 22 height 22
type input "1"
click at [573, 398] on div "Title Line" at bounding box center [546, 395] width 87 height 8
click at [122, 224] on icon "button" at bounding box center [121, 224] width 6 height 1
type input "1"
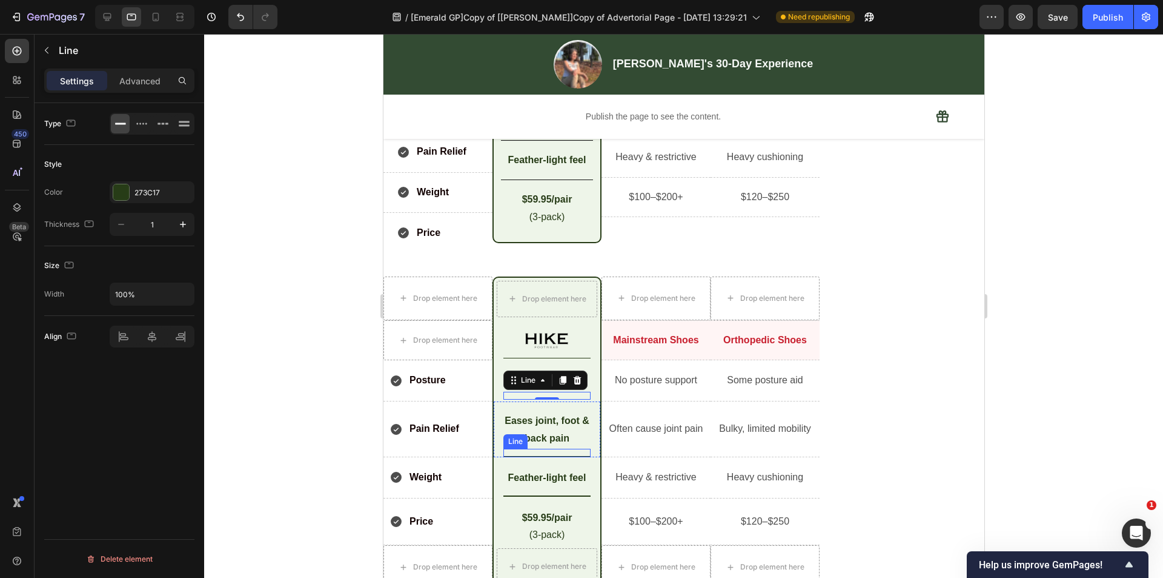
click at [548, 456] on div at bounding box center [546, 456] width 87 height 1
click at [130, 222] on button "button" at bounding box center [121, 224] width 22 height 22
type input "1"
click at [567, 494] on div "Title Line" at bounding box center [546, 491] width 87 height 8
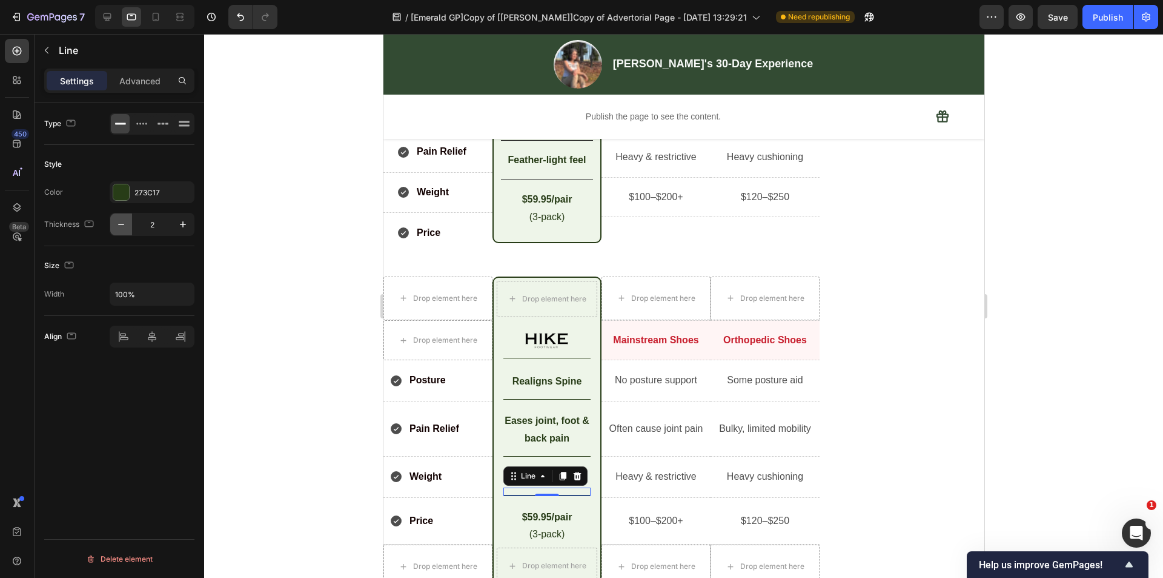
click at [120, 227] on icon "button" at bounding box center [121, 224] width 12 height 12
click at [155, 17] on icon at bounding box center [156, 17] width 12 height 12
type input "2"
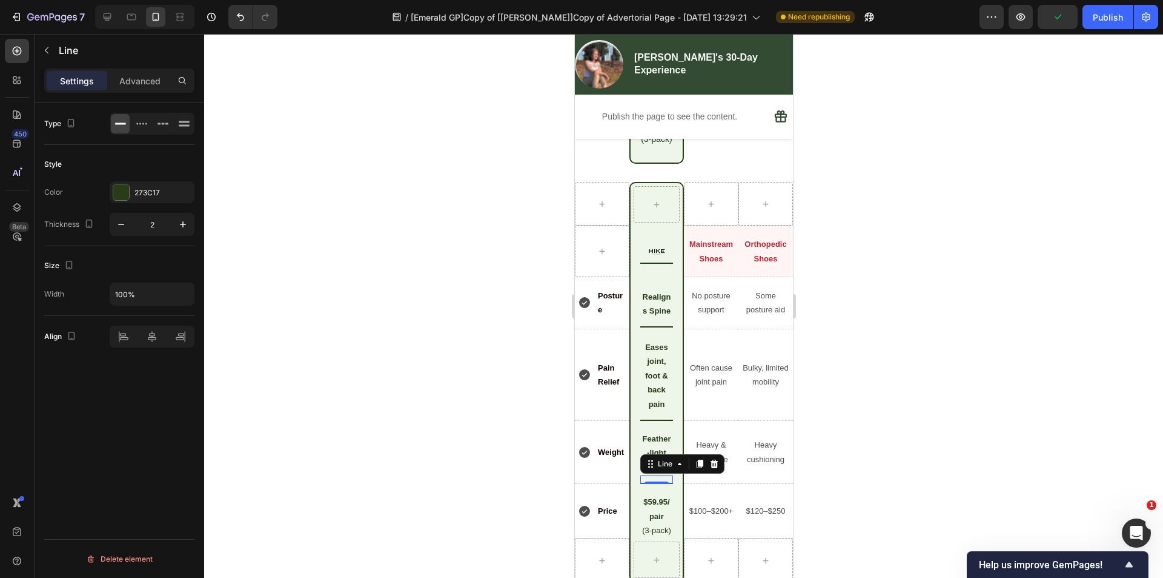
scroll to position [3946, 0]
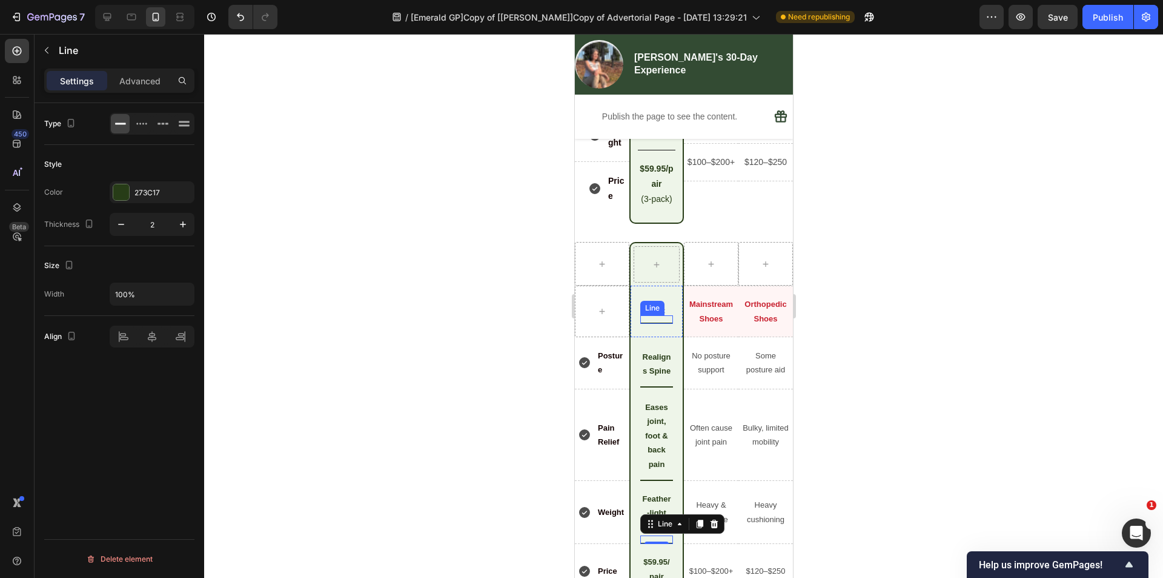
click at [650, 324] on div at bounding box center [656, 322] width 33 height 1
click at [124, 222] on icon "button" at bounding box center [121, 224] width 12 height 12
type input "1"
click at [655, 387] on div "Title Line" at bounding box center [656, 383] width 33 height 8
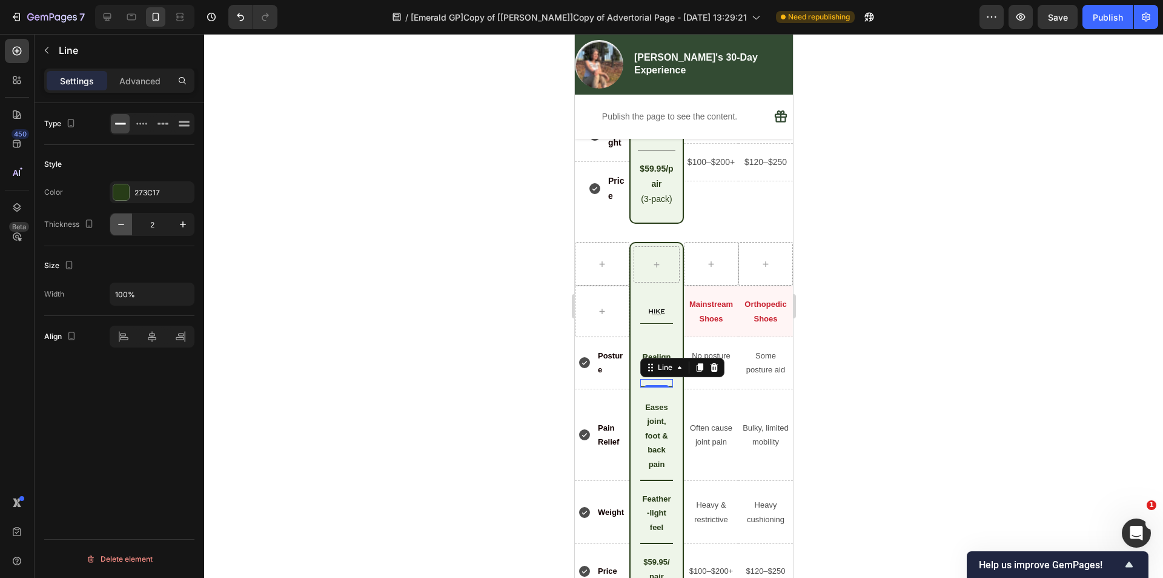
click at [118, 224] on icon "button" at bounding box center [121, 224] width 12 height 12
type input "1"
click at [656, 481] on div "Title Line" at bounding box center [656, 476] width 33 height 8
click at [126, 222] on icon "button" at bounding box center [121, 224] width 12 height 12
type input "1"
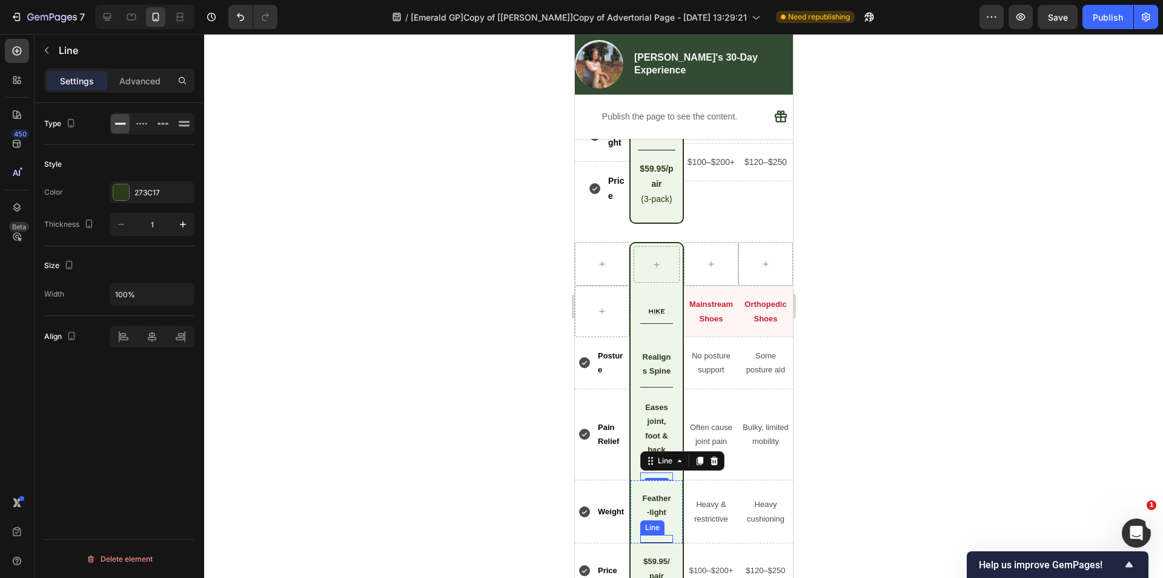
click at [647, 543] on div "Title Line" at bounding box center [656, 538] width 33 height 8
click at [119, 225] on icon "button" at bounding box center [121, 224] width 12 height 12
type input "1"
click at [653, 337] on div "Image Title Line" at bounding box center [656, 316] width 33 height 42
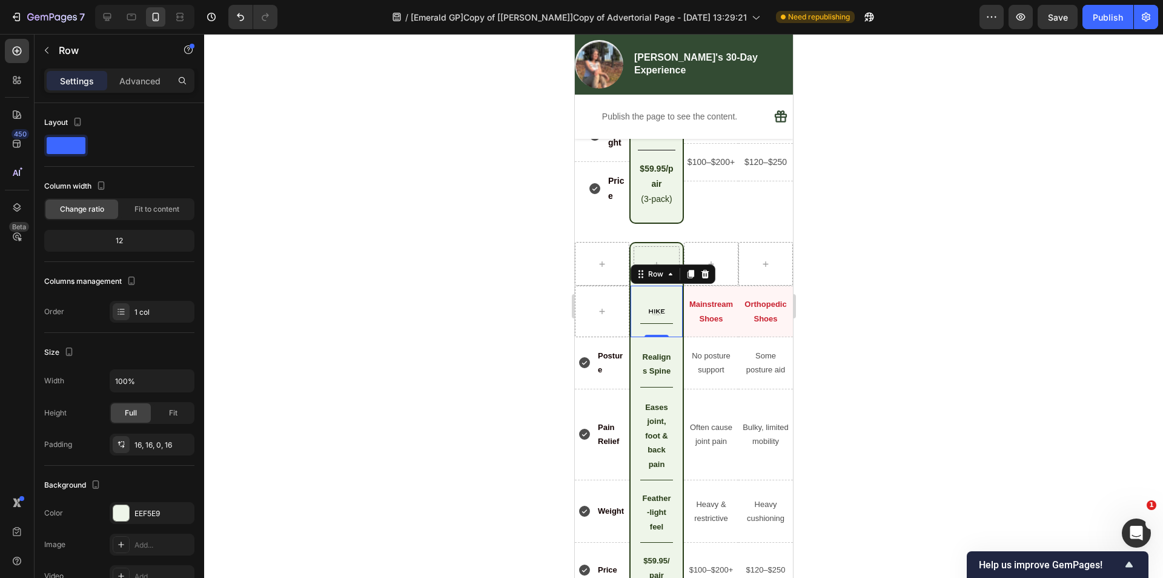
click at [662, 313] on div "Image Title Line" at bounding box center [656, 316] width 33 height 42
click at [665, 317] on div "Image Title Line" at bounding box center [656, 316] width 33 height 42
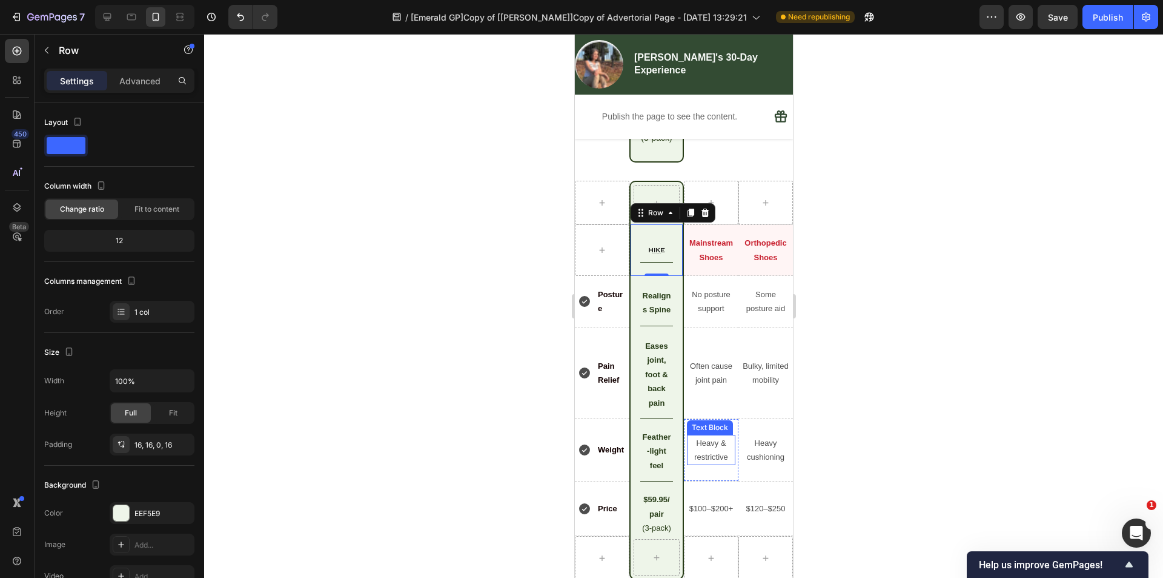
scroll to position [4007, 0]
click at [668, 245] on div "Image Title Line Row 0" at bounding box center [656, 251] width 55 height 52
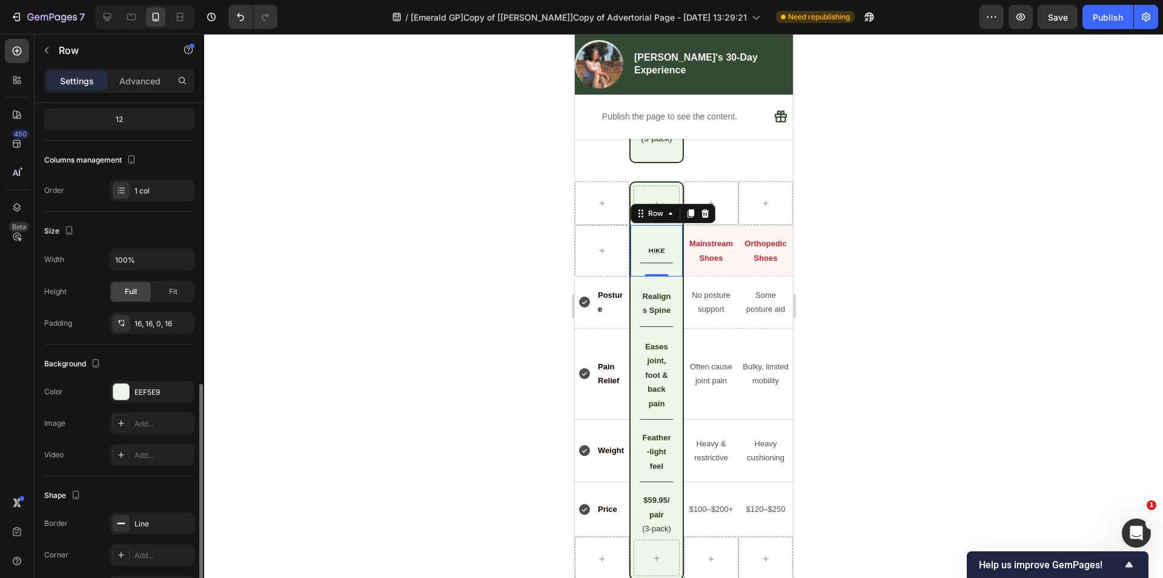
scroll to position [242, 0]
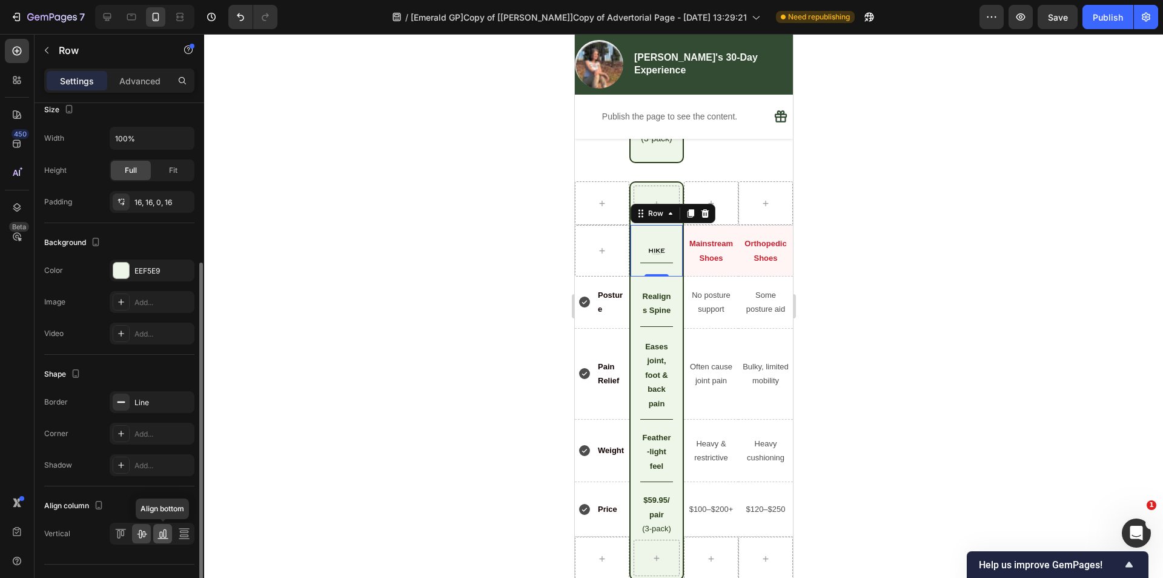
click at [165, 535] on icon at bounding box center [163, 533] width 12 height 12
click at [667, 268] on div "Image" at bounding box center [656, 264] width 33 height 7
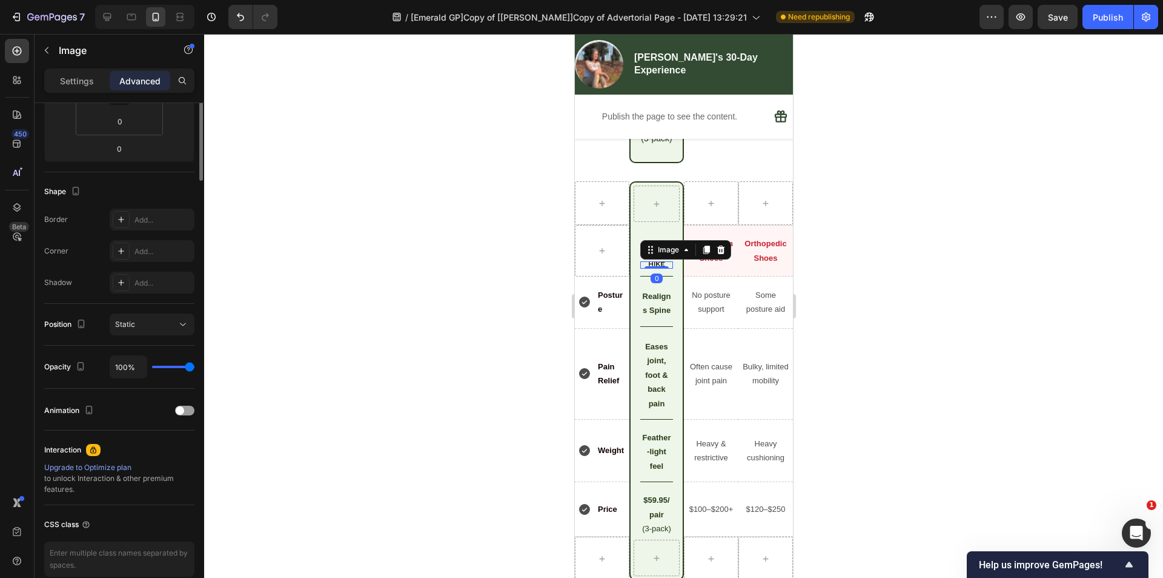
scroll to position [0, 0]
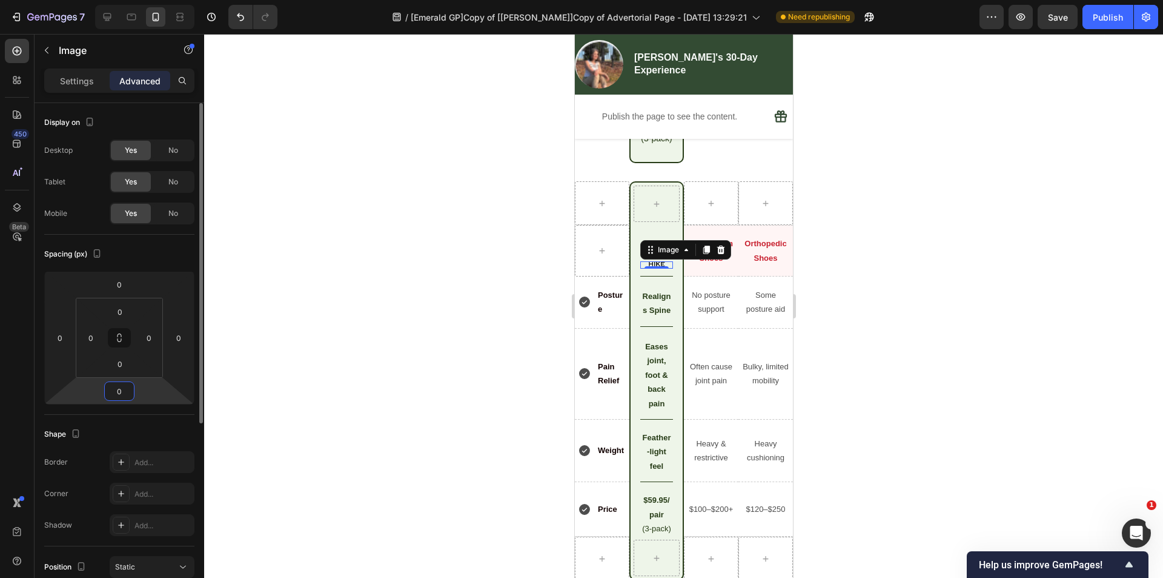
click at [124, 395] on input "0" at bounding box center [119, 391] width 24 height 18
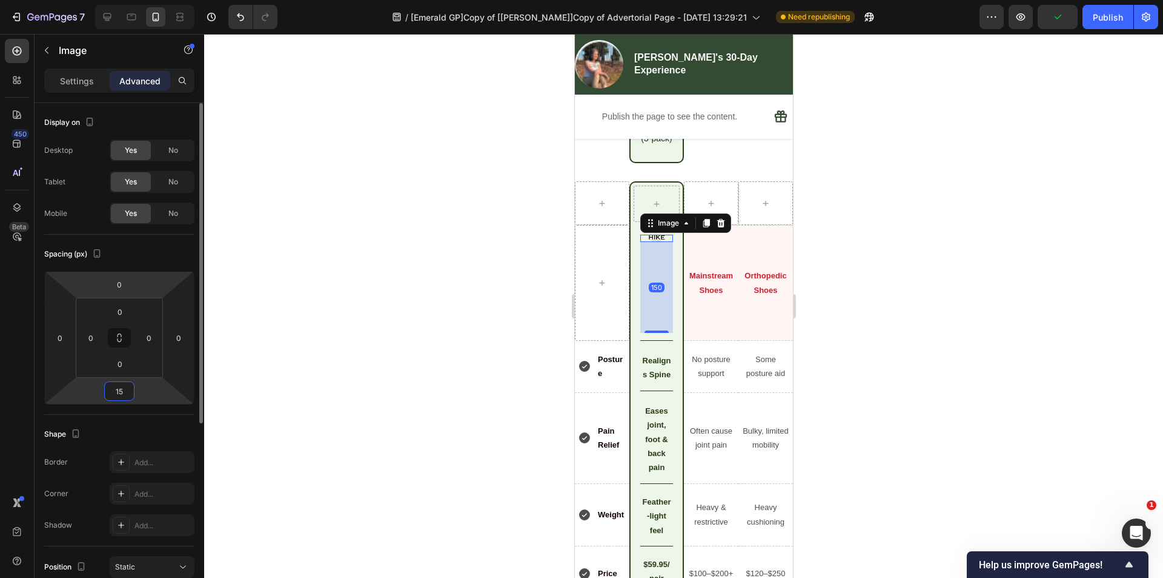
type input "1"
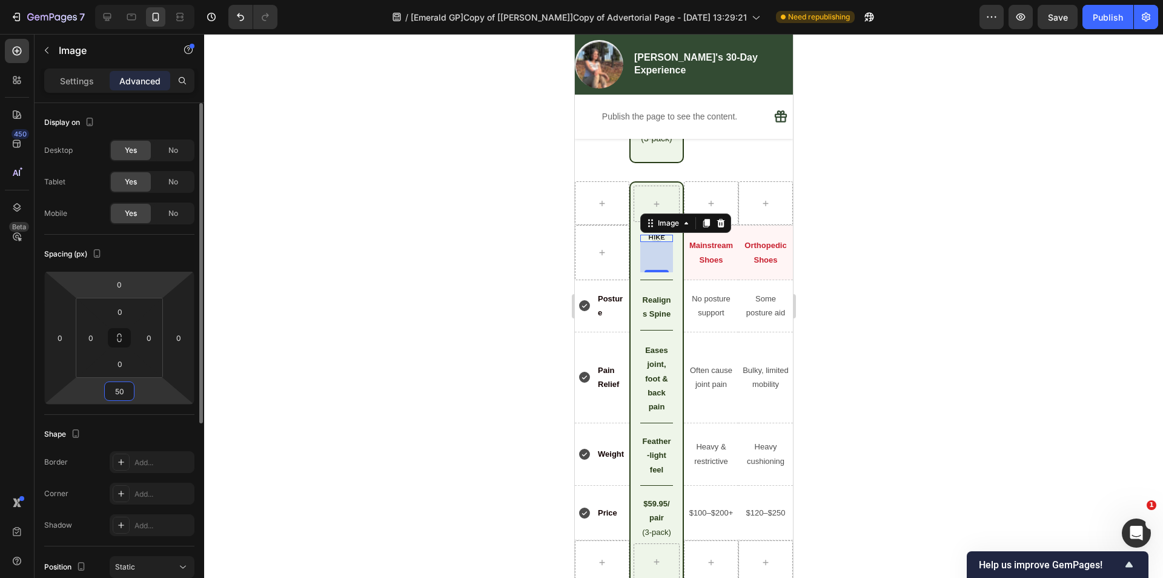
type input "5"
type input "30"
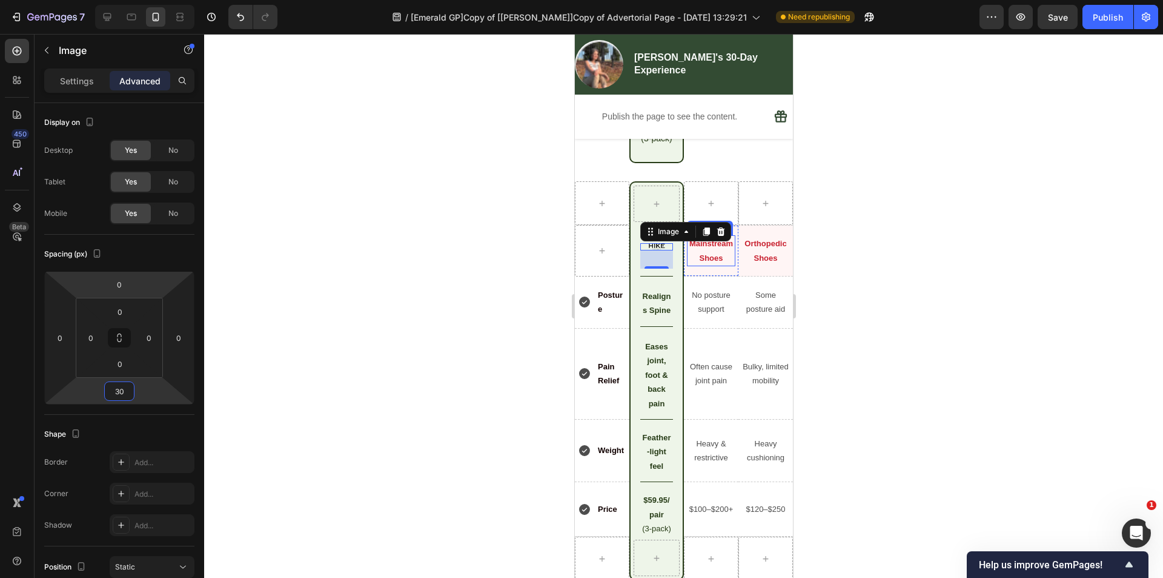
click at [715, 266] on div "Mainstream Shoes" at bounding box center [711, 250] width 48 height 31
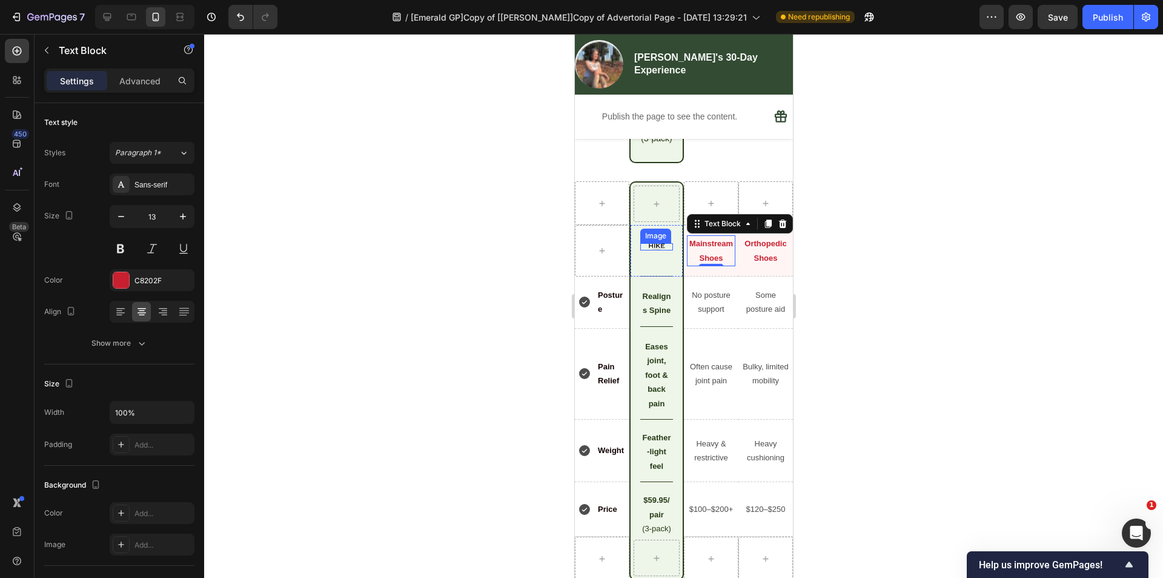
click at [652, 250] on img at bounding box center [656, 246] width 16 height 7
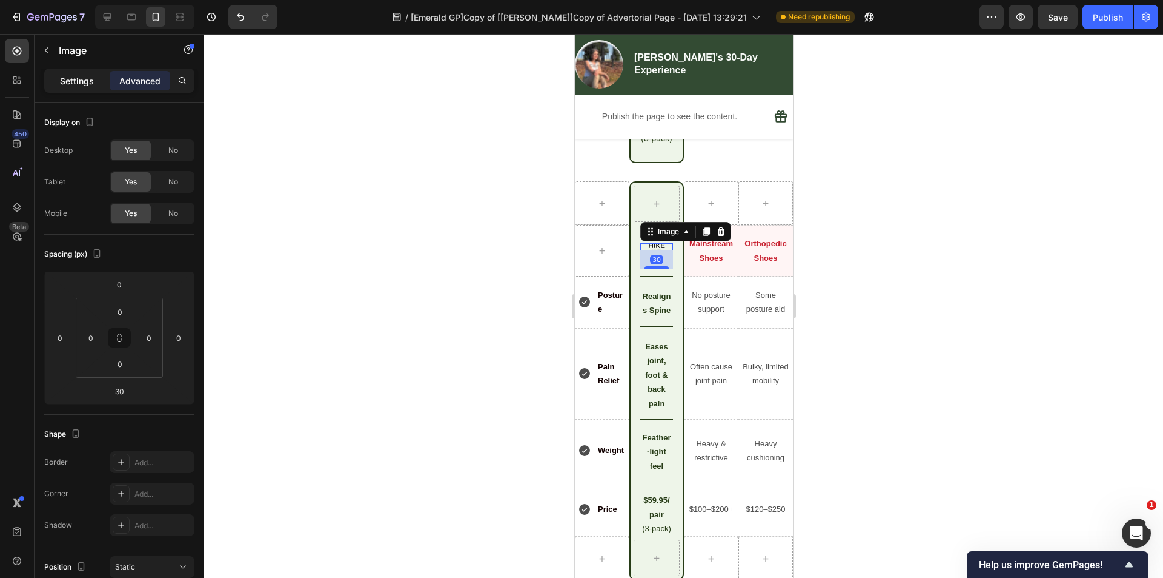
click at [69, 82] on p "Settings" at bounding box center [77, 81] width 34 height 13
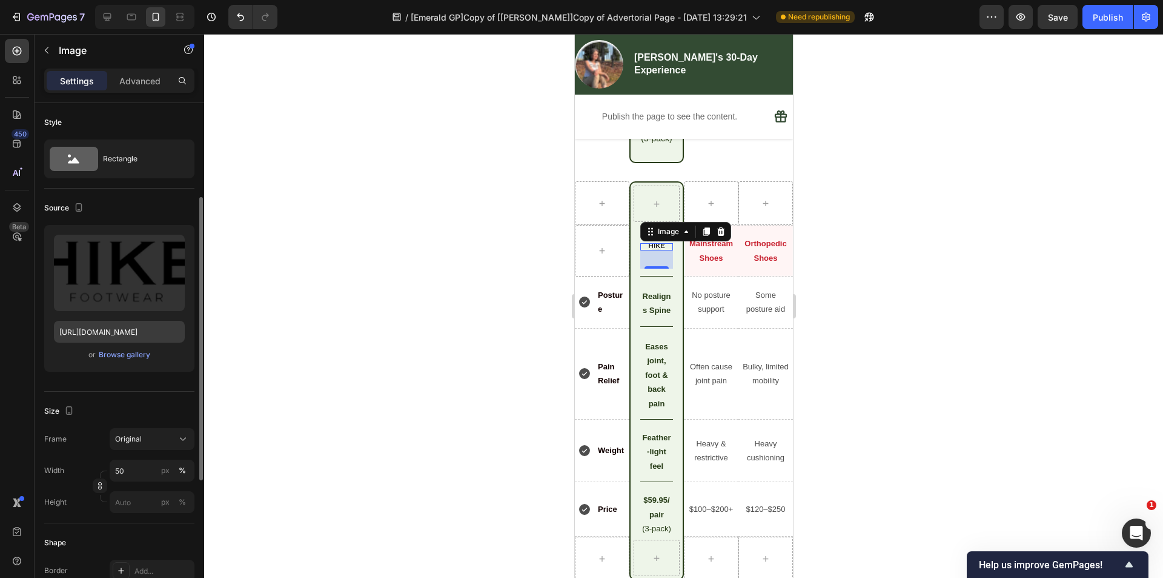
scroll to position [61, 0]
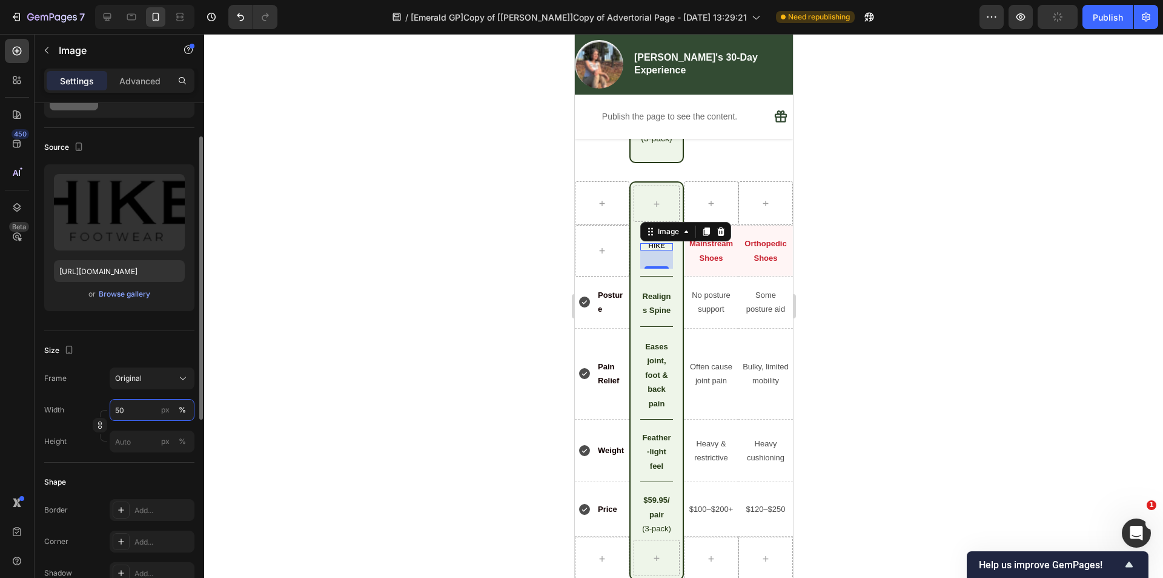
click at [121, 413] on input "50" at bounding box center [152, 410] width 85 height 22
type input "90"
click at [148, 79] on p "Advanced" at bounding box center [139, 81] width 41 height 13
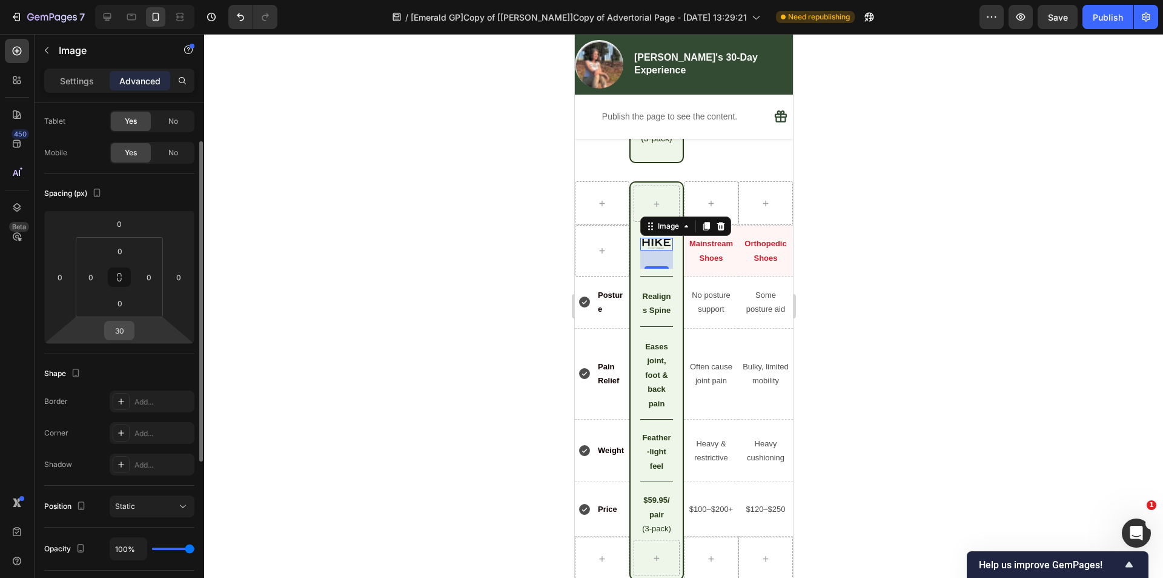
click at [124, 329] on input "30" at bounding box center [119, 330] width 24 height 18
type input "20"
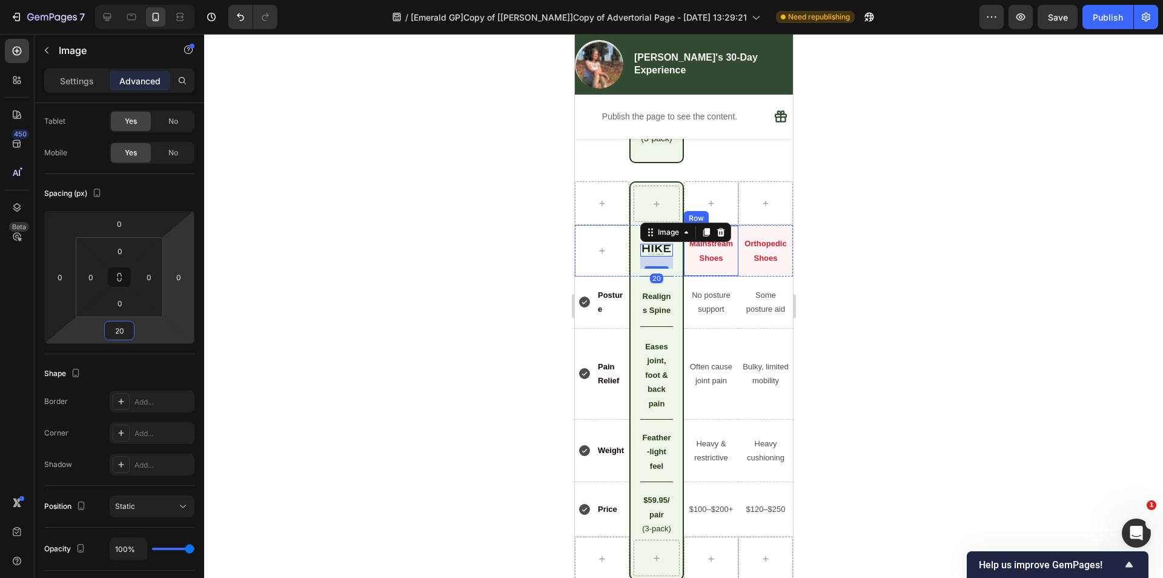
click at [709, 276] on div "Mainstream Shoes Text Block Row" at bounding box center [711, 251] width 55 height 52
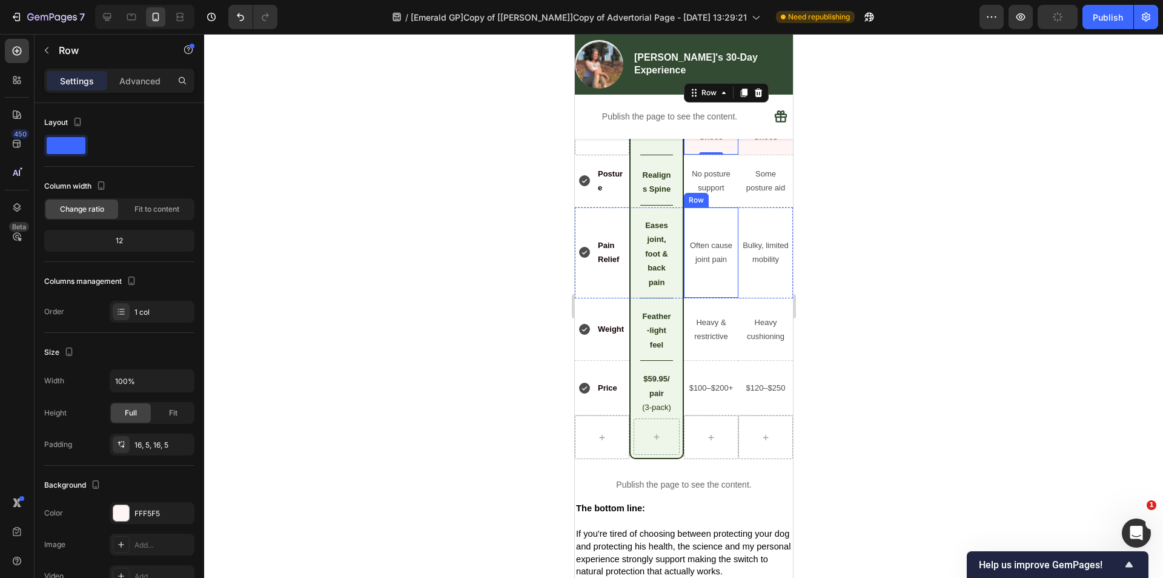
scroll to position [4067, 0]
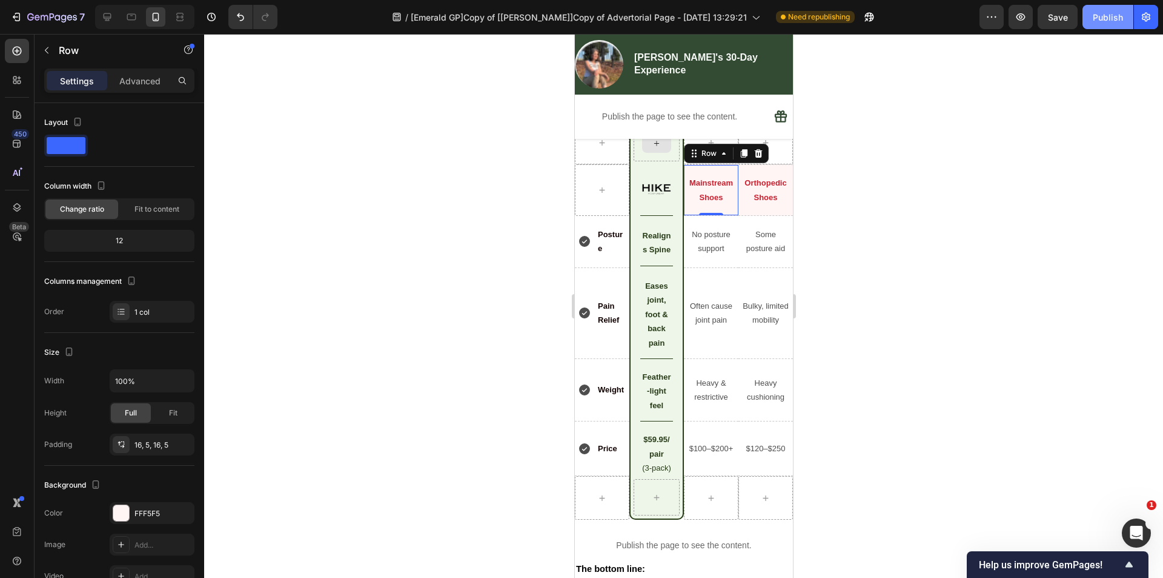
click at [1094, 16] on div "Publish" at bounding box center [1108, 17] width 30 height 13
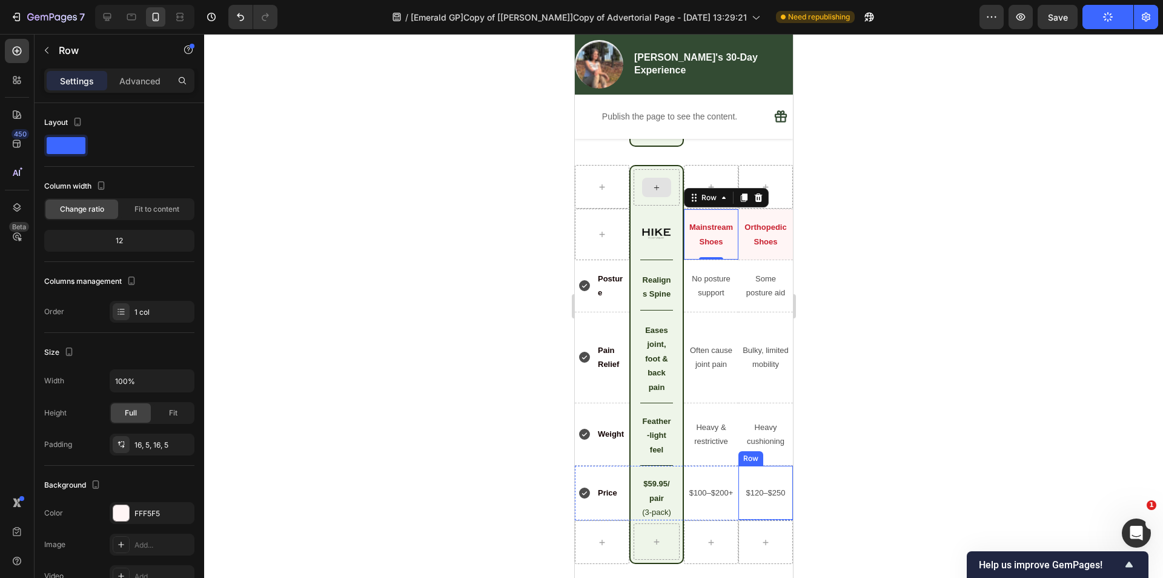
scroll to position [3946, 0]
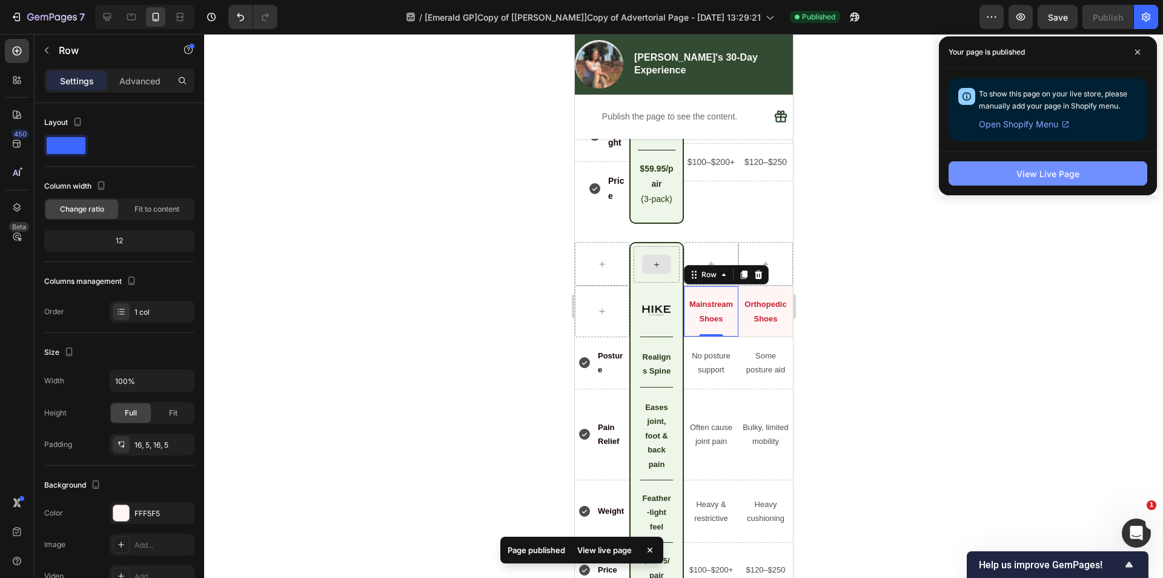
click at [1005, 165] on button "View Live Page" at bounding box center [1048, 173] width 199 height 24
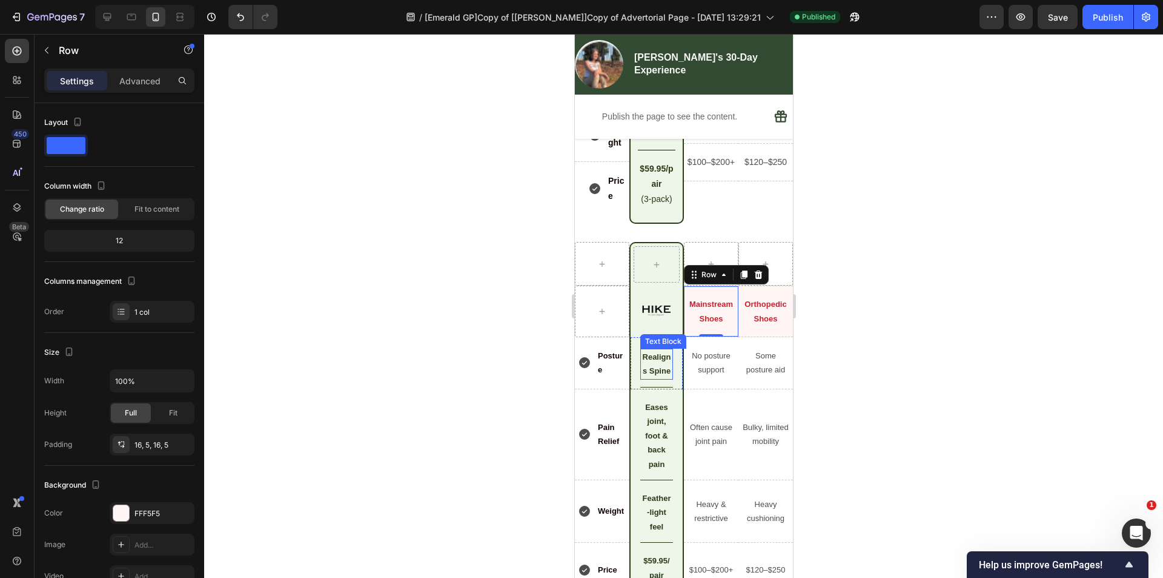
click at [642, 378] on p "Realigns Spine" at bounding box center [656, 364] width 30 height 28
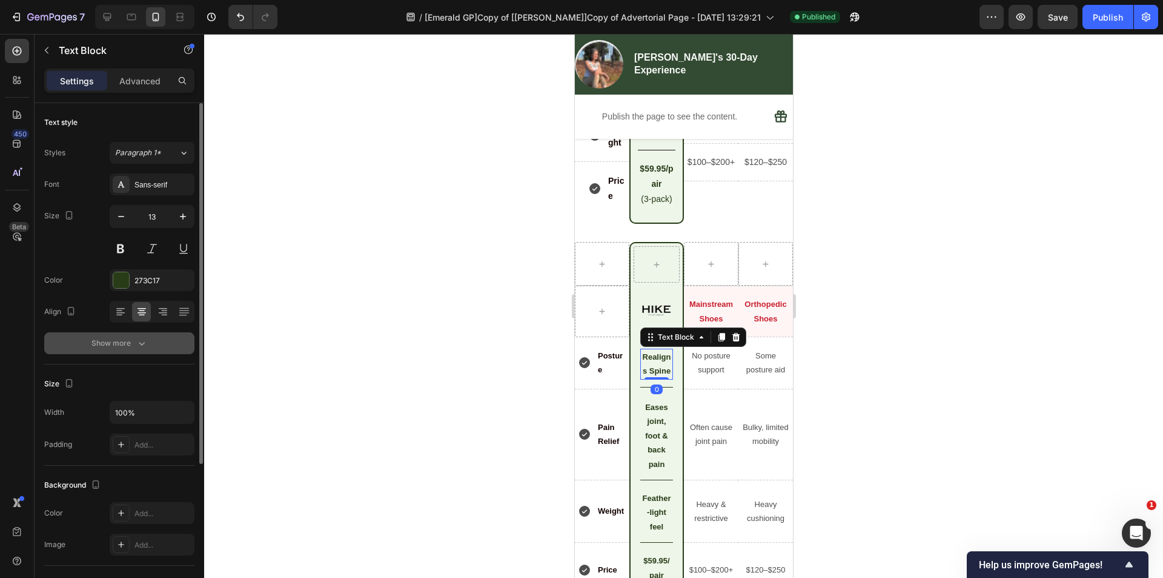
click at [95, 337] on div "Show more" at bounding box center [120, 343] width 56 height 12
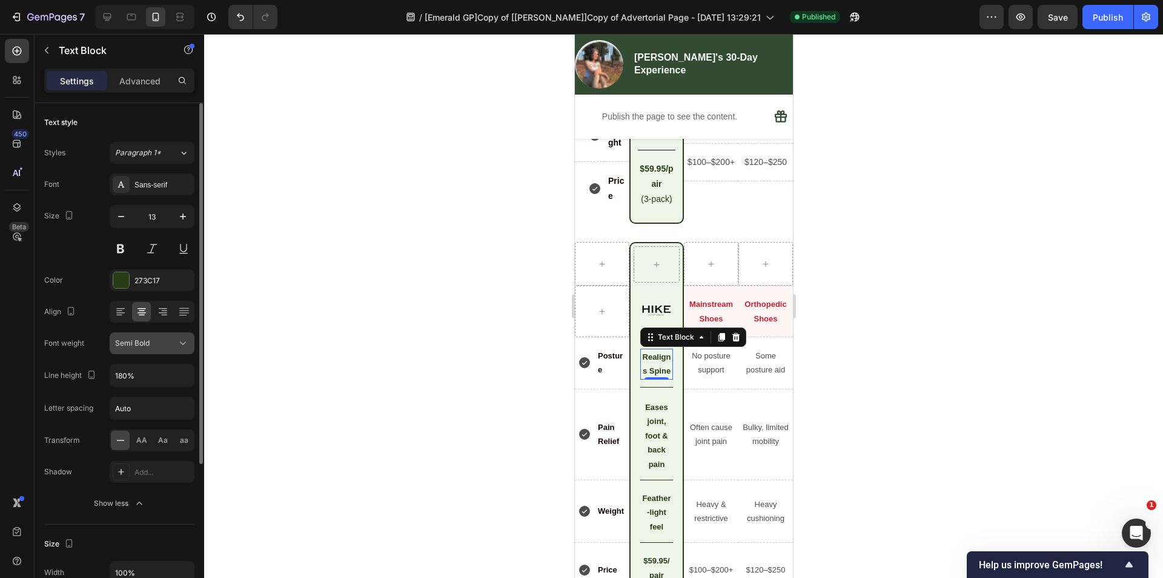
click at [141, 342] on span "Semi Bold" at bounding box center [132, 342] width 35 height 9
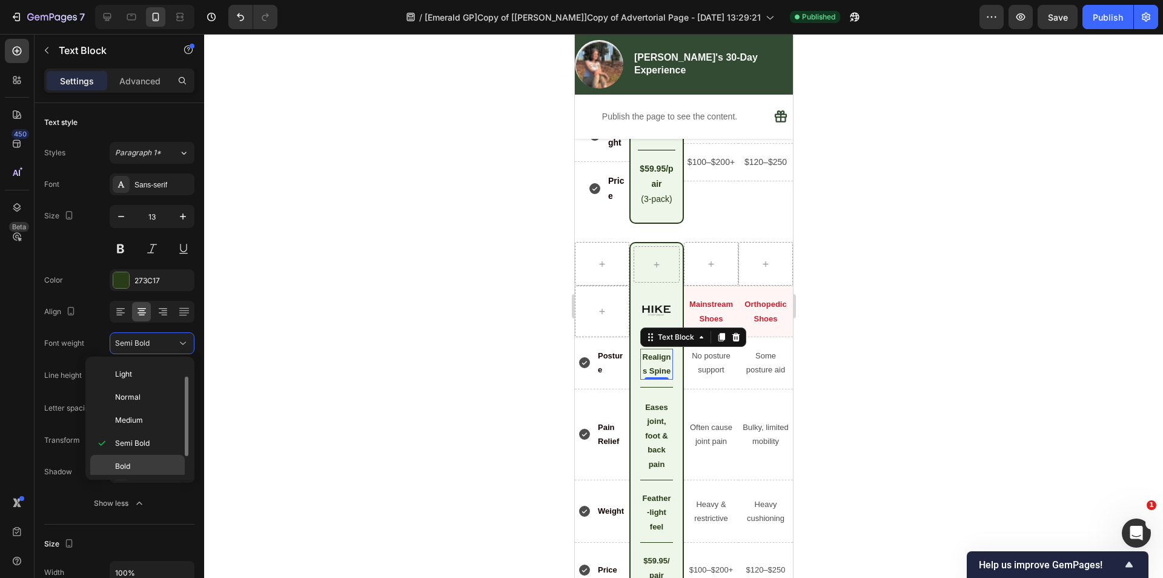
click at [131, 466] on p "Bold" at bounding box center [147, 466] width 64 height 11
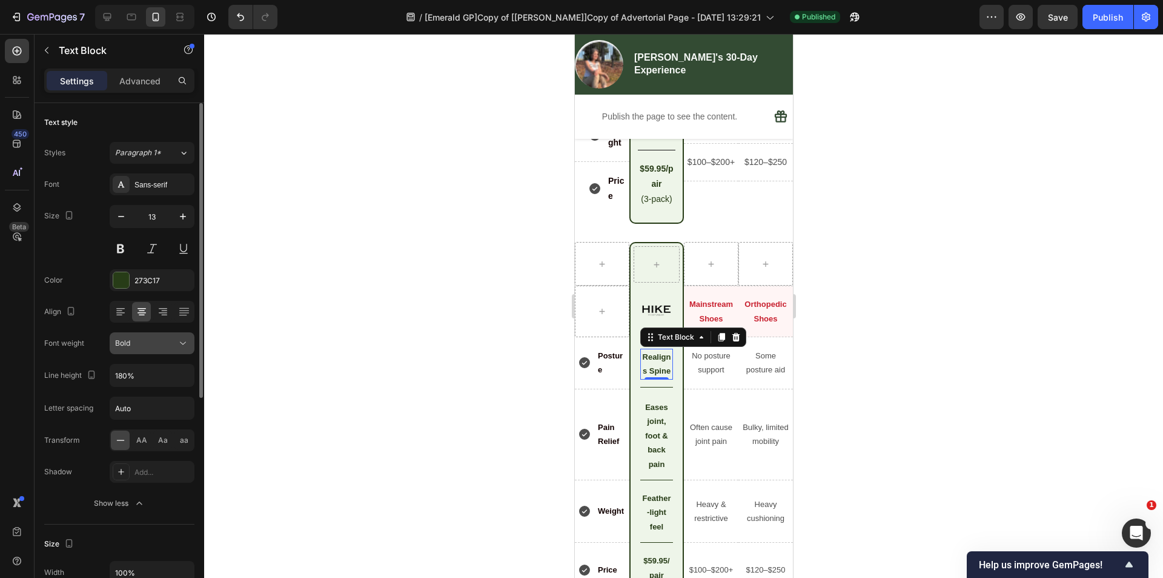
click at [130, 341] on span "Bold" at bounding box center [122, 342] width 15 height 9
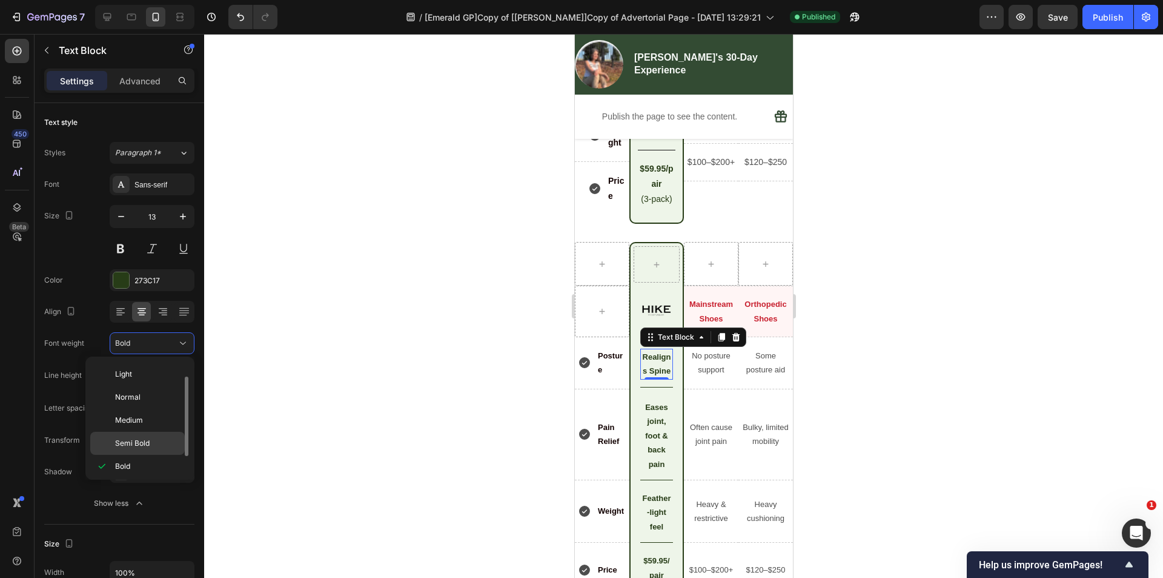
click at [136, 433] on div "Semi Bold" at bounding box center [137, 442] width 95 height 23
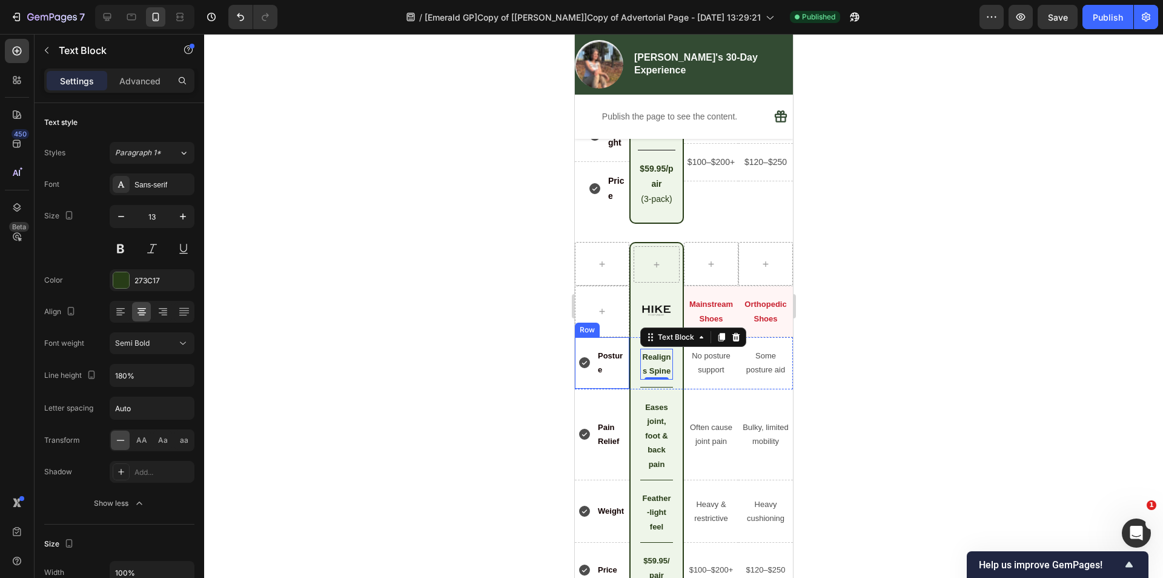
click at [610, 359] on div "Posture Item List Row" at bounding box center [601, 363] width 55 height 52
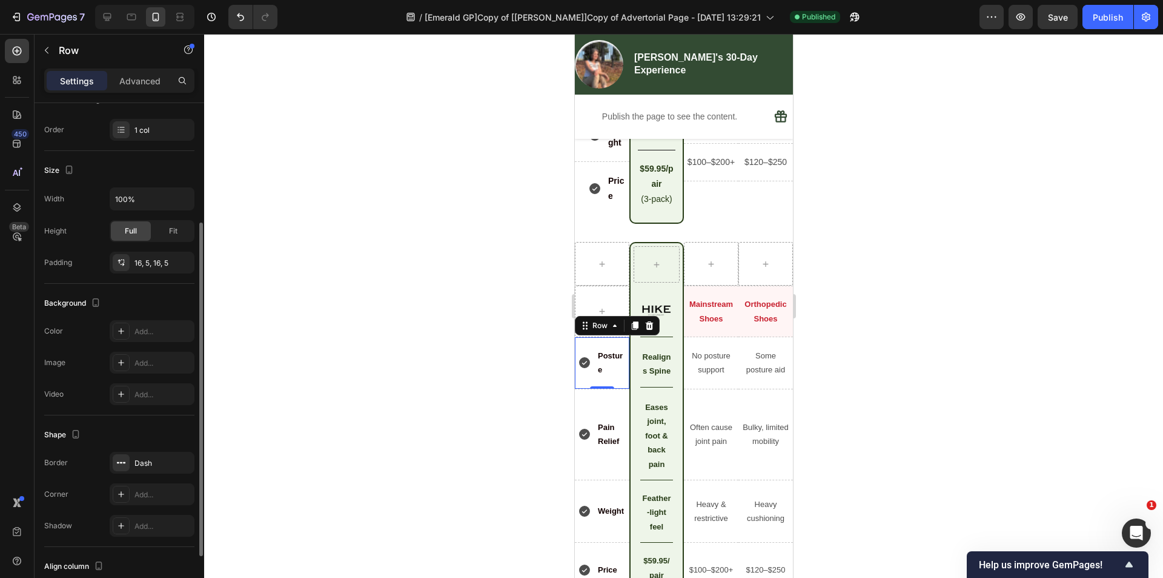
scroll to position [242, 0]
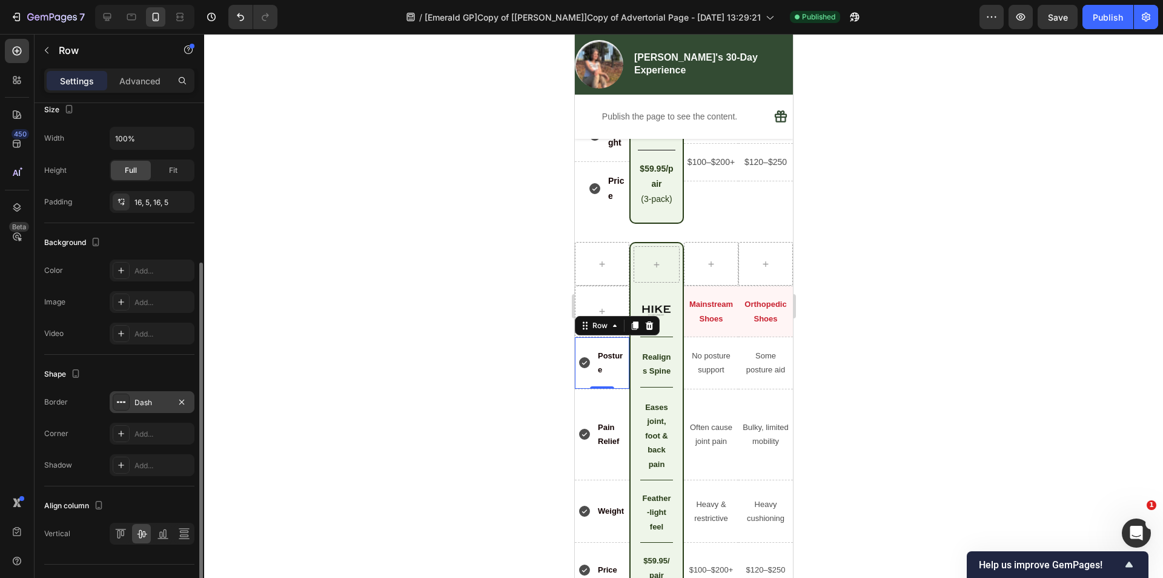
click at [144, 407] on div "Dash" at bounding box center [152, 402] width 35 height 11
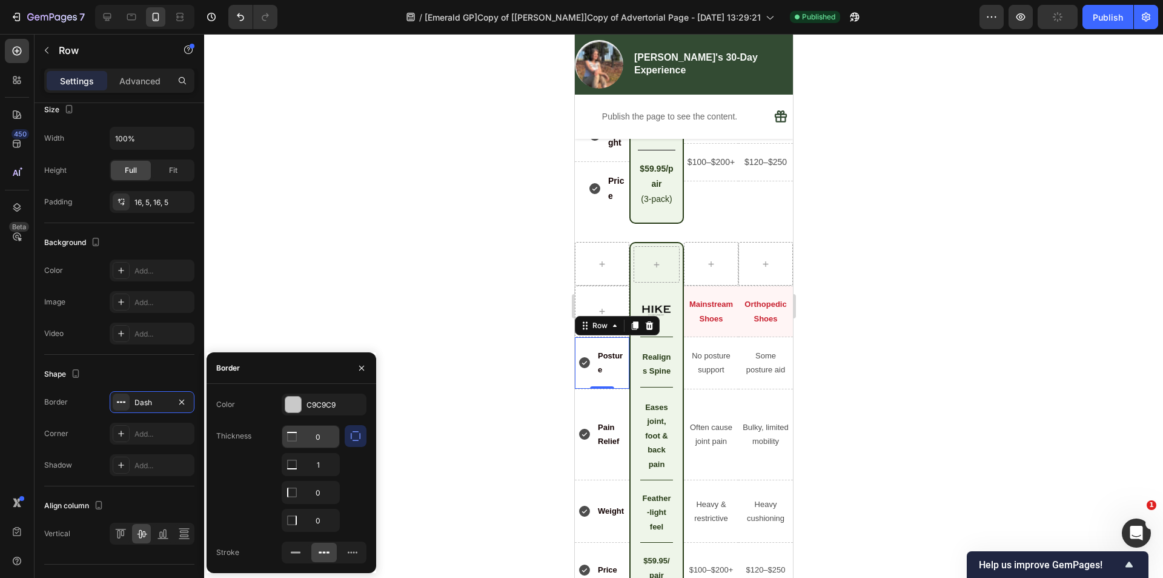
click at [321, 437] on input "0" at bounding box center [310, 436] width 57 height 22
click at [256, 450] on div "Thickness 1 1 0 0" at bounding box center [291, 478] width 150 height 107
click at [131, 16] on icon at bounding box center [131, 15] width 3 height 1
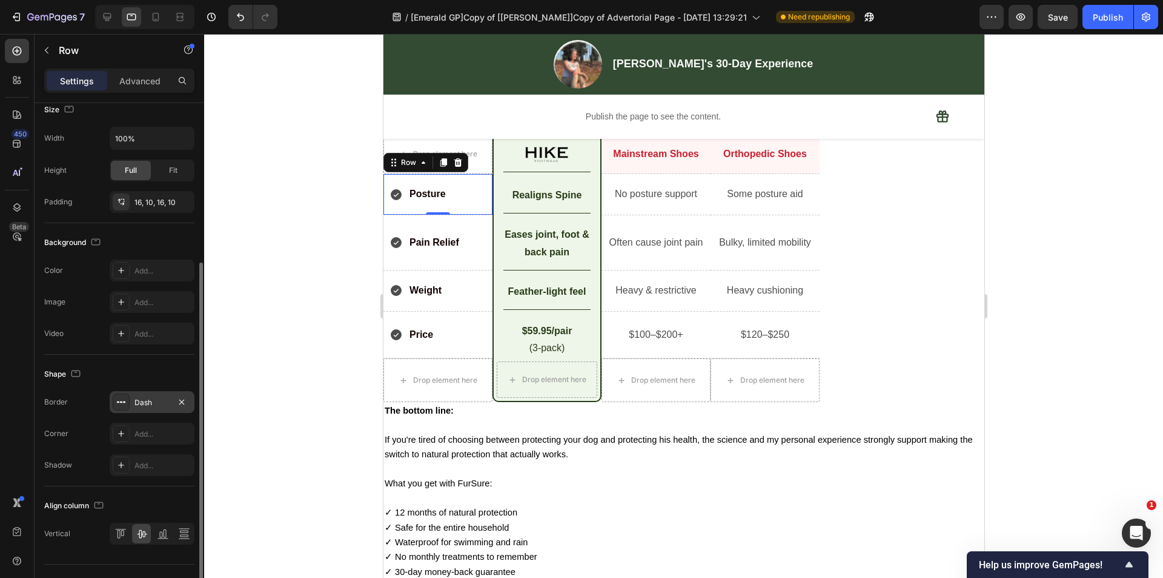
scroll to position [4144, 0]
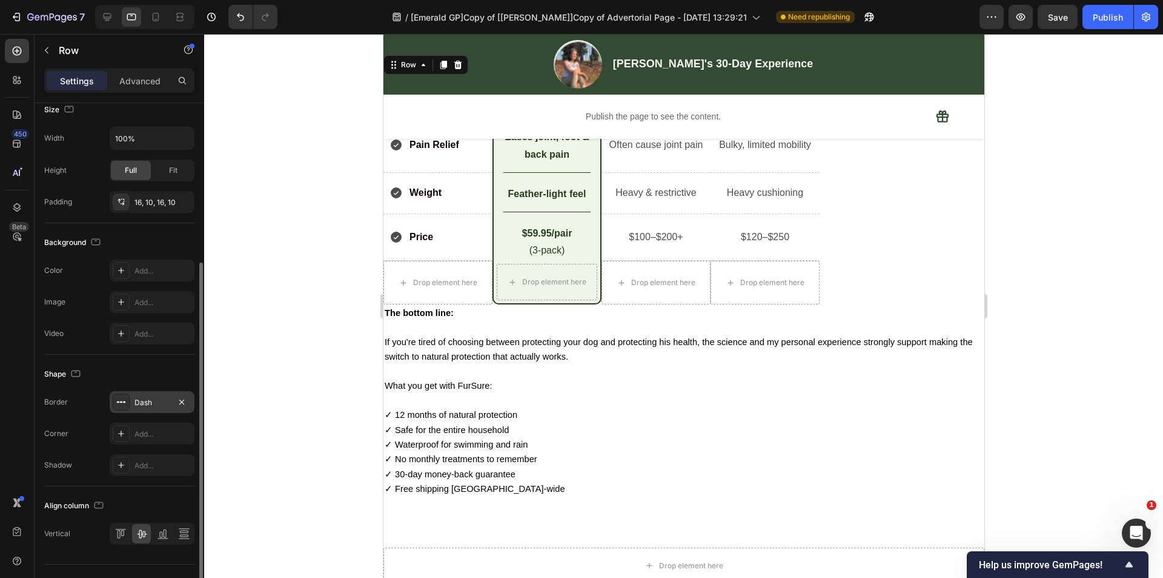
click at [135, 407] on div "Dash" at bounding box center [152, 402] width 35 height 11
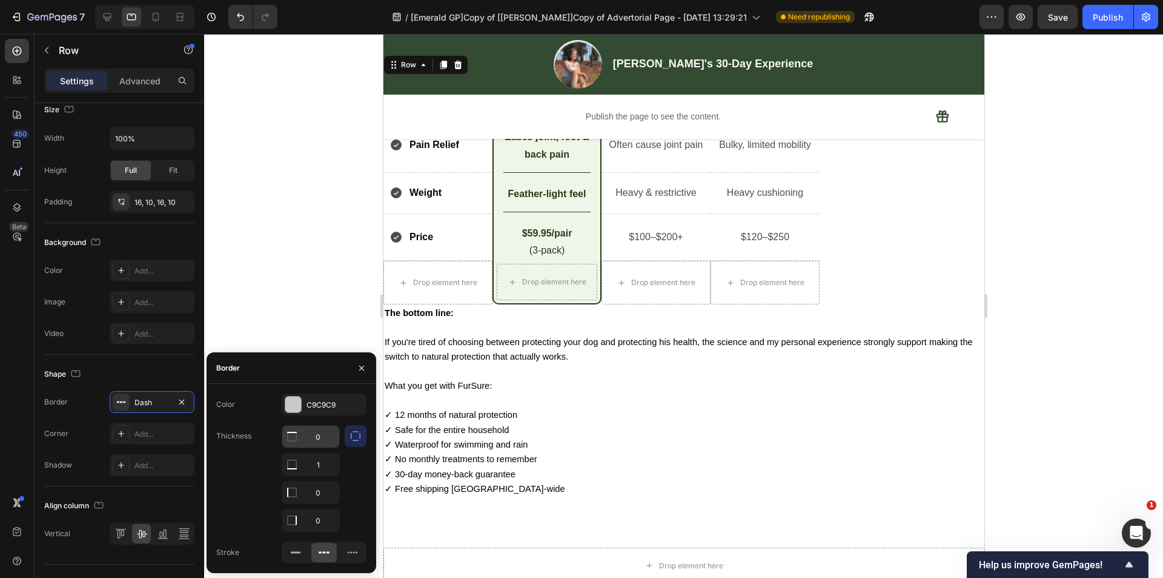
click at [319, 438] on input "0" at bounding box center [310, 436] width 57 height 22
type input "1"
click at [227, 494] on div "Thickness 1 1 0 0" at bounding box center [291, 478] width 150 height 107
click at [112, 17] on icon at bounding box center [107, 17] width 12 height 12
type input "1200"
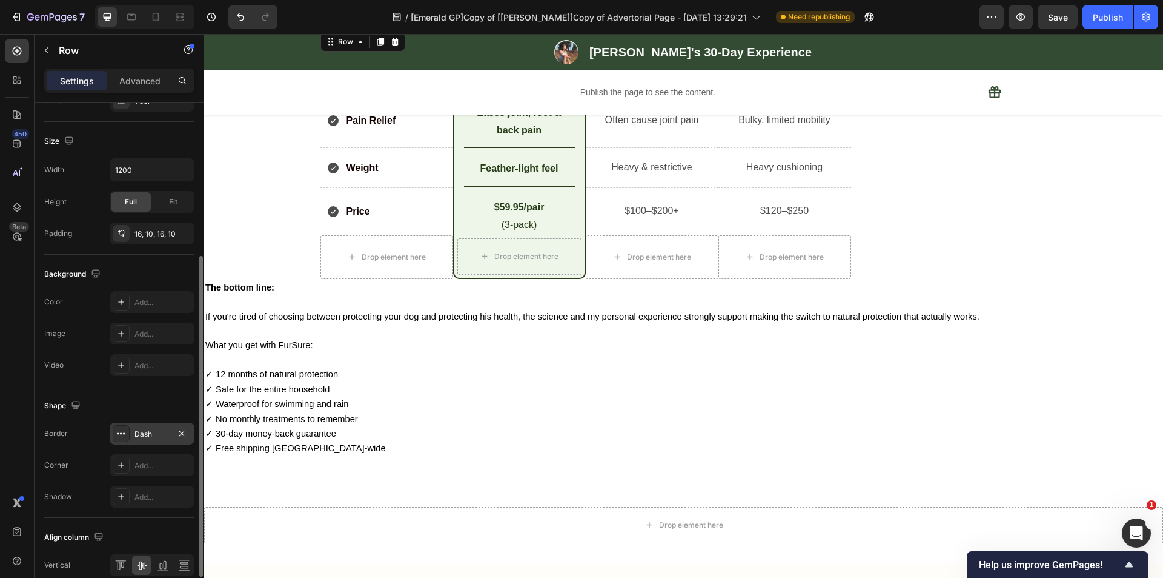
scroll to position [4121, 0]
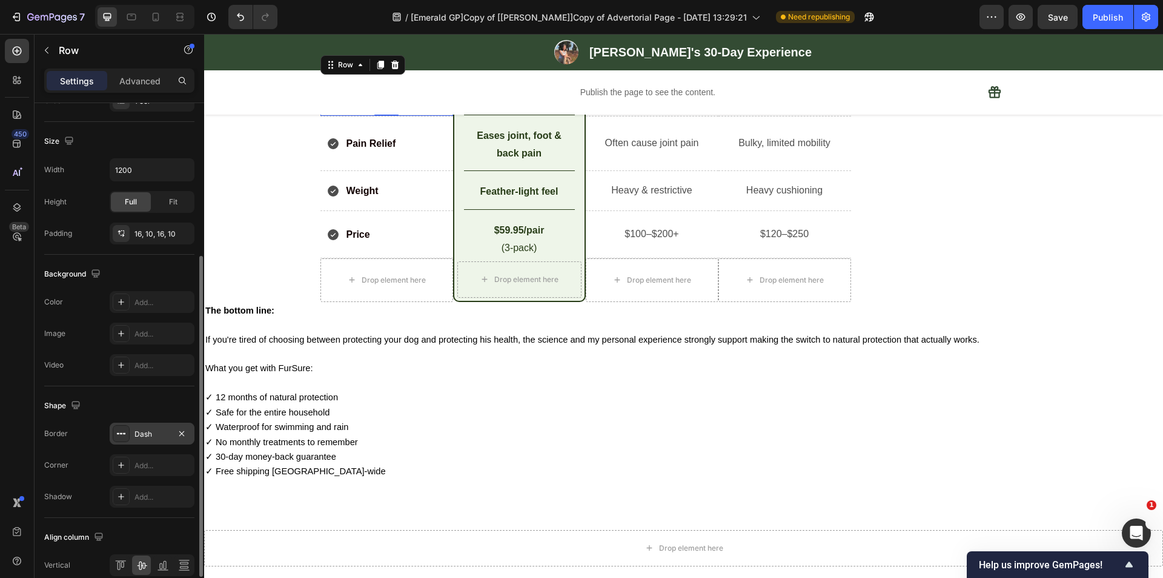
click at [149, 437] on div "Dash" at bounding box center [152, 433] width 35 height 11
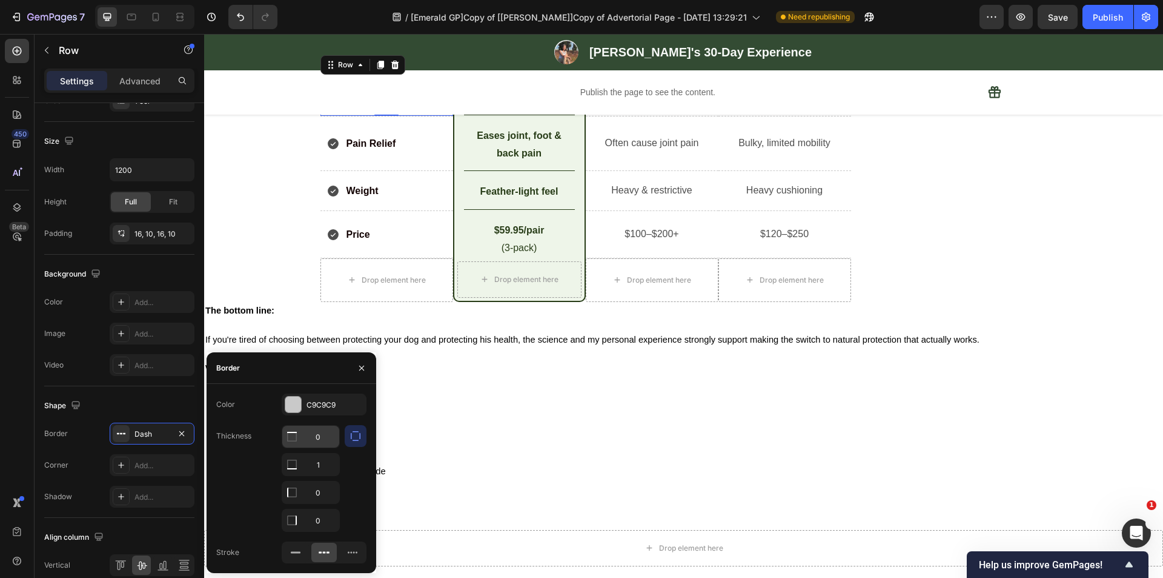
click at [322, 437] on input "0" at bounding box center [310, 436] width 57 height 22
type input "1"
click at [251, 453] on div "Thickness 1 1 0 0" at bounding box center [291, 478] width 150 height 107
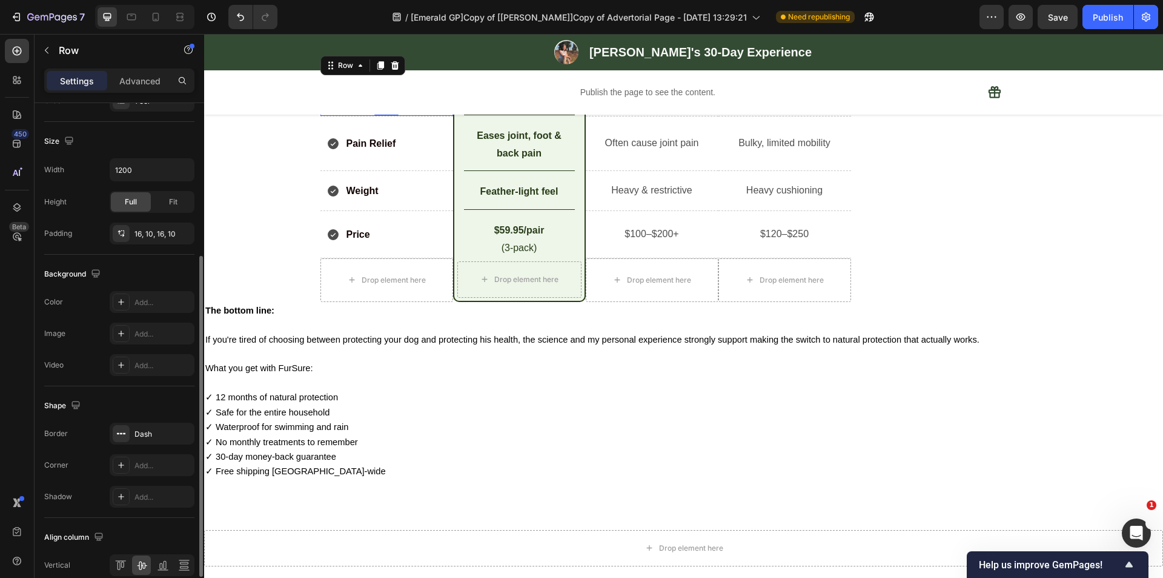
click at [111, 397] on div "Shape" at bounding box center [119, 405] width 150 height 19
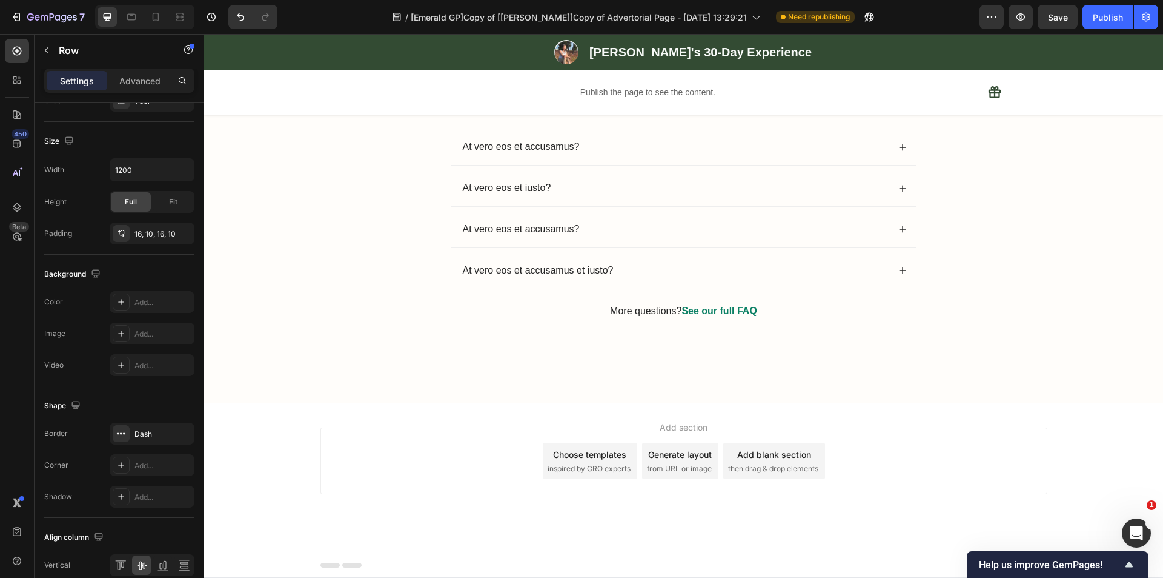
scroll to position [4827, 0]
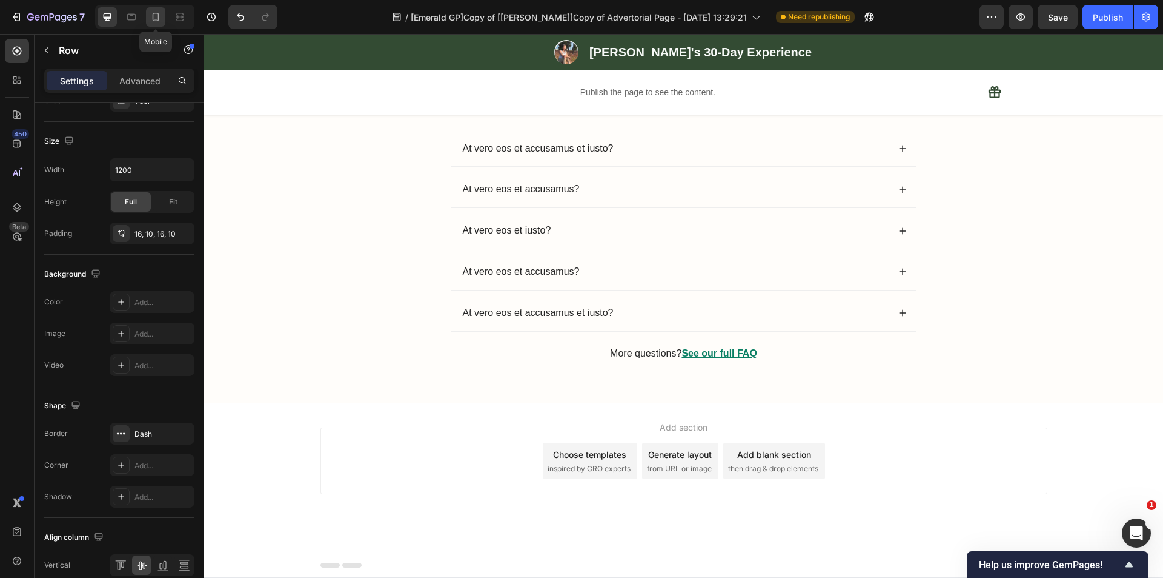
click at [148, 15] on div at bounding box center [155, 16] width 19 height 19
type input "100%"
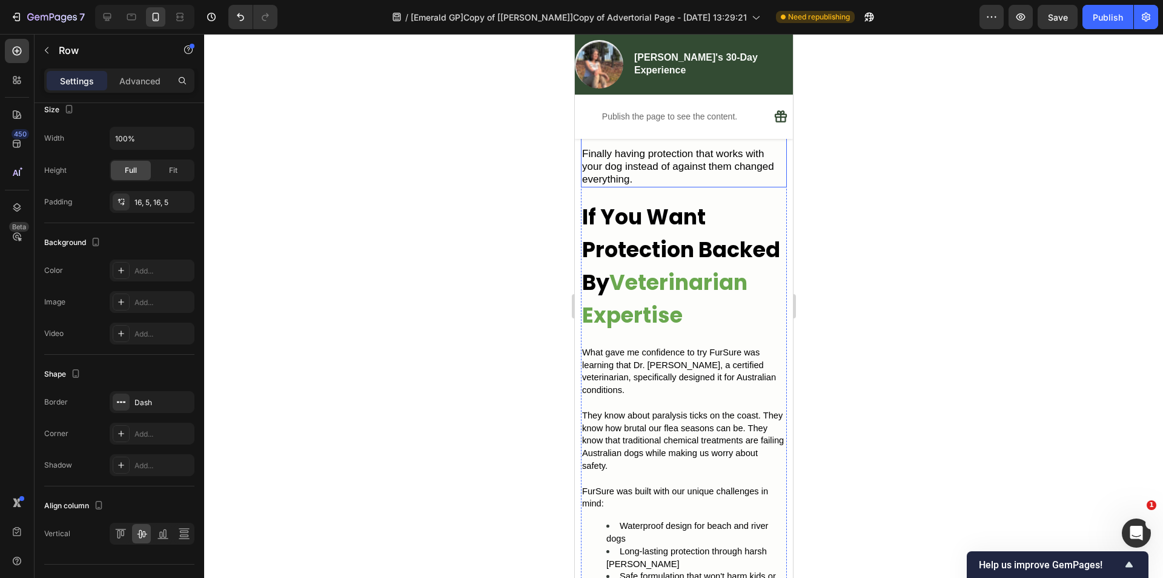
scroll to position [3143, 0]
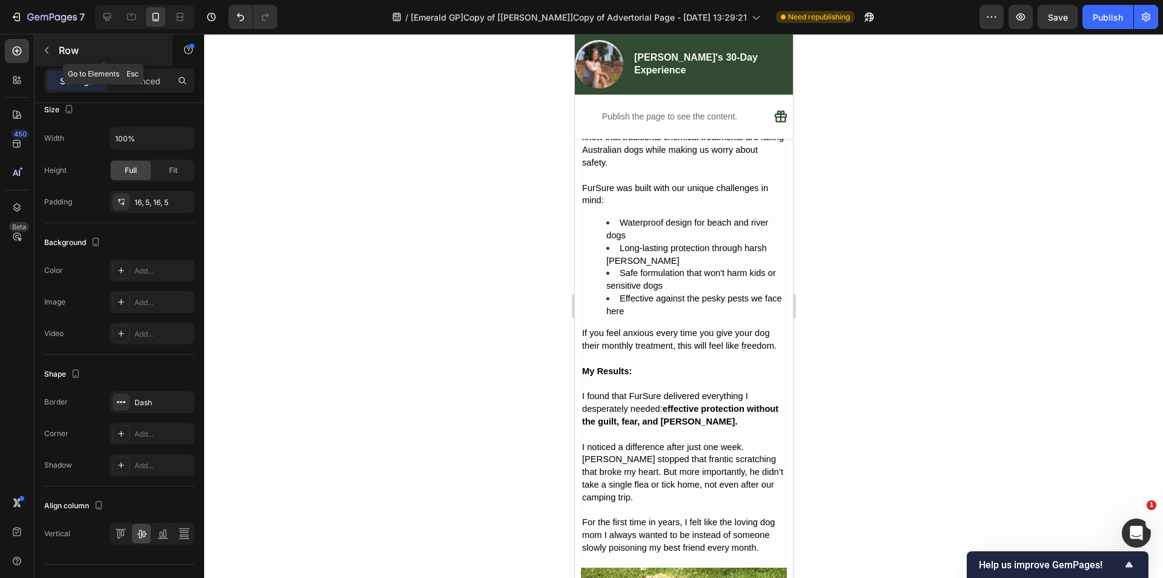
click at [50, 53] on icon "button" at bounding box center [47, 50] width 10 height 10
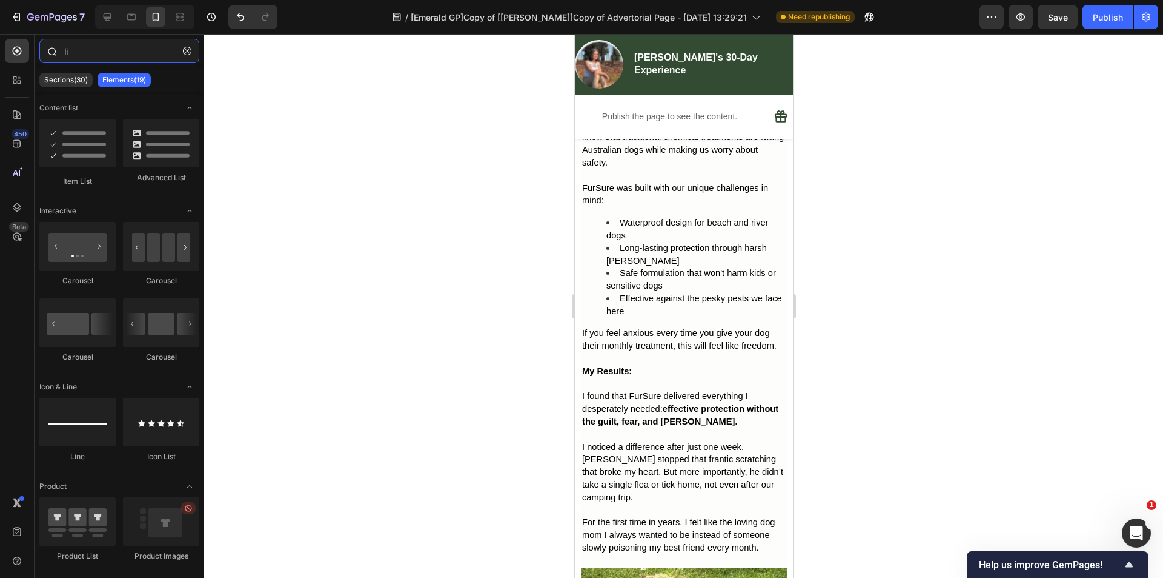
drag, startPoint x: 90, startPoint y: 47, endPoint x: 36, endPoint y: 47, distance: 53.9
click at [36, 47] on div "li" at bounding box center [120, 53] width 170 height 29
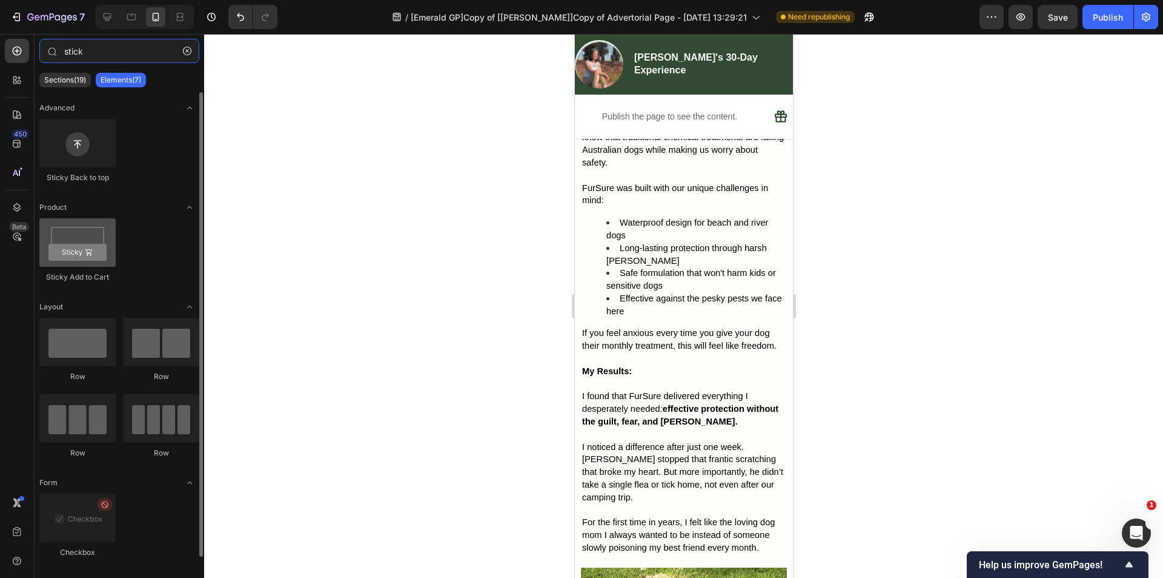
type input "stick"
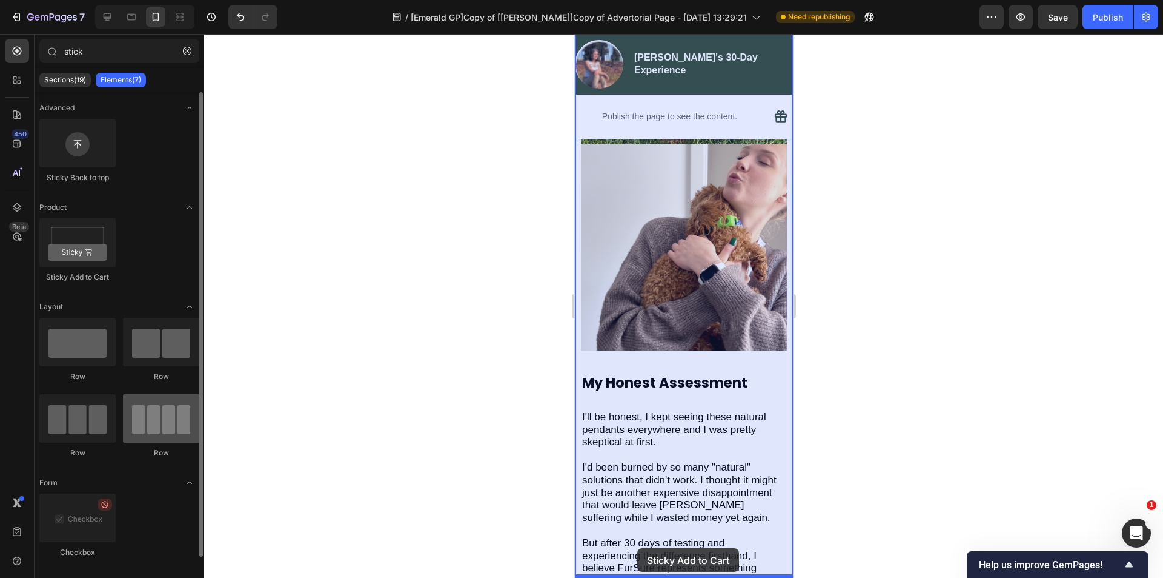
scroll to position [3800, 0]
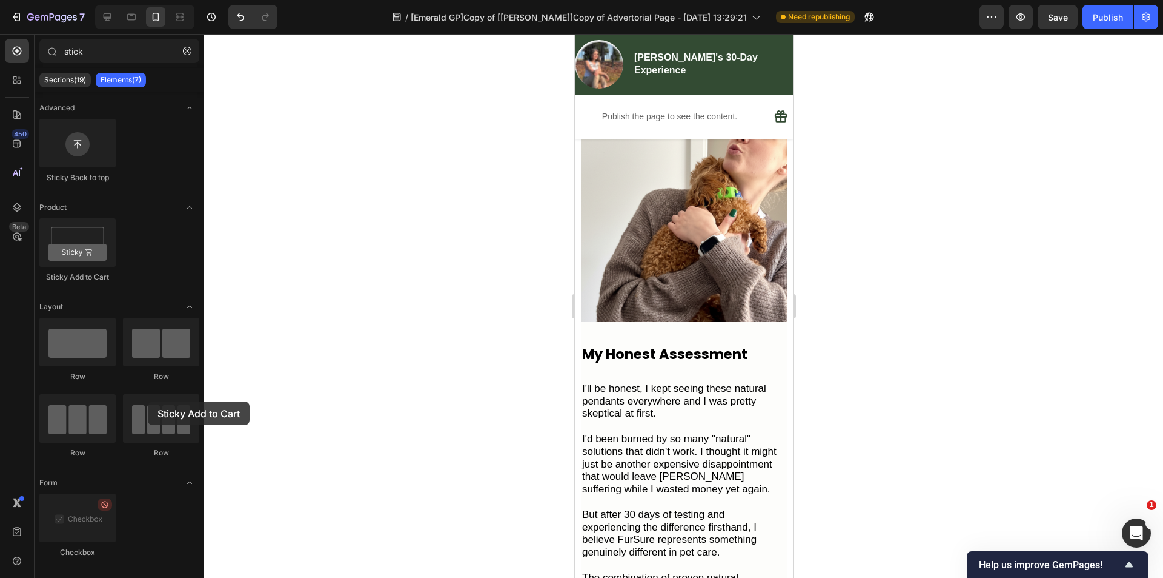
drag, startPoint x: 83, startPoint y: 242, endPoint x: 0, endPoint y: 325, distance: 117.0
click at [0, 328] on div "450 Beta stick Sections(19) Elements(7) Advanced Sticky Back to top Product Sti…" at bounding box center [102, 306] width 204 height 544
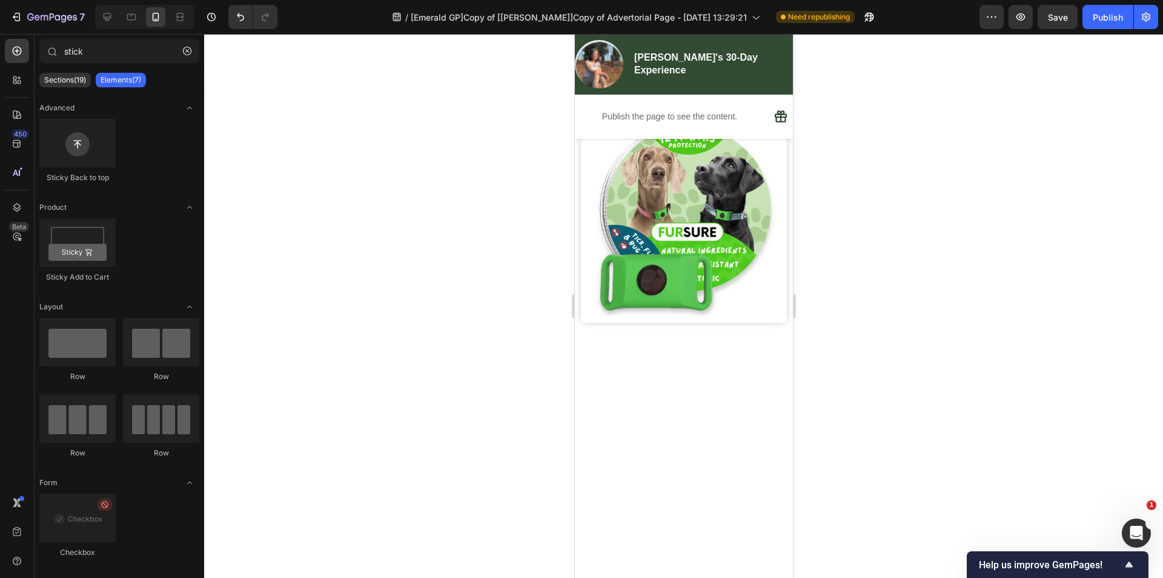
drag, startPoint x: 788, startPoint y: 337, endPoint x: 1037, endPoint y: 379, distance: 252.5
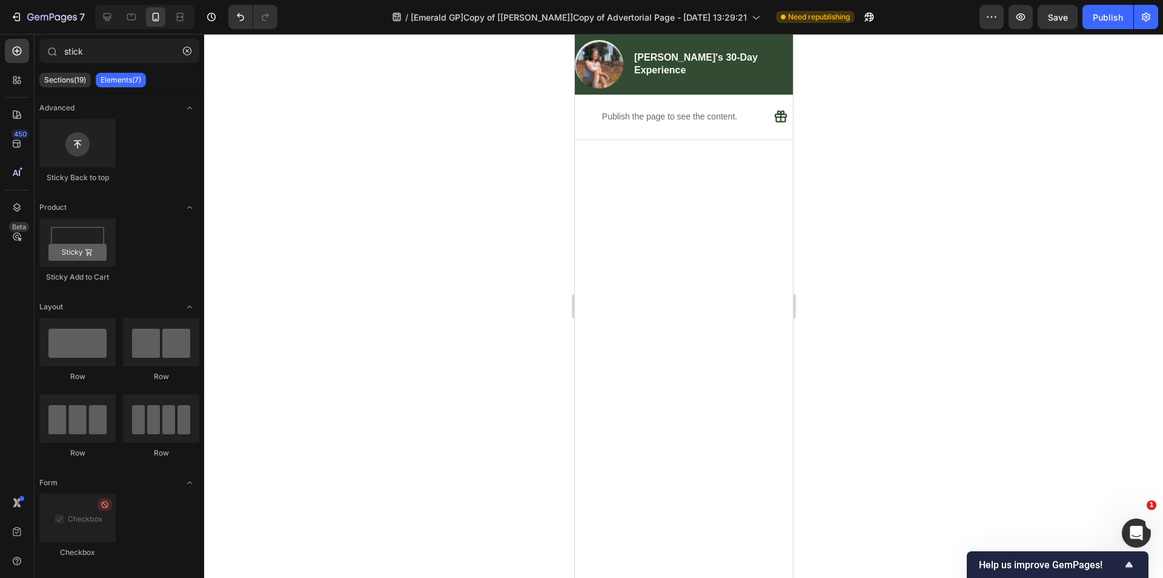
scroll to position [6338, 0]
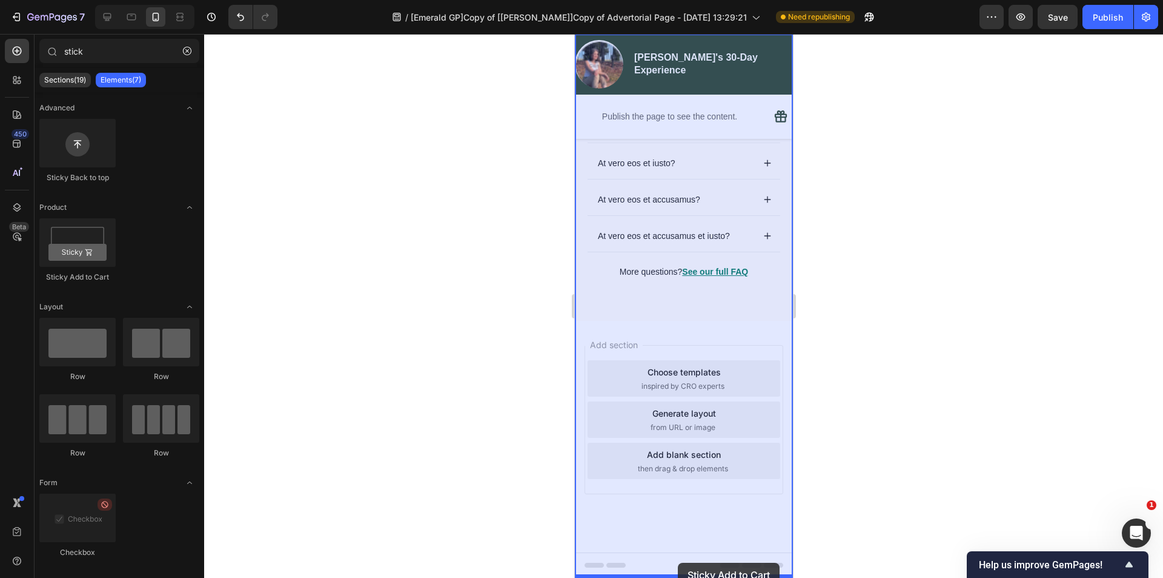
drag, startPoint x: 655, startPoint y: 281, endPoint x: 677, endPoint y: 562, distance: 282.1
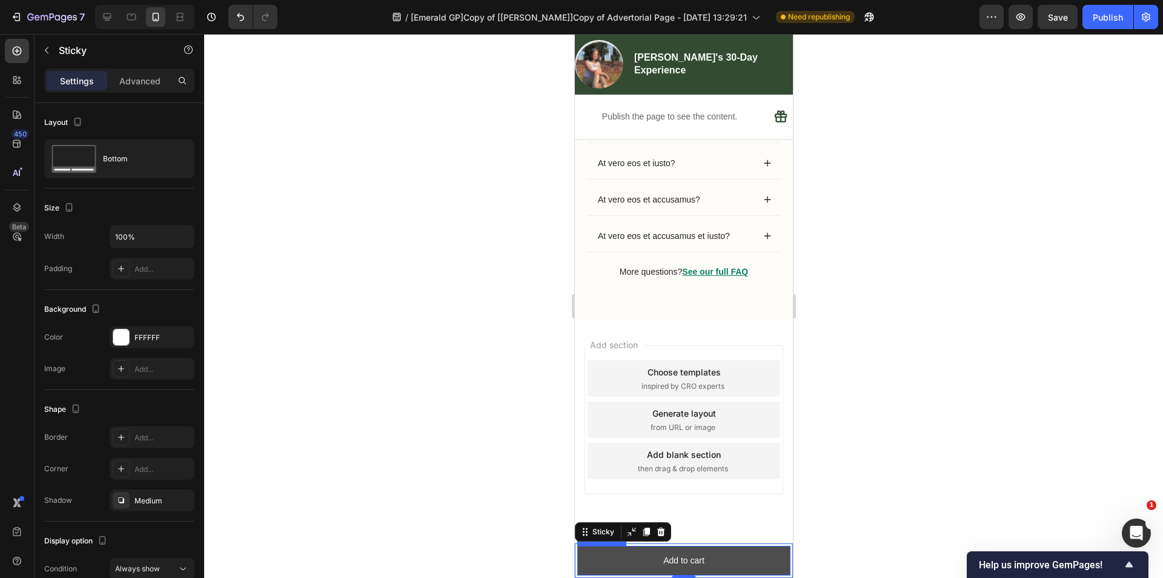
click at [624, 552] on button "Add to cart" at bounding box center [683, 560] width 213 height 30
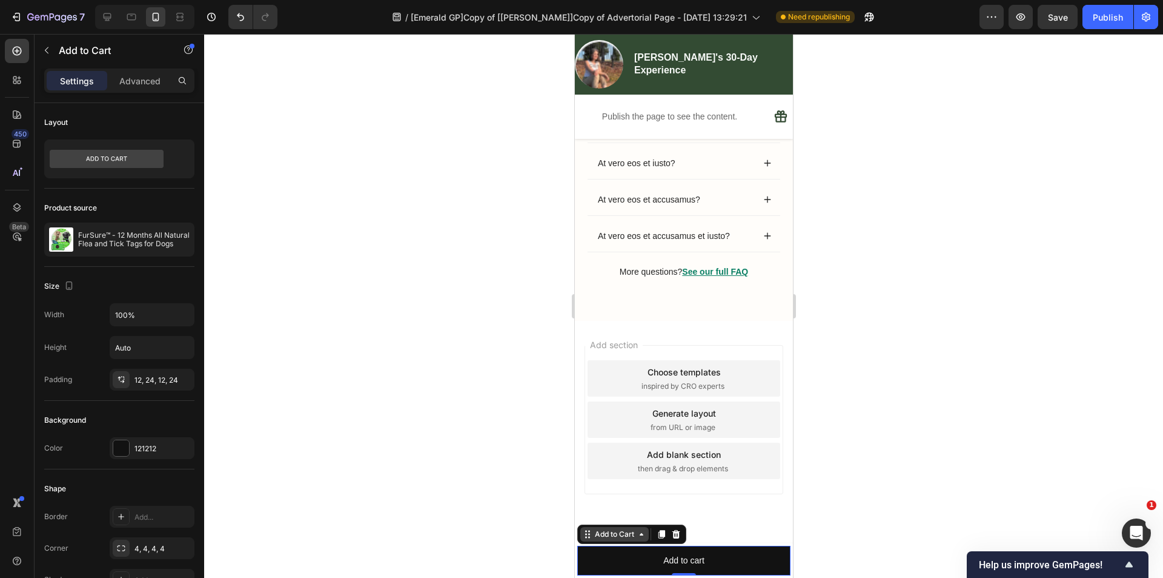
click at [633, 537] on div "Add to Cart" at bounding box center [614, 533] width 44 height 11
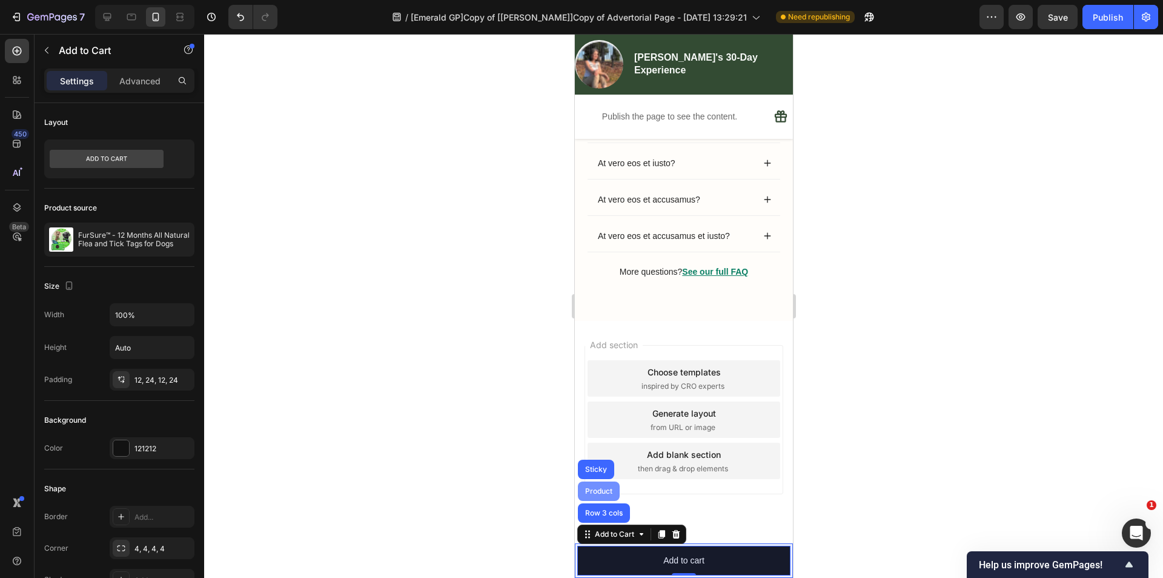
click at [601, 491] on div "Product" at bounding box center [598, 490] width 32 height 7
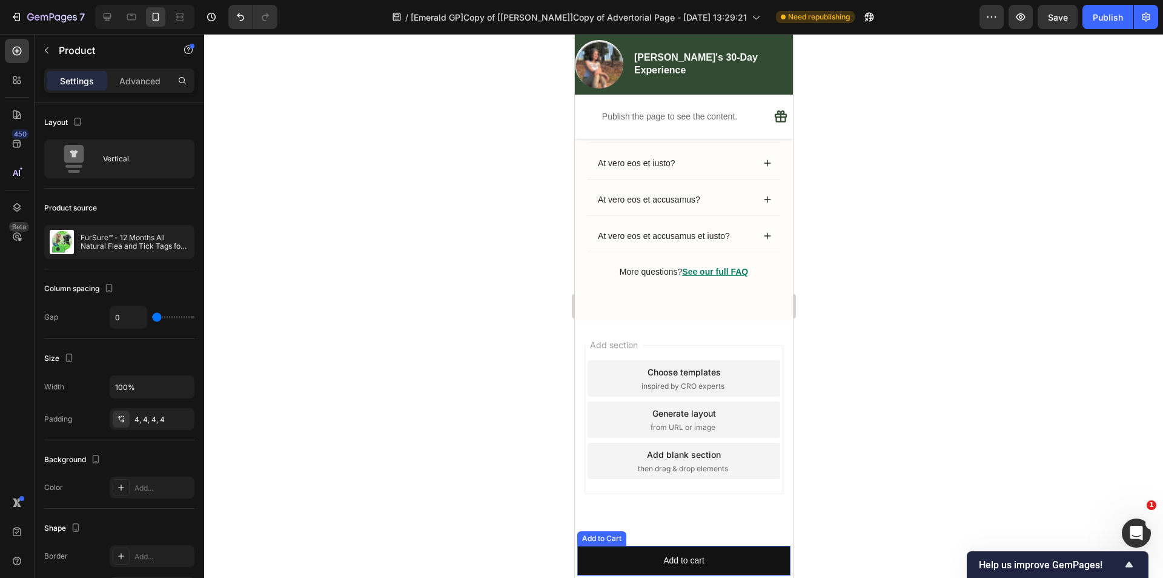
click at [601, 539] on div "Add to Cart" at bounding box center [601, 538] width 44 height 11
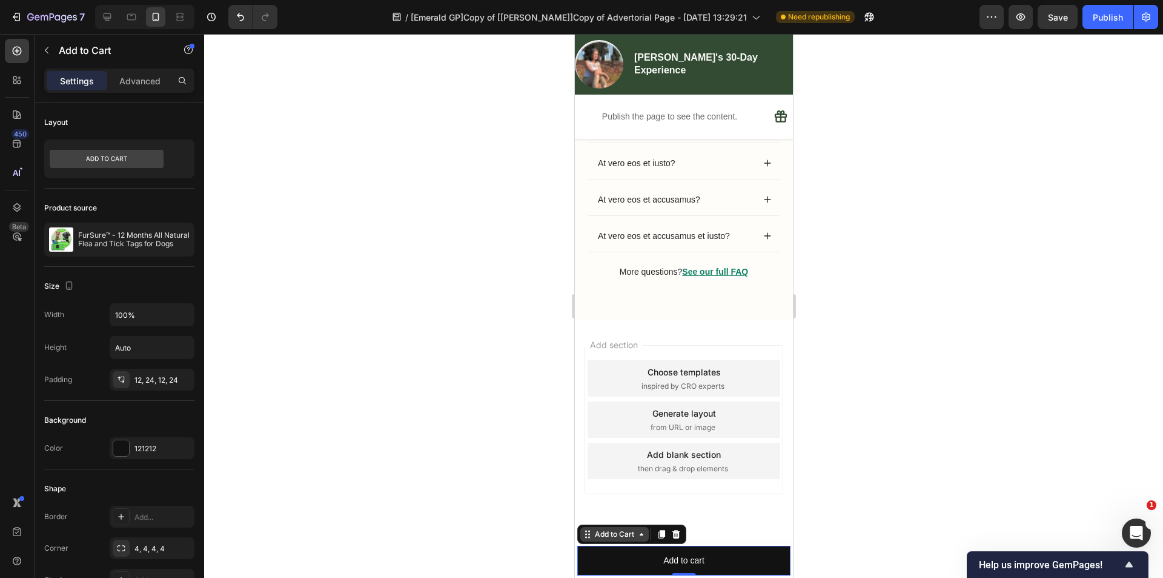
click at [601, 530] on div "Add to Cart" at bounding box center [614, 533] width 44 height 11
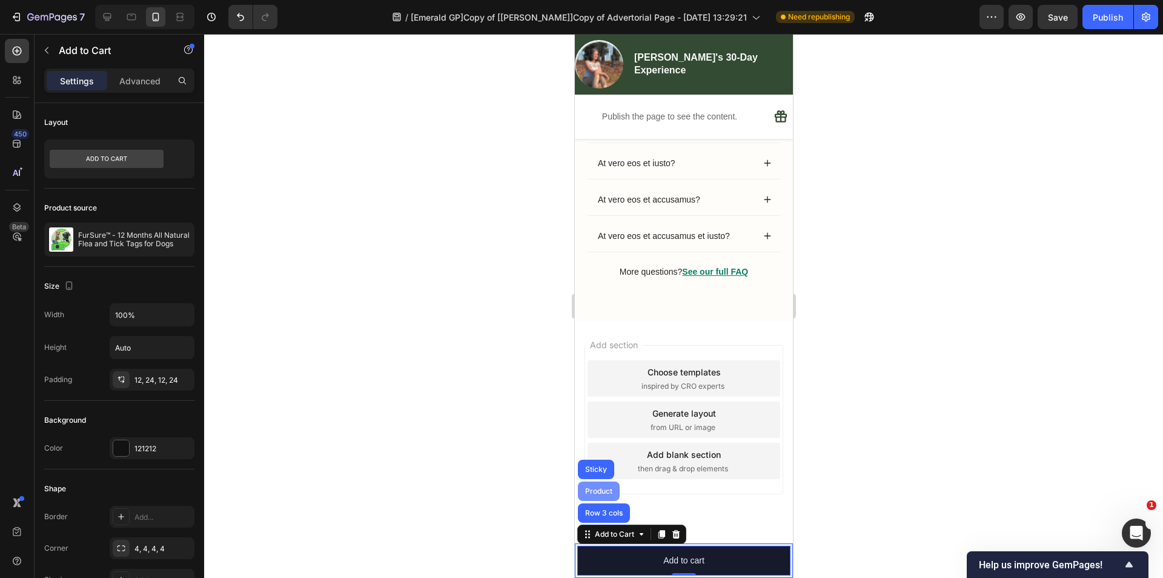
click at [601, 486] on div "Product" at bounding box center [599, 490] width 42 height 19
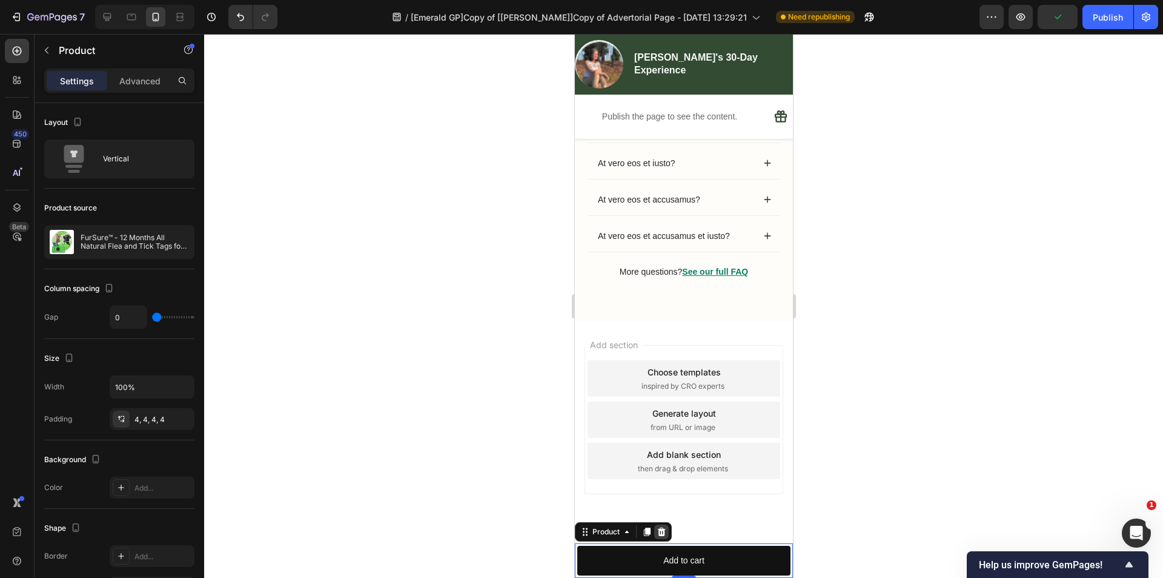
click at [665, 534] on icon at bounding box center [661, 532] width 10 height 10
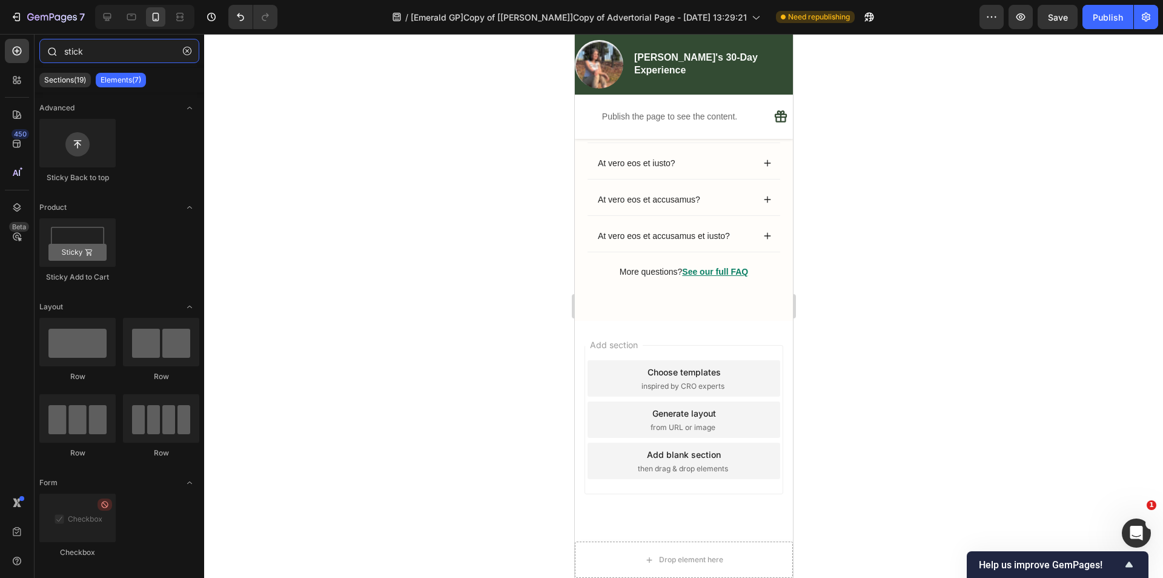
click at [92, 48] on input "stick" at bounding box center [119, 51] width 160 height 24
click at [188, 48] on icon "button" at bounding box center [187, 51] width 8 height 8
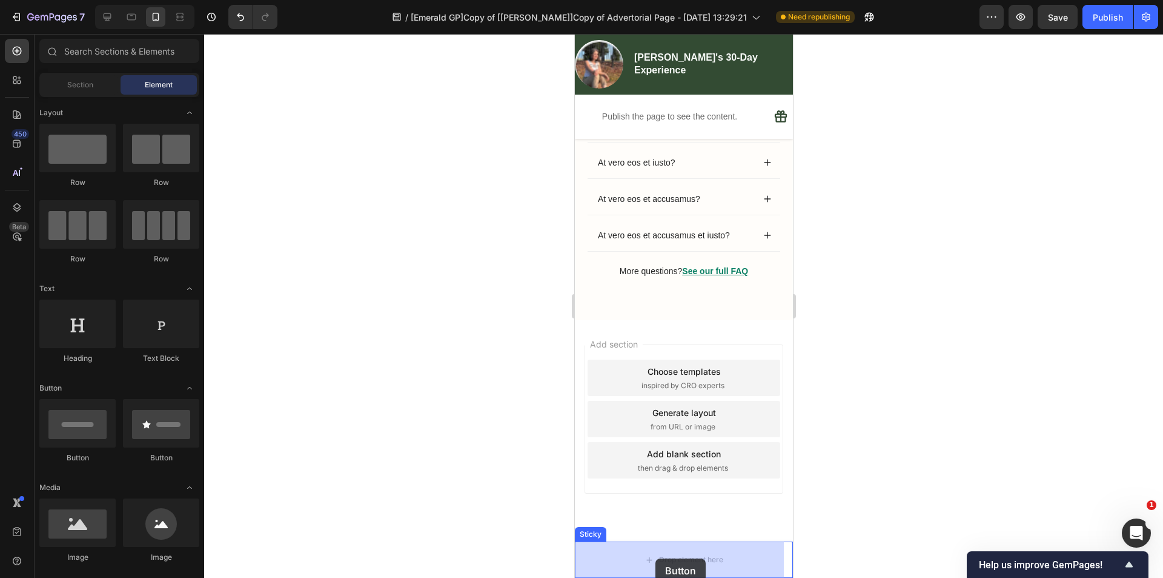
drag, startPoint x: 656, startPoint y: 462, endPoint x: 655, endPoint y: 558, distance: 95.7
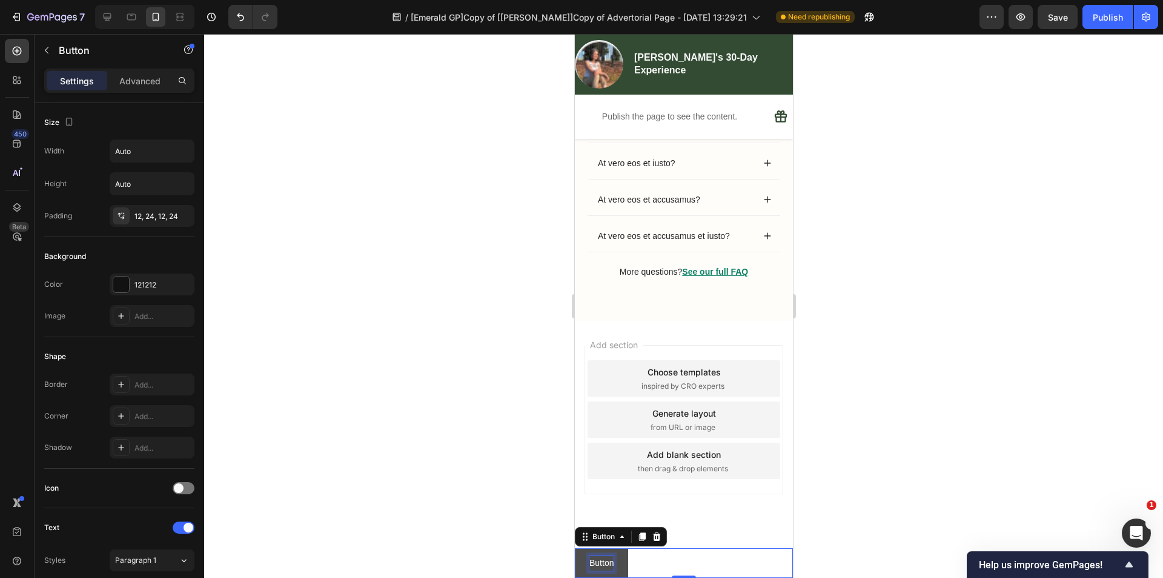
click at [607, 564] on p "Button" at bounding box center [601, 562] width 24 height 15
click at [603, 565] on p "Button" at bounding box center [601, 562] width 24 height 15
click at [605, 564] on p "Button" at bounding box center [601, 562] width 24 height 15
click at [752, 561] on div "Try HF Stride Yourself Button 0" at bounding box center [683, 563] width 218 height 30
click at [146, 153] on input "Auto" at bounding box center [152, 151] width 84 height 22
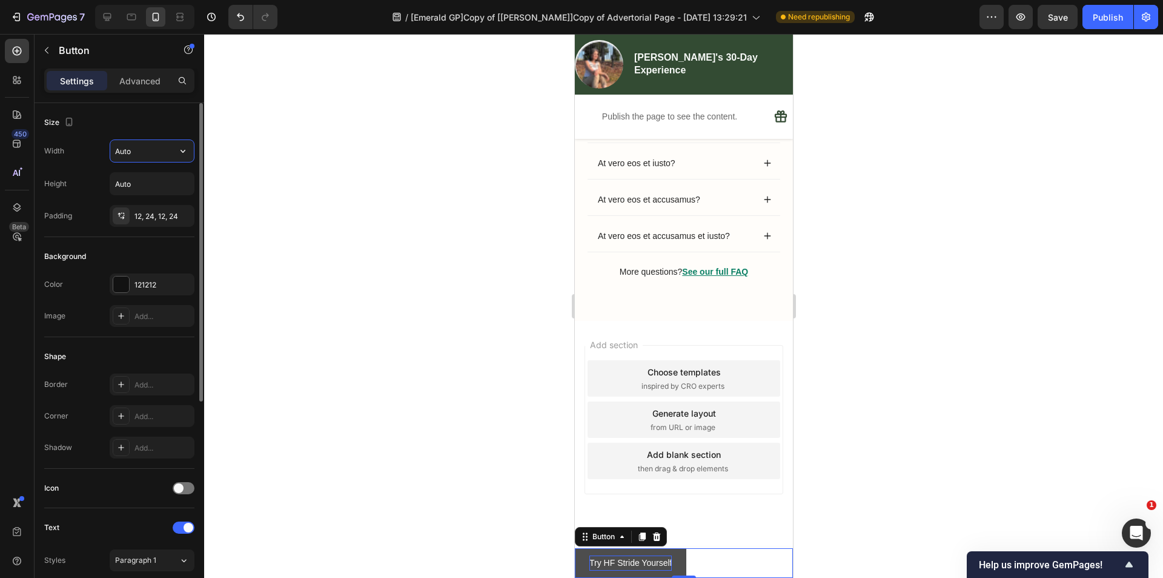
click at [156, 149] on input "Auto" at bounding box center [152, 151] width 84 height 22
click at [175, 149] on button "button" at bounding box center [183, 151] width 22 height 22
click at [135, 199] on p "Full 100%" at bounding box center [149, 204] width 69 height 11
type input "100%"
click at [135, 242] on div "Background Color 121212 Image Add..." at bounding box center [119, 287] width 150 height 100
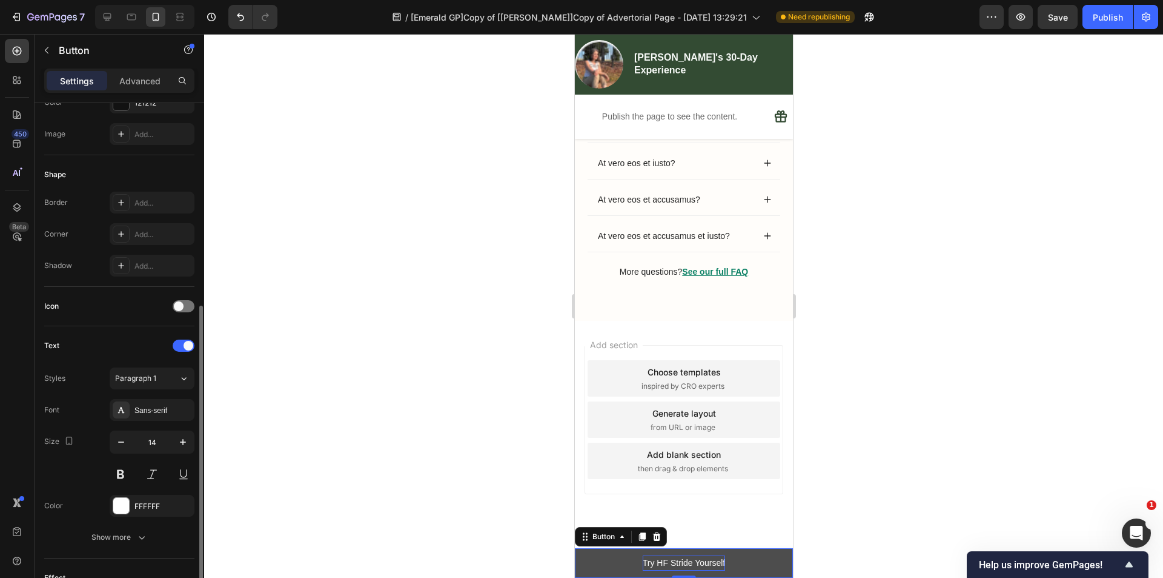
scroll to position [242, 0]
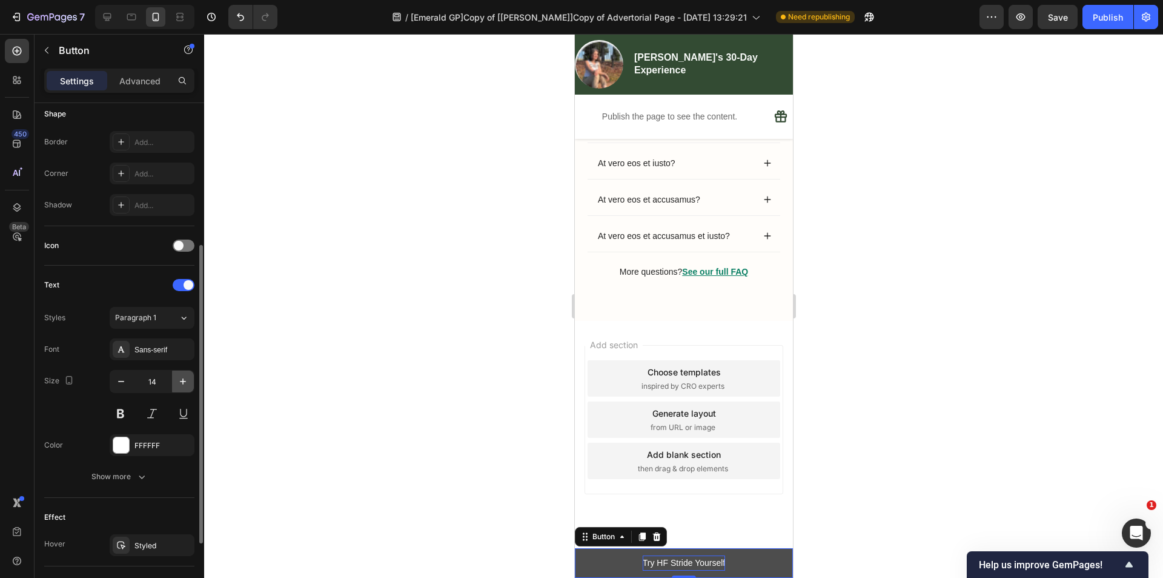
click at [181, 379] on icon "button" at bounding box center [183, 381] width 12 height 12
type input "17"
click at [116, 474] on div "Show more" at bounding box center [120, 476] width 56 height 12
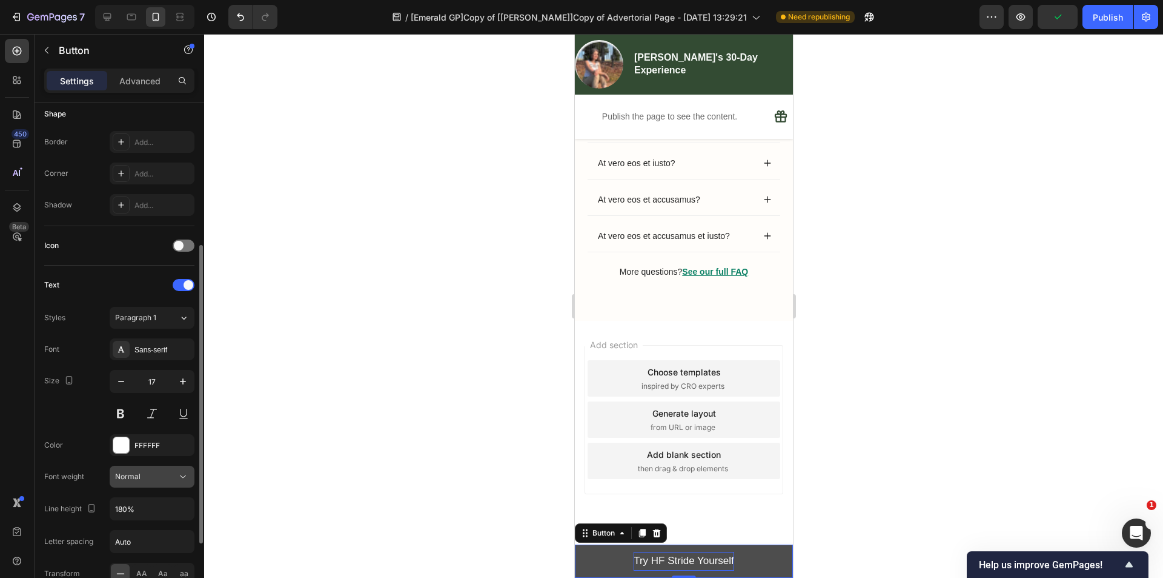
click at [131, 484] on button "Normal" at bounding box center [152, 476] width 85 height 22
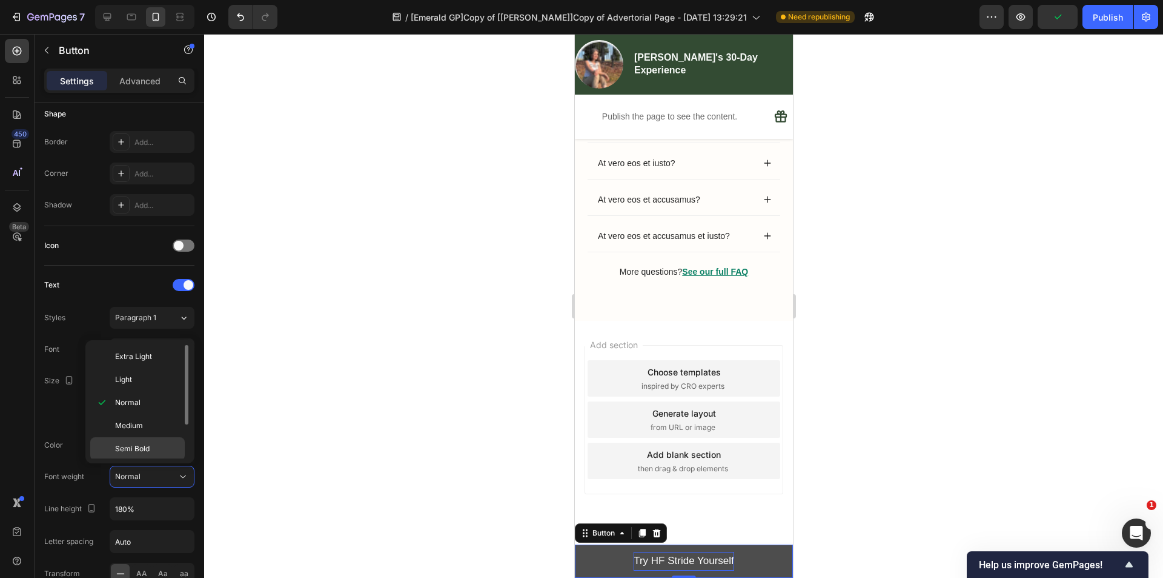
click at [139, 447] on span "Semi Bold" at bounding box center [132, 448] width 35 height 11
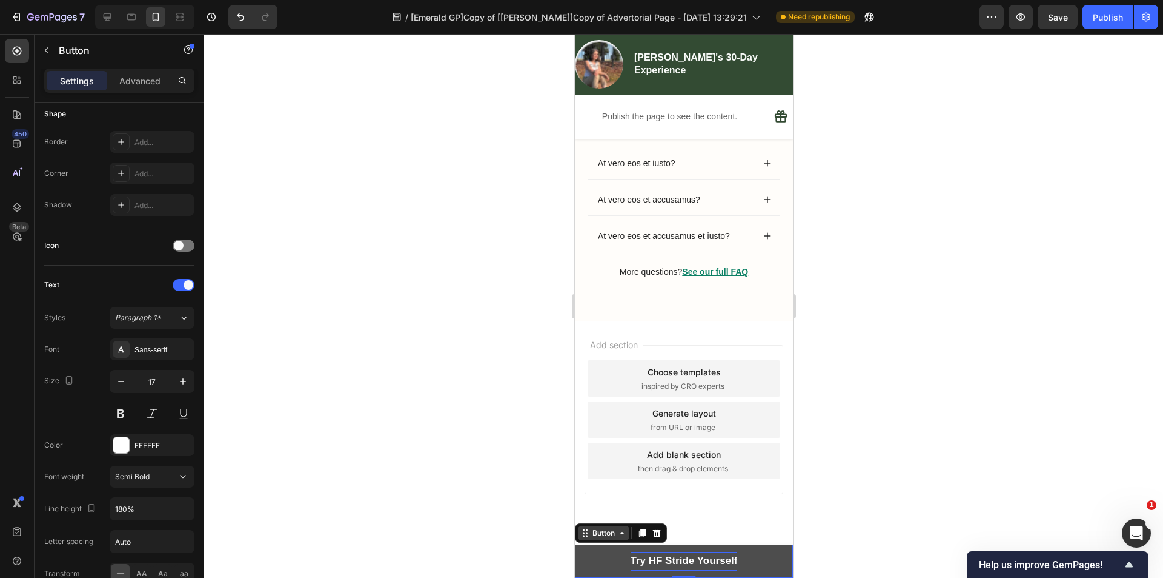
click at [604, 537] on div "Button" at bounding box center [603, 532] width 27 height 11
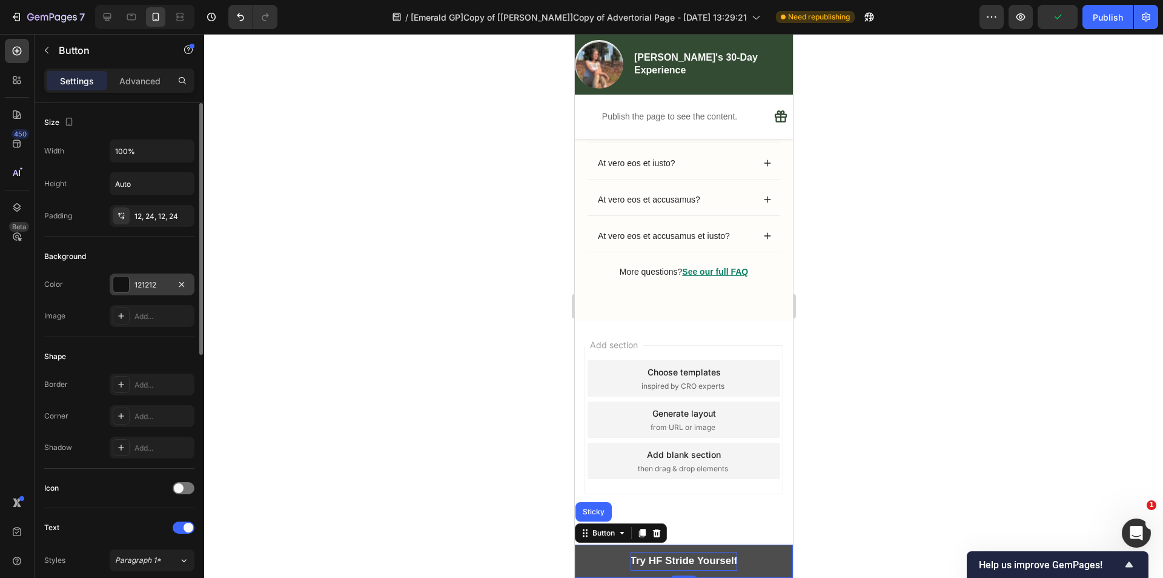
click at [122, 281] on div at bounding box center [121, 284] width 16 height 16
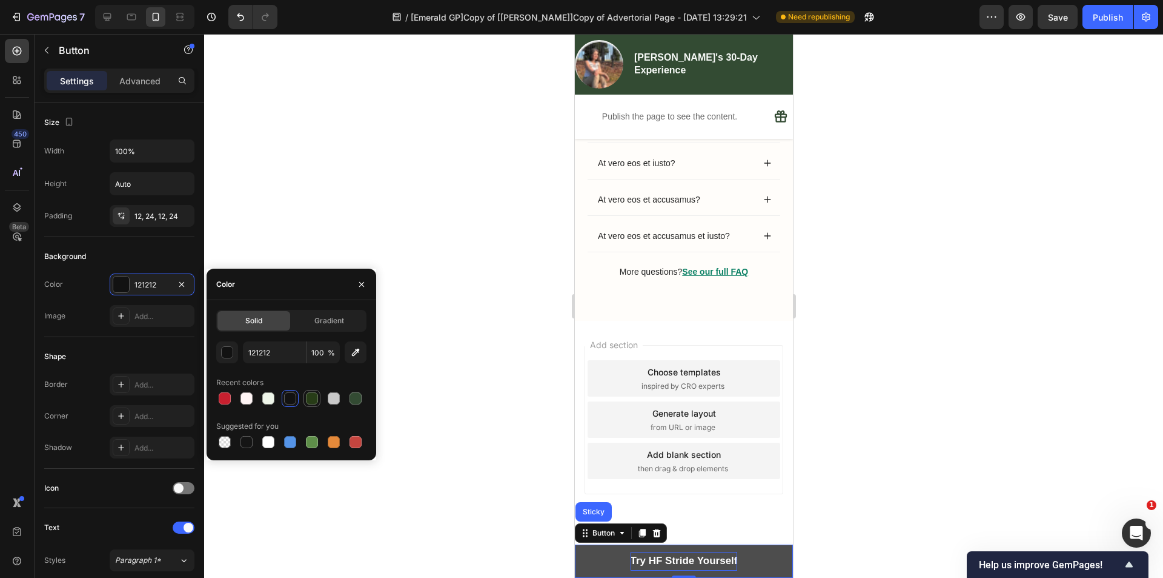
click at [311, 398] on div at bounding box center [312, 398] width 12 height 12
type input "273C17"
click at [134, 414] on div "Add..." at bounding box center [152, 416] width 85 height 22
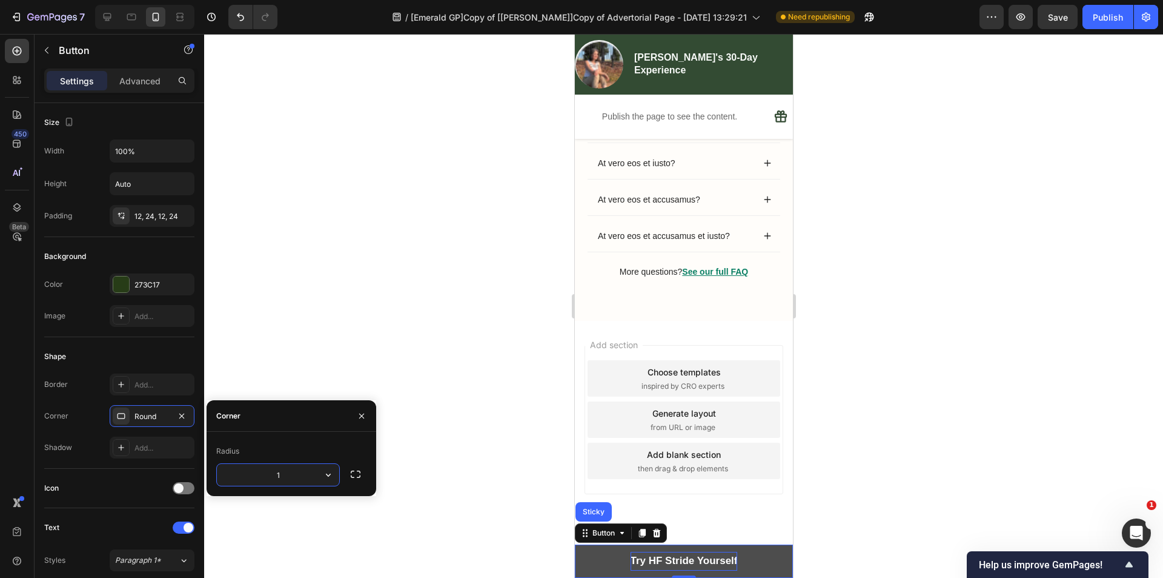
type input "10"
click at [105, 482] on div "Icon" at bounding box center [119, 487] width 150 height 19
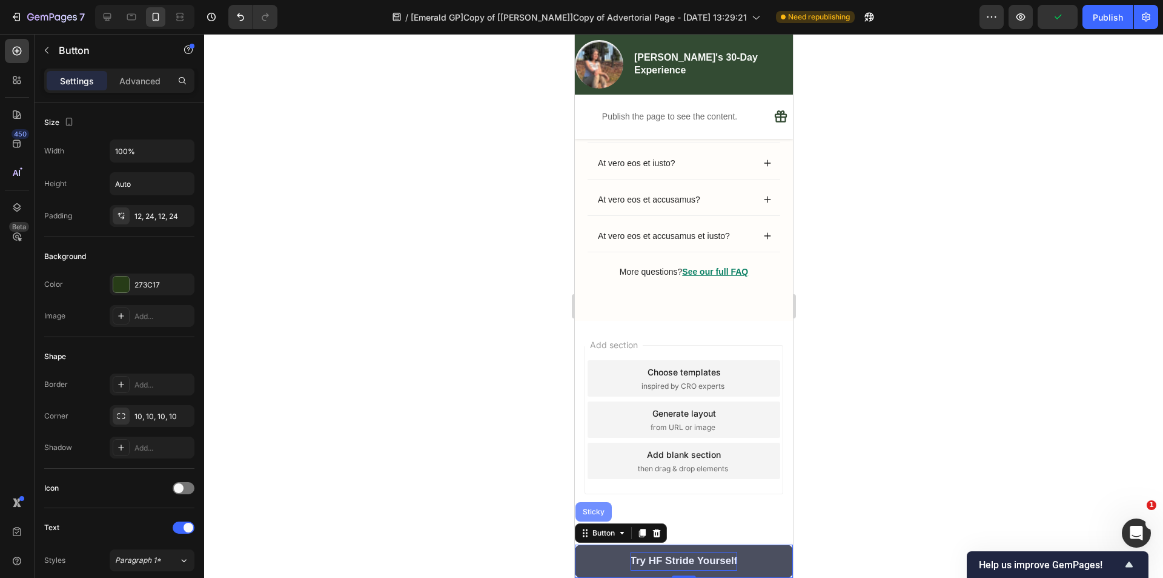
click at [591, 510] on div "Sticky" at bounding box center [593, 511] width 27 height 7
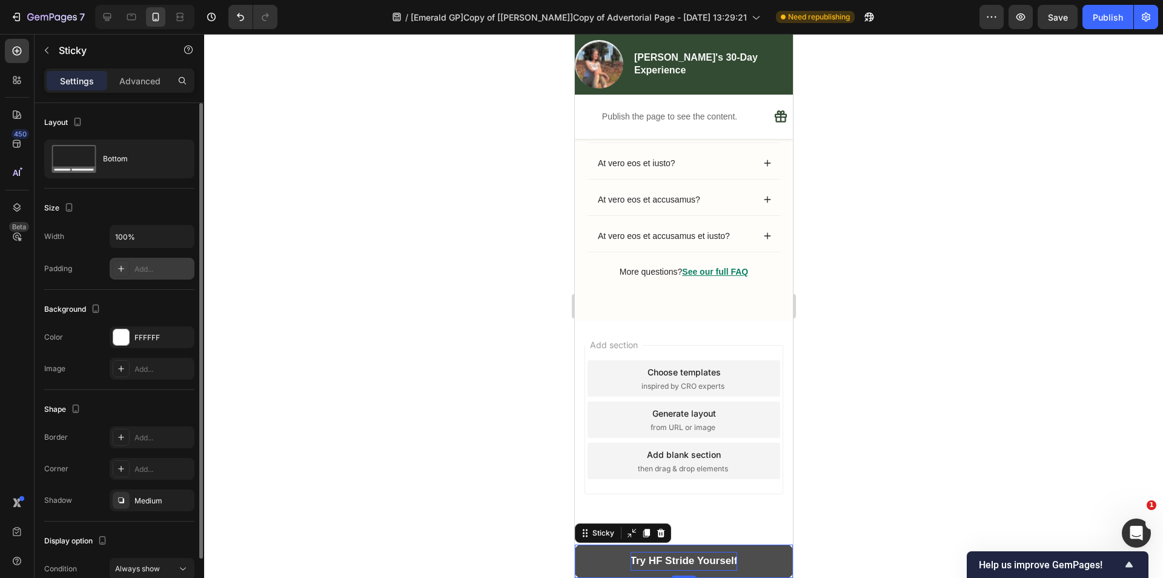
click at [150, 265] on div "Add..." at bounding box center [163, 269] width 57 height 11
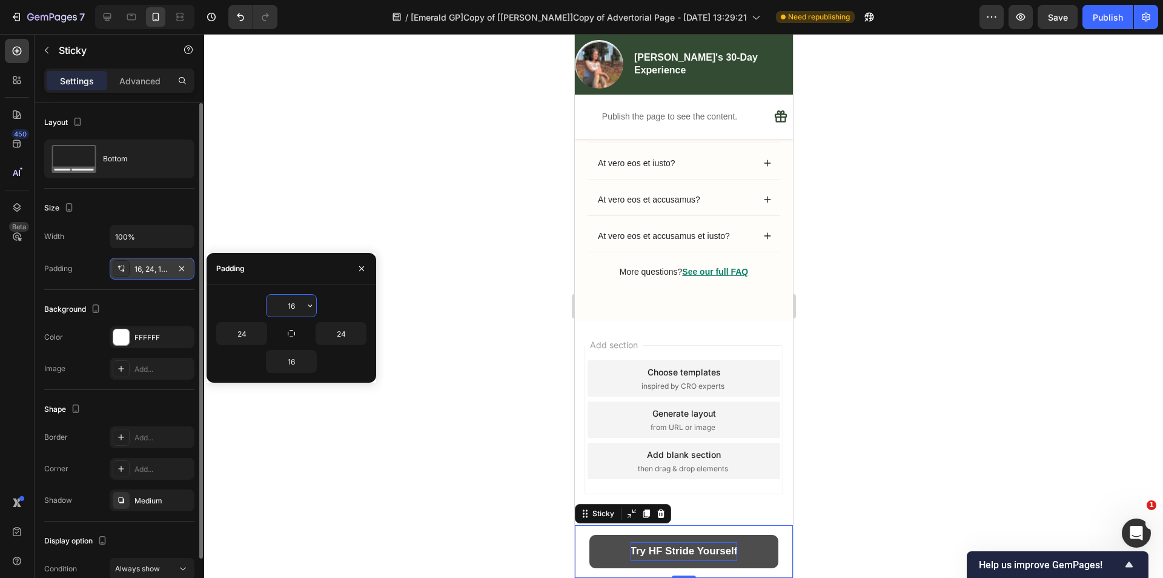
click at [271, 336] on div "24" at bounding box center [253, 333] width 75 height 23
click at [290, 333] on icon "button" at bounding box center [292, 333] width 10 height 10
type input "16"
click at [294, 308] on input "16" at bounding box center [292, 306] width 50 height 22
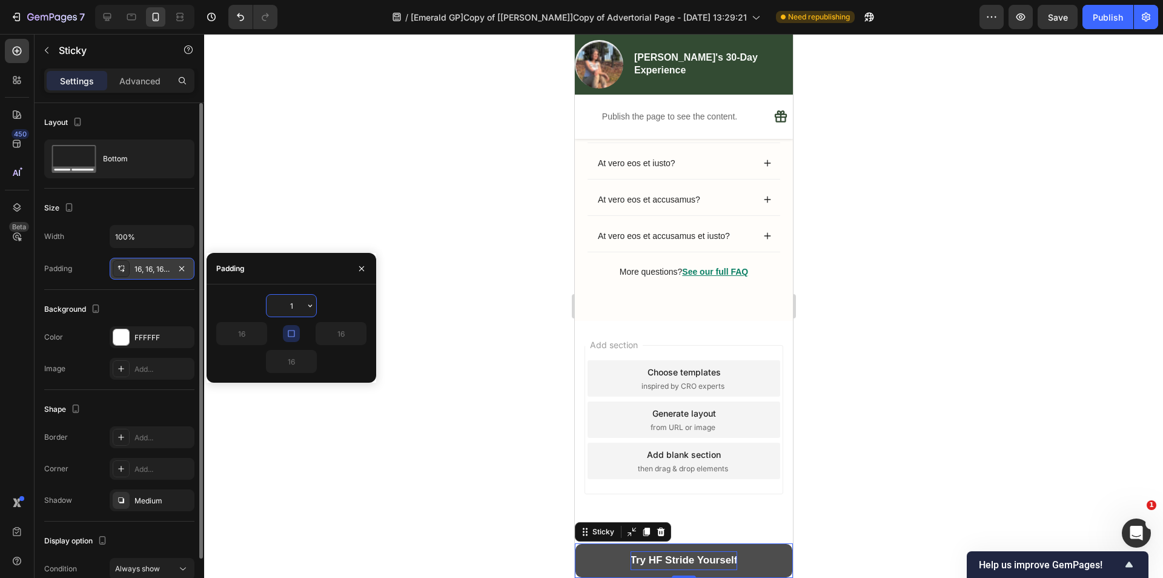
type input "10"
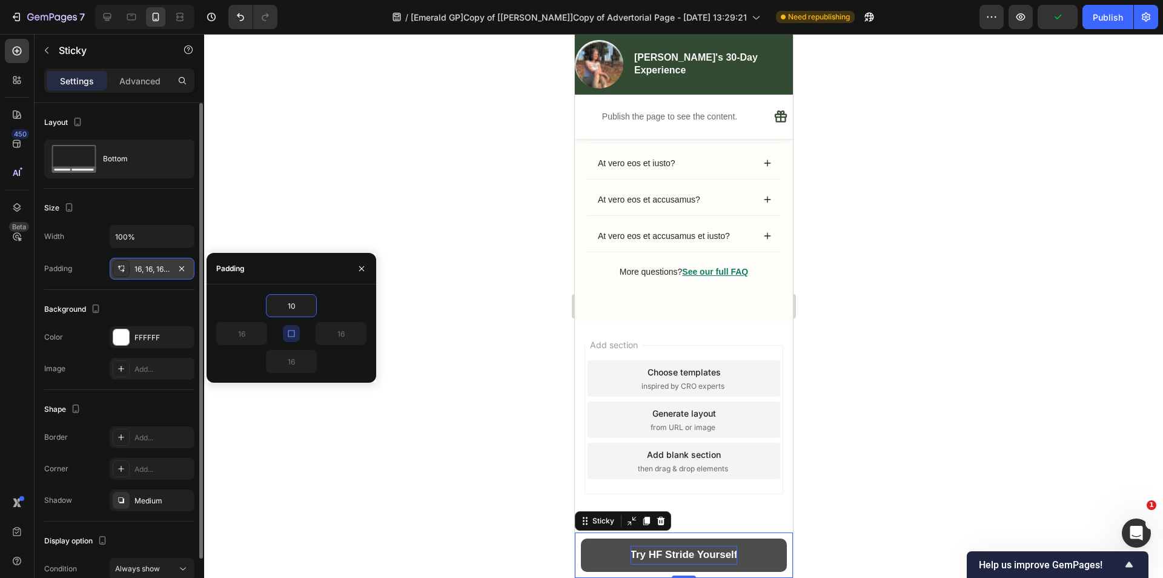
click at [159, 308] on div "Background" at bounding box center [119, 308] width 150 height 19
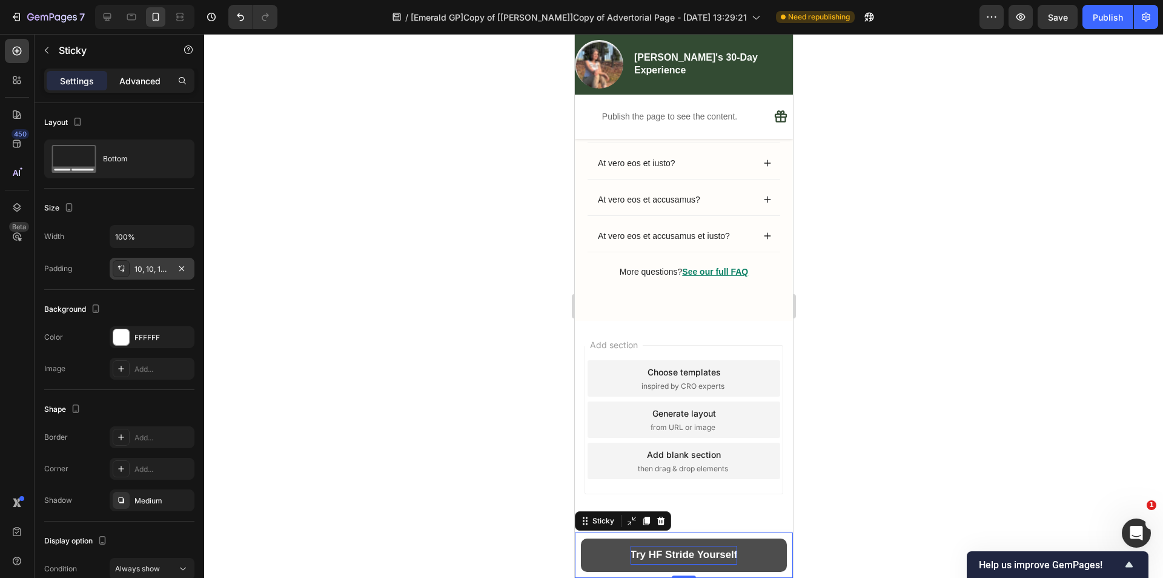
click at [130, 79] on p "Advanced" at bounding box center [139, 81] width 41 height 13
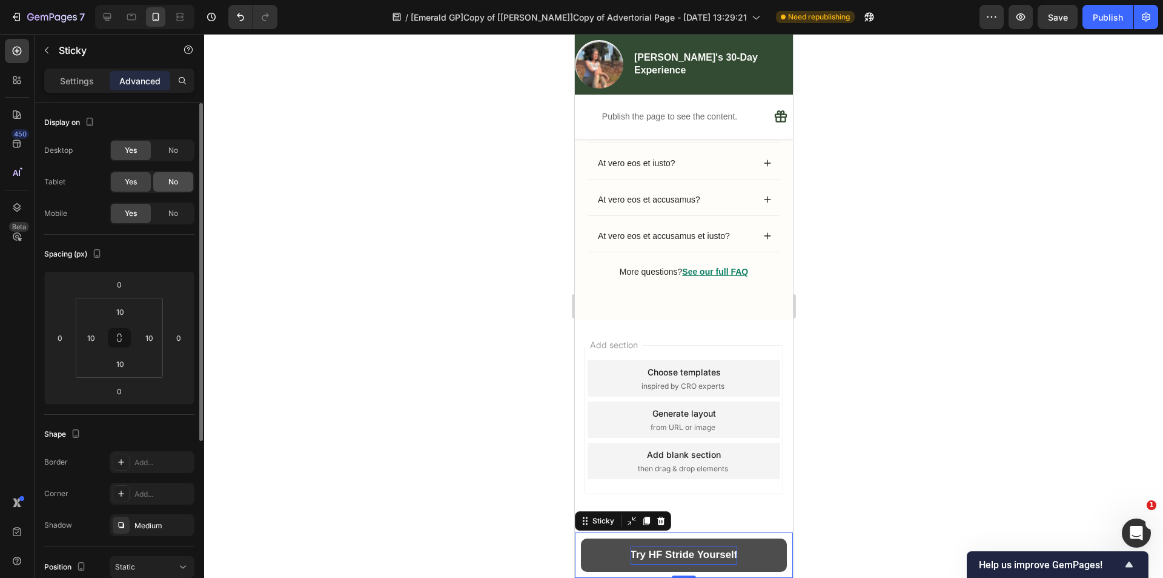
click at [168, 181] on span "No" at bounding box center [173, 181] width 10 height 11
click at [175, 150] on span "No" at bounding box center [173, 150] width 10 height 11
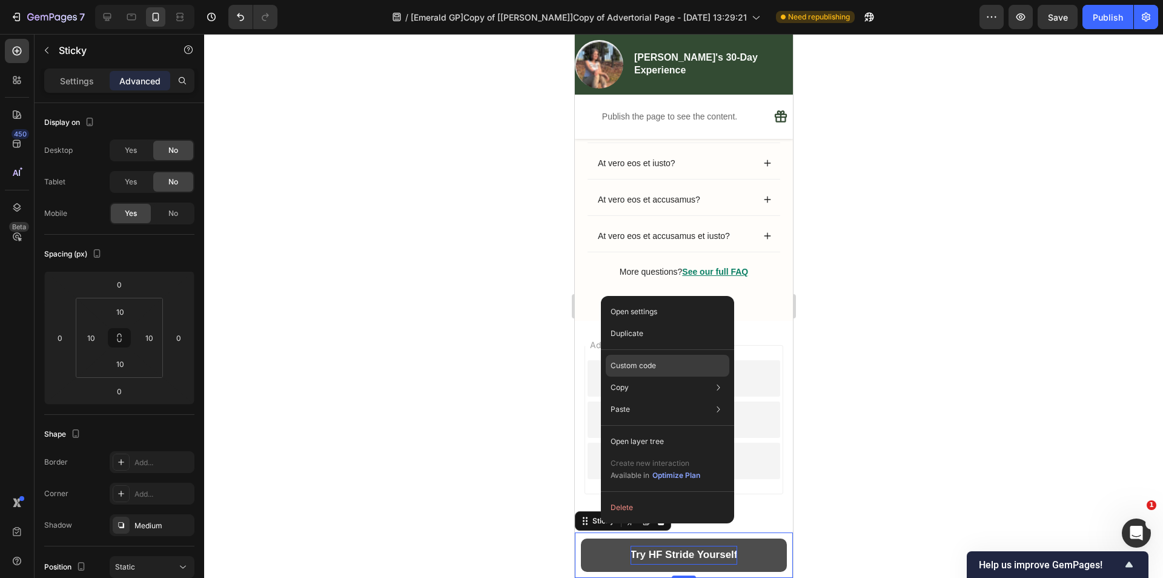
click at [624, 361] on p "Custom code" at bounding box center [633, 365] width 45 height 11
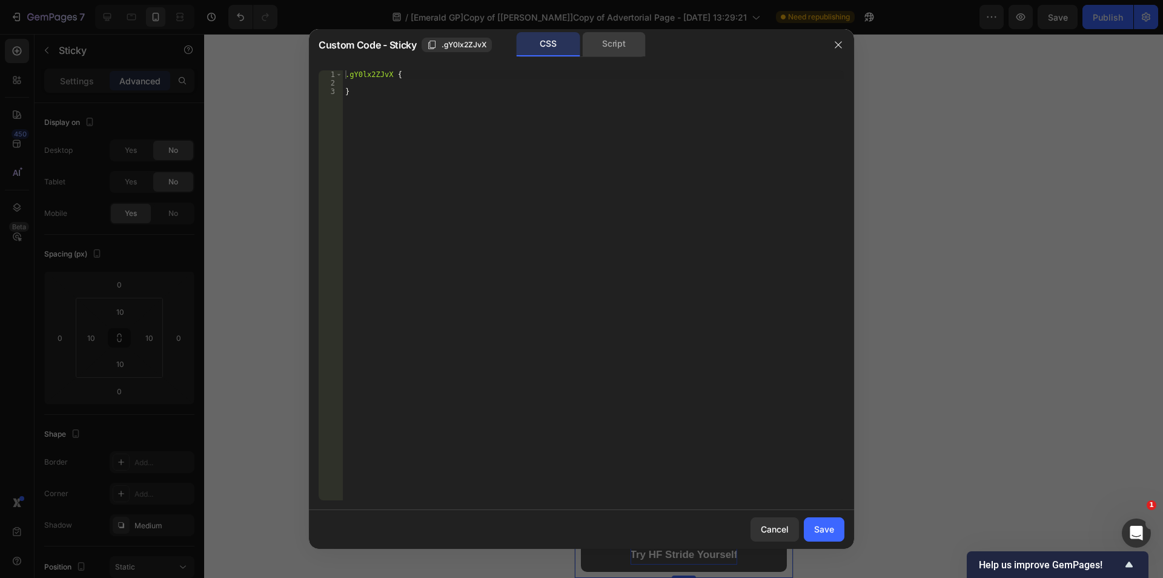
click at [602, 36] on div "Script" at bounding box center [614, 44] width 64 height 24
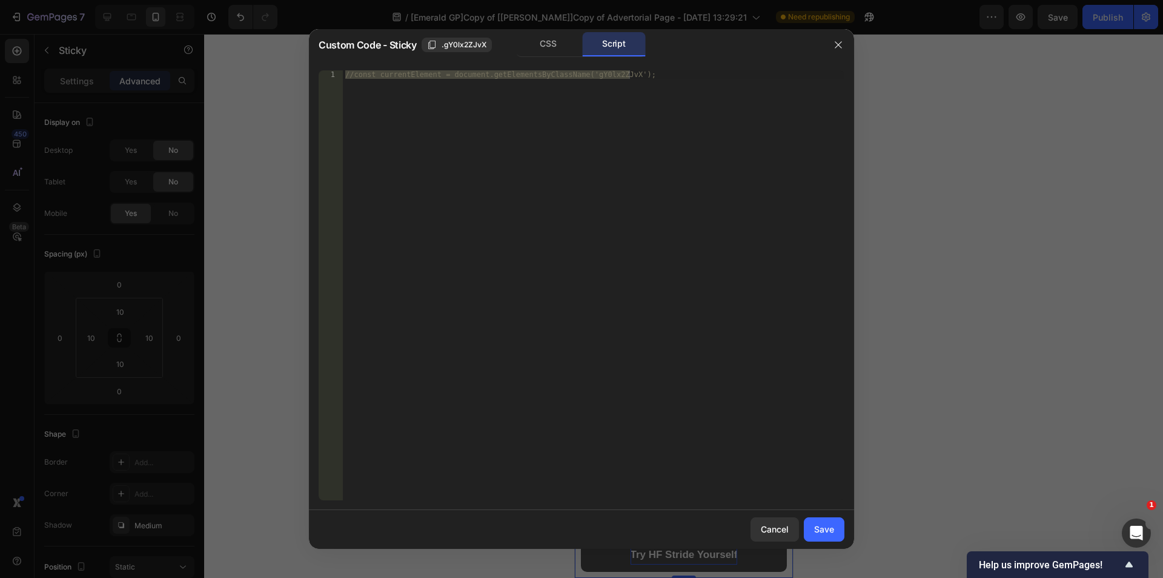
click at [576, 153] on div "//const currentElement = document.getElementsByClassName('gY0lx2ZJvX');" at bounding box center [594, 285] width 502 height 430
paste textarea "})"
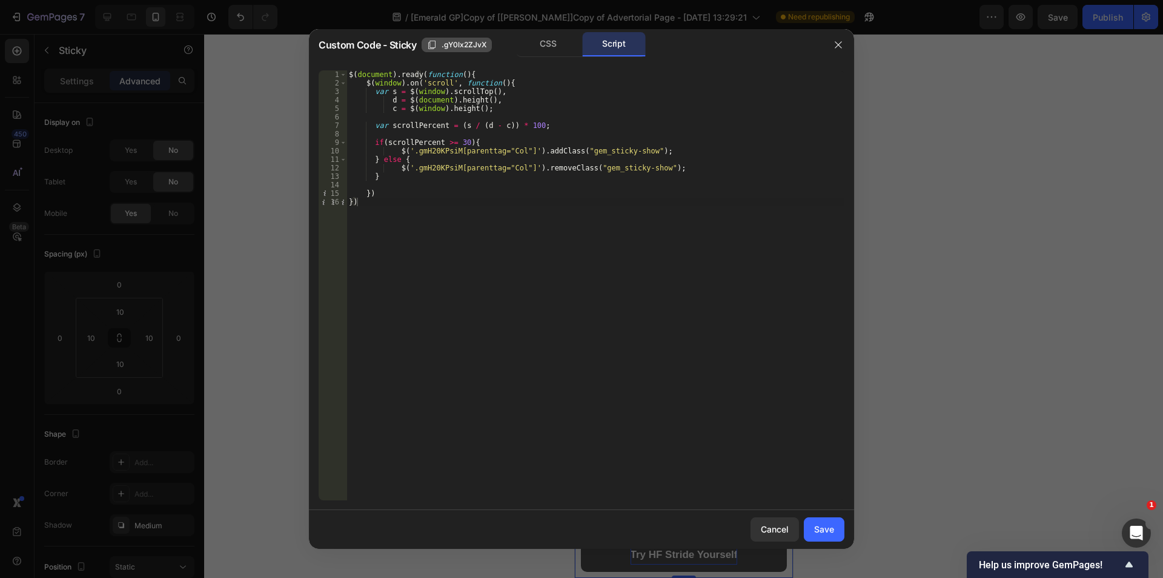
click at [464, 46] on span ".gY0lx2ZJvX" at bounding box center [464, 44] width 45 height 11
drag, startPoint x: 410, startPoint y: 154, endPoint x: 522, endPoint y: 152, distance: 112.1
click at [522, 152] on div "$ ( document ) . ready ( function ( ) { $ ( window ) . on ( 'scroll' , function…" at bounding box center [596, 293] width 498 height 447
paste textarea "Y0lx2ZJvX"
click at [434, 202] on div "$ ( document ) . ready ( function ( ) { $ ( window ) . on ( 'scroll' , function…" at bounding box center [596, 293] width 498 height 447
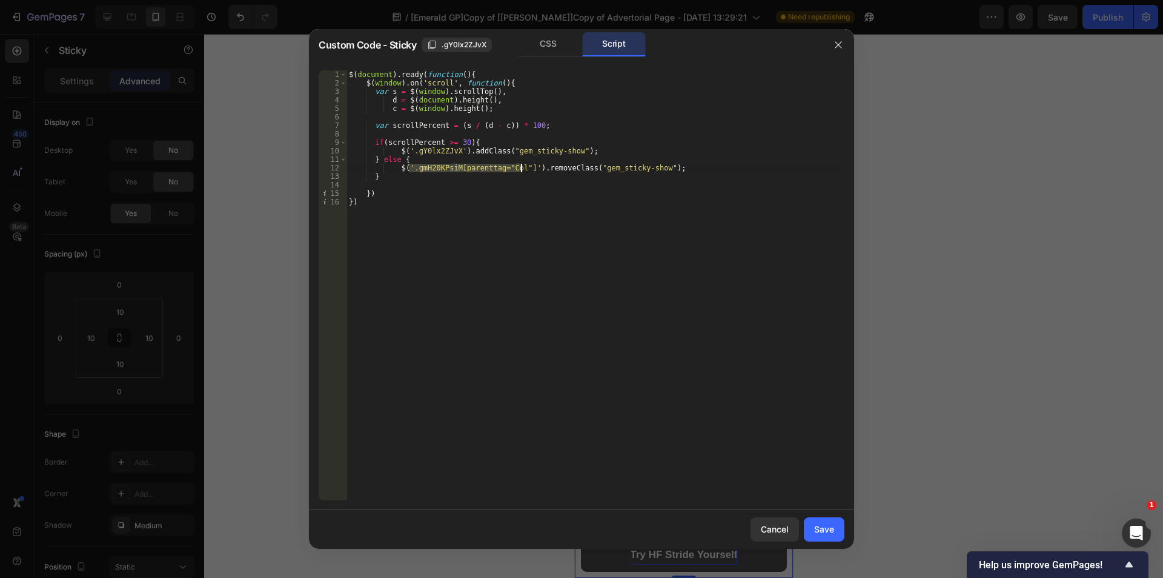
drag, startPoint x: 410, startPoint y: 167, endPoint x: 523, endPoint y: 171, distance: 113.4
click at [523, 171] on div "$ ( document ) . ready ( function ( ) { $ ( window ) . on ( 'scroll' , function…" at bounding box center [596, 293] width 498 height 447
paste textarea "Y0lx2ZJvX"
drag, startPoint x: 506, startPoint y: 153, endPoint x: 565, endPoint y: 151, distance: 58.8
click at [565, 151] on div "$ ( document ) . ready ( function ( ) { $ ( window ) . on ( 'scroll' , function…" at bounding box center [596, 293] width 498 height 447
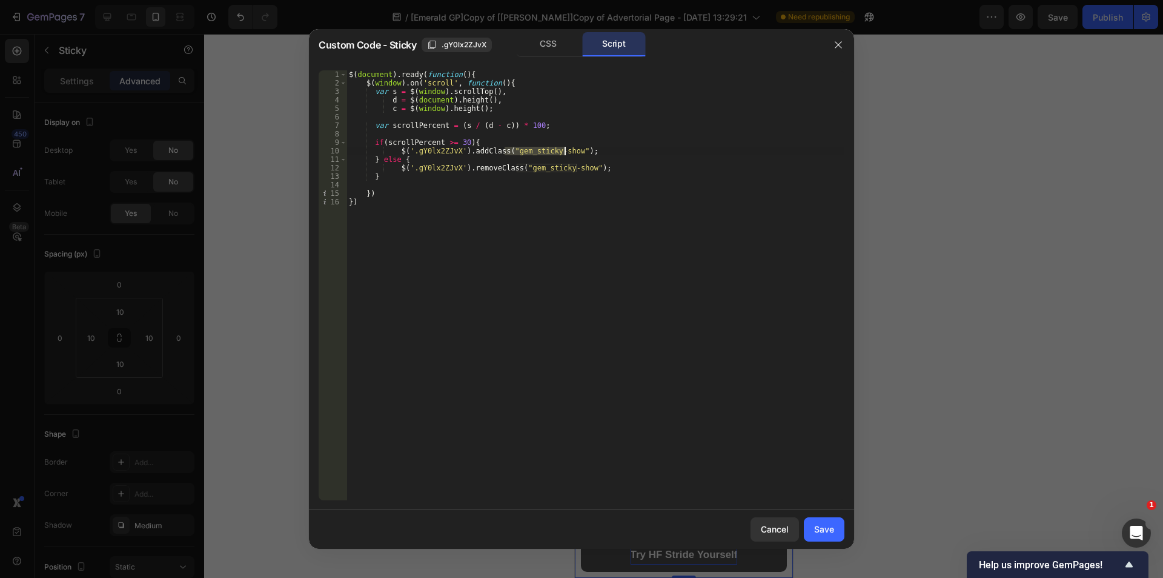
type textarea "$('.gY0lx2ZJvX').addClass("gem_sticky-show");"
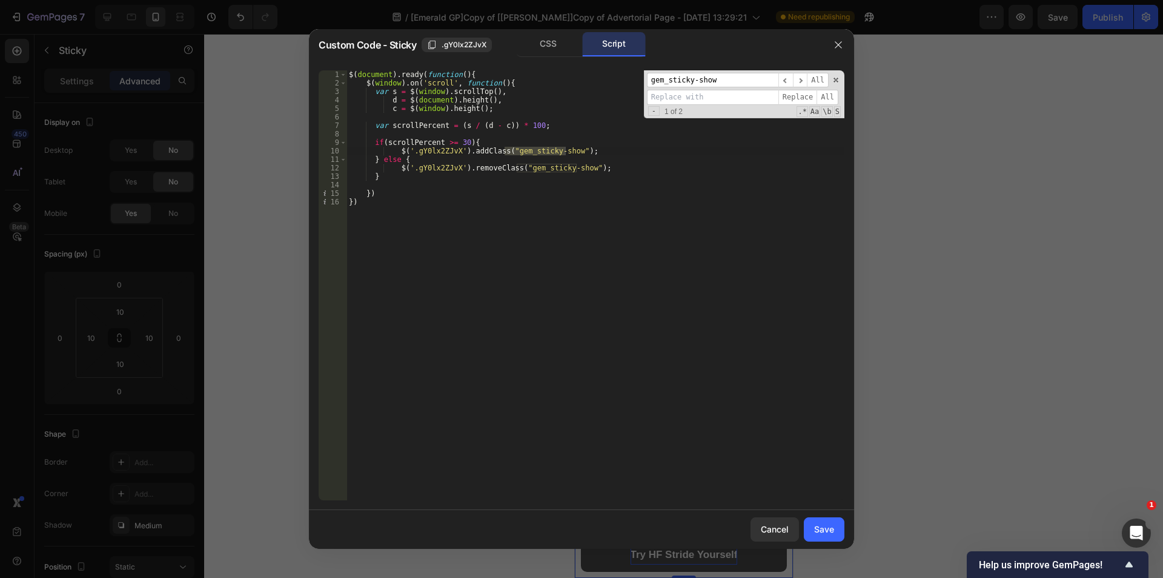
click at [710, 99] on input at bounding box center [712, 97] width 131 height 15
type input "active"
click at [825, 95] on span "All" at bounding box center [828, 97] width 22 height 15
click at [730, 239] on div "$ ( document ) . ready ( function ( ) { $ ( window ) . on ( 'scroll' , function…" at bounding box center [596, 293] width 498 height 447
click at [545, 44] on div "CSS" at bounding box center [549, 44] width 64 height 24
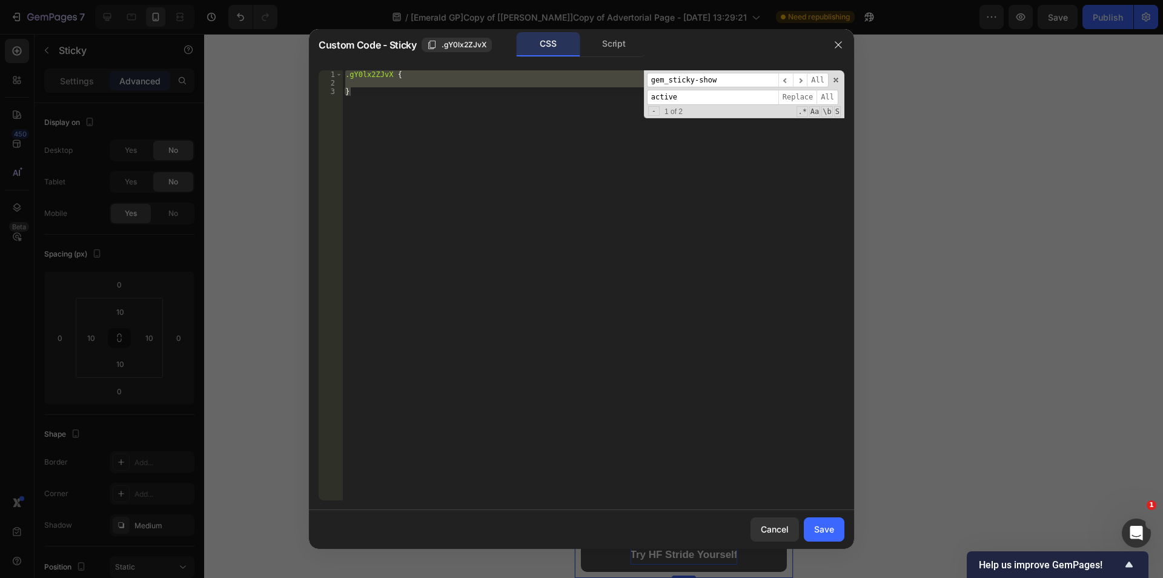
click at [487, 134] on div ".gY0lx2ZJvX { } gem_sticky-show ​ ​ All active Replace All - 1 of 2 .* Aa \b S" at bounding box center [594, 285] width 502 height 430
type textarea "@"
paste textarea ".gY0lx2ZJvX"
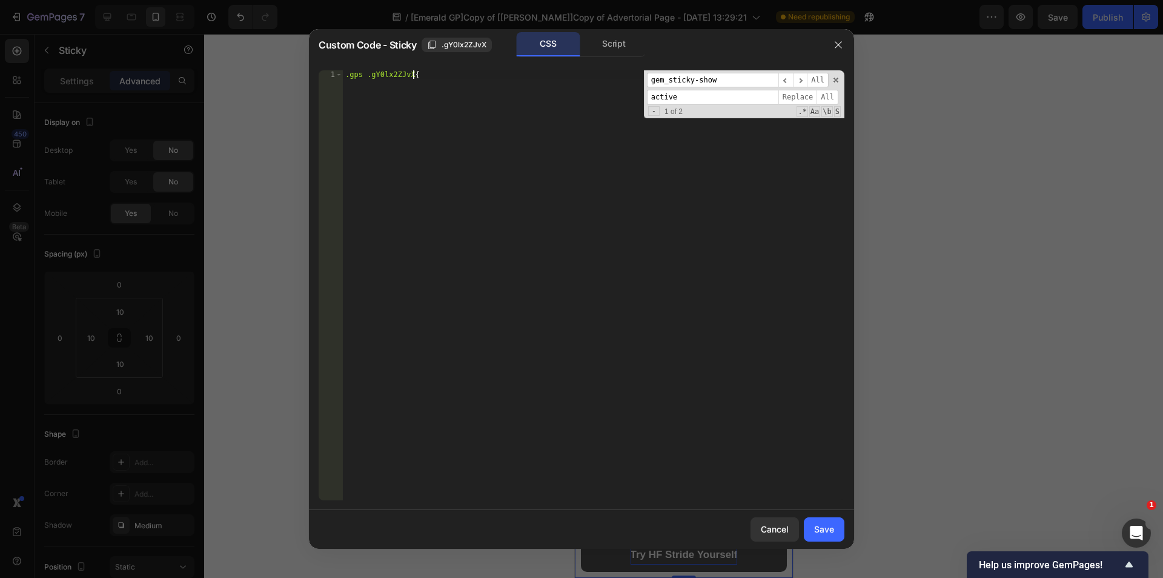
type textarea ".gps .gY0lx2ZJvX{}"
type textarea "}"
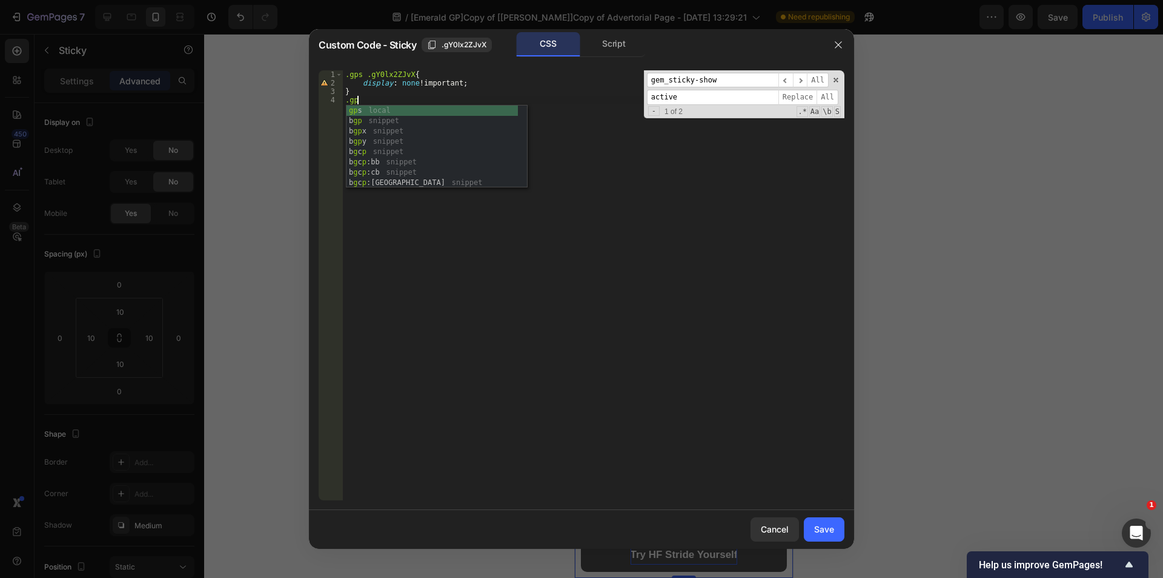
scroll to position [0, 1]
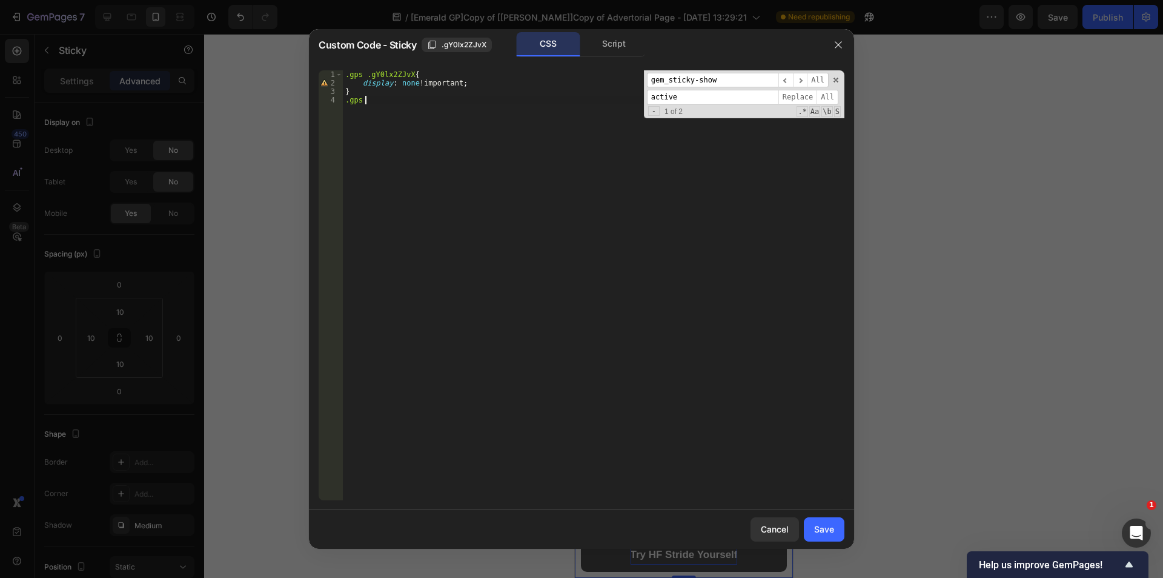
paste textarea ".gY0lx2ZJvX"
type textarea ".gps .gY0lx2ZJvX.active{}"
click at [619, 135] on div ".gps .gY0lx2ZJvX { display : none !important ; } .gps .gY0lx2ZJvX.active { disp…" at bounding box center [594, 293] width 502 height 447
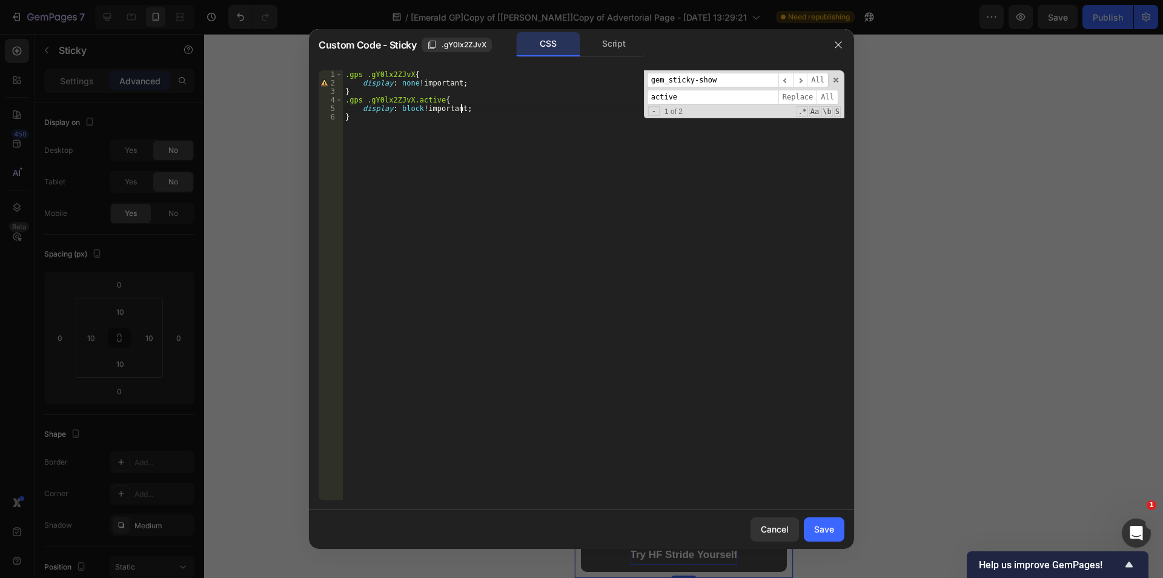
scroll to position [0, 0]
click at [835, 77] on span at bounding box center [836, 80] width 8 height 8
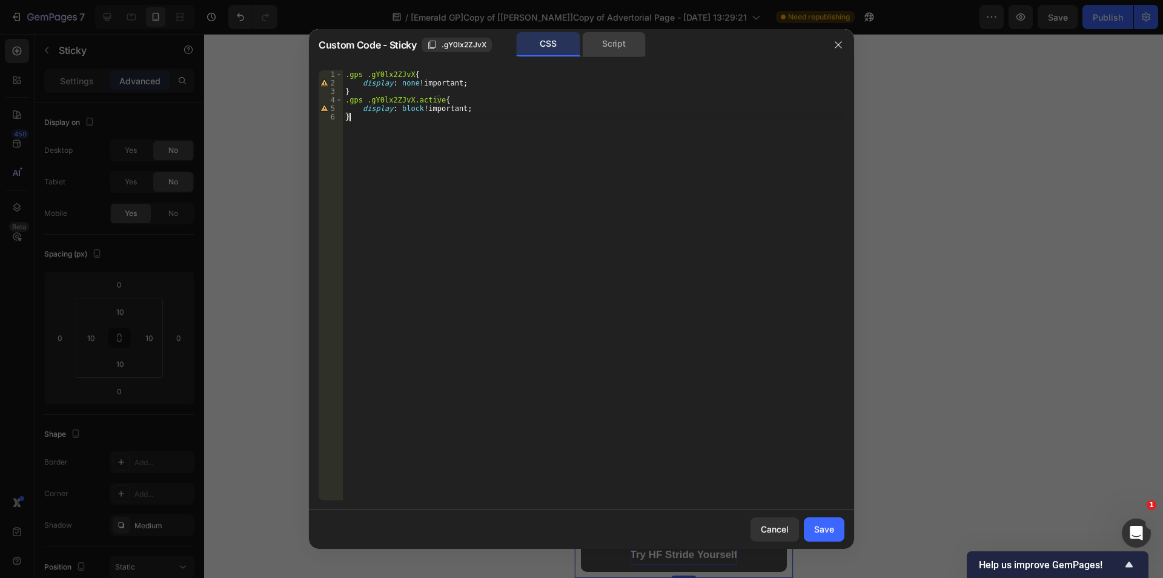
click at [624, 42] on div "Script" at bounding box center [614, 44] width 64 height 24
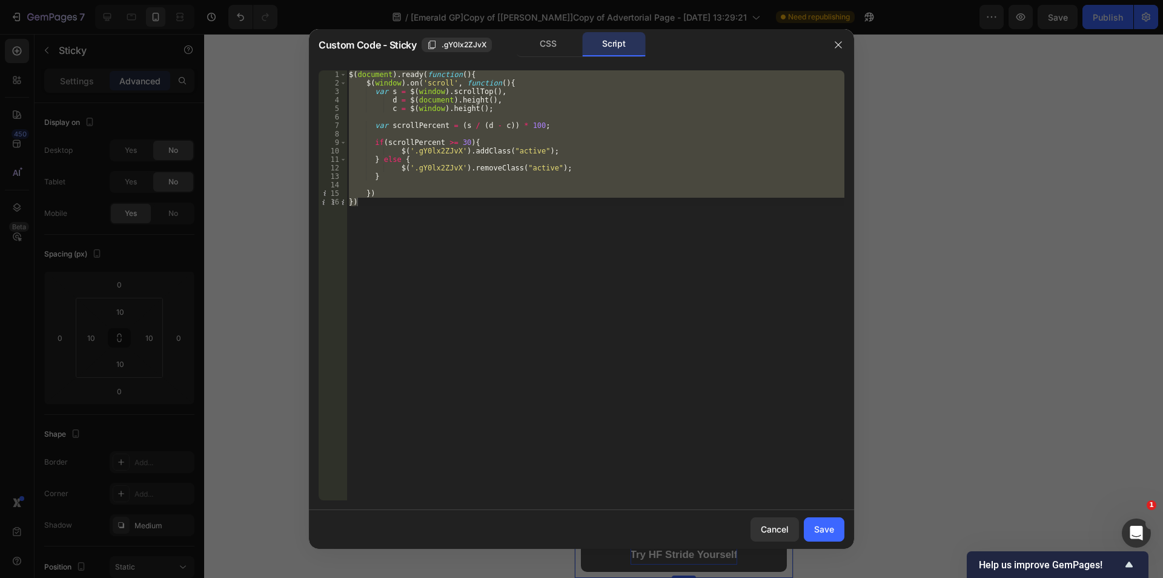
click at [575, 179] on div "$ ( document ) . ready ( function ( ) { $ ( window ) . on ( 'scroll' , function…" at bounding box center [596, 285] width 498 height 430
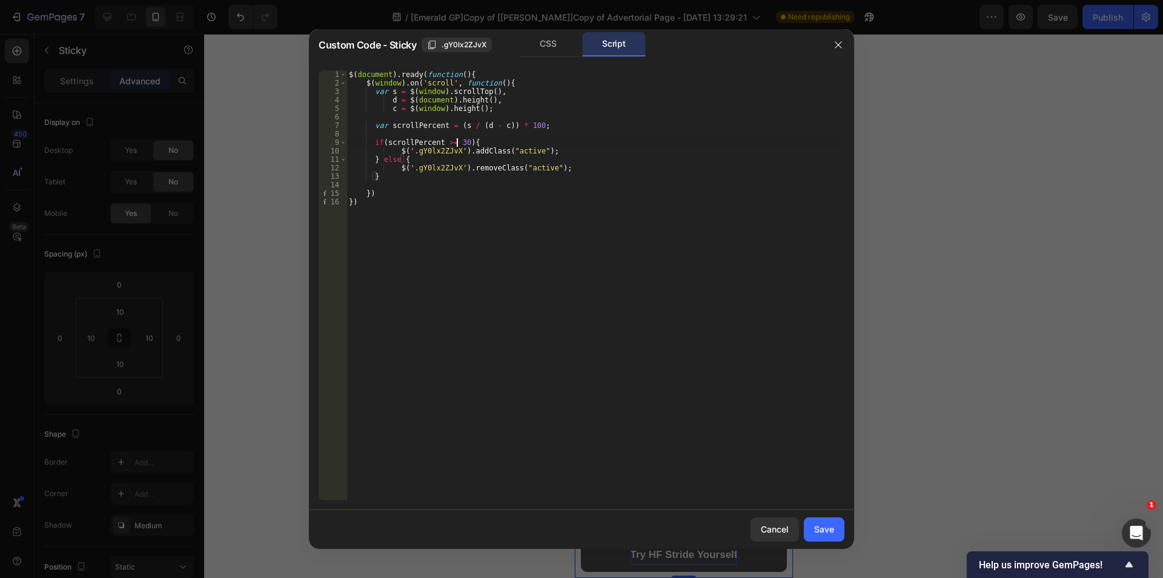
click at [456, 139] on div "$ ( document ) . ready ( function ( ) { $ ( window ) . on ( 'scroll' , function…" at bounding box center [596, 293] width 498 height 447
click at [567, 302] on div "$ ( document ) . ready ( function ( ) { $ ( window ) . on ( 'scroll' , function…" at bounding box center [596, 293] width 498 height 447
click at [456, 144] on div "$ ( document ) . ready ( function ( ) { $ ( window ) . on ( 'scroll' , function…" at bounding box center [596, 293] width 498 height 447
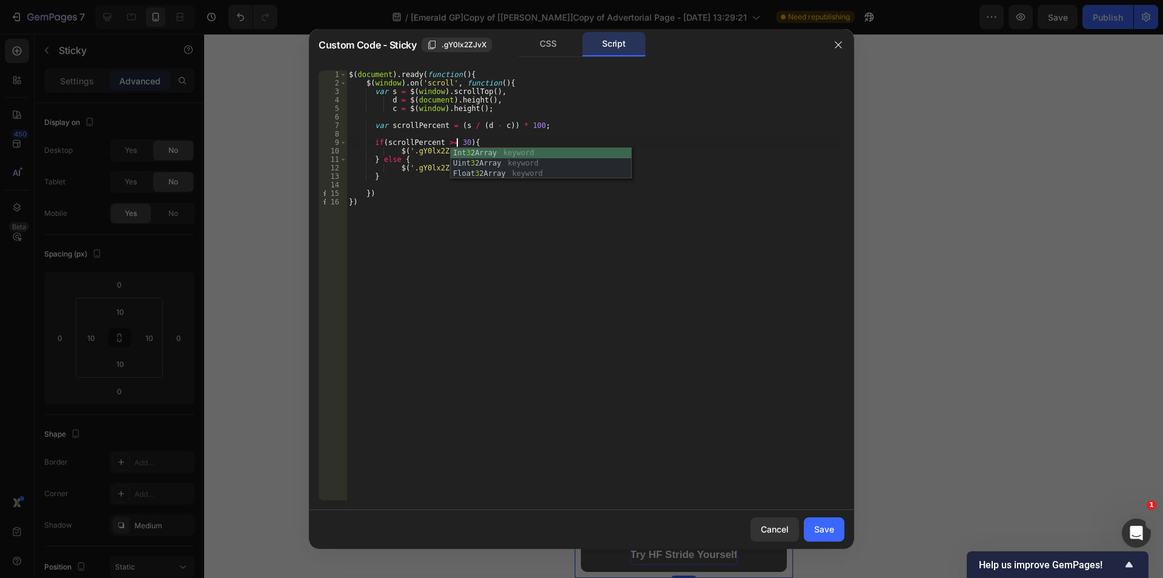
scroll to position [0, 8]
type textarea "if(scrollPercent >= 30){"
click at [818, 528] on div "Save" at bounding box center [824, 528] width 20 height 13
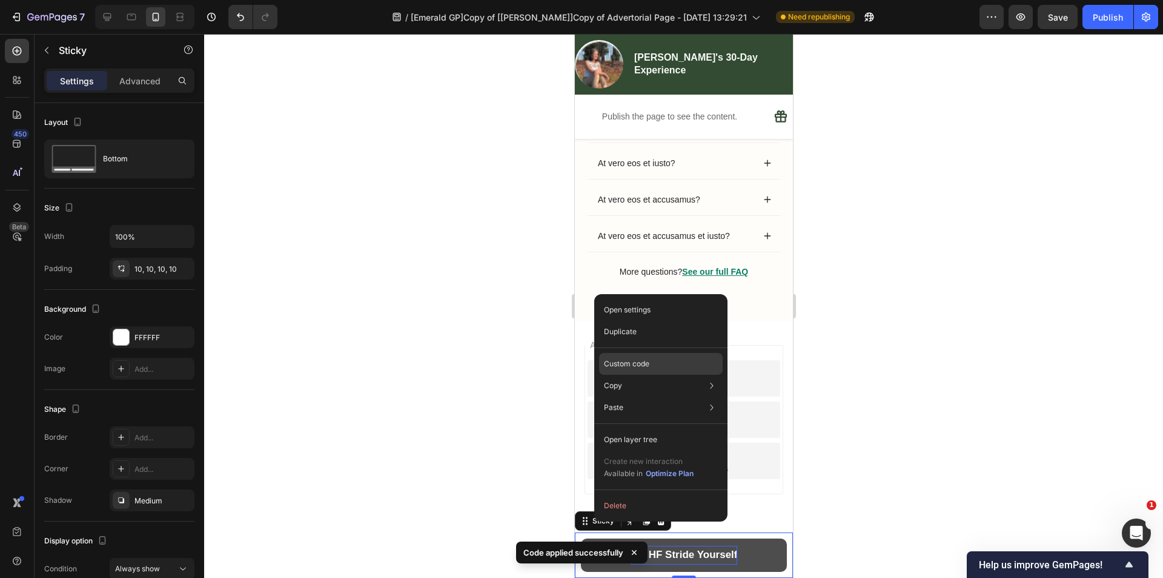
click at [631, 360] on p "Custom code" at bounding box center [626, 363] width 45 height 11
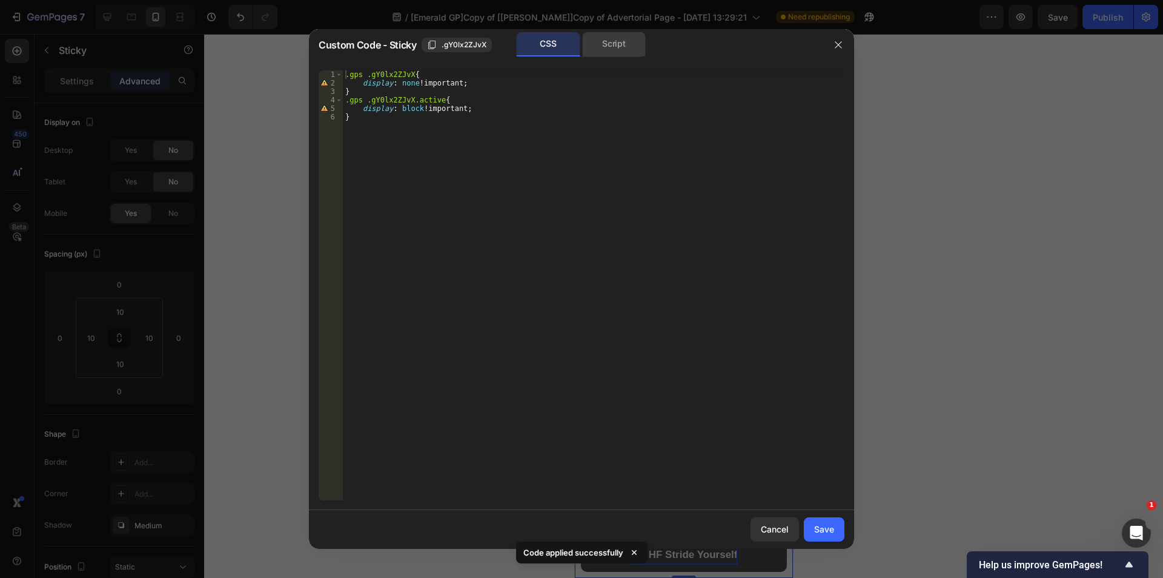
click at [614, 46] on div "Script" at bounding box center [614, 44] width 64 height 24
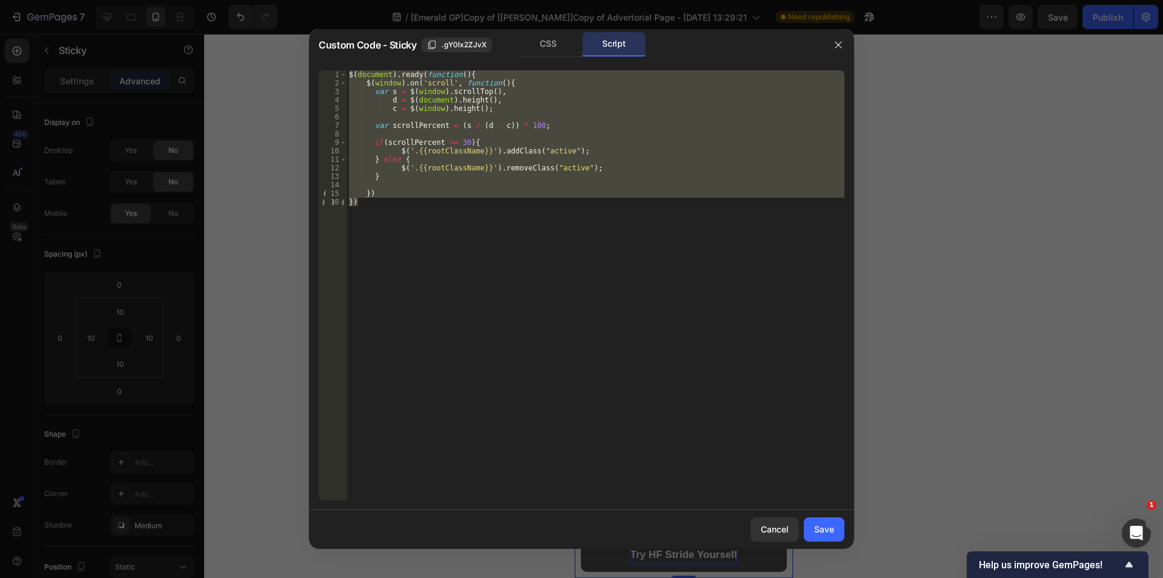
type textarea "}) })"
click at [454, 138] on div "$ ( document ) . ready ( function ( ) { $ ( window ) . on ( 'scroll' , function…" at bounding box center [596, 285] width 498 height 430
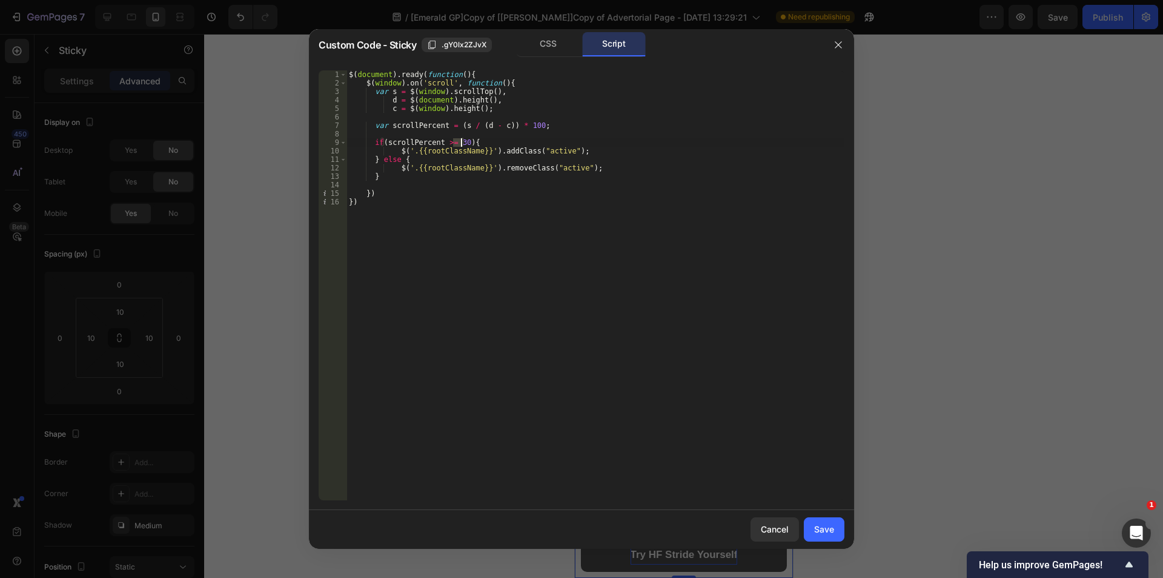
drag, startPoint x: 454, startPoint y: 141, endPoint x: 461, endPoint y: 141, distance: 6.7
click at [461, 141] on div "$ ( document ) . ready ( function ( ) { $ ( window ) . on ( 'scroll' , function…" at bounding box center [596, 293] width 498 height 447
type textarea "if(scrollPercent >= 25){"
click at [837, 533] on button "Save" at bounding box center [824, 529] width 41 height 24
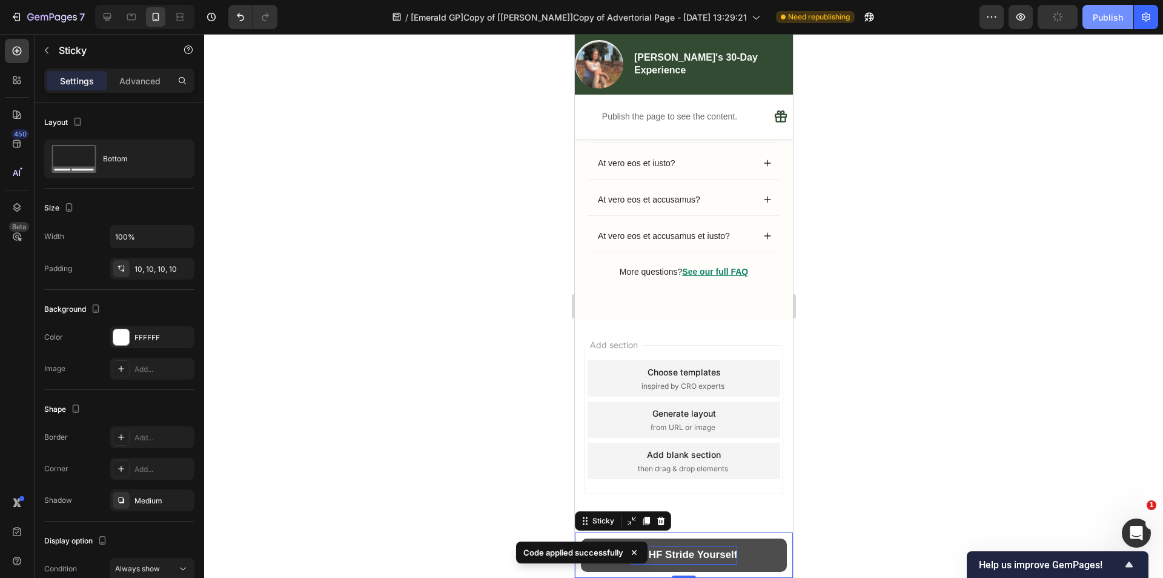
click at [1116, 19] on div "Publish" at bounding box center [1108, 17] width 30 height 13
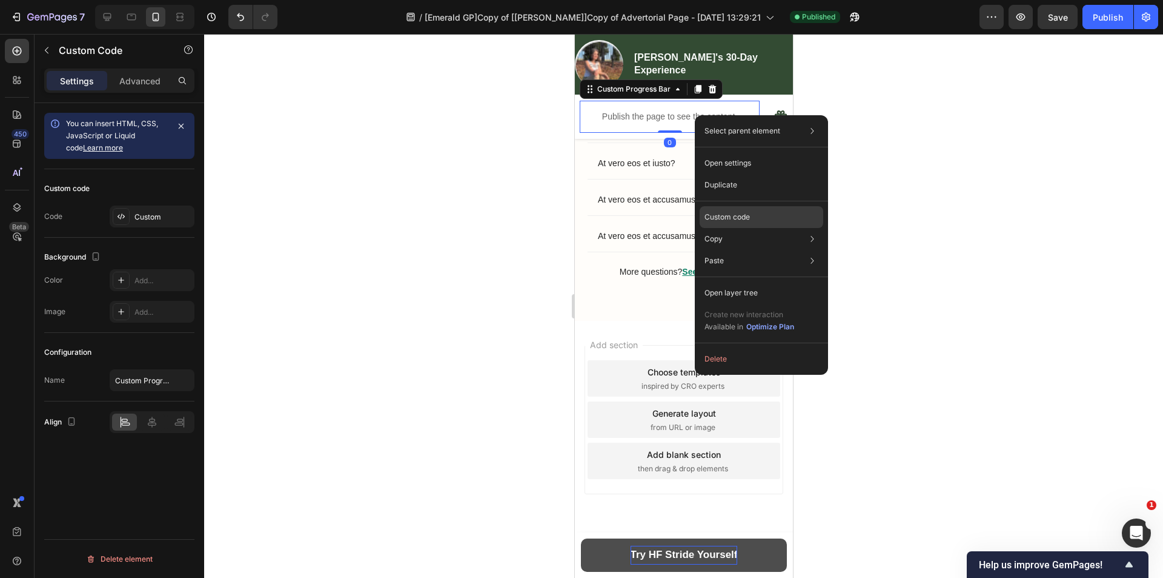
click at [719, 213] on p "Custom code" at bounding box center [727, 216] width 45 height 11
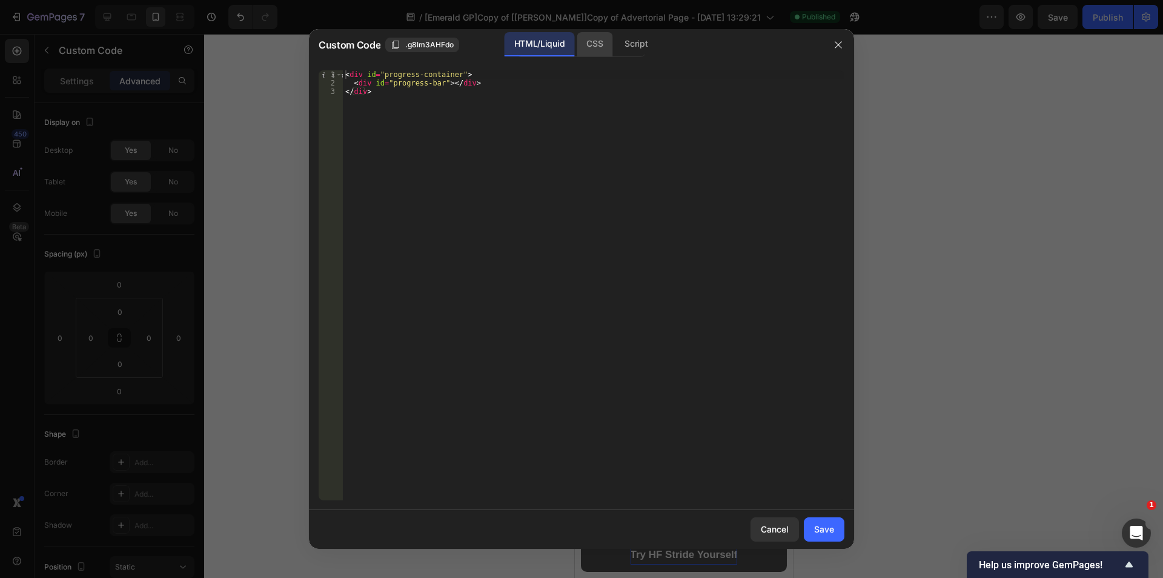
click at [593, 44] on div "CSS" at bounding box center [595, 44] width 36 height 24
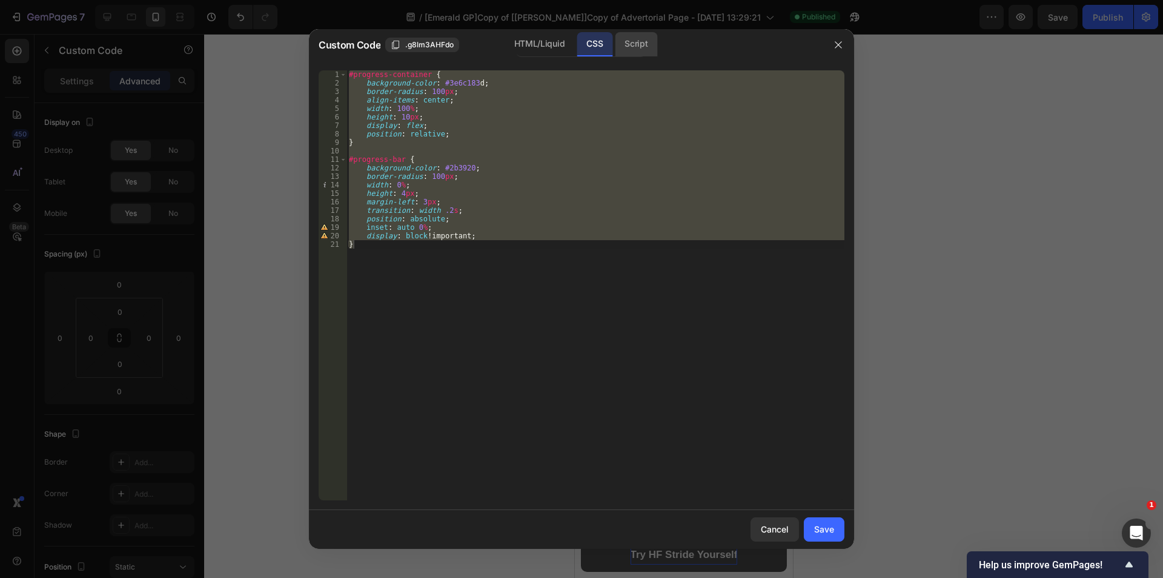
click at [631, 43] on div "Script" at bounding box center [636, 44] width 42 height 24
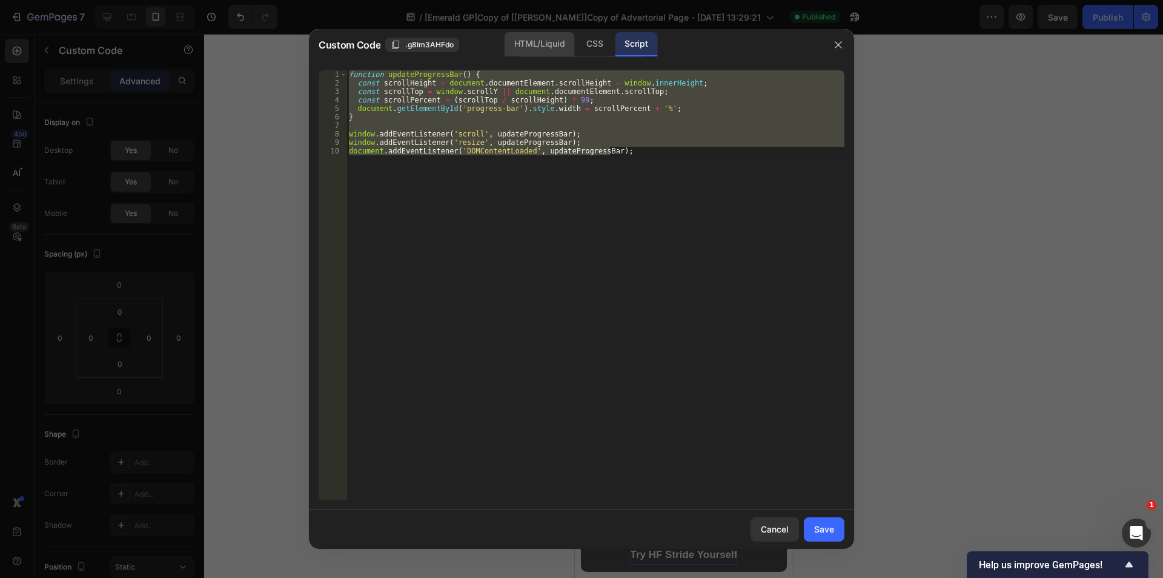
click at [548, 44] on div "HTML/Liquid" at bounding box center [540, 44] width 70 height 24
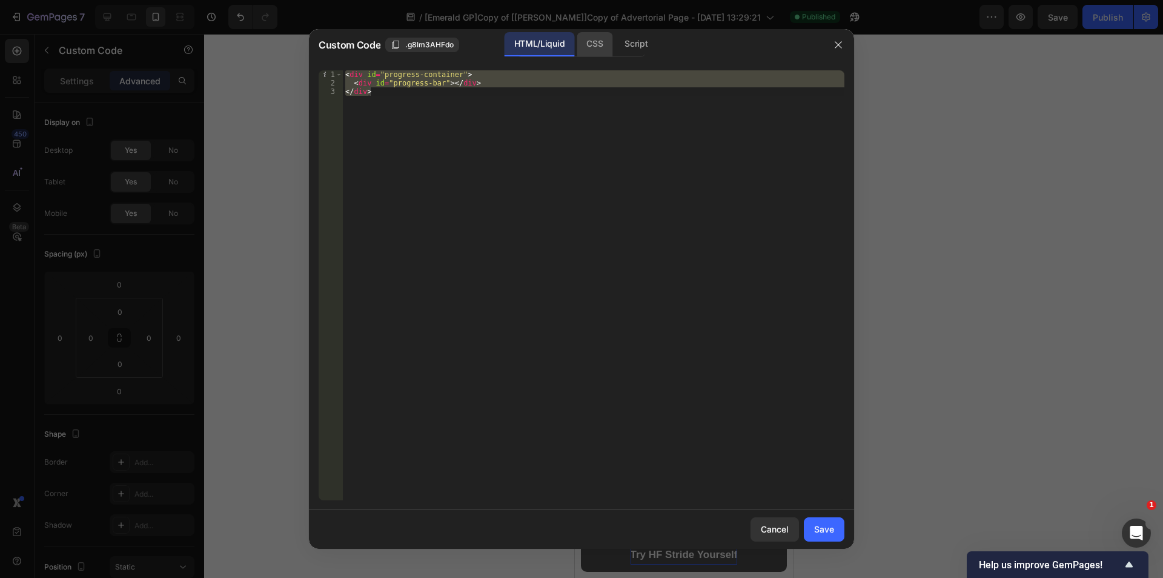
click at [587, 38] on div "CSS" at bounding box center [595, 44] width 36 height 24
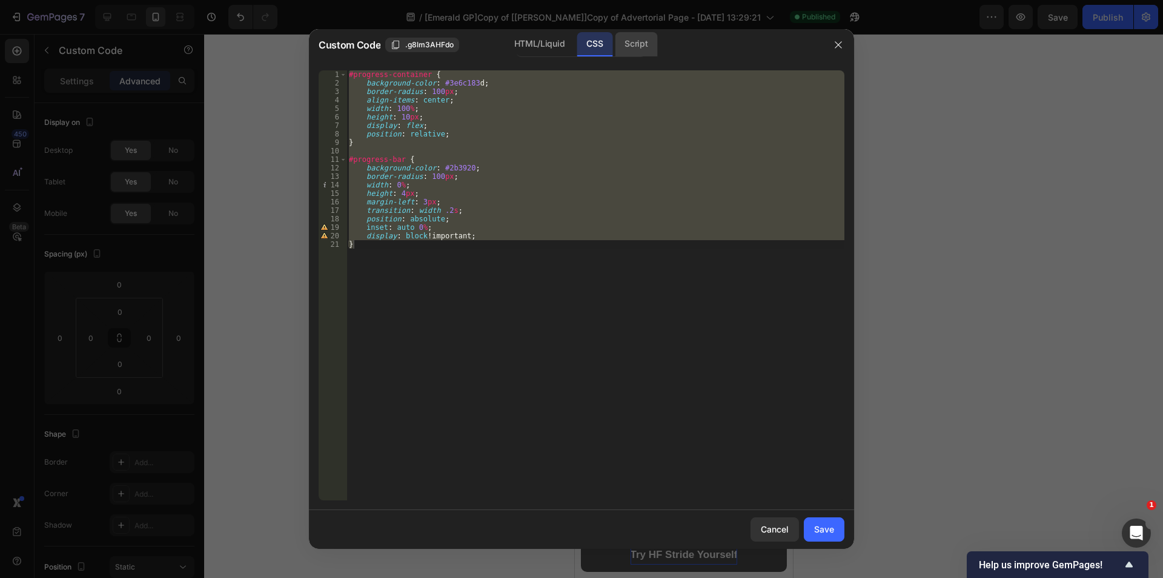
click at [622, 41] on div "Script" at bounding box center [636, 44] width 42 height 24
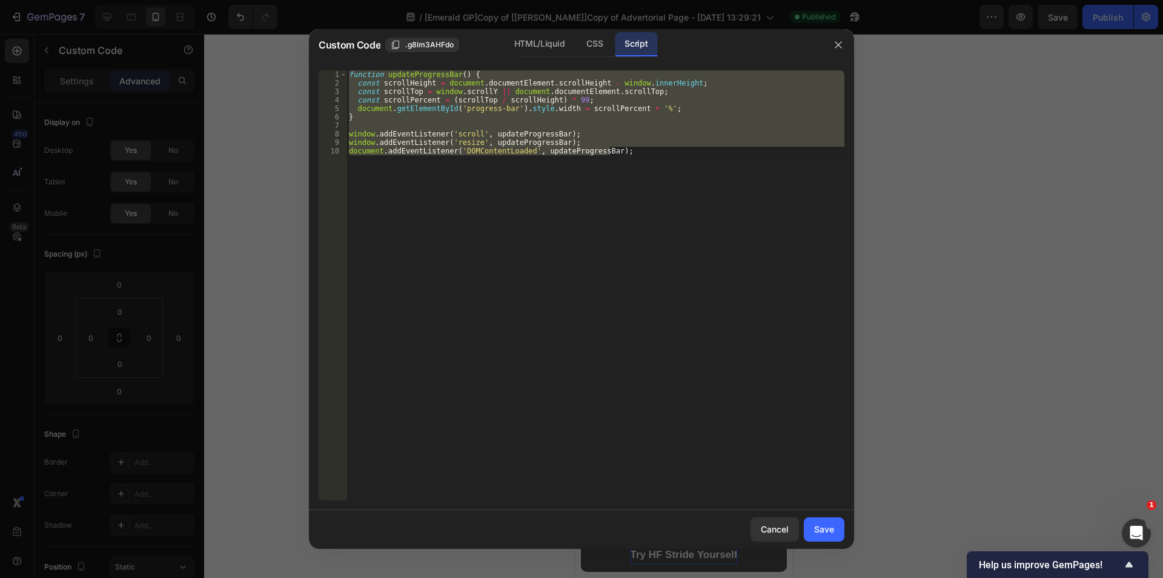
click at [636, 176] on div "function updateProgressBar ( ) { const scrollHeight = document . documentElemen…" at bounding box center [596, 285] width 498 height 430
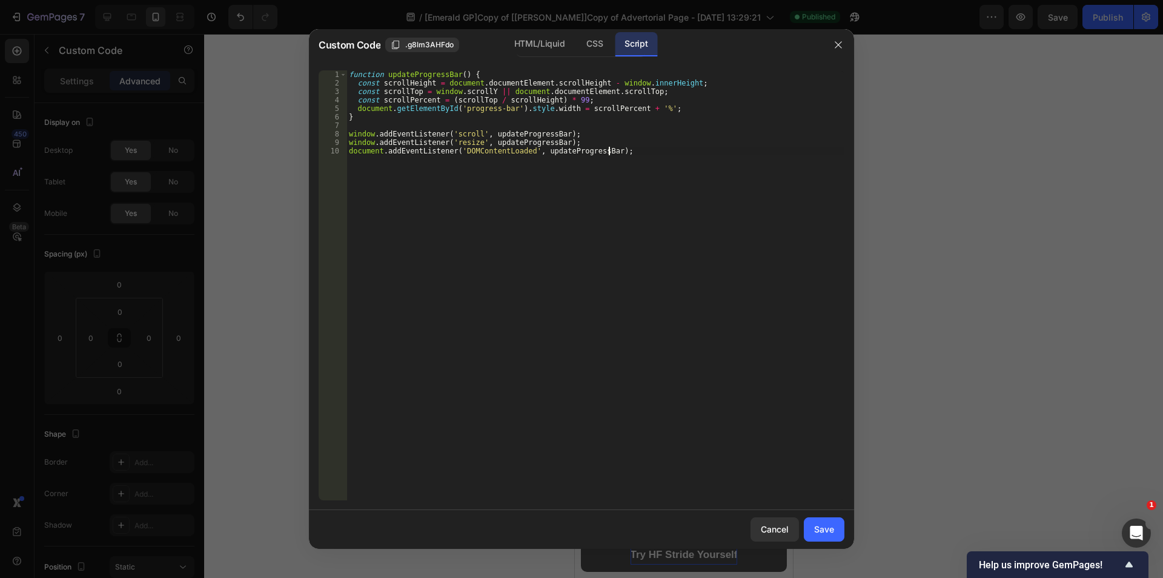
type textarea "document.addEventListener('DOMContentLoaded', updateProgressBar);"
click at [947, 233] on div at bounding box center [581, 289] width 1163 height 578
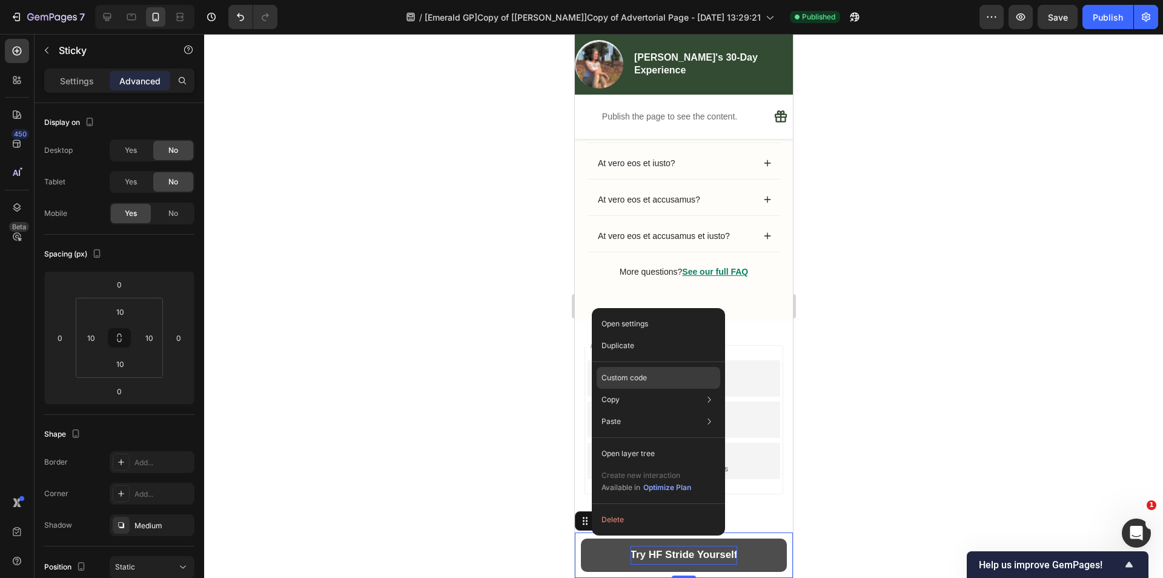
click at [643, 373] on p "Custom code" at bounding box center [624, 377] width 45 height 11
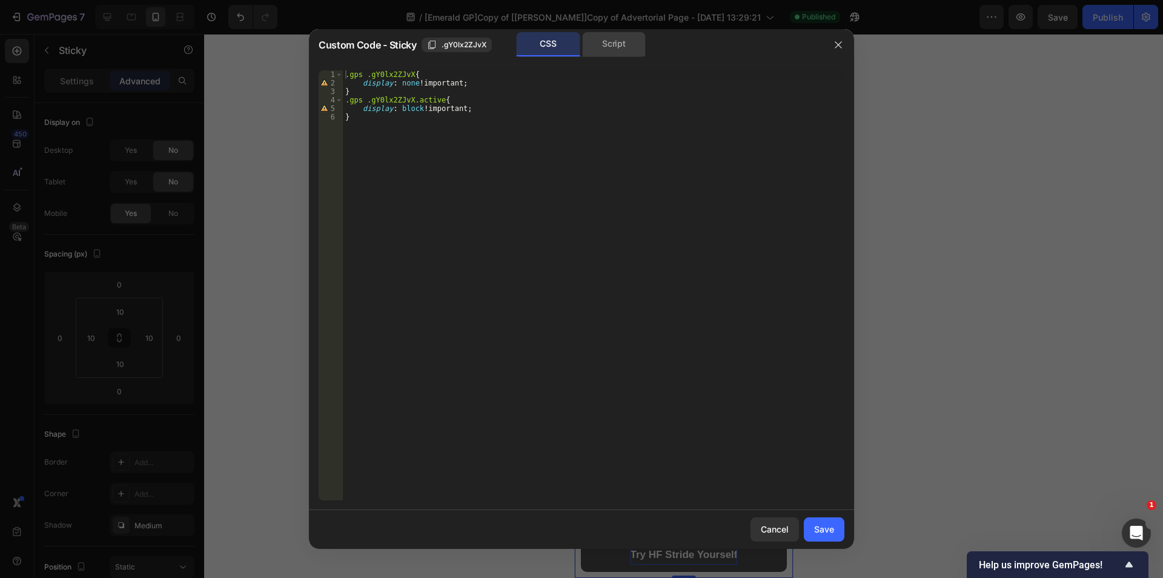
click at [610, 39] on div "Script" at bounding box center [614, 44] width 64 height 24
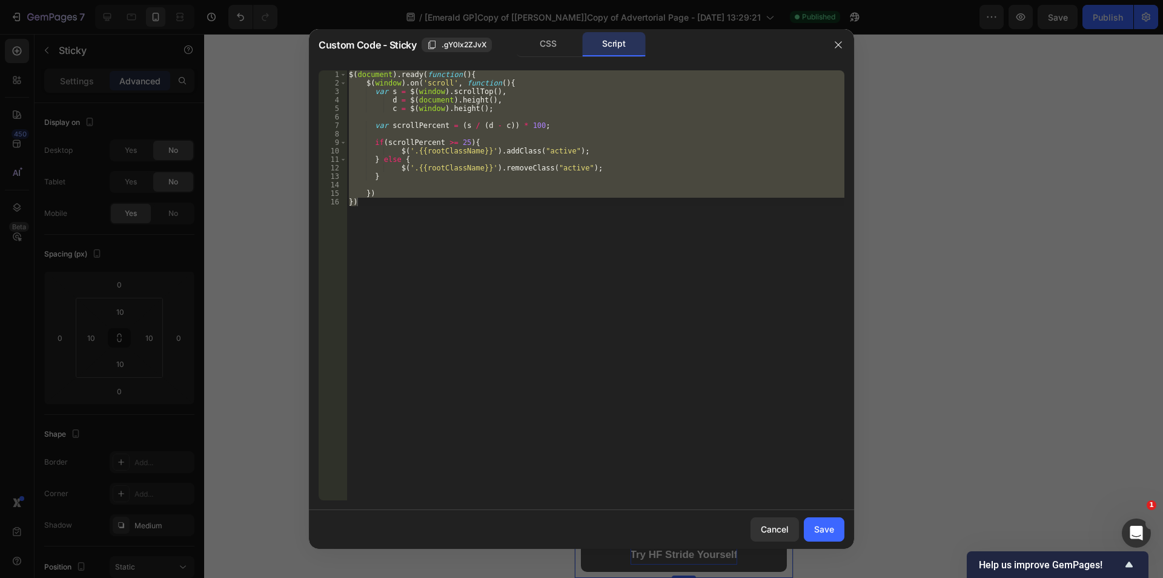
click at [610, 213] on div "$ ( document ) . ready ( function ( ) { $ ( window ) . on ( 'scroll' , function…" at bounding box center [596, 285] width 498 height 430
type textarea "})"
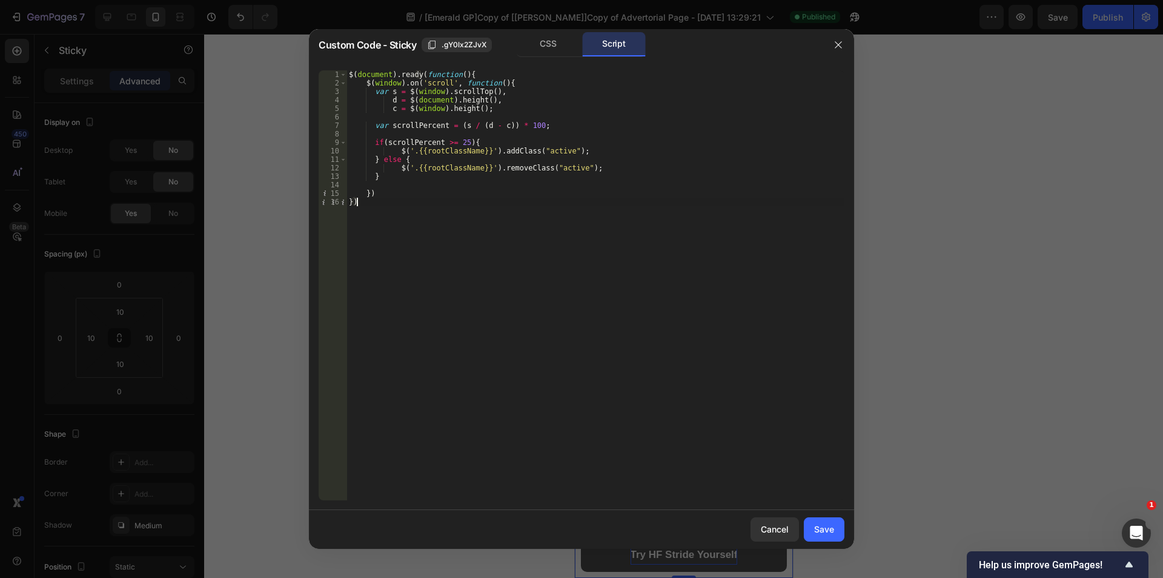
click at [948, 239] on div at bounding box center [581, 289] width 1163 height 578
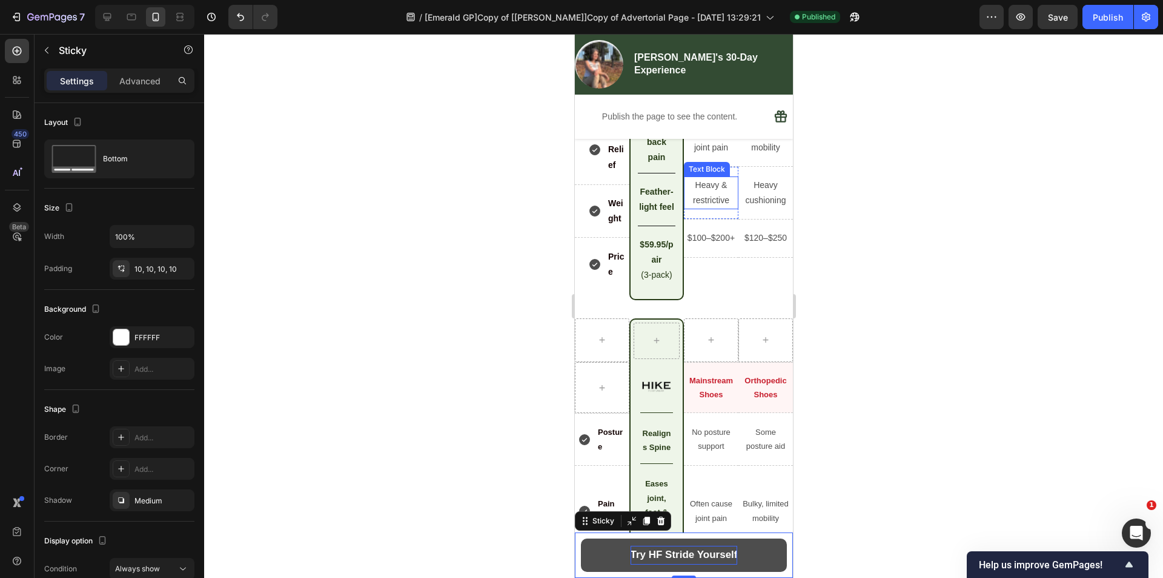
scroll to position [4884, 0]
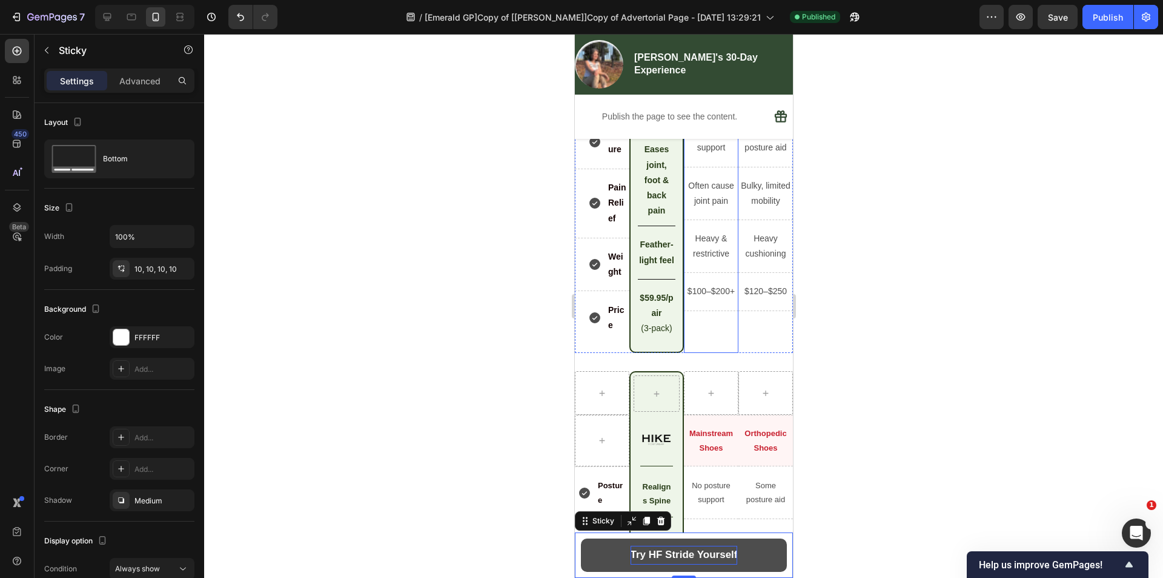
click at [713, 348] on div "Mainstream Shoes Text Block Row No posture support Text Block Row Often cause j…" at bounding box center [711, 205] width 55 height 288
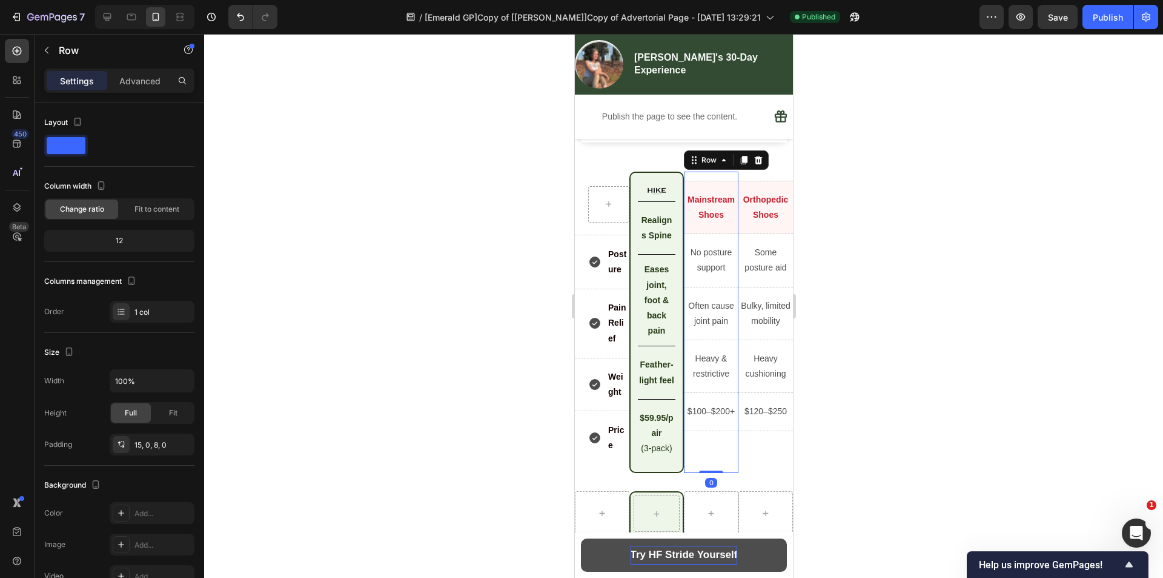
scroll to position [4762, 0]
click at [703, 167] on div "Row" at bounding box center [709, 161] width 20 height 11
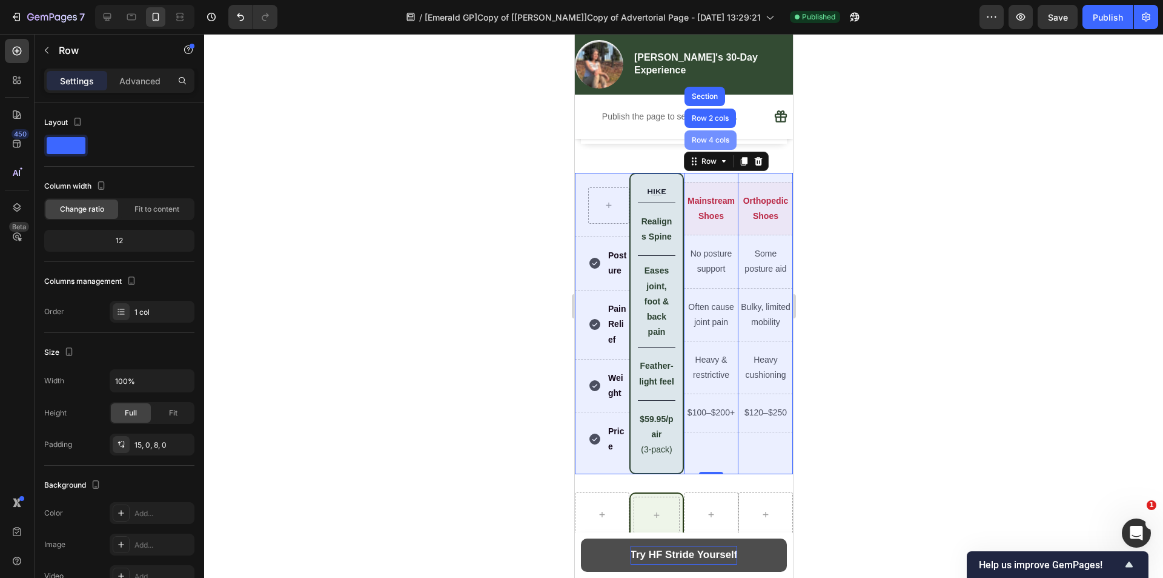
click at [697, 144] on div "Row 4 cols" at bounding box center [710, 139] width 42 height 7
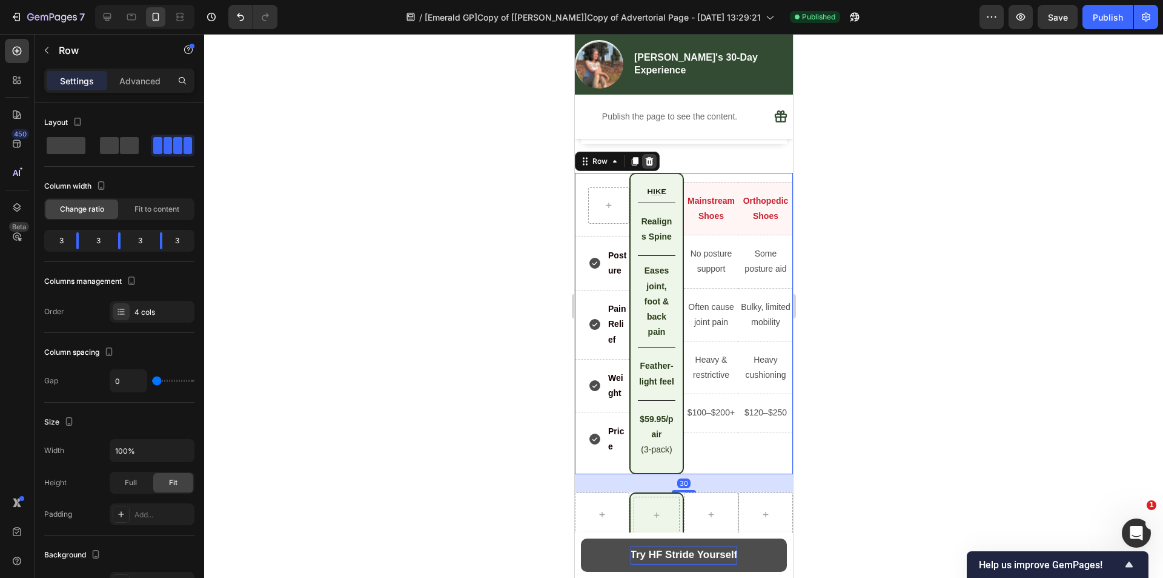
click at [645, 166] on icon at bounding box center [649, 161] width 10 height 10
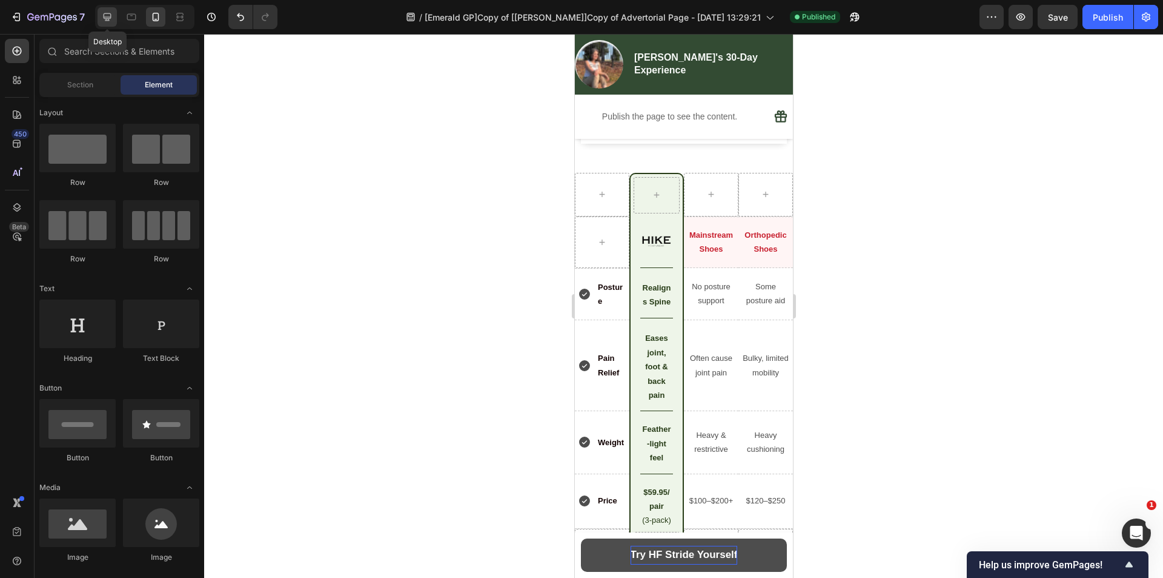
click at [106, 20] on icon at bounding box center [108, 17] width 8 height 8
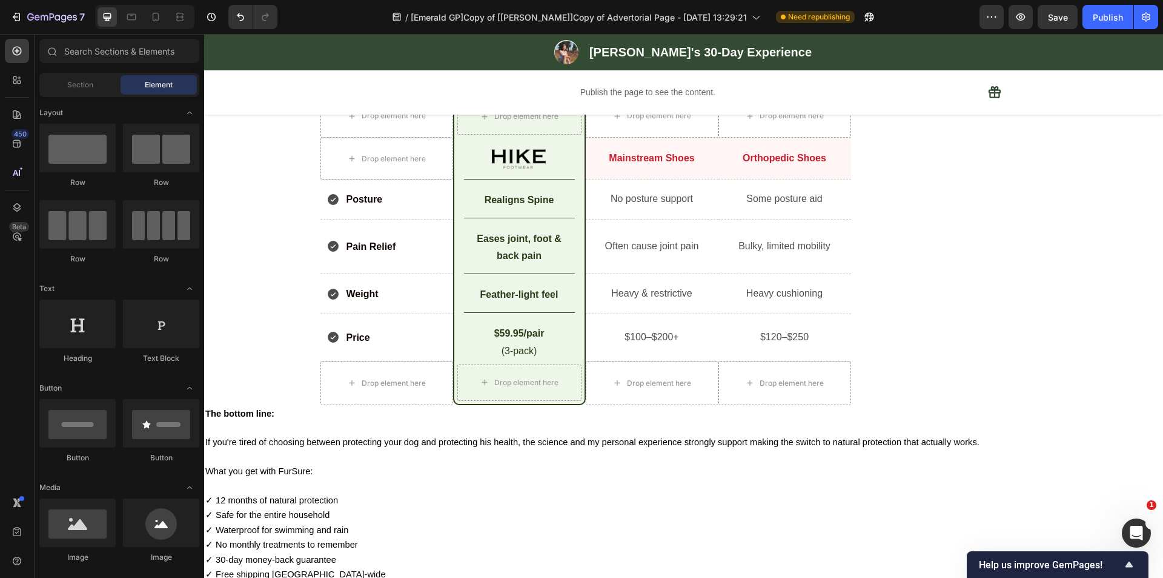
scroll to position [3821, 0]
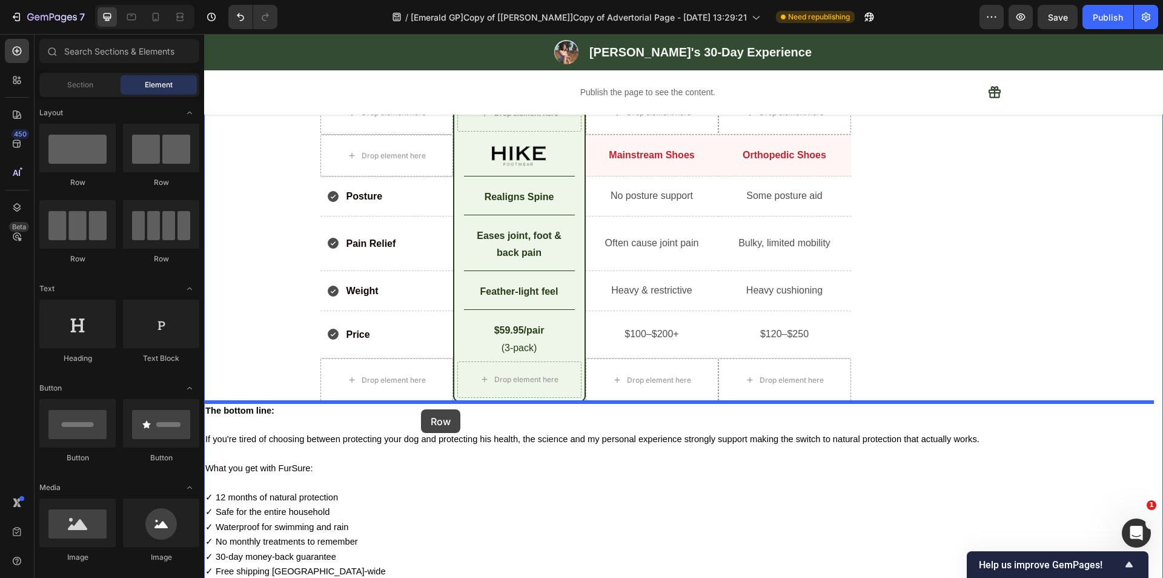
drag, startPoint x: 284, startPoint y: 178, endPoint x: 421, endPoint y: 409, distance: 269.3
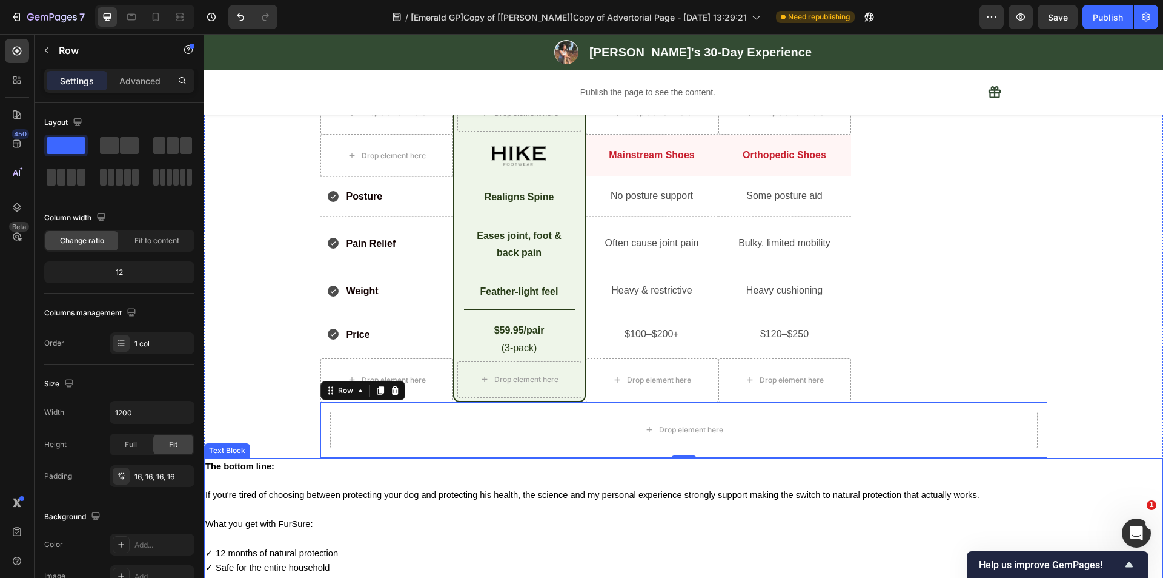
click at [359, 478] on p at bounding box center [683, 480] width 957 height 14
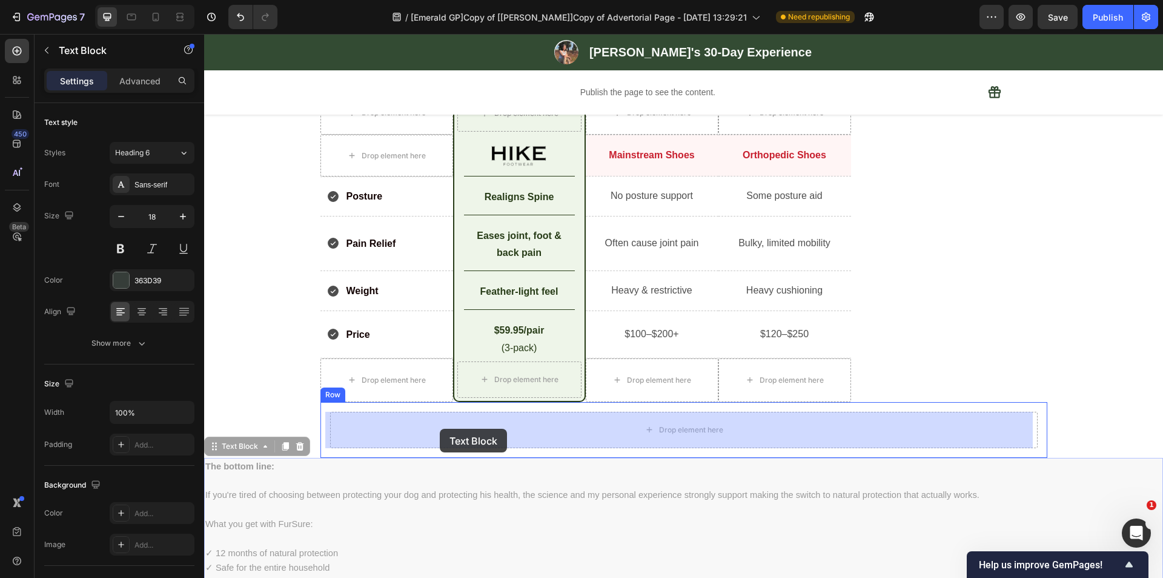
drag, startPoint x: 239, startPoint y: 449, endPoint x: 440, endPoint y: 428, distance: 201.6
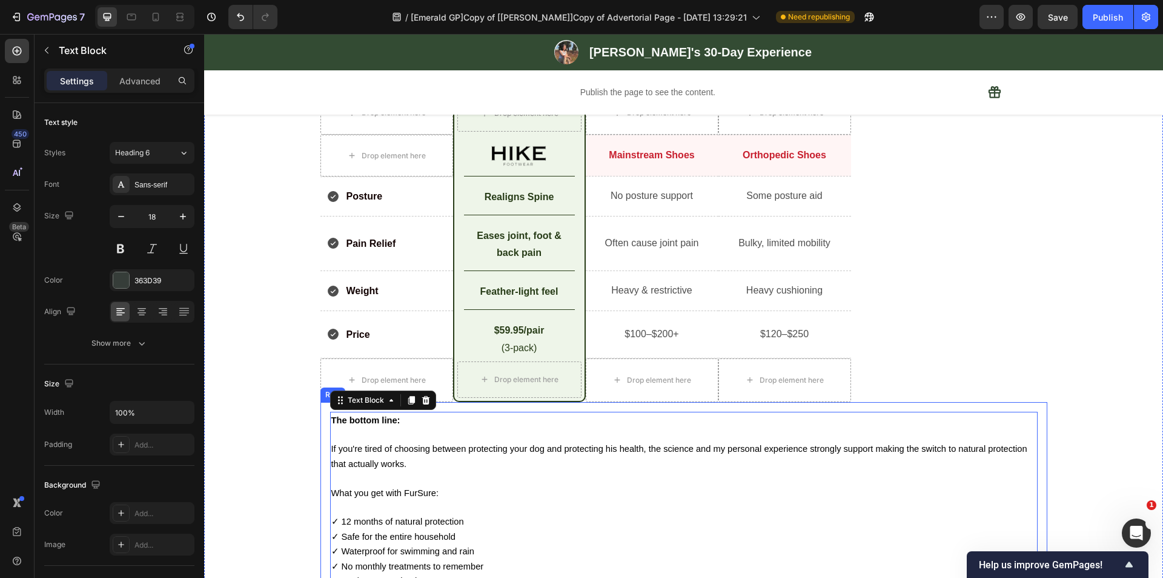
click at [321, 414] on div "The bottom line: If you're tired of choosing between protecting your dog and pr…" at bounding box center [684, 514] width 727 height 224
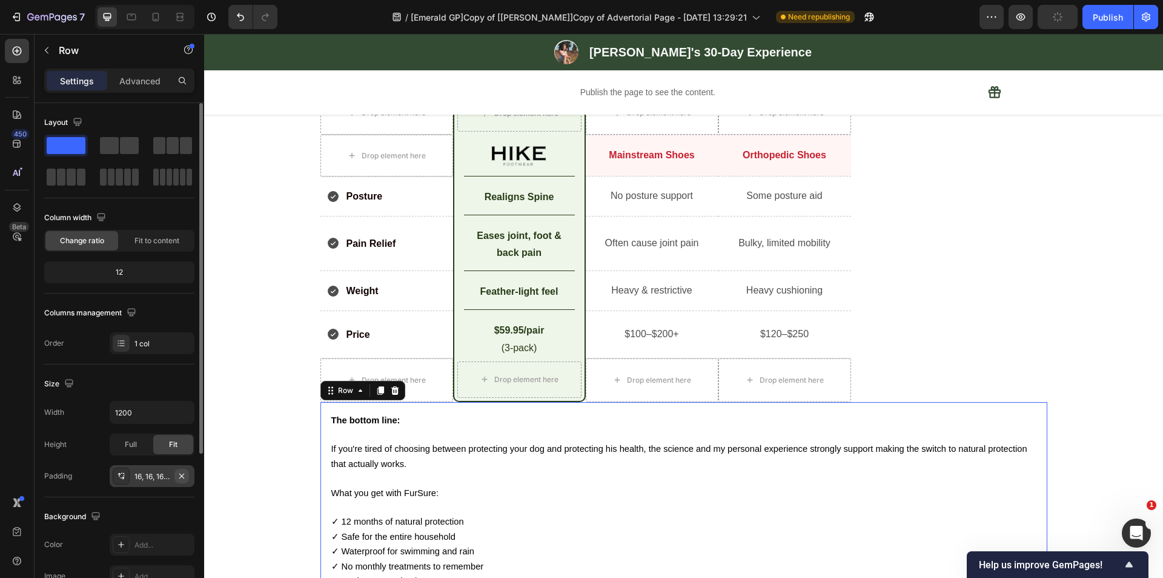
click at [181, 472] on icon "button" at bounding box center [182, 476] width 10 height 10
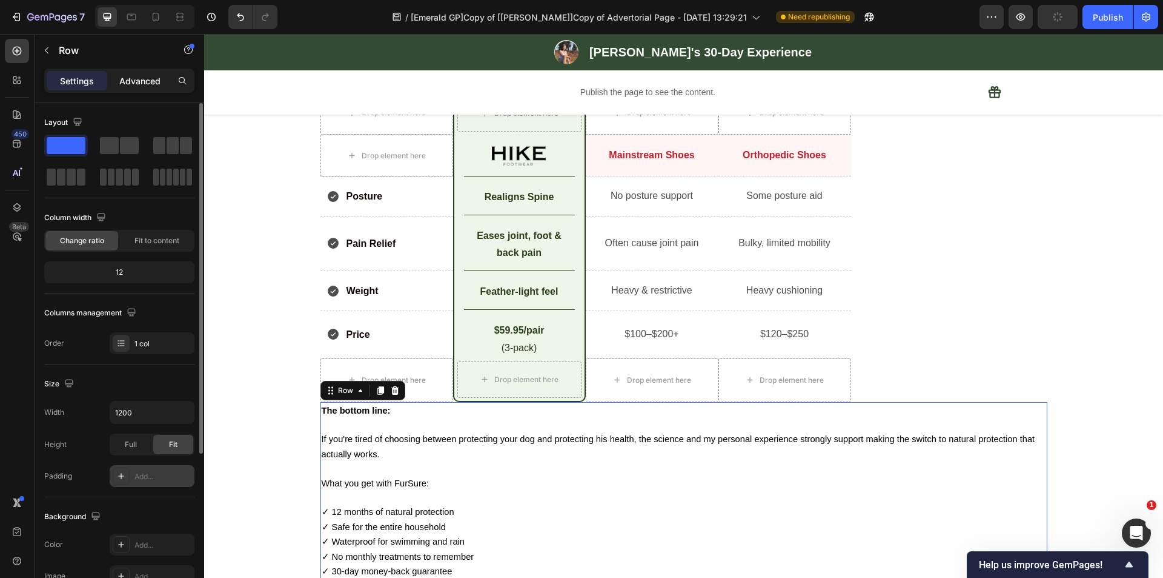
click at [144, 82] on p "Advanced" at bounding box center [139, 81] width 41 height 13
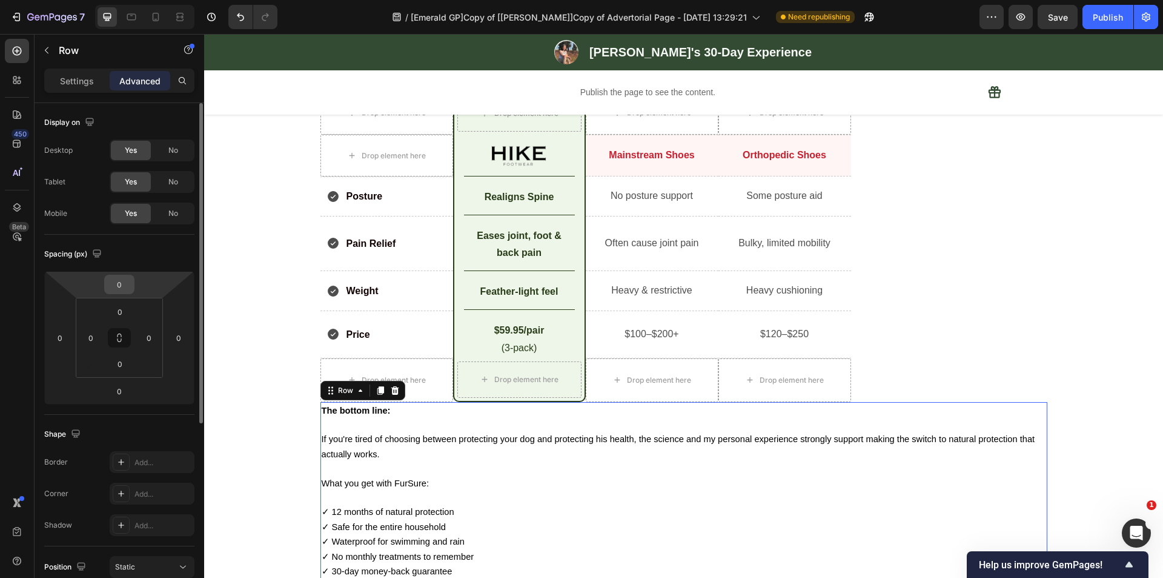
click at [126, 285] on input "0" at bounding box center [119, 284] width 24 height 18
type input "30"
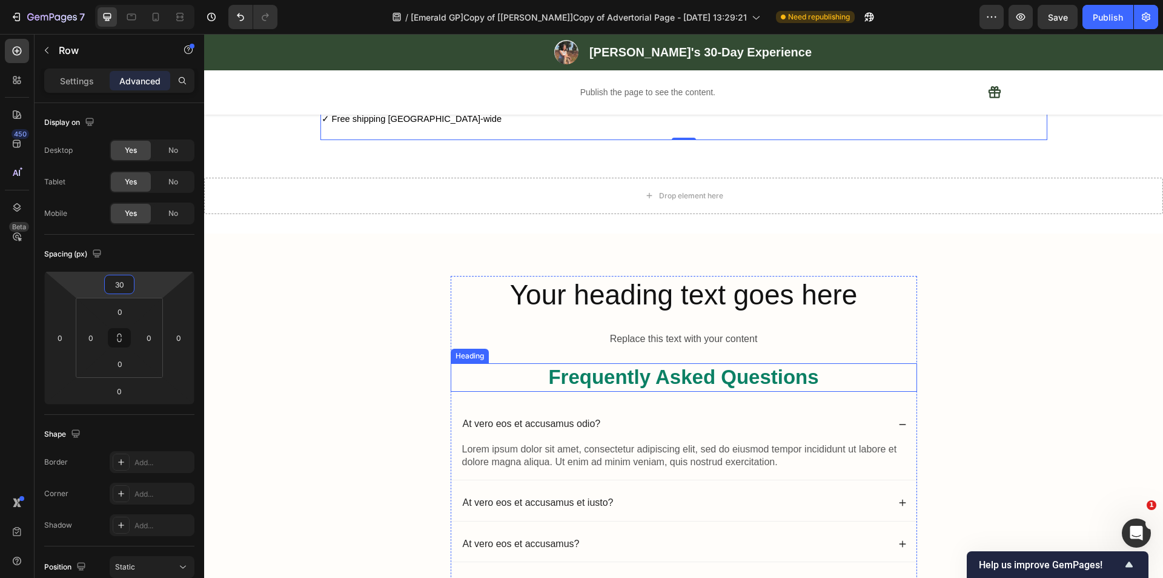
scroll to position [4246, 0]
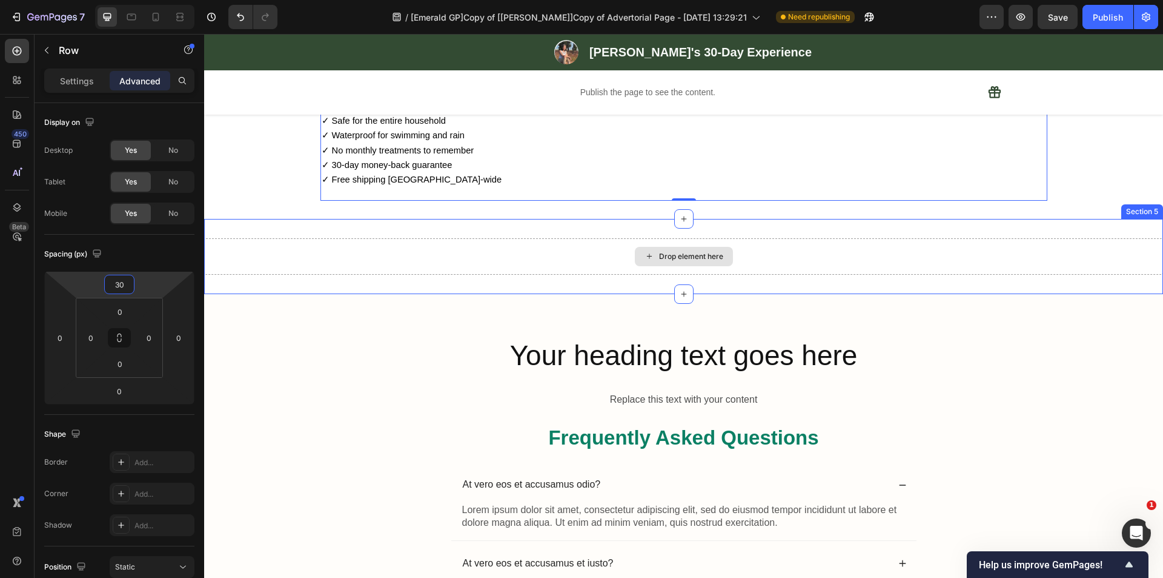
click at [736, 267] on div "Drop element here" at bounding box center [683, 256] width 959 height 36
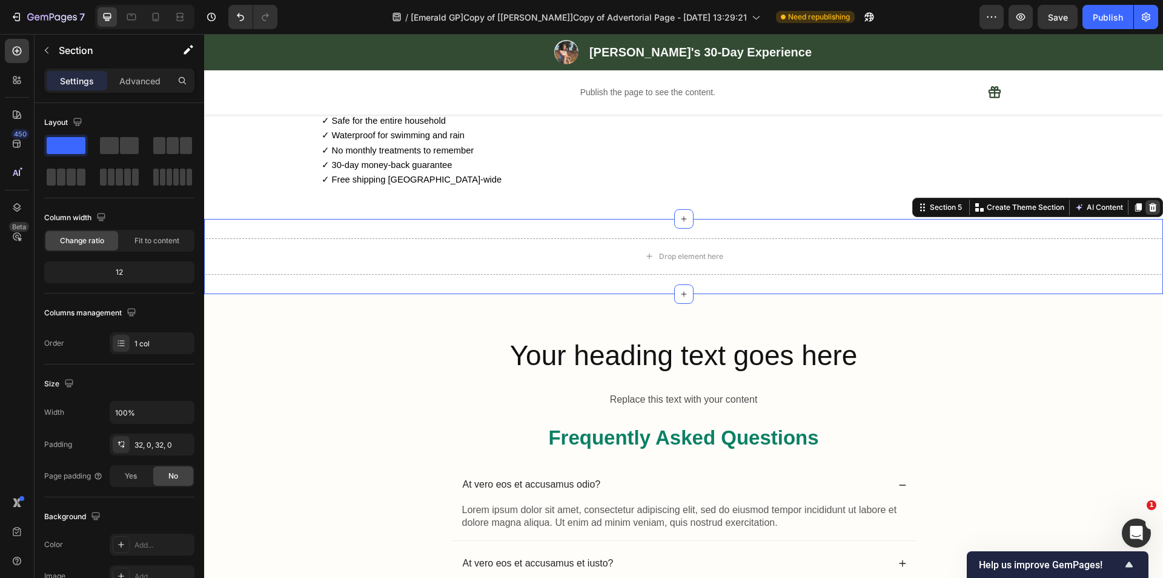
click at [1146, 213] on div at bounding box center [1153, 207] width 15 height 15
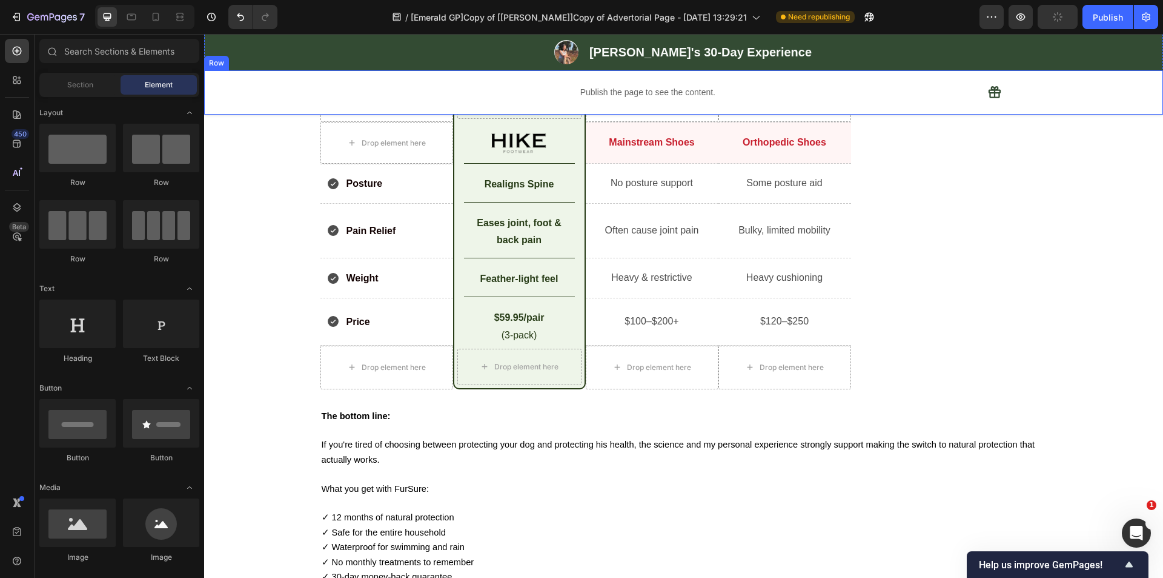
scroll to position [3677, 0]
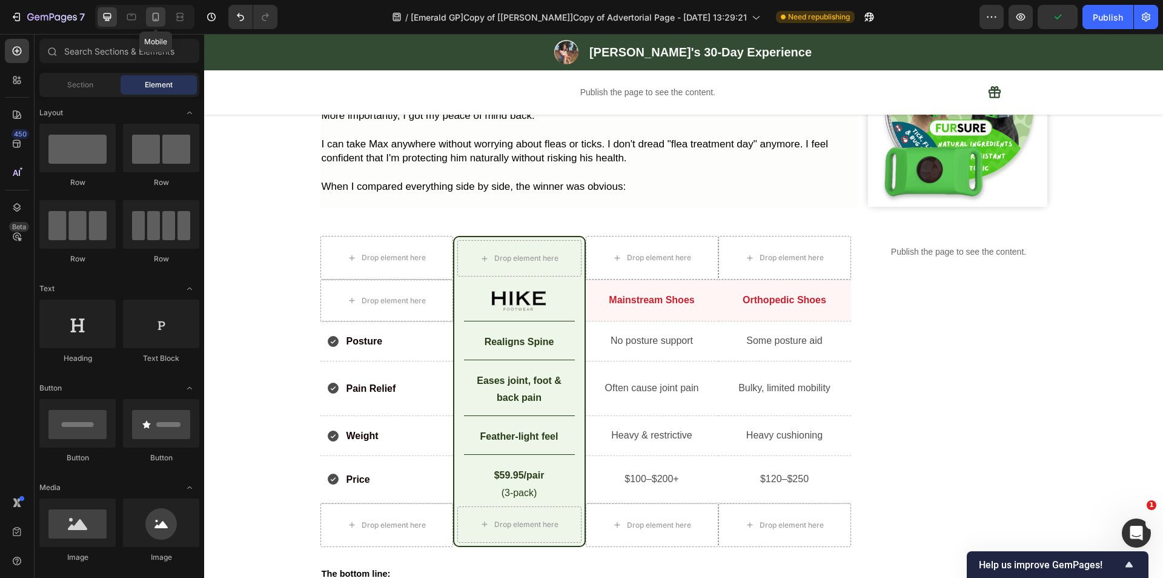
click at [149, 22] on div at bounding box center [155, 16] width 19 height 19
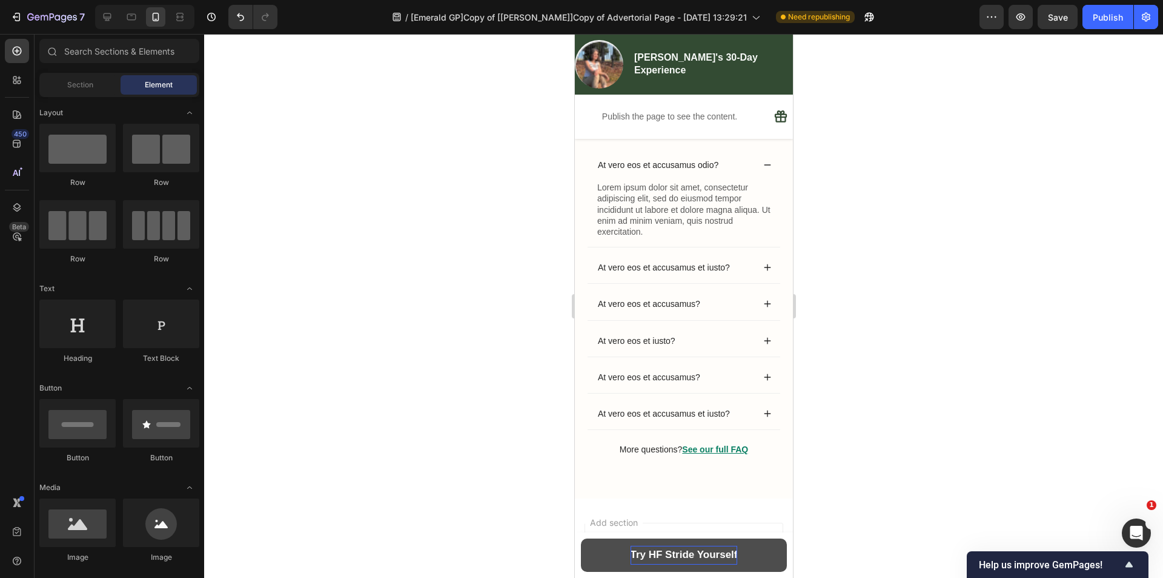
scroll to position [5946, 0]
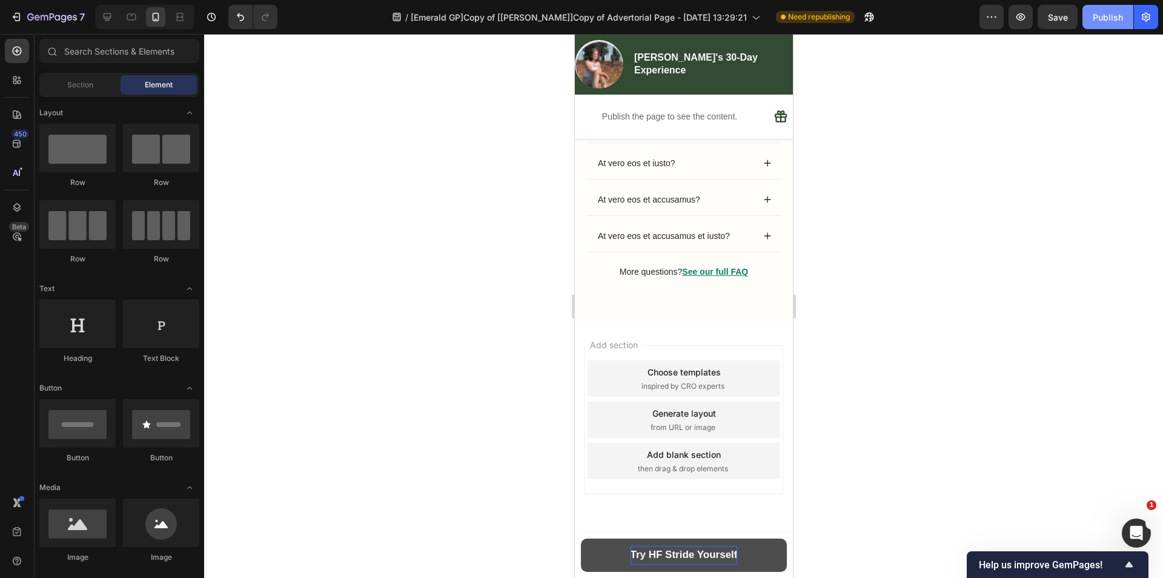
click at [1111, 22] on div "Publish" at bounding box center [1108, 17] width 30 height 13
click at [111, 18] on icon at bounding box center [108, 17] width 8 height 8
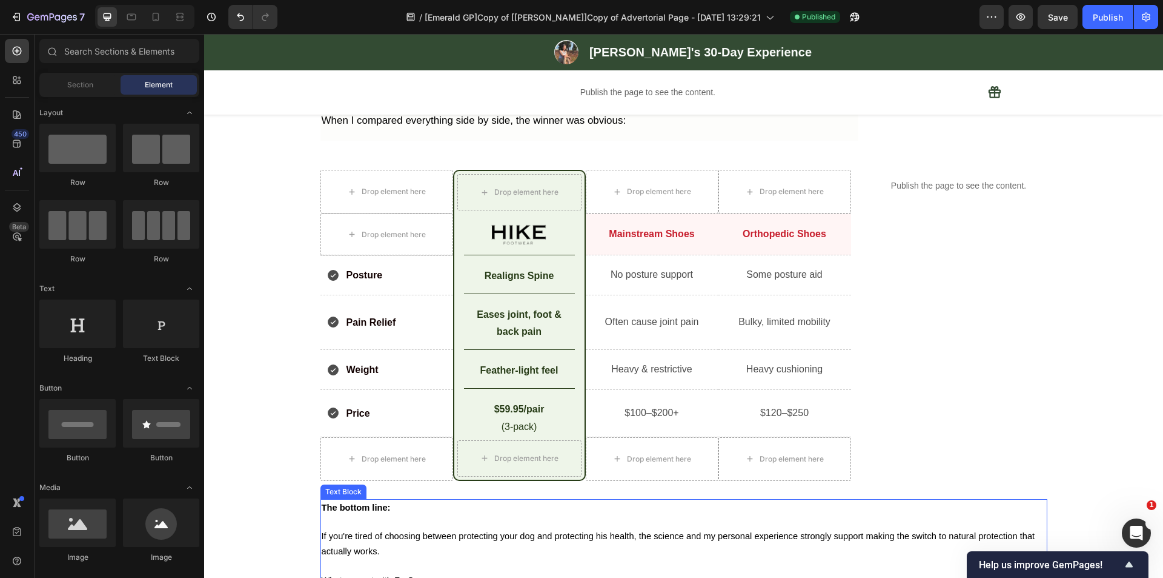
scroll to position [3737, 0]
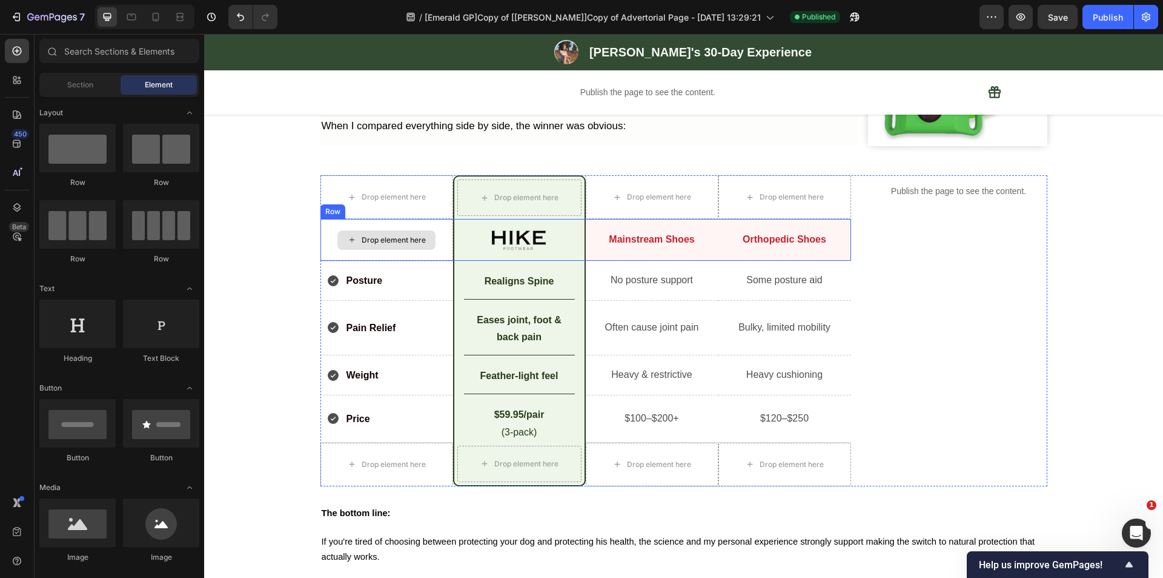
click at [431, 220] on div "Drop element here" at bounding box center [387, 239] width 133 height 41
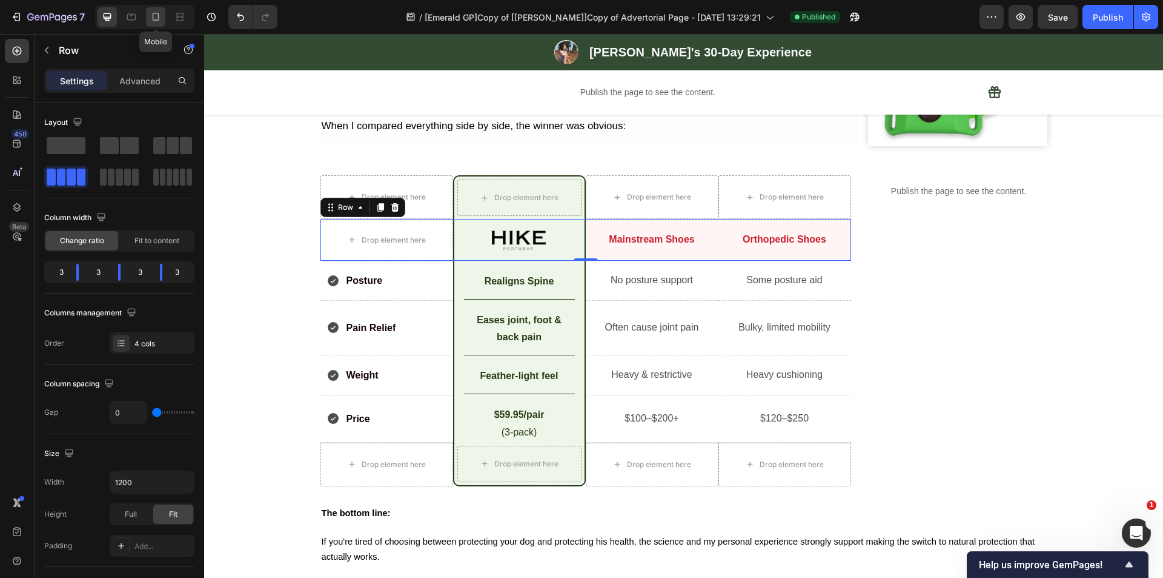
click at [161, 22] on icon at bounding box center [156, 17] width 12 height 12
type input "100%"
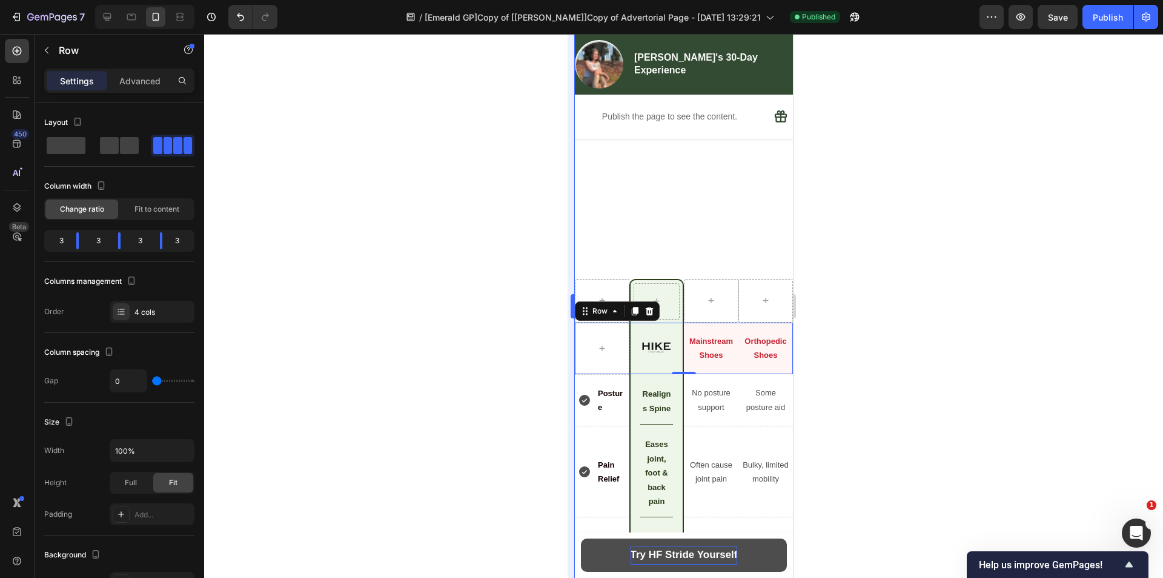
scroll to position [4962, 0]
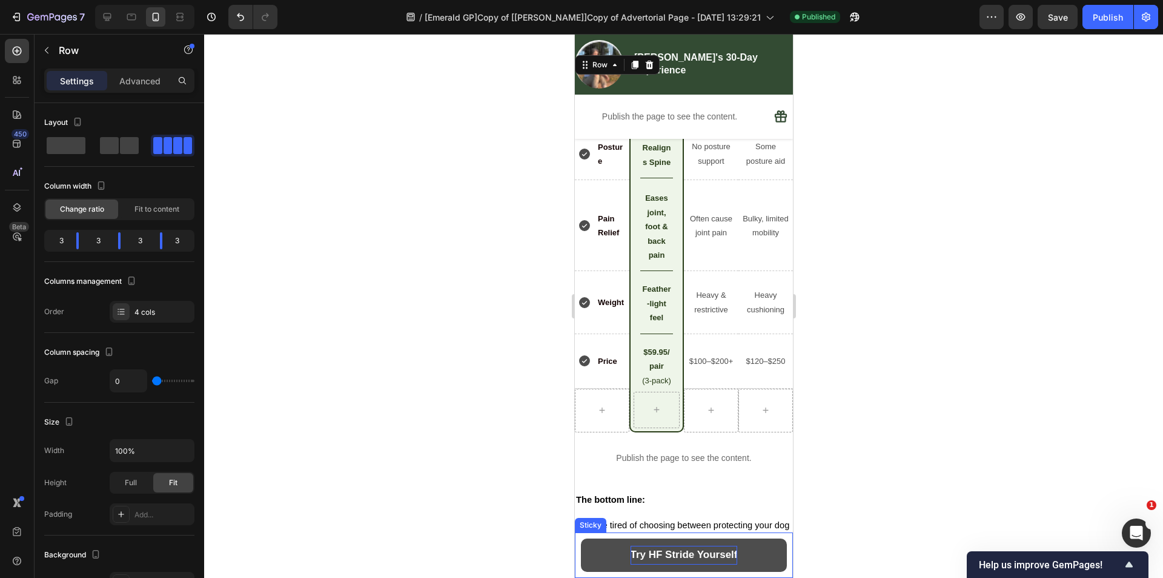
click at [578, 544] on div "Try HF Stride Yourself Button Sticky" at bounding box center [683, 554] width 218 height 45
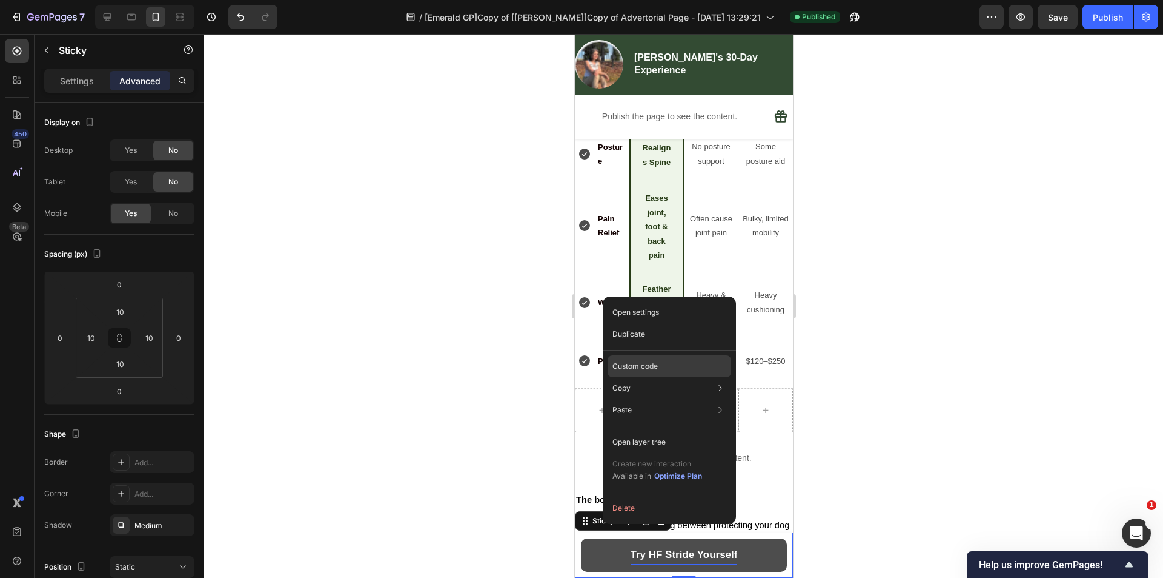
click at [662, 367] on div "Custom code" at bounding box center [670, 366] width 124 height 22
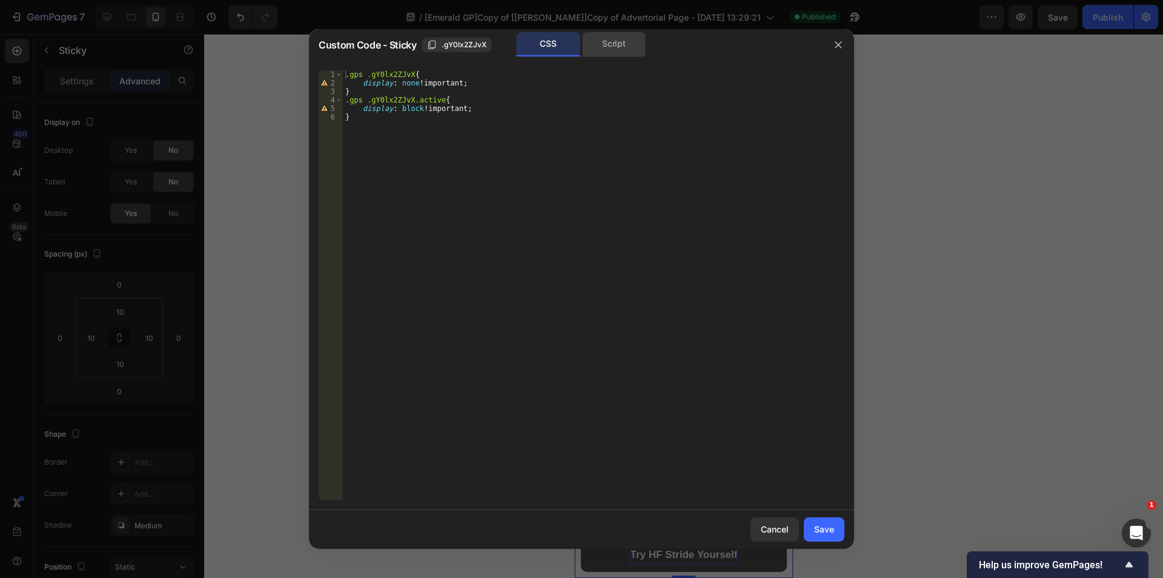
click at [612, 52] on div "Script" at bounding box center [614, 44] width 64 height 24
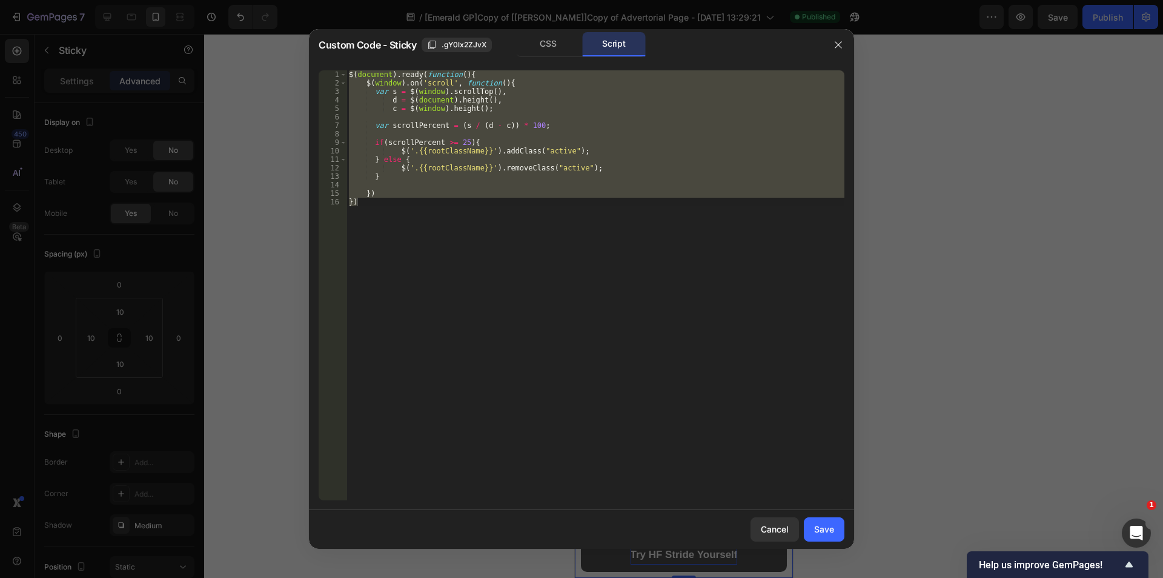
click at [701, 226] on div "$ ( document ) . ready ( function ( ) { $ ( window ) . on ( 'scroll' , function…" at bounding box center [596, 285] width 498 height 430
type textarea "})"
